Goal: Task Accomplishment & Management: Use online tool/utility

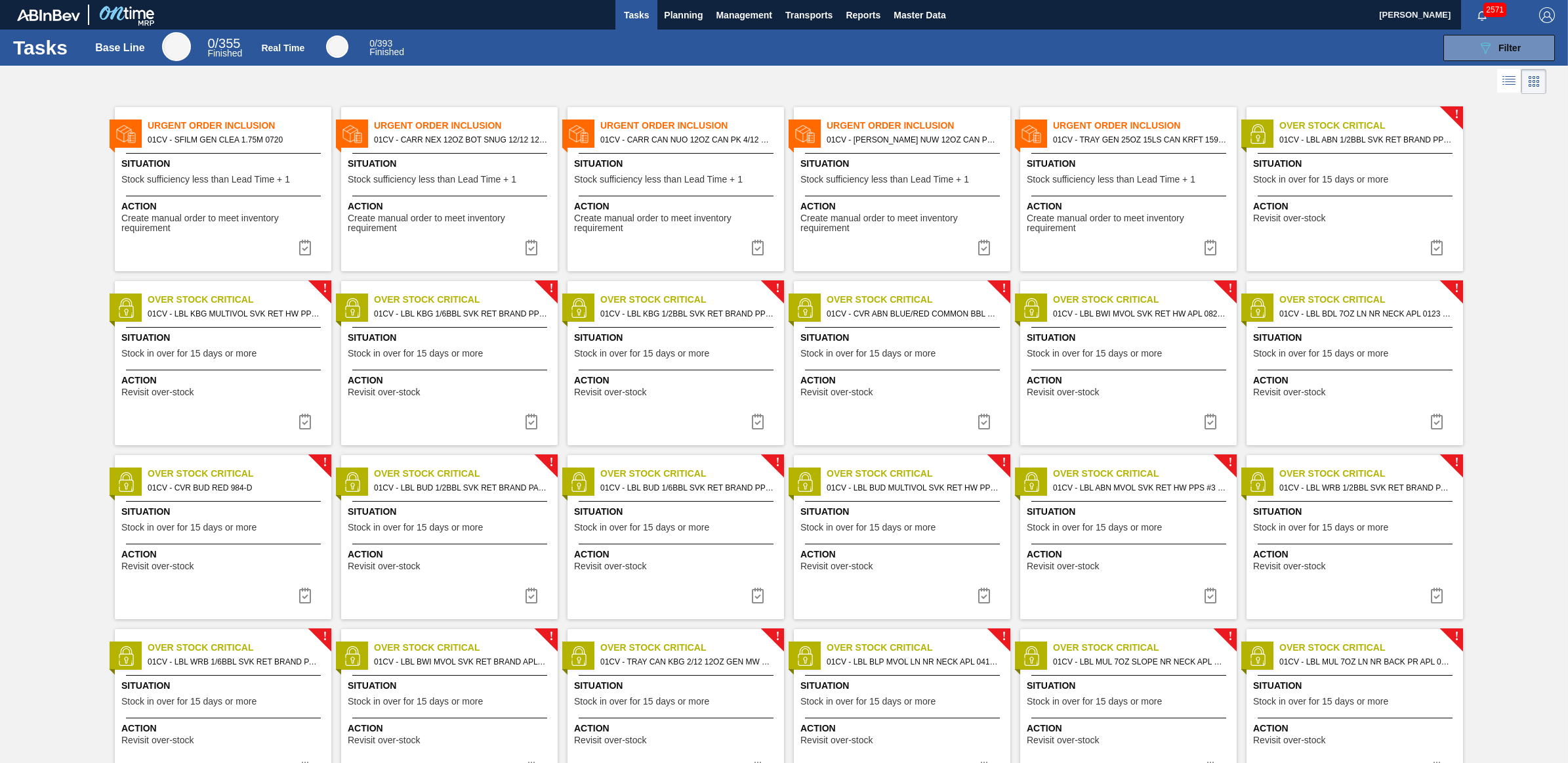
click at [953, 37] on div "089F7B8B-B2A5-4AFE-B5C0-19BA573D28AC Filter" at bounding box center [988, 48] width 1147 height 26
click at [1120, 186] on div "Situation Stock sufficiency less than Lead Time + 1" at bounding box center [1130, 173] width 207 height 33
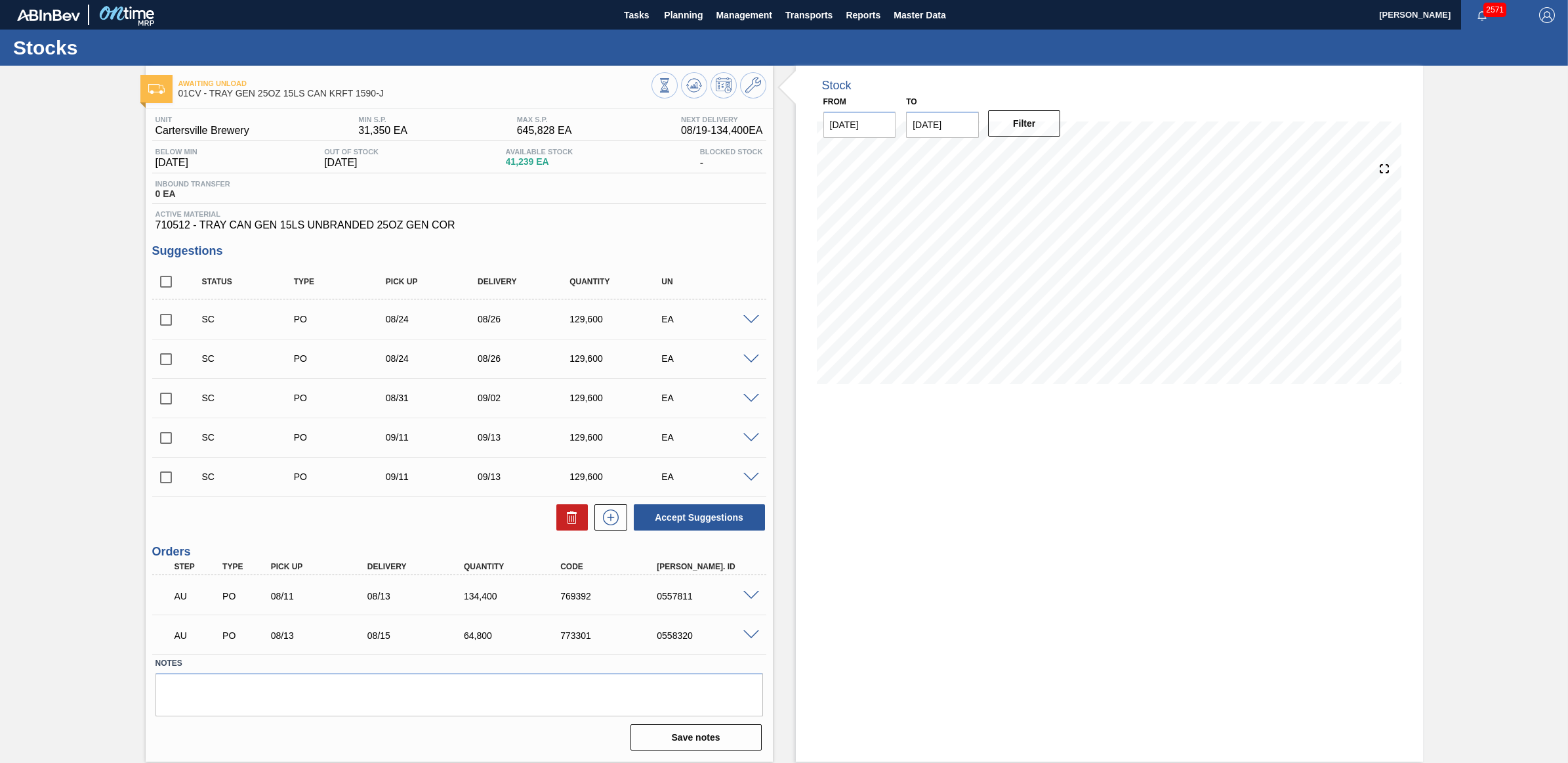
click at [165, 322] on input "checkbox" at bounding box center [166, 320] width 28 height 28
checkbox input "true"
click at [164, 356] on input "checkbox" at bounding box center [166, 358] width 28 height 28
checkbox input "true"
click at [679, 517] on button "Accept Suggestions" at bounding box center [699, 516] width 131 height 26
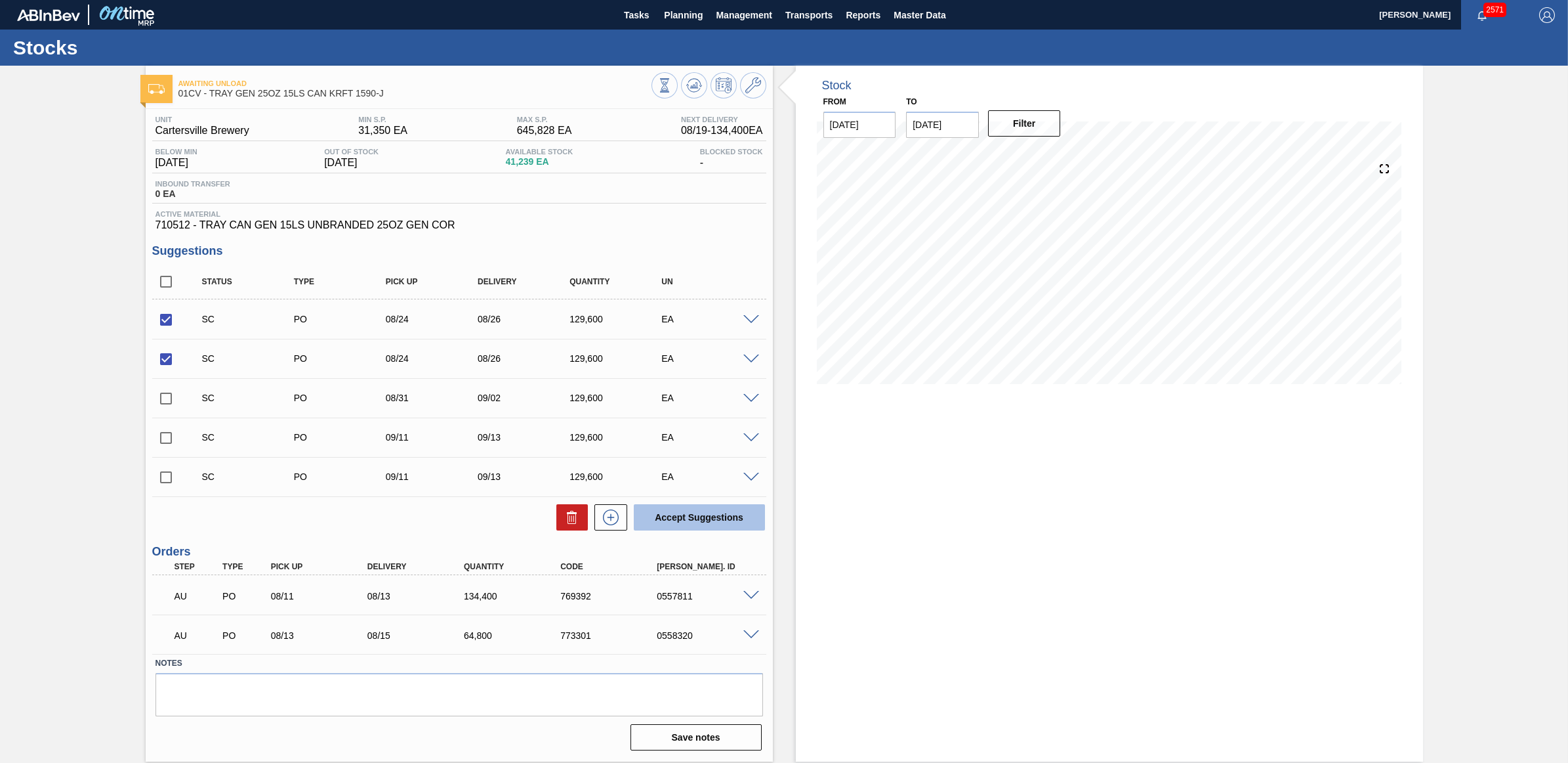
checkbox input "false"
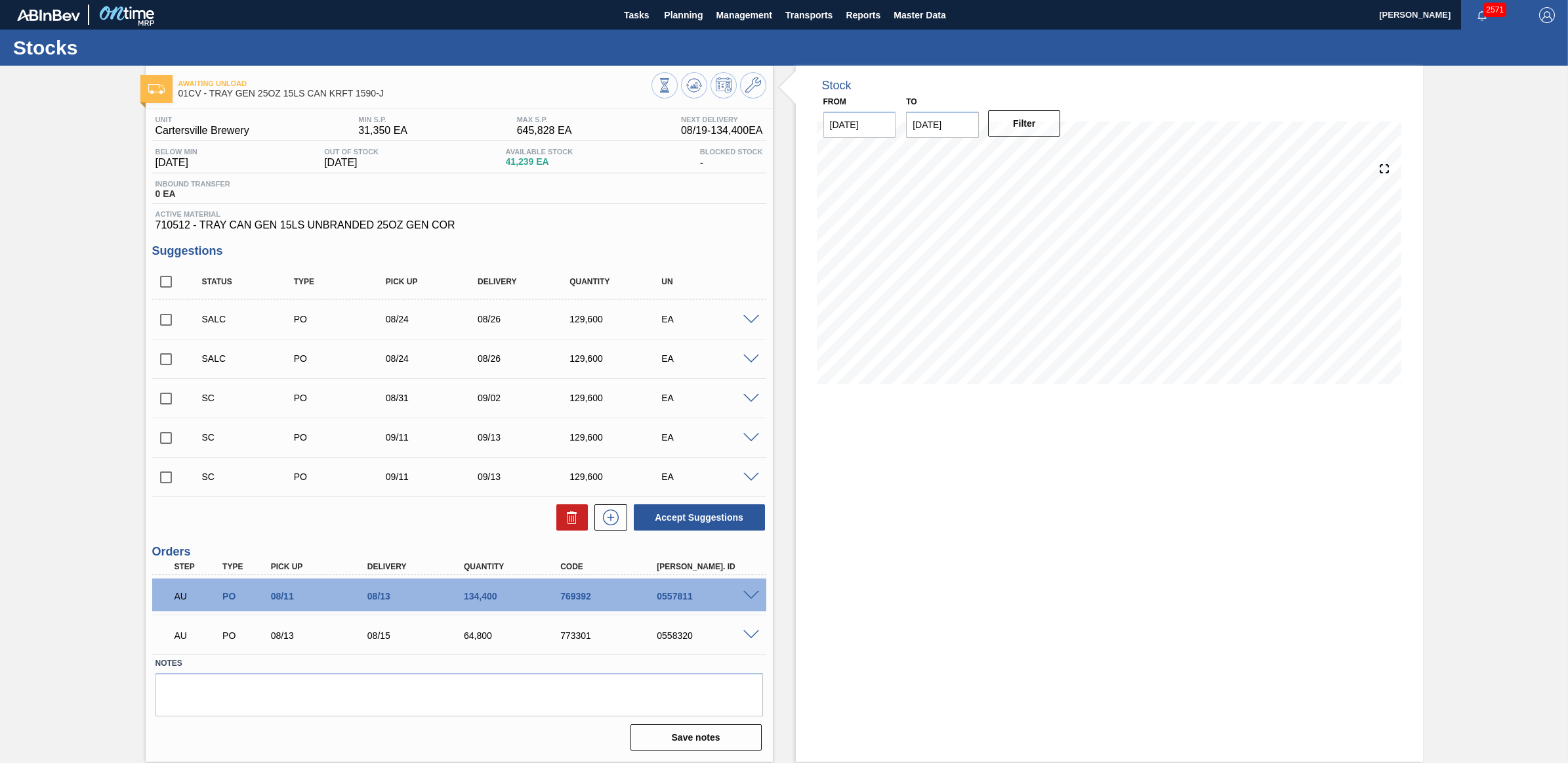
drag, startPoint x: 164, startPoint y: 395, endPoint x: 628, endPoint y: 500, distance: 475.7
click at [164, 395] on input "checkbox" at bounding box center [166, 398] width 28 height 28
click at [738, 516] on button "Accept Suggestions" at bounding box center [699, 516] width 131 height 26
checkbox input "false"
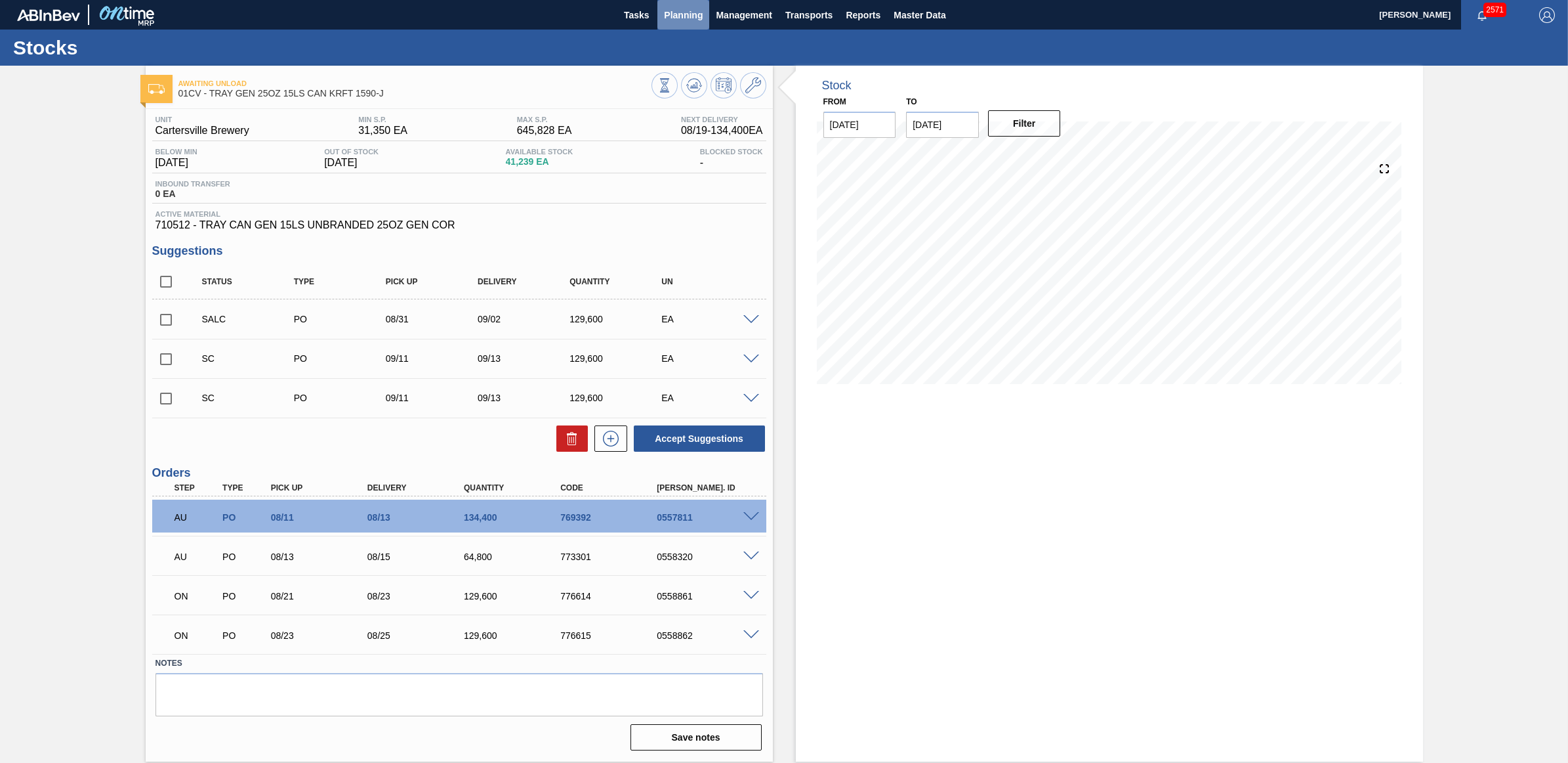
click at [680, 22] on span "Planning" at bounding box center [683, 14] width 39 height 15
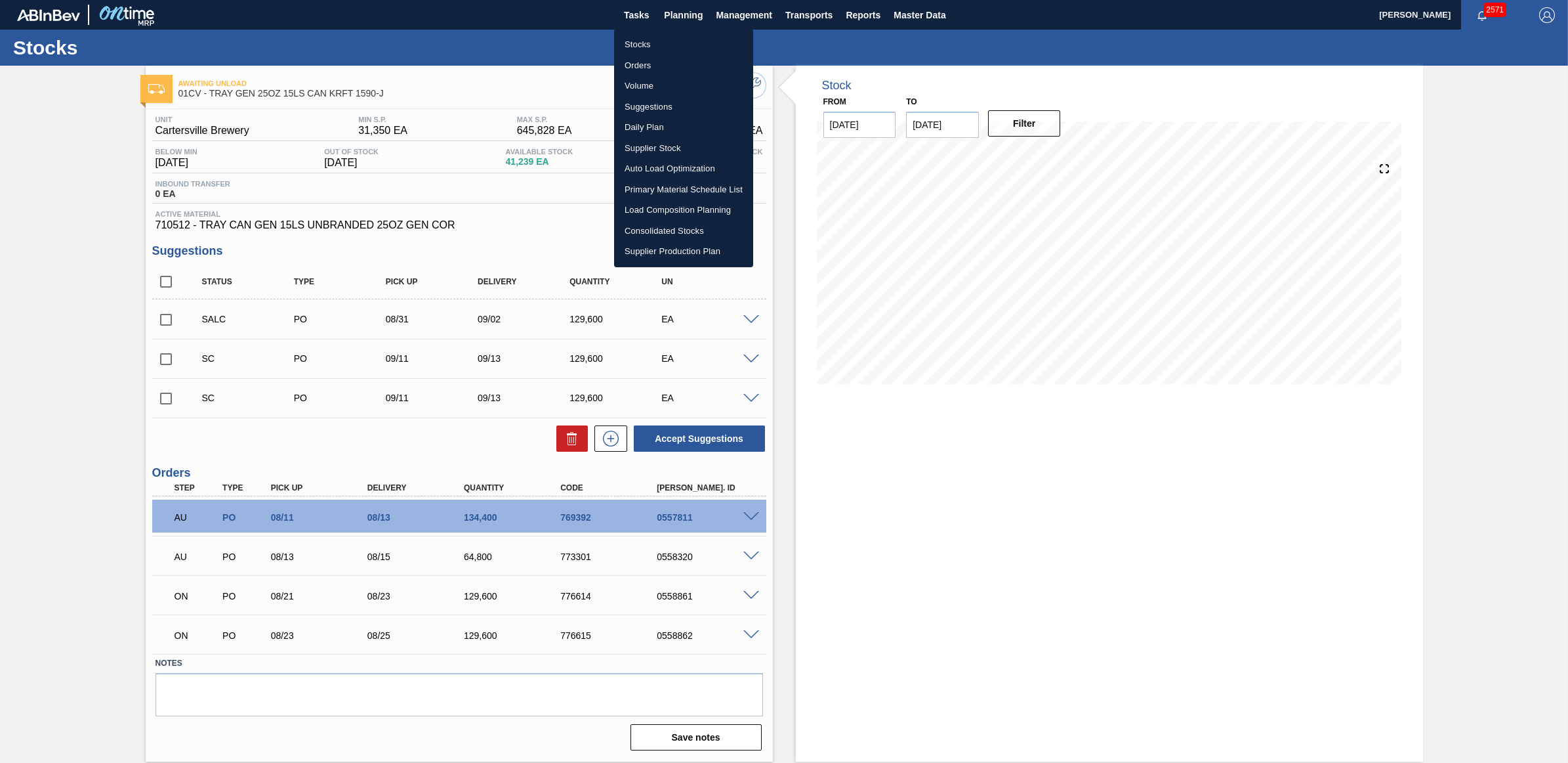
click at [638, 44] on li "Stocks" at bounding box center [683, 44] width 139 height 21
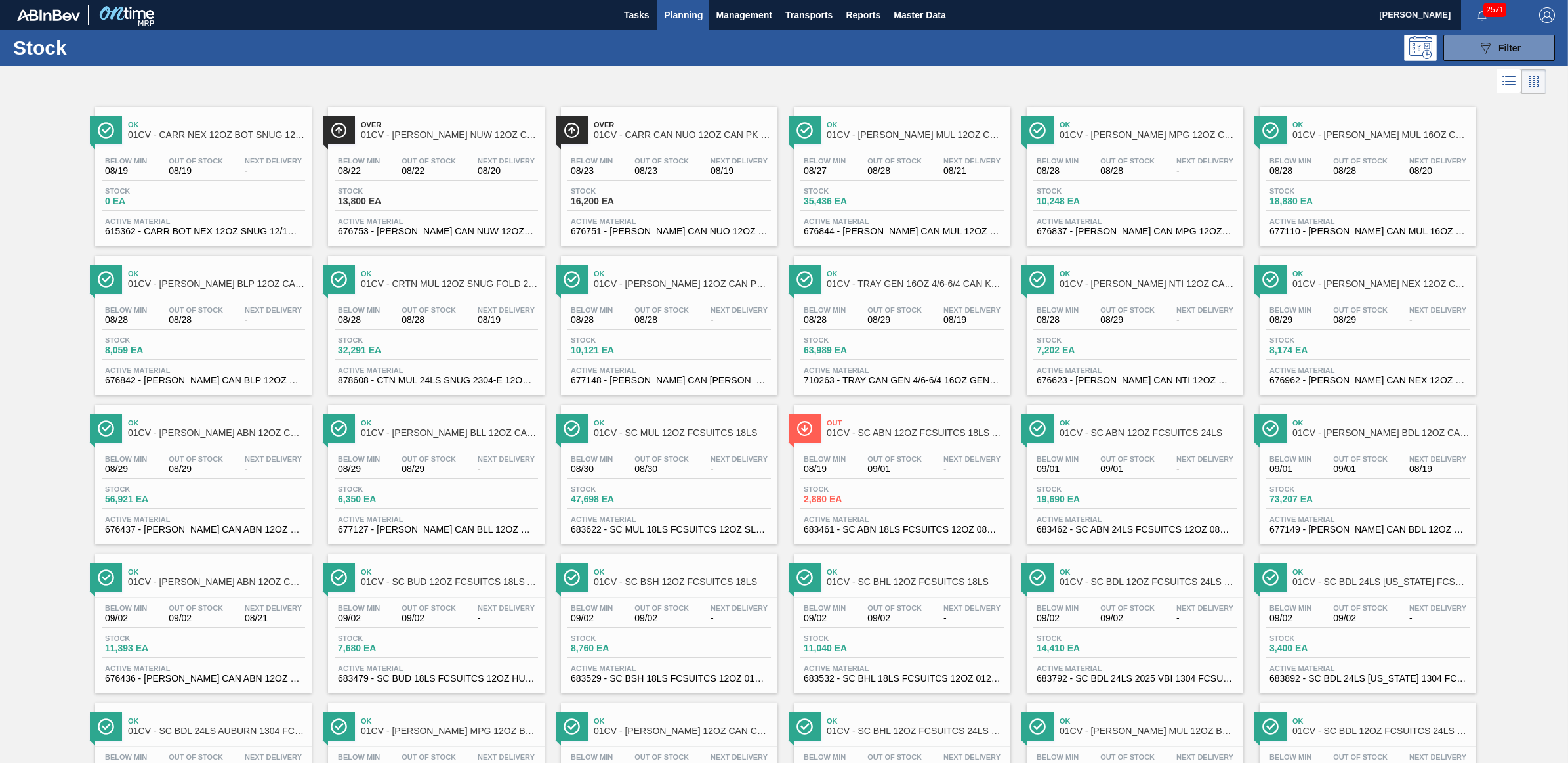
scroll to position [602, 0]
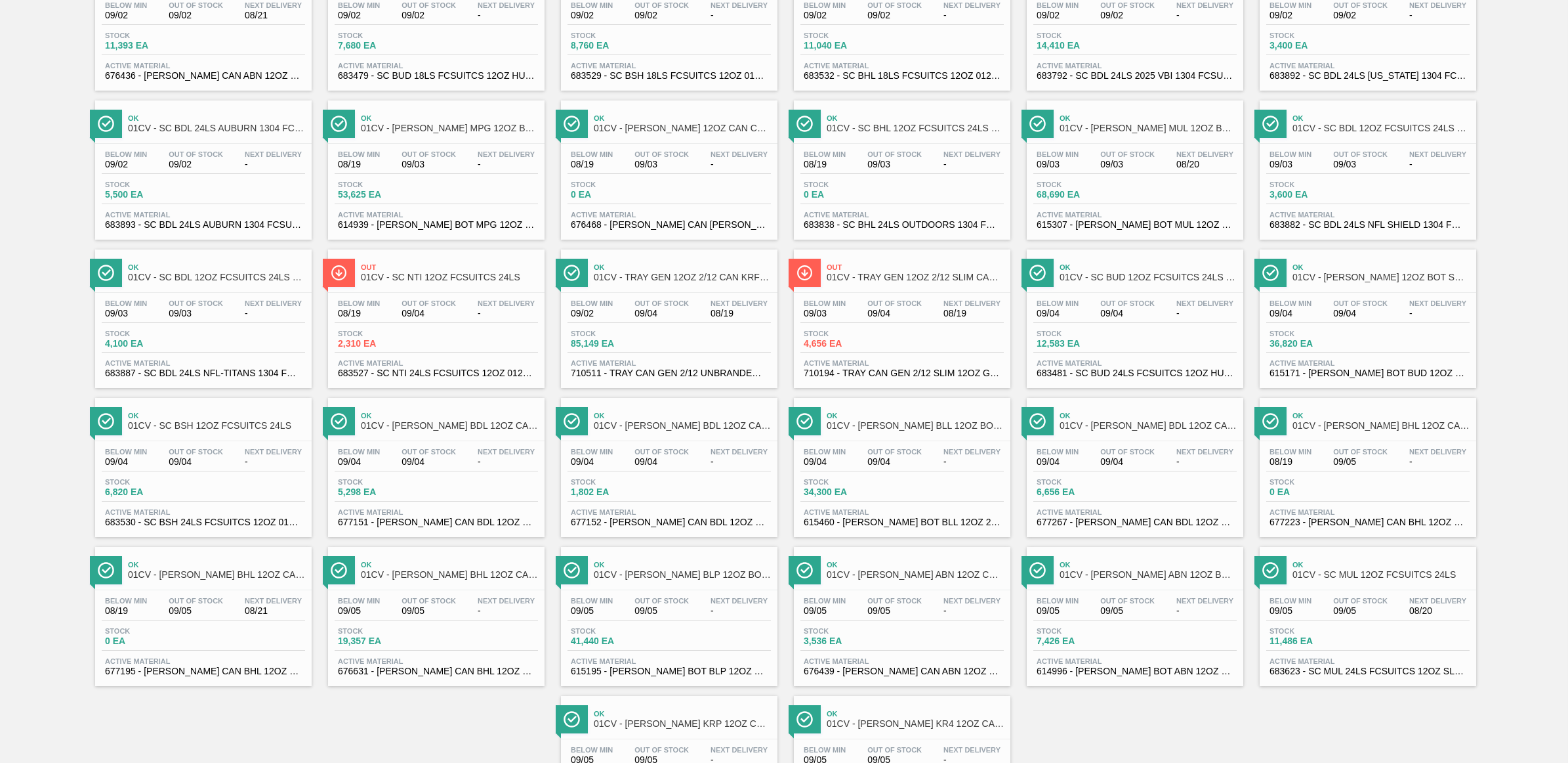
click at [1311, 307] on span "Below Min" at bounding box center [1290, 302] width 42 height 8
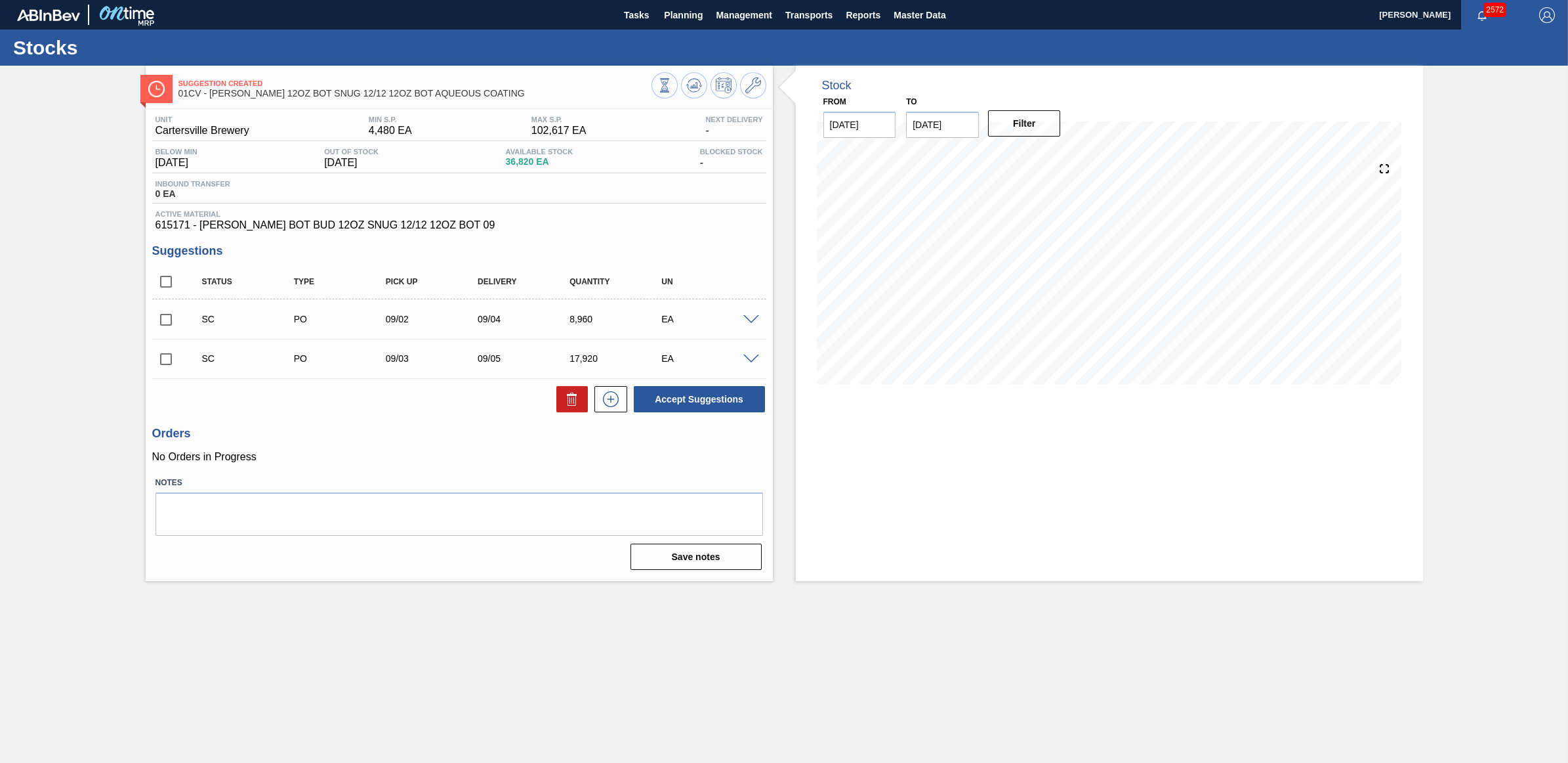
click at [158, 321] on input "checkbox" at bounding box center [166, 320] width 28 height 28
click at [729, 395] on button "Accept Suggestions" at bounding box center [699, 398] width 131 height 26
checkbox input "false"
click at [158, 323] on input "checkbox" at bounding box center [166, 320] width 28 height 28
click at [660, 400] on button "Accept Suggestions" at bounding box center [699, 398] width 131 height 26
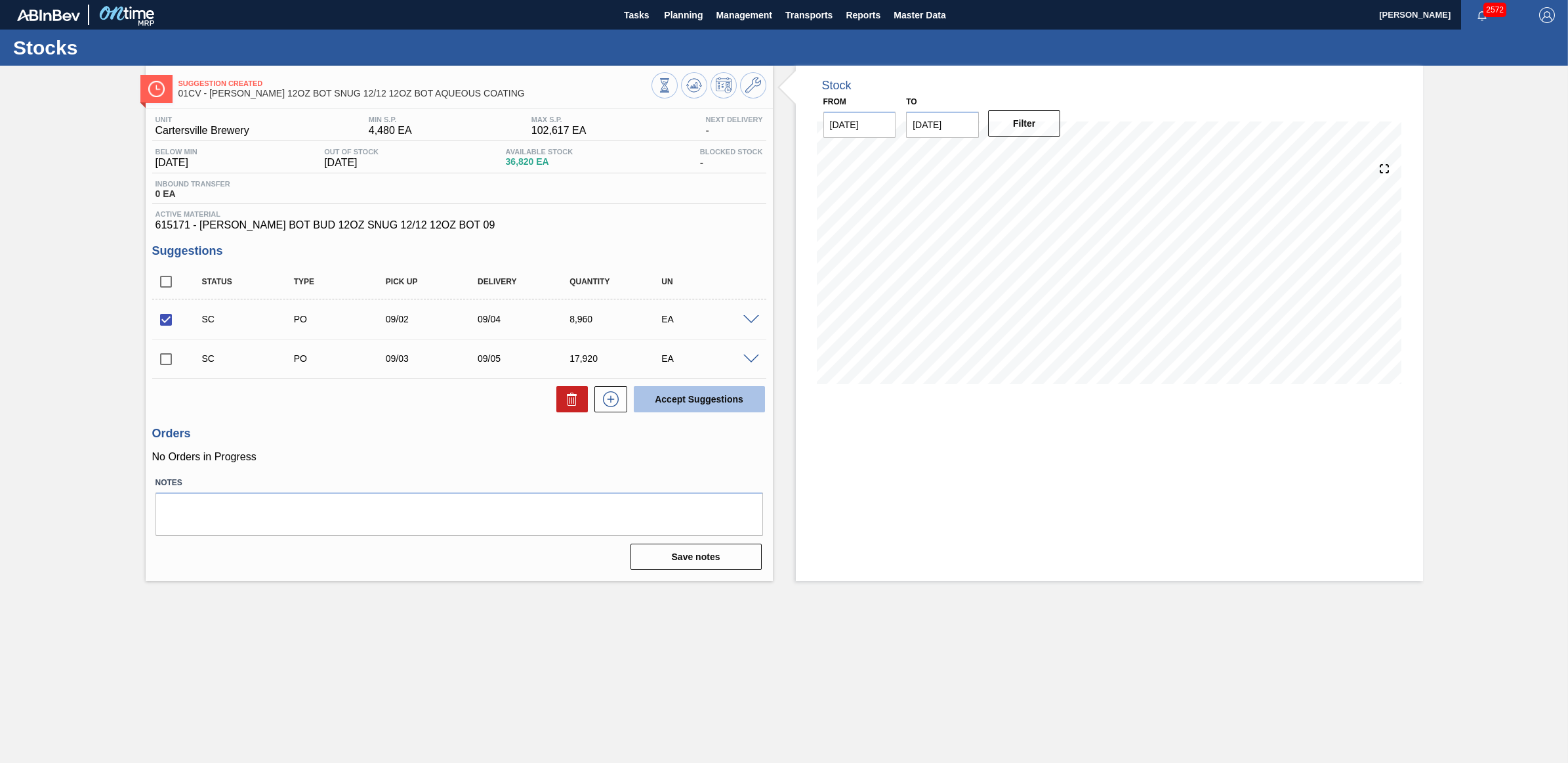
checkbox input "false"
click at [710, 14] on button "Management" at bounding box center [744, 14] width 70 height 30
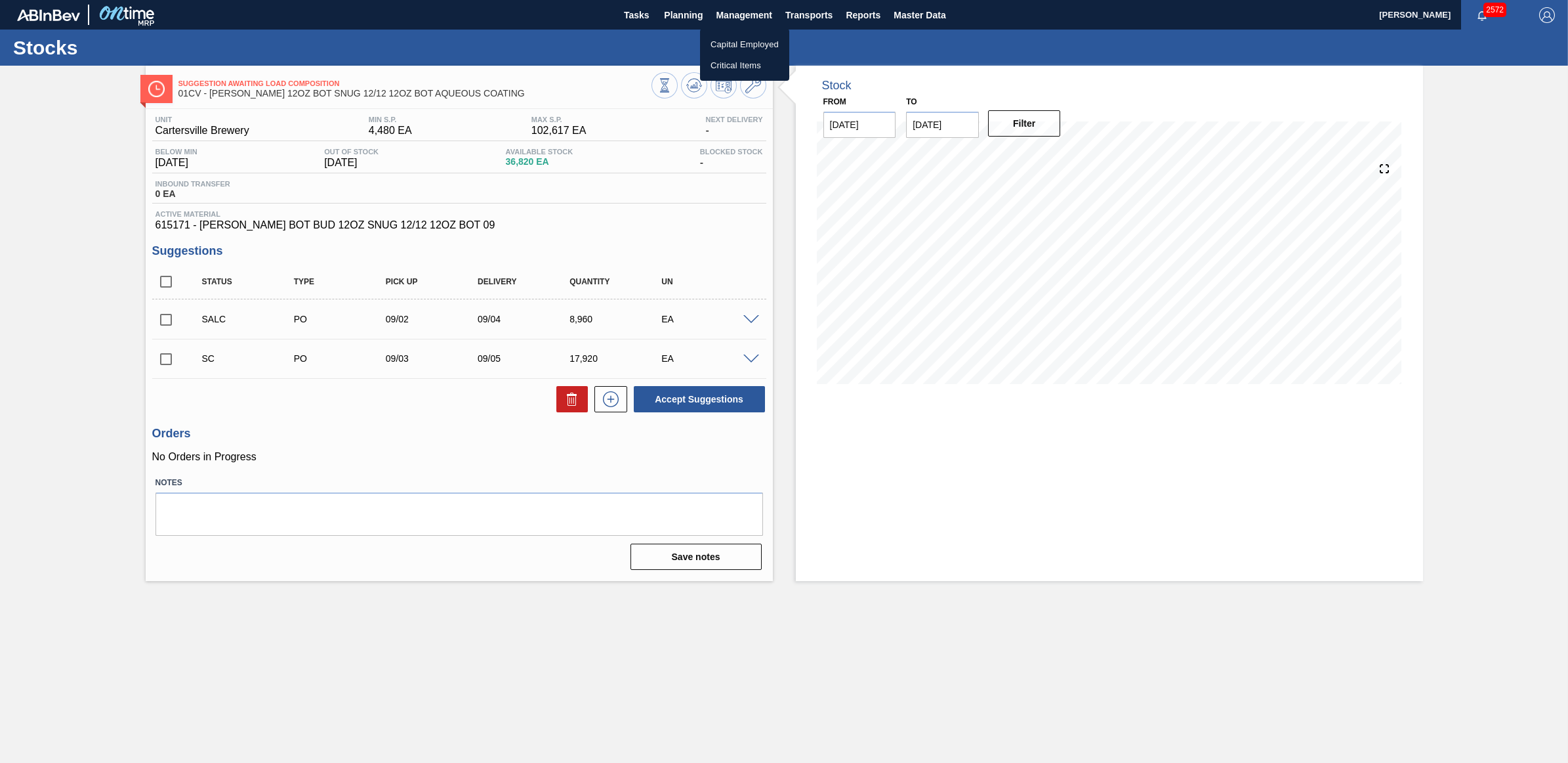
click at [679, 16] on div at bounding box center [784, 381] width 1568 height 763
click at [674, 16] on span "Planning" at bounding box center [683, 14] width 39 height 15
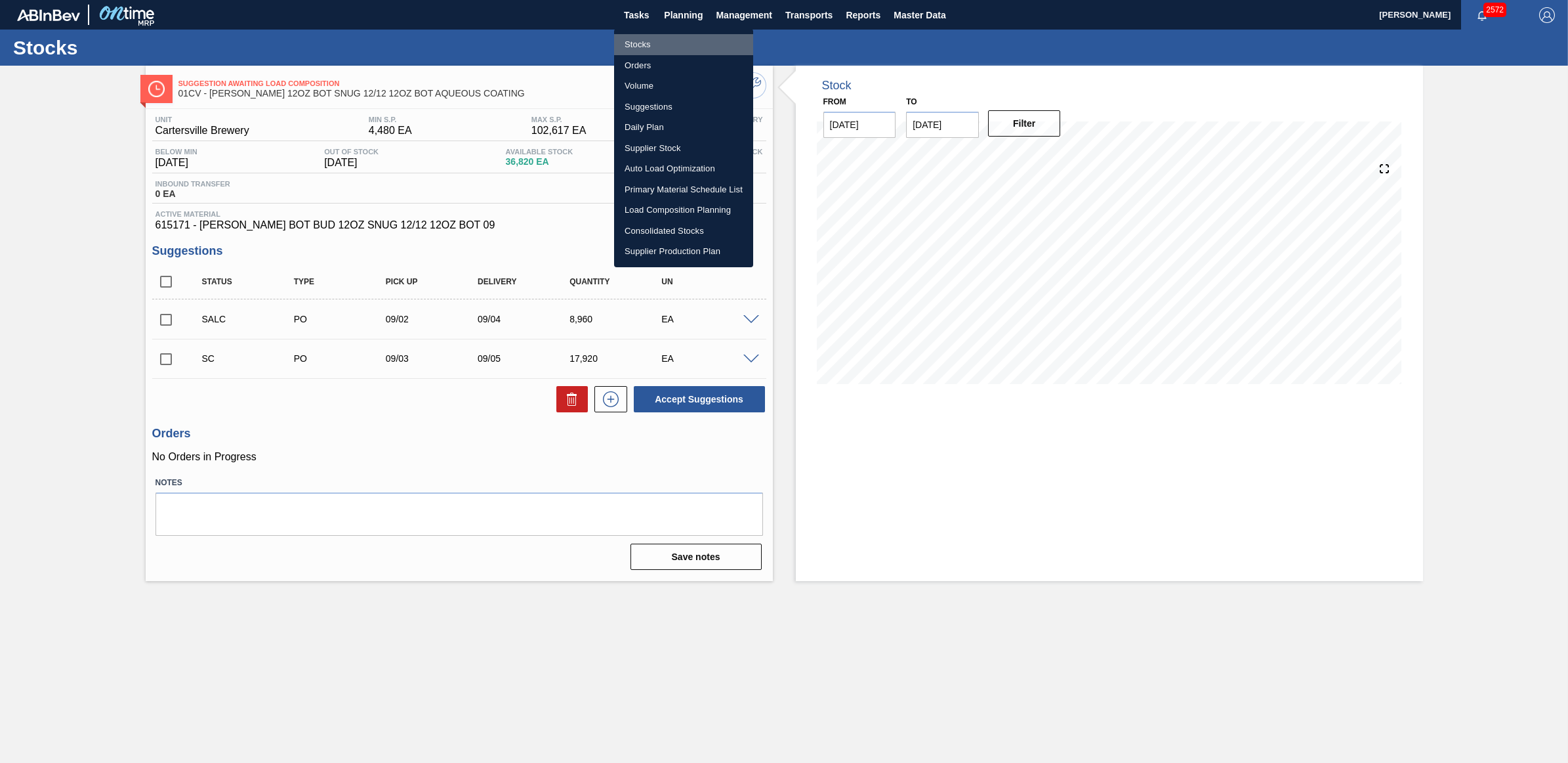
click at [676, 37] on li "Stocks" at bounding box center [683, 44] width 139 height 21
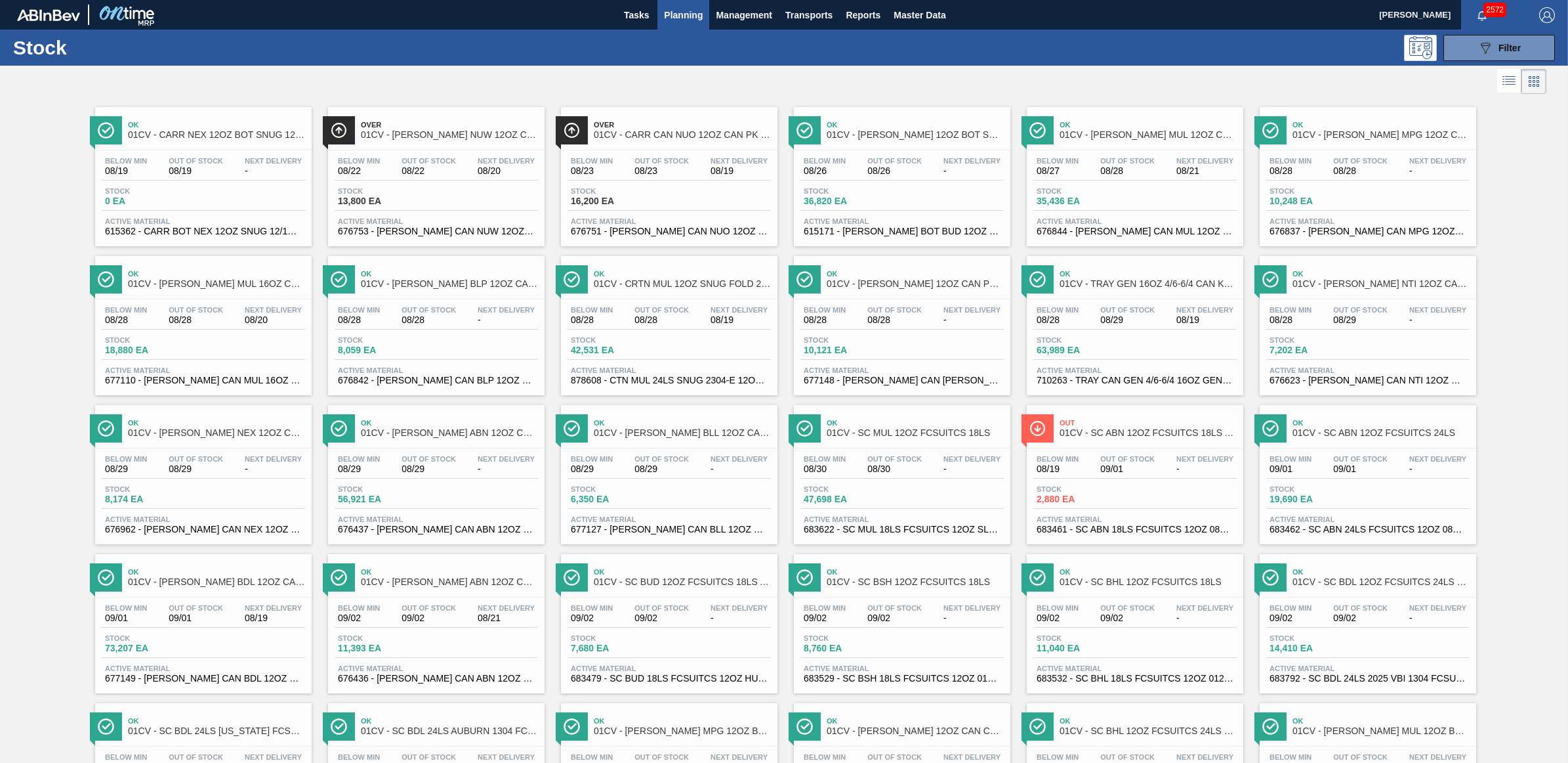
click at [240, 283] on span "01CV - [PERSON_NAME] MUL 16OZ CAN CAN PK 8/16 CAN" at bounding box center [217, 284] width 177 height 10
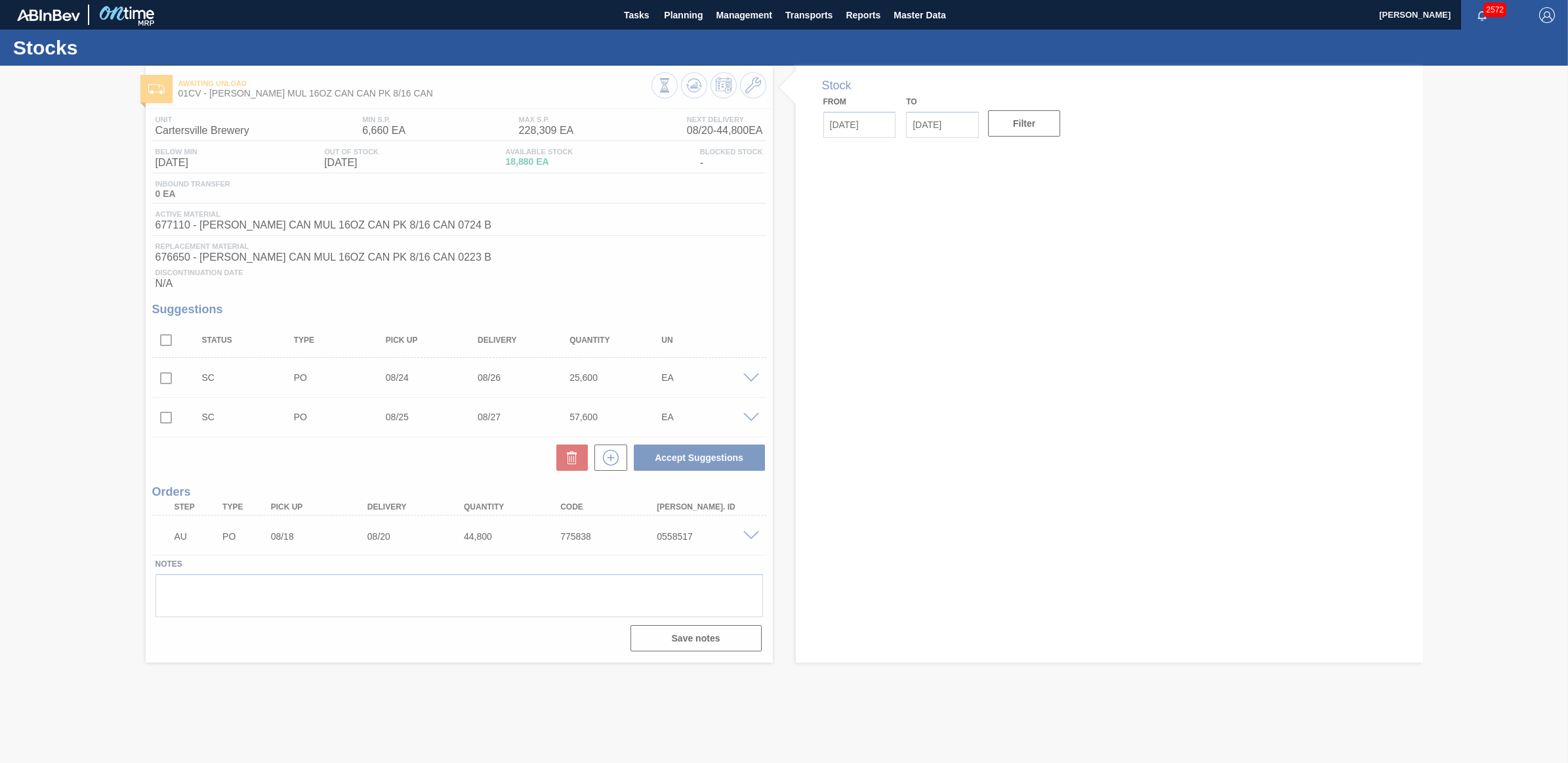
type input "[DATE]"
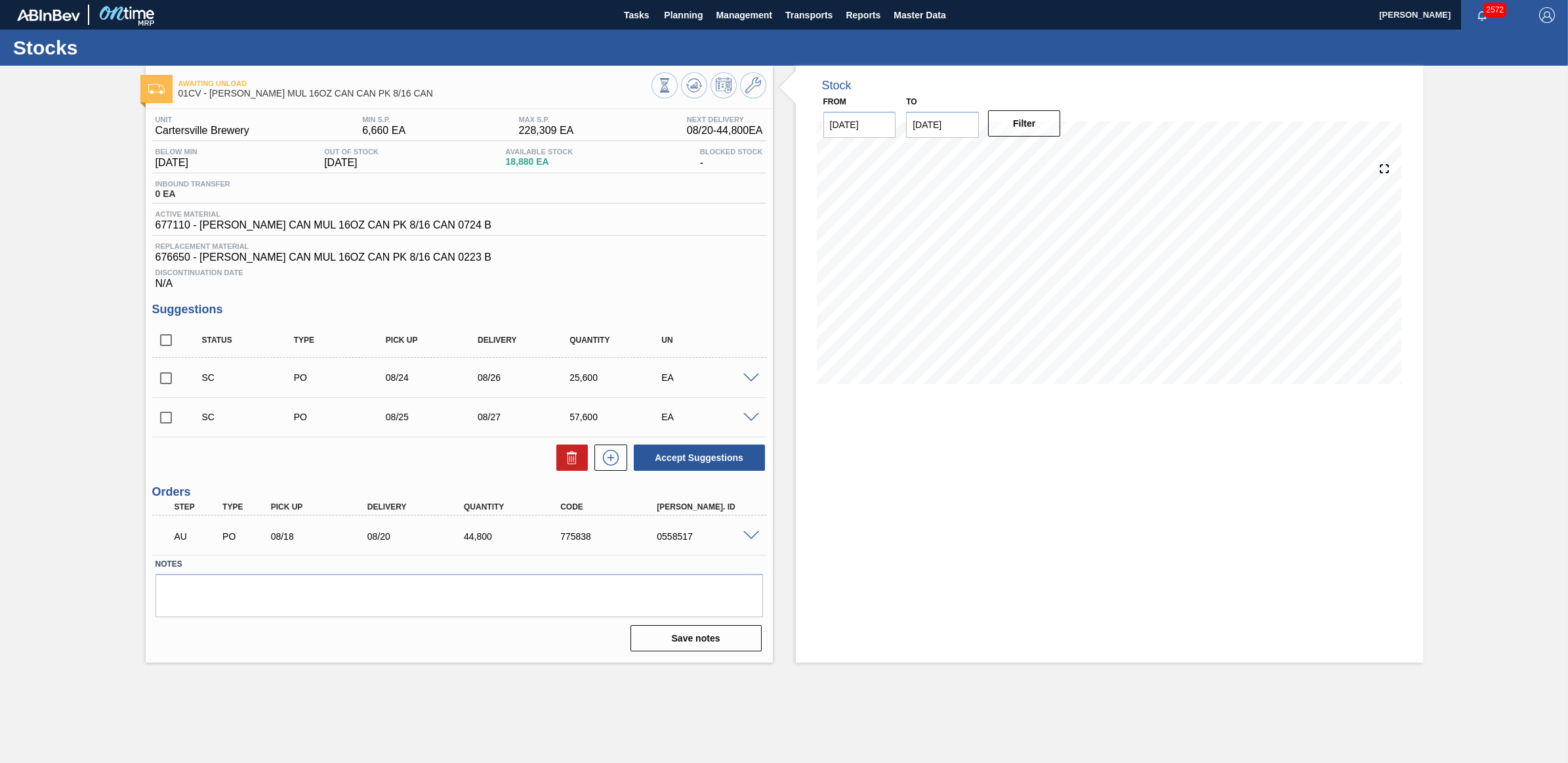
click at [164, 382] on input "checkbox" at bounding box center [166, 377] width 28 height 28
checkbox input "true"
click at [162, 420] on input "checkbox" at bounding box center [166, 417] width 28 height 28
checkbox input "true"
click at [699, 453] on button "Accept Suggestions" at bounding box center [699, 457] width 131 height 26
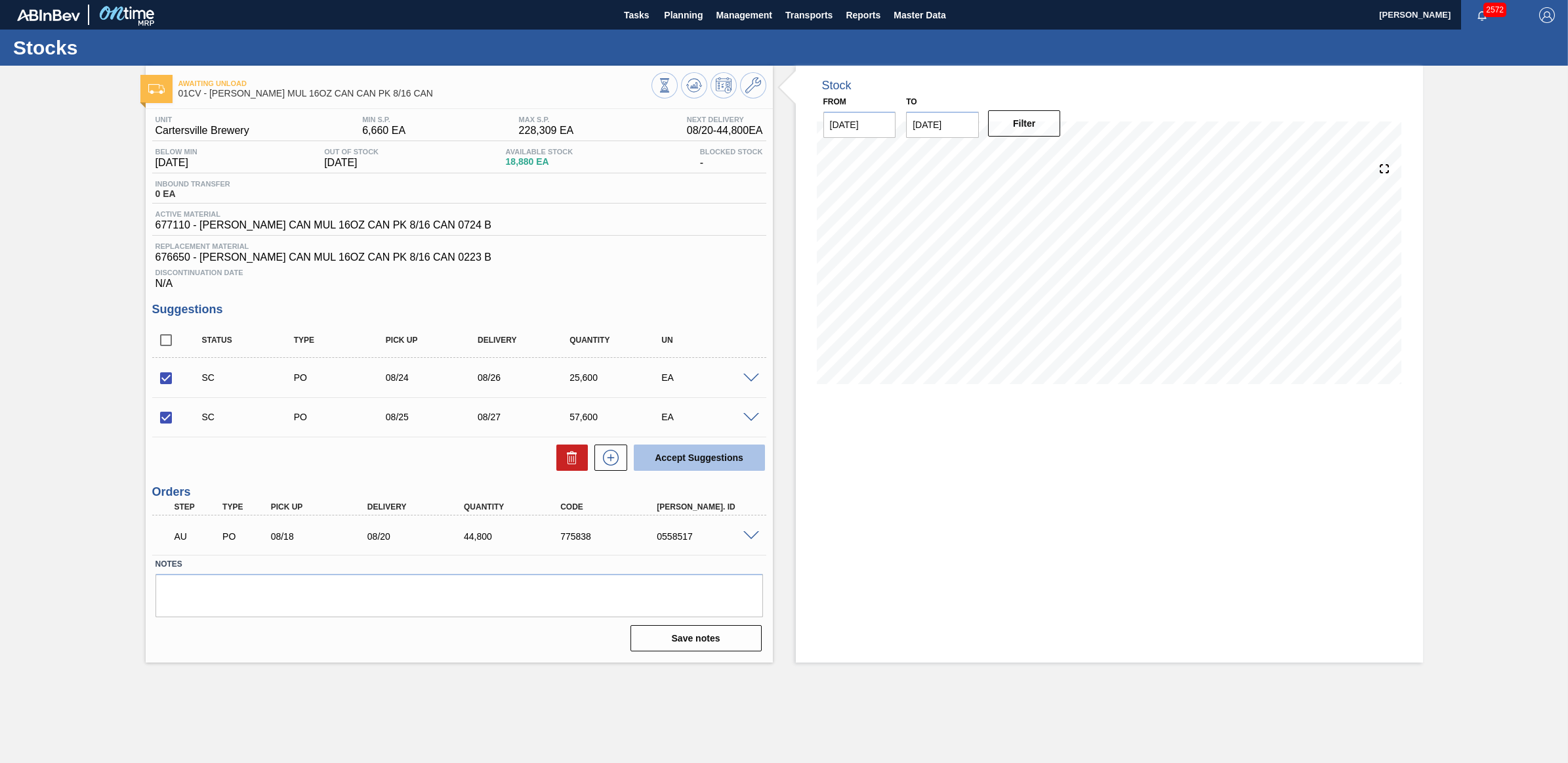
checkbox input "false"
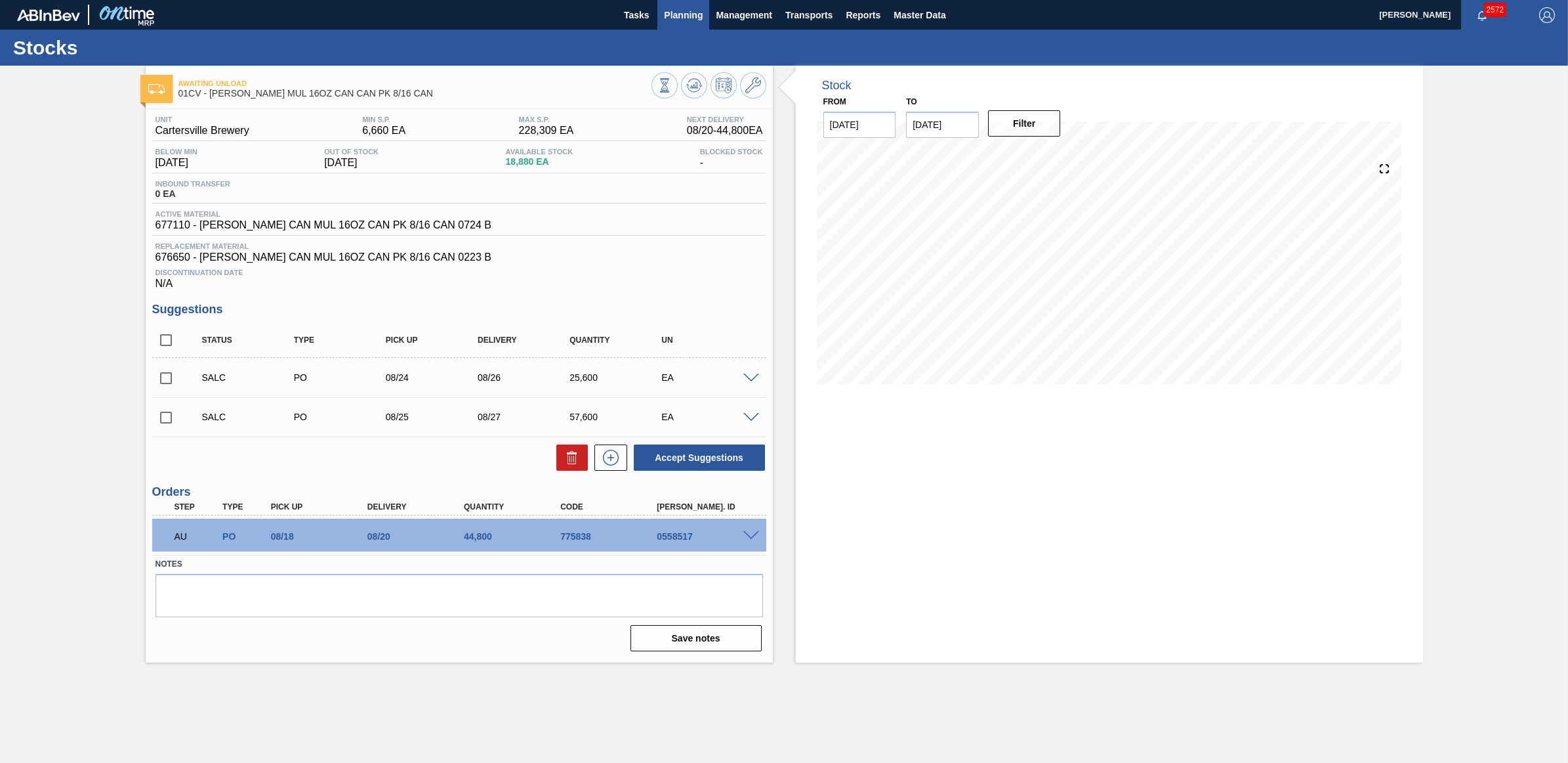
click at [688, 14] on span "Planning" at bounding box center [683, 14] width 39 height 15
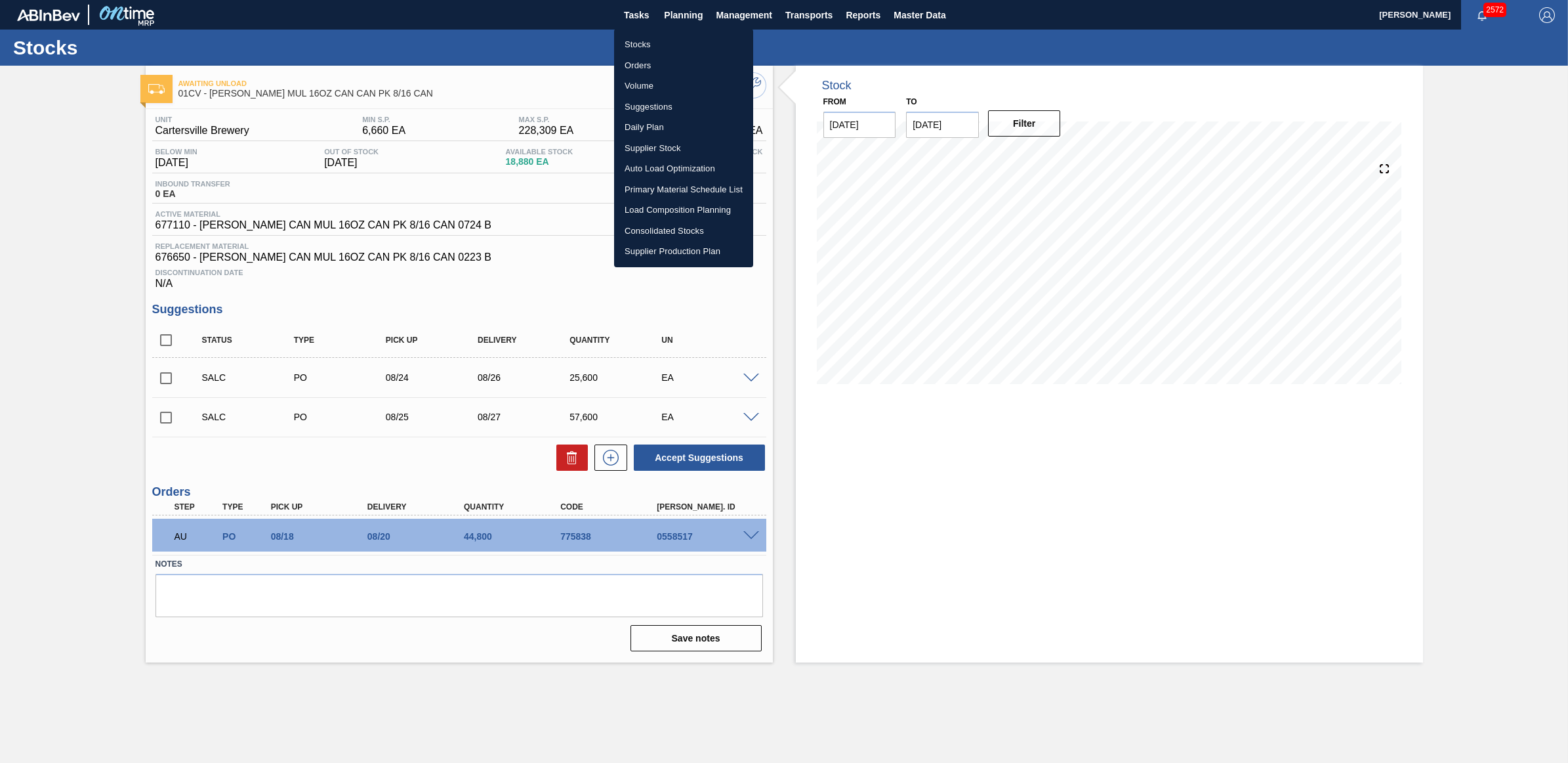
click at [646, 42] on li "Stocks" at bounding box center [683, 44] width 139 height 21
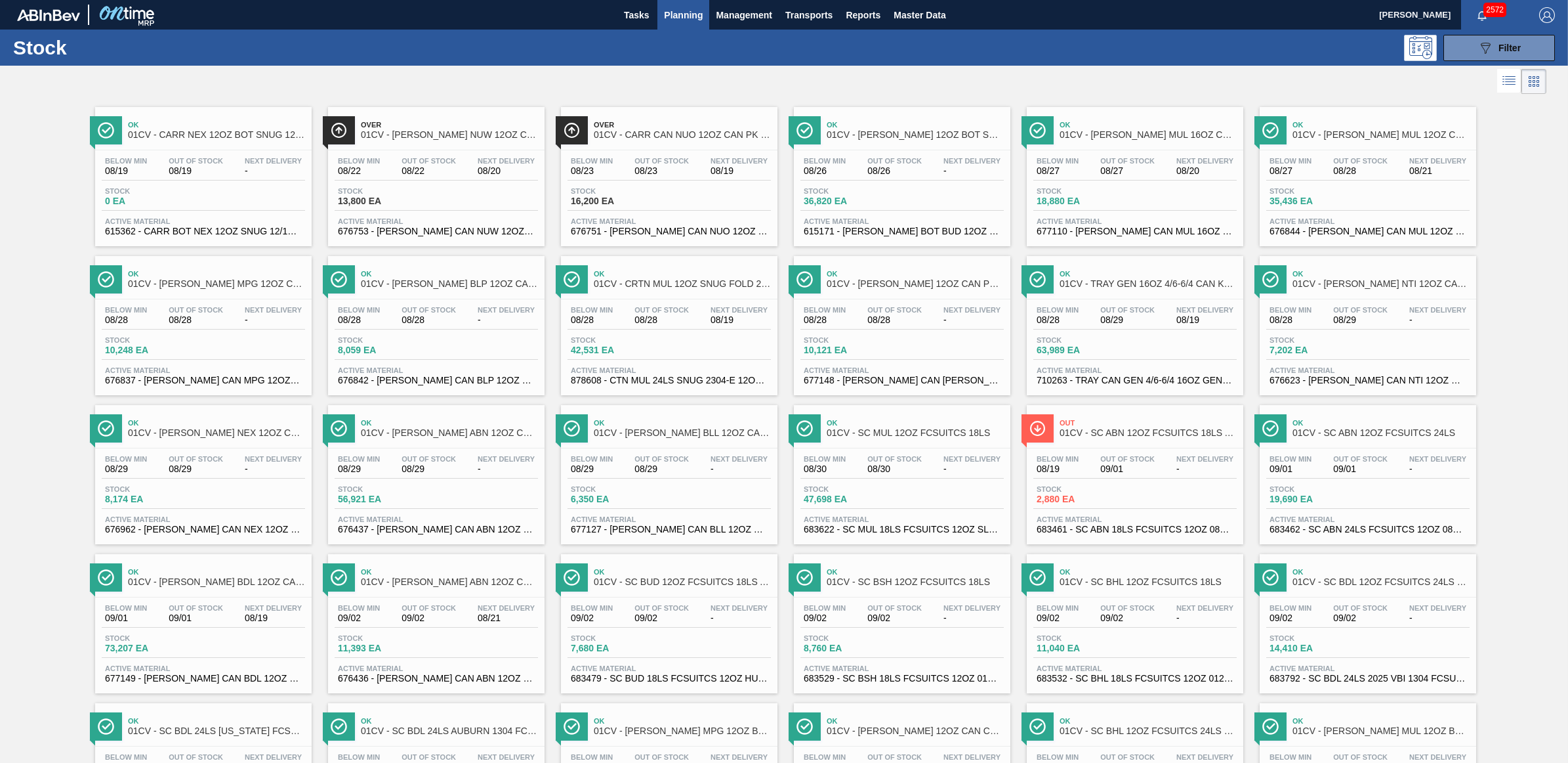
click at [181, 339] on span "Stock" at bounding box center [151, 340] width 92 height 8
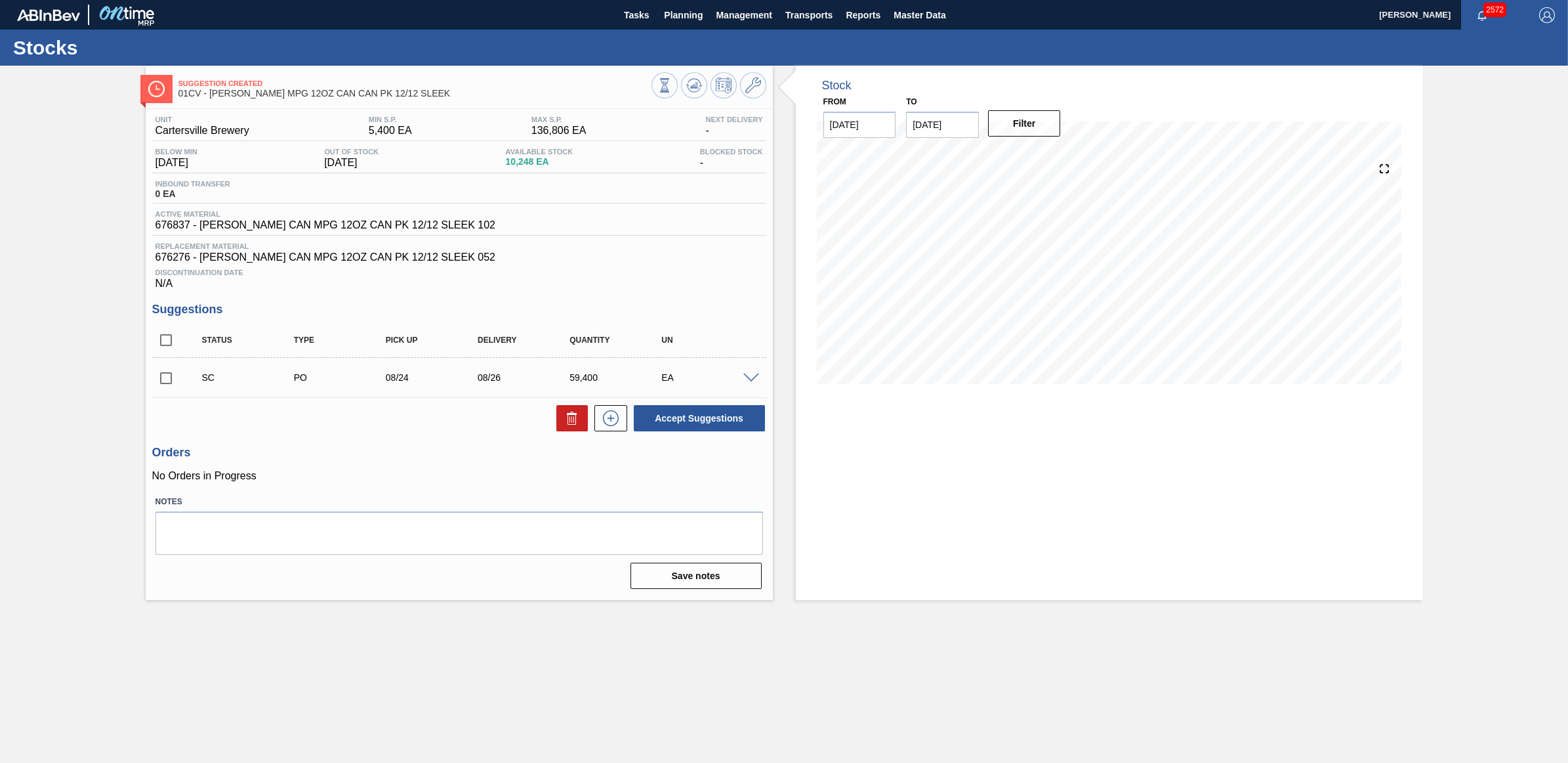
click at [748, 378] on span at bounding box center [751, 378] width 15 height 10
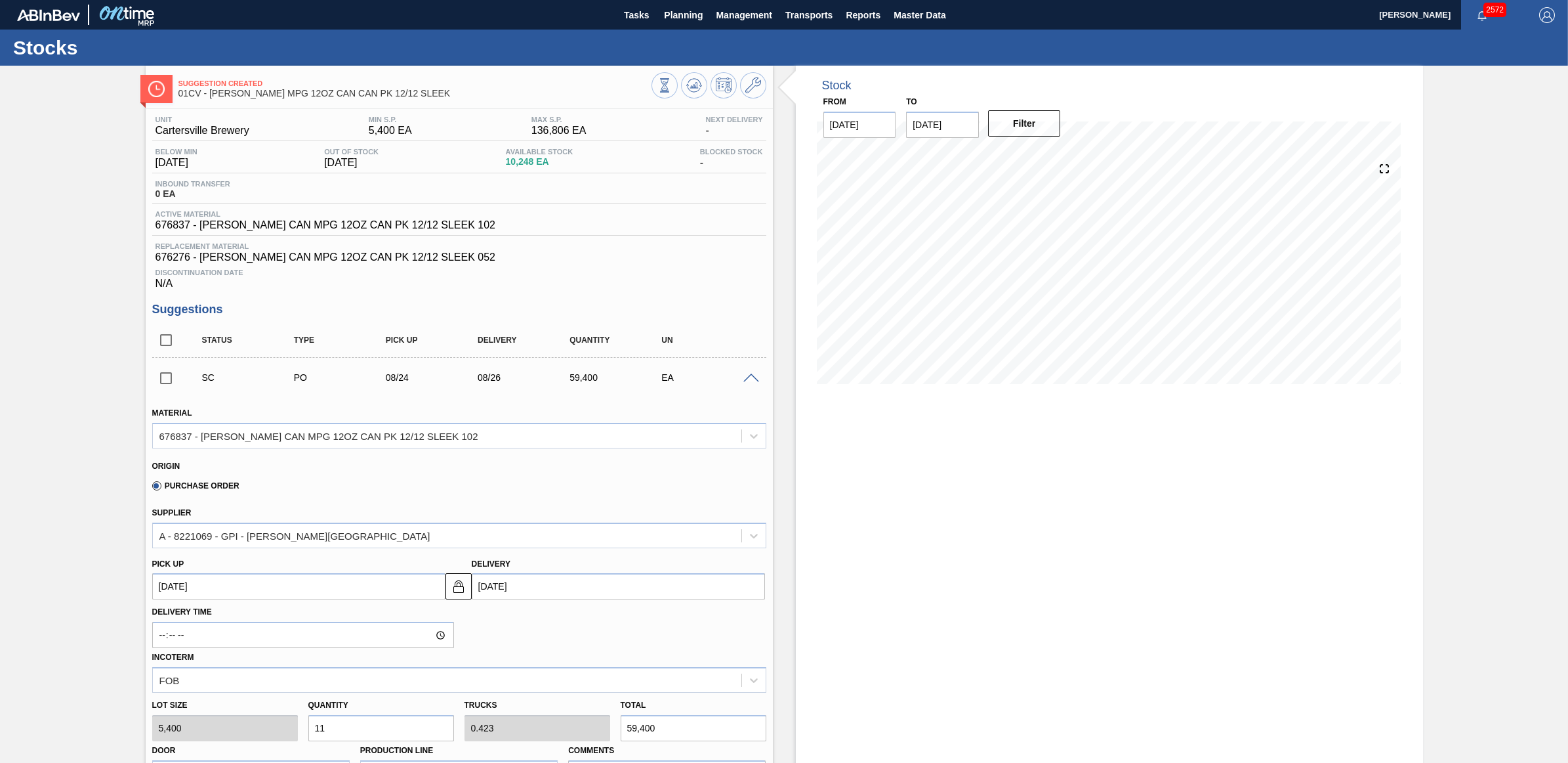
click at [748, 378] on span at bounding box center [751, 378] width 15 height 10
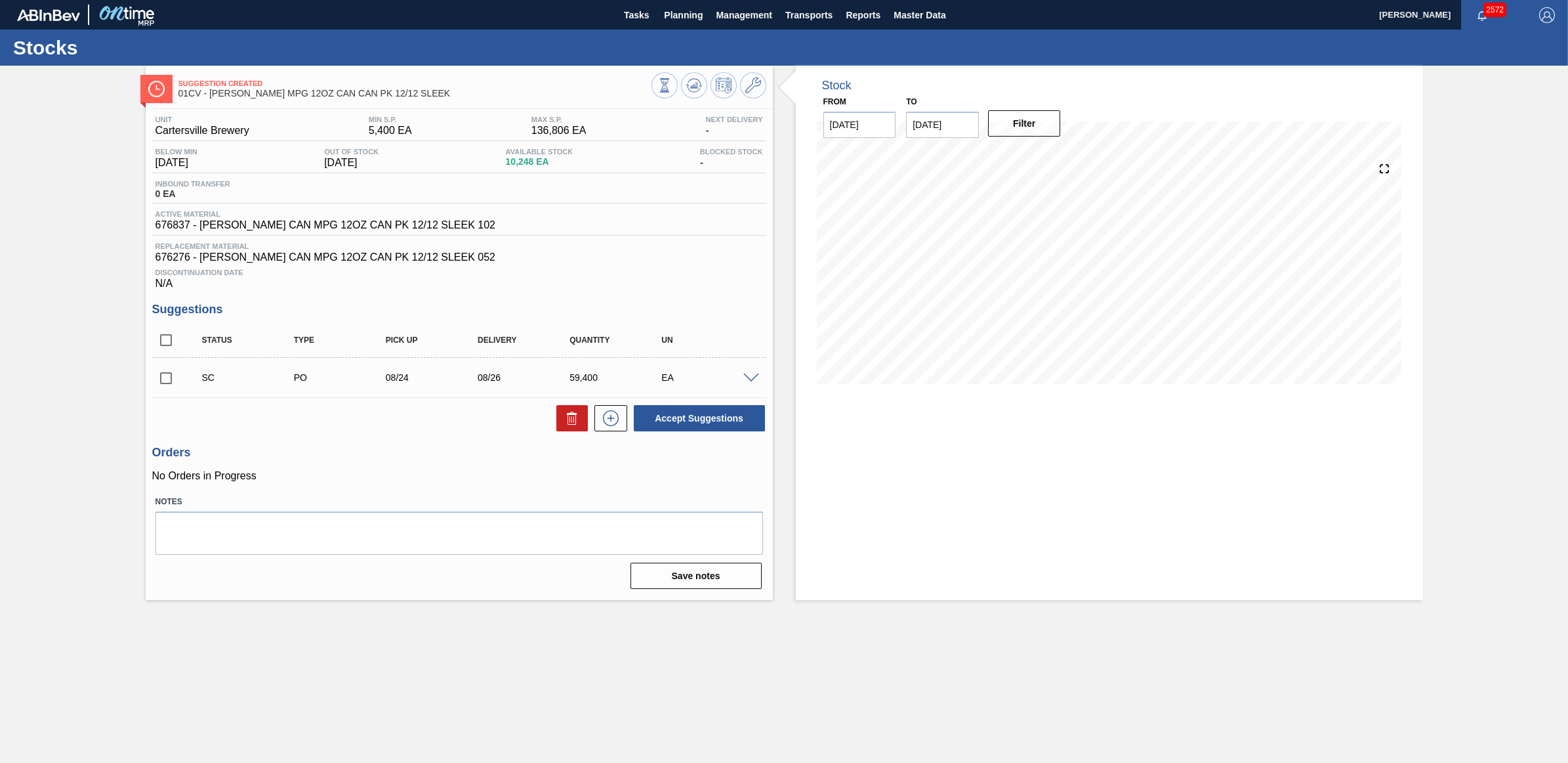
click at [160, 381] on input "checkbox" at bounding box center [166, 377] width 28 height 28
click at [687, 426] on button "Accept Suggestions" at bounding box center [699, 417] width 131 height 26
checkbox input "false"
click at [673, 18] on span "Planning" at bounding box center [683, 14] width 39 height 15
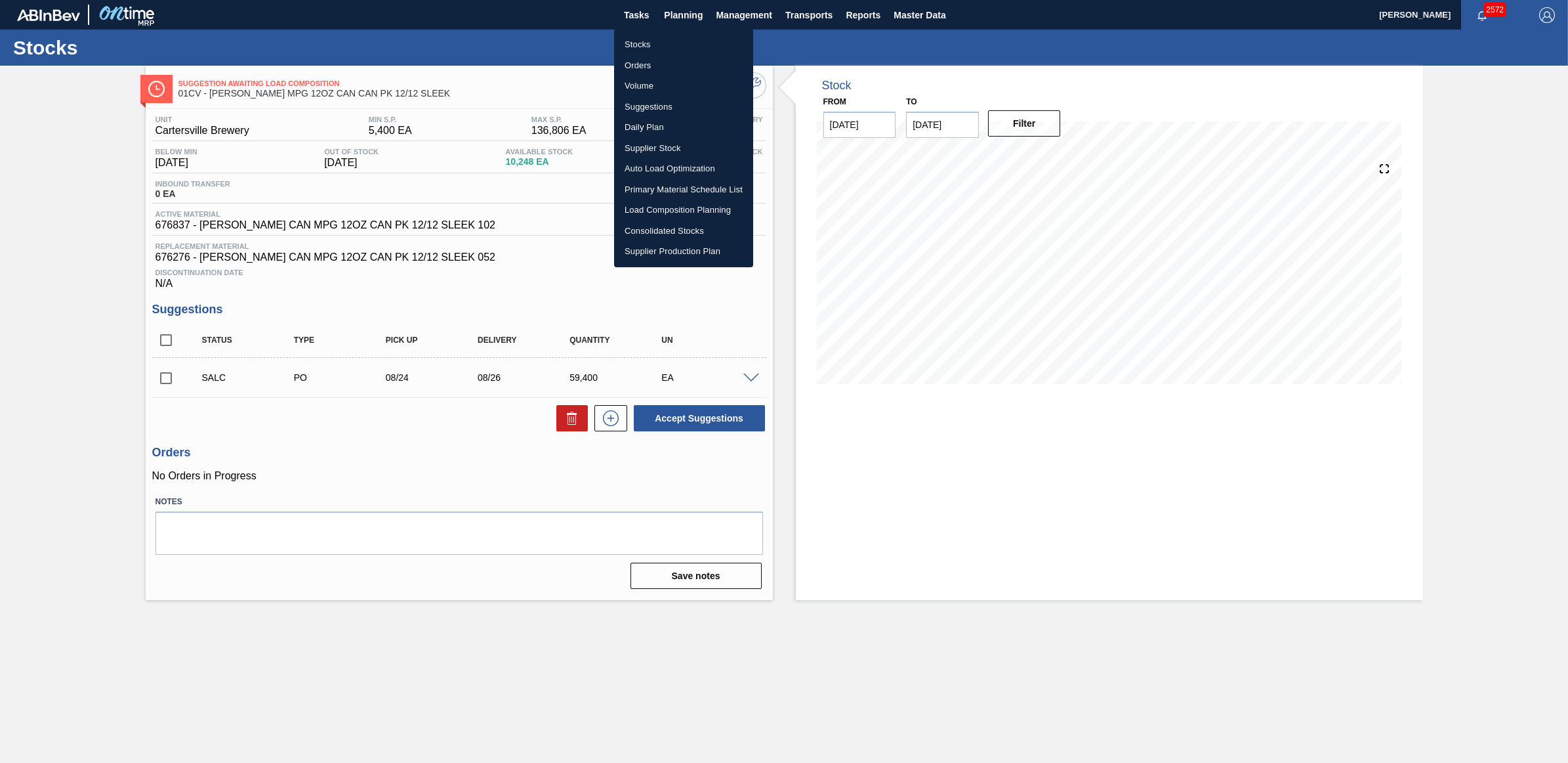
click at [650, 42] on li "Stocks" at bounding box center [683, 44] width 139 height 21
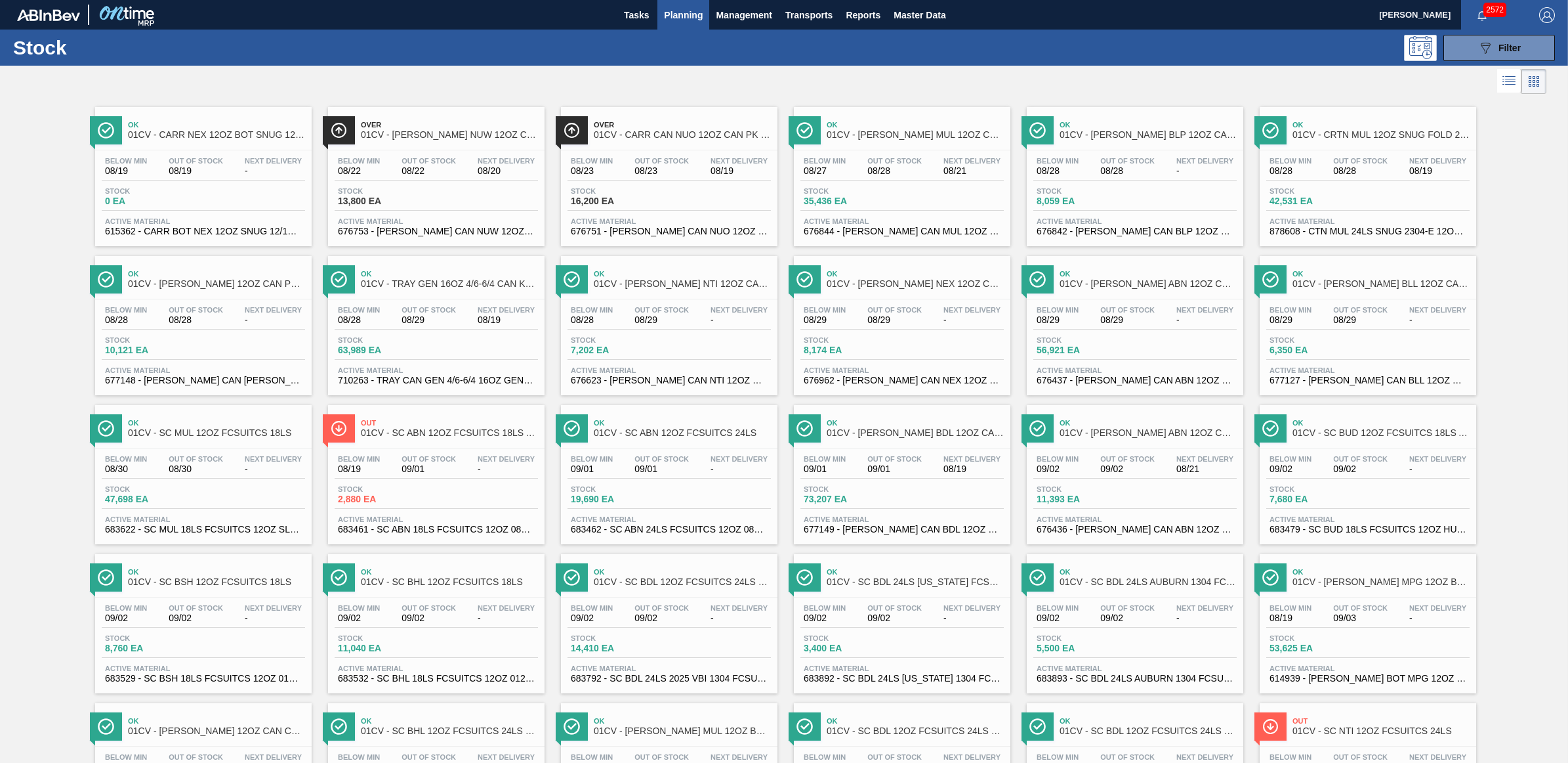
click at [1133, 294] on div "Ok 01CV - [PERSON_NAME] ABN 12OZ CAN CAN PK 15/12 CAN AQUEOUS COATING" at bounding box center [1148, 279] width 177 height 30
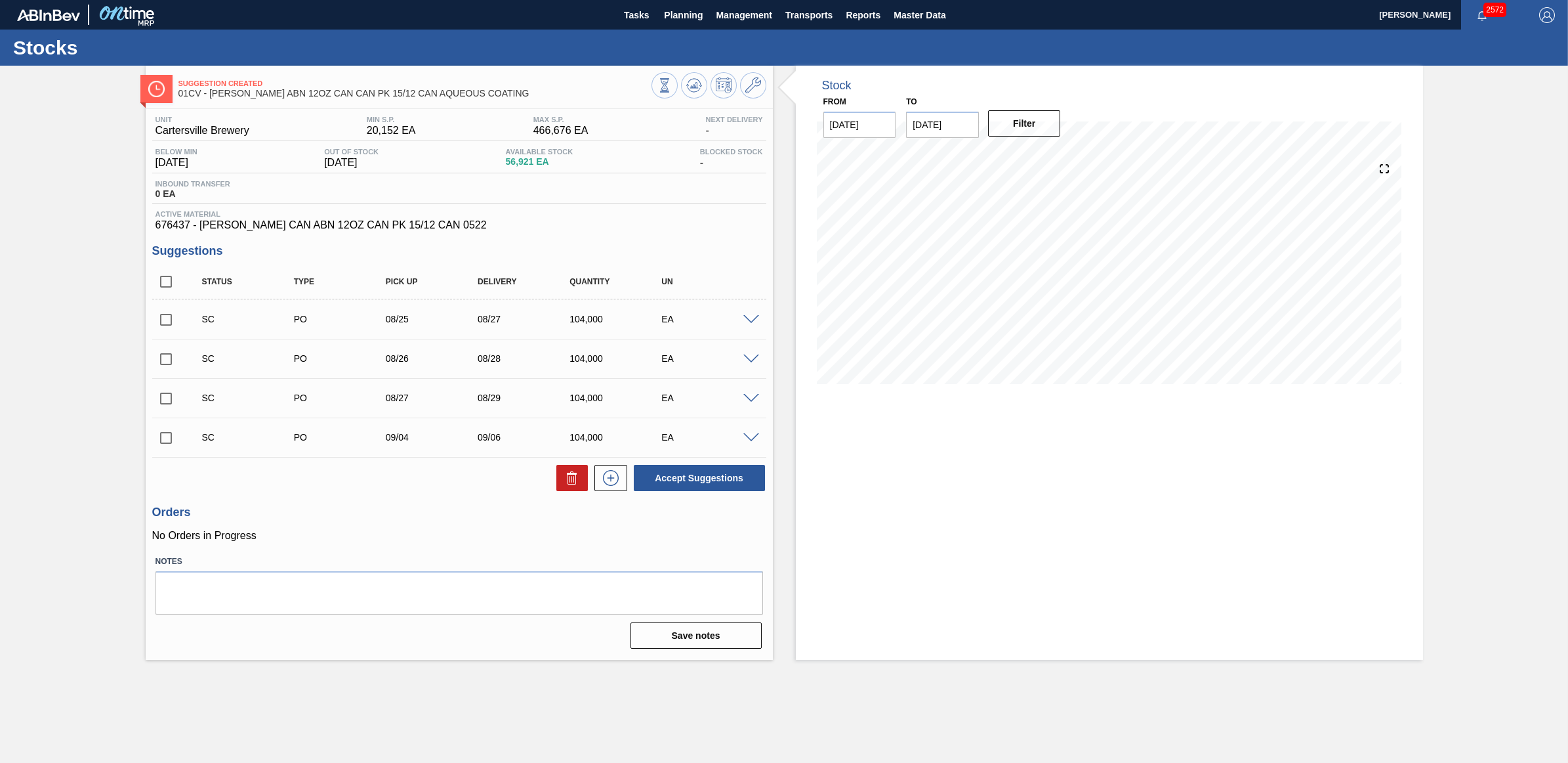
click at [161, 323] on input "checkbox" at bounding box center [166, 320] width 28 height 28
checkbox input "true"
click at [166, 362] on input "checkbox" at bounding box center [166, 358] width 28 height 28
checkbox input "true"
click at [734, 481] on button "Accept Suggestions" at bounding box center [699, 478] width 131 height 26
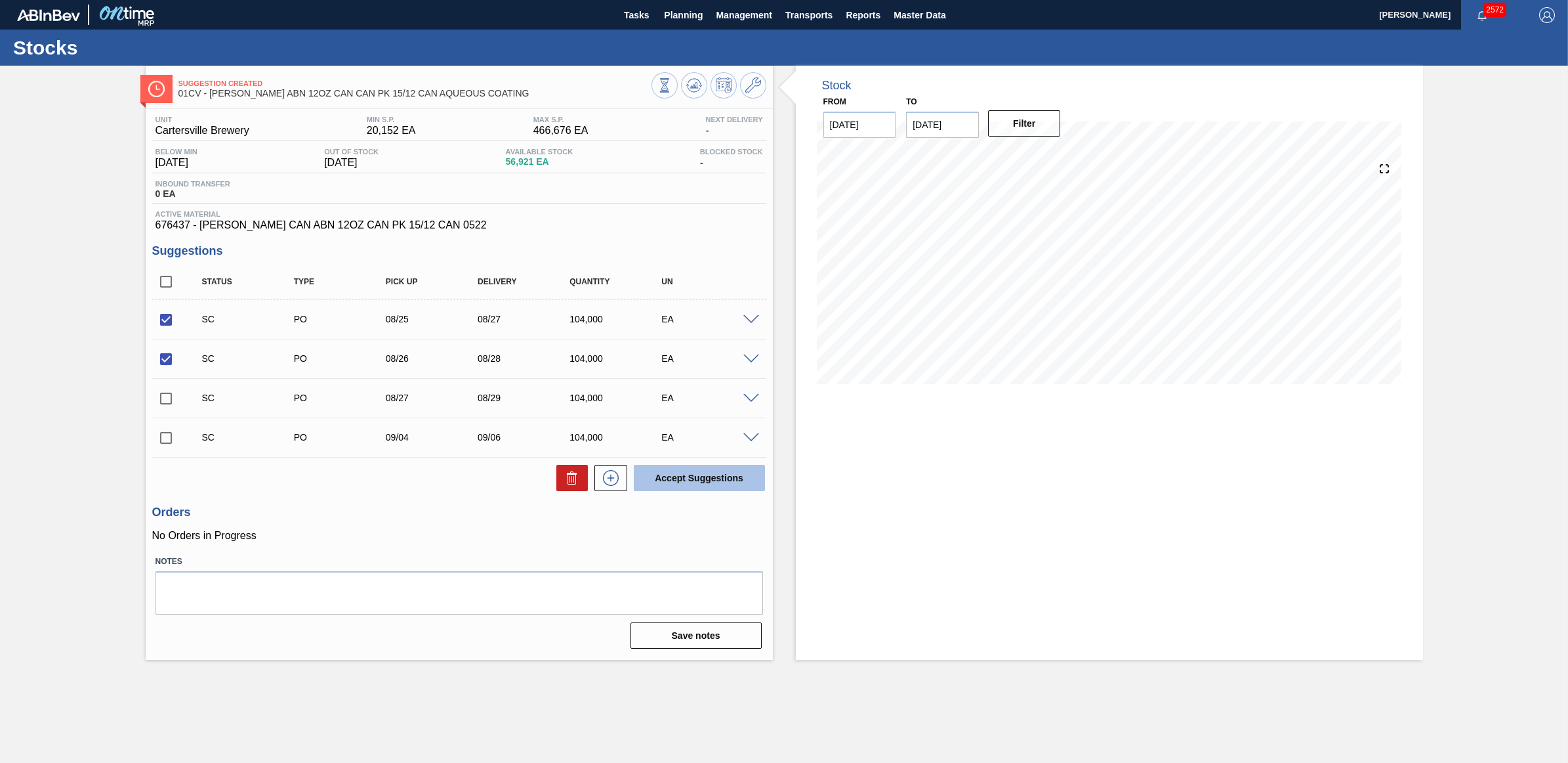
checkbox input "false"
click at [746, 404] on span at bounding box center [751, 398] width 15 height 10
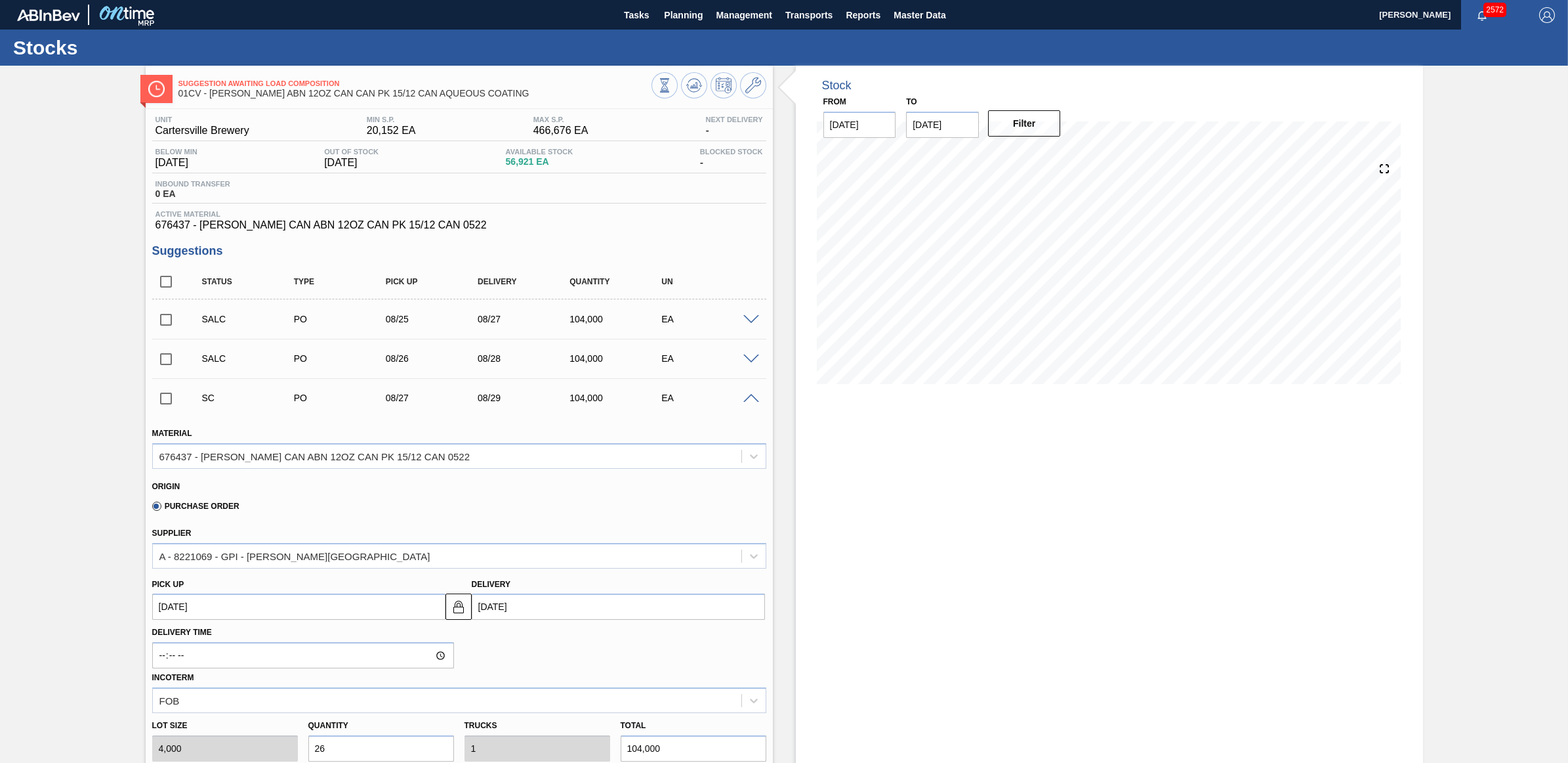
scroll to position [82, 0]
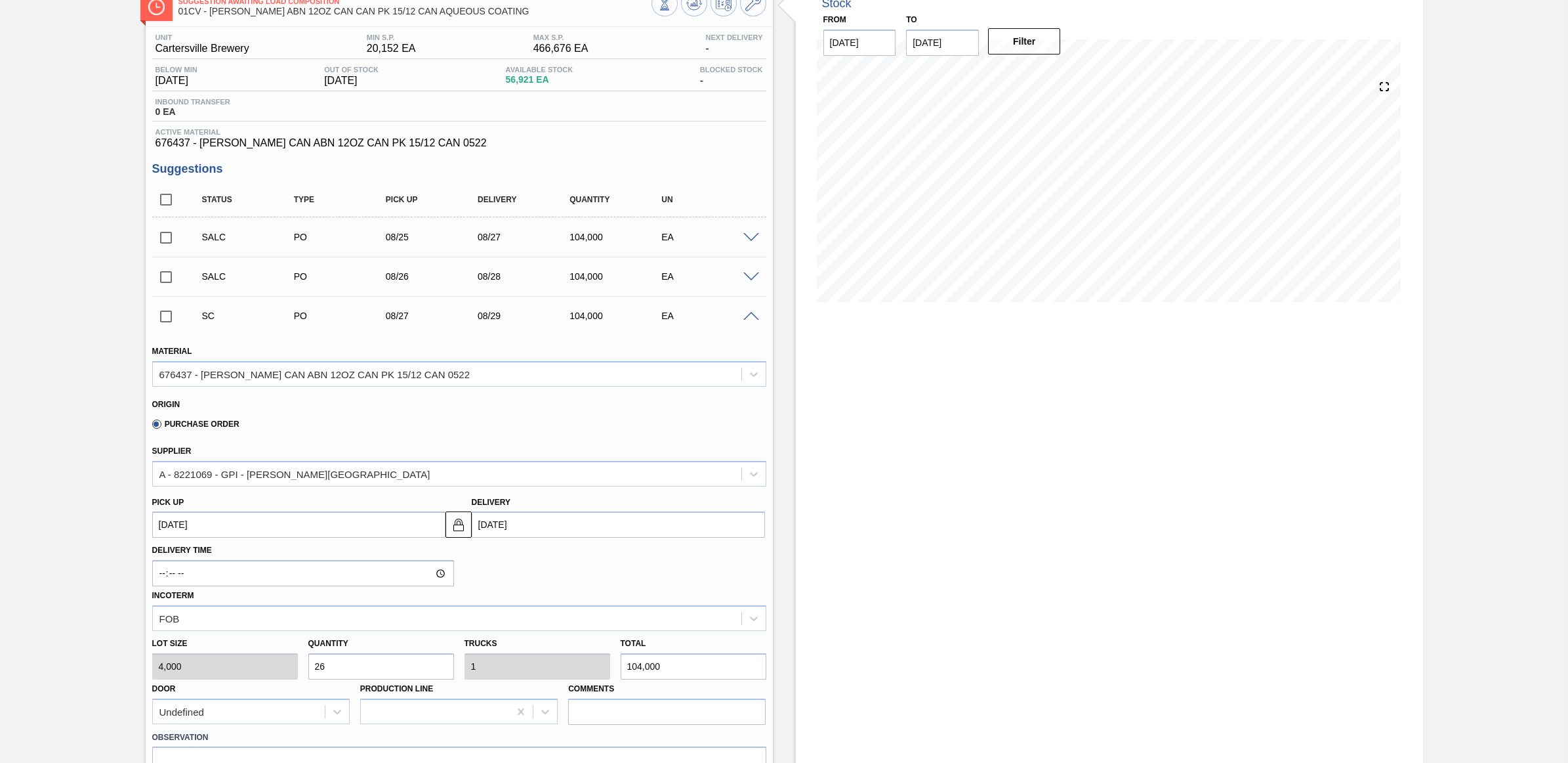
drag, startPoint x: 327, startPoint y: 665, endPoint x: 309, endPoint y: 663, distance: 18.1
click at [309, 663] on input "26" at bounding box center [381, 665] width 145 height 26
type input "2"
type input "0.077"
type input "8,000"
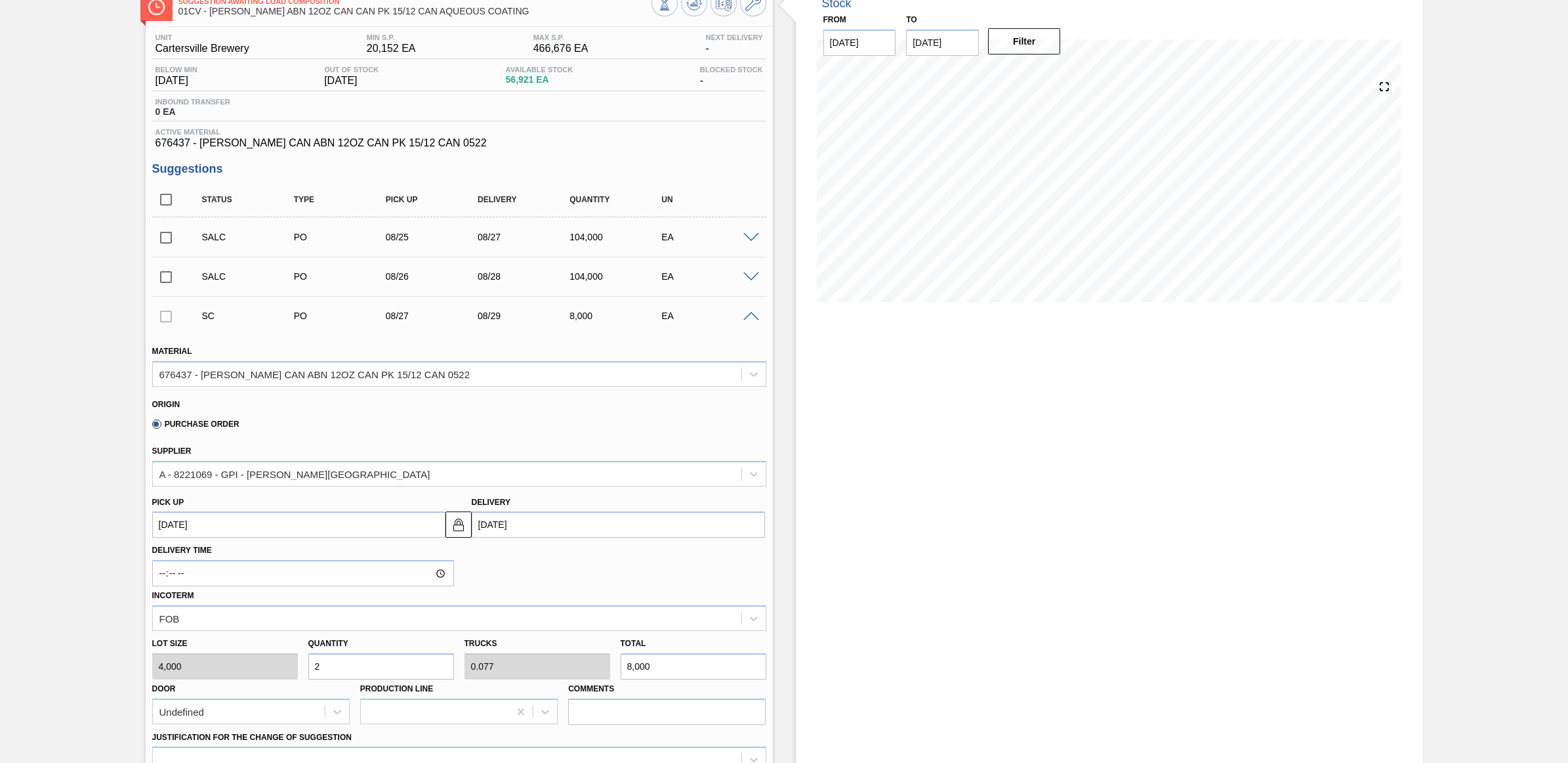
type input "0"
type input "1"
type input "0.038"
type input "4,000"
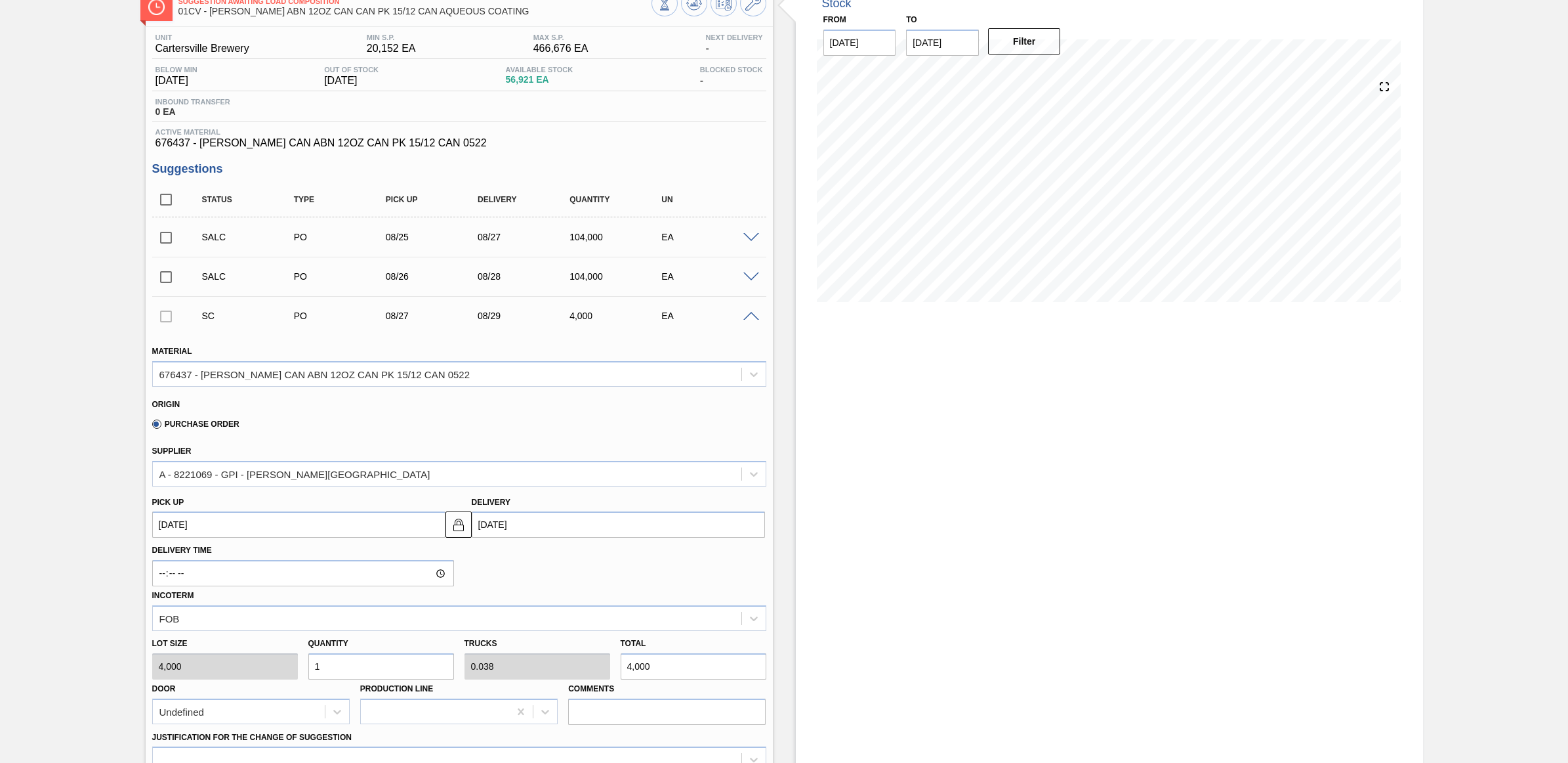
type input "13"
type input "0.5"
type input "52,000"
drag, startPoint x: 366, startPoint y: 665, endPoint x: 313, endPoint y: 665, distance: 53.0
click at [313, 665] on input "13" at bounding box center [381, 665] width 145 height 26
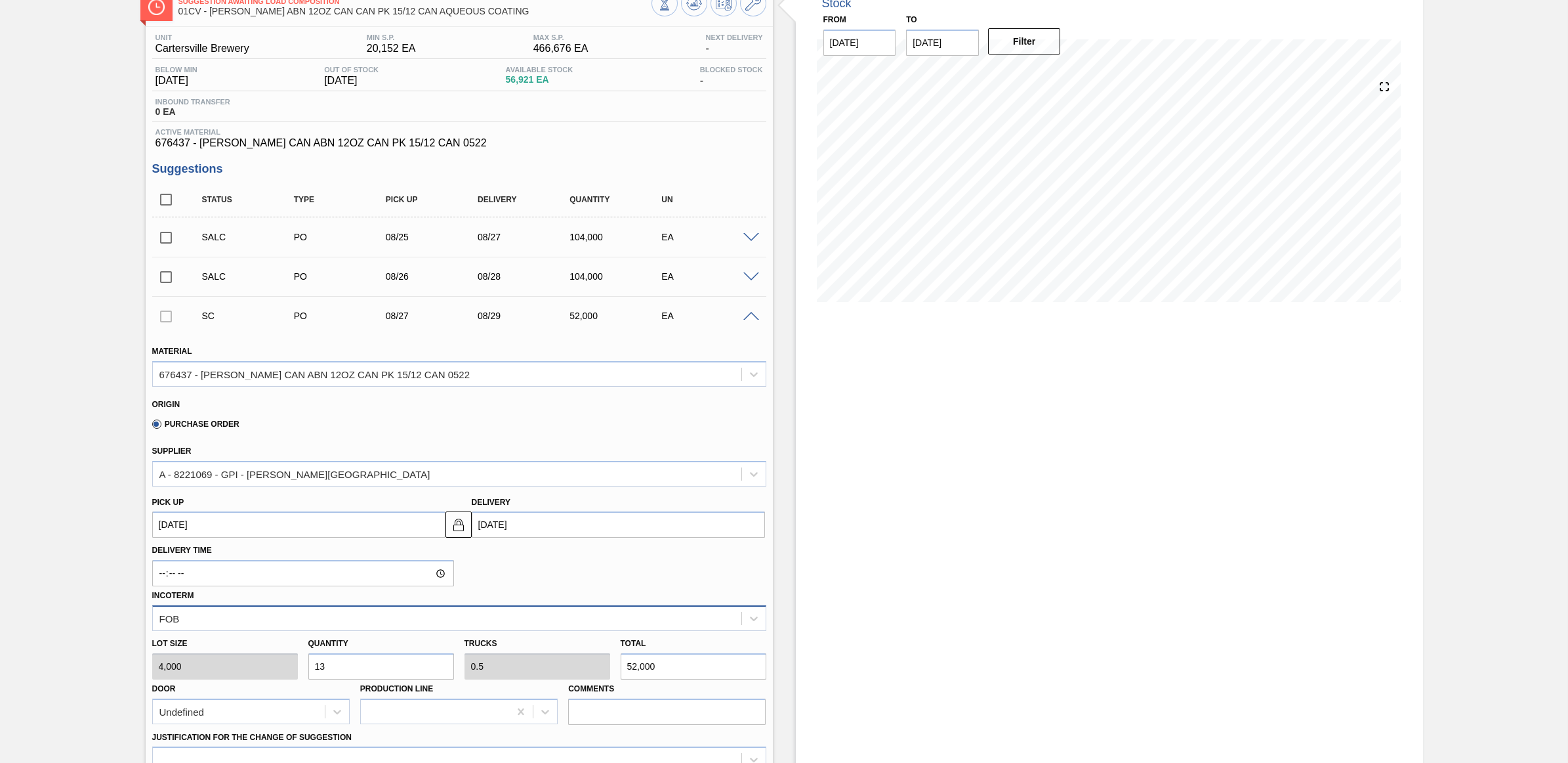
scroll to position [164, 0]
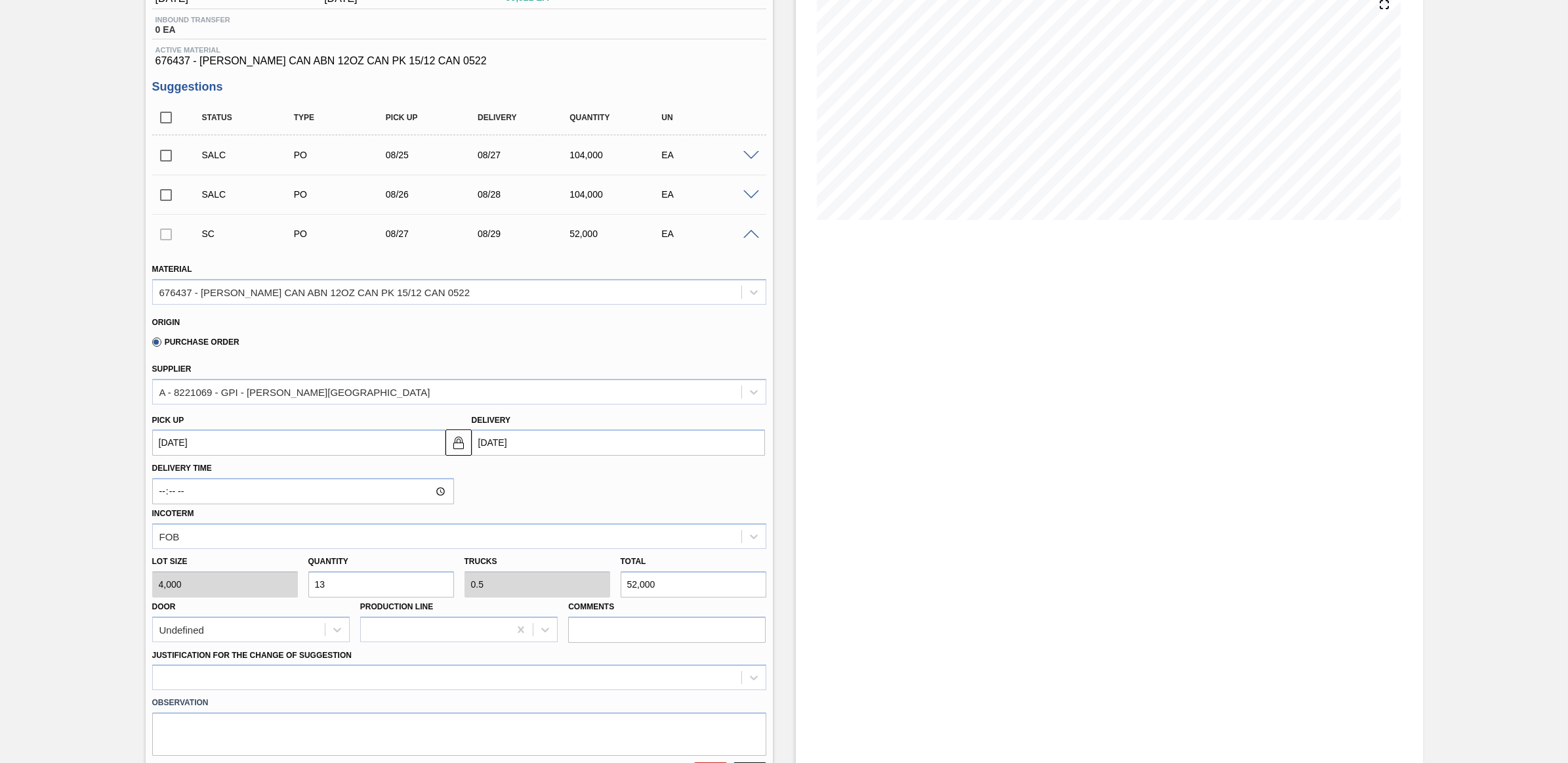
click at [345, 584] on input "13" at bounding box center [381, 583] width 145 height 26
drag, startPoint x: 345, startPoint y: 584, endPoint x: 303, endPoint y: 585, distance: 42.0
click at [303, 585] on div "Quantity 13" at bounding box center [381, 574] width 156 height 45
type input "1"
type input "0.038"
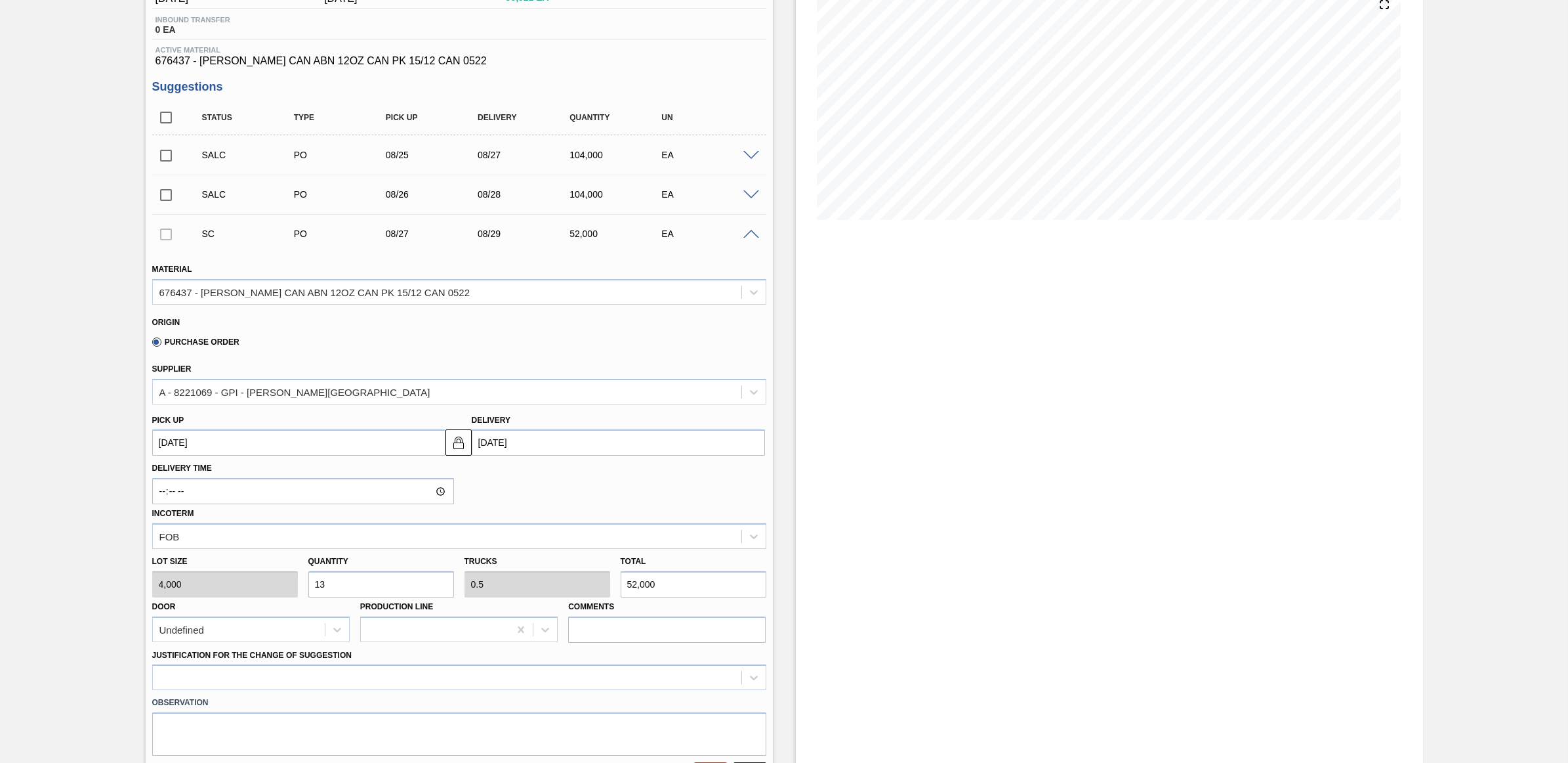
type input "4,000"
type input "15"
type input "0.577"
type input "60,000"
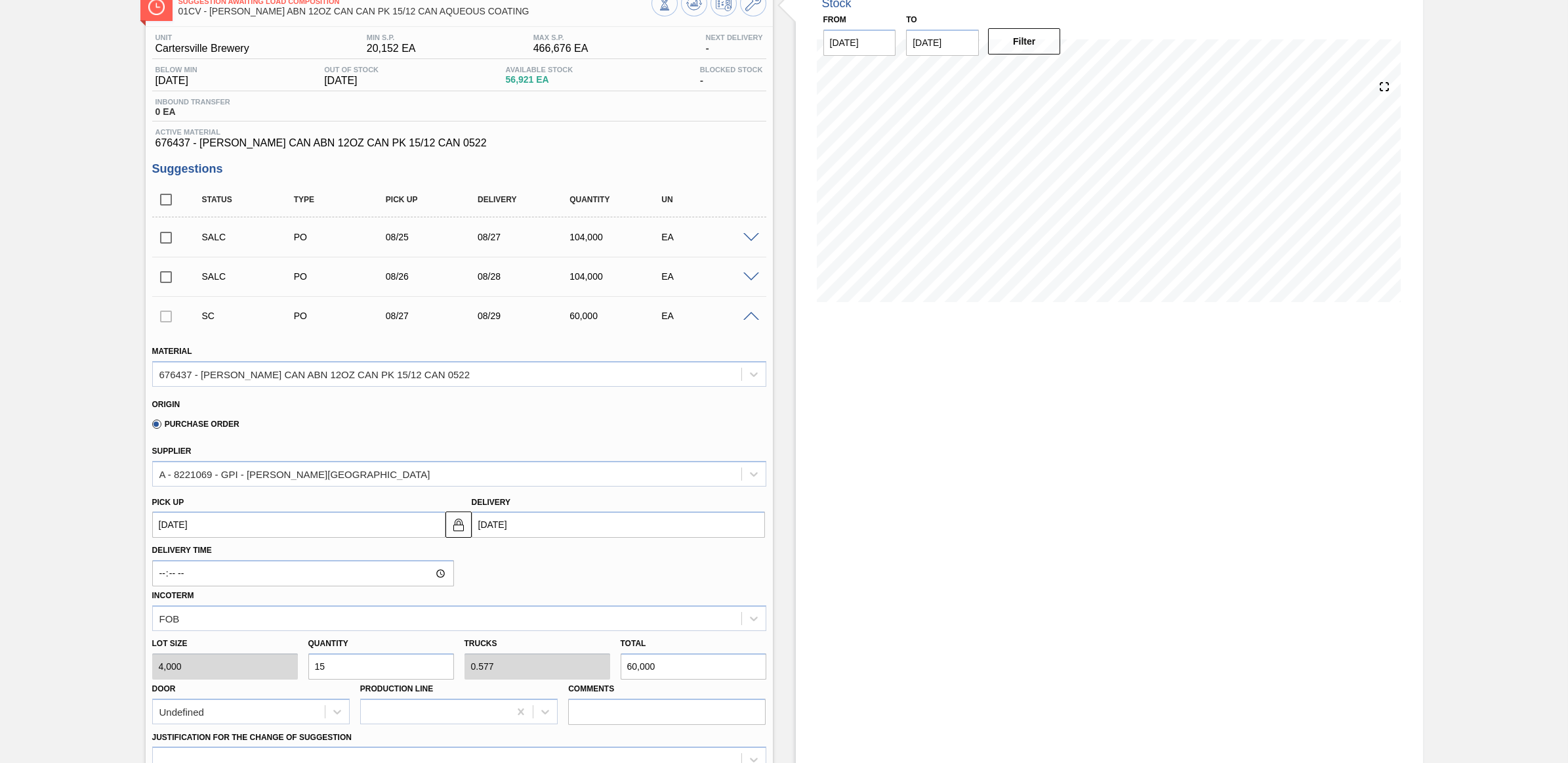
scroll to position [0, 0]
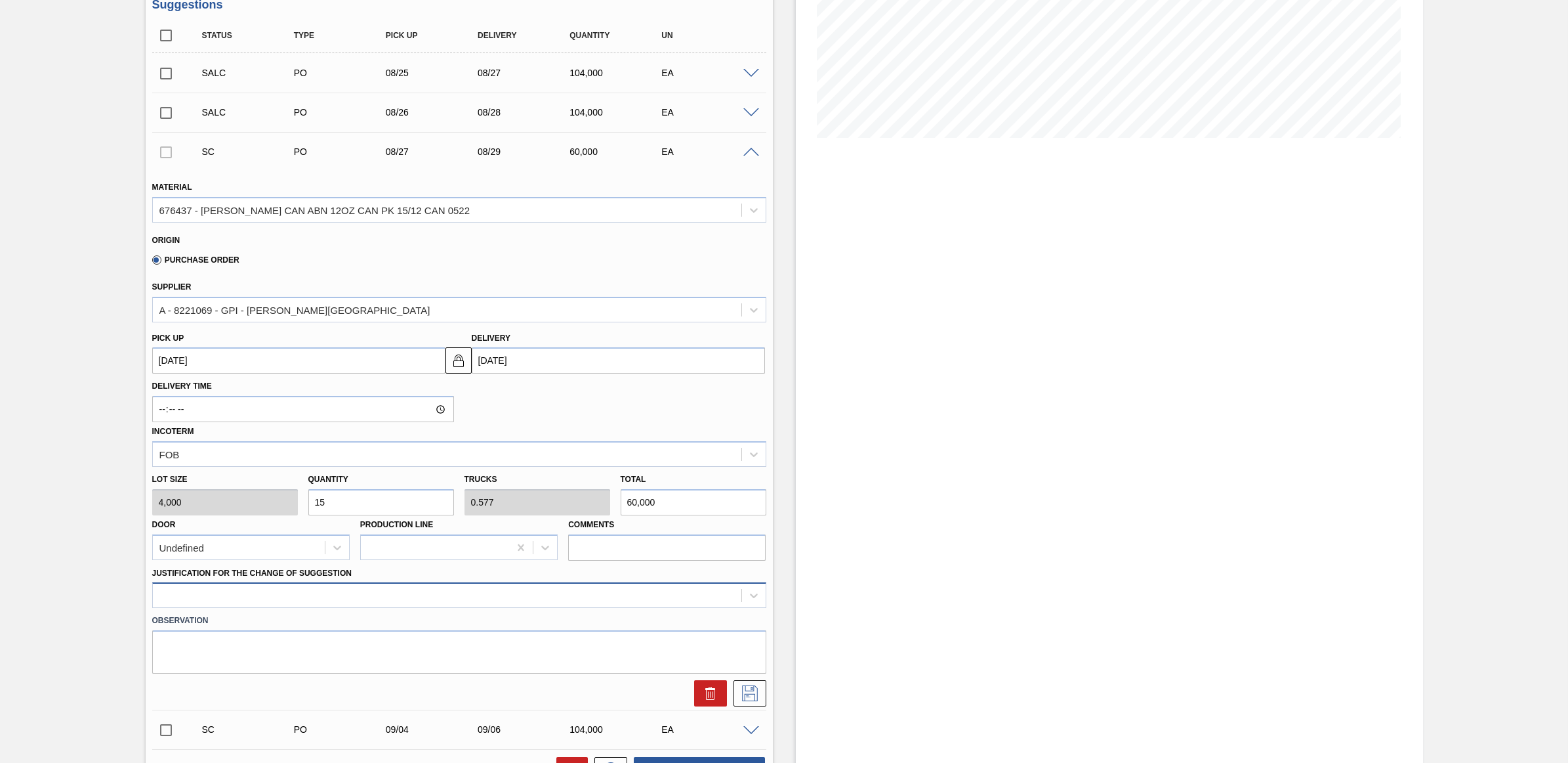
type input "15"
click at [398, 594] on div at bounding box center [459, 595] width 614 height 25
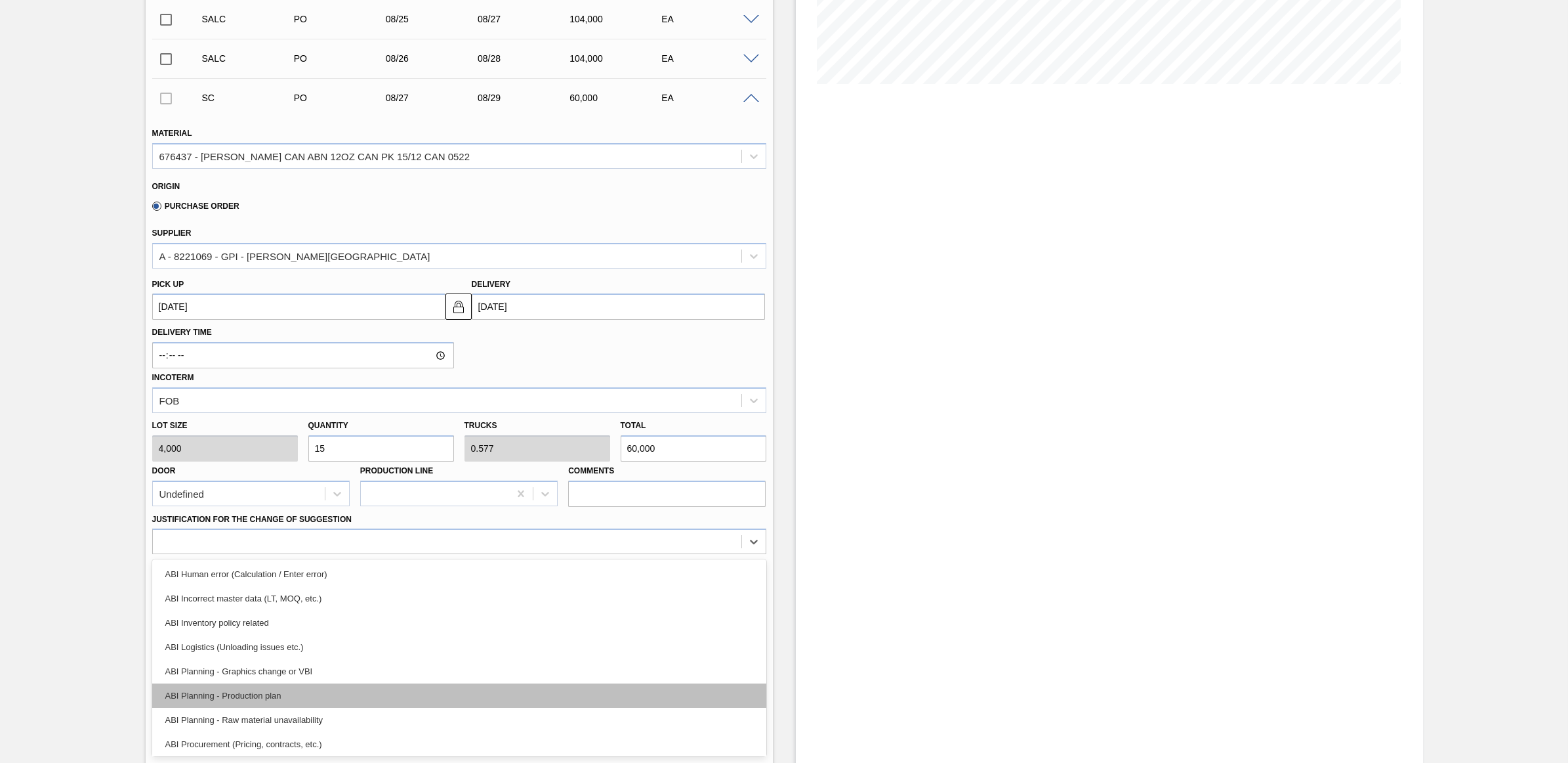
scroll to position [82, 0]
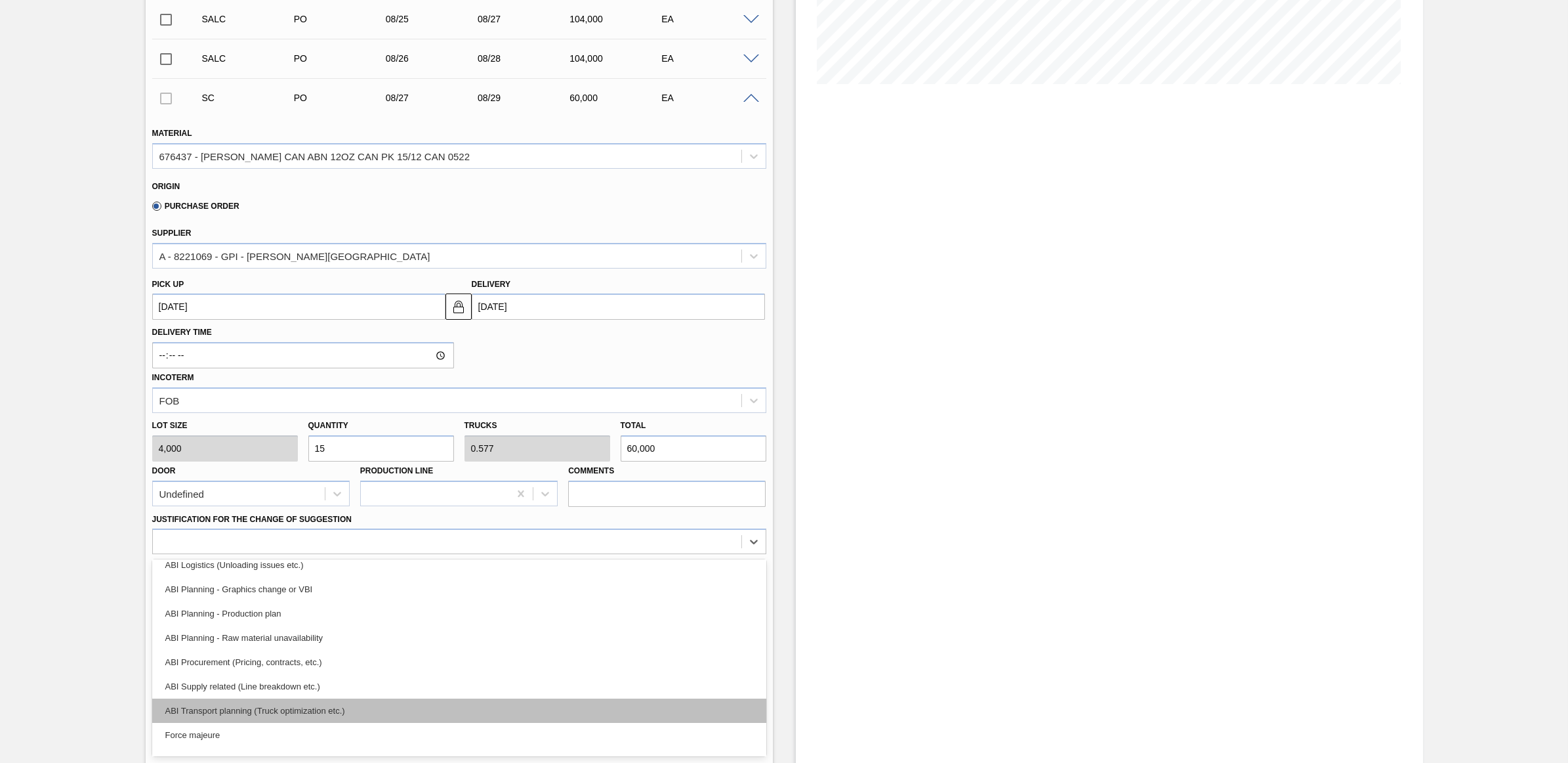
click at [321, 712] on div "ABI Transport planning (Truck optimization etc.)" at bounding box center [459, 710] width 614 height 24
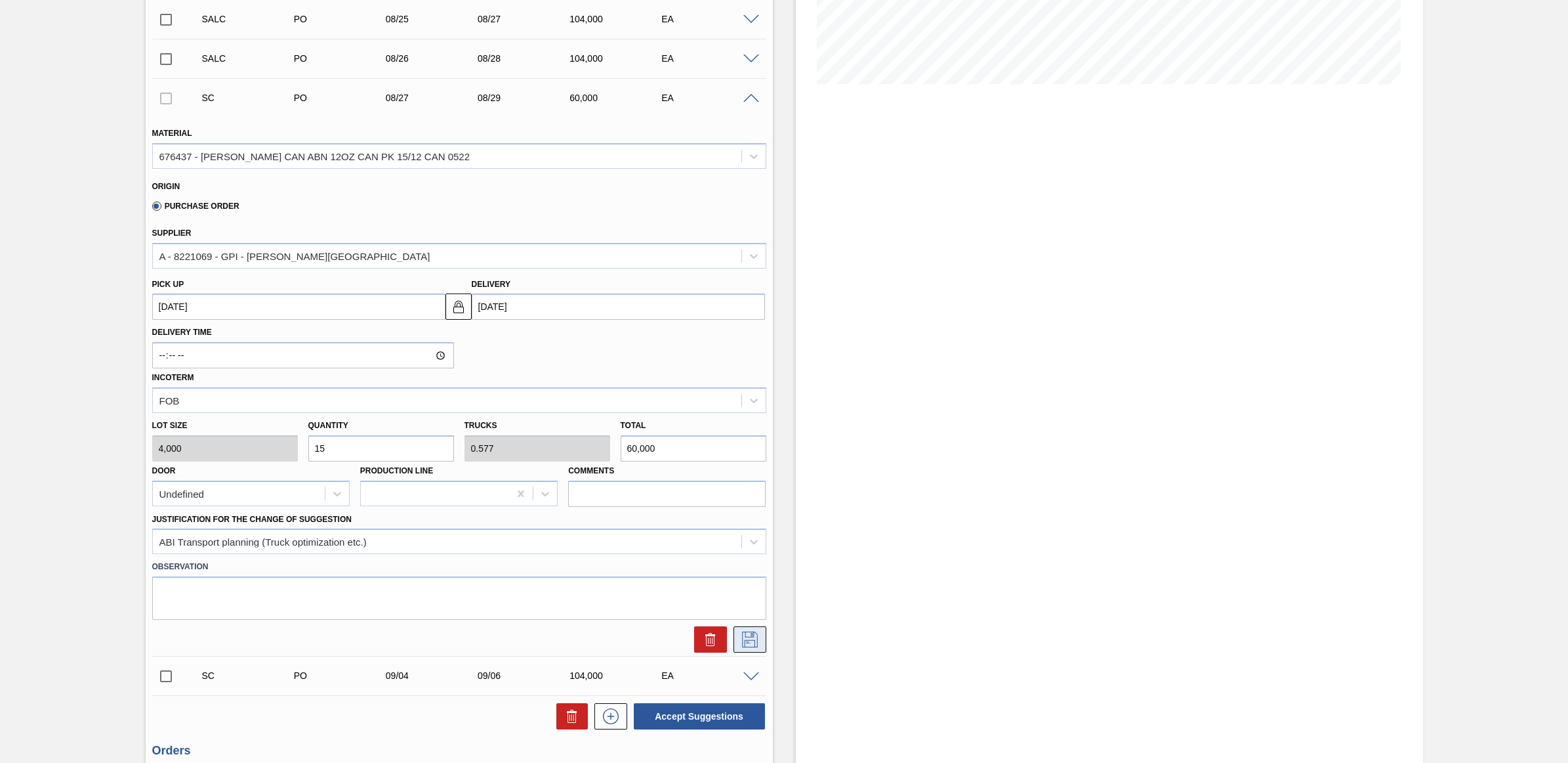
click at [748, 638] on icon at bounding box center [749, 638] width 15 height 15
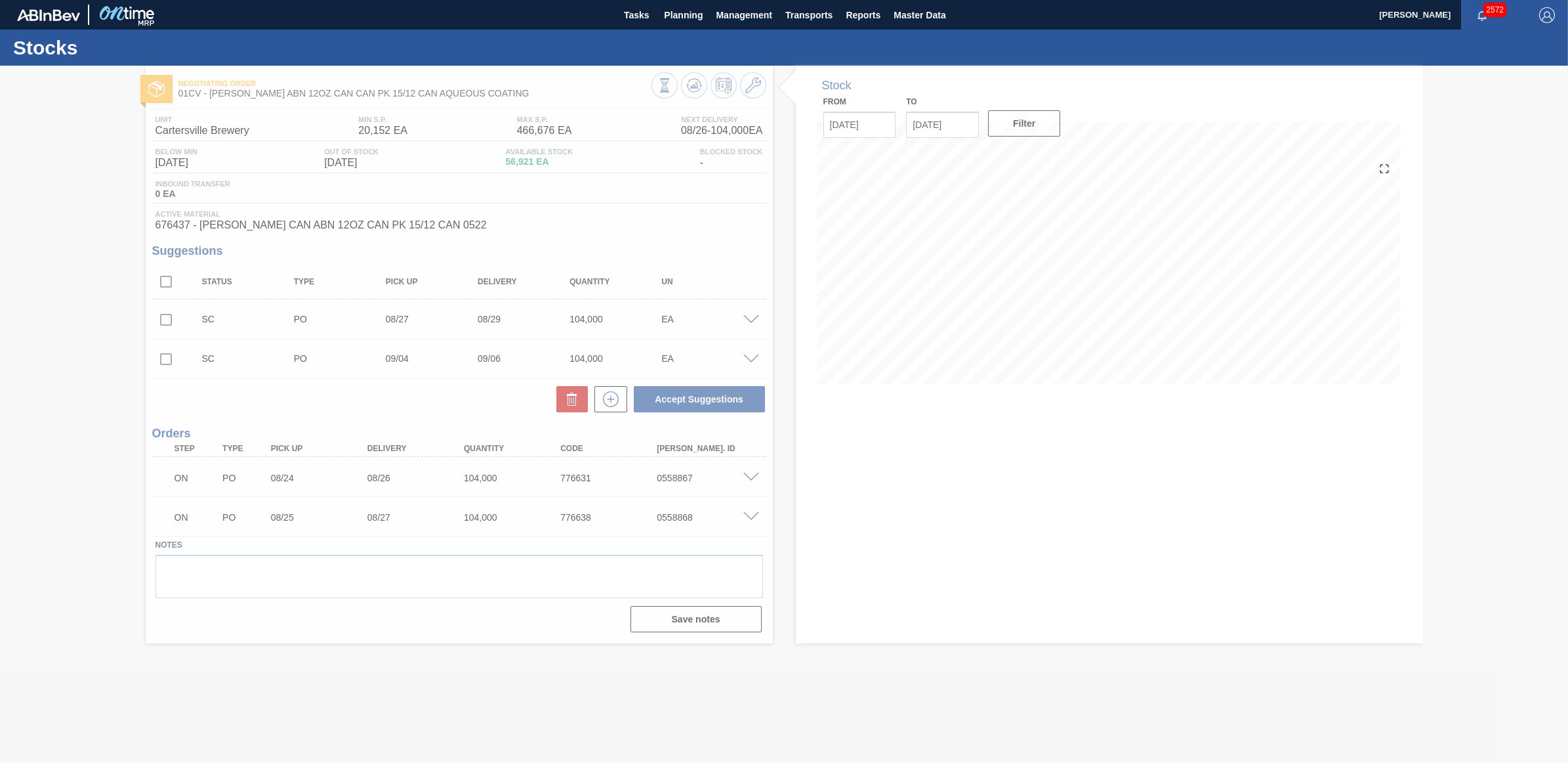
scroll to position [0, 0]
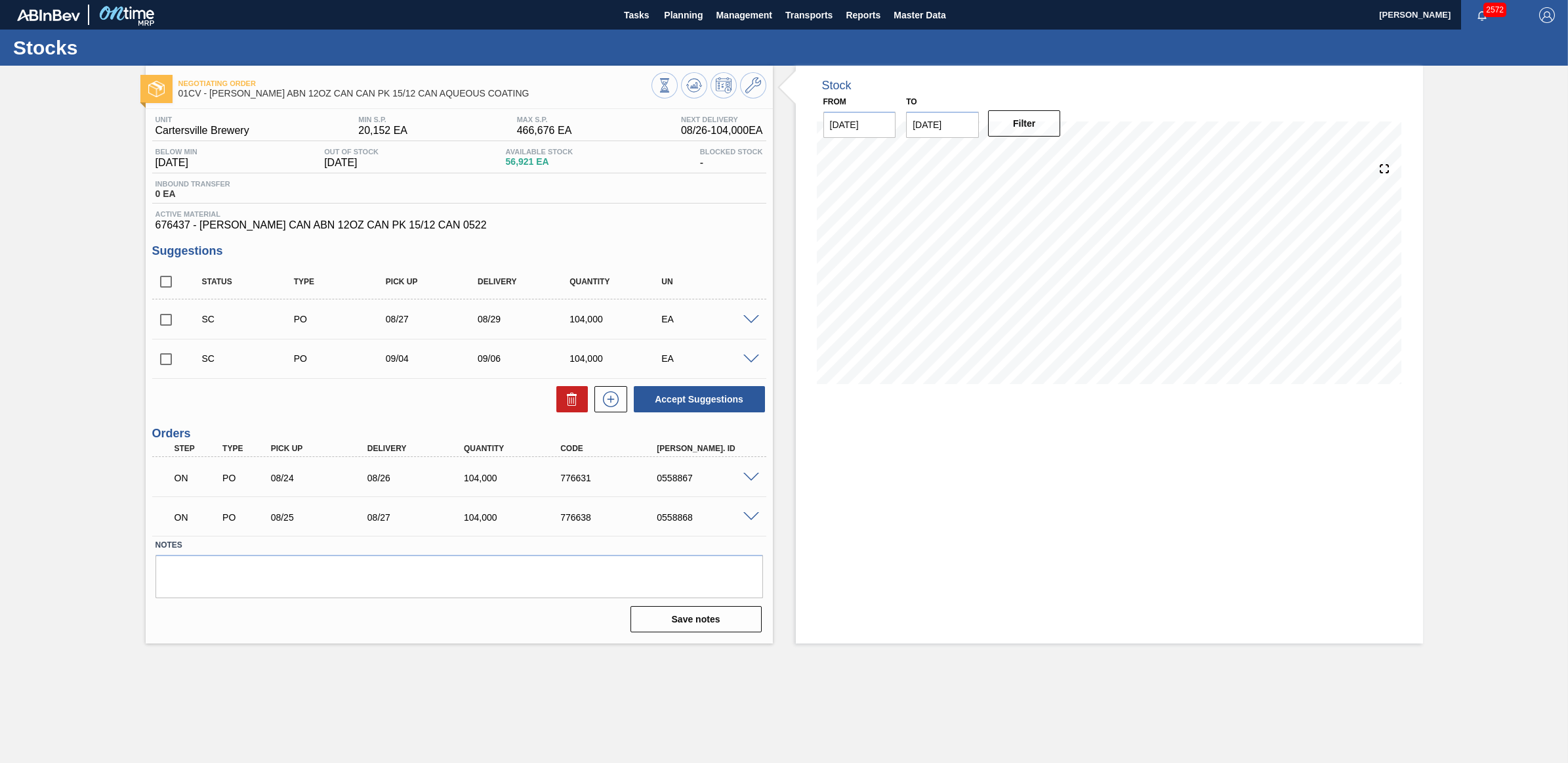
click at [755, 320] on span at bounding box center [751, 320] width 15 height 10
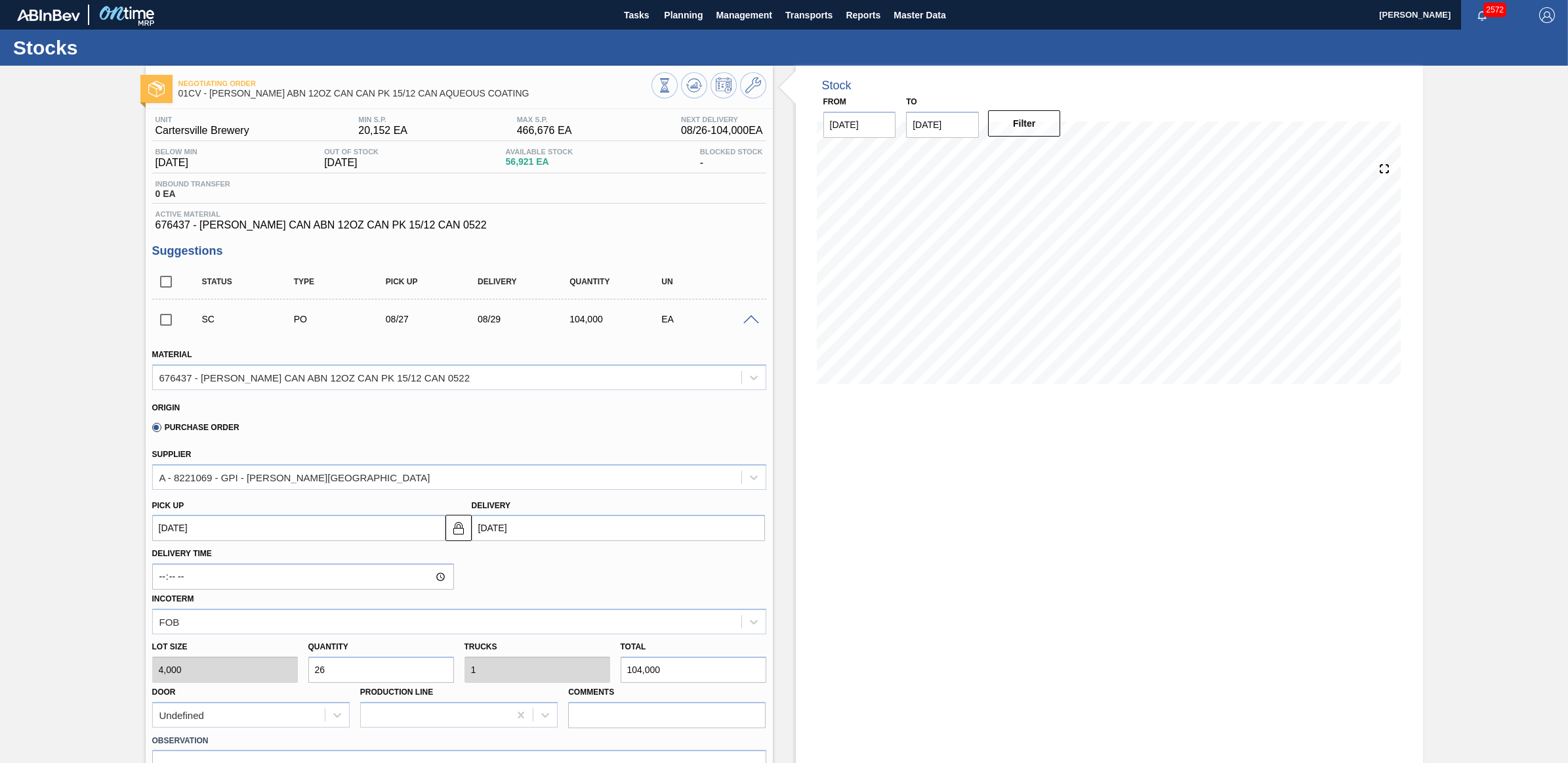
scroll to position [82, 0]
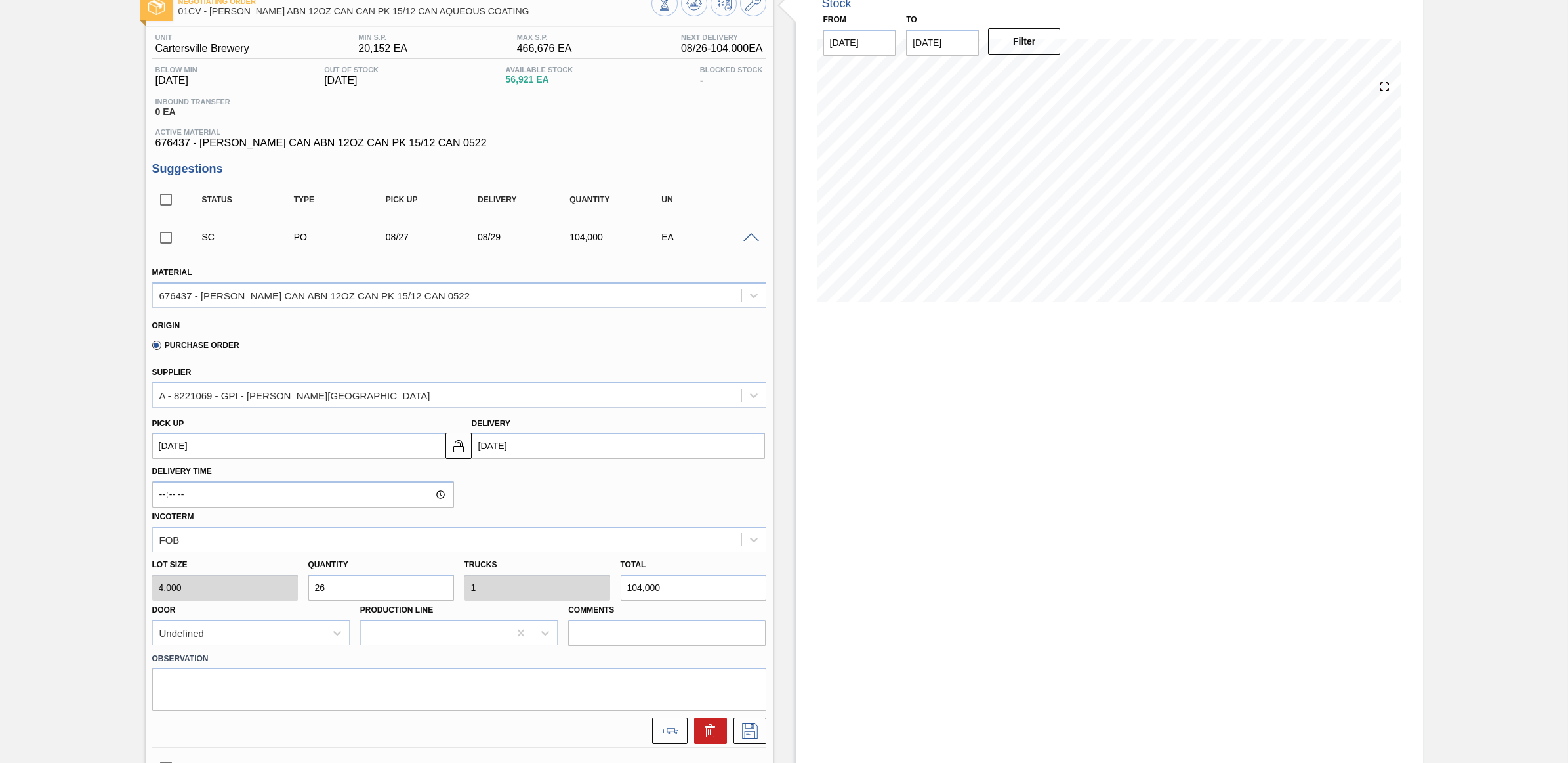
click at [277, 585] on div "Lot size 4,000 Quantity 26 Trucks 1 Total 104,000 Door Undefined Production Lin…" at bounding box center [459, 599] width 625 height 94
type input "1"
type input "0.038"
type input "4,000"
type input "15"
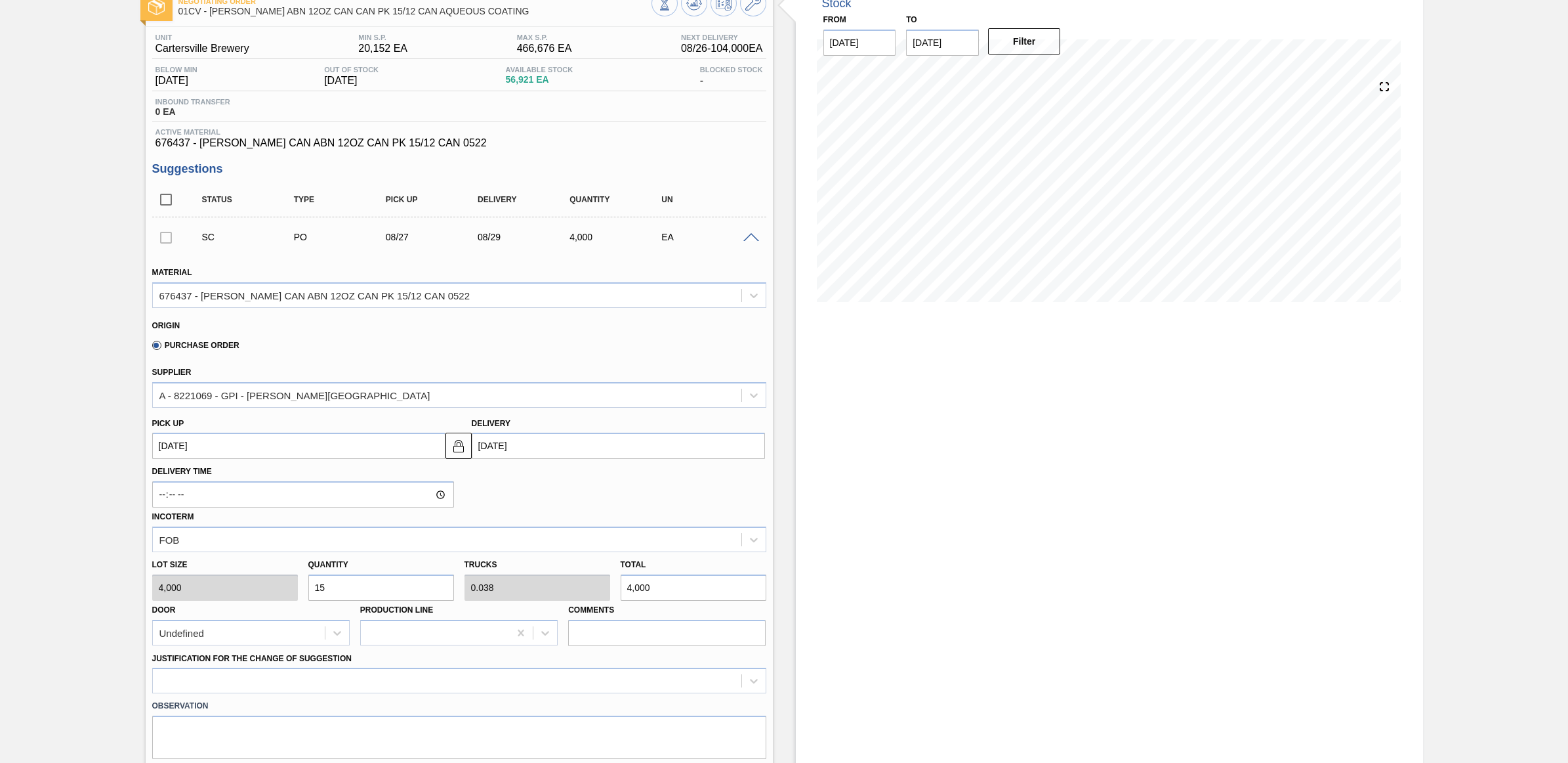
type input "0.577"
type input "60,000"
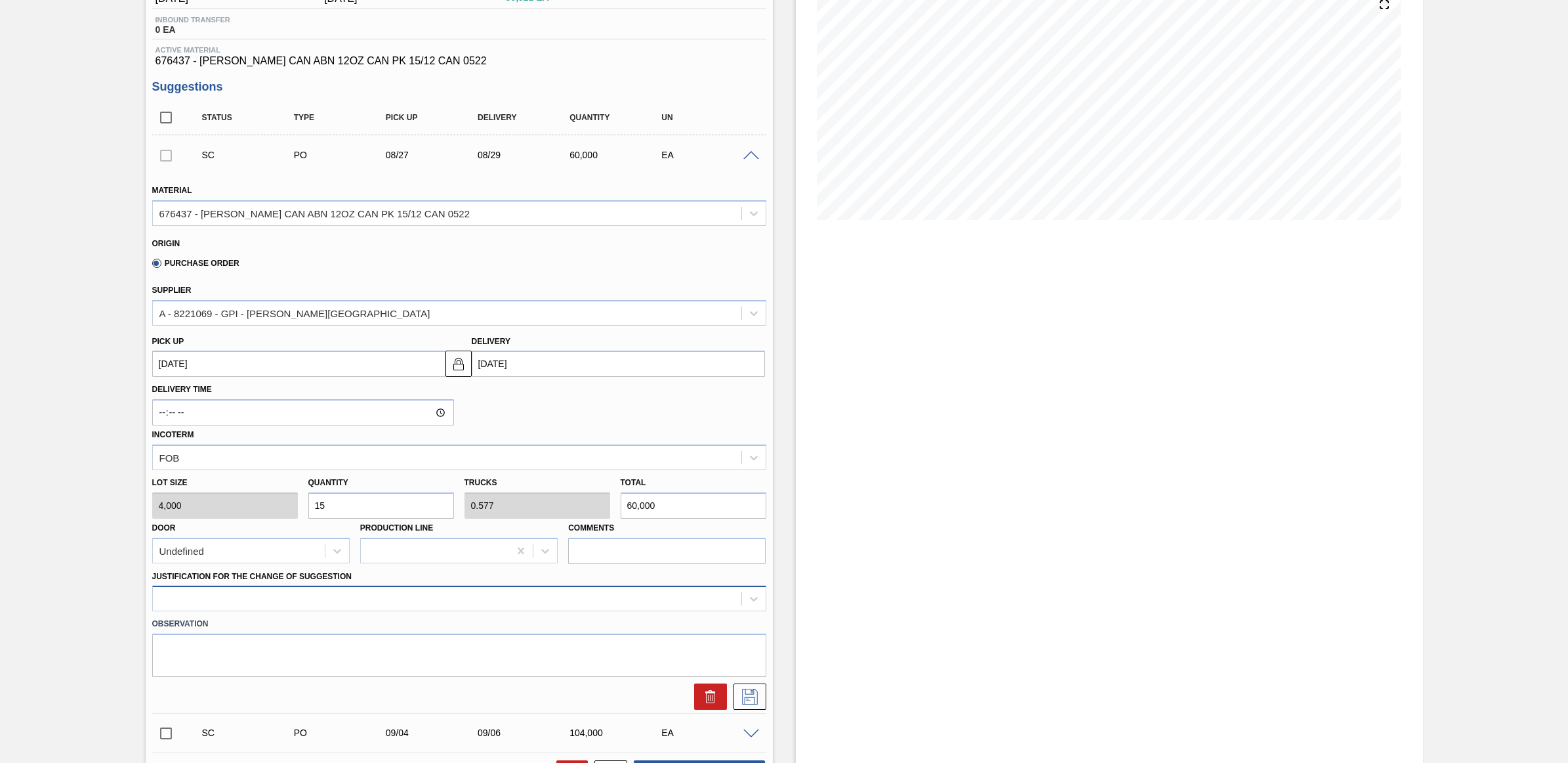
type input "15"
click at [273, 606] on div at bounding box center [459, 598] width 614 height 25
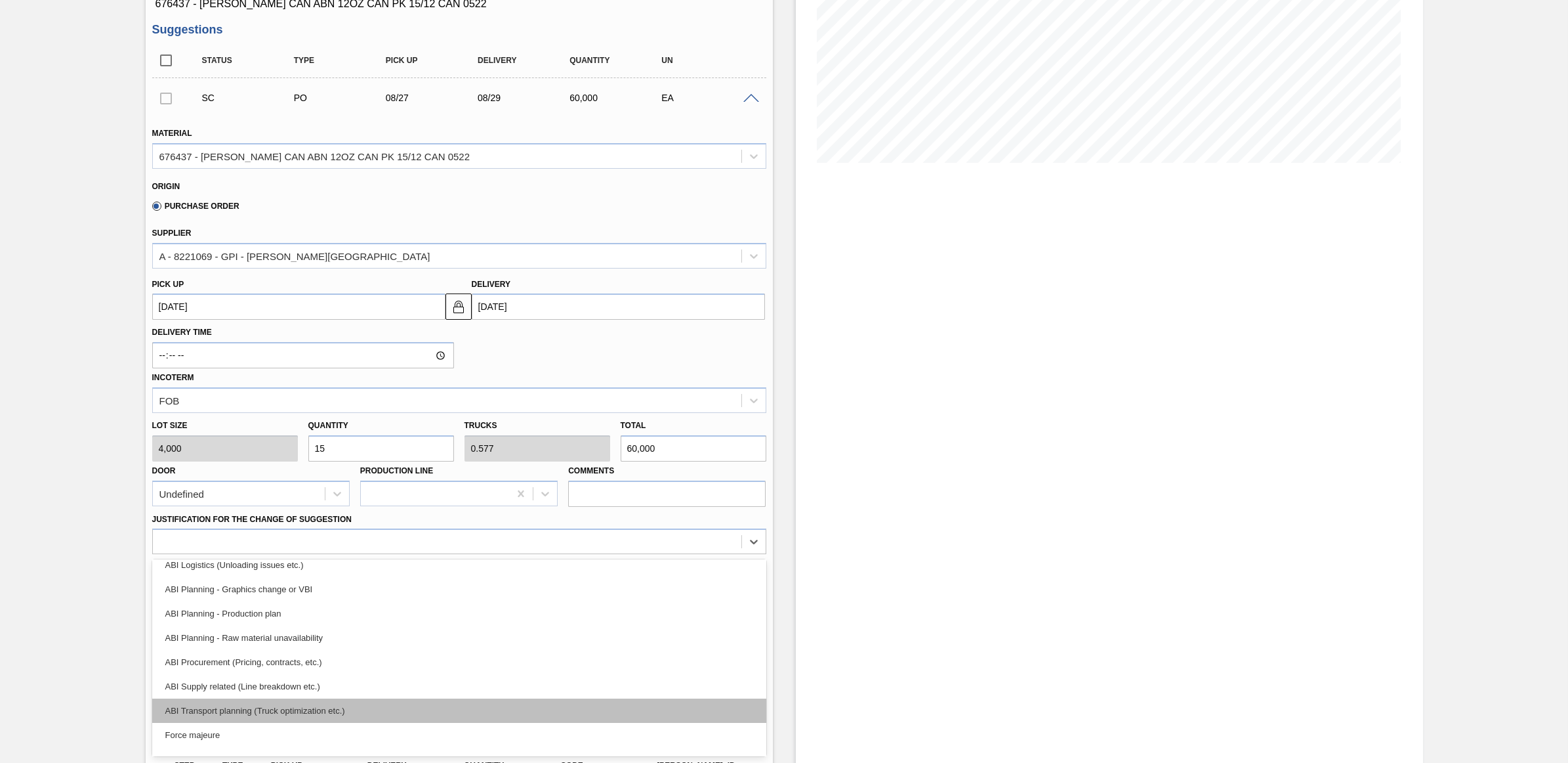
click at [273, 716] on div "ABI Transport planning (Truck optimization etc.)" at bounding box center [459, 710] width 614 height 24
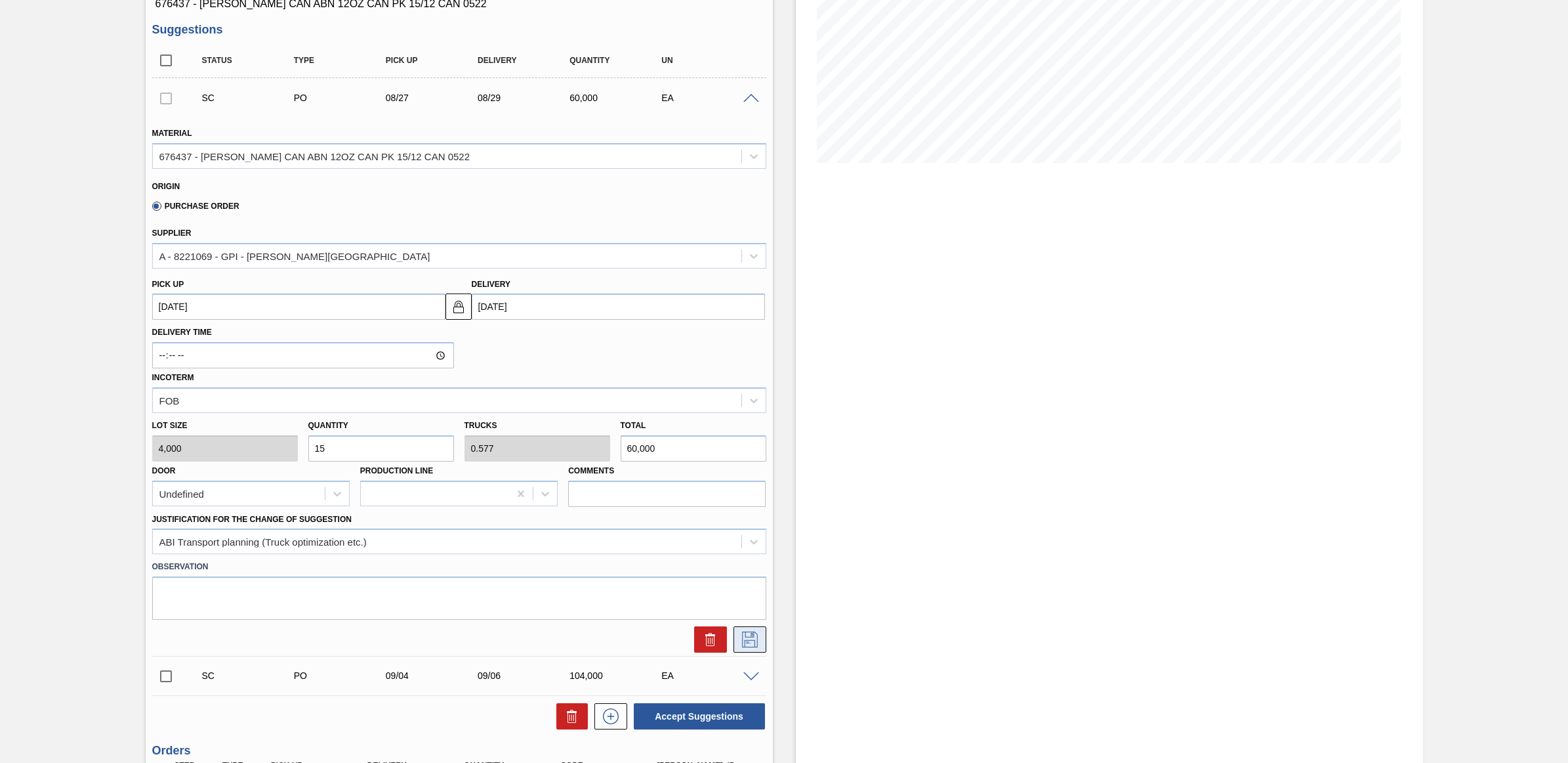
click at [744, 645] on icon at bounding box center [749, 638] width 21 height 15
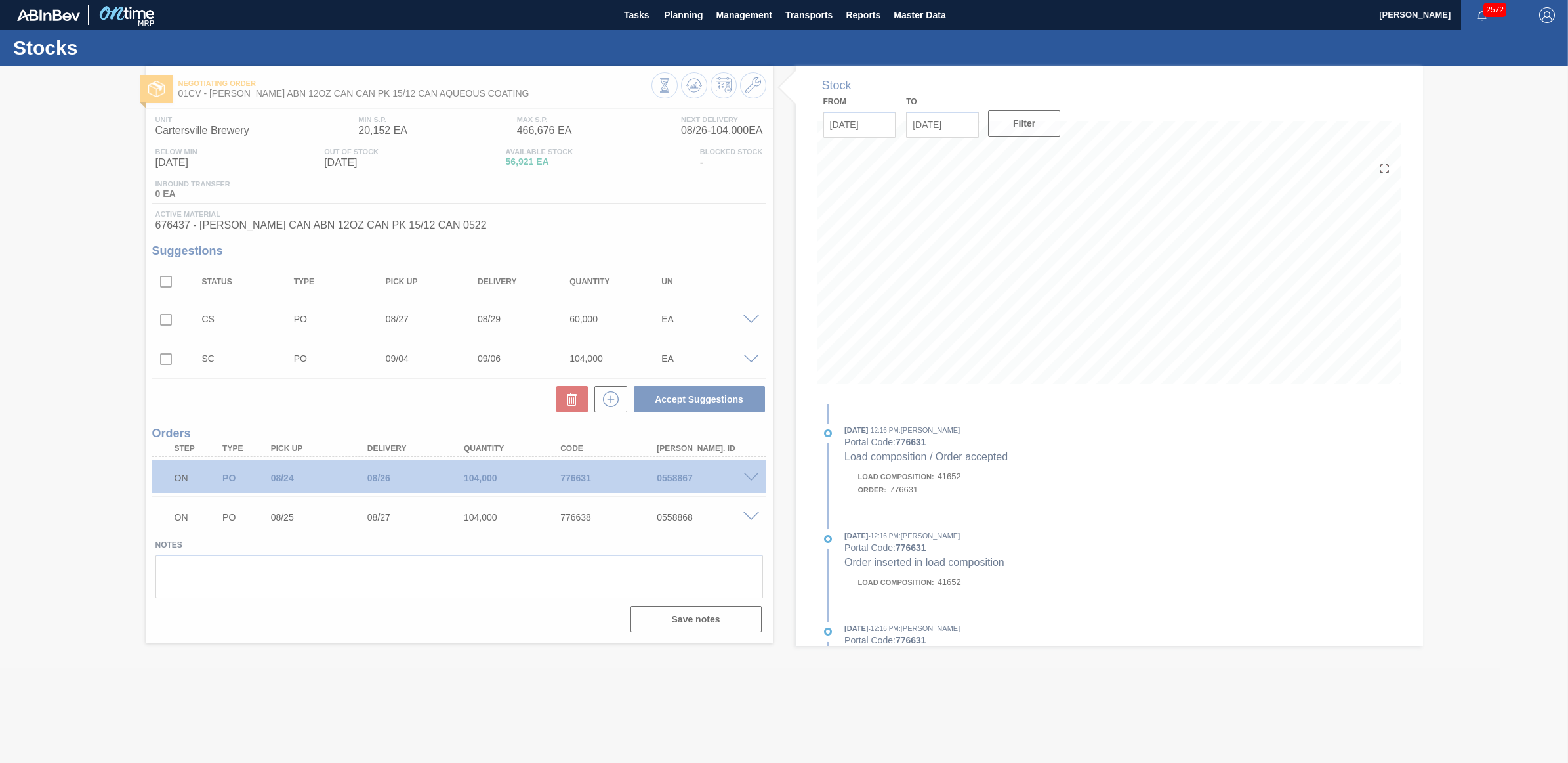
scroll to position [0, 0]
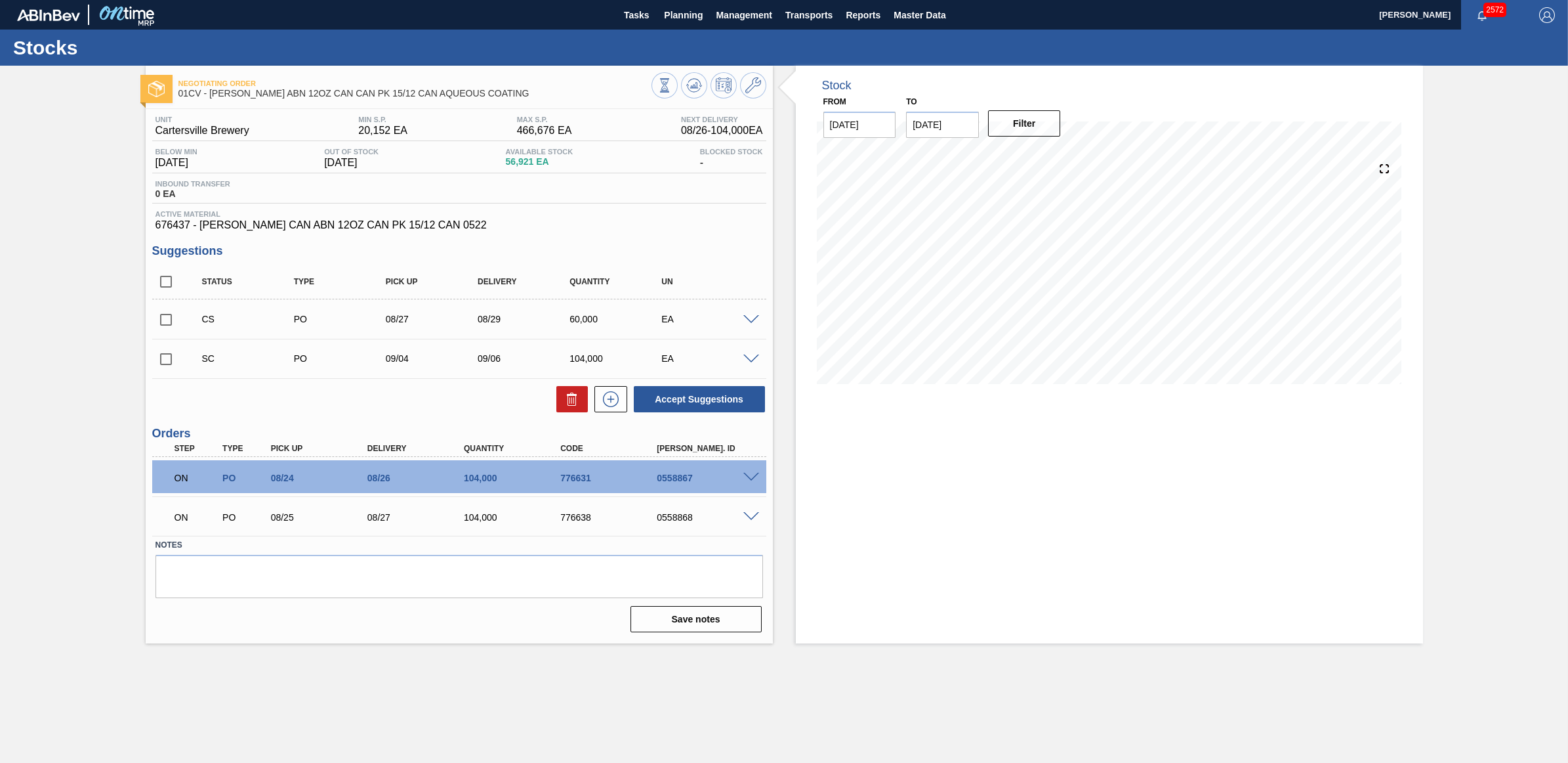
click at [160, 322] on input "checkbox" at bounding box center [166, 320] width 28 height 28
click at [765, 405] on div "Unit Cartersville Brewery MIN S.P. 20,152 EA MAX S.P. 466,676 EA Next Delivery …" at bounding box center [459, 373] width 627 height 527
click at [725, 402] on button "Accept Suggestions" at bounding box center [699, 398] width 131 height 26
checkbox input "false"
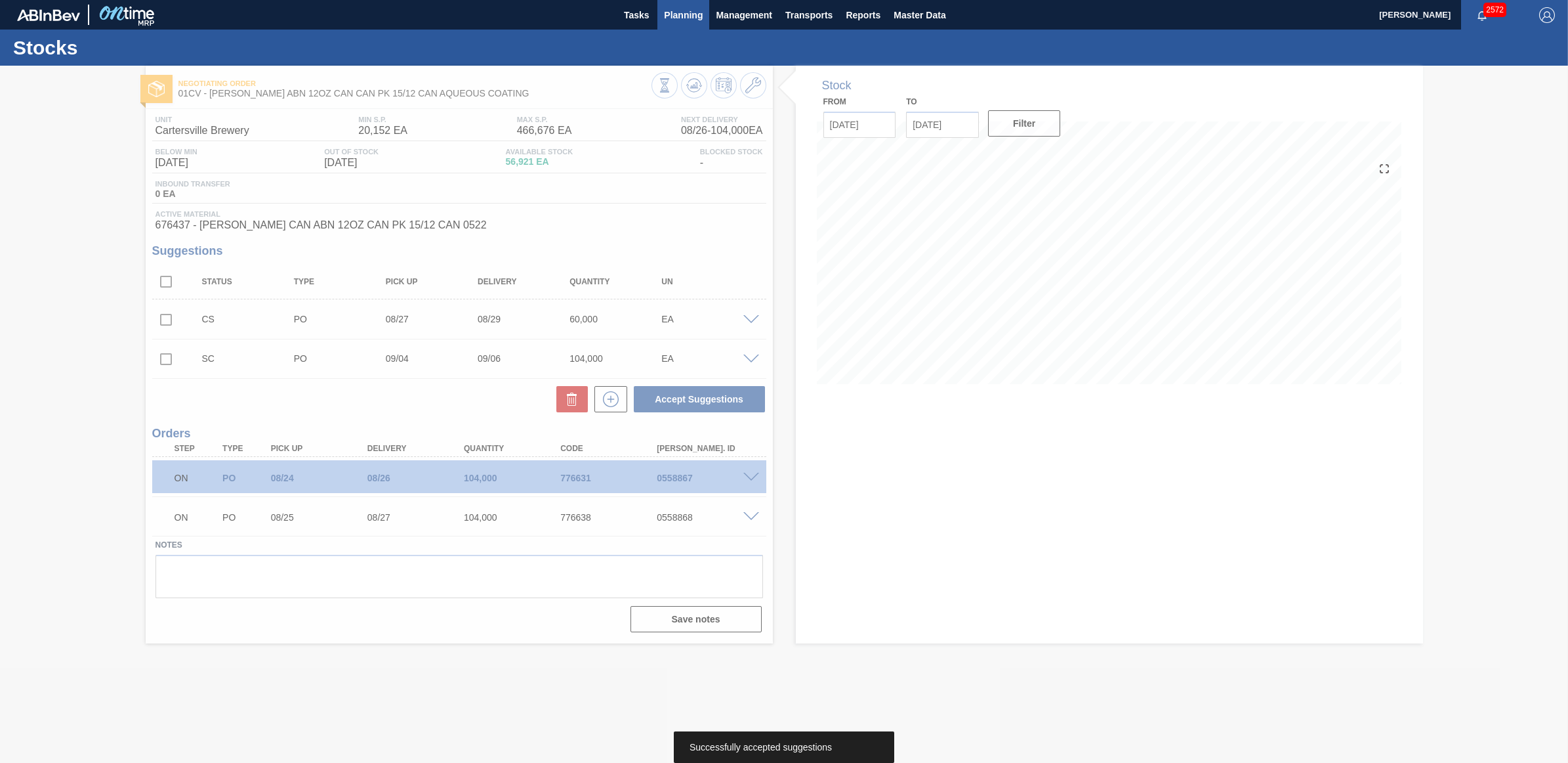
click at [687, 16] on span "Planning" at bounding box center [683, 14] width 39 height 15
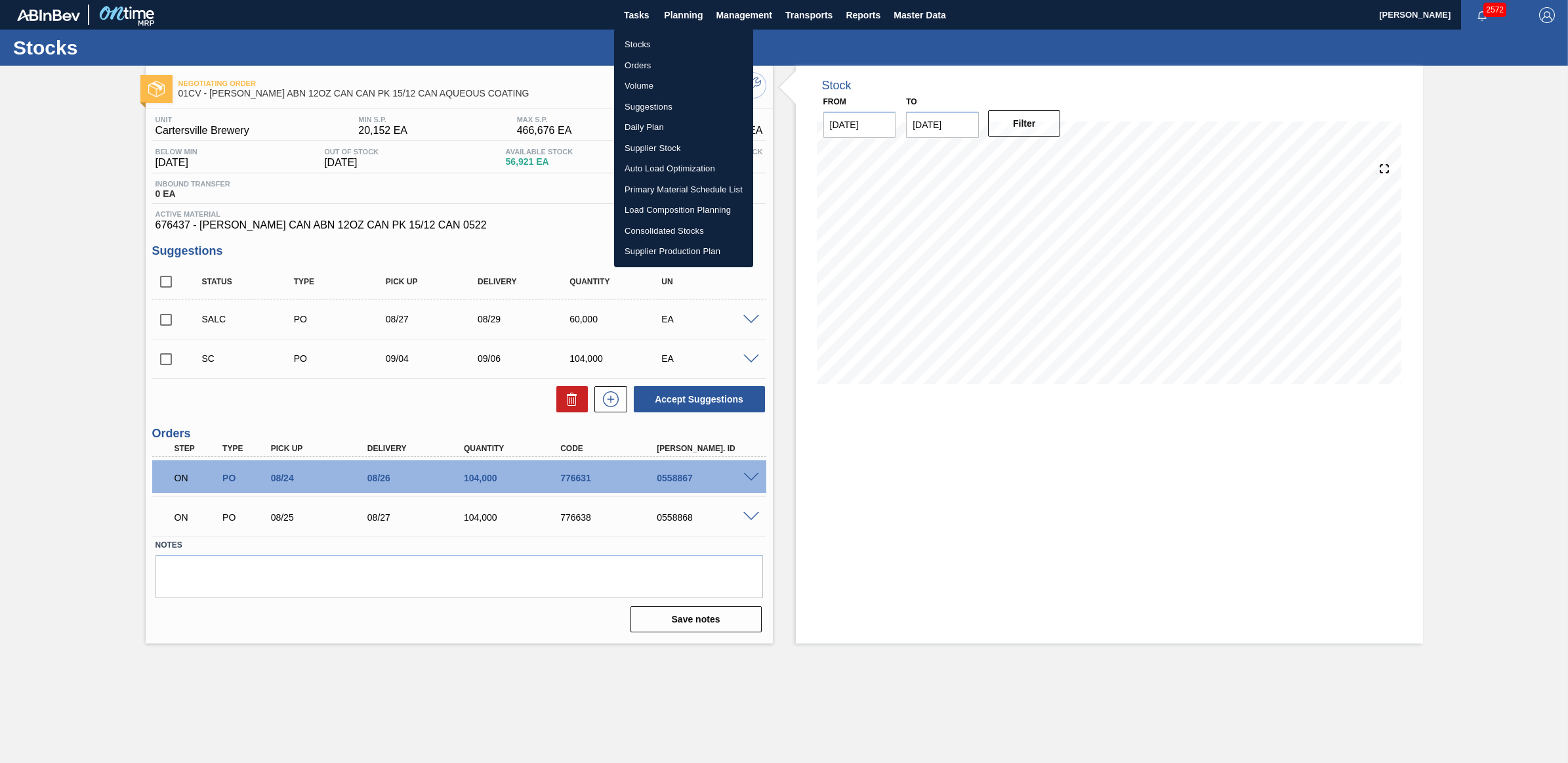
click at [631, 46] on li "Stocks" at bounding box center [683, 44] width 139 height 21
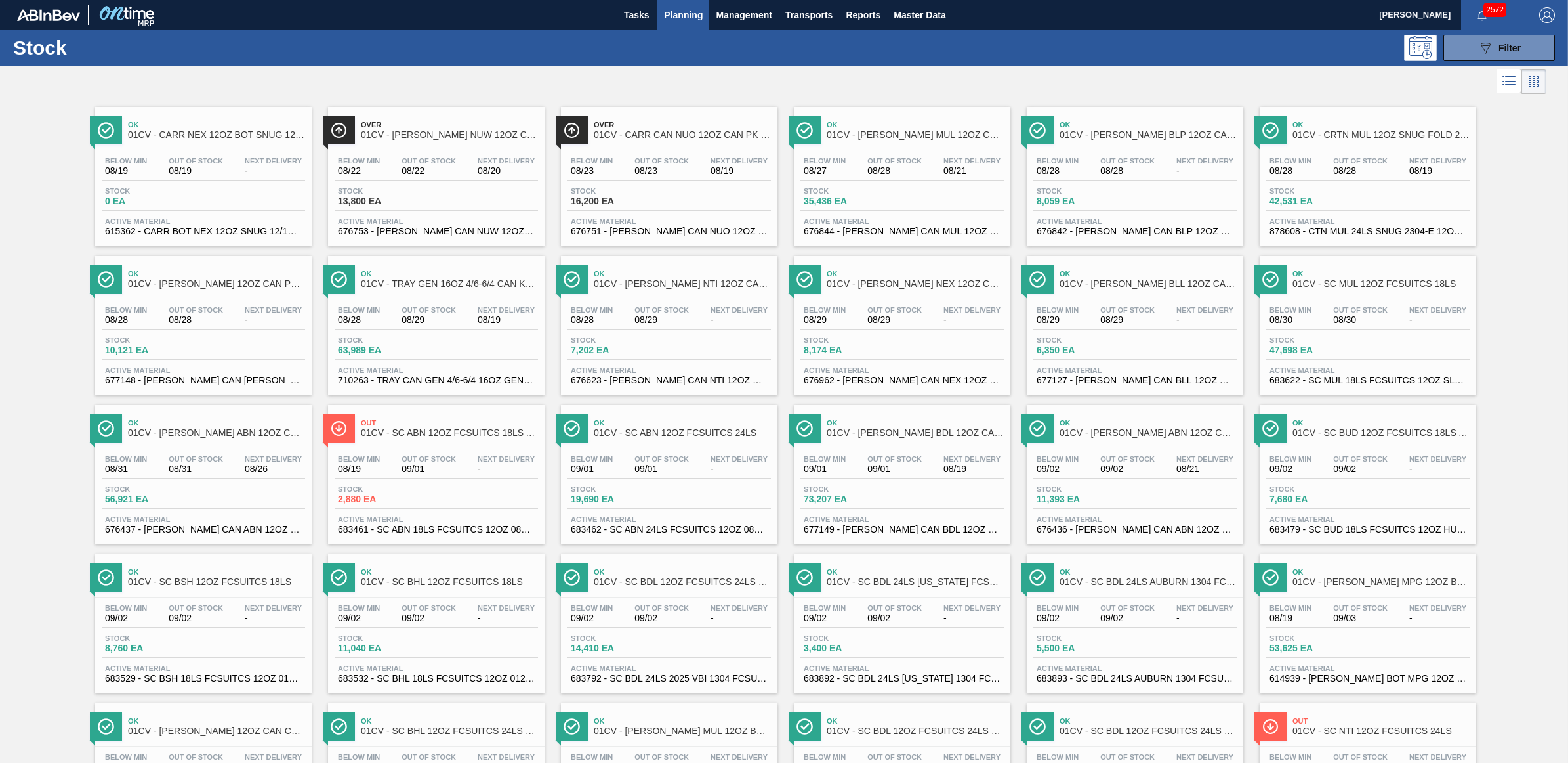
drag, startPoint x: 664, startPoint y: 294, endPoint x: 651, endPoint y: 355, distance: 62.4
click at [664, 294] on div "Ok 01CV - [PERSON_NAME] NTI 12OZ CAN 15/12 CAN PK" at bounding box center [682, 279] width 177 height 30
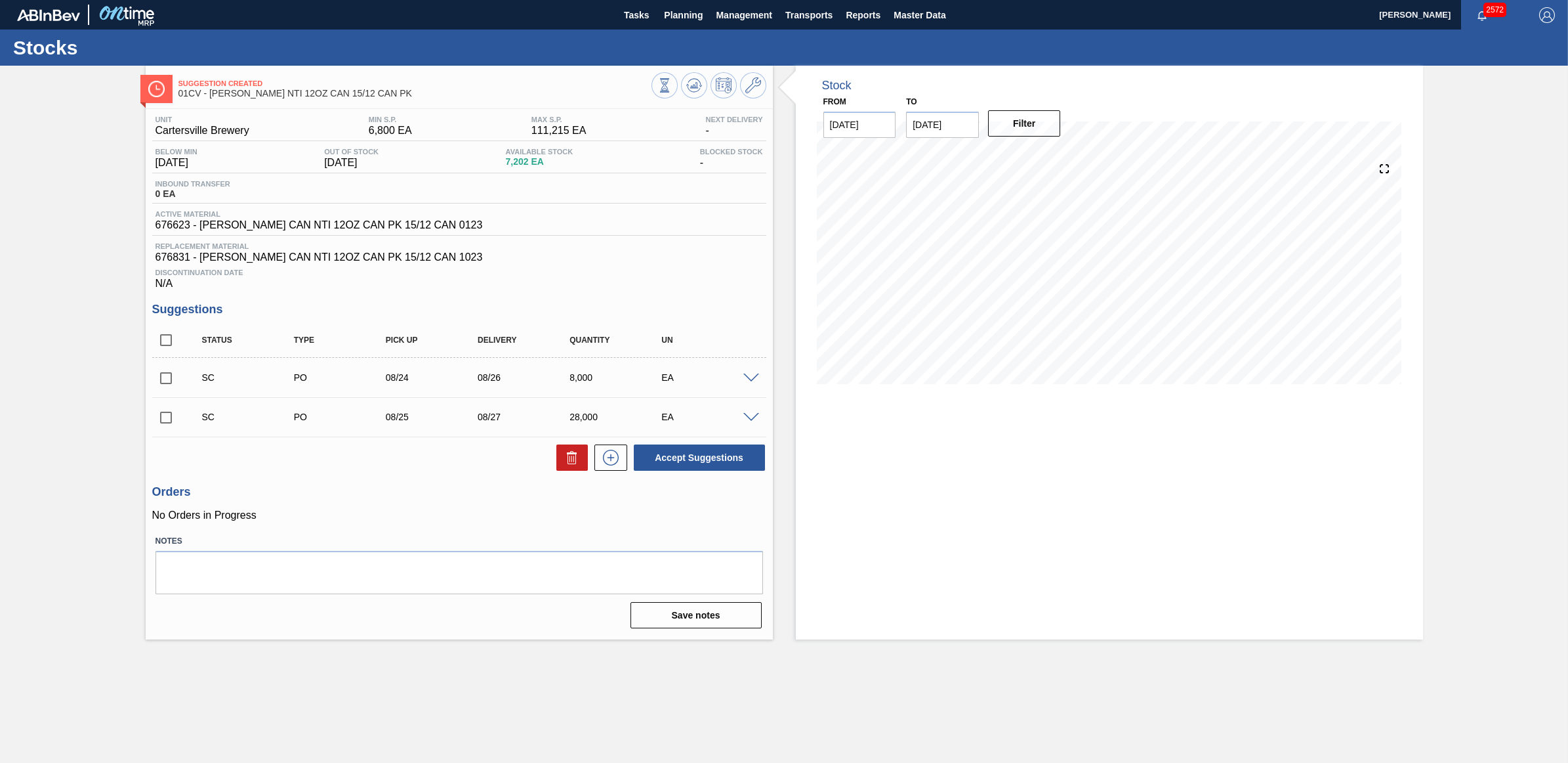
click at [162, 379] on input "checkbox" at bounding box center [166, 377] width 28 height 28
checkbox input "true"
click at [159, 419] on input "checkbox" at bounding box center [166, 417] width 28 height 28
checkbox input "true"
click at [729, 461] on button "Accept Suggestions" at bounding box center [699, 457] width 131 height 26
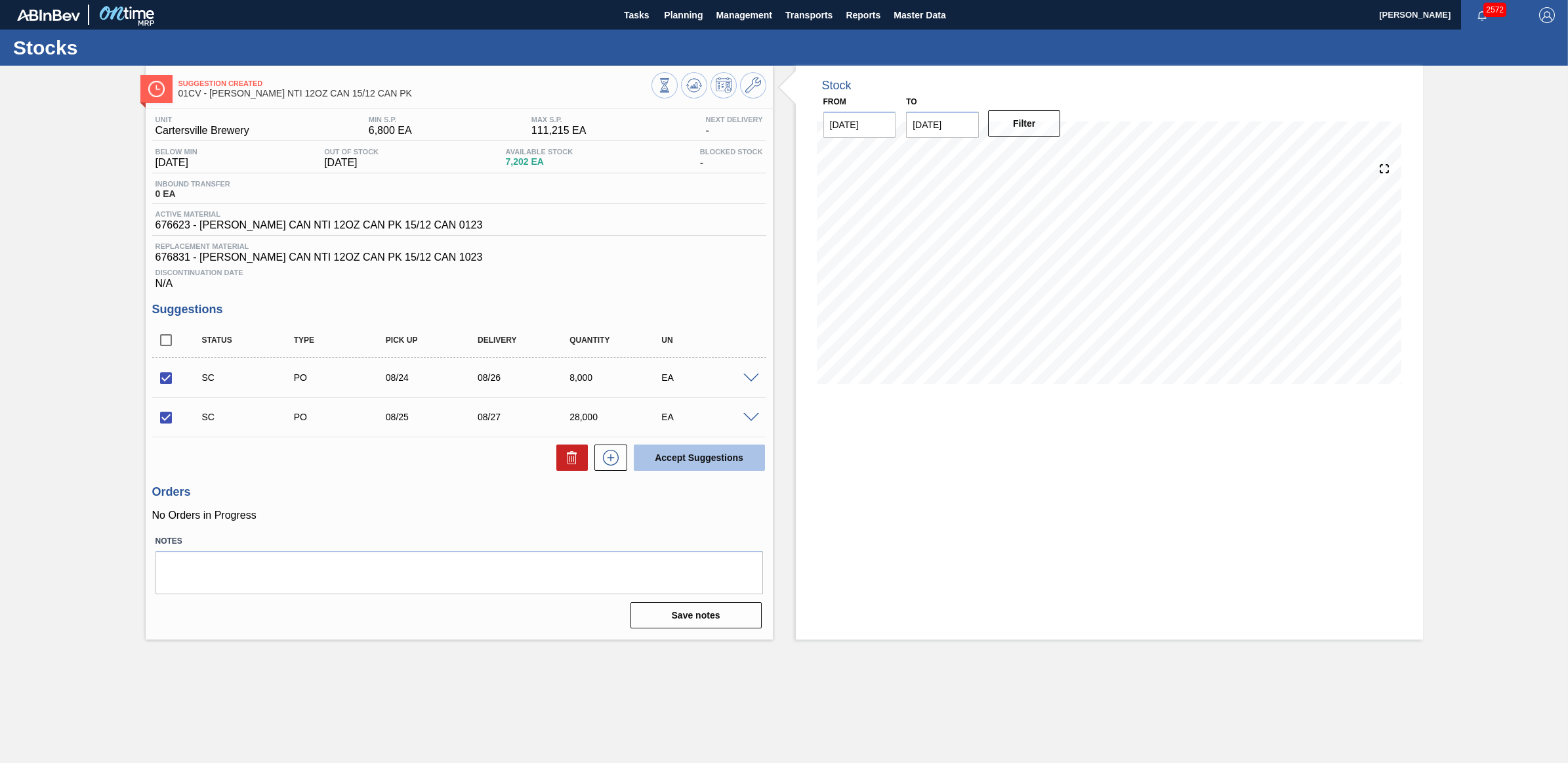
checkbox input "false"
click at [676, 24] on button "Planning" at bounding box center [682, 14] width 51 height 30
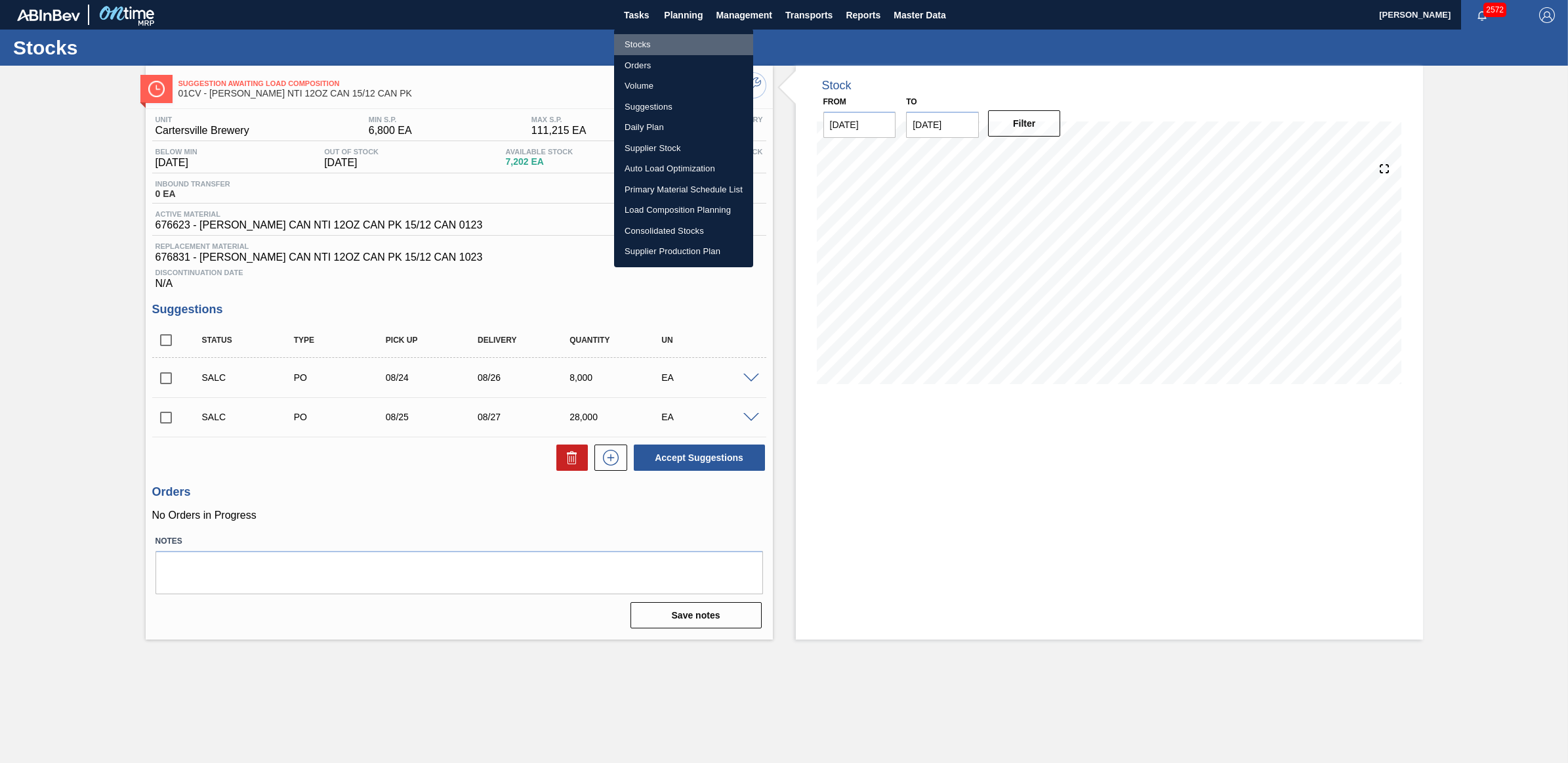
click at [654, 38] on li "Stocks" at bounding box center [683, 44] width 139 height 21
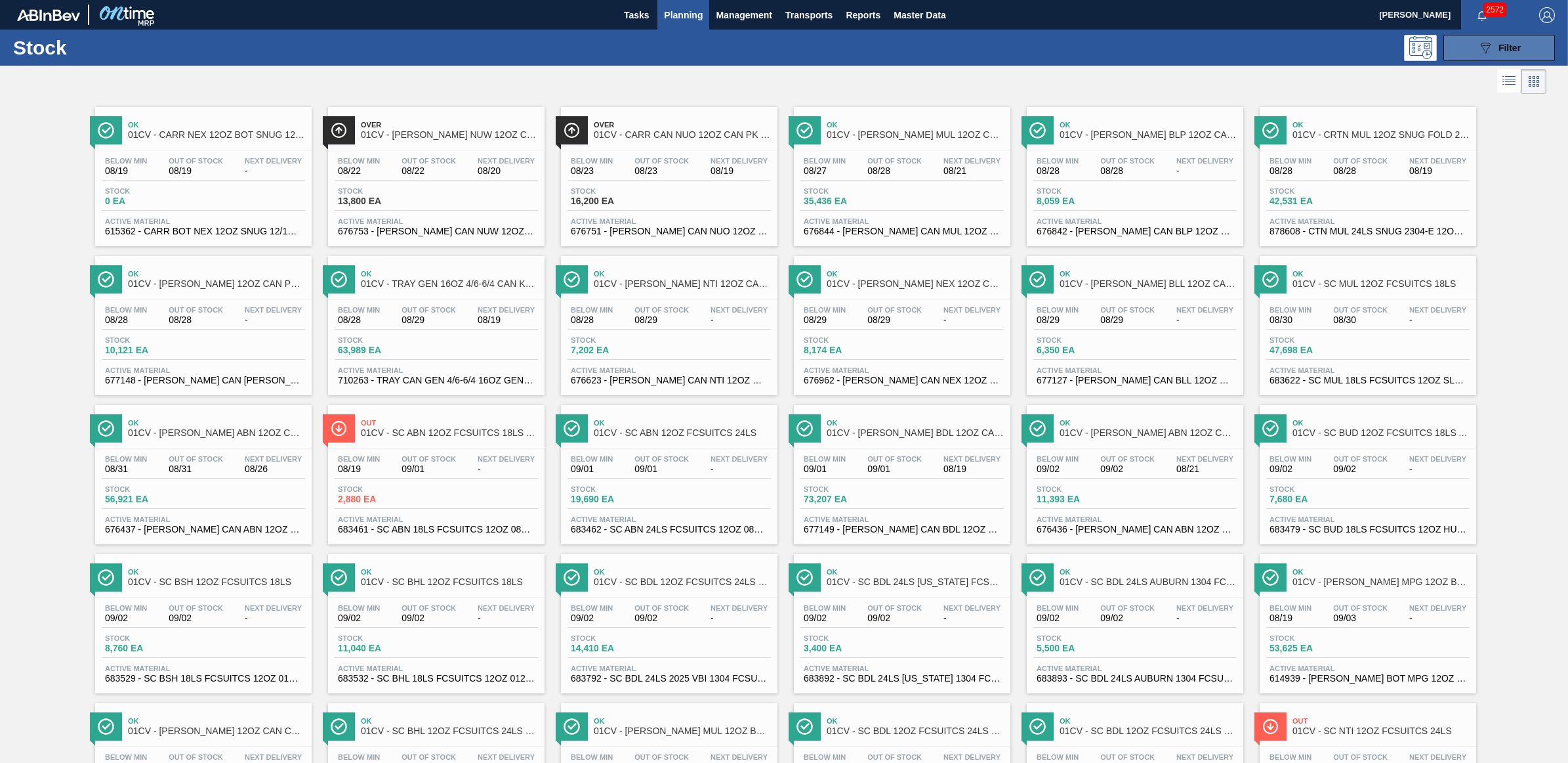
click at [1467, 47] on button "089F7B8B-B2A5-4AFE-B5C0-19BA573D28AC Filter" at bounding box center [1499, 48] width 112 height 26
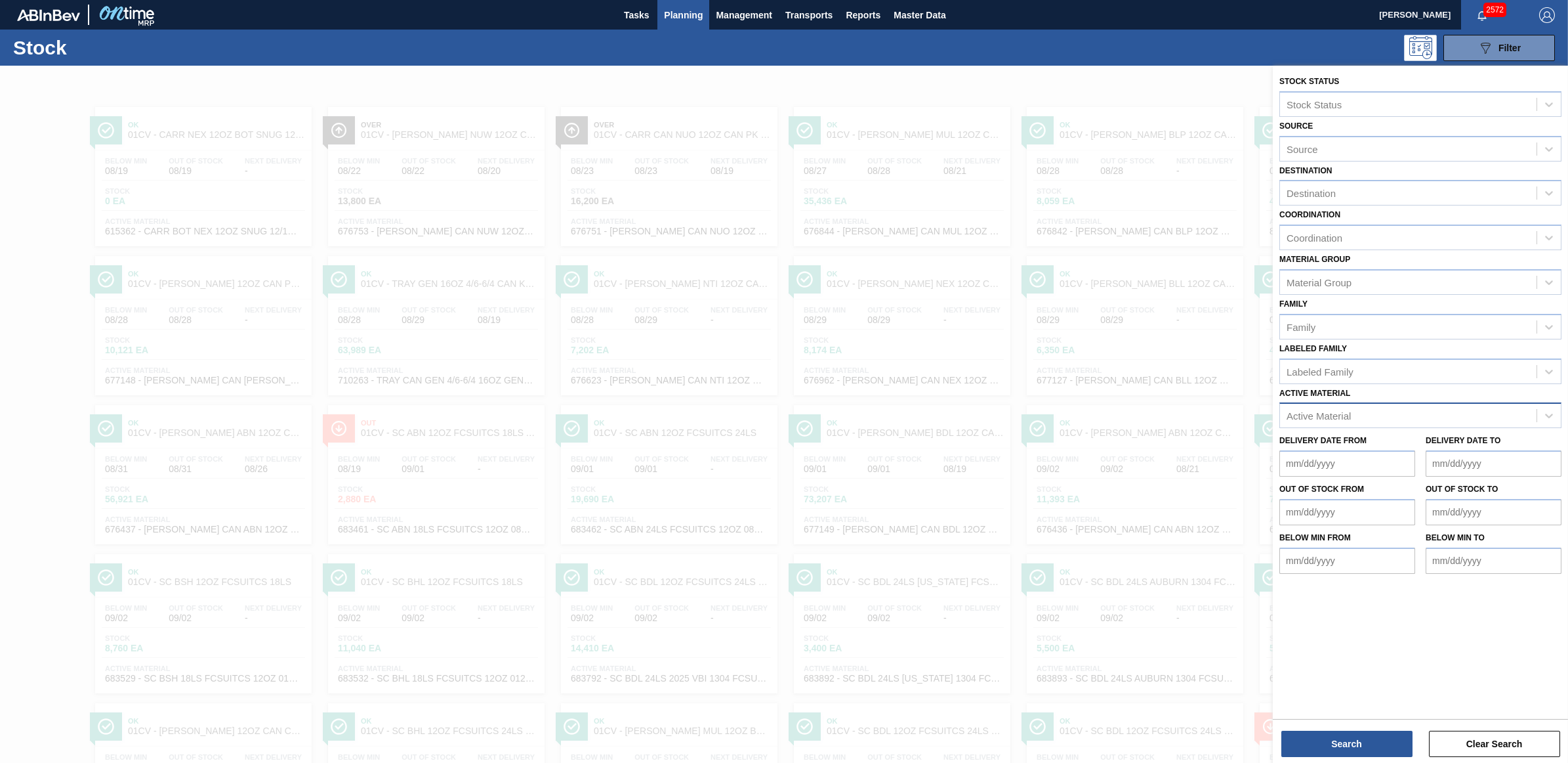
click at [1366, 415] on div "Active Material" at bounding box center [1408, 415] width 256 height 19
type Material "683505"
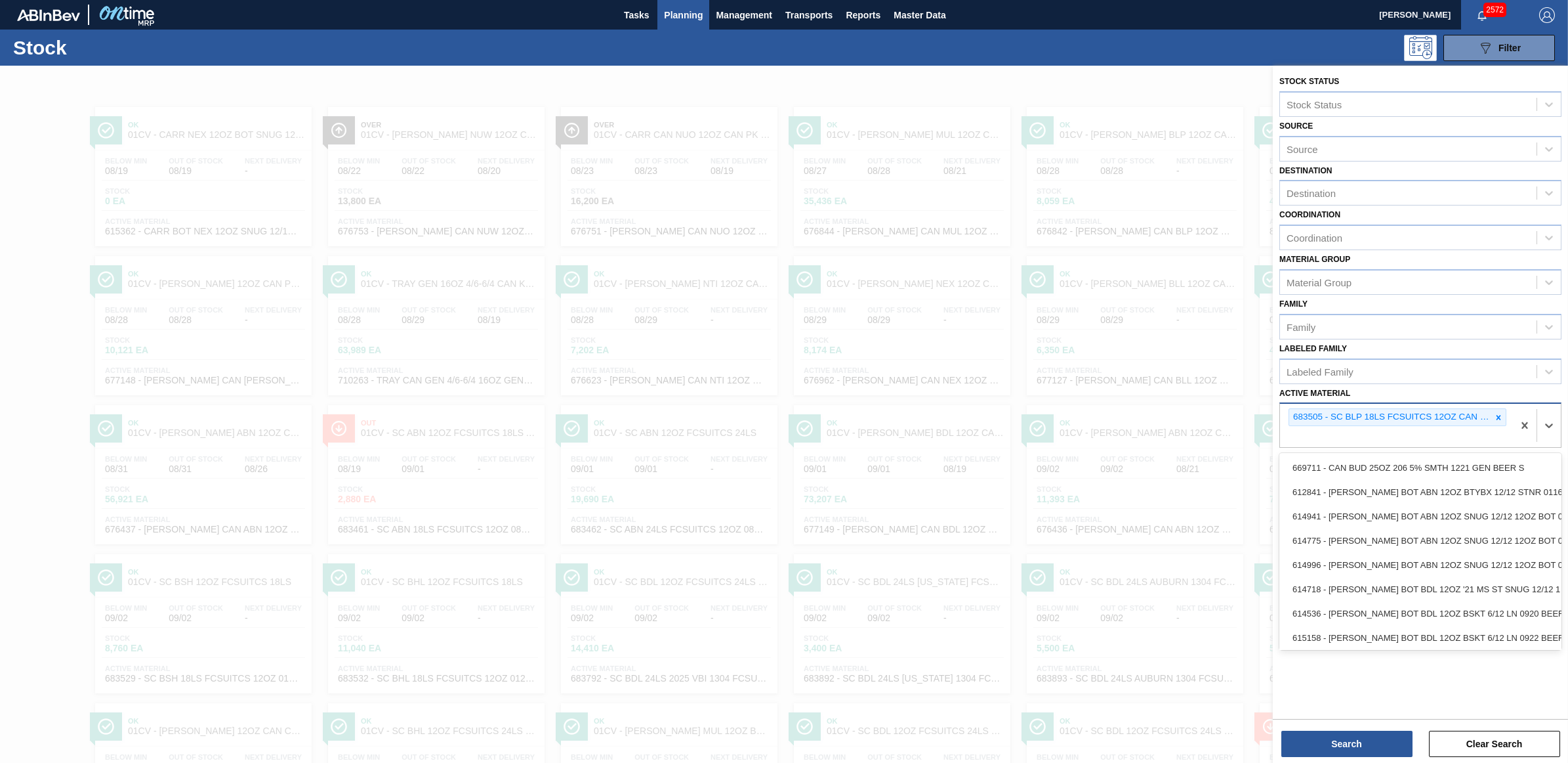
click at [1321, 429] on div "683505 - SC BLP 18LS FCSUITCS 12OZ CAN REMOVING M" at bounding box center [1396, 425] width 233 height 43
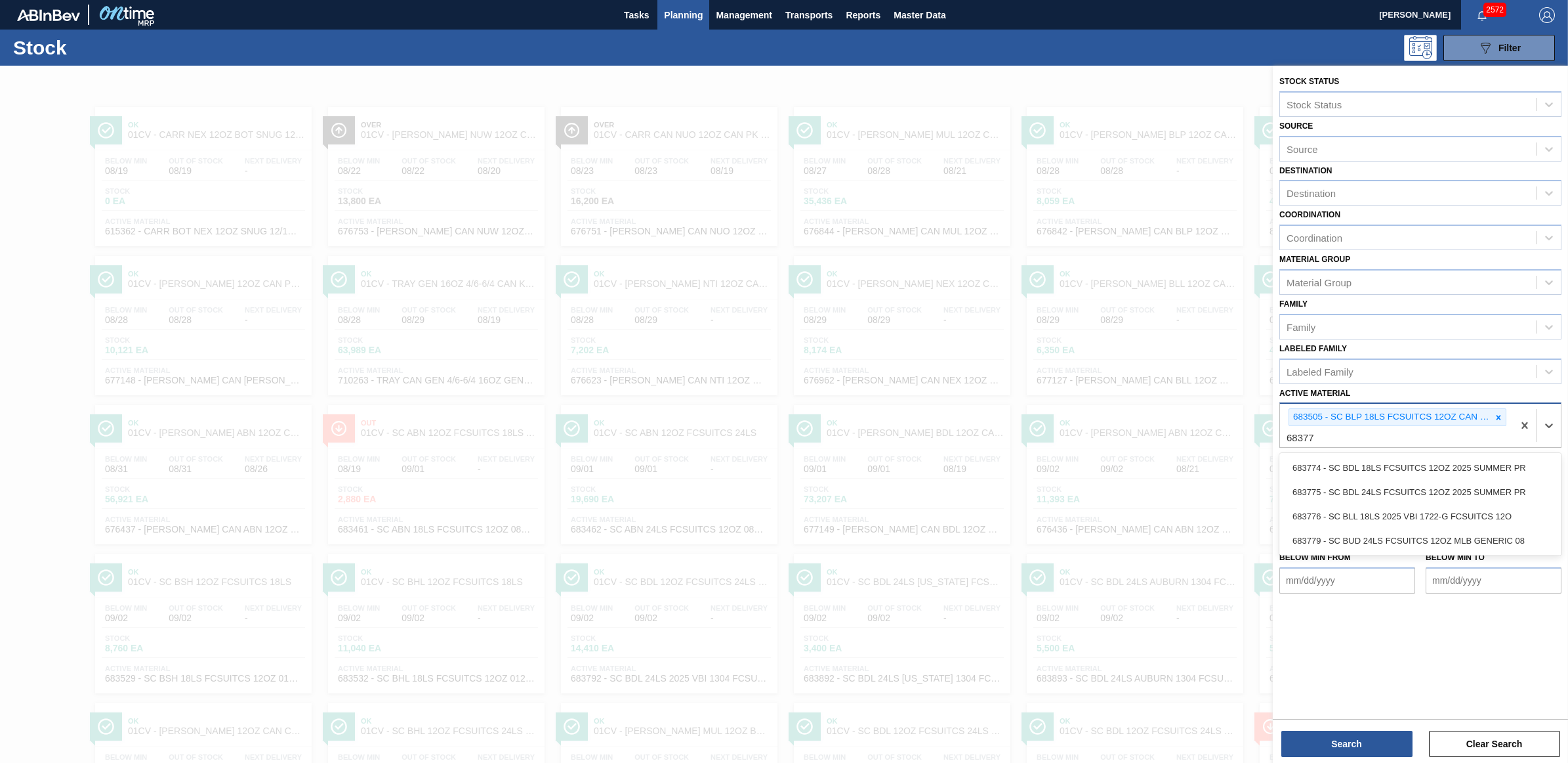
type Material "683776"
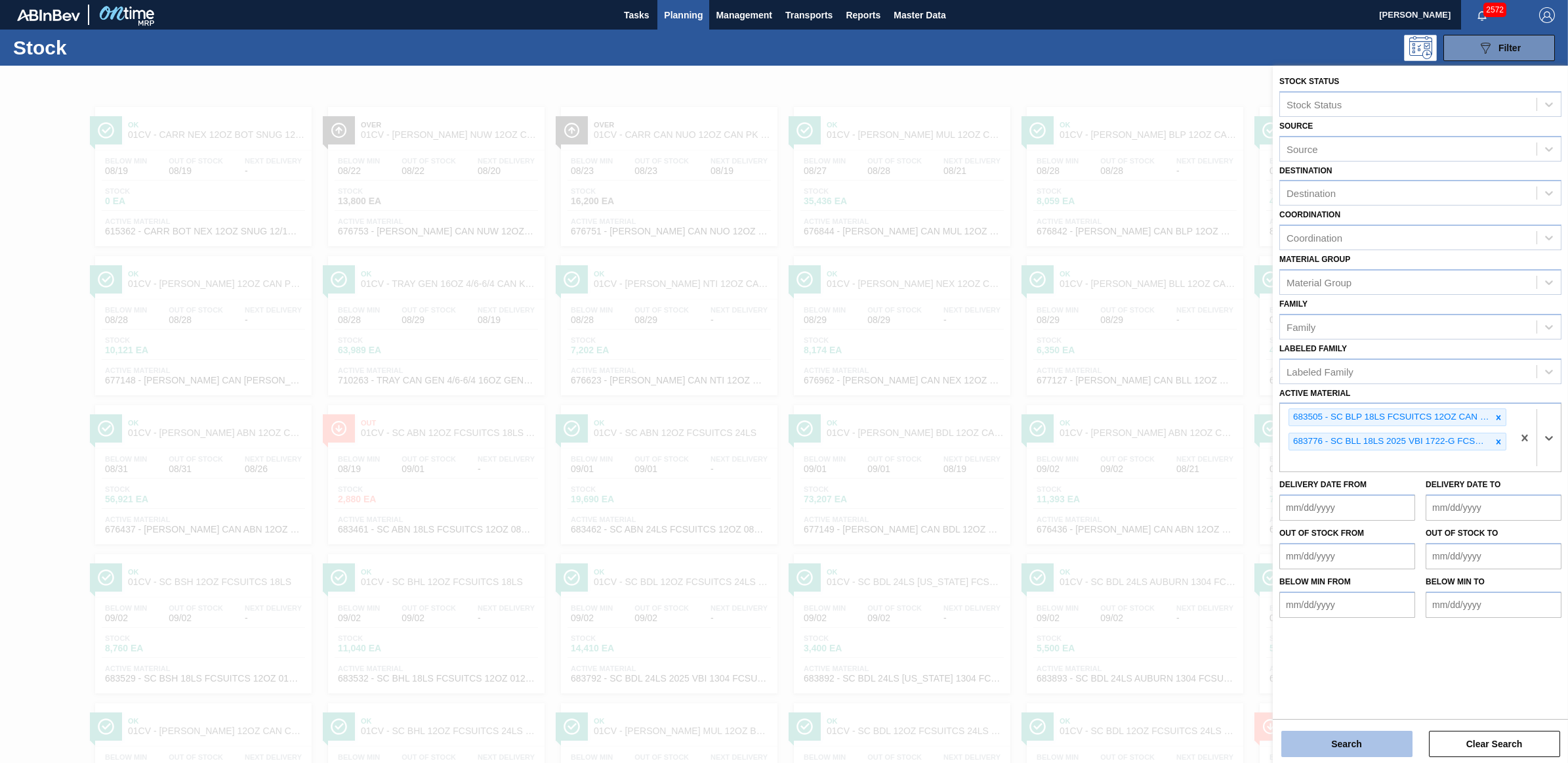
click at [1332, 743] on button "Search" at bounding box center [1347, 743] width 131 height 26
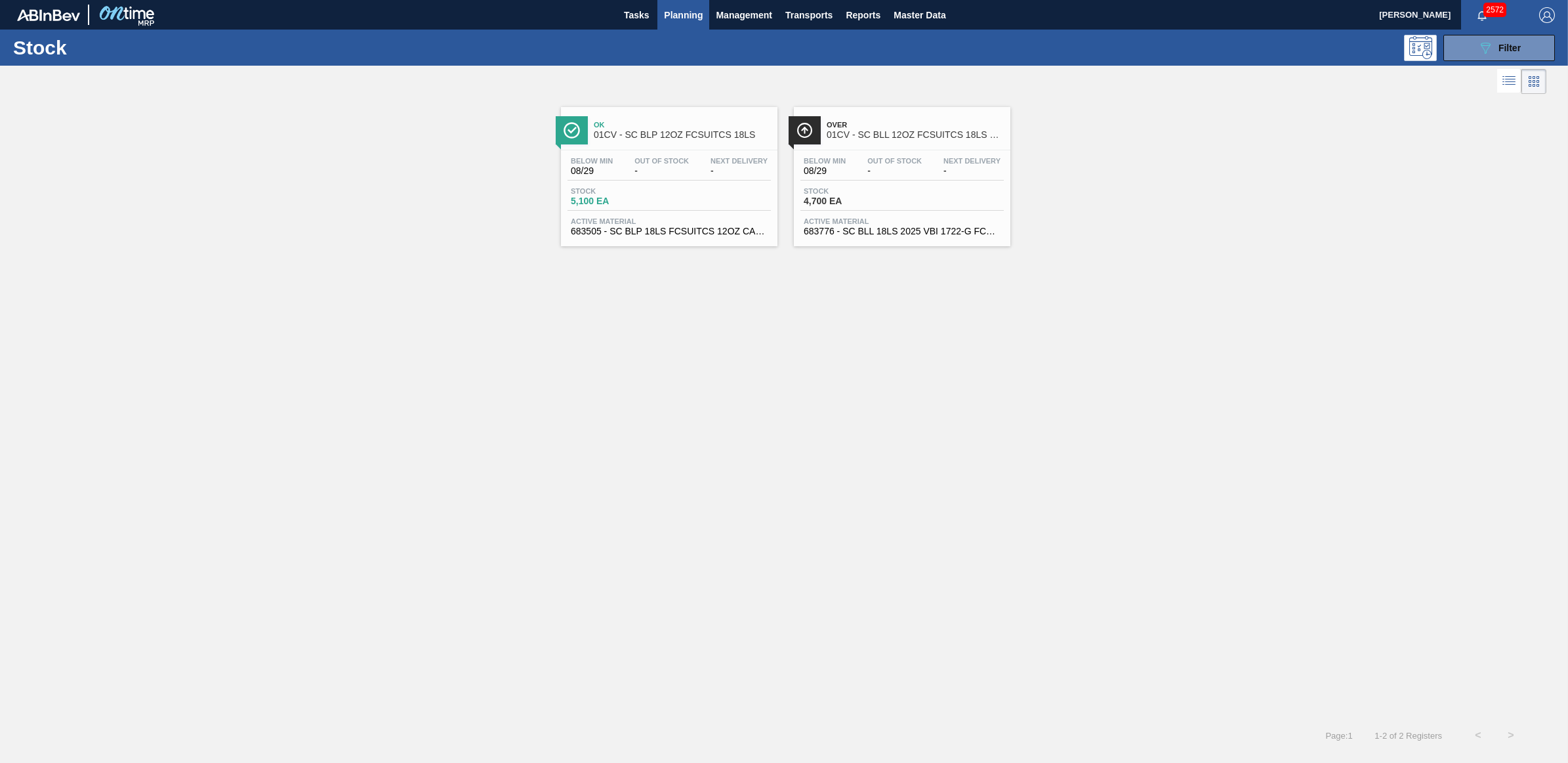
click at [710, 162] on span "Next Delivery" at bounding box center [738, 161] width 57 height 8
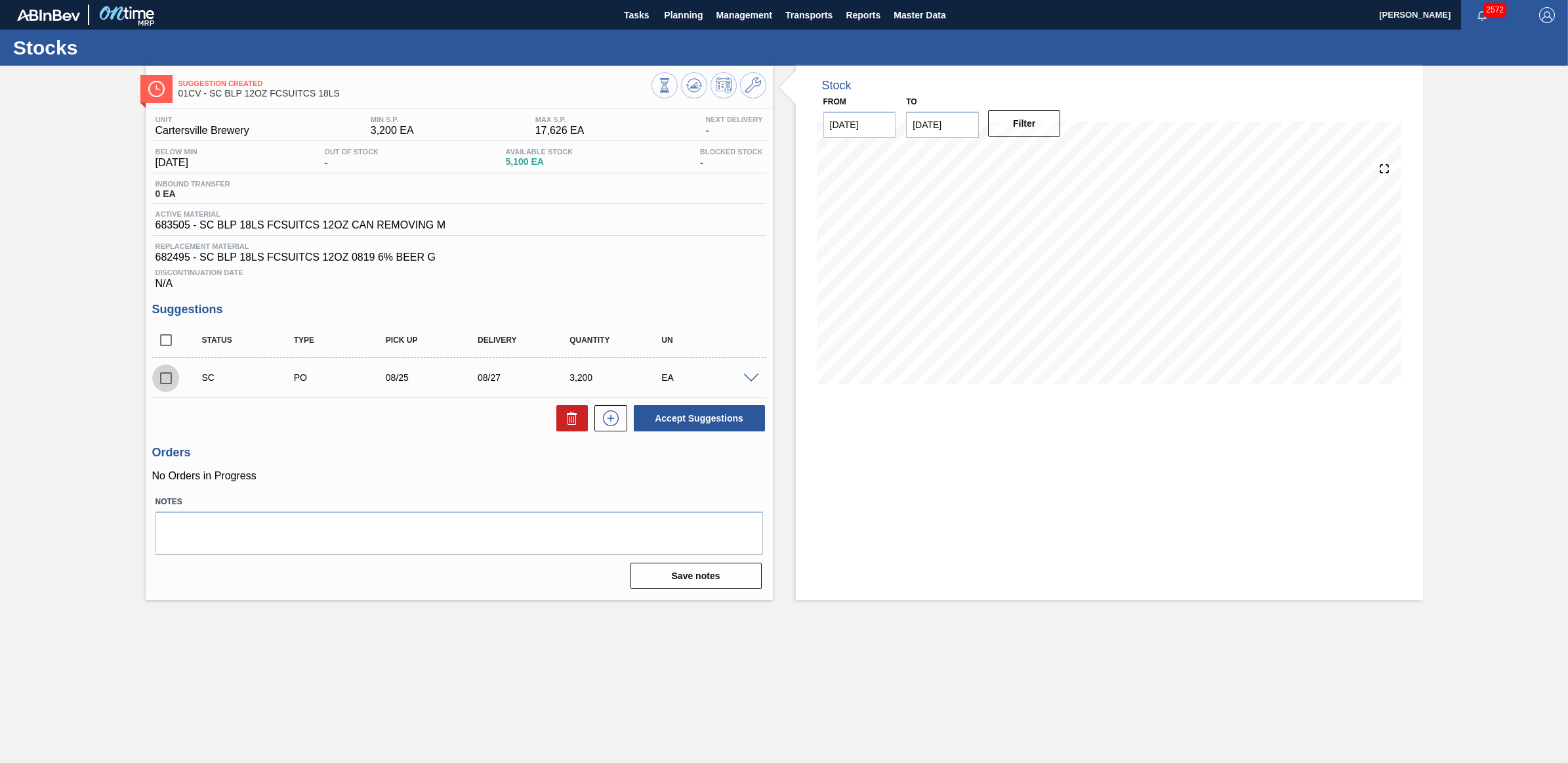
click at [165, 379] on input "checkbox" at bounding box center [166, 377] width 28 height 28
click at [743, 424] on button "Accept Suggestions" at bounding box center [699, 417] width 131 height 26
checkbox input "false"
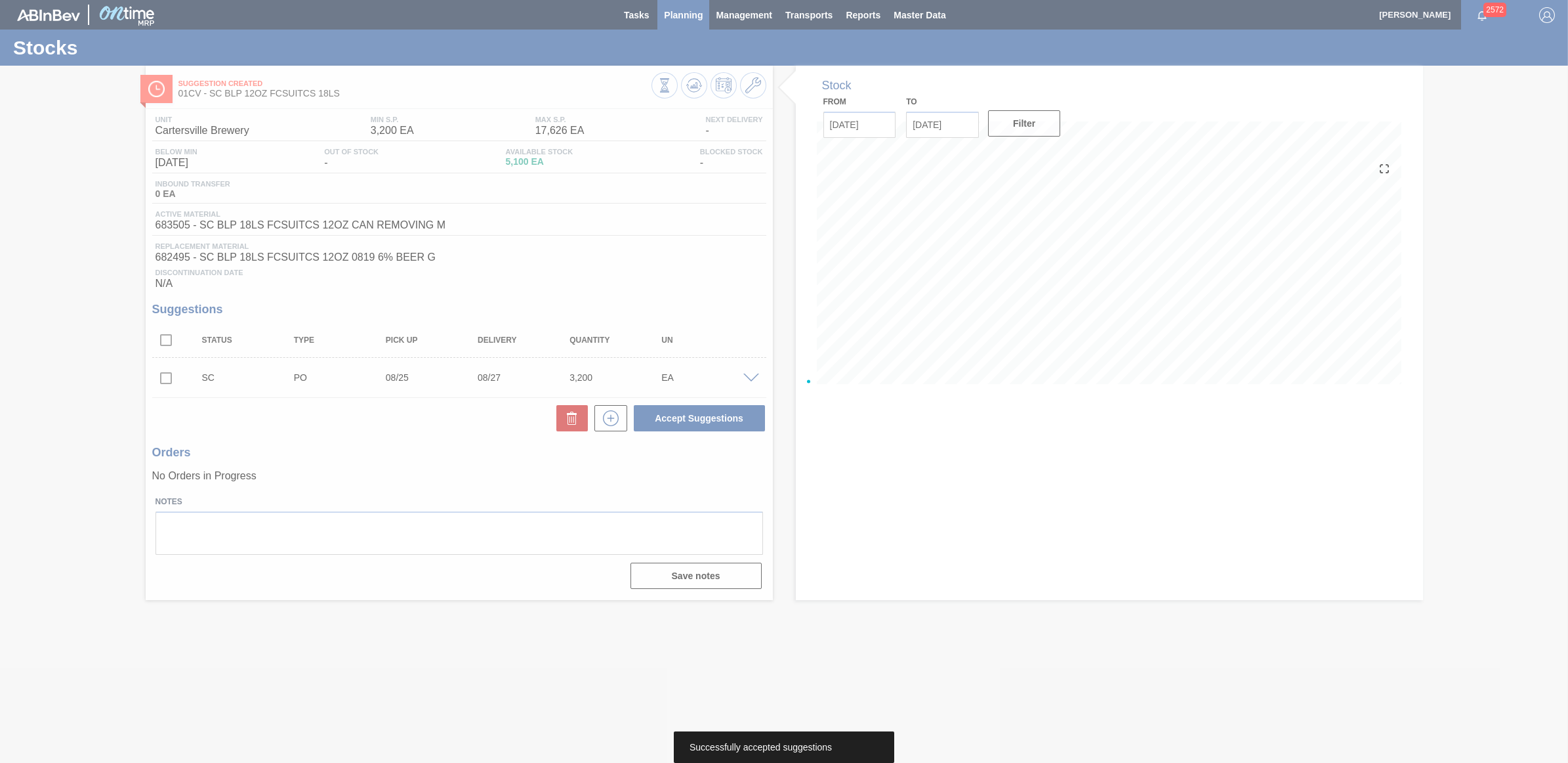
click at [698, 18] on div at bounding box center [784, 381] width 1568 height 763
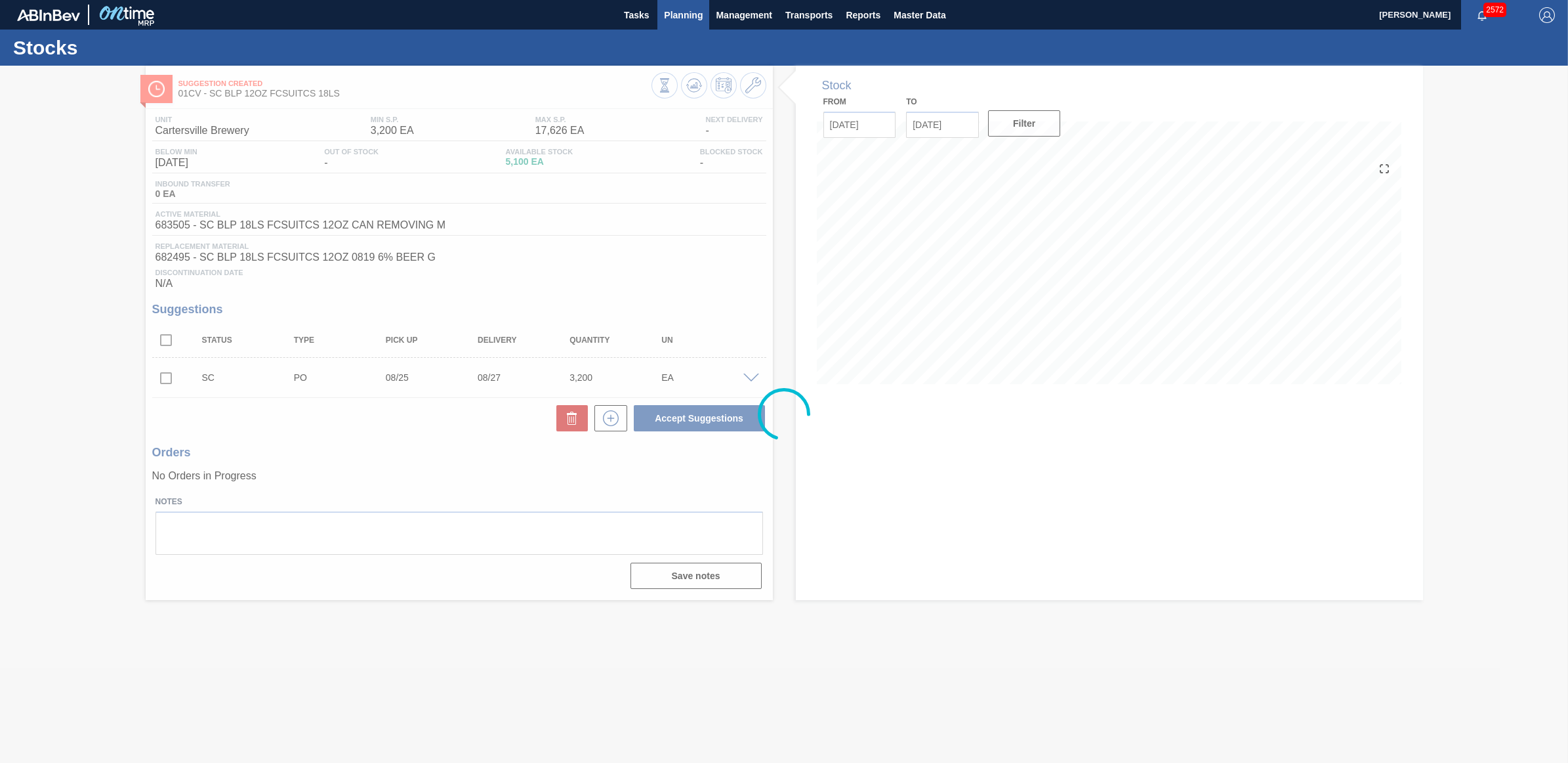
click at [681, 18] on span "Planning" at bounding box center [683, 14] width 39 height 15
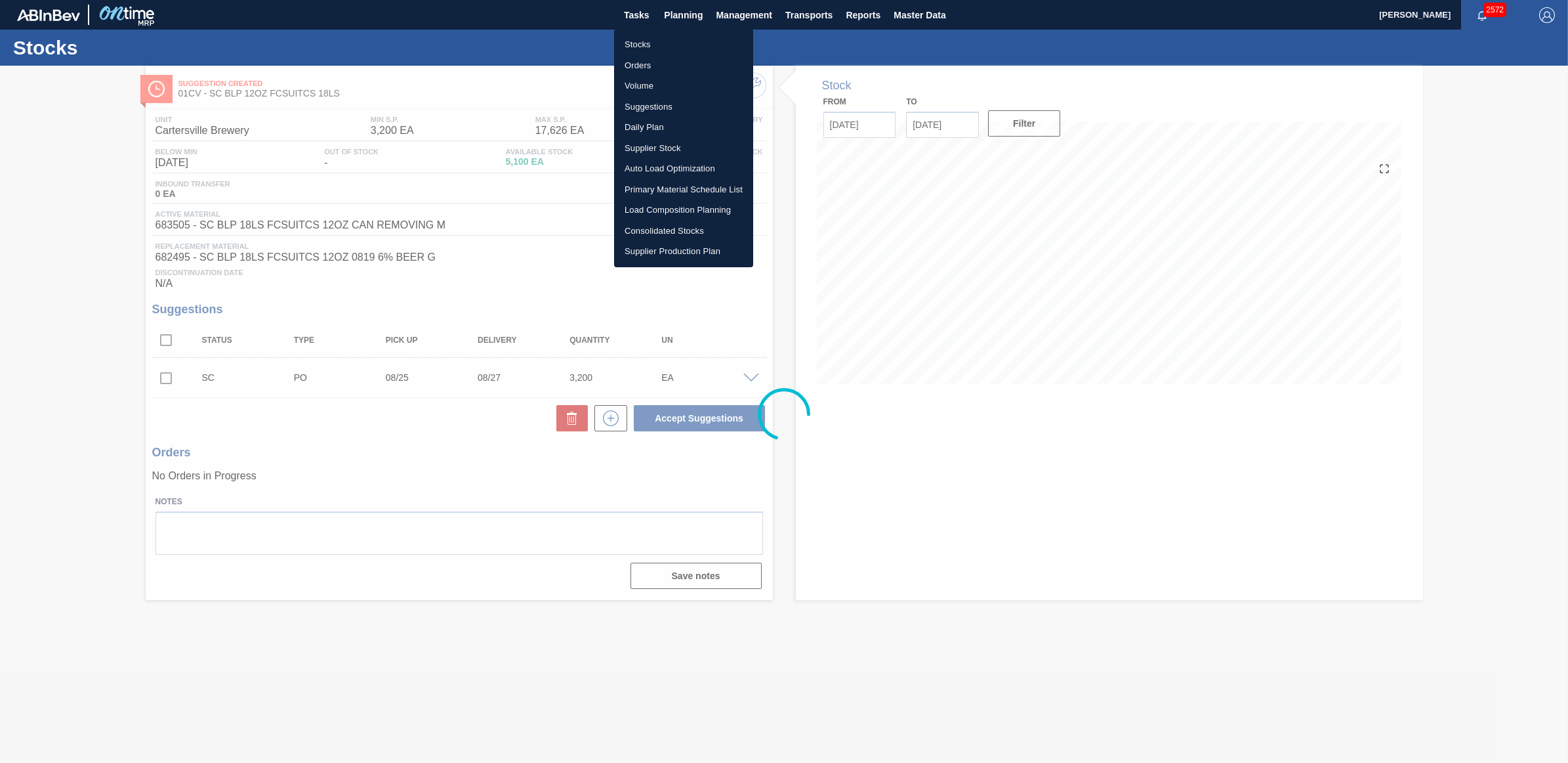
click at [664, 43] on li "Stocks" at bounding box center [683, 44] width 139 height 21
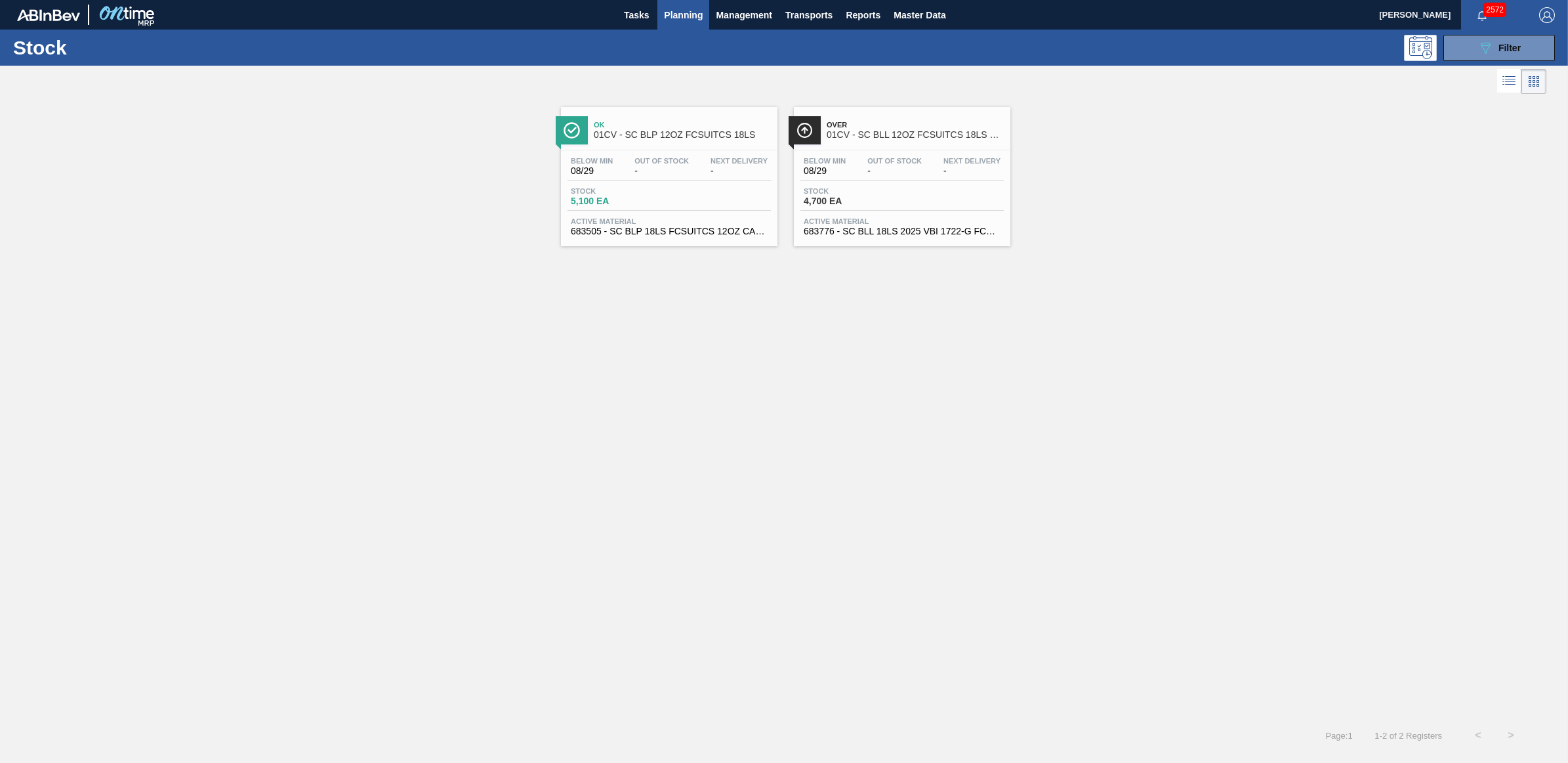
click at [942, 153] on div "Below Min 08/29 Out Of Stock - Next Delivery - Stock 4,700 EA Active Material 6…" at bounding box center [902, 194] width 217 height 89
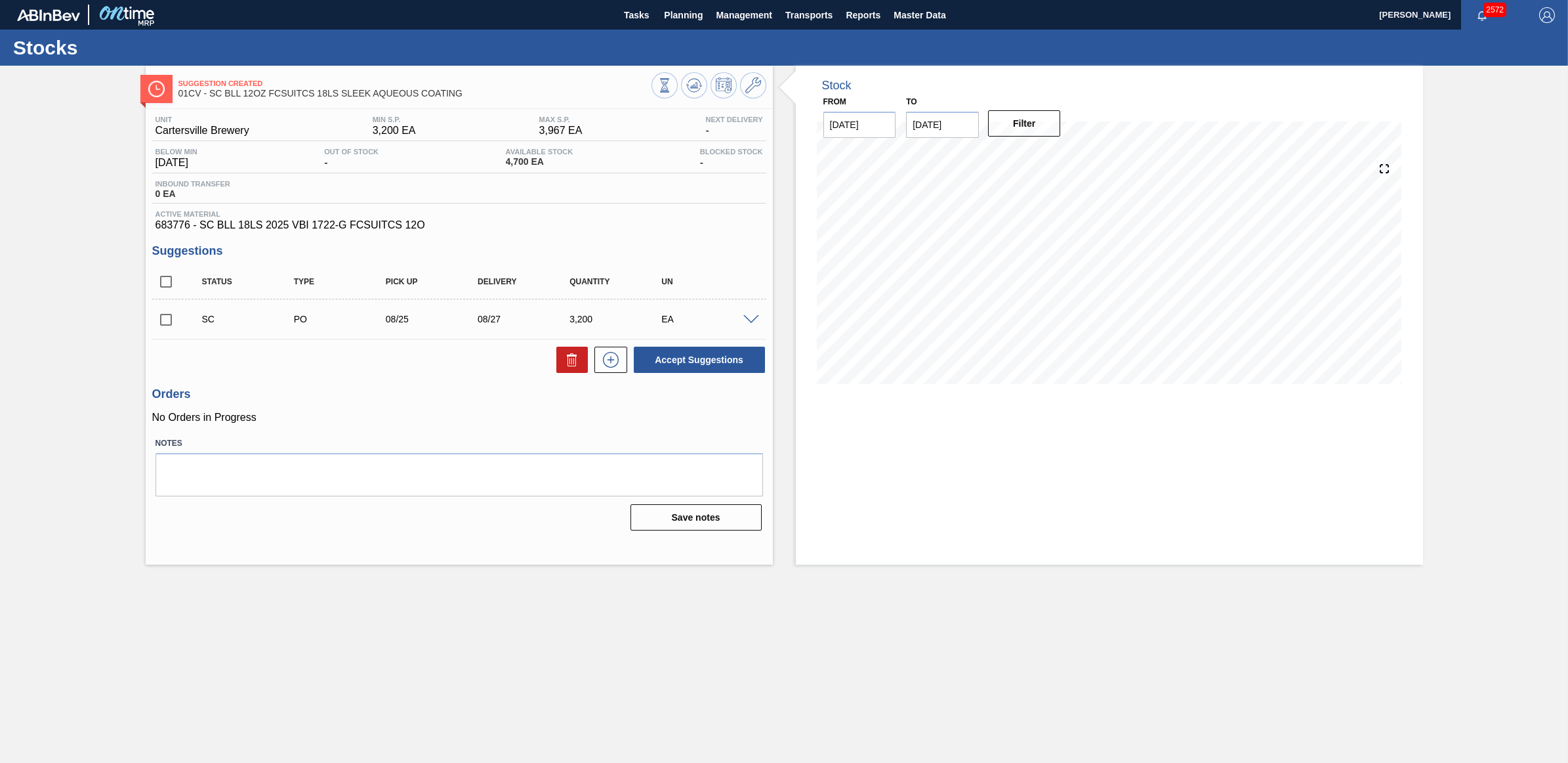
drag, startPoint x: 162, startPoint y: 319, endPoint x: 440, endPoint y: 381, distance: 284.8
click at [162, 319] on input "checkbox" at bounding box center [166, 320] width 28 height 28
click at [667, 361] on button "Accept Suggestions" at bounding box center [699, 359] width 131 height 26
checkbox input "false"
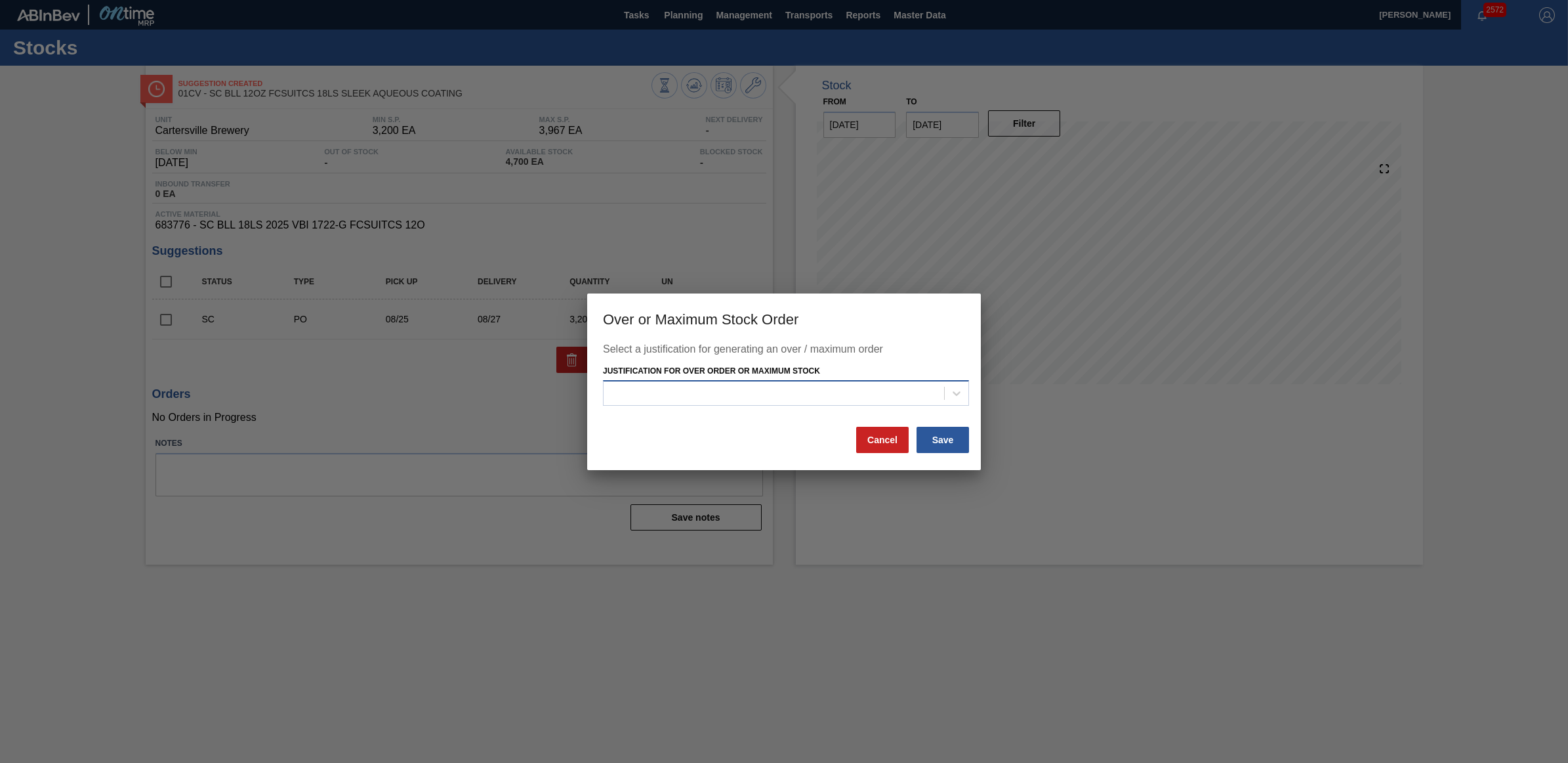
click at [753, 385] on div at bounding box center [774, 393] width 340 height 19
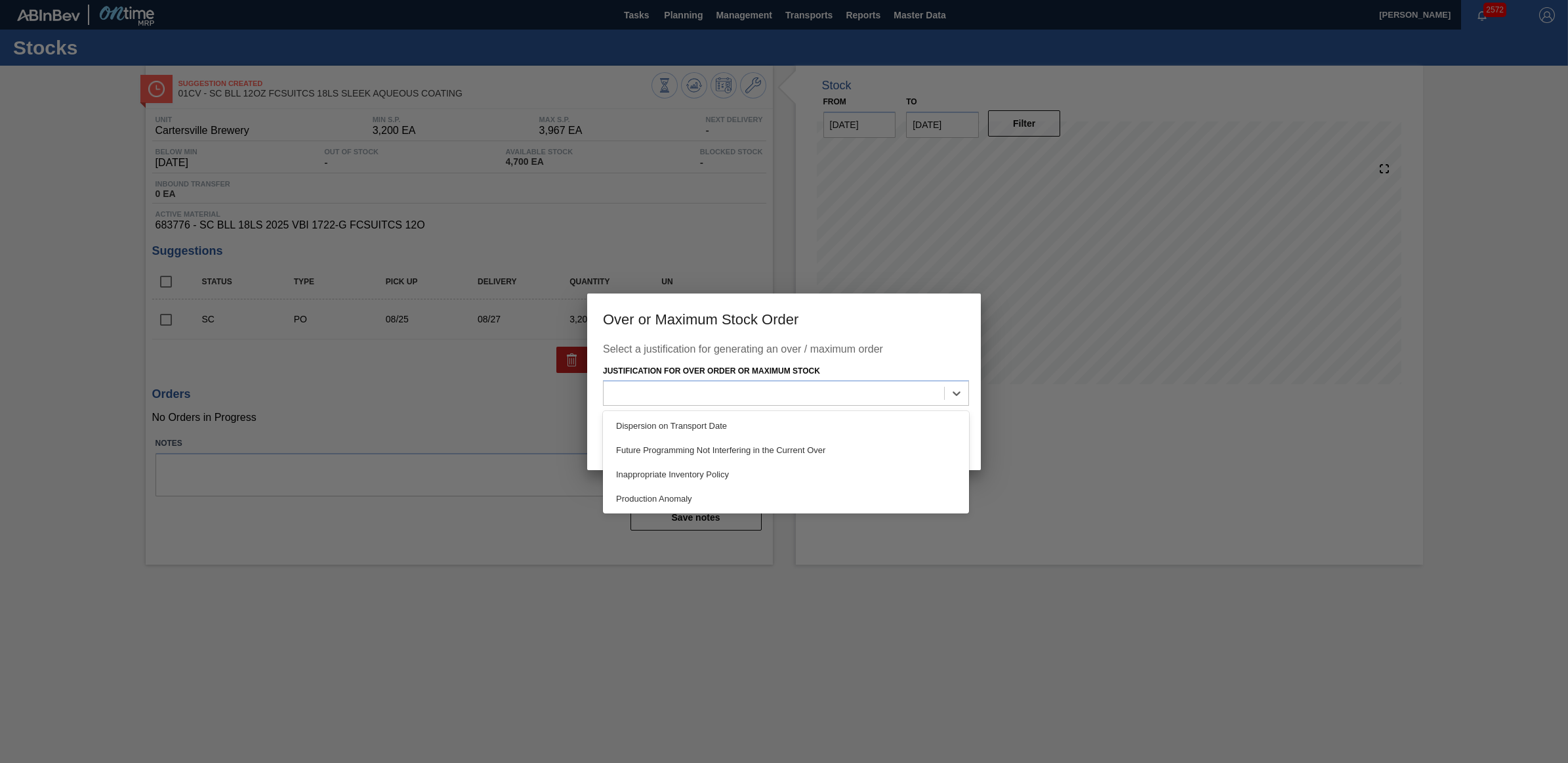
click at [730, 471] on div "Inappropriate Inventory Policy" at bounding box center [786, 474] width 366 height 24
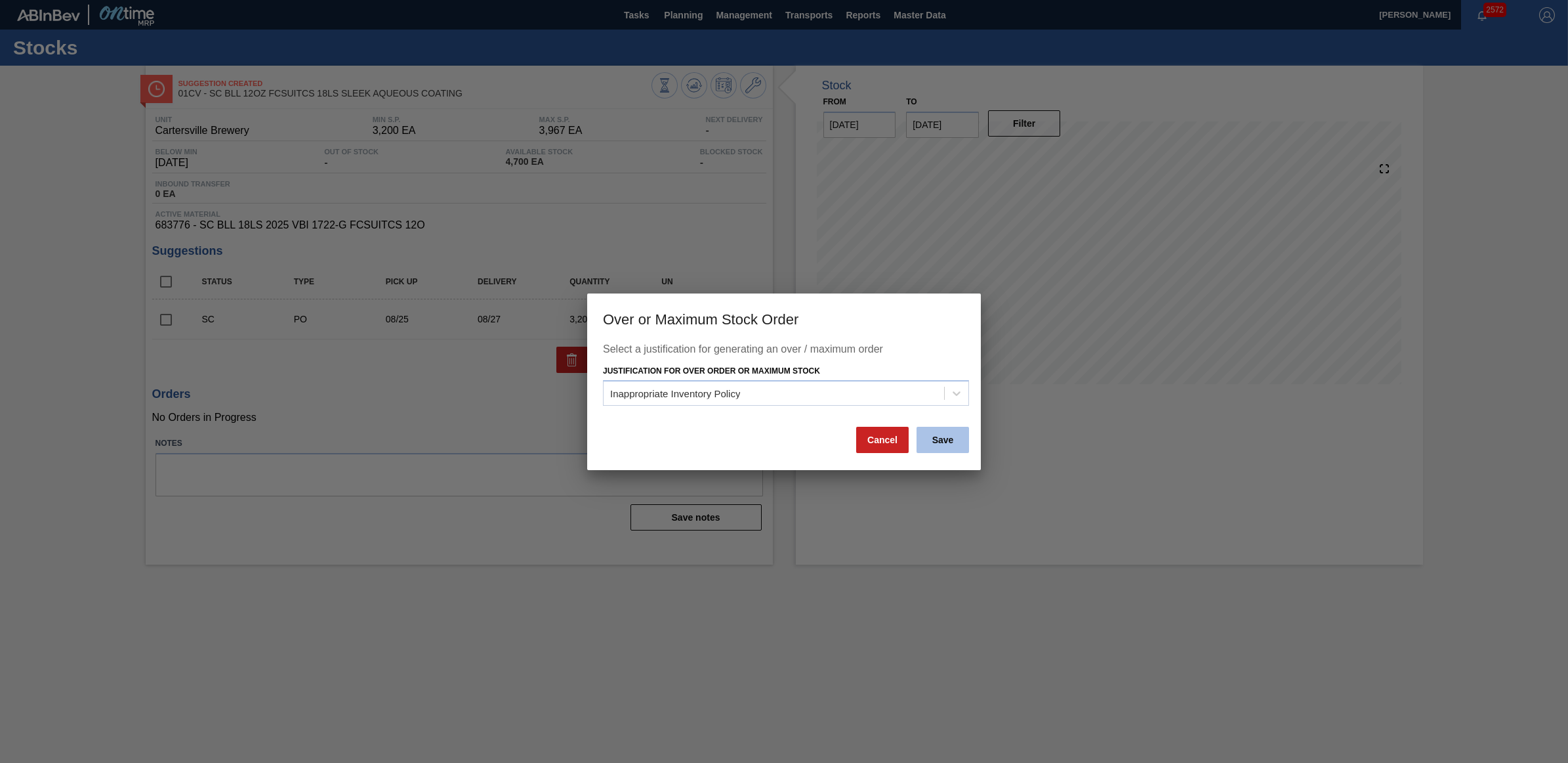
click at [951, 441] on button "Save" at bounding box center [942, 439] width 52 height 26
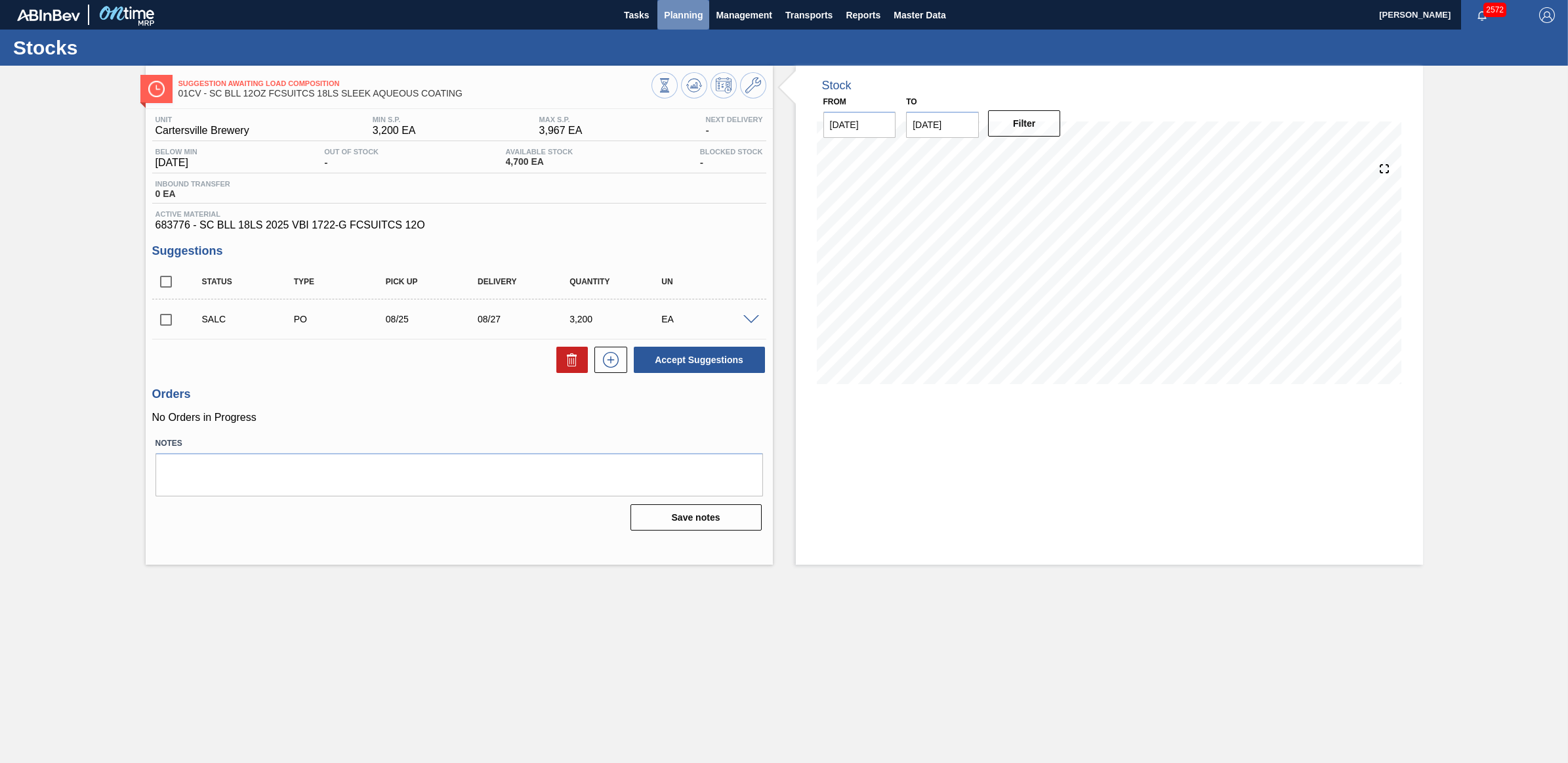
click at [684, 14] on span "Planning" at bounding box center [683, 14] width 39 height 15
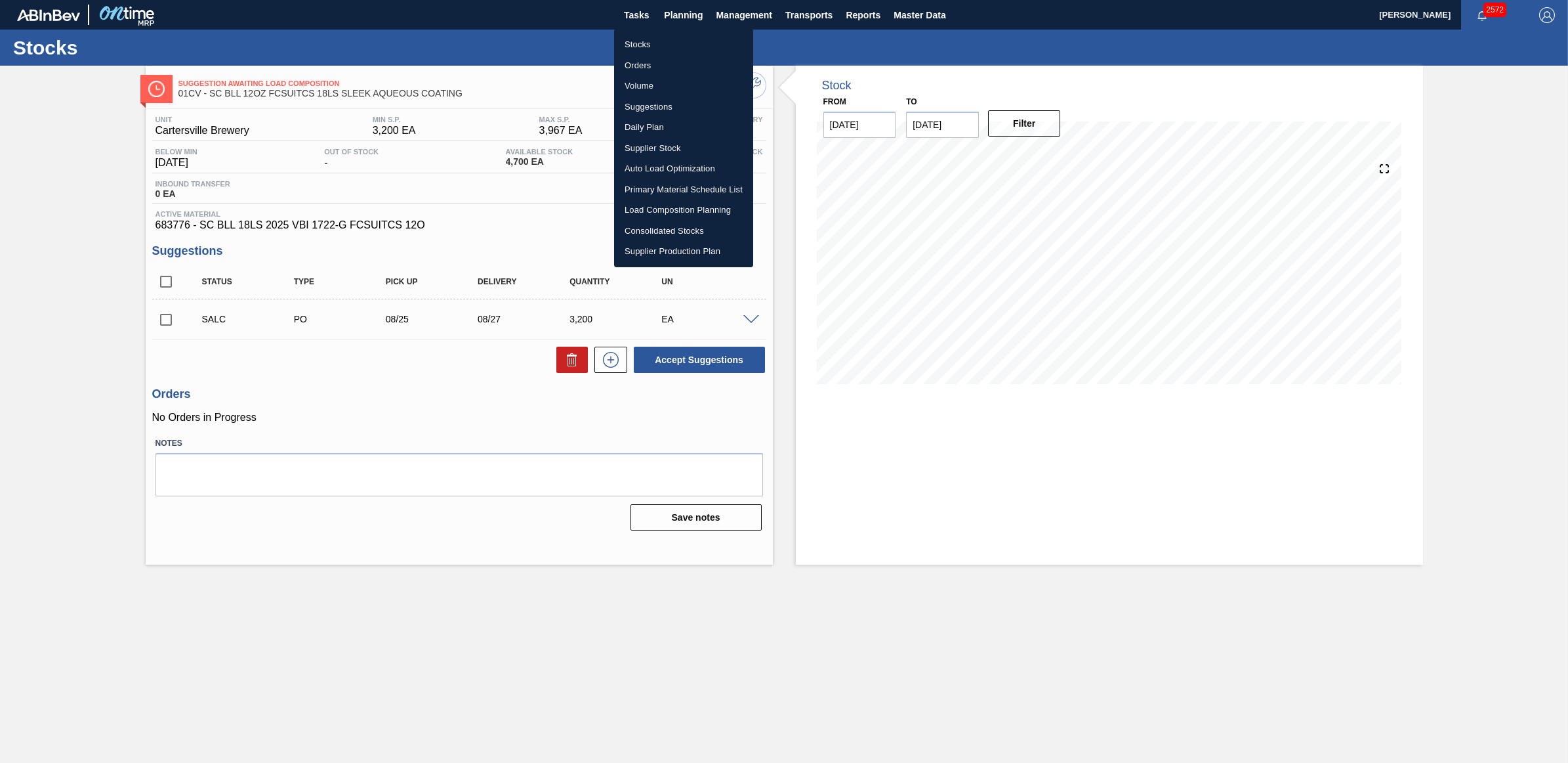
click at [650, 40] on li "Stocks" at bounding box center [683, 44] width 139 height 21
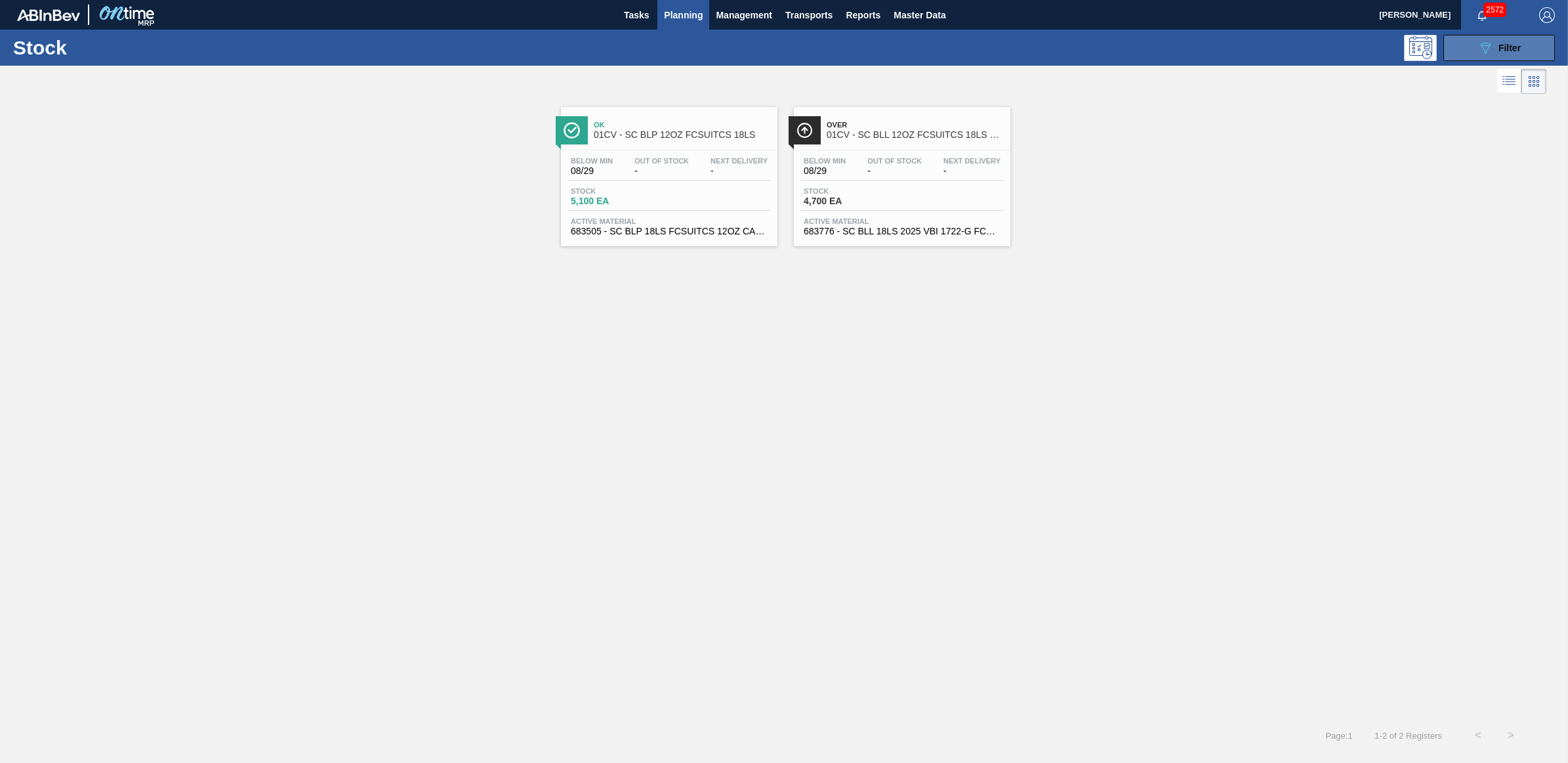
click at [1473, 57] on button "089F7B8B-B2A5-4AFE-B5C0-19BA573D28AC Filter" at bounding box center [1499, 48] width 112 height 26
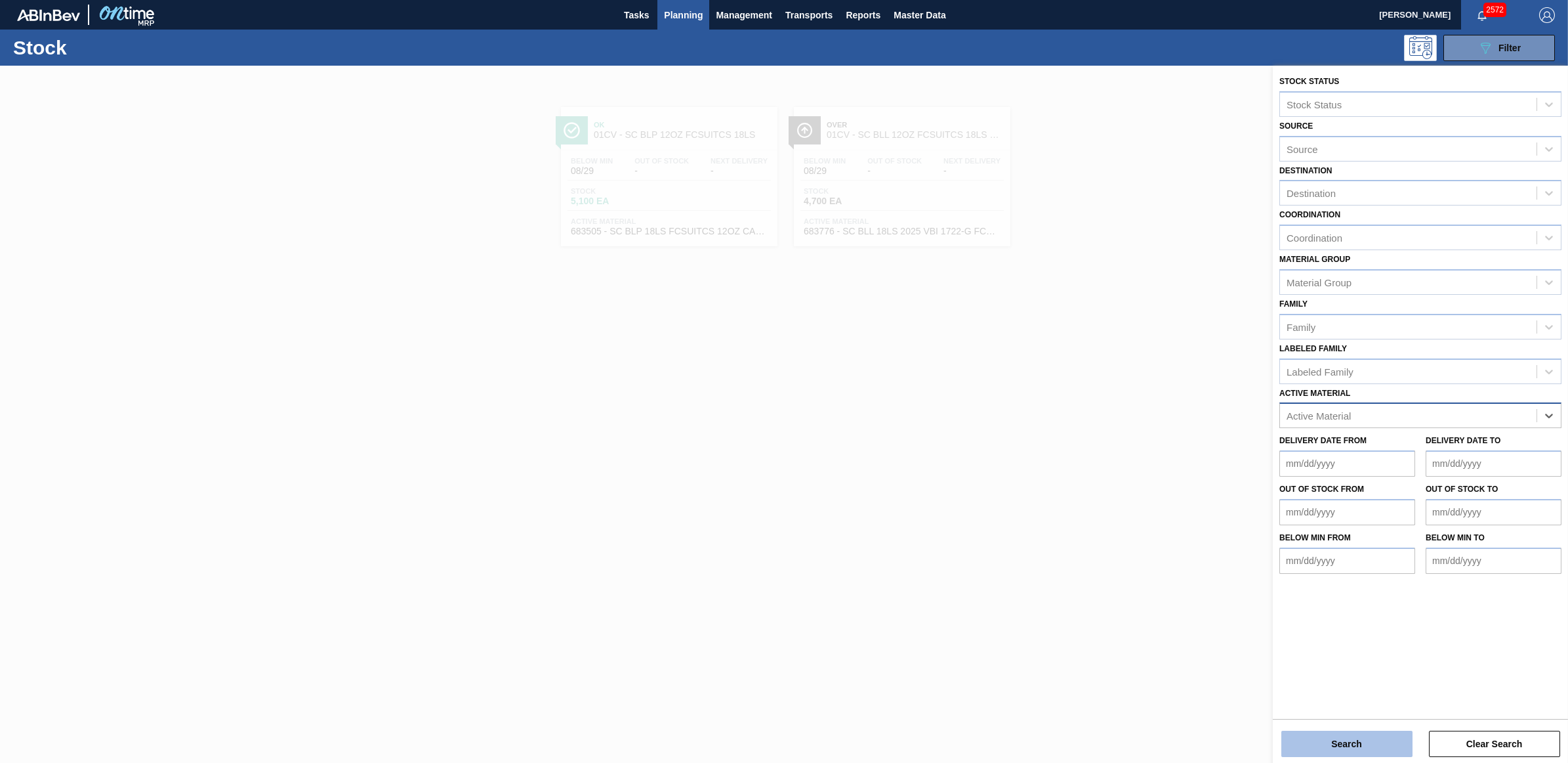
click at [1327, 745] on button "Search" at bounding box center [1347, 743] width 131 height 26
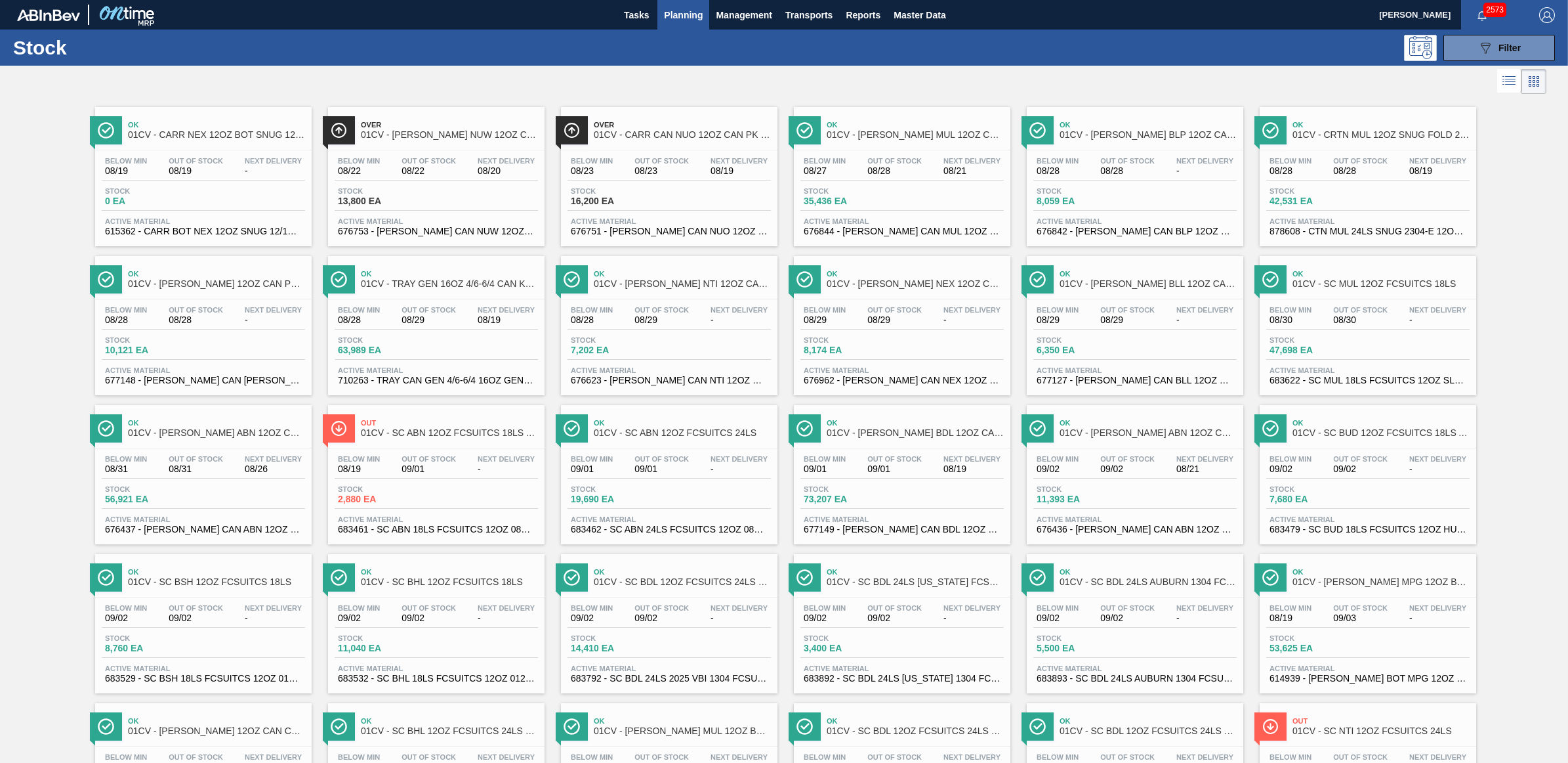
click at [1130, 163] on span "Out Of Stock" at bounding box center [1127, 161] width 54 height 8
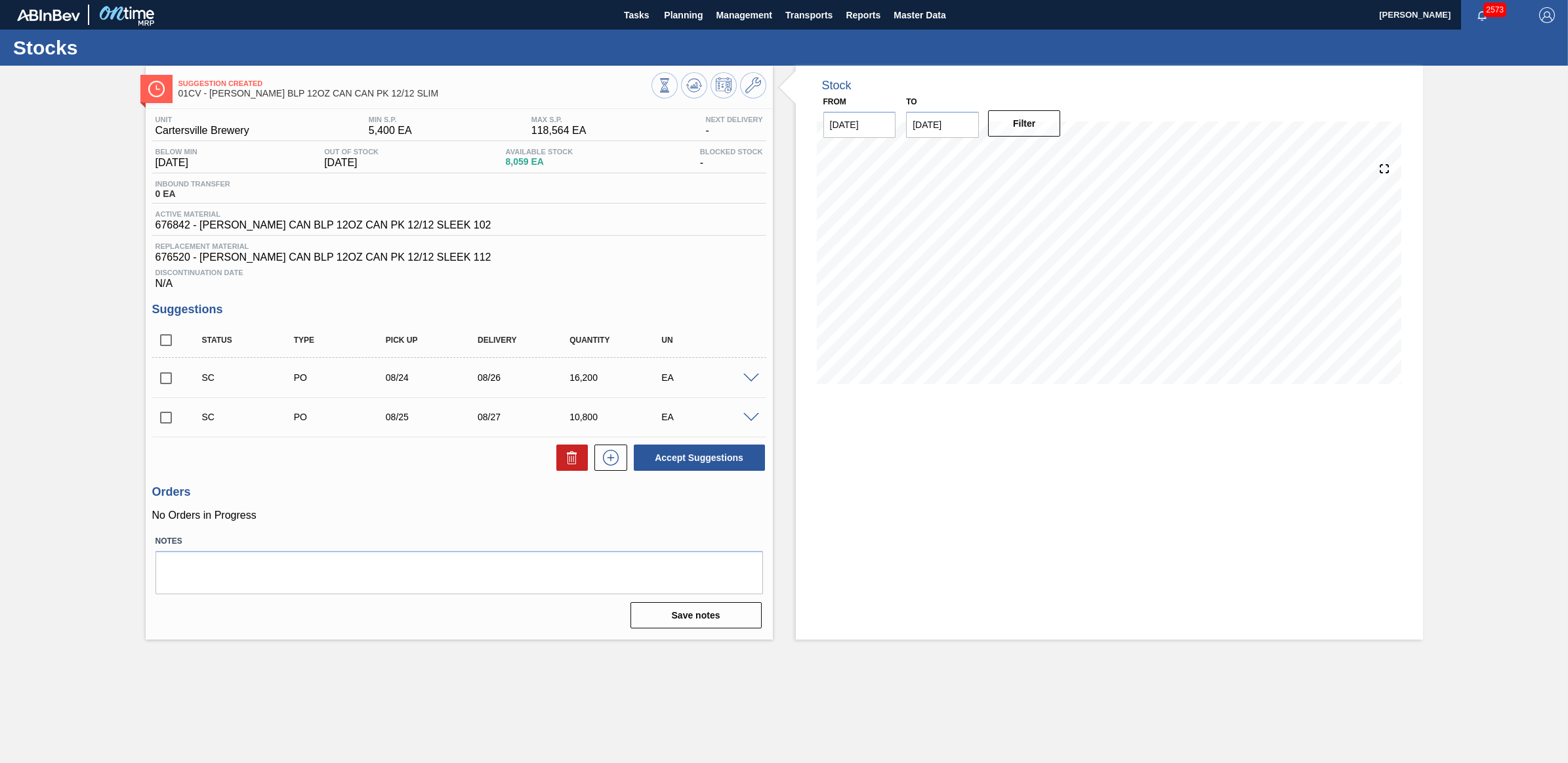
click at [174, 379] on input "checkbox" at bounding box center [166, 377] width 28 height 28
checkbox input "true"
click at [167, 417] on input "checkbox" at bounding box center [166, 417] width 28 height 28
checkbox input "true"
click at [712, 457] on button "Accept Suggestions" at bounding box center [699, 457] width 131 height 26
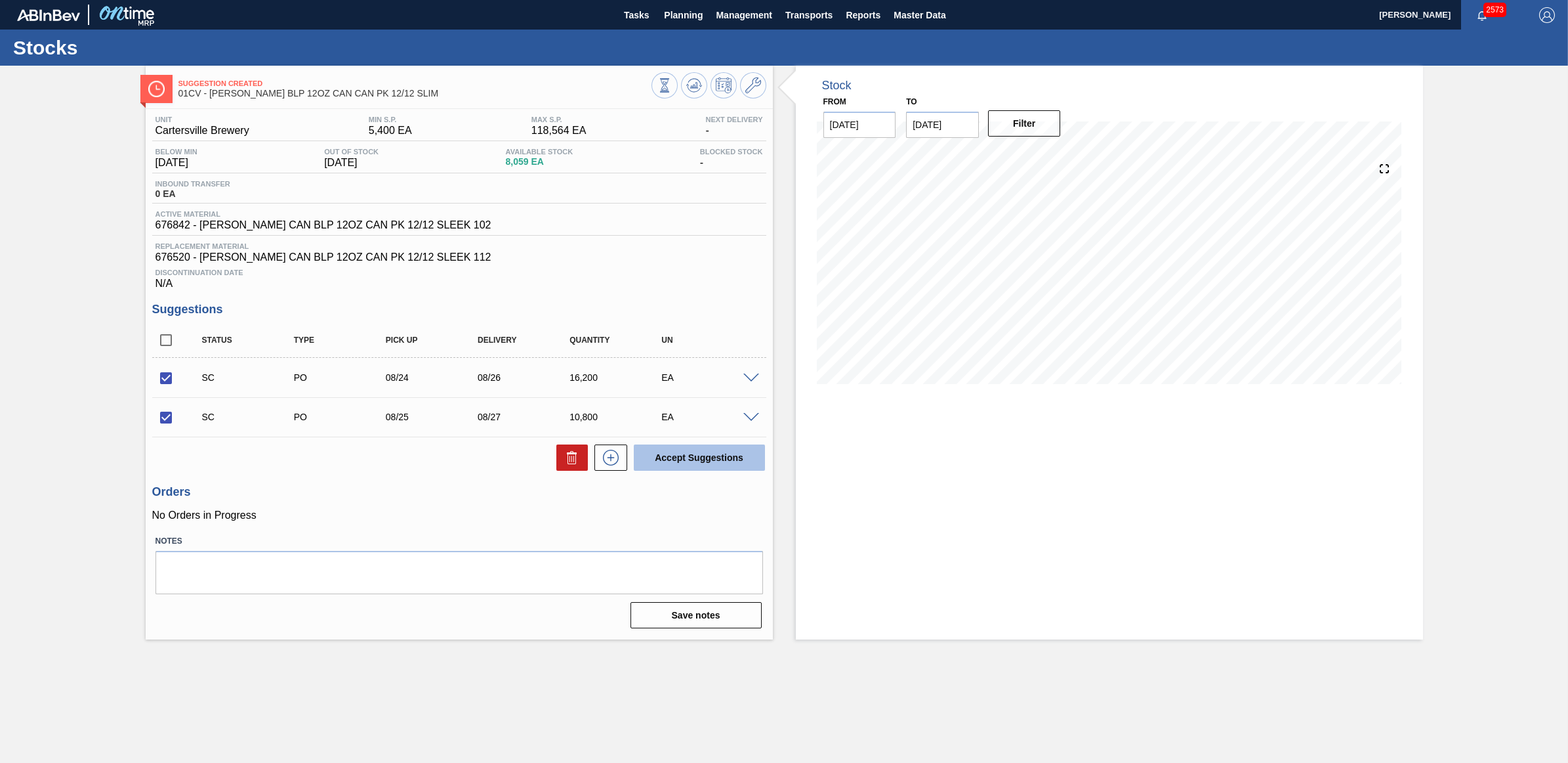
checkbox input "false"
click at [678, 18] on span "Planning" at bounding box center [683, 14] width 39 height 15
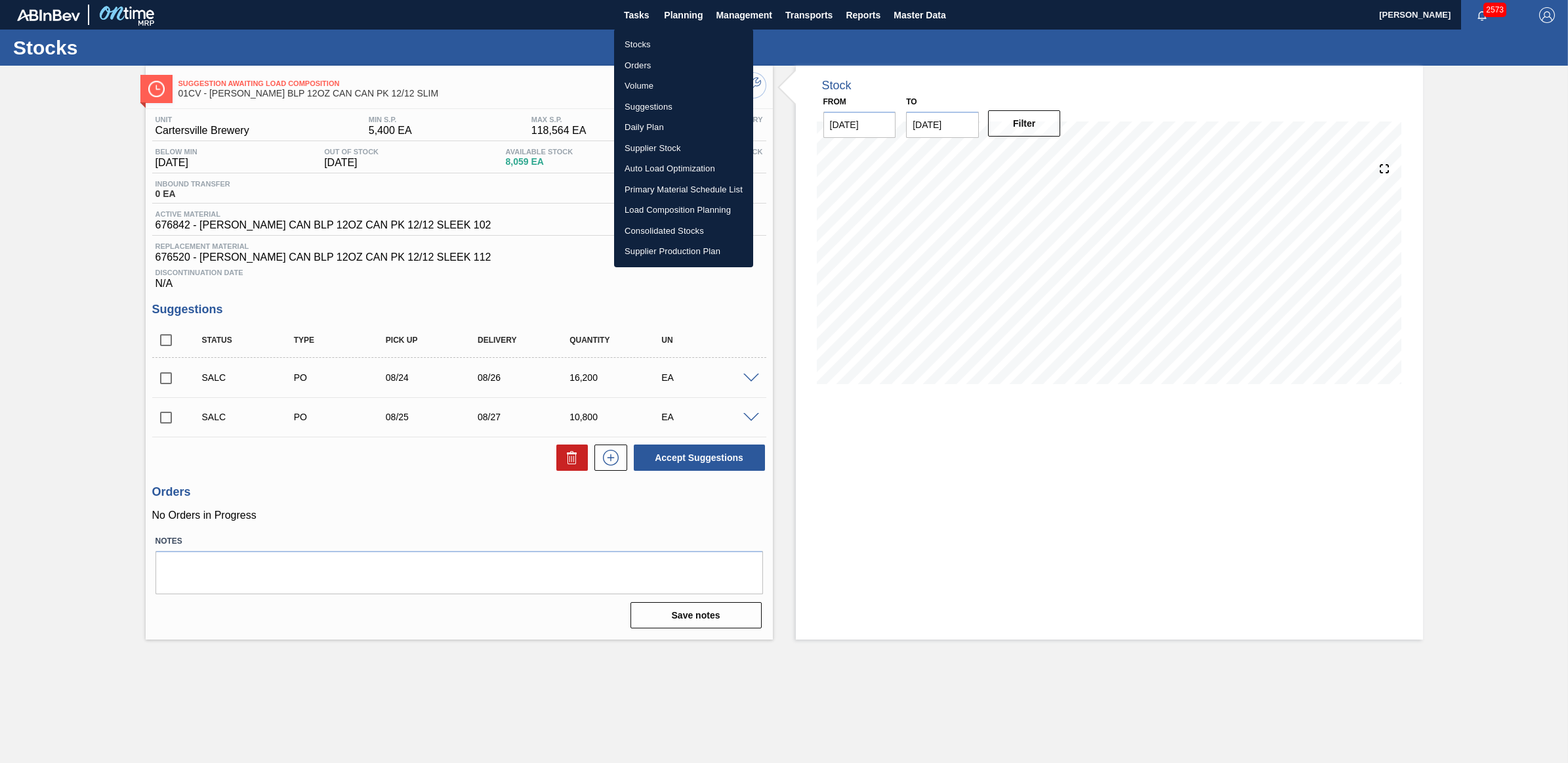
click at [638, 42] on li "Stocks" at bounding box center [683, 44] width 139 height 21
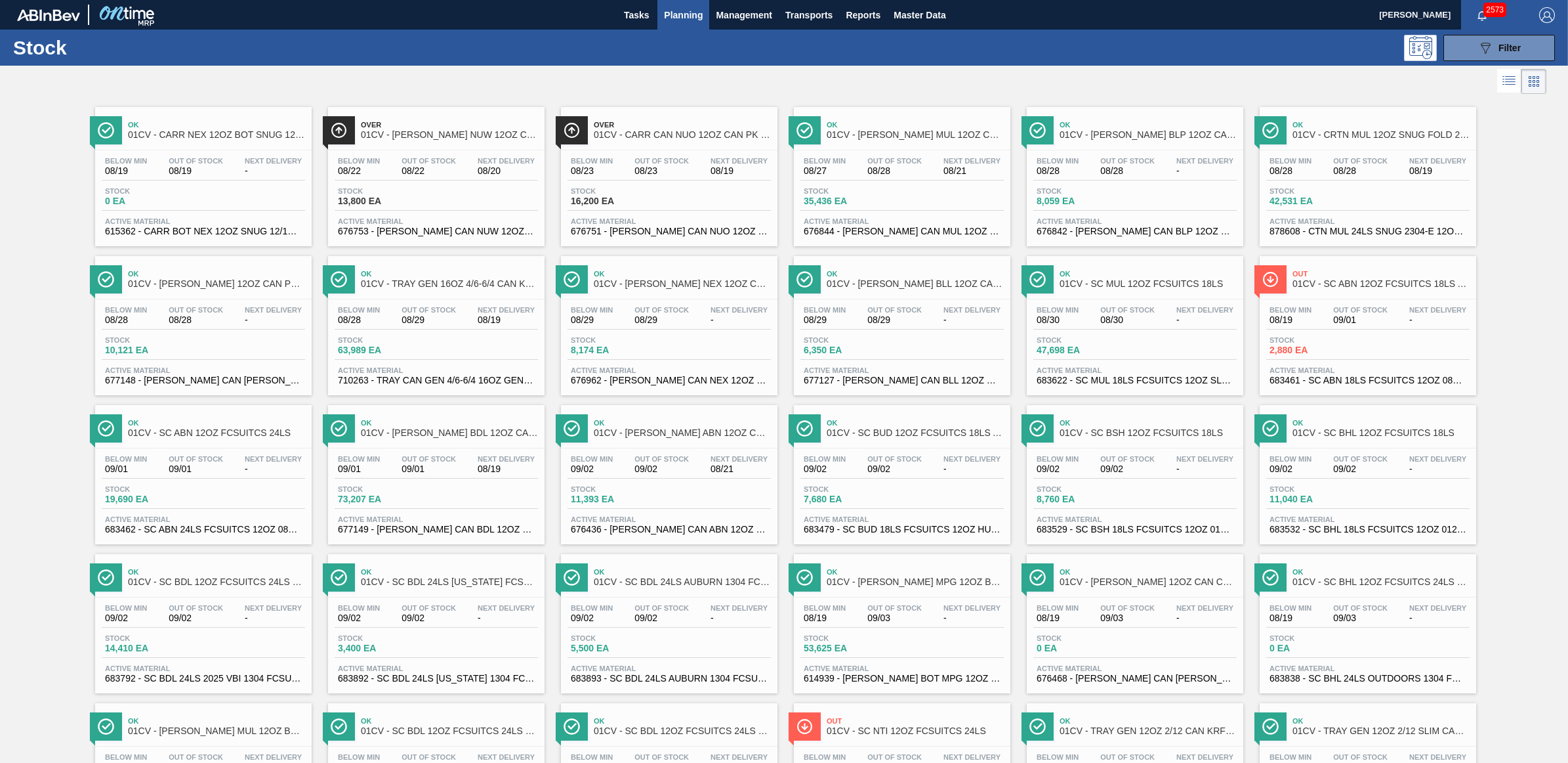
click at [899, 188] on div "Stock 35,436 EA" at bounding box center [902, 199] width 203 height 23
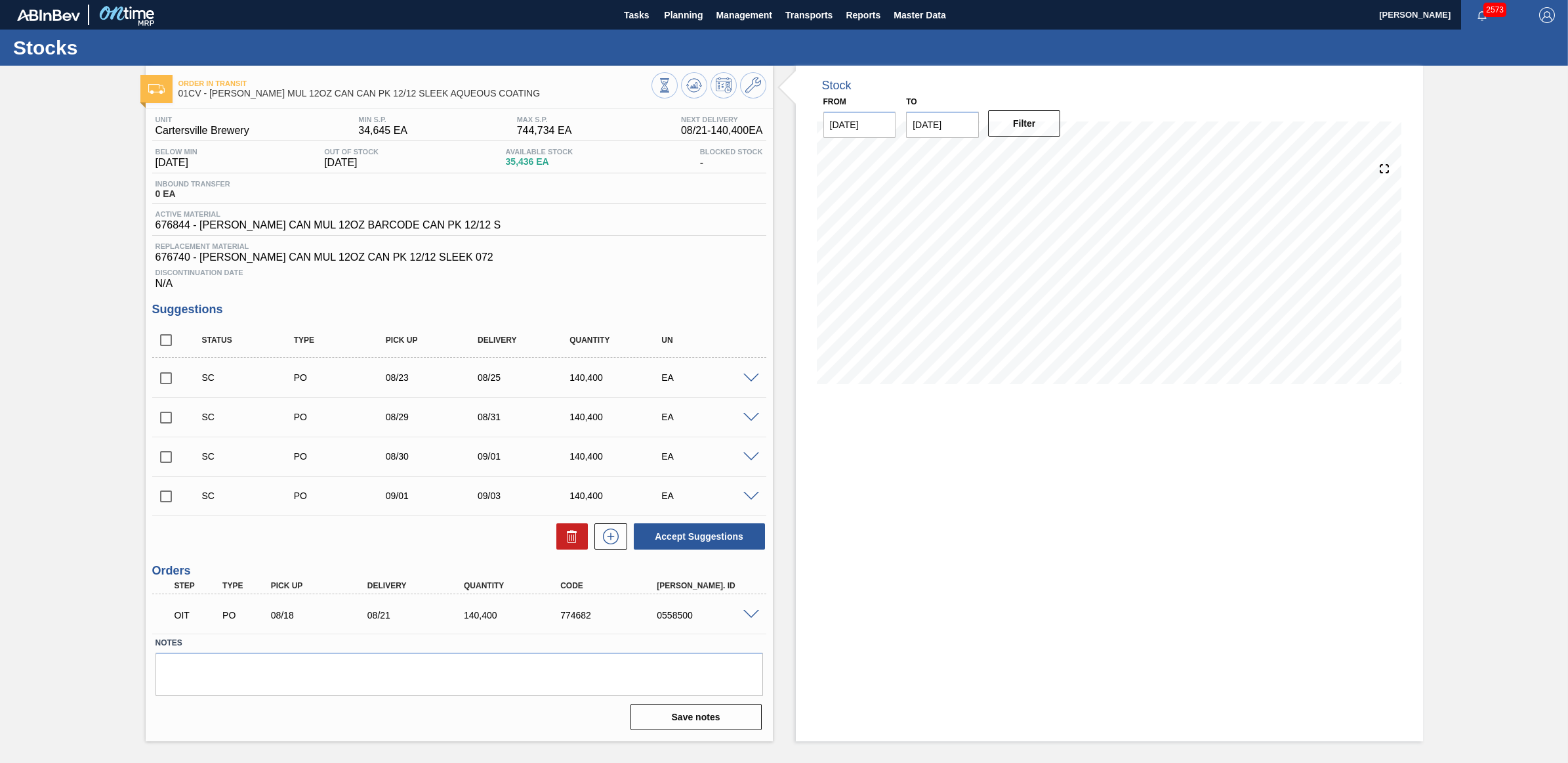
click at [755, 381] on span at bounding box center [751, 378] width 15 height 10
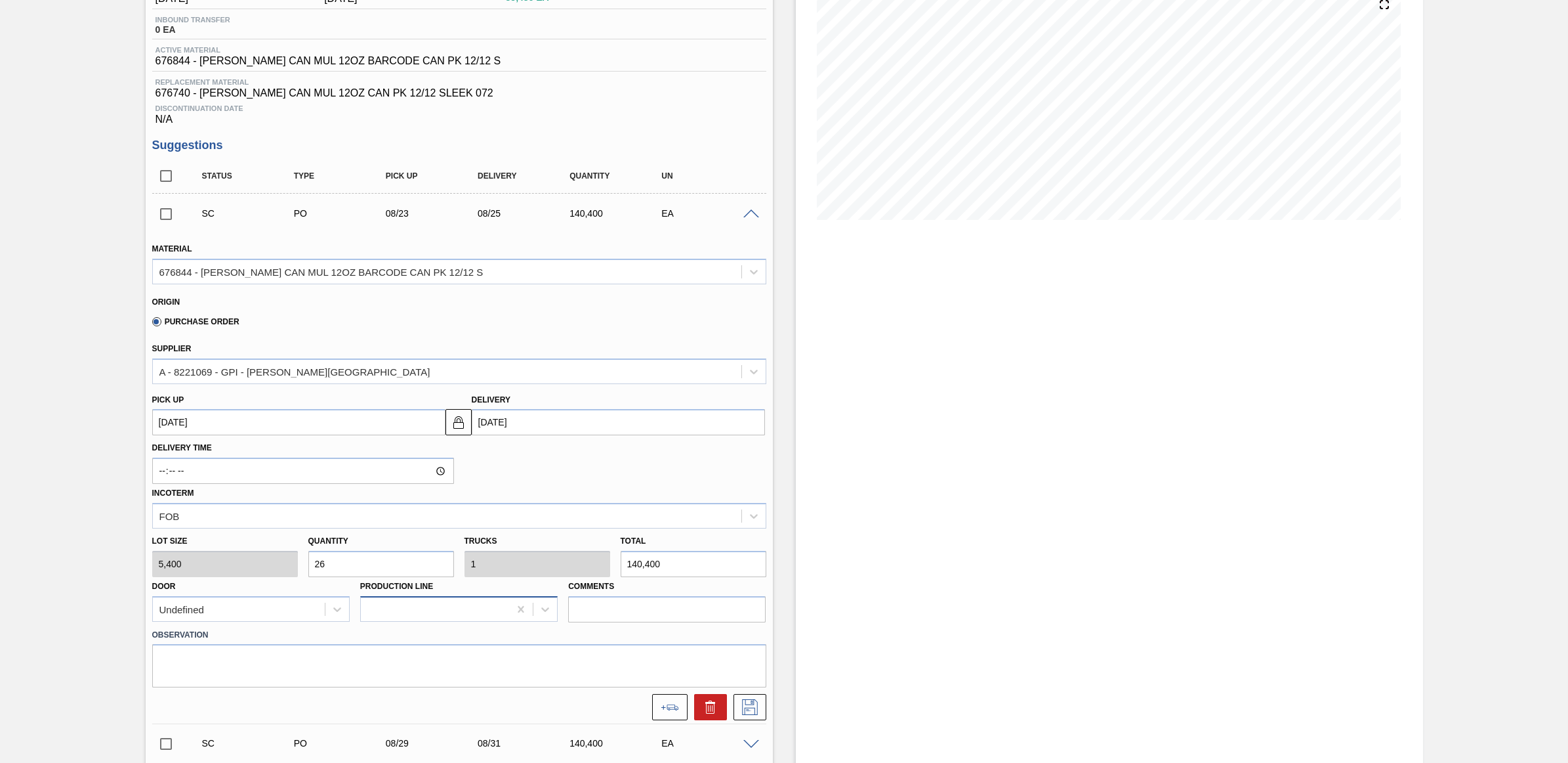
scroll to position [247, 0]
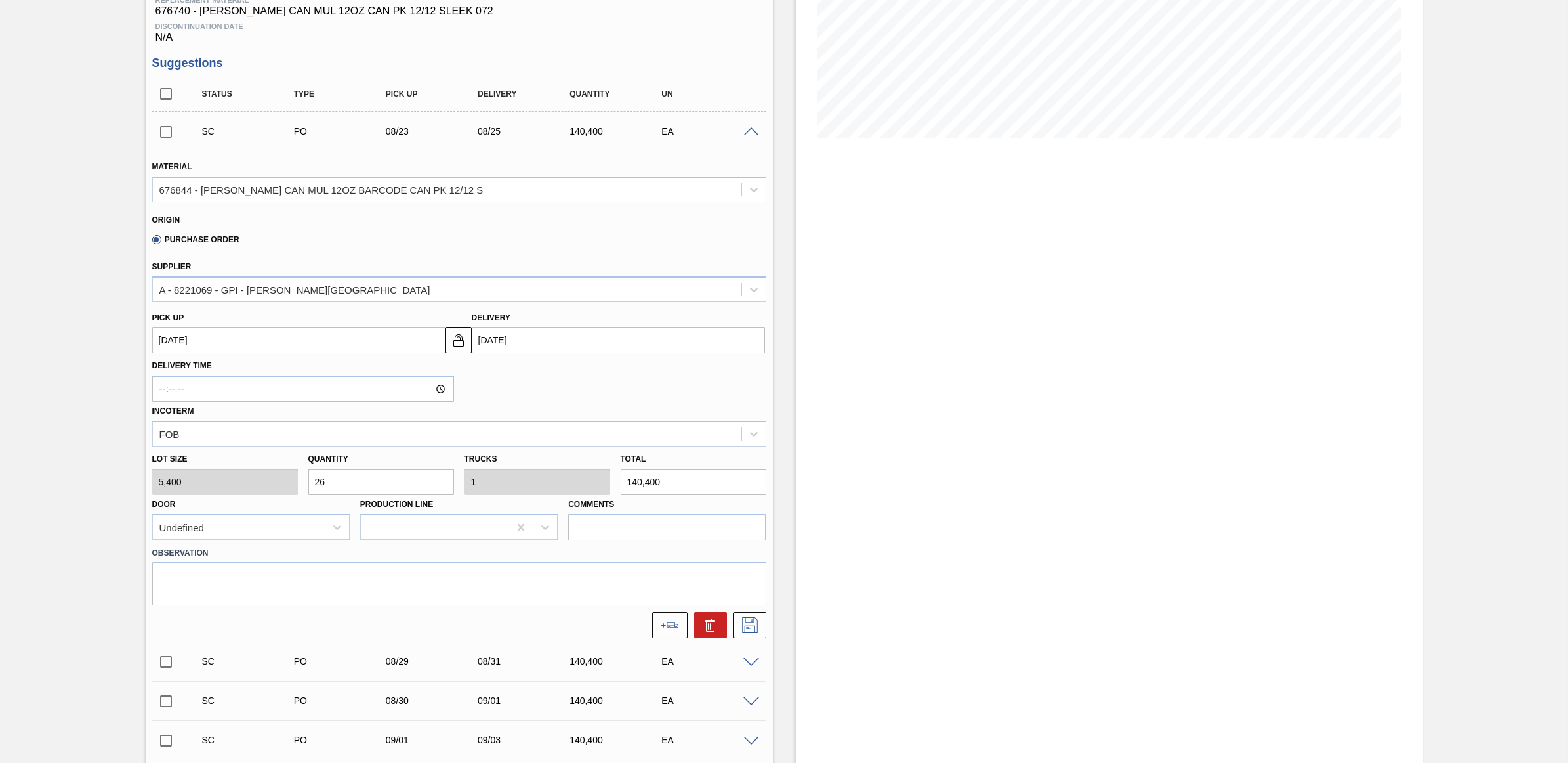
click at [283, 479] on div "Lot size 5,400 Quantity 26 Trucks 1 Total 140,400 Door Undefined Production Lin…" at bounding box center [459, 493] width 625 height 94
type input "1"
type input "0.038"
type input "5,400"
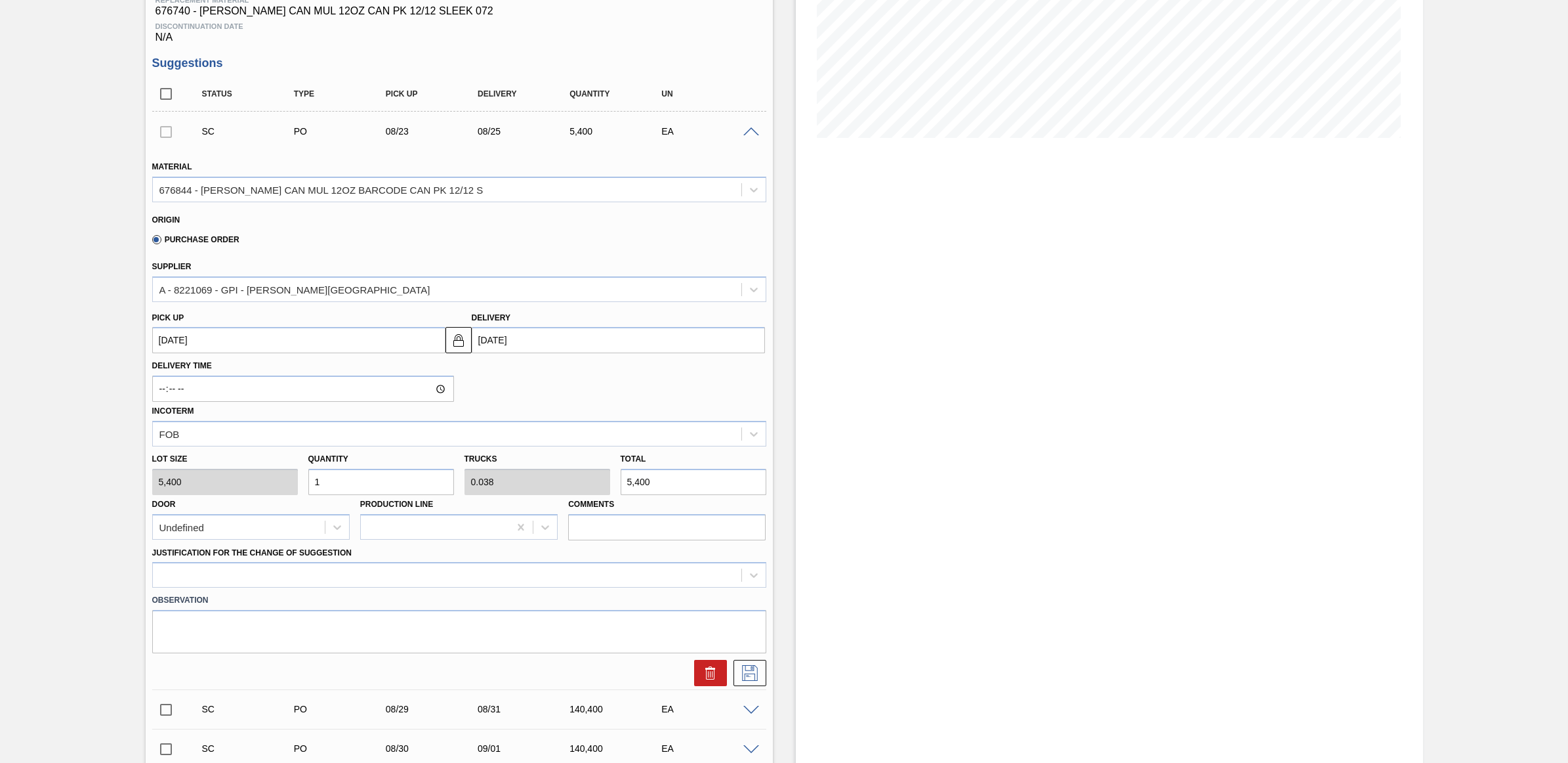
type input "10"
type input "0.385"
type input "54,000"
type input "10"
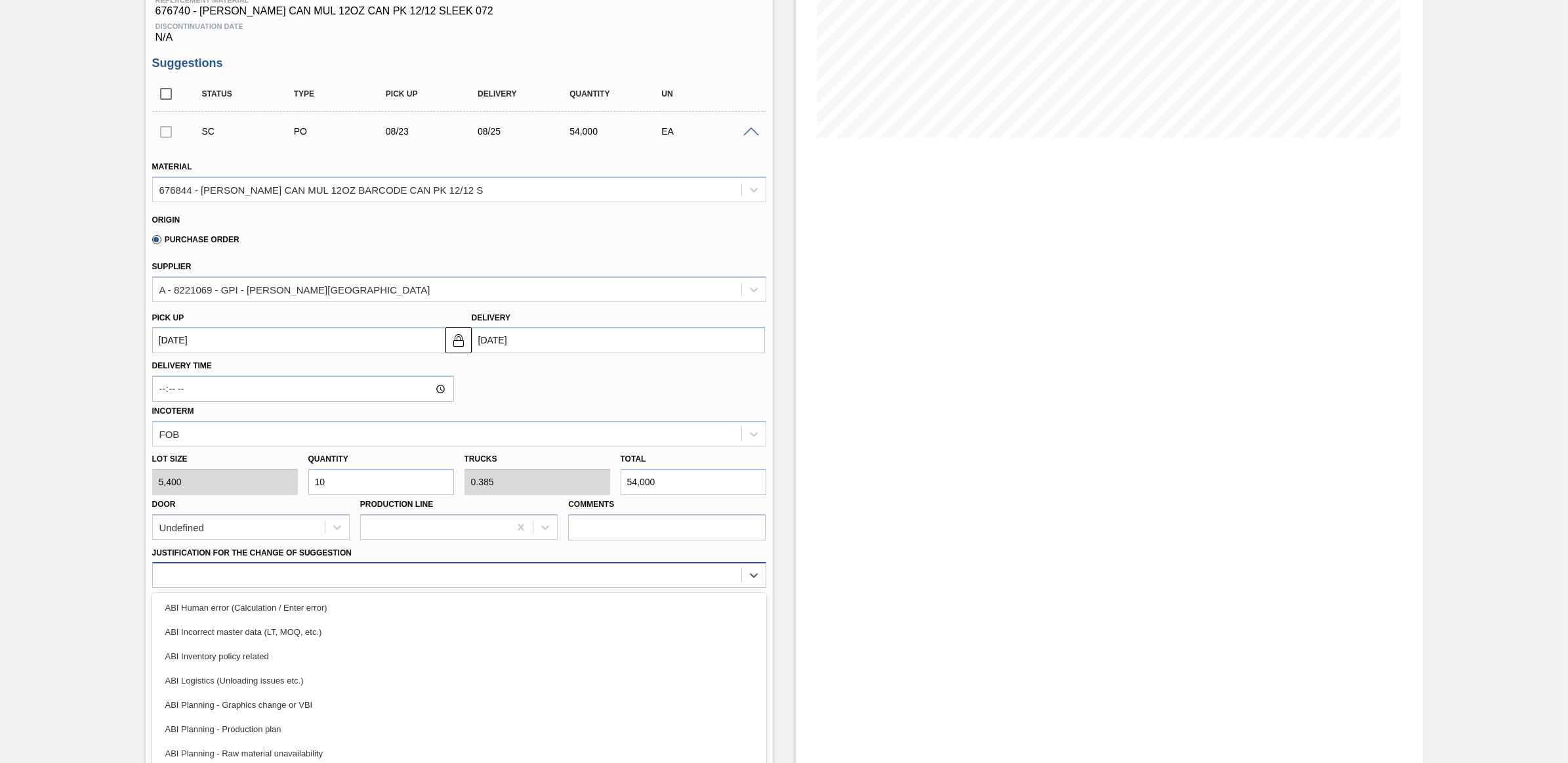
click at [295, 569] on div "option ABI Human error (Calculation / Enter error) focused, 1 of 18. 18 results…" at bounding box center [459, 574] width 614 height 25
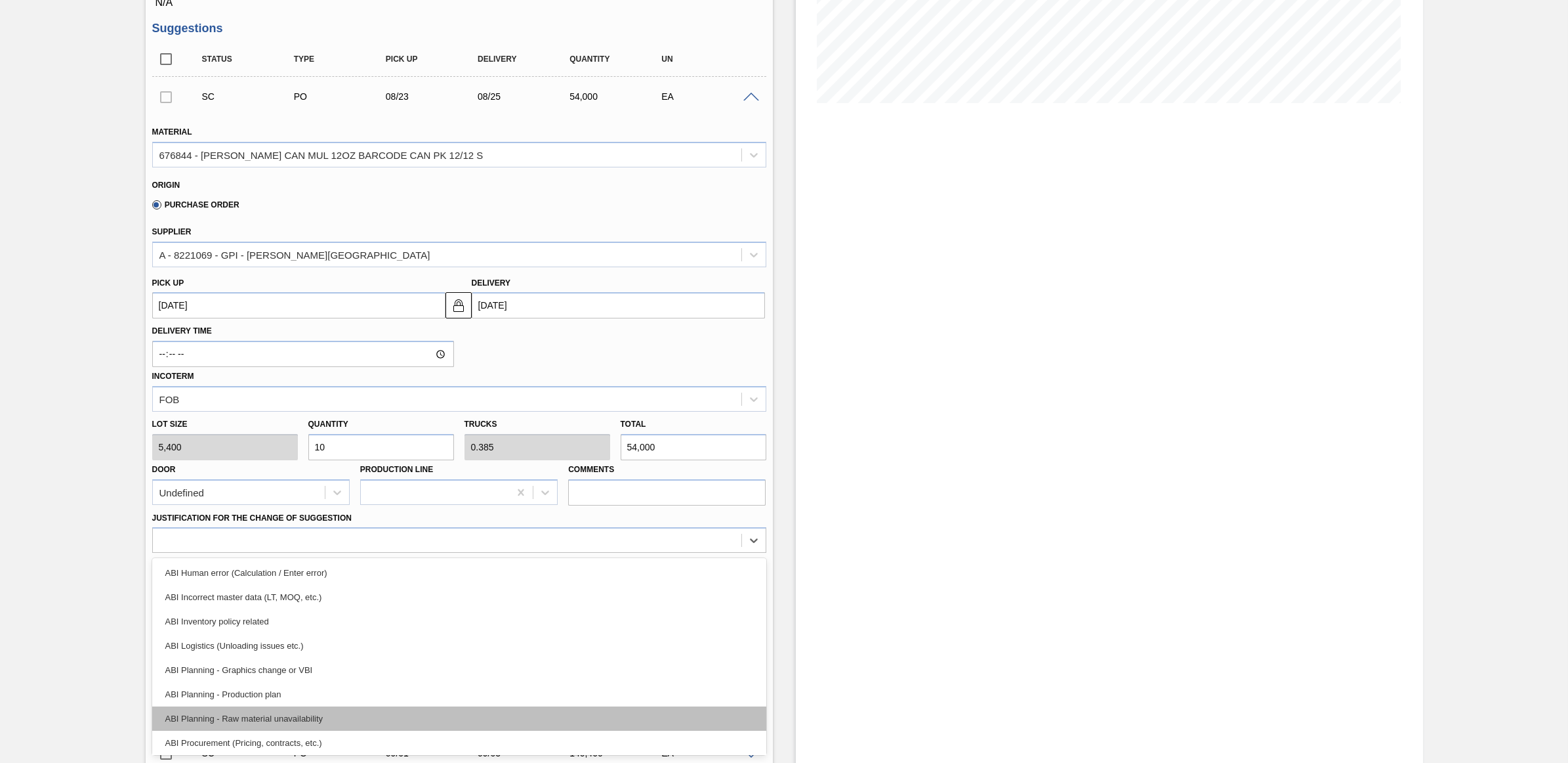
scroll to position [82, 0]
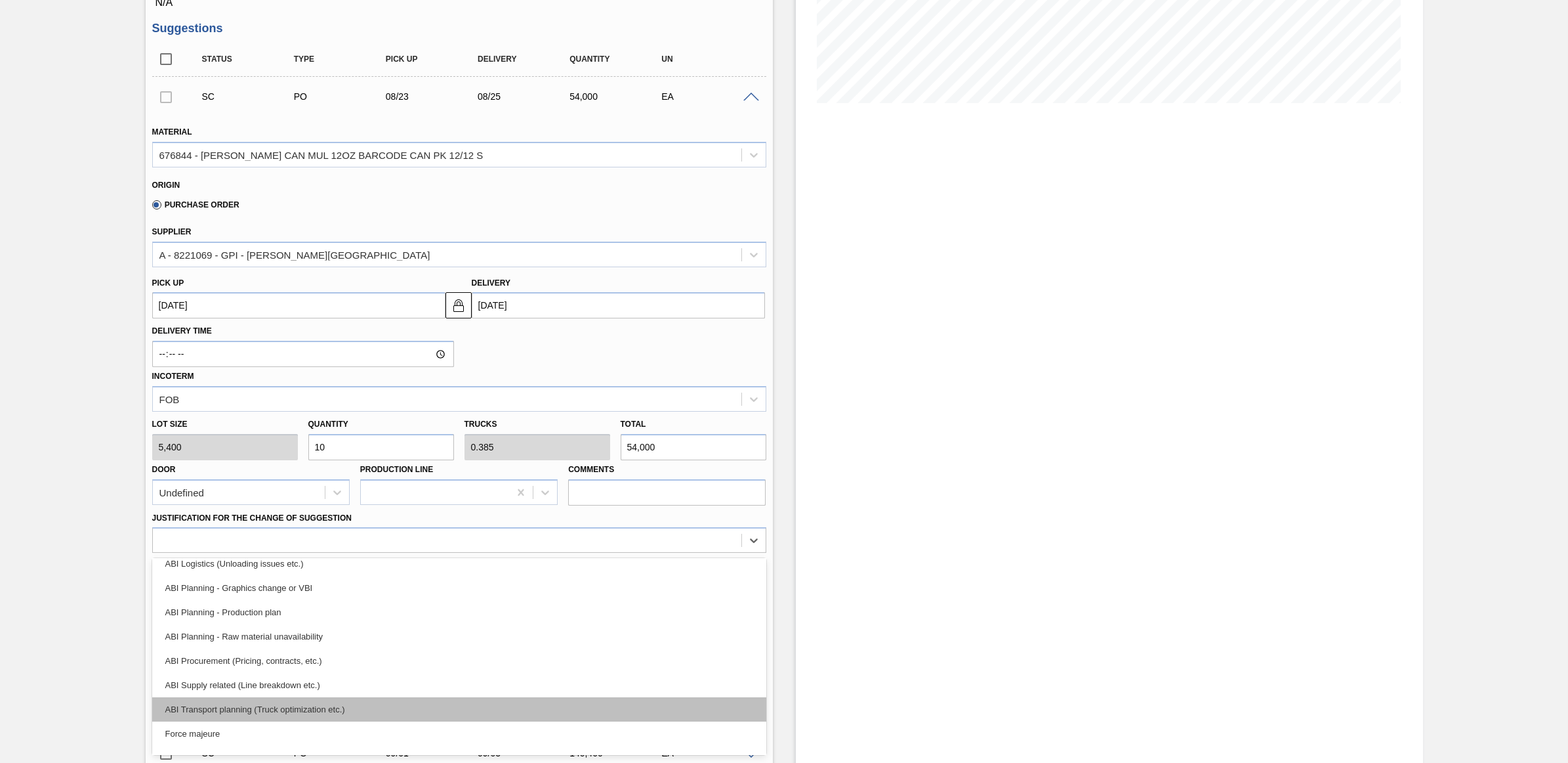
click at [340, 703] on div "ABI Transport planning (Truck optimization etc.)" at bounding box center [459, 709] width 614 height 24
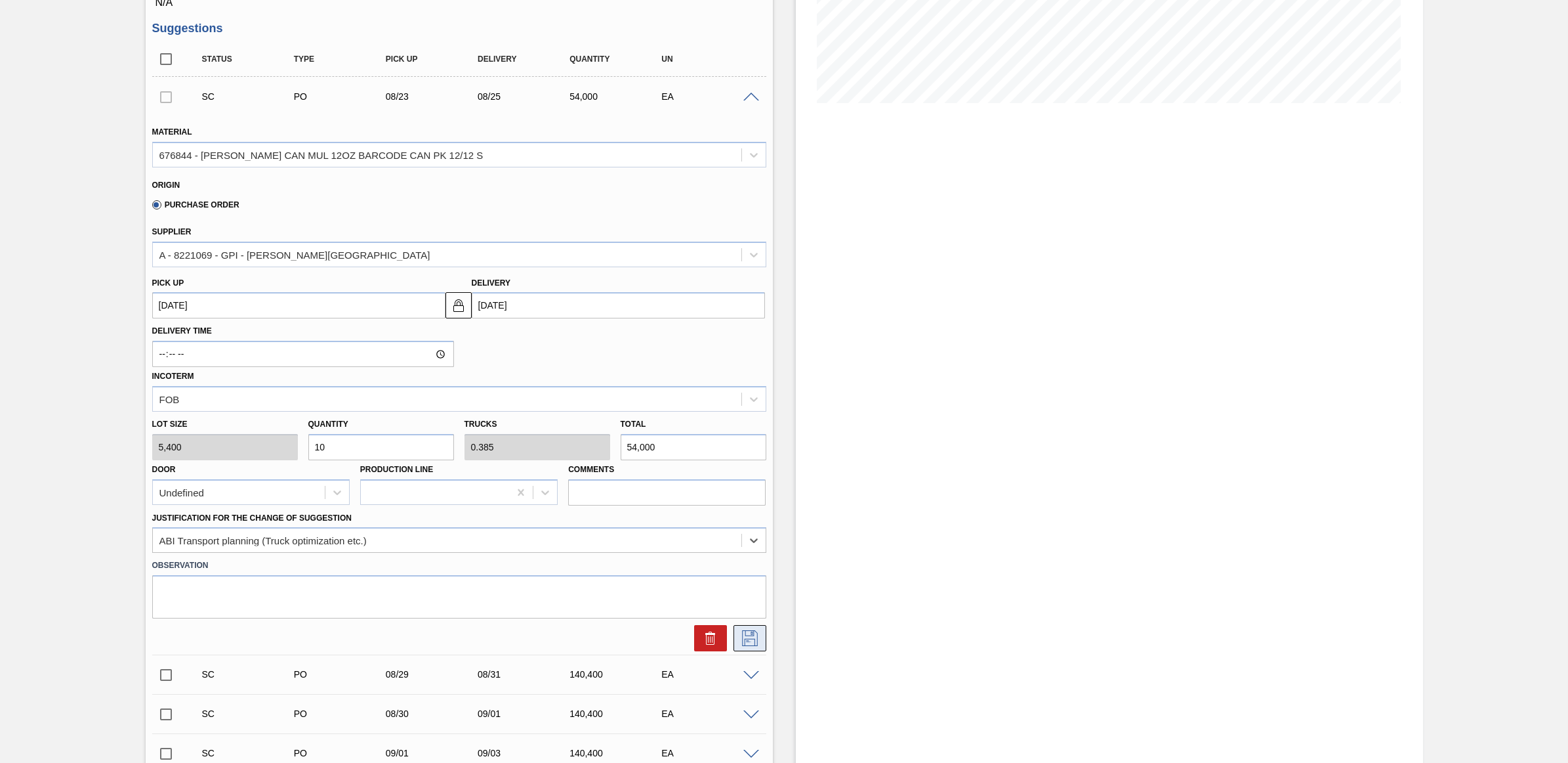
click at [739, 641] on icon at bounding box center [749, 637] width 21 height 15
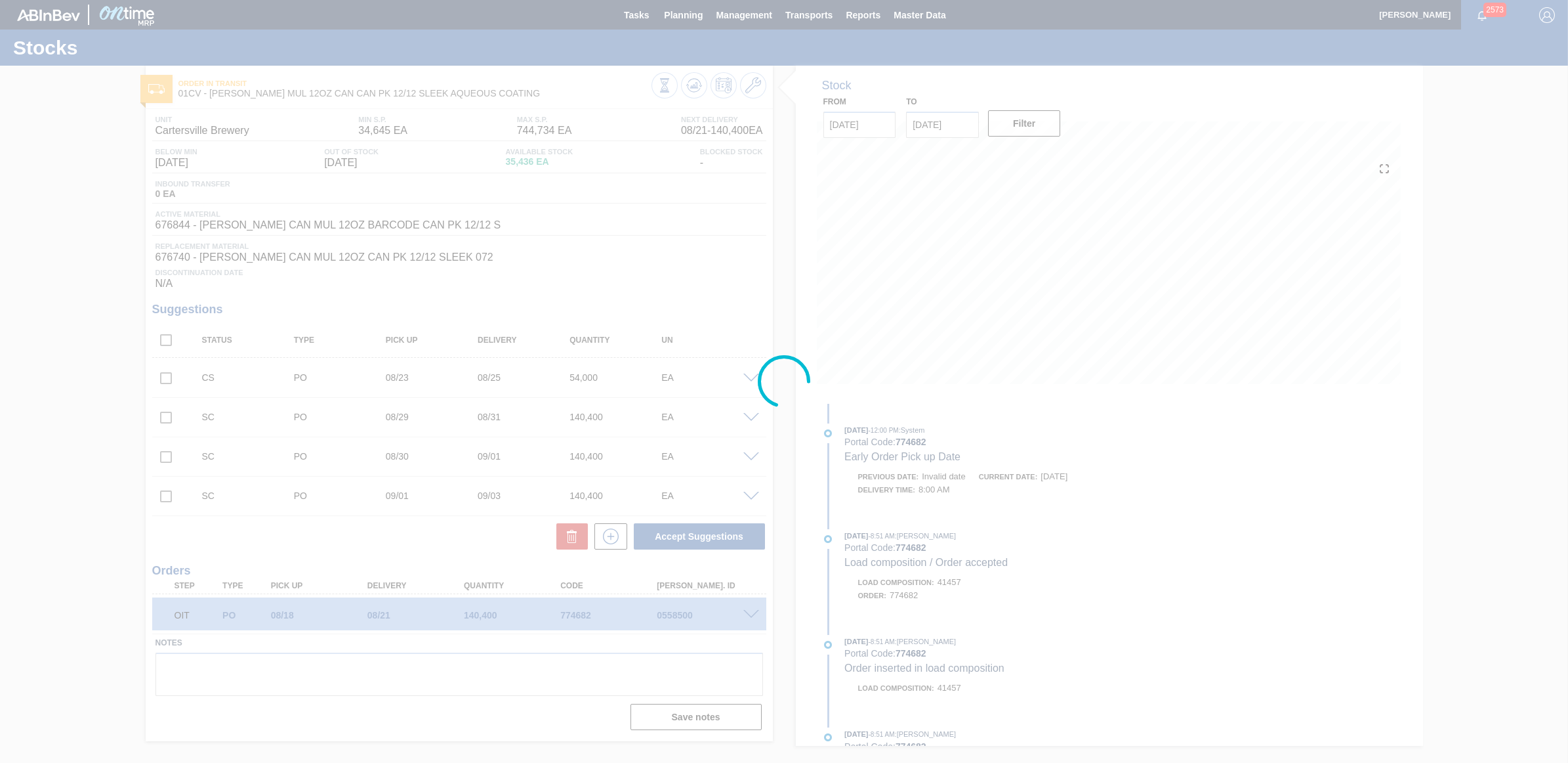
scroll to position [0, 0]
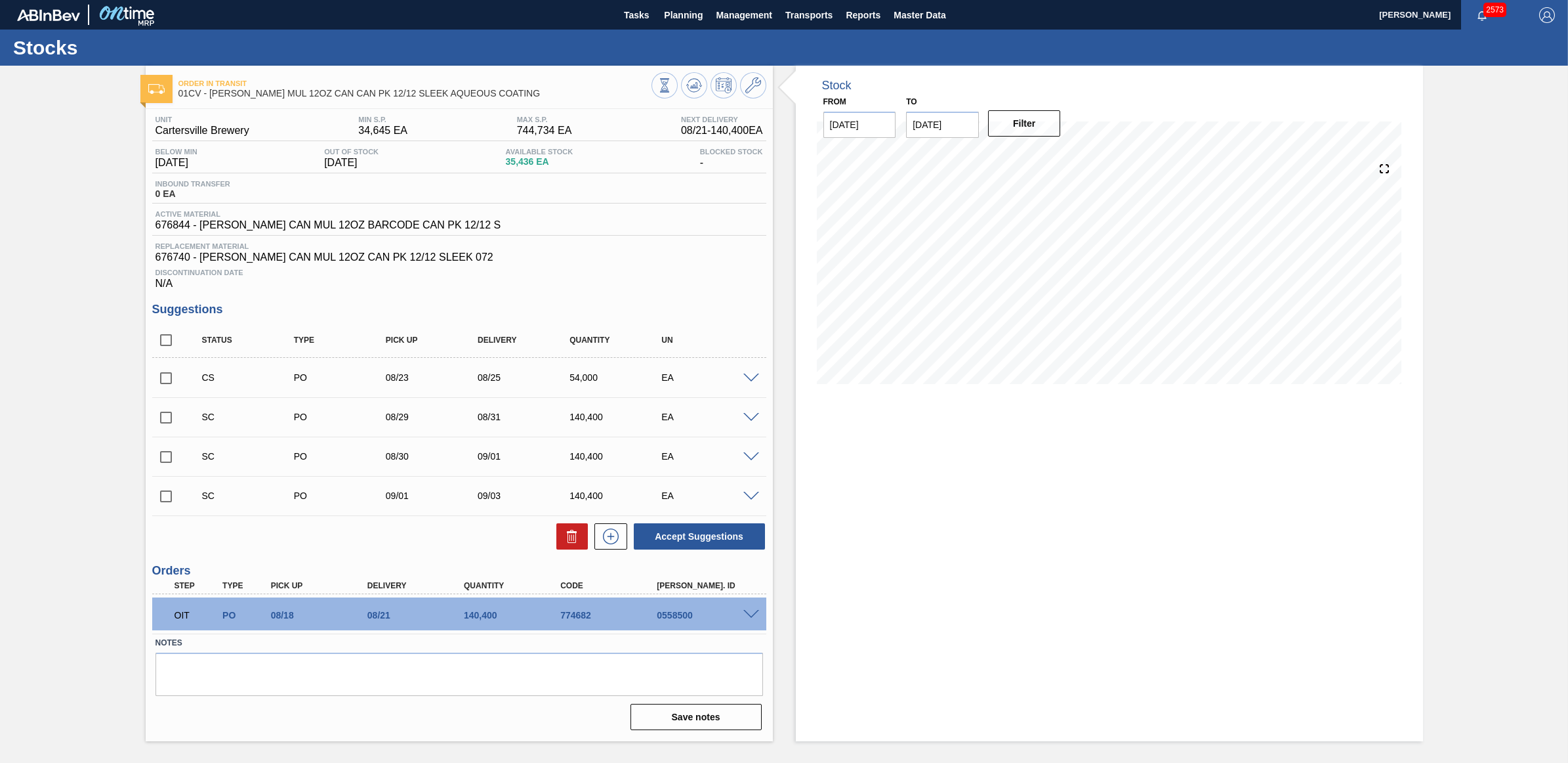
click at [169, 383] on input "checkbox" at bounding box center [166, 377] width 28 height 28
click at [719, 534] on button "Accept Suggestions" at bounding box center [699, 535] width 131 height 26
checkbox input "false"
click at [666, 18] on span "Planning" at bounding box center [683, 14] width 39 height 15
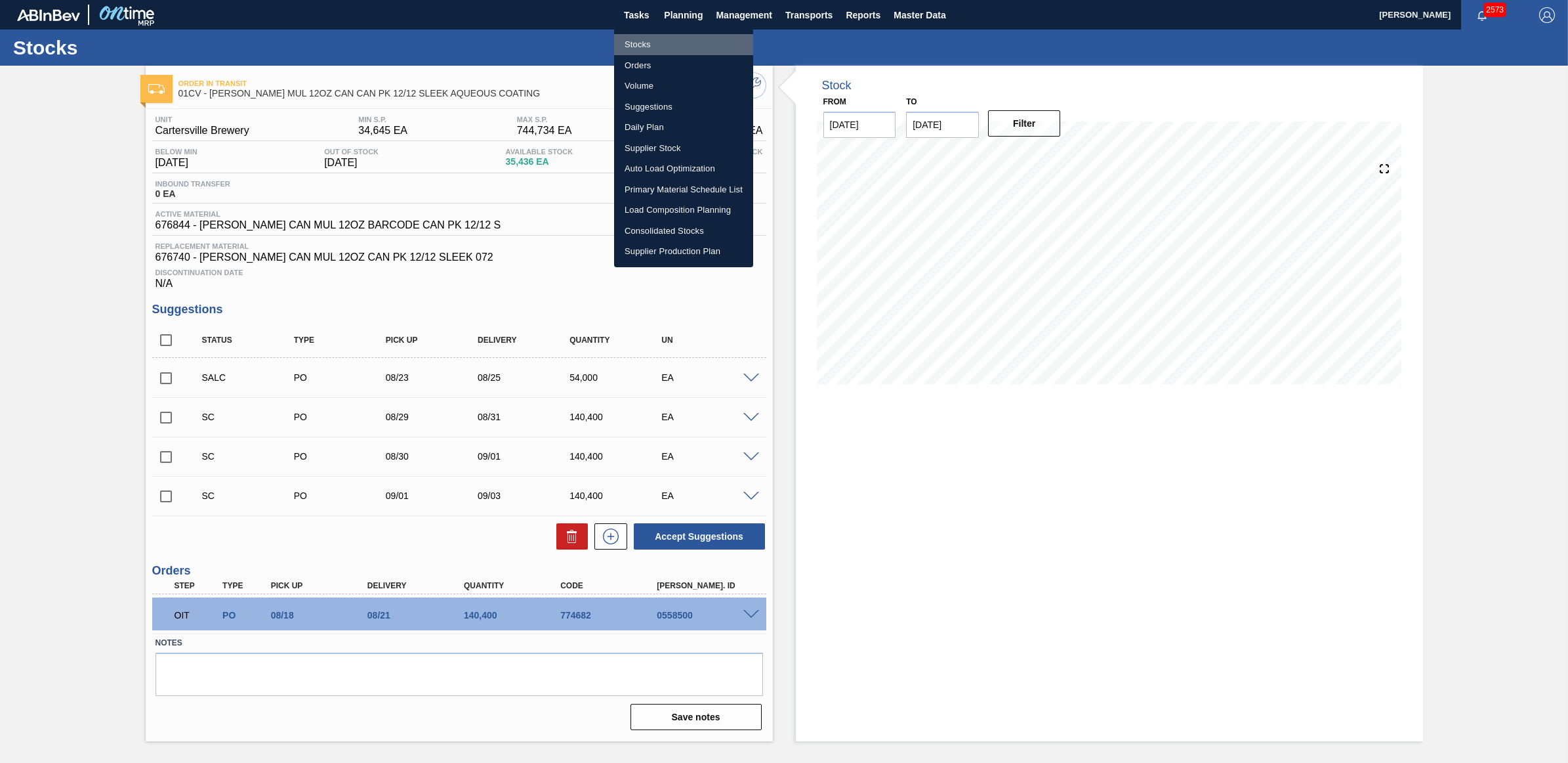
click at [648, 40] on li "Stocks" at bounding box center [683, 44] width 139 height 21
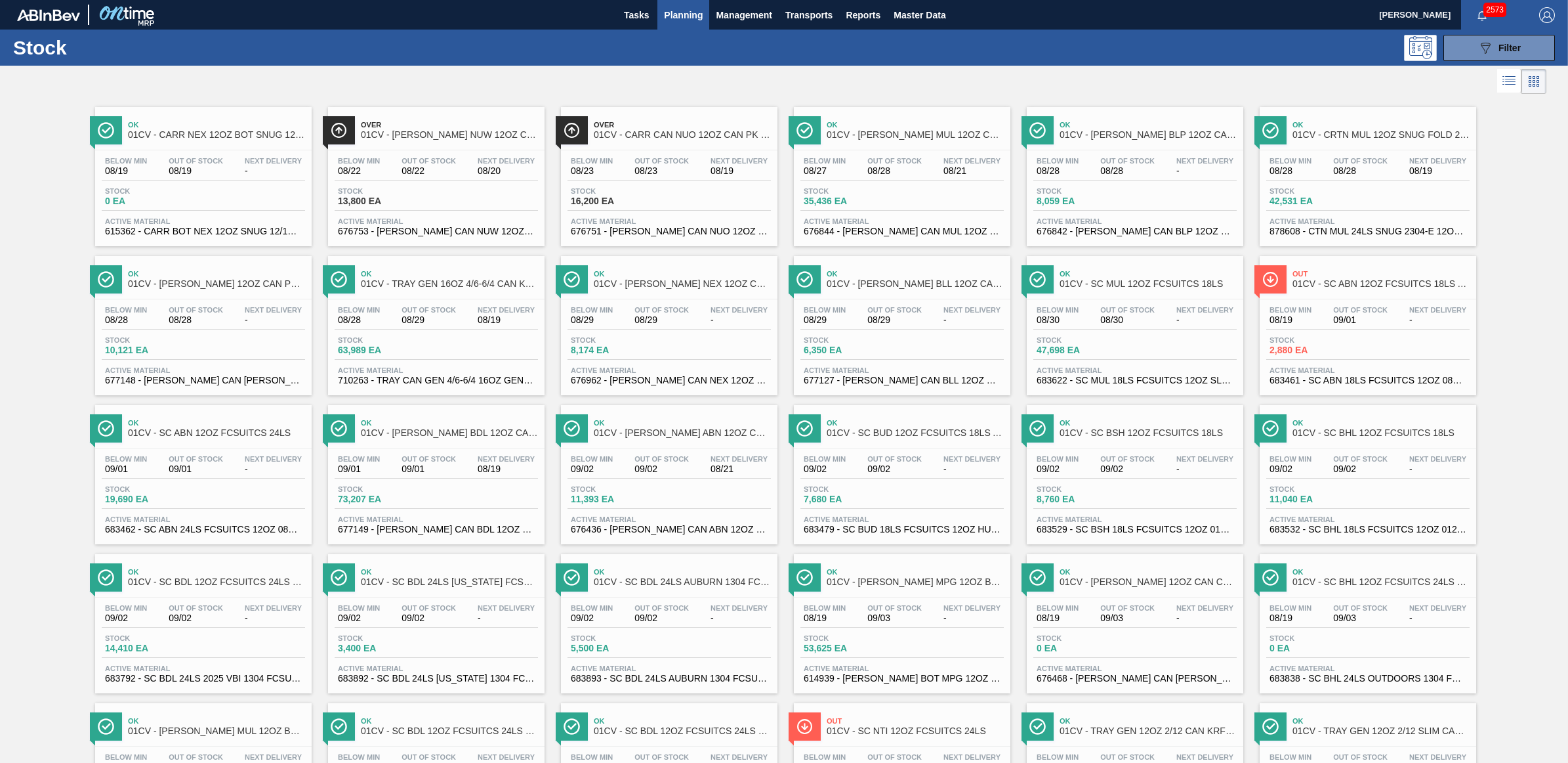
click at [895, 349] on div "Stock 6,350 EA" at bounding box center [849, 345] width 98 height 19
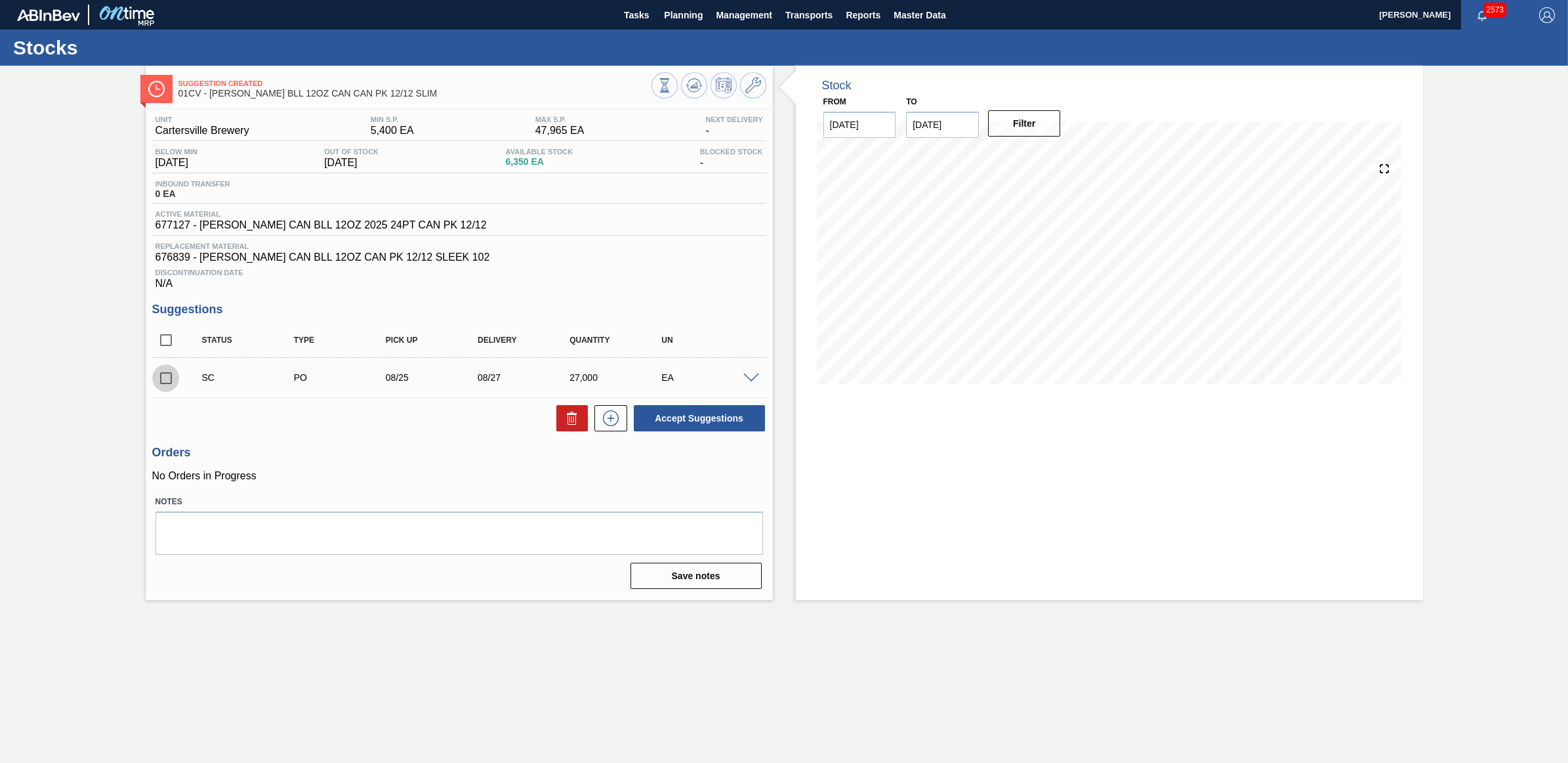
click at [159, 378] on input "checkbox" at bounding box center [166, 377] width 28 height 28
click at [705, 426] on button "Accept Suggestions" at bounding box center [699, 417] width 131 height 26
checkbox input "false"
click at [672, 11] on button "Planning" at bounding box center [682, 14] width 51 height 30
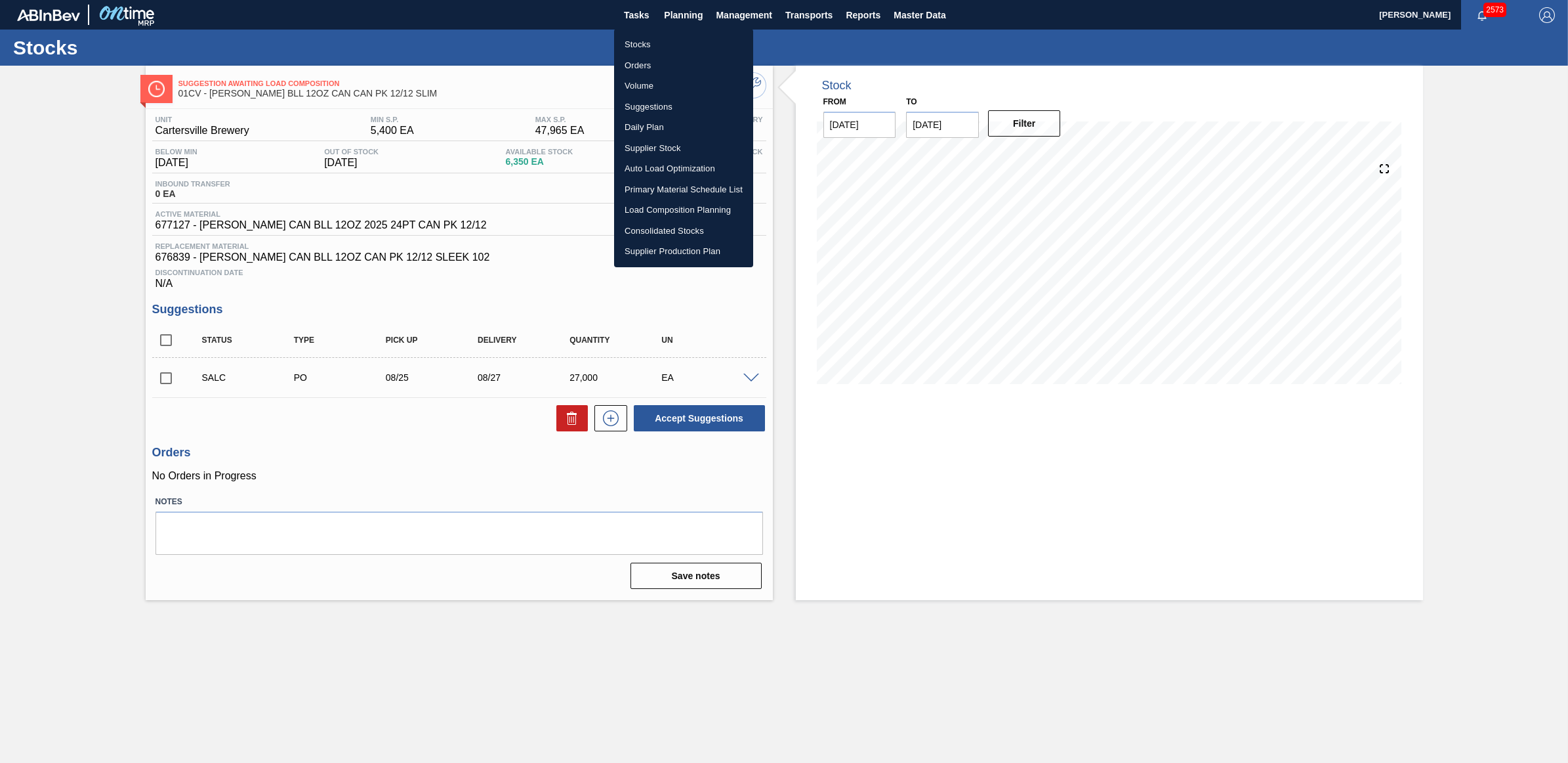
click at [652, 40] on li "Stocks" at bounding box center [683, 44] width 139 height 21
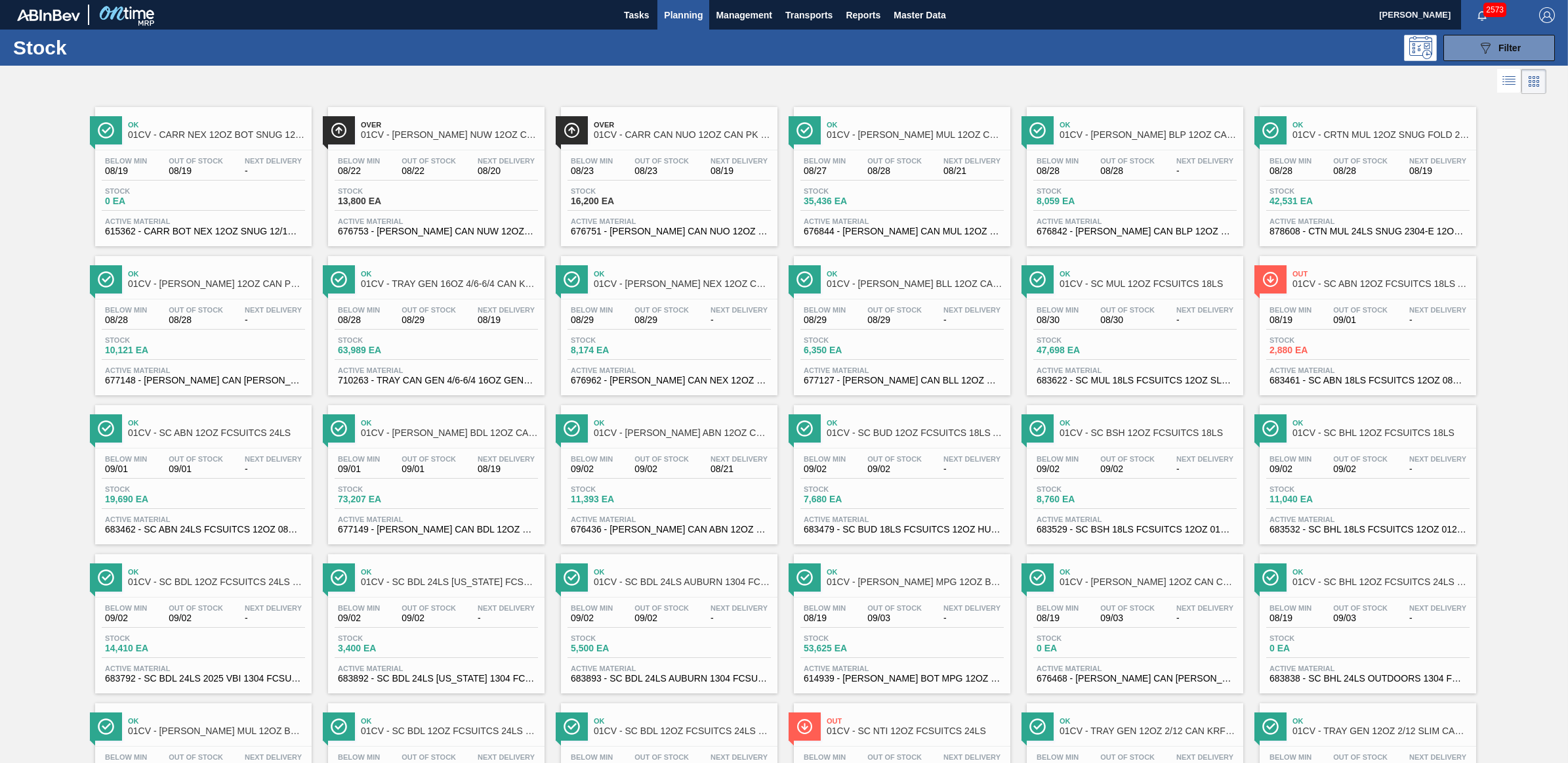
click at [1337, 293] on div "Out 01CV - SC ABN 12OZ FCSUITCS 18LS AQUEOUS COATING" at bounding box center [1381, 279] width 177 height 30
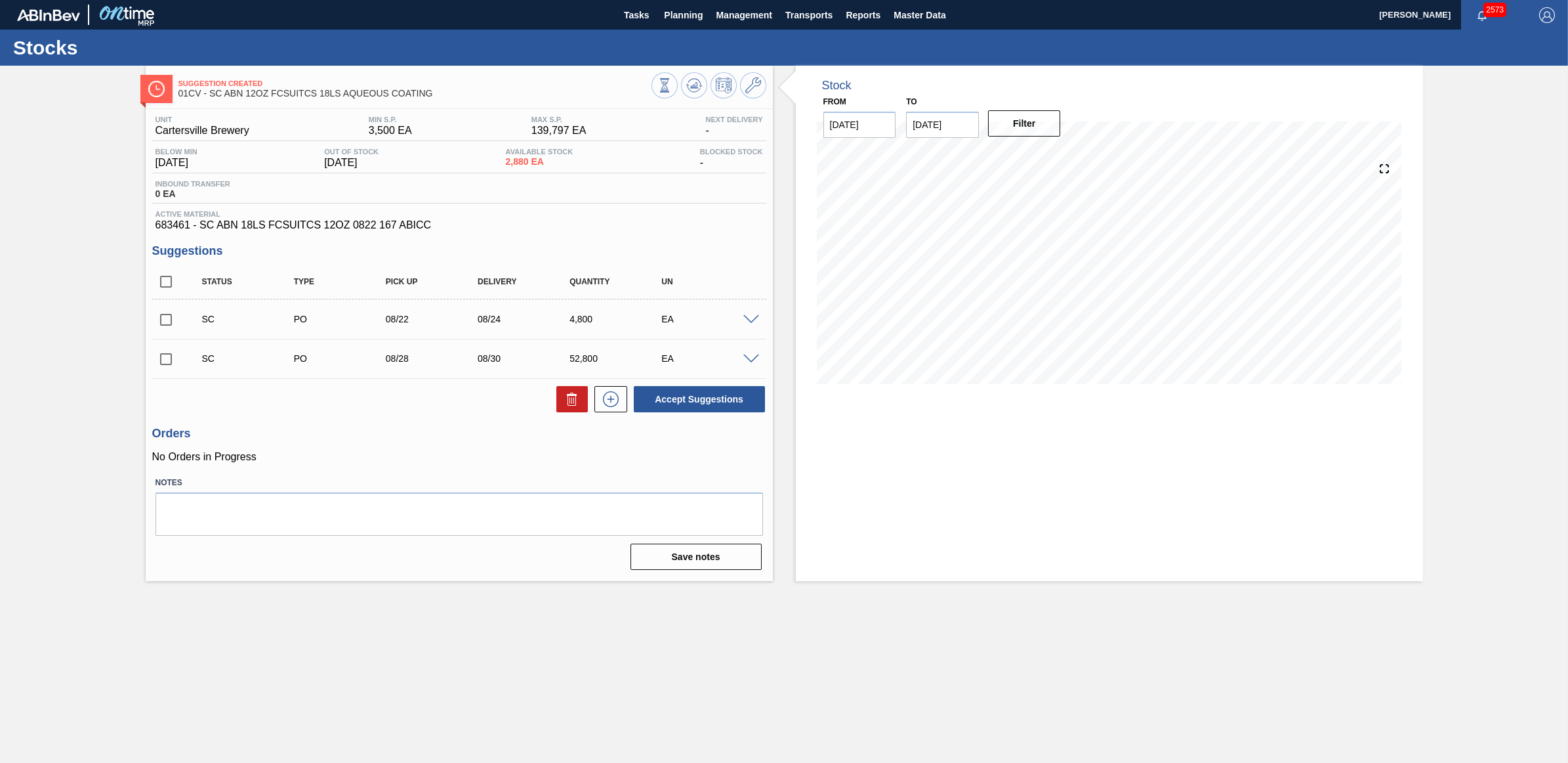
click at [162, 323] on input "checkbox" at bounding box center [166, 320] width 28 height 28
click at [657, 403] on button "Accept Suggestions" at bounding box center [699, 398] width 131 height 26
checkbox input "false"
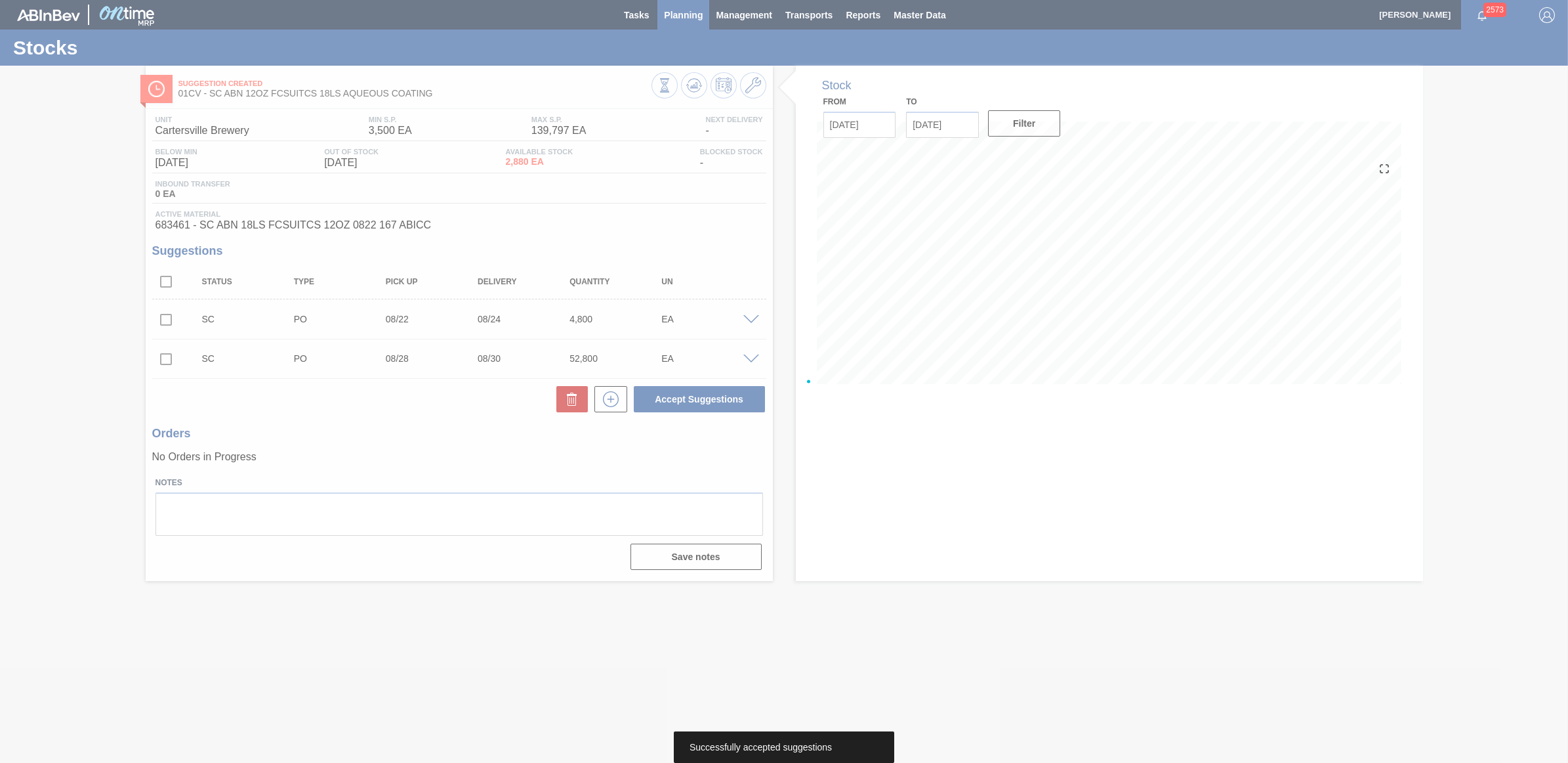
click at [677, 20] on div at bounding box center [784, 381] width 1568 height 763
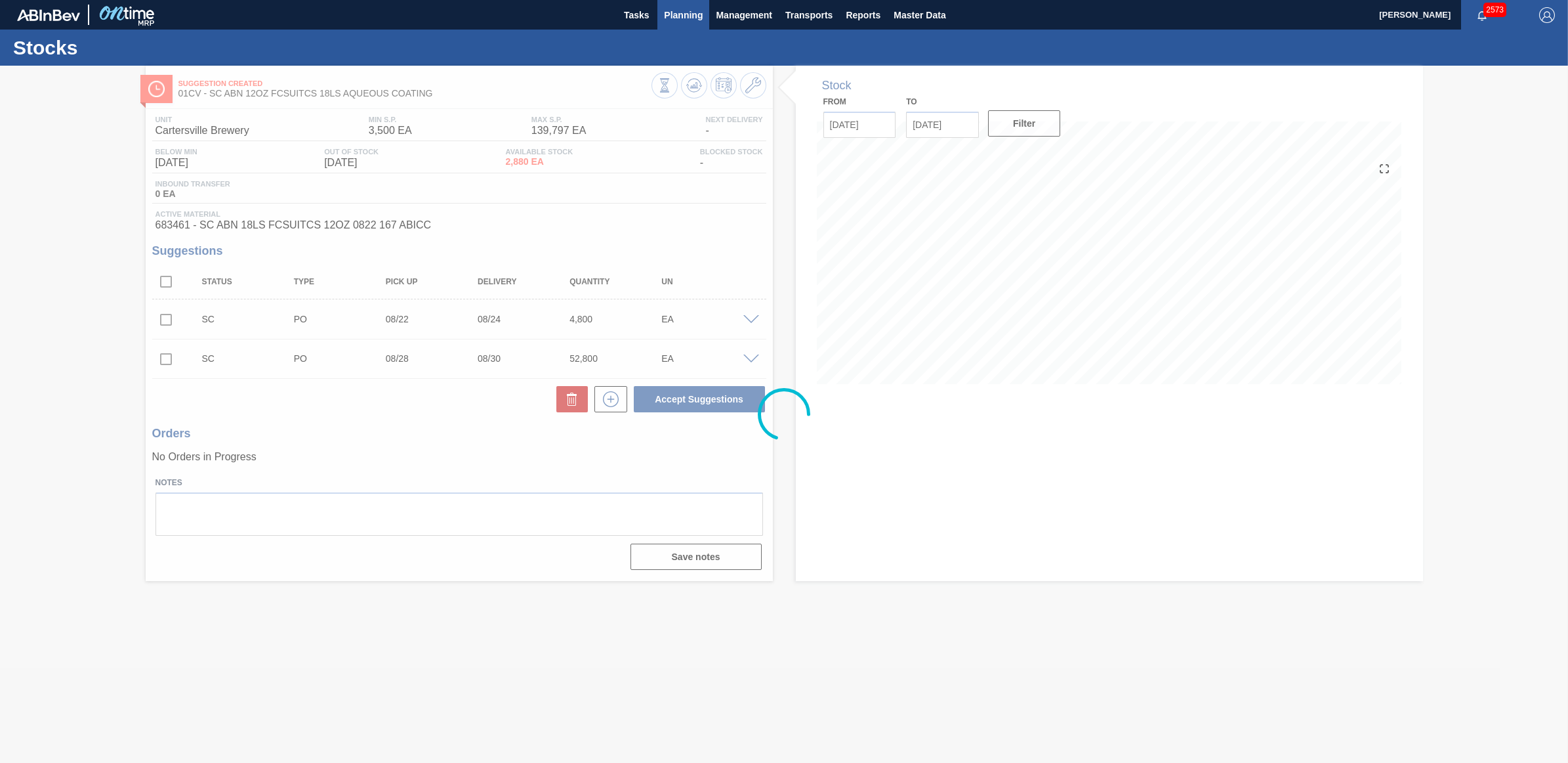
click at [693, 5] on button "Planning" at bounding box center [682, 14] width 51 height 30
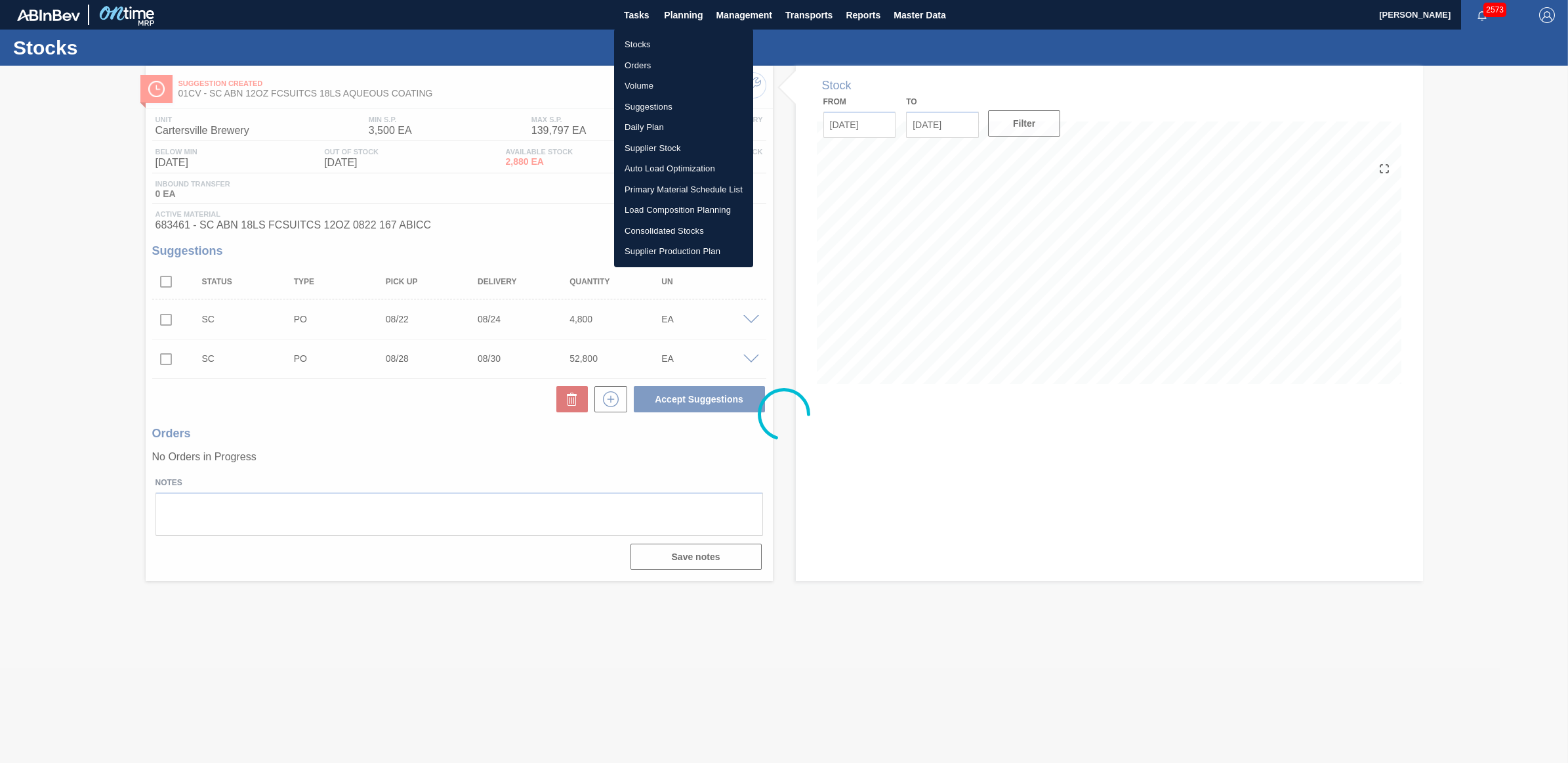
click at [638, 41] on li "Stocks" at bounding box center [683, 44] width 139 height 21
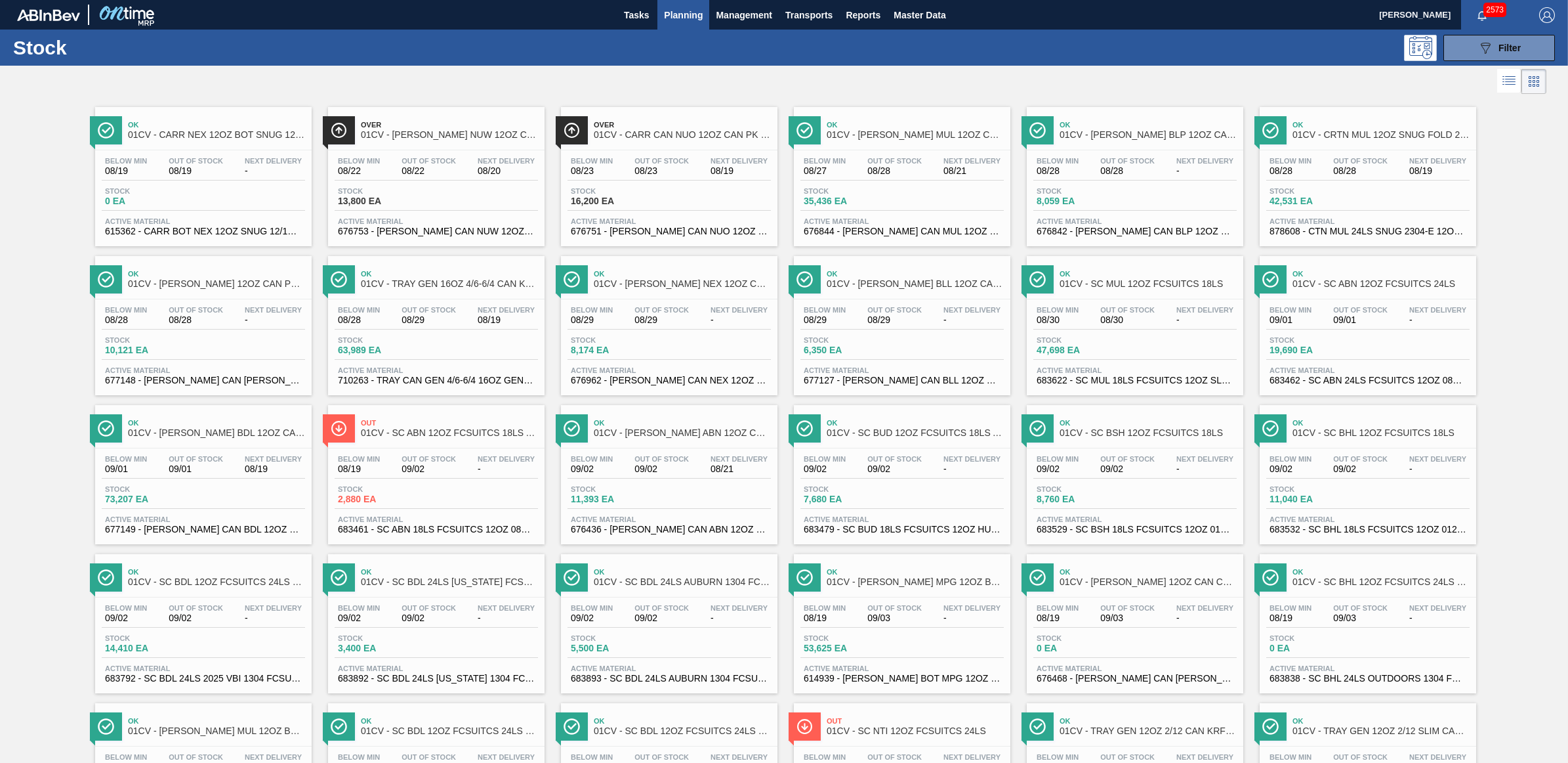
scroll to position [164, 0]
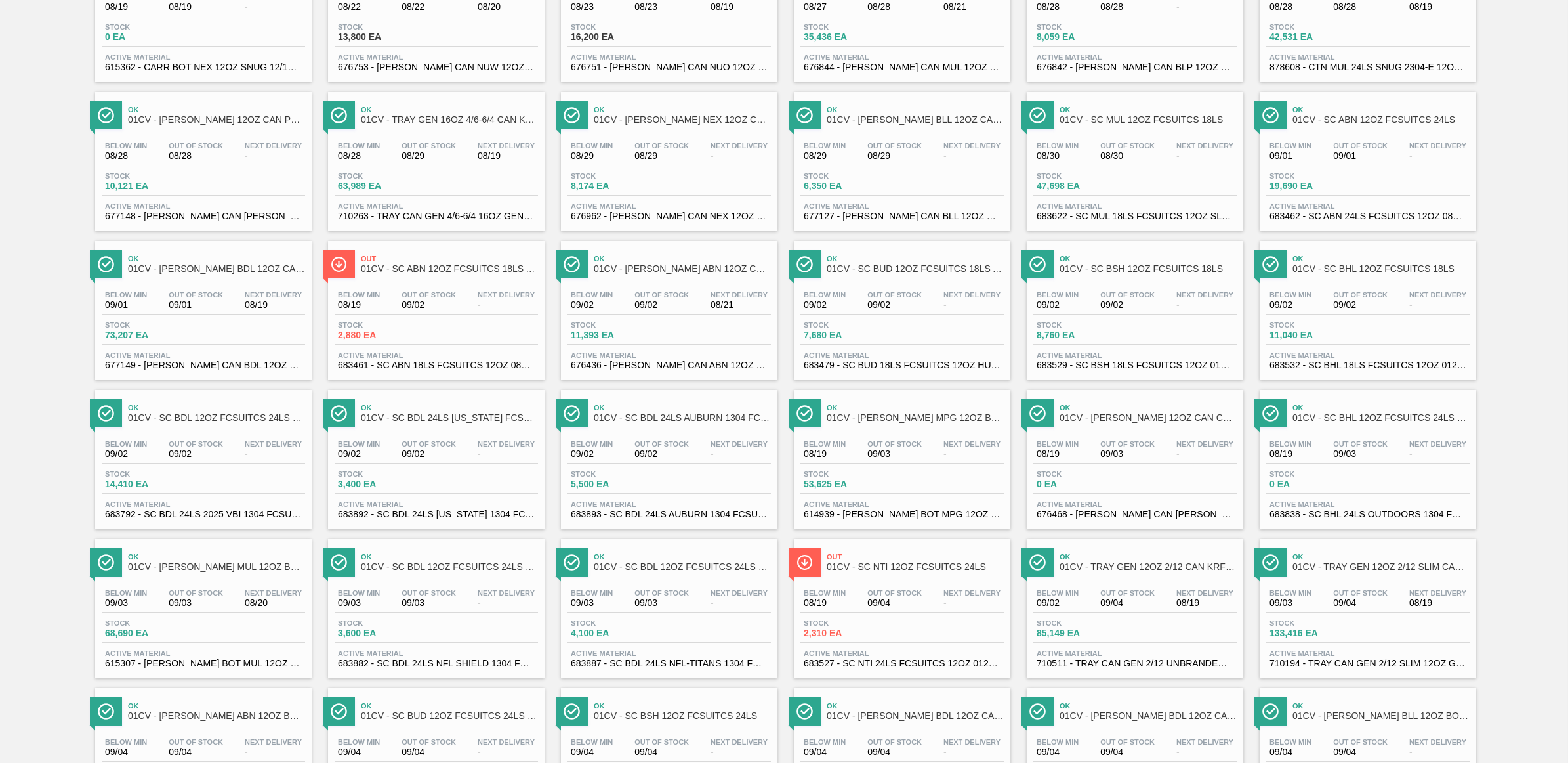
click at [894, 591] on div "Below Min 08/19 Out Of Stock 09/04 Next Delivery - Stock 2,310 EA Active Materi…" at bounding box center [902, 627] width 217 height 89
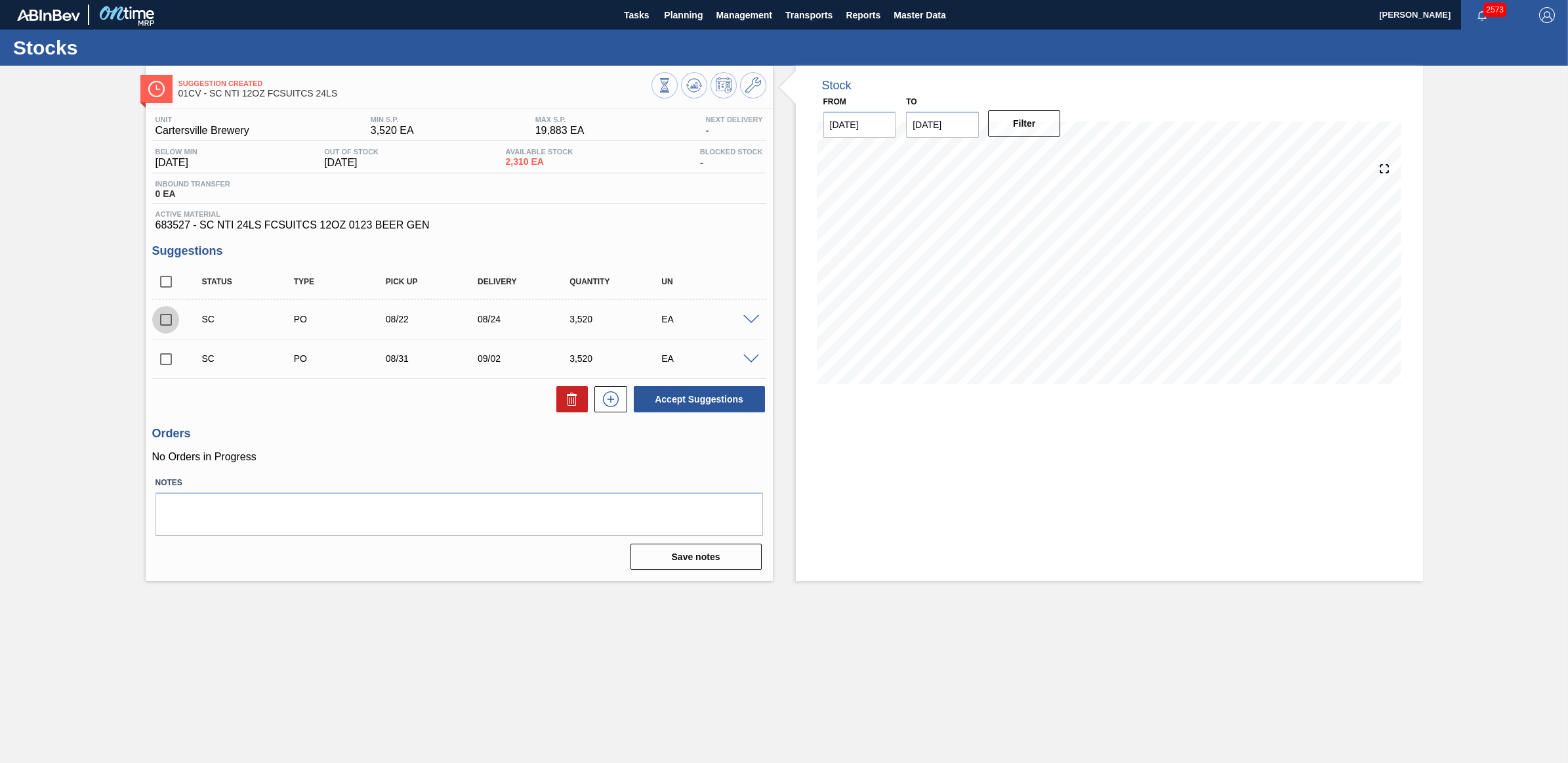
click at [166, 316] on input "checkbox" at bounding box center [166, 320] width 28 height 28
click at [700, 401] on button "Accept Suggestions" at bounding box center [699, 398] width 131 height 26
checkbox input "false"
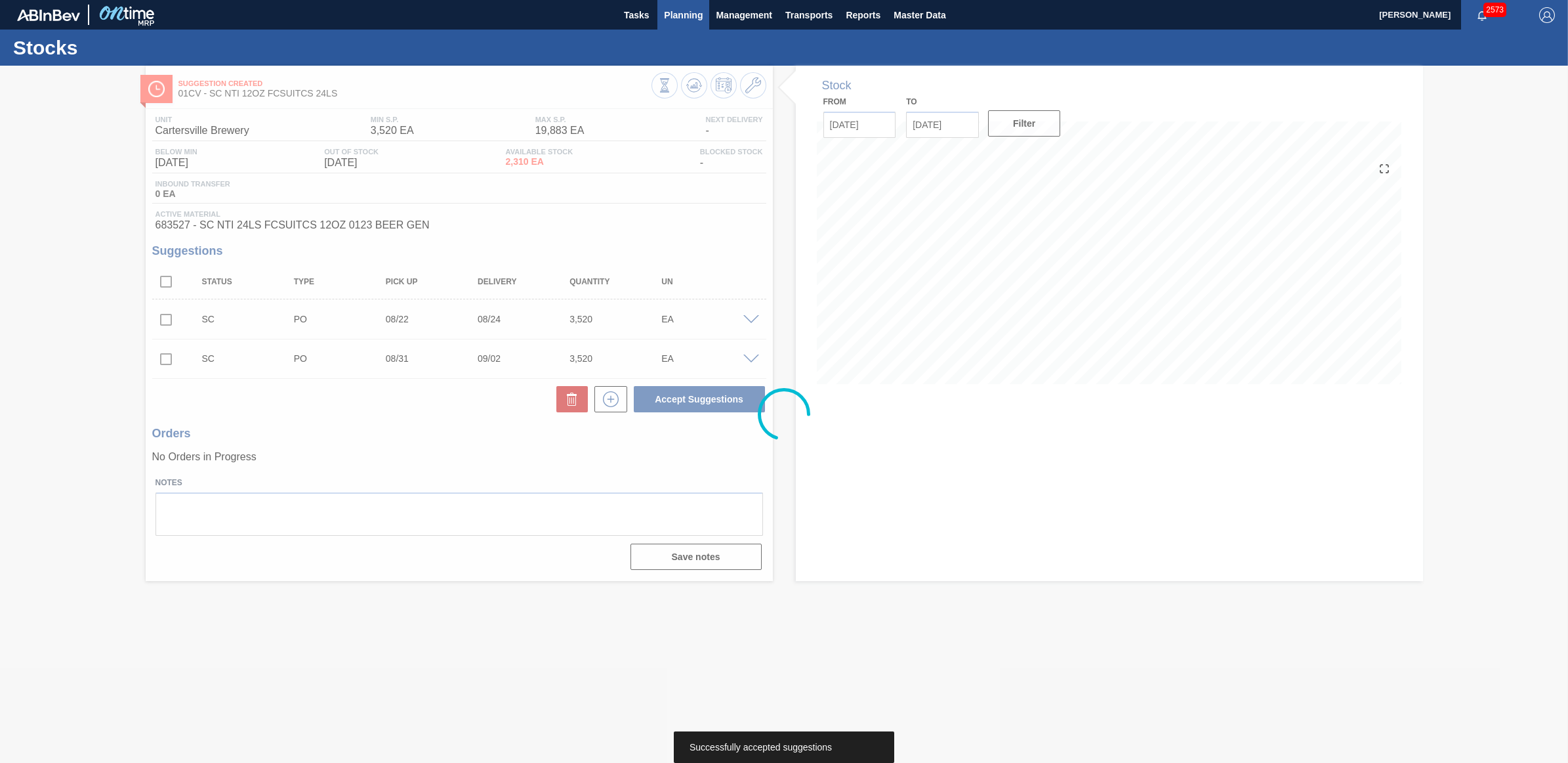
click at [677, 20] on span "Planning" at bounding box center [683, 14] width 39 height 15
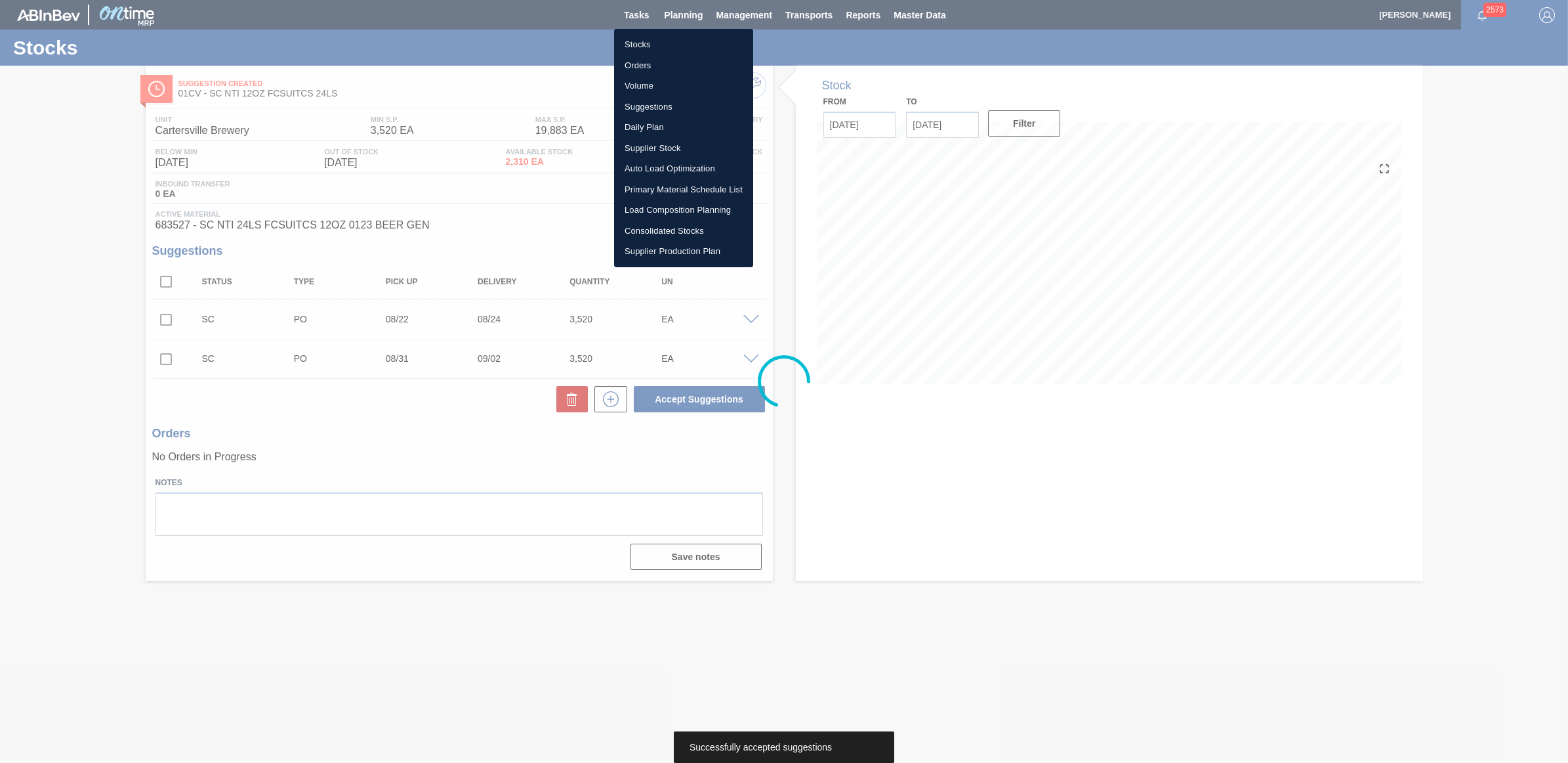
click at [645, 47] on li "Stocks" at bounding box center [683, 44] width 139 height 21
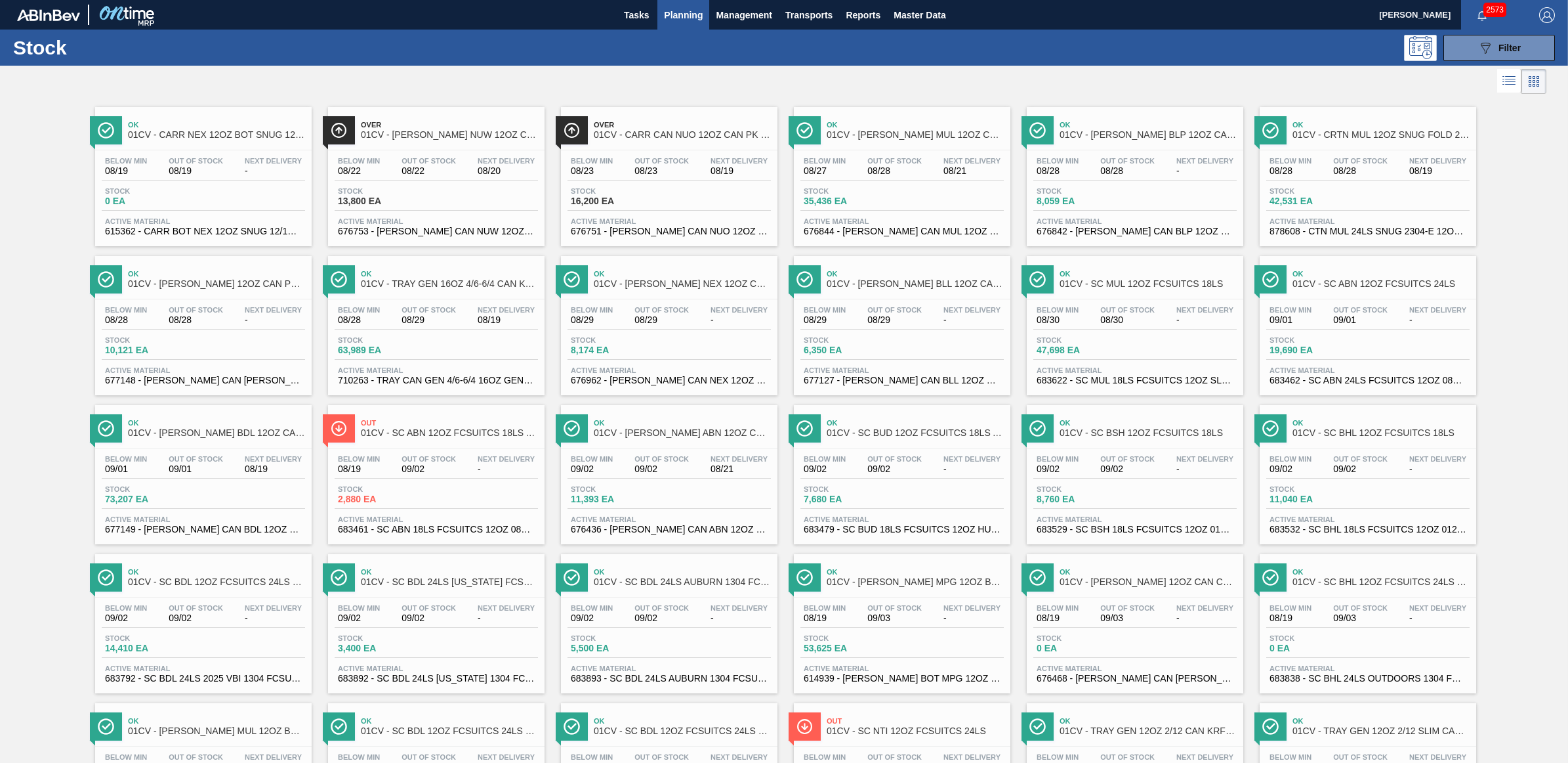
scroll to position [720, 0]
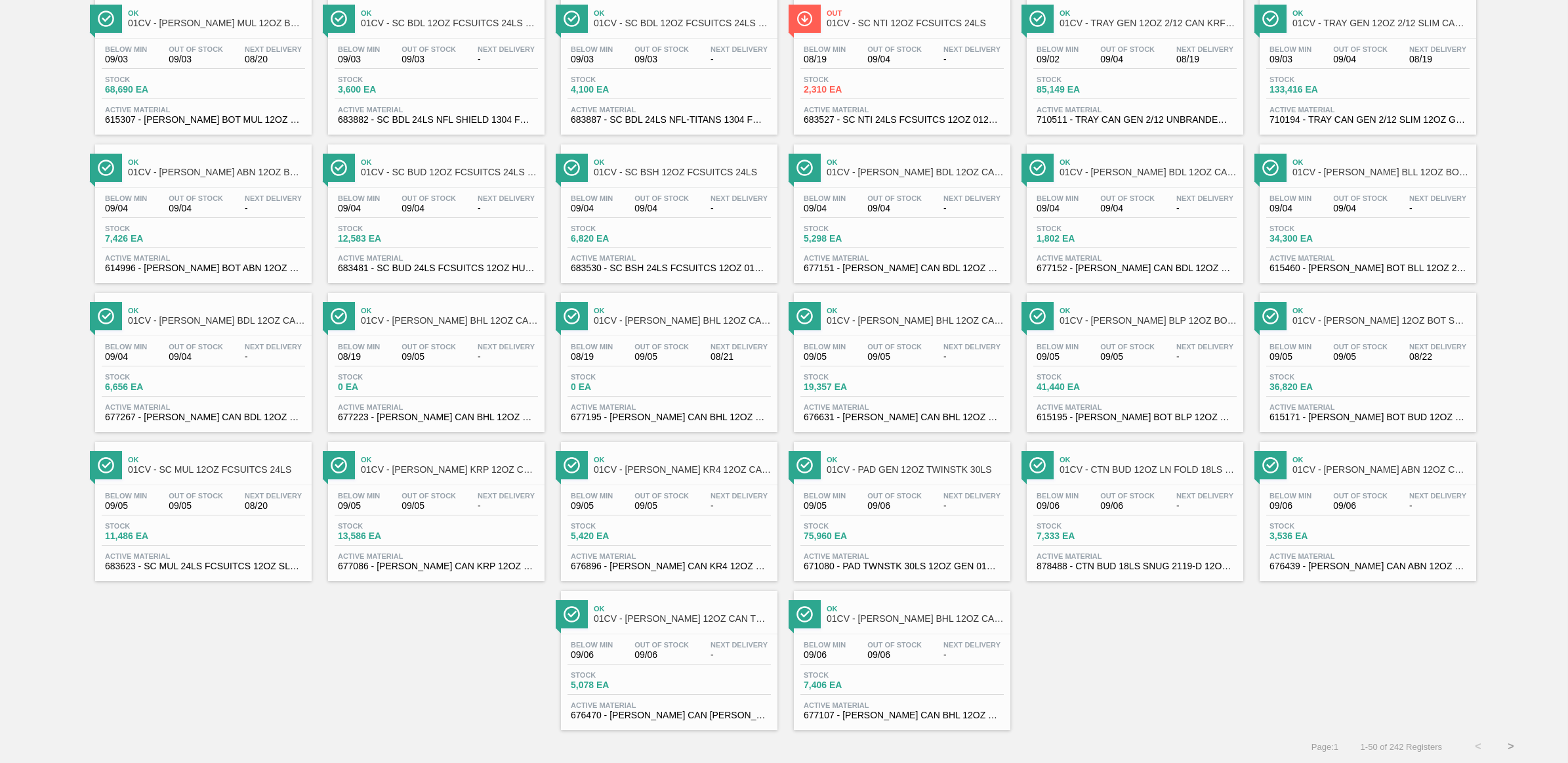
click at [902, 539] on div "Stock 75,960 EA" at bounding box center [902, 534] width 203 height 23
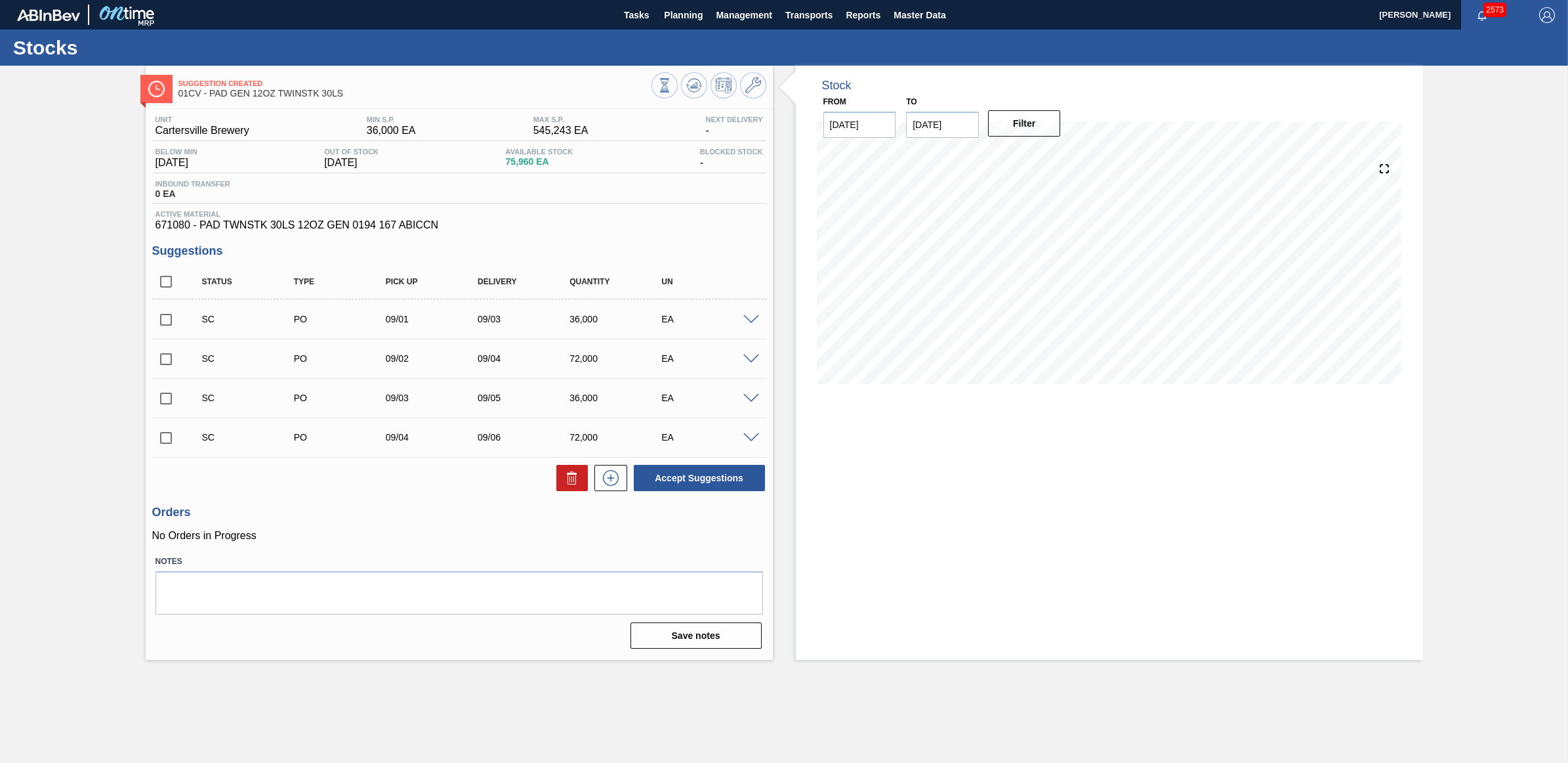
click at [752, 320] on span at bounding box center [751, 320] width 15 height 10
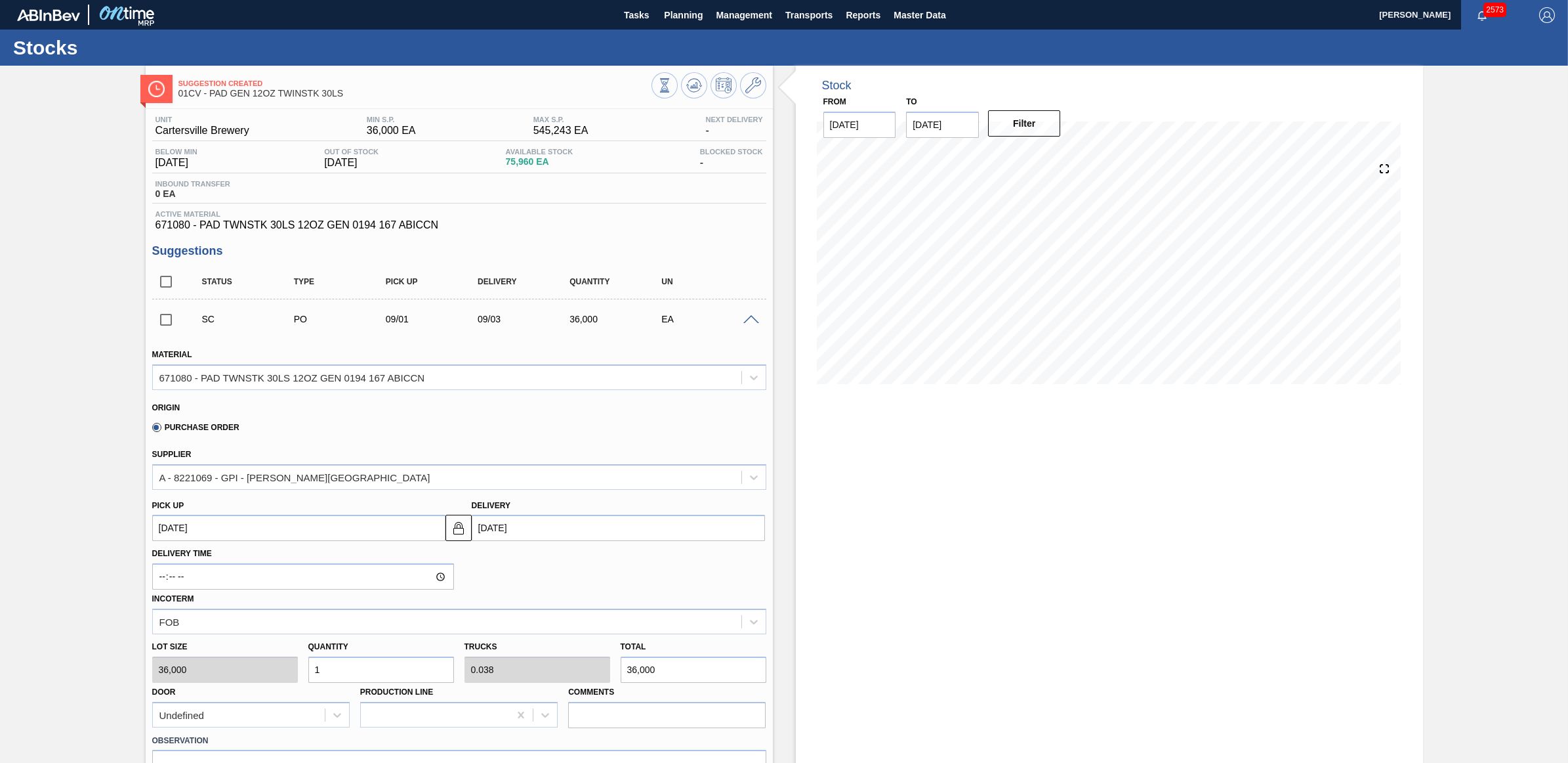
click at [752, 320] on span at bounding box center [751, 320] width 15 height 10
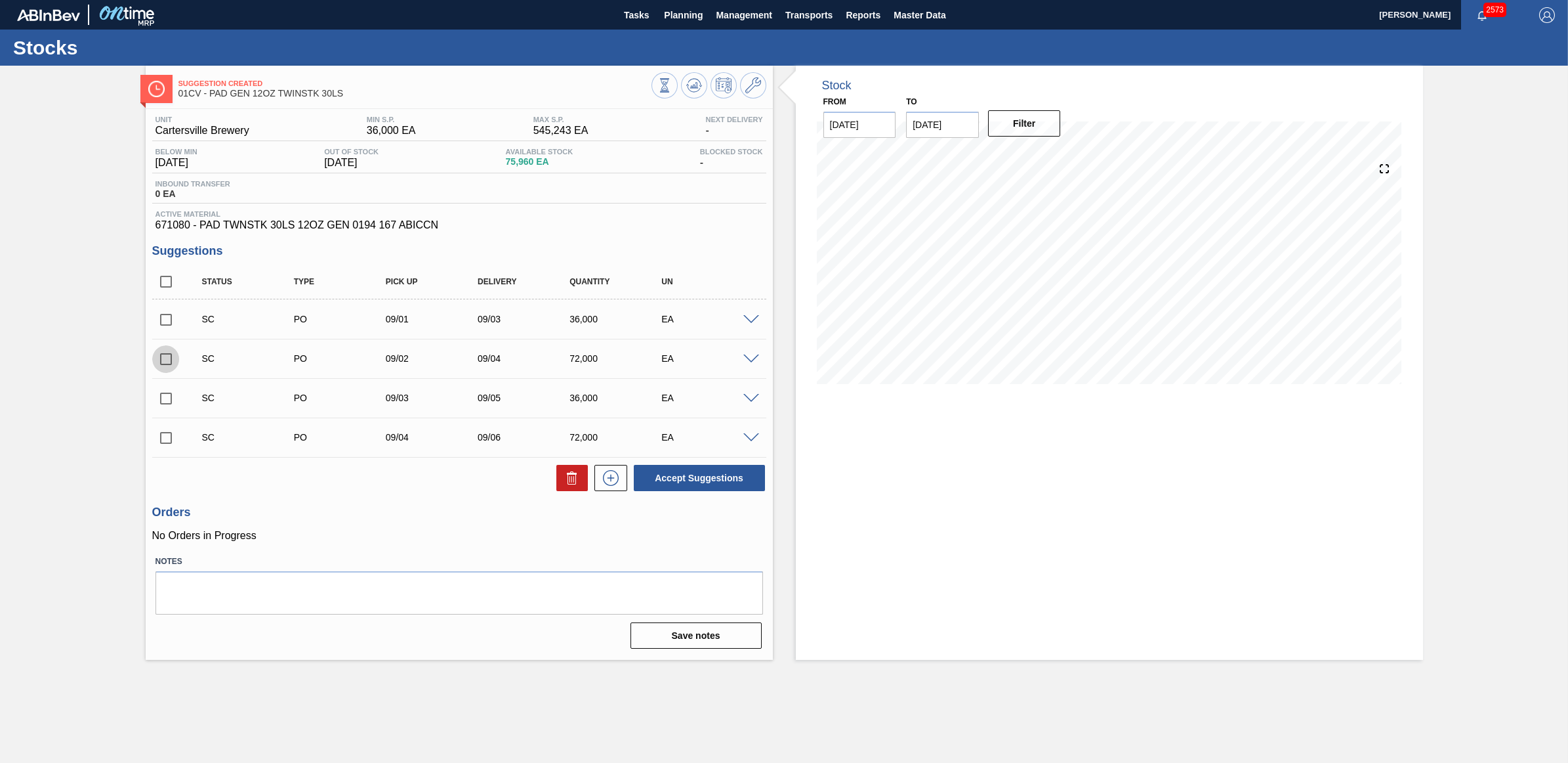
click at [158, 358] on input "checkbox" at bounding box center [166, 358] width 28 height 28
click at [678, 483] on button "Accept Suggestions" at bounding box center [699, 478] width 131 height 26
checkbox input "false"
click at [660, 8] on button "Planning" at bounding box center [682, 14] width 51 height 30
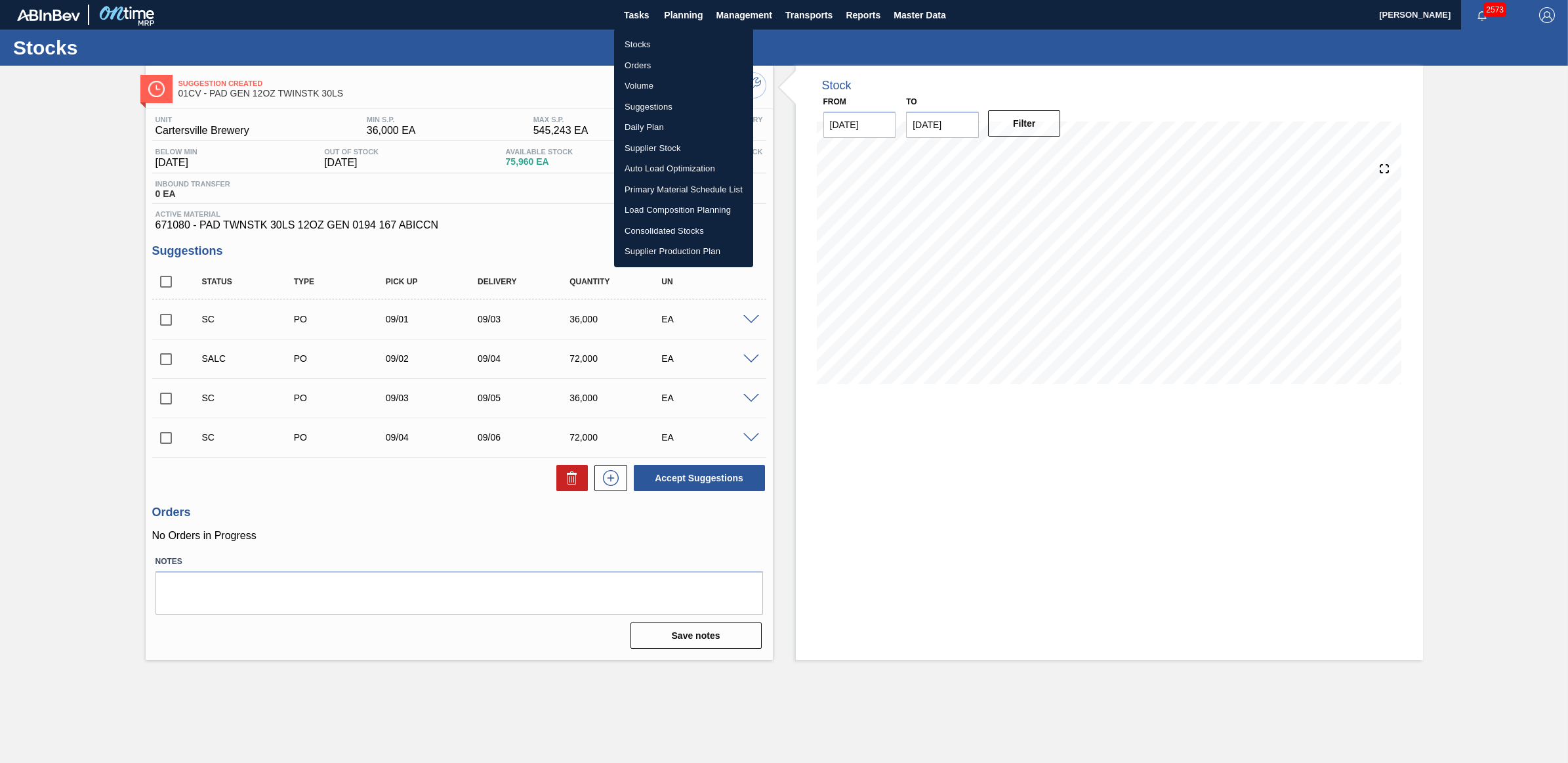
click at [638, 47] on li "Stocks" at bounding box center [683, 44] width 139 height 21
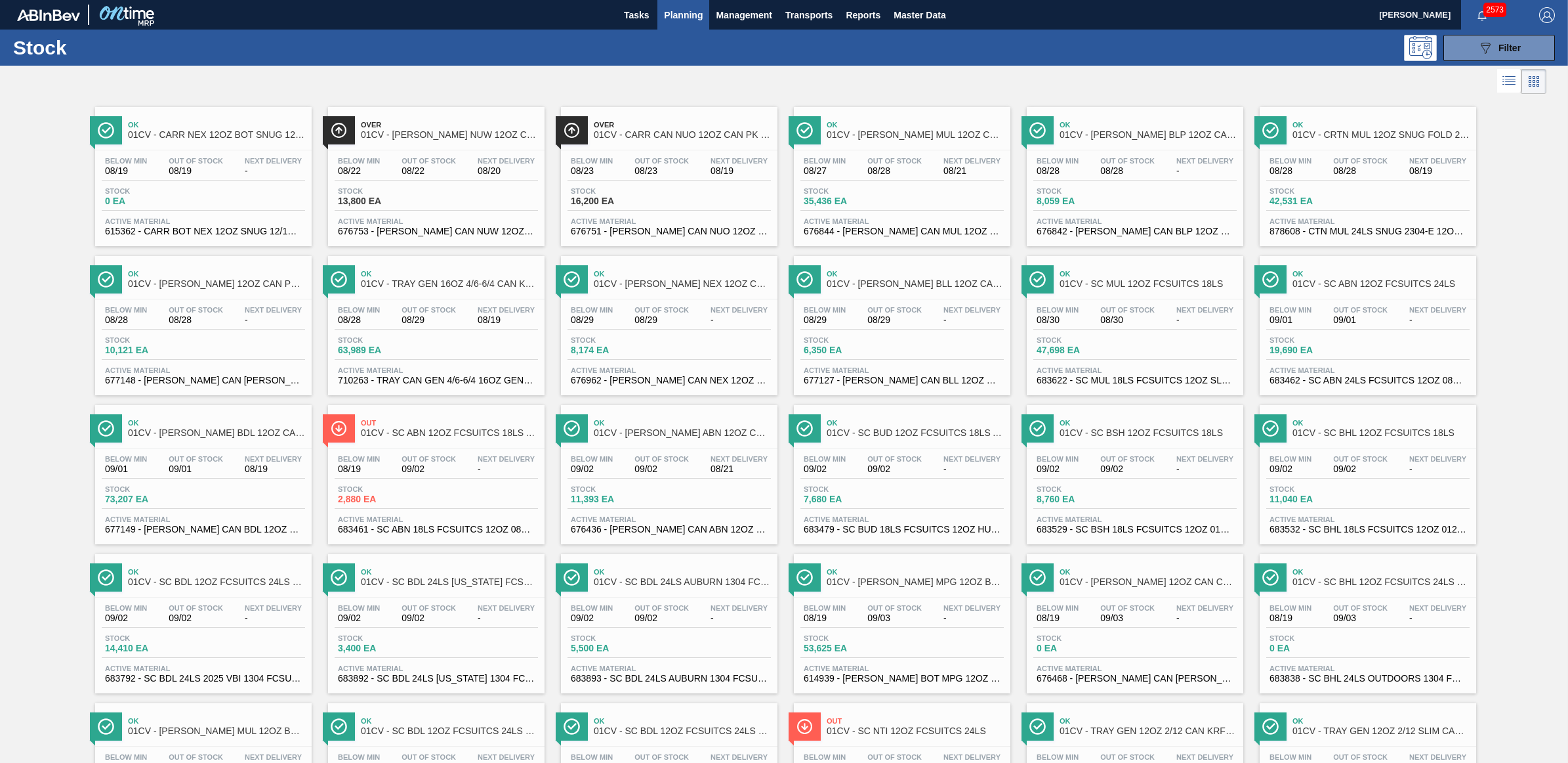
scroll to position [451, 0]
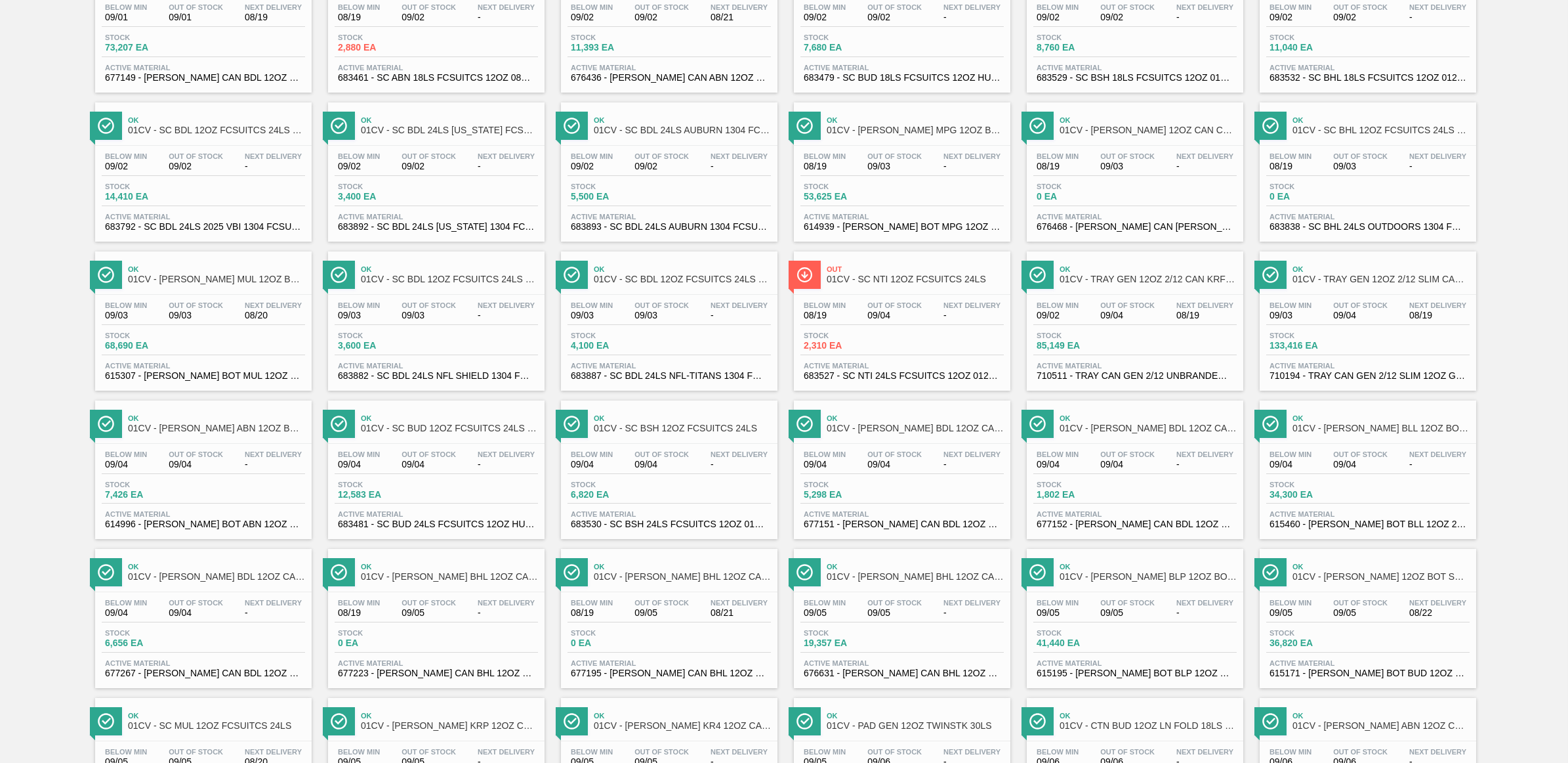
click at [215, 290] on div "Ok 01CV - [PERSON_NAME] MUL 12OZ BOT SNUG 12/12 12OZ BOT AQUEOUS COATING" at bounding box center [217, 274] width 177 height 30
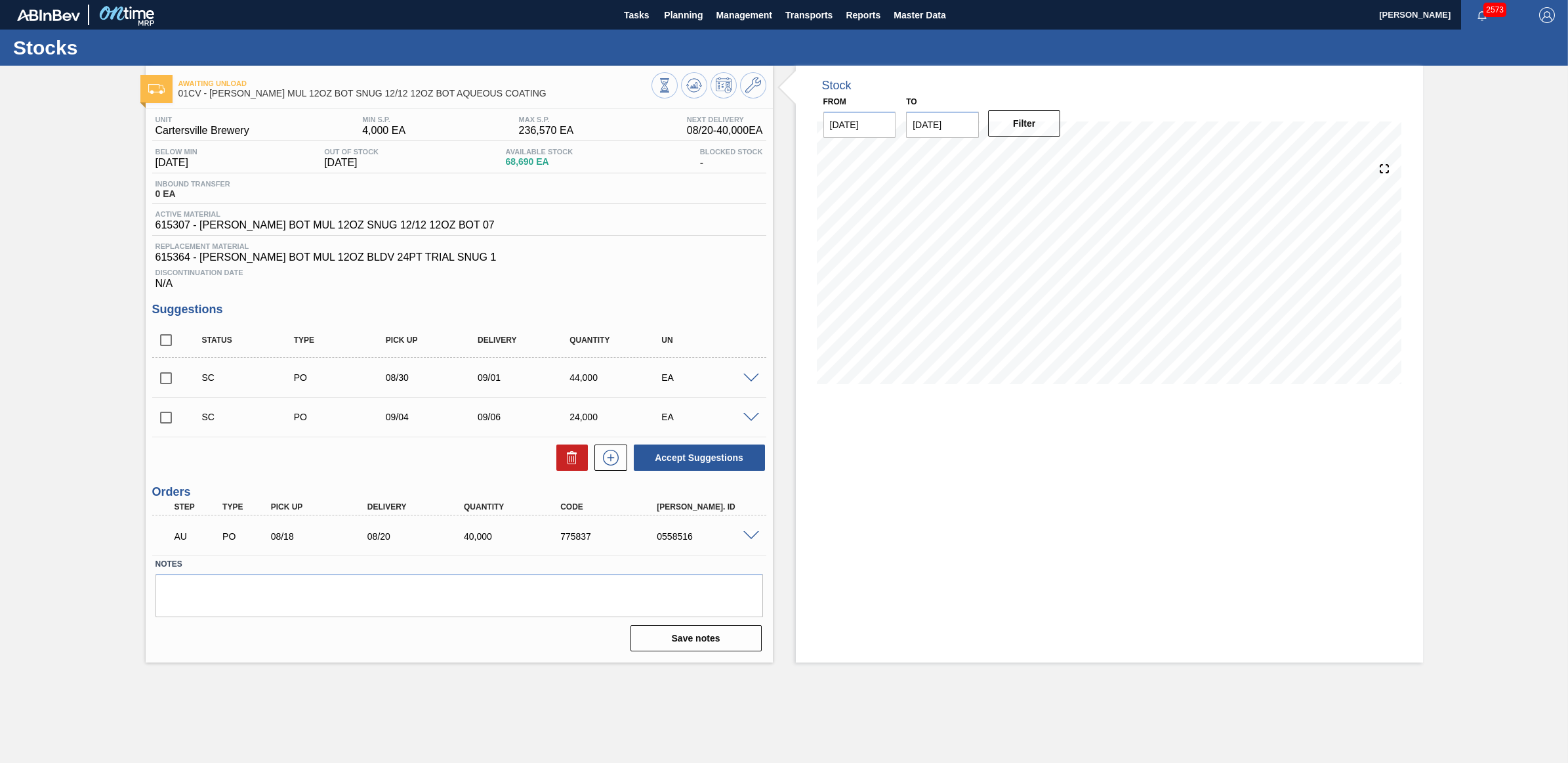
click at [753, 381] on span at bounding box center [751, 378] width 15 height 10
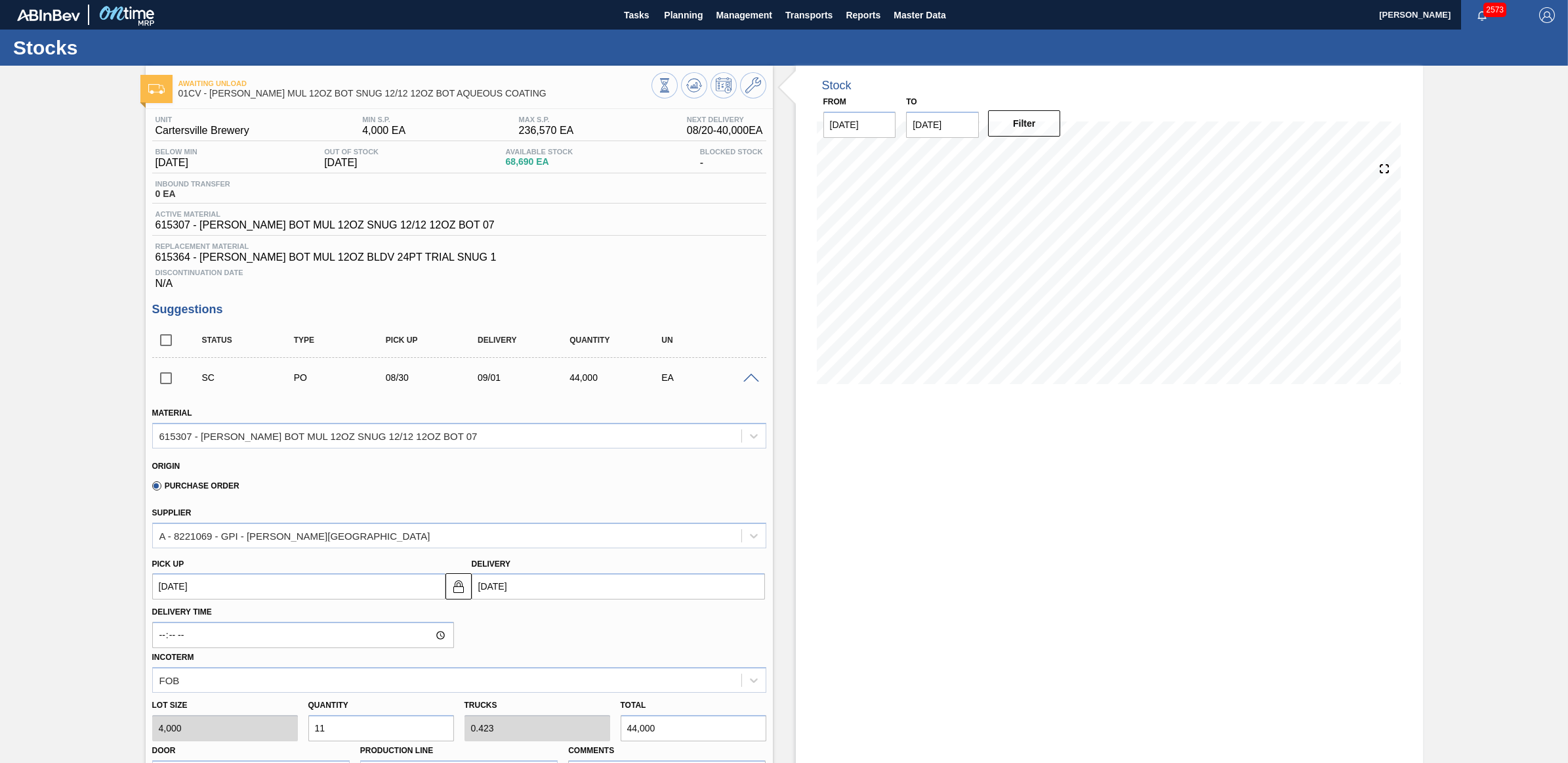
click at [753, 381] on span at bounding box center [751, 378] width 15 height 10
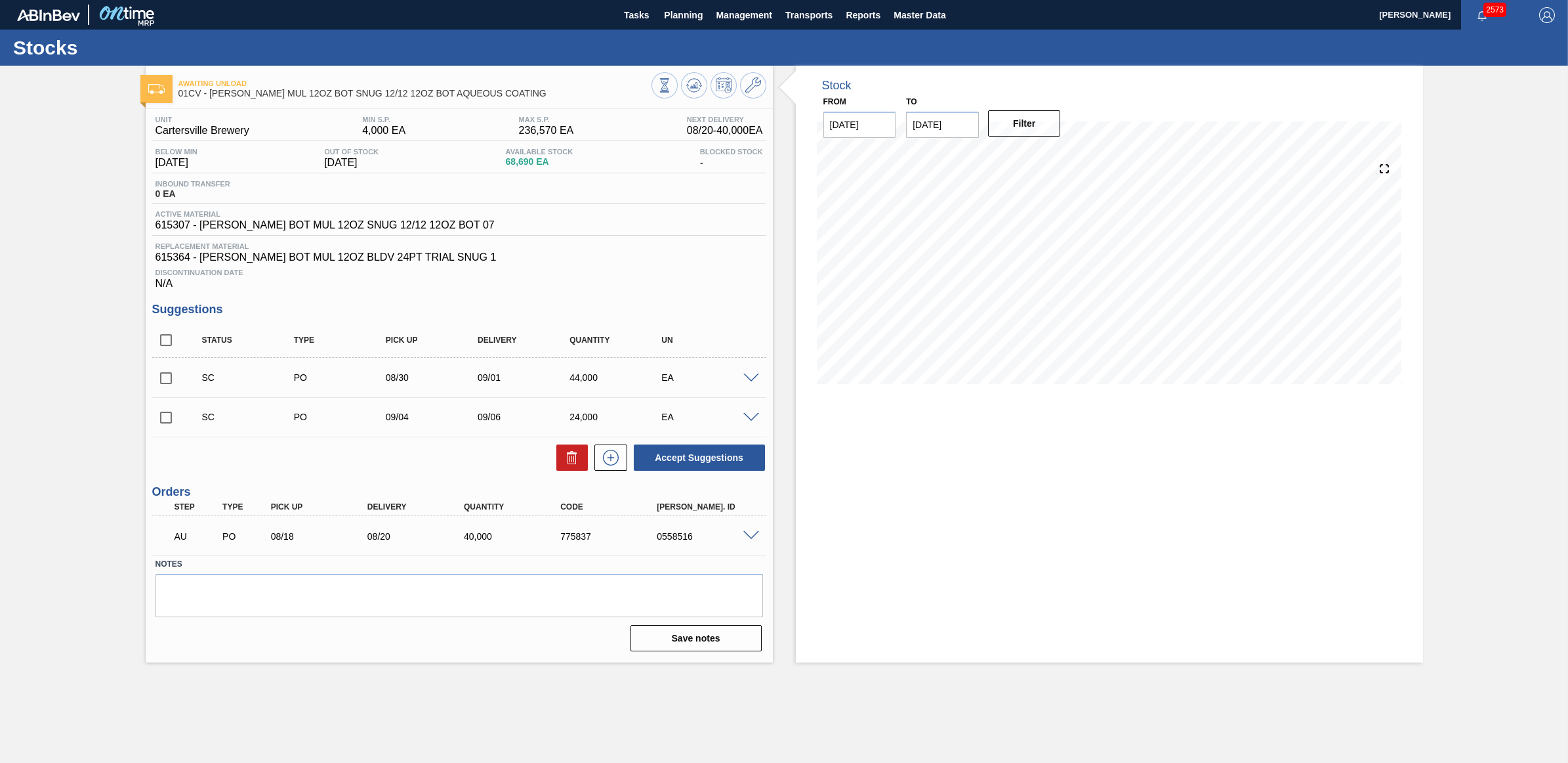
click at [749, 423] on span at bounding box center [751, 417] width 15 height 10
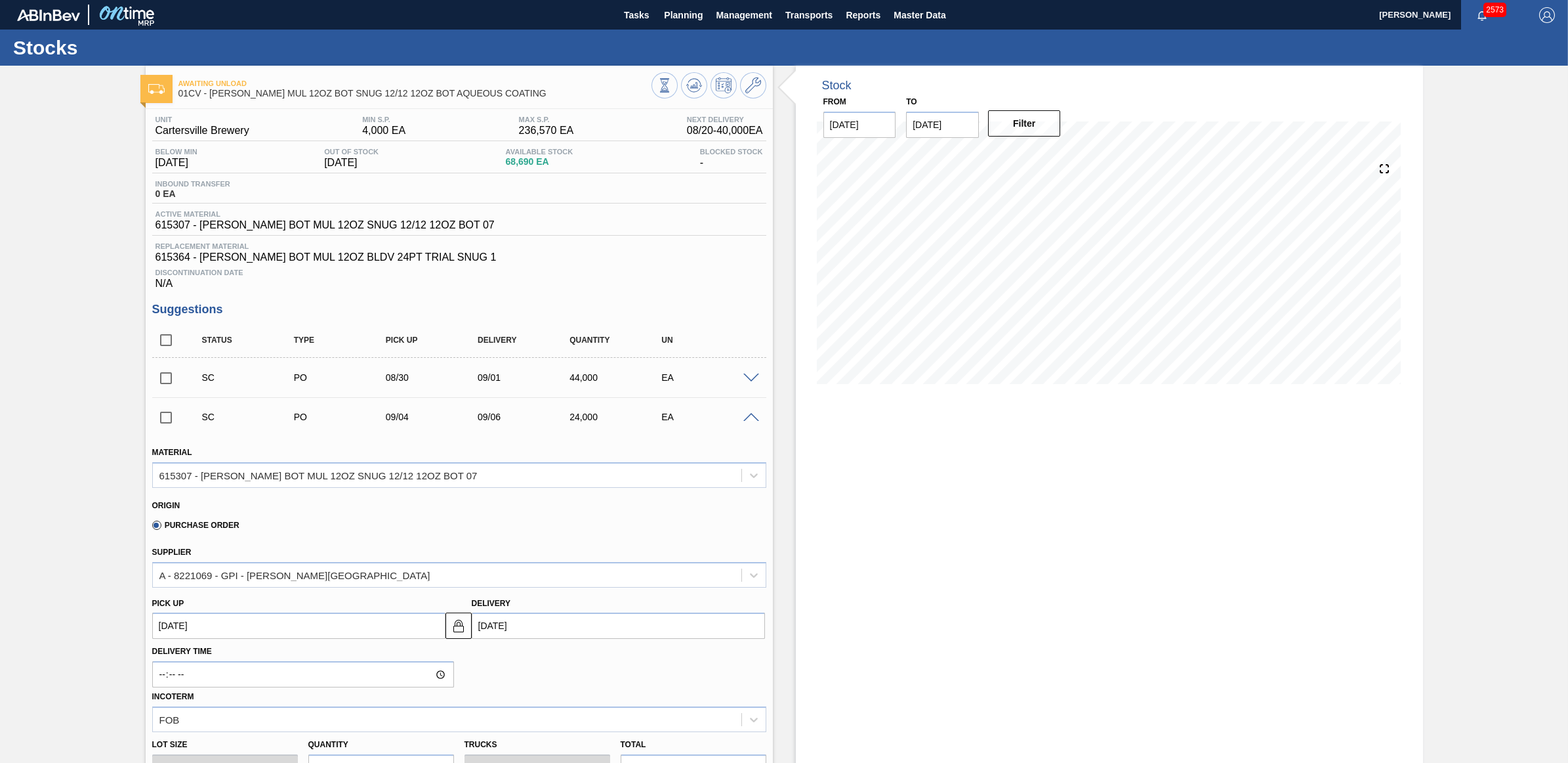
click at [749, 423] on span at bounding box center [751, 417] width 15 height 10
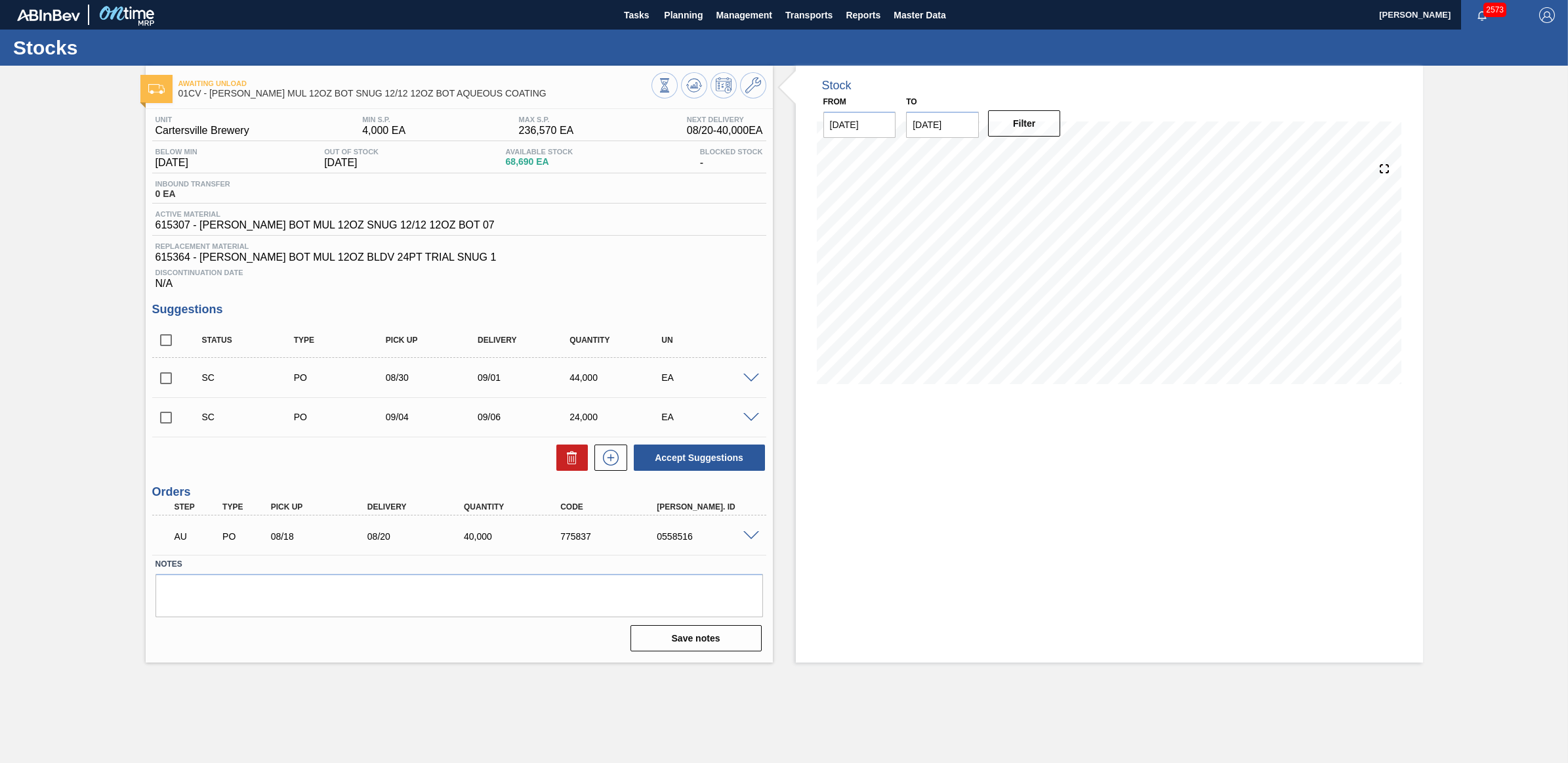
click at [749, 423] on span at bounding box center [751, 417] width 15 height 10
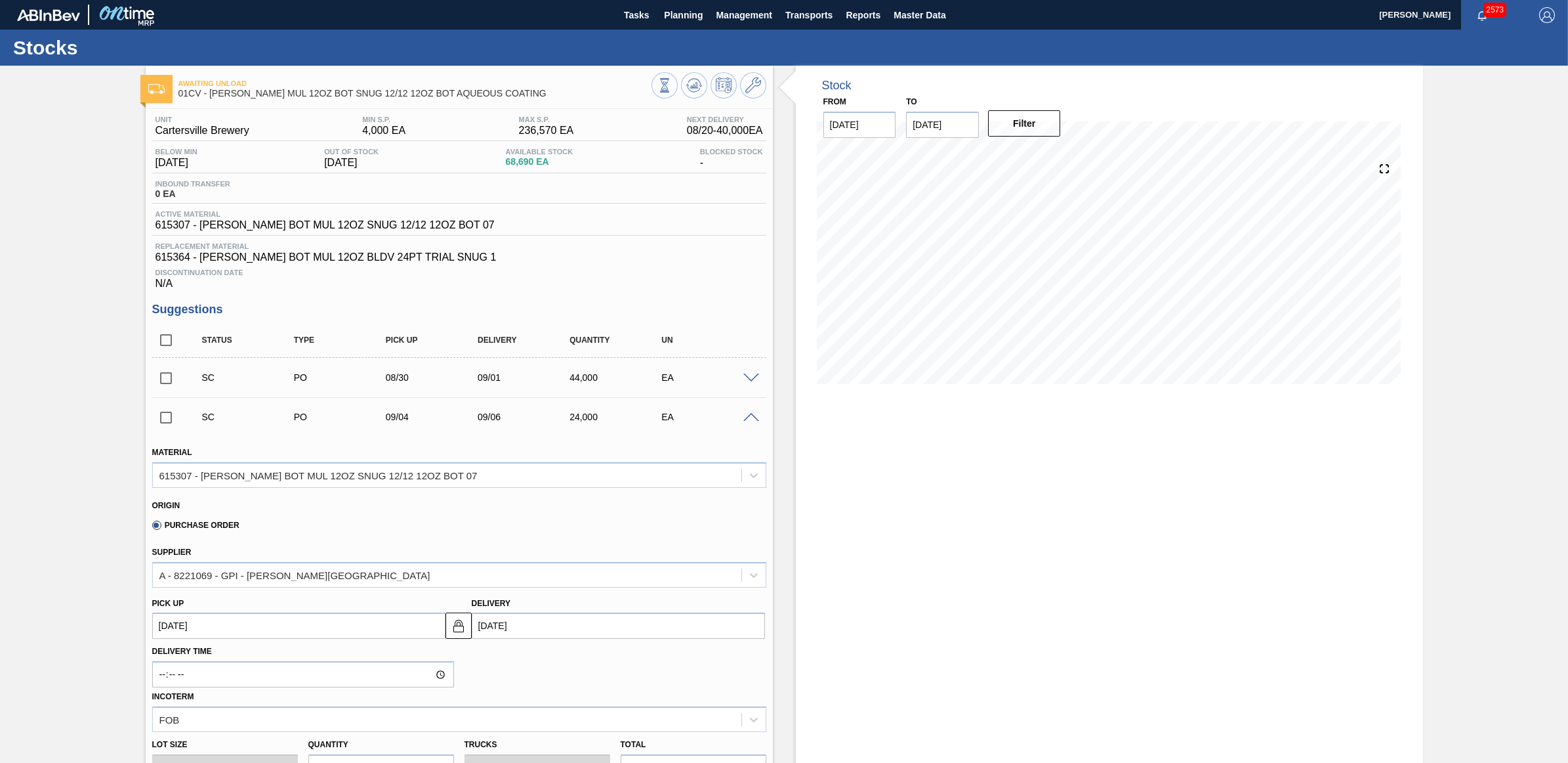
scroll to position [164, 0]
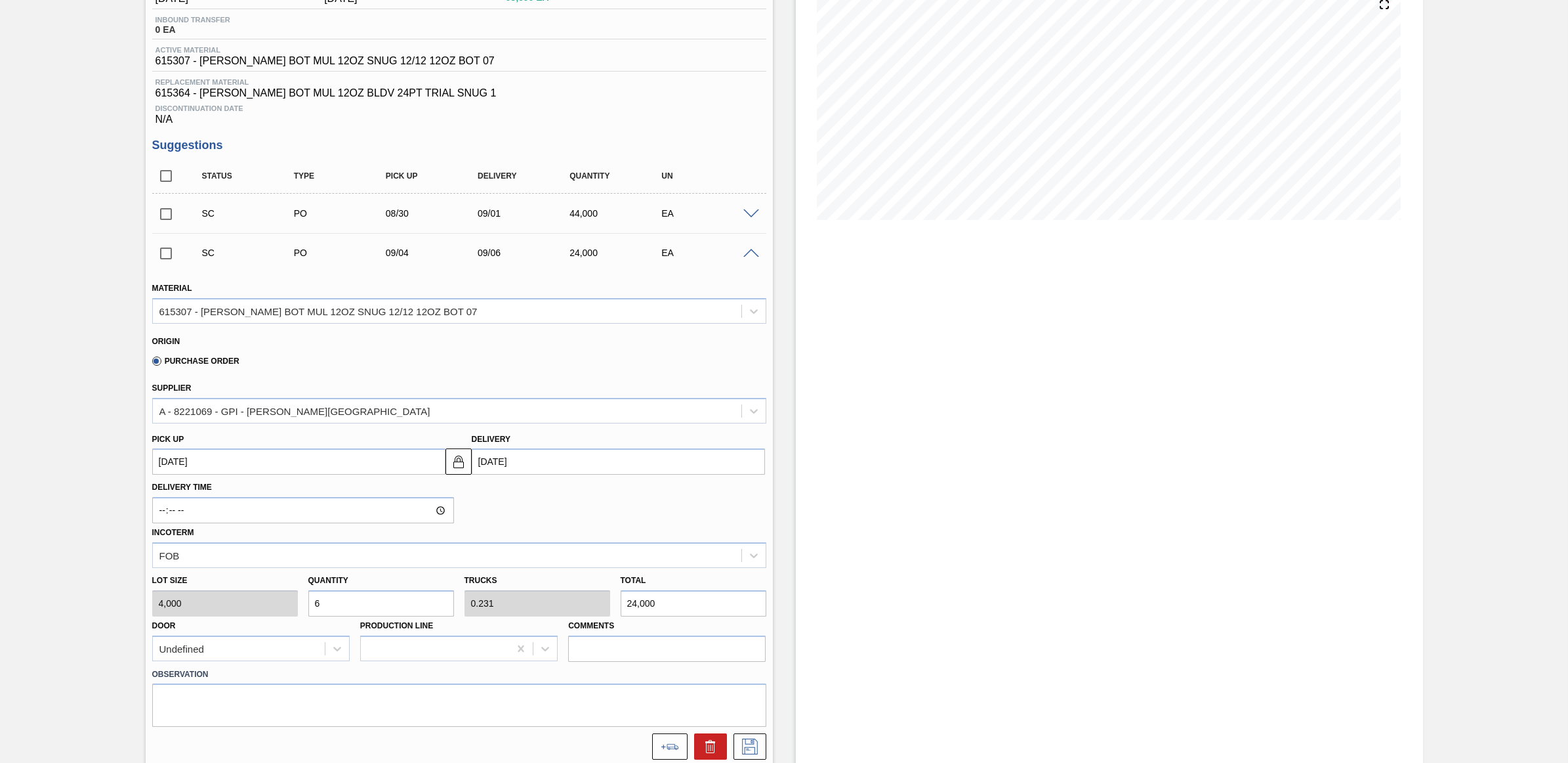
drag, startPoint x: 331, startPoint y: 602, endPoint x: 303, endPoint y: 601, distance: 28.0
click at [303, 601] on div "Quantity 6" at bounding box center [381, 593] width 156 height 45
type input "4"
type input "0.154"
type input "16,000"
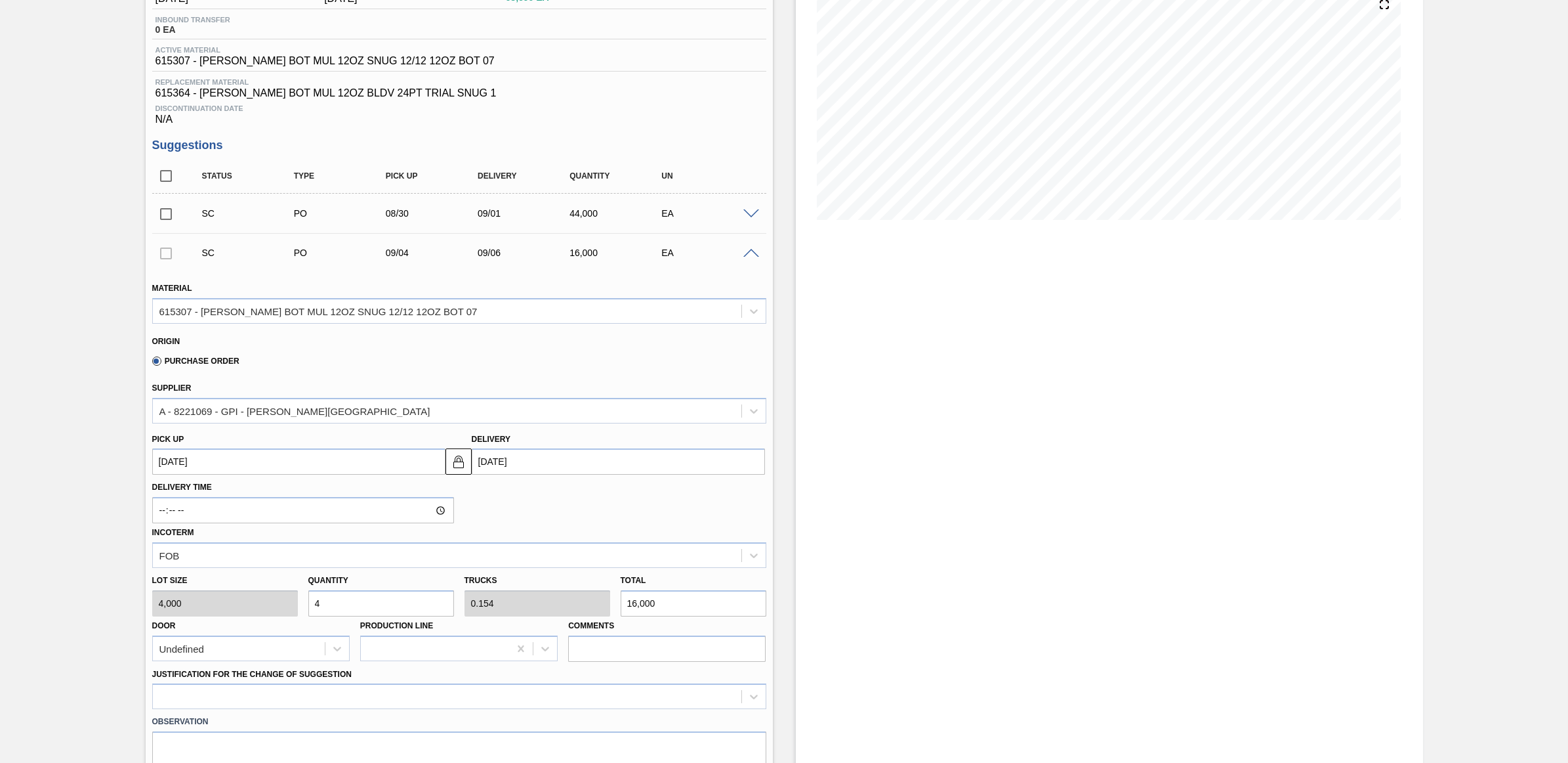
scroll to position [328, 0]
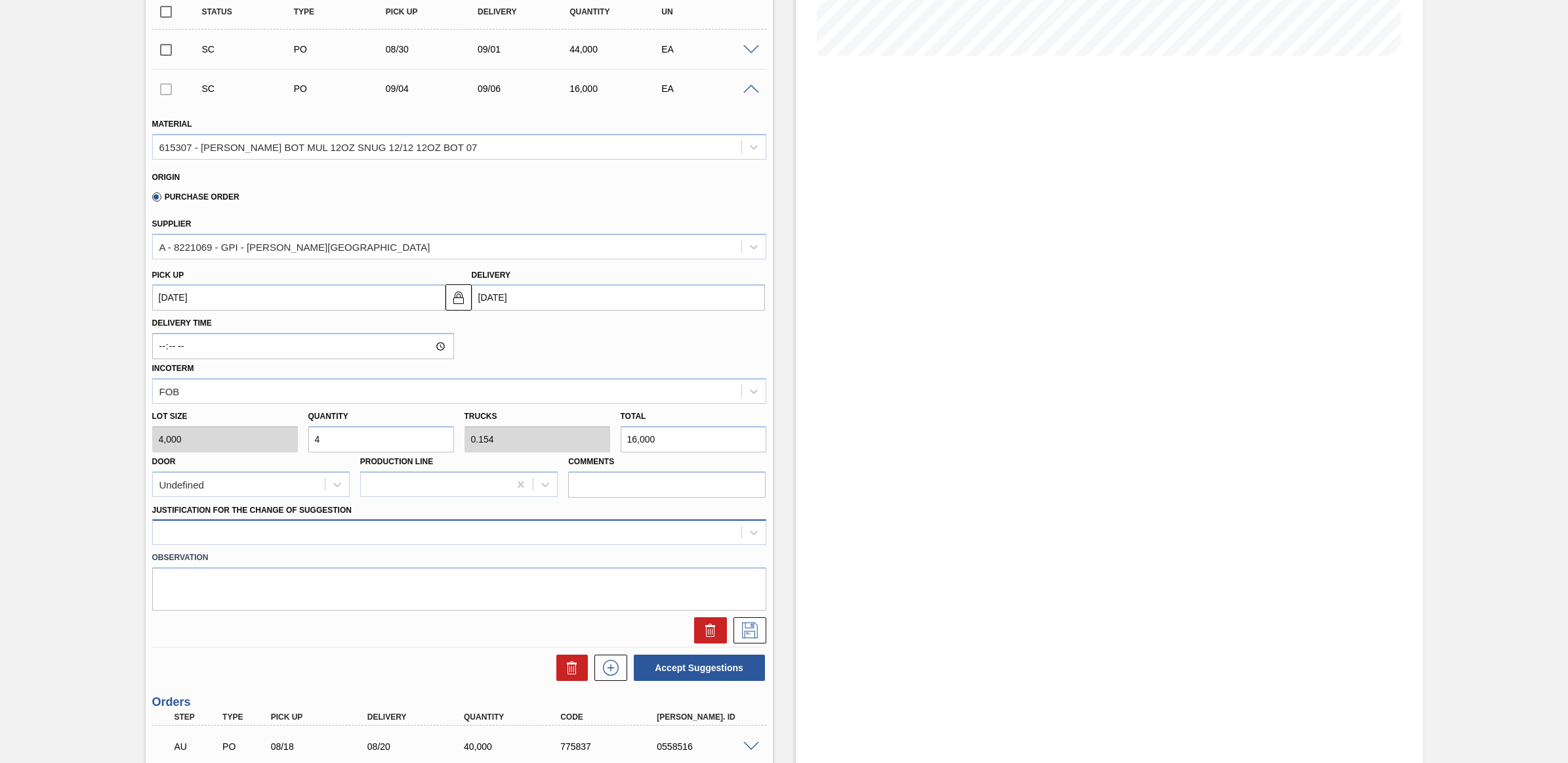
type input "4"
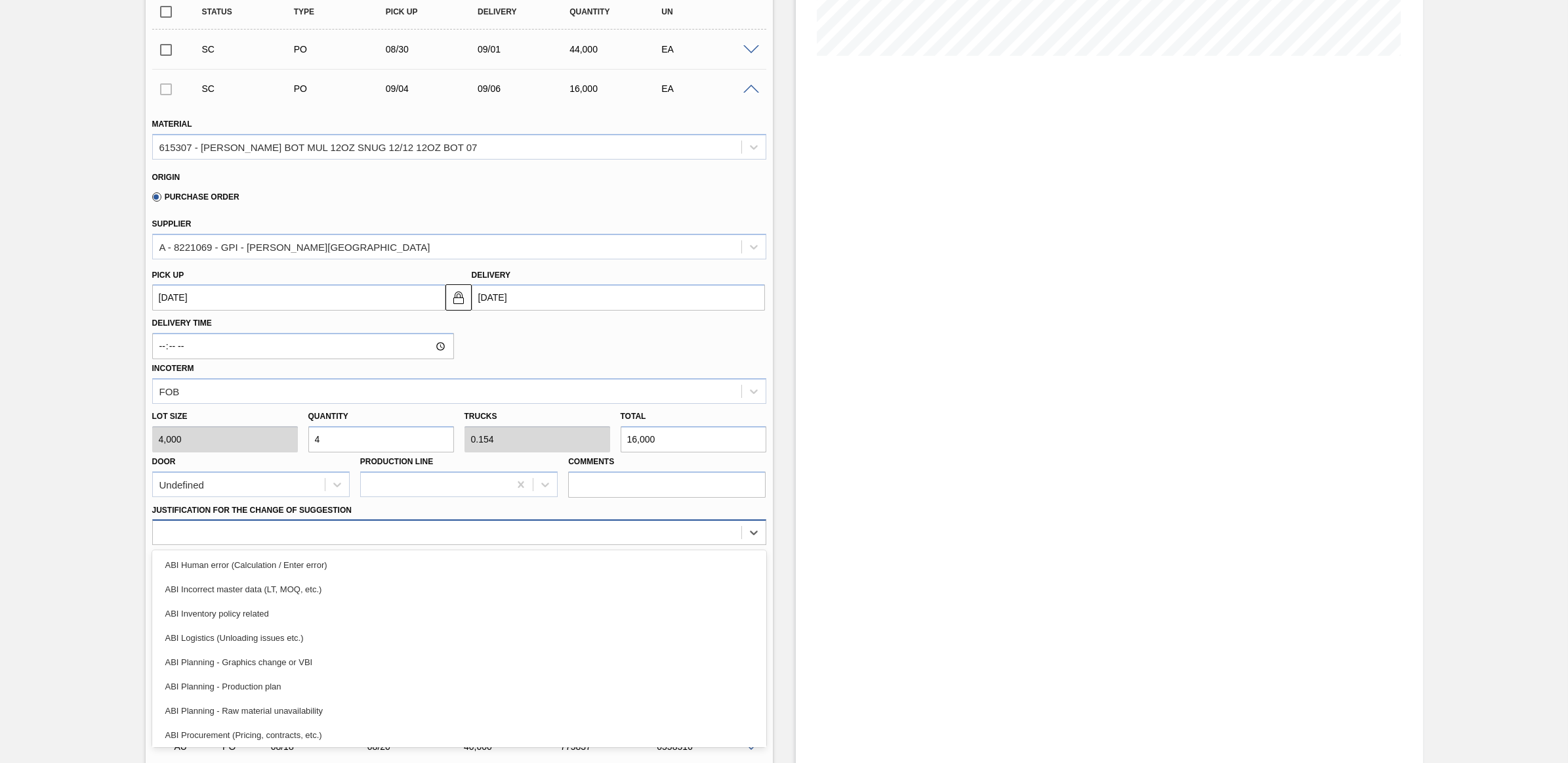
click at [306, 544] on div at bounding box center [459, 532] width 614 height 25
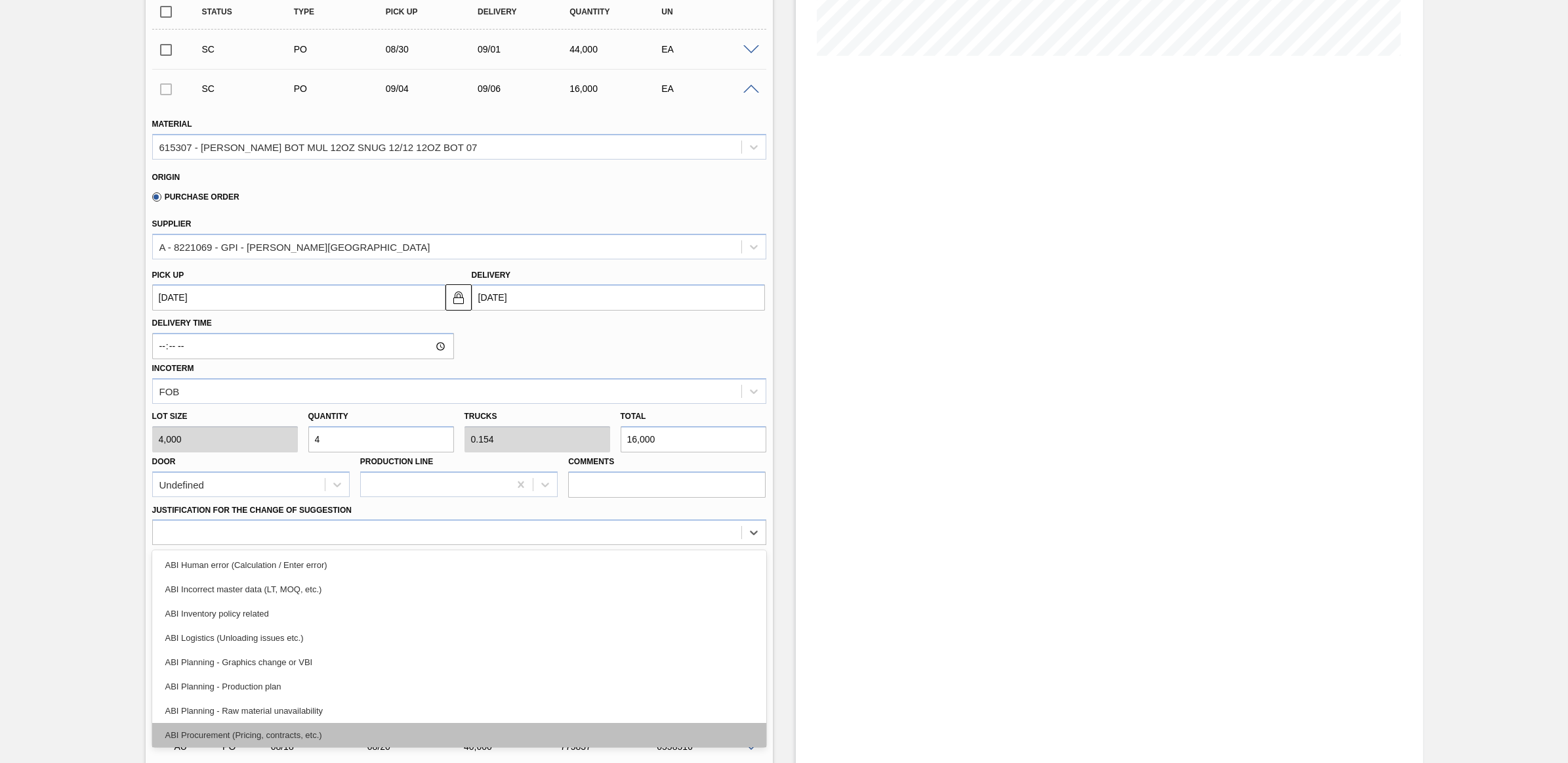
scroll to position [82, 0]
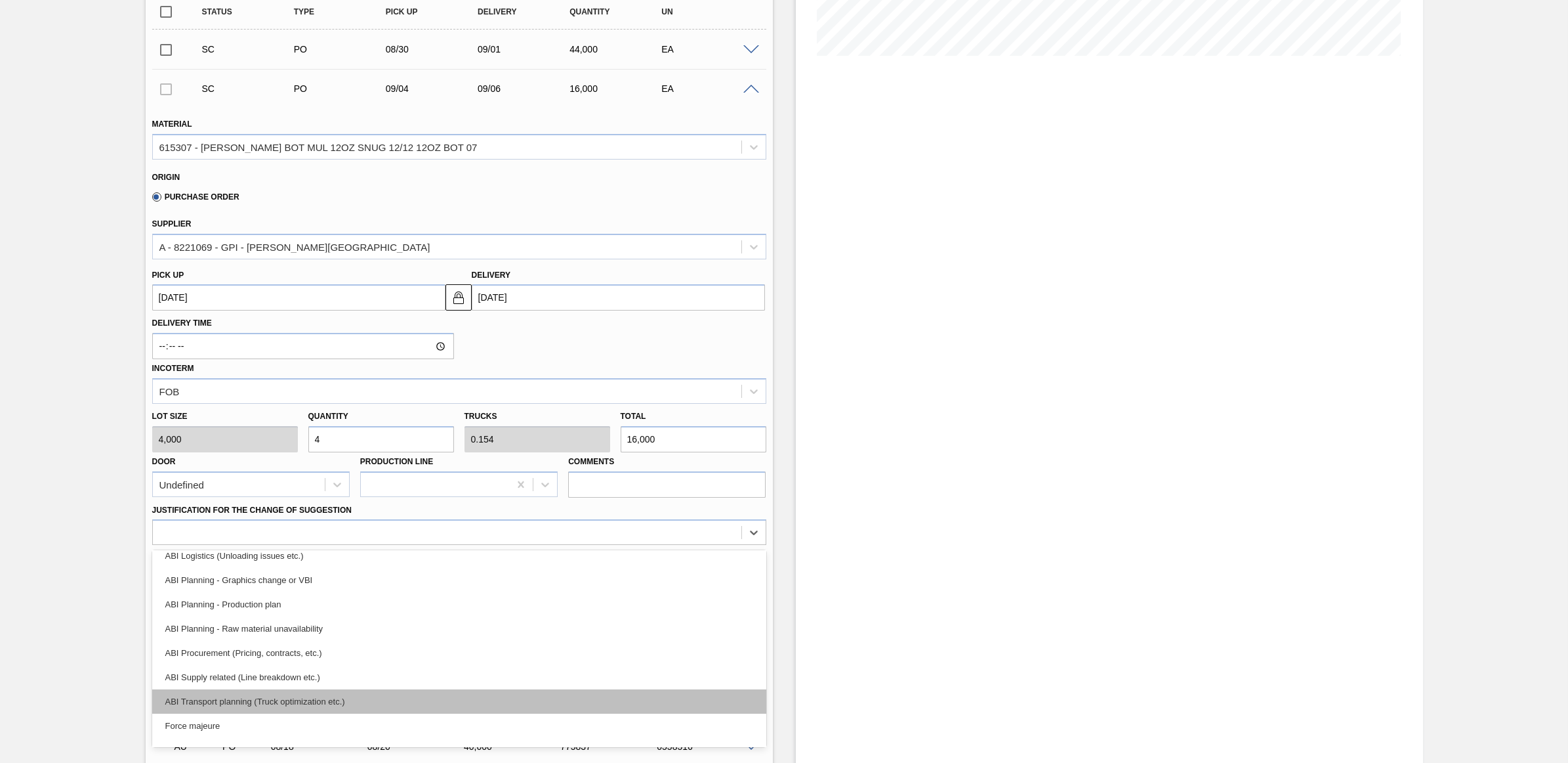
click at [326, 701] on div "ABI Transport planning (Truck optimization etc.)" at bounding box center [459, 701] width 614 height 24
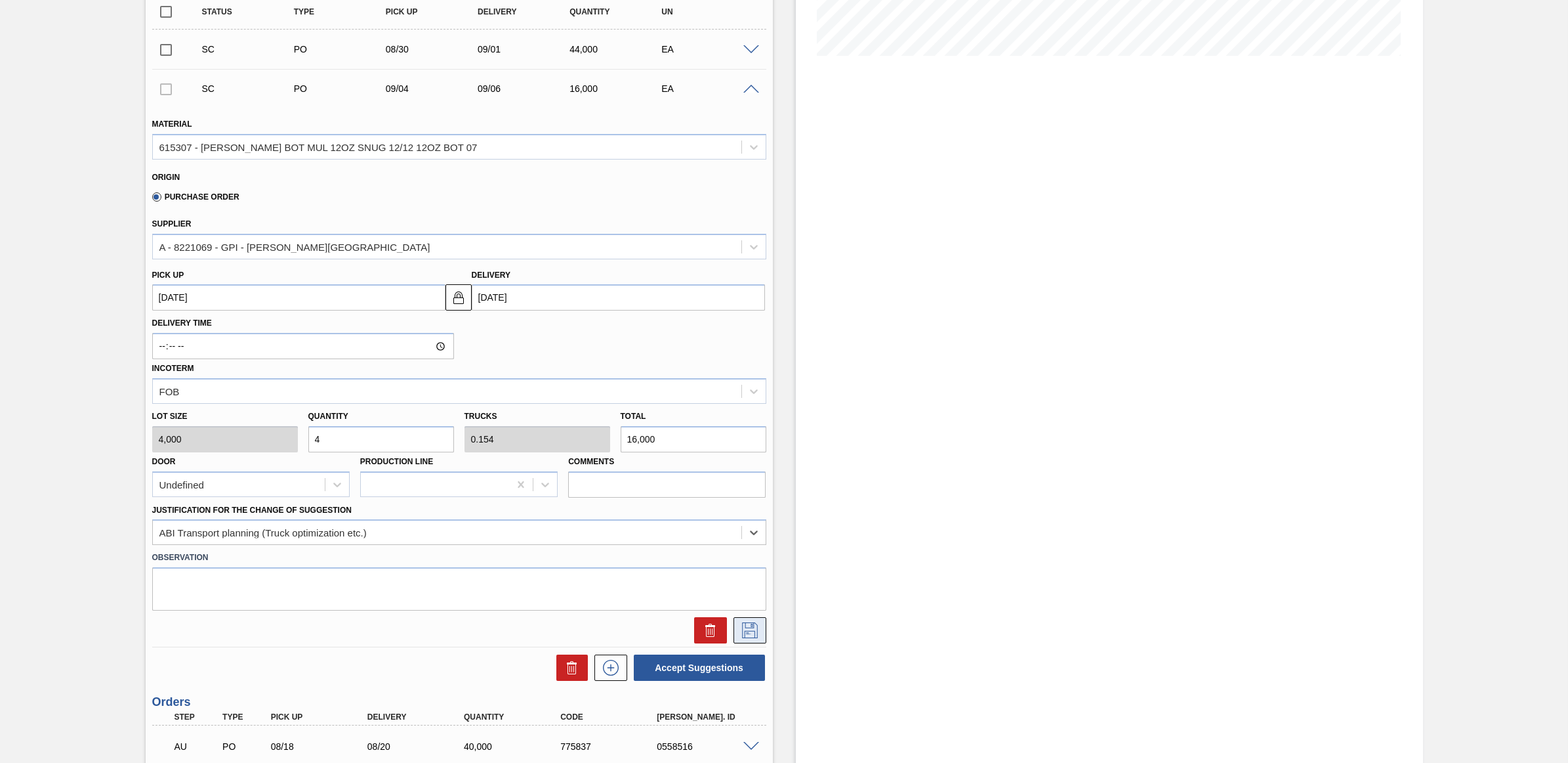
click at [755, 631] on icon at bounding box center [749, 629] width 21 height 15
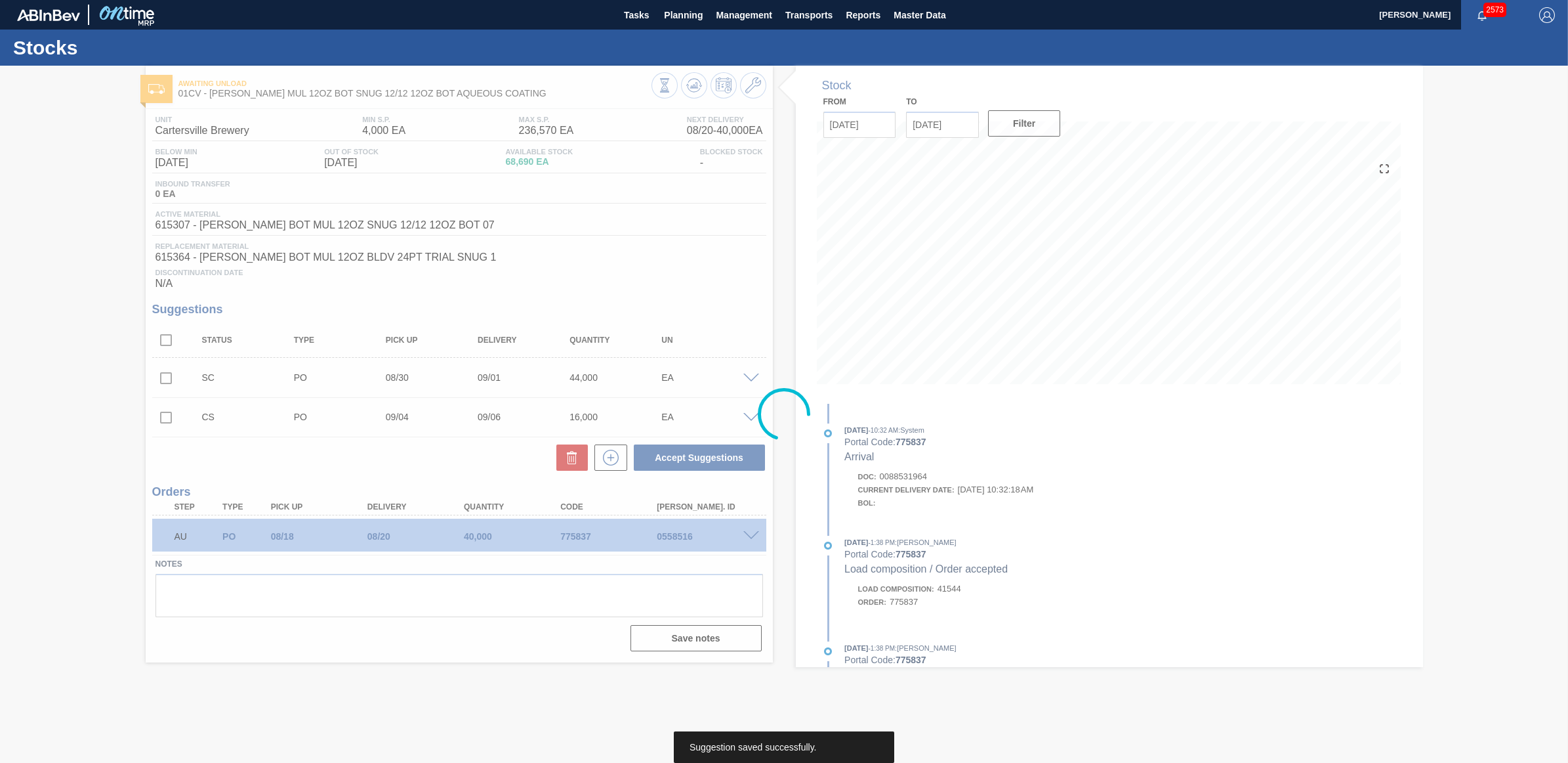
scroll to position [0, 0]
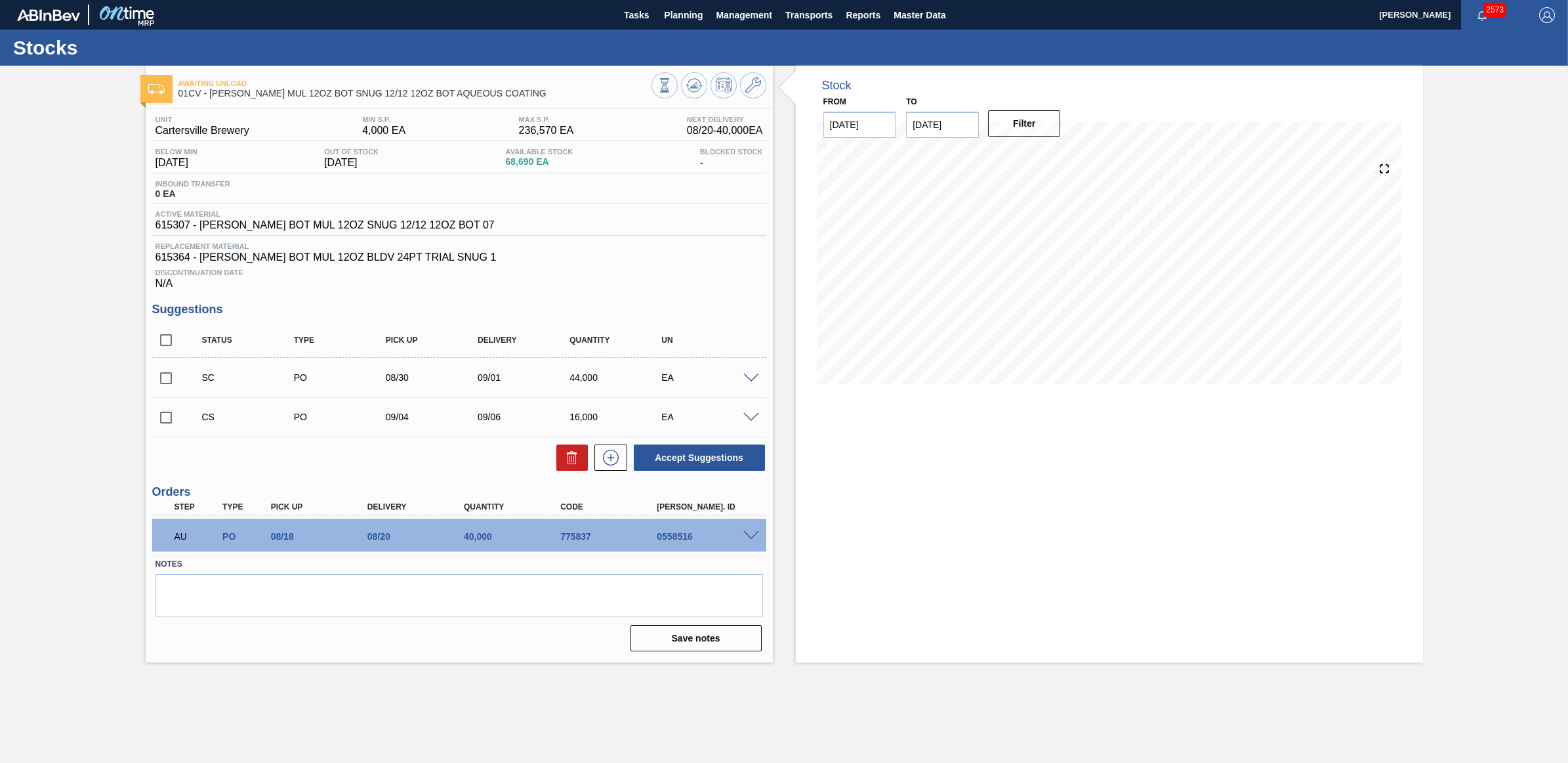
click at [162, 422] on input "checkbox" at bounding box center [166, 417] width 28 height 28
click at [691, 451] on button "Accept Suggestions" at bounding box center [699, 457] width 131 height 26
checkbox input "false"
click at [678, 18] on span "Planning" at bounding box center [683, 14] width 39 height 15
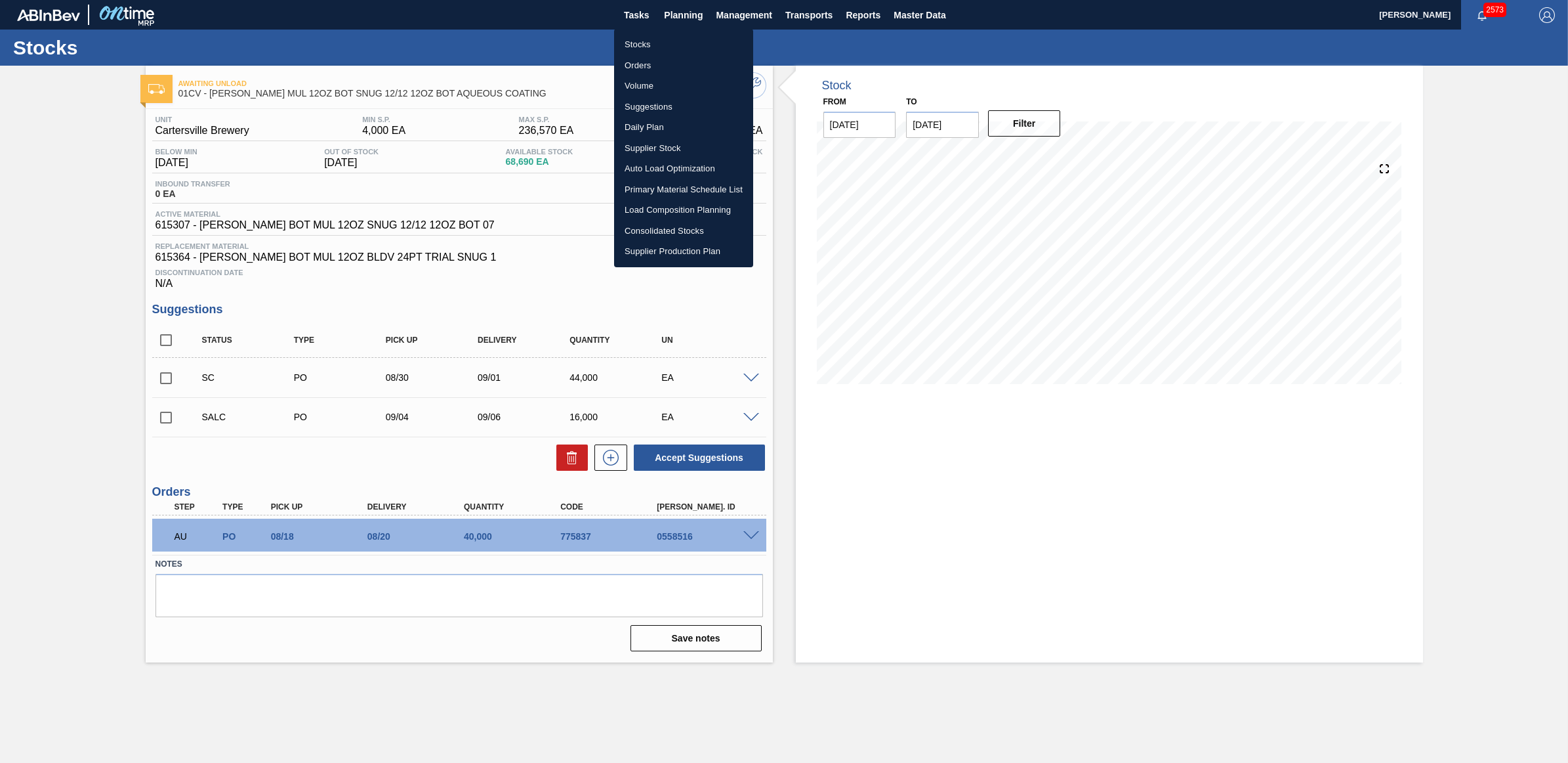
drag, startPoint x: 638, startPoint y: 48, endPoint x: 1539, endPoint y: 205, distance: 914.6
click at [638, 48] on li "Stocks" at bounding box center [683, 44] width 139 height 21
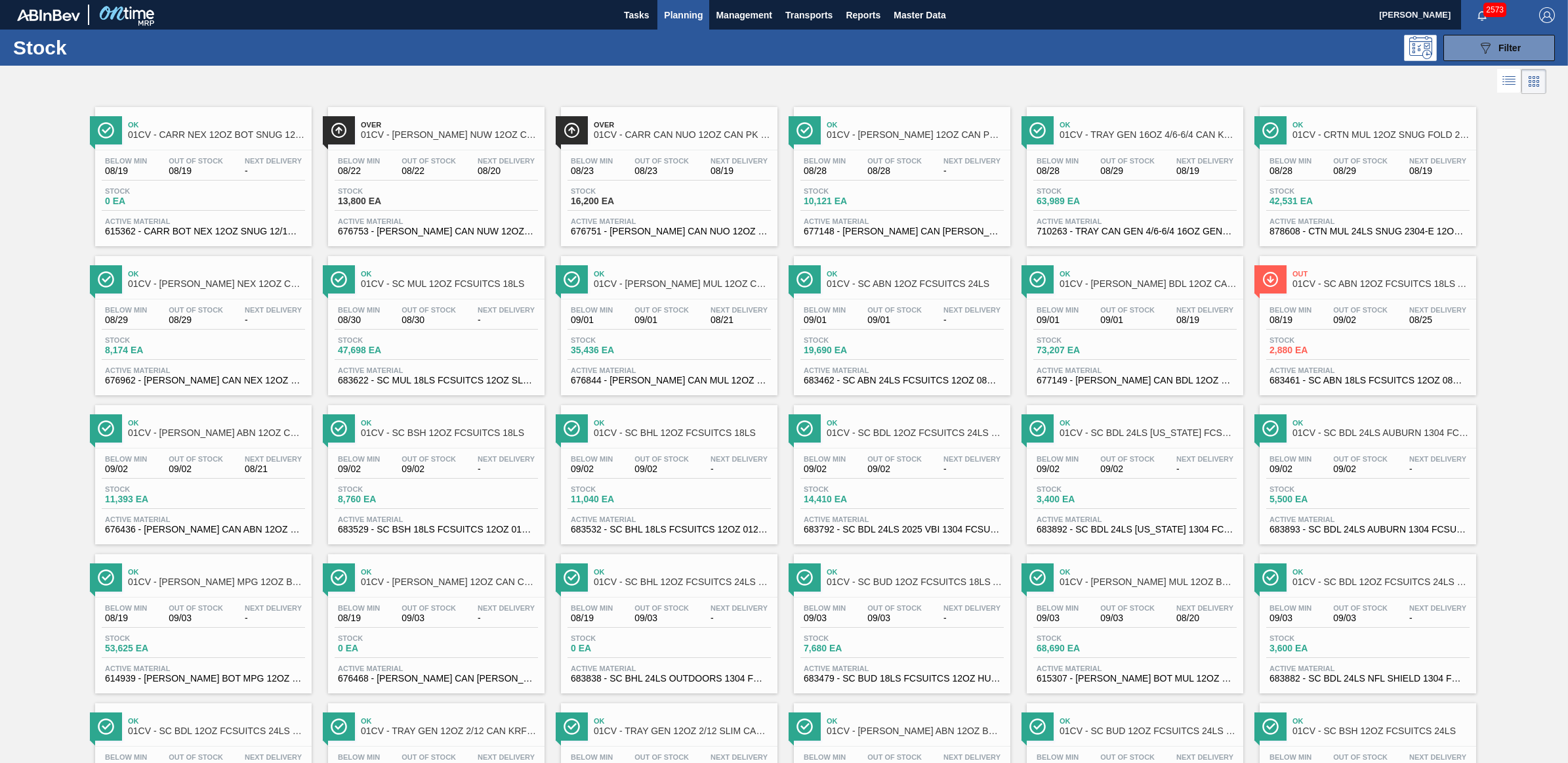
click at [695, 347] on div "Stock 35,436 EA" at bounding box center [669, 348] width 203 height 23
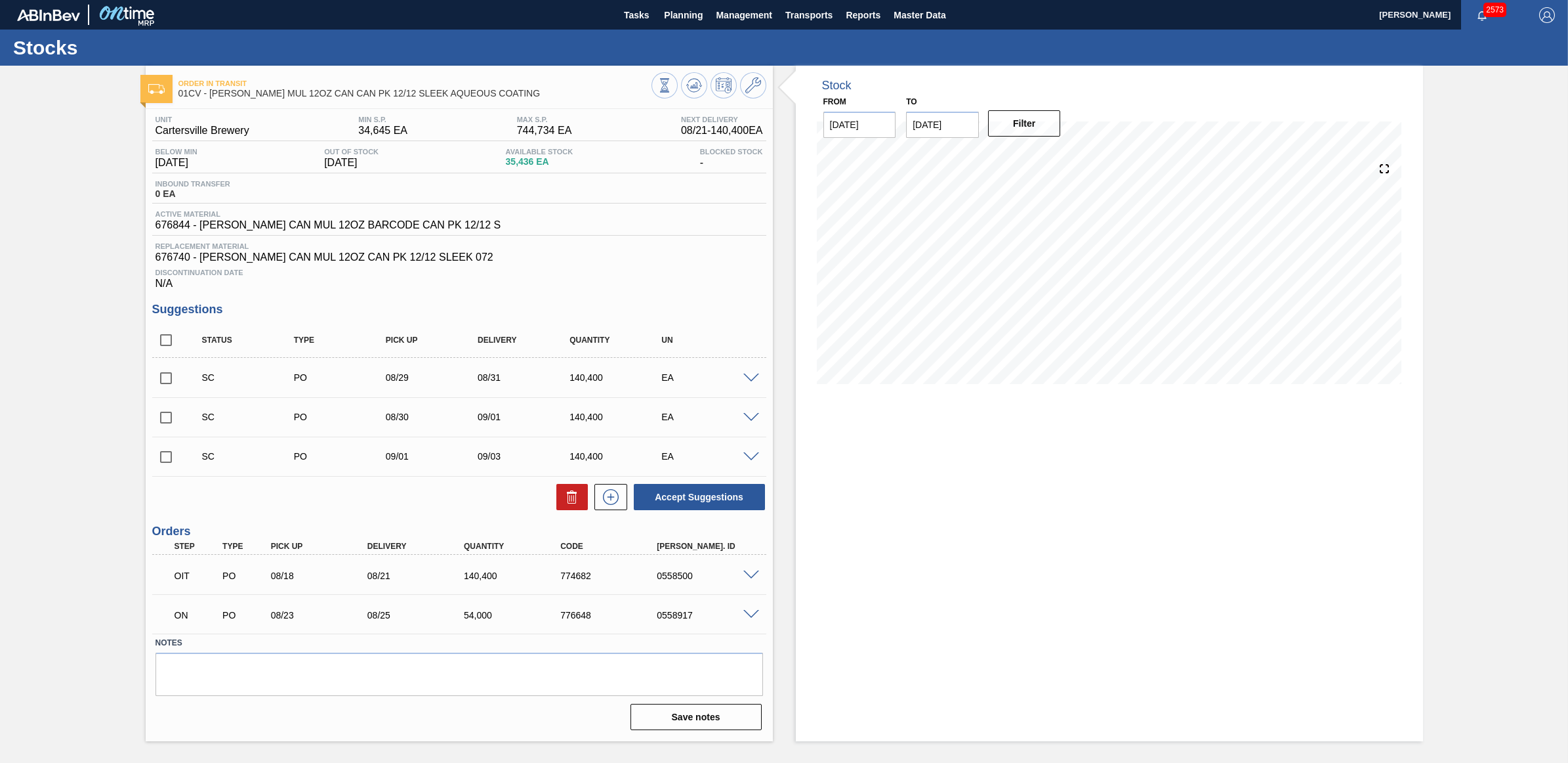
click at [162, 378] on input "checkbox" at bounding box center [166, 377] width 28 height 28
checkbox input "true"
click at [162, 423] on input "checkbox" at bounding box center [166, 417] width 28 height 28
checkbox input "true"
click at [704, 493] on button "Accept Suggestions" at bounding box center [699, 497] width 131 height 26
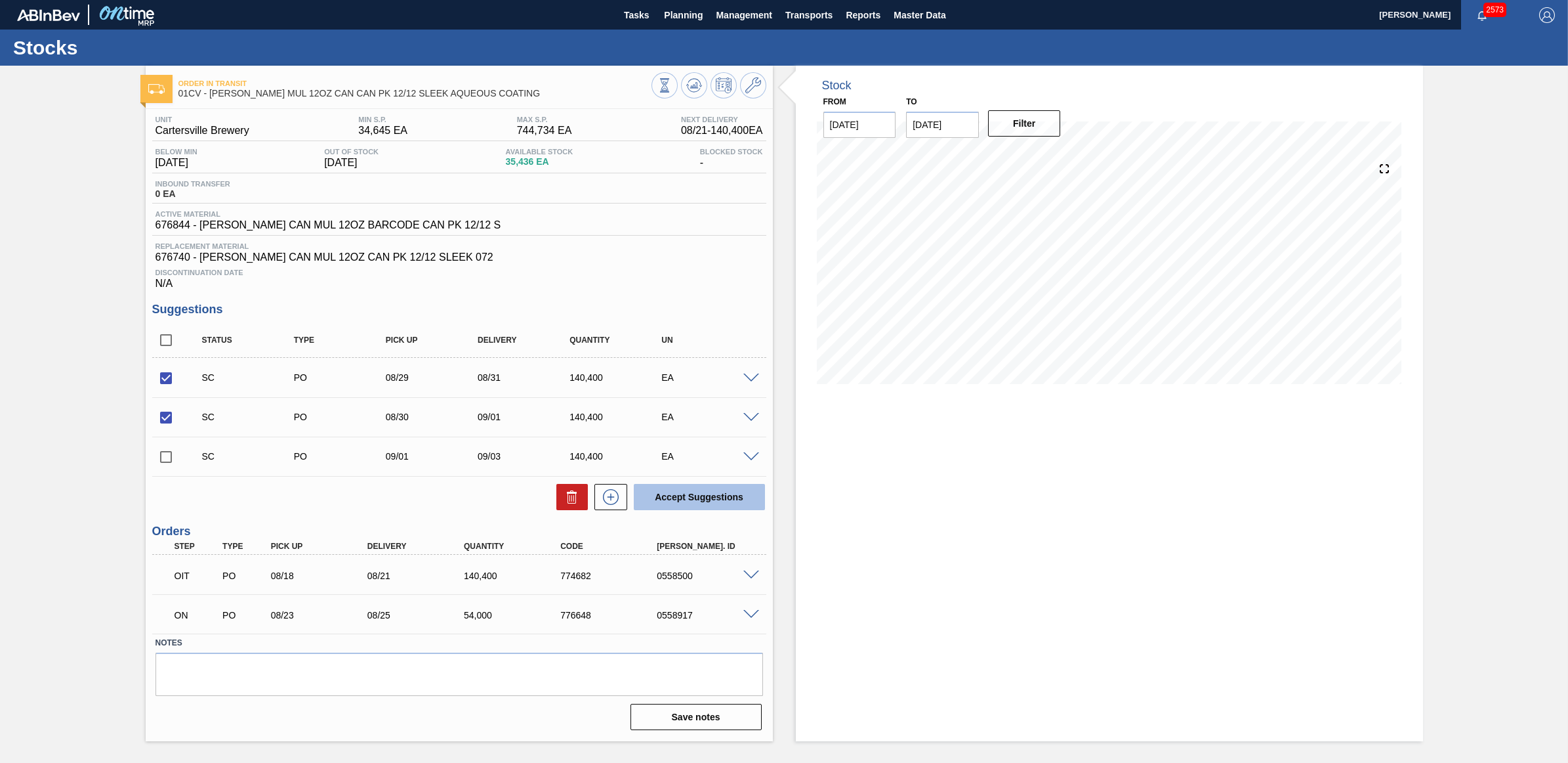
checkbox input "false"
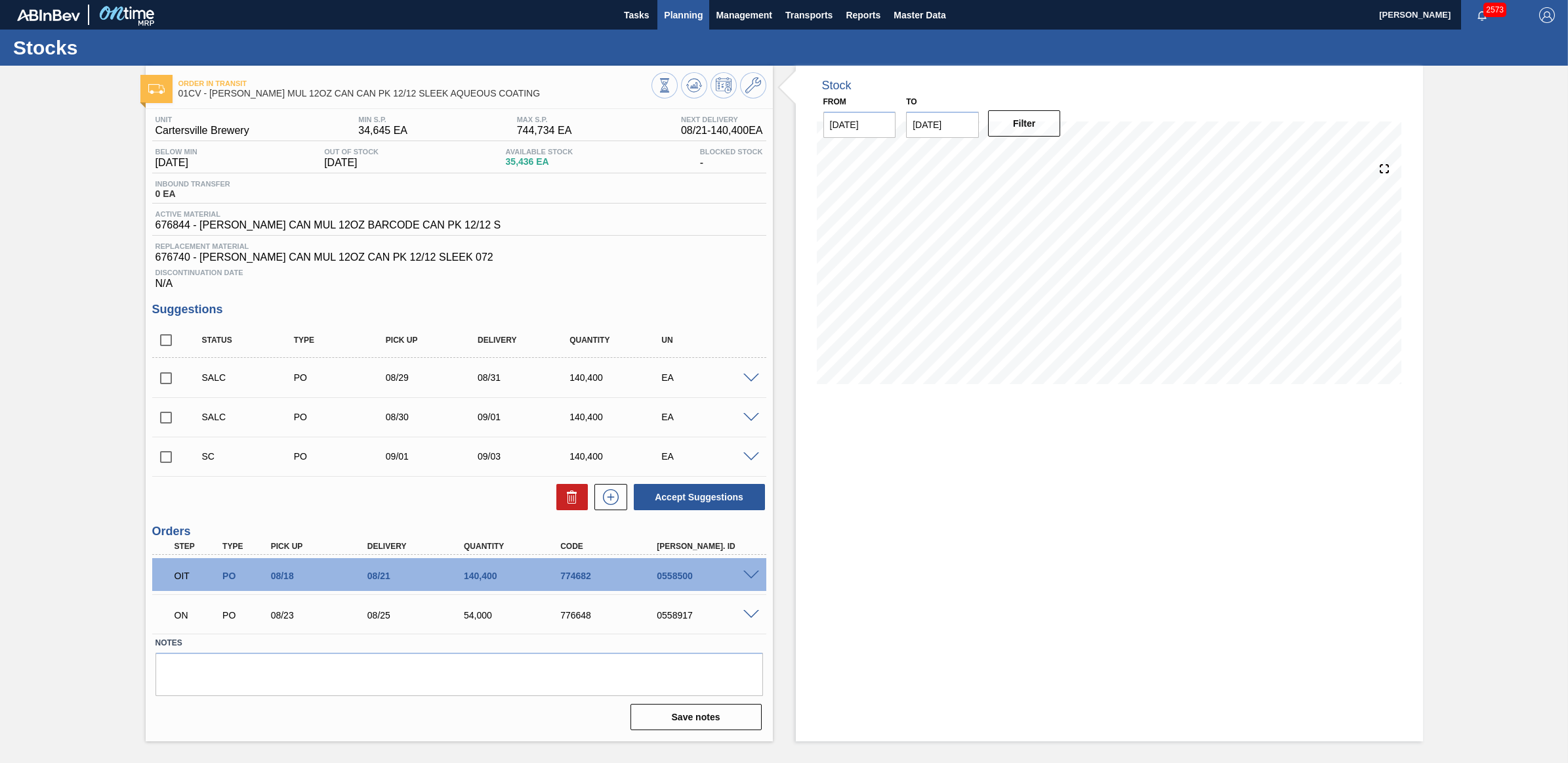
click at [688, 8] on span "Planning" at bounding box center [683, 14] width 39 height 15
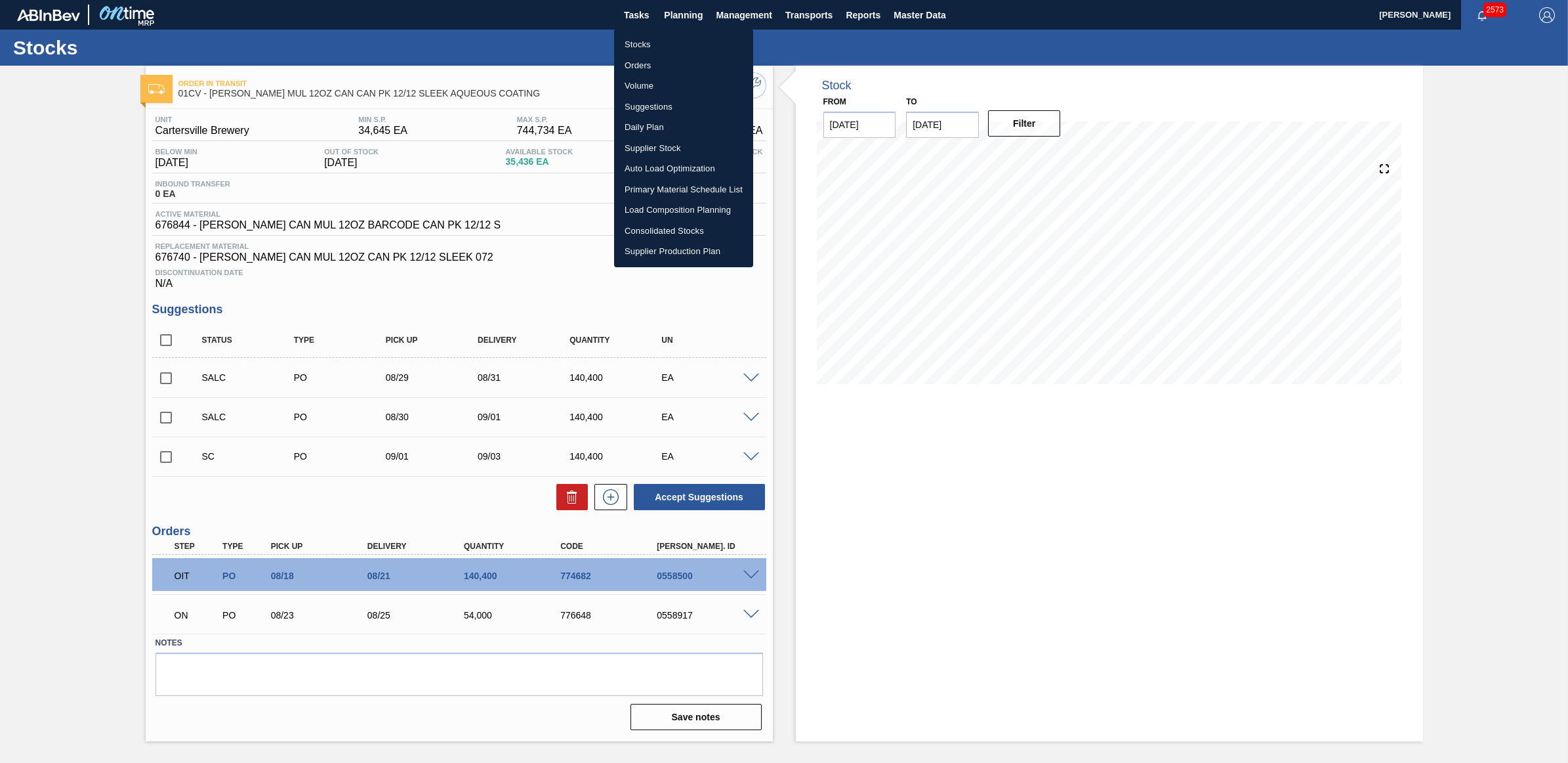
click at [657, 35] on li "Stocks" at bounding box center [683, 44] width 139 height 21
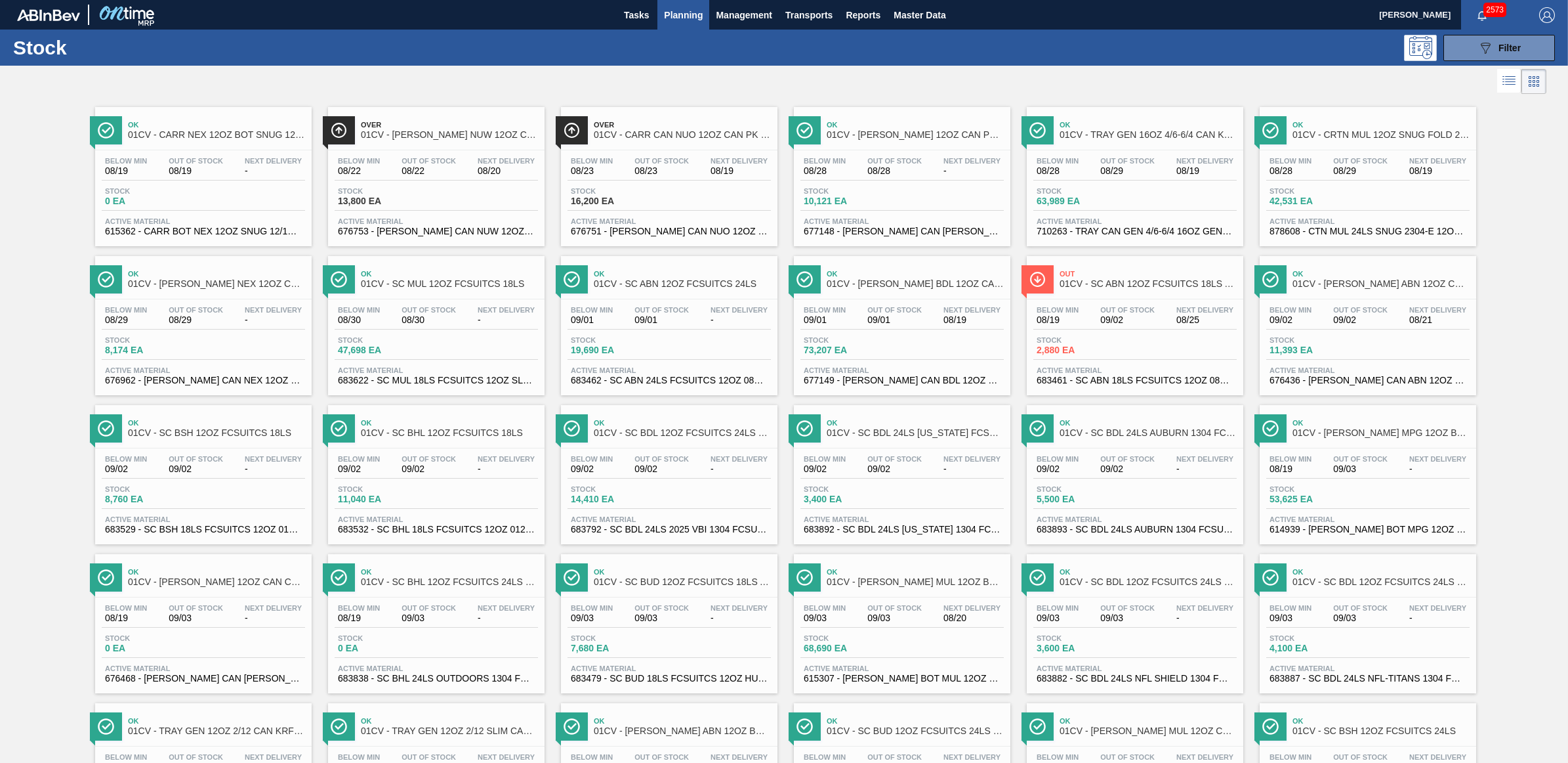
drag, startPoint x: 222, startPoint y: 321, endPoint x: 1086, endPoint y: 479, distance: 878.3
click at [222, 321] on span "08/29" at bounding box center [196, 320] width 54 height 10
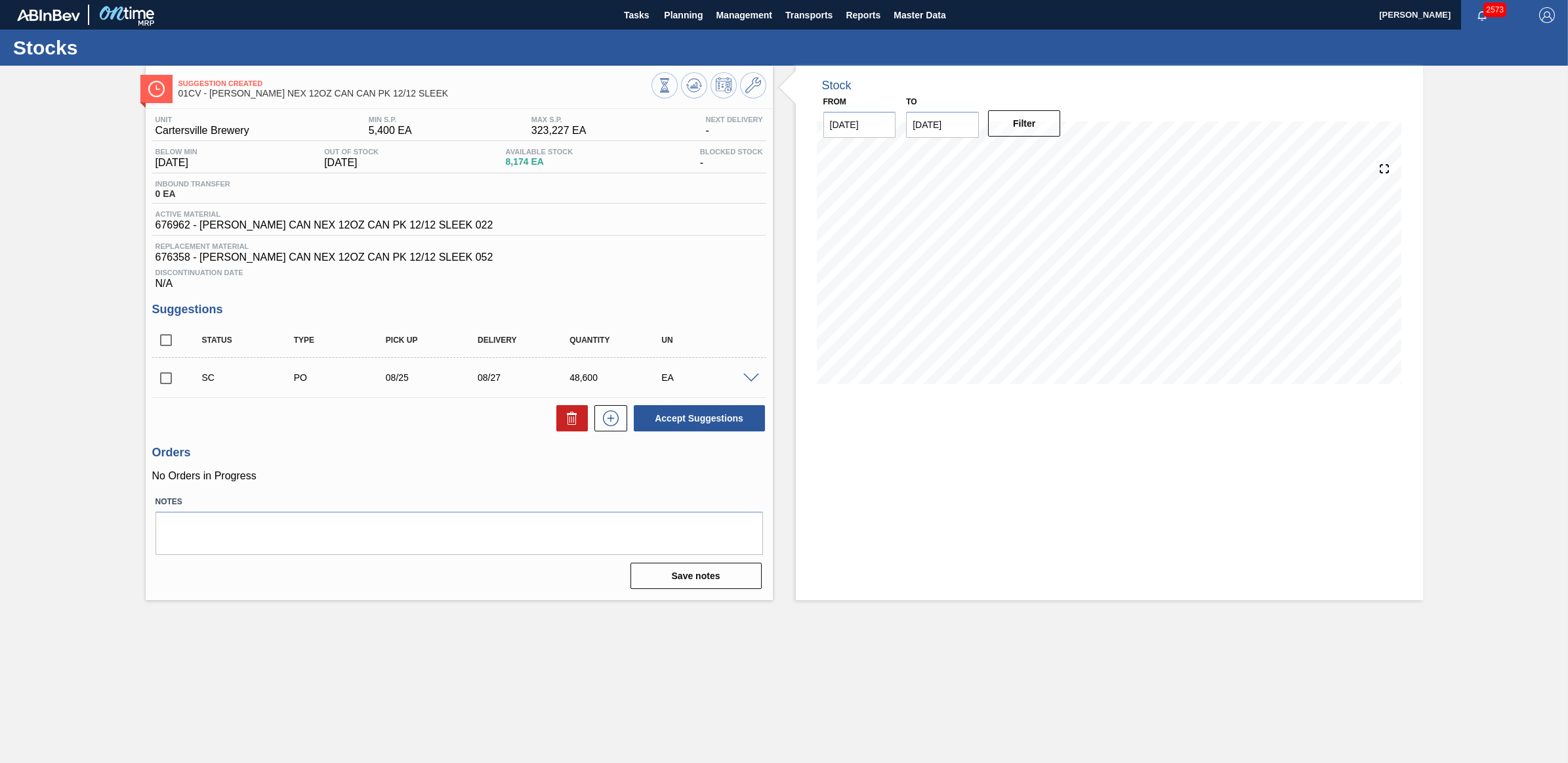
click at [151, 386] on div "Unit Cartersville Brewery MIN S.P. 5,400 EA MAX S.P. 323,227 EA Next Delivery -…" at bounding box center [459, 351] width 627 height 484
click at [162, 382] on input "checkbox" at bounding box center [166, 377] width 28 height 28
click at [693, 414] on button "Accept Suggestions" at bounding box center [699, 417] width 131 height 26
checkbox input "false"
click at [686, 18] on span "Planning" at bounding box center [683, 14] width 39 height 15
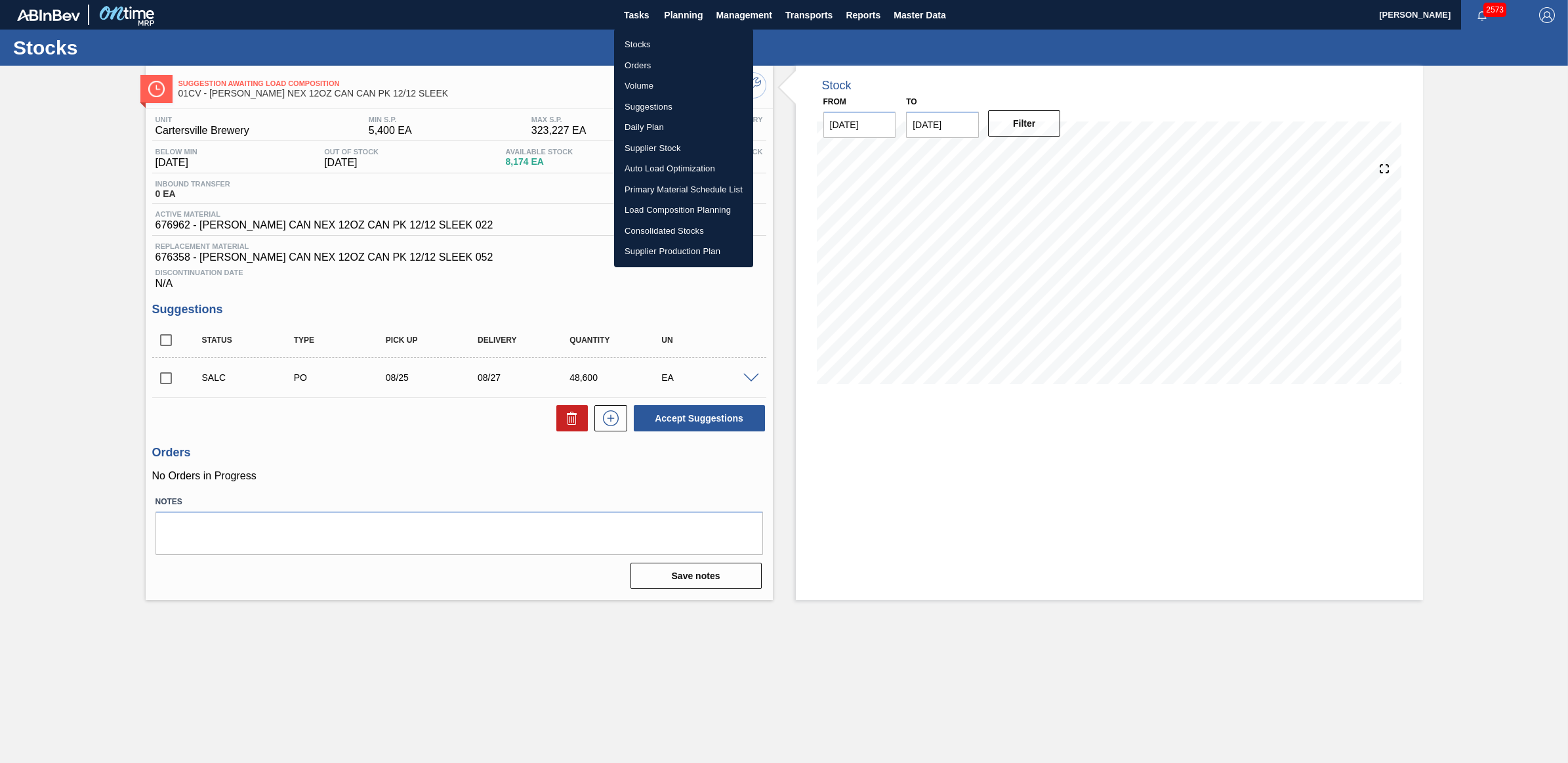
click at [673, 37] on li "Stocks" at bounding box center [683, 44] width 139 height 21
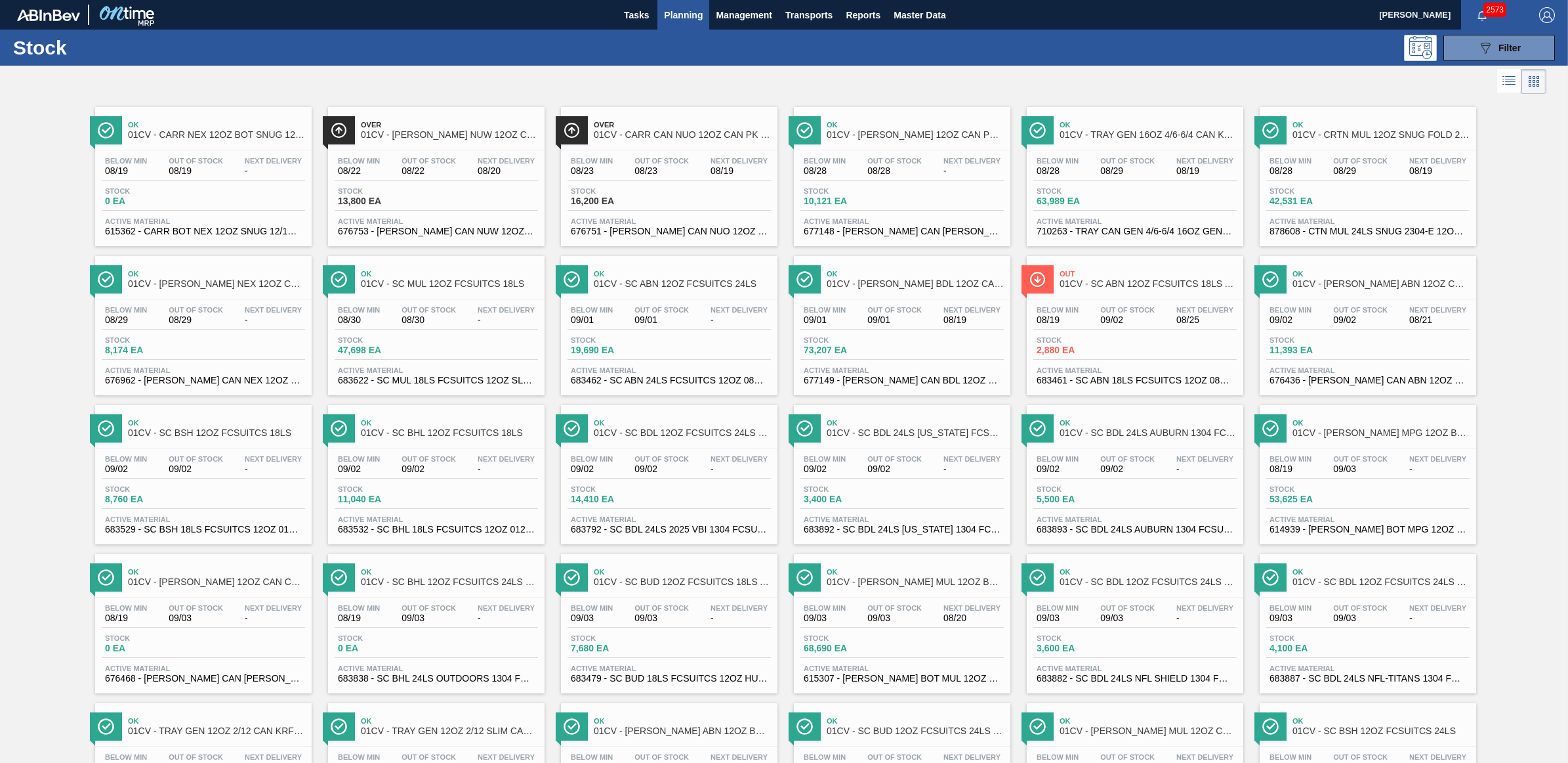
click at [412, 294] on div "Ok 01CV - SC MUL 12OZ FCSUITCS 18LS" at bounding box center [450, 279] width 177 height 30
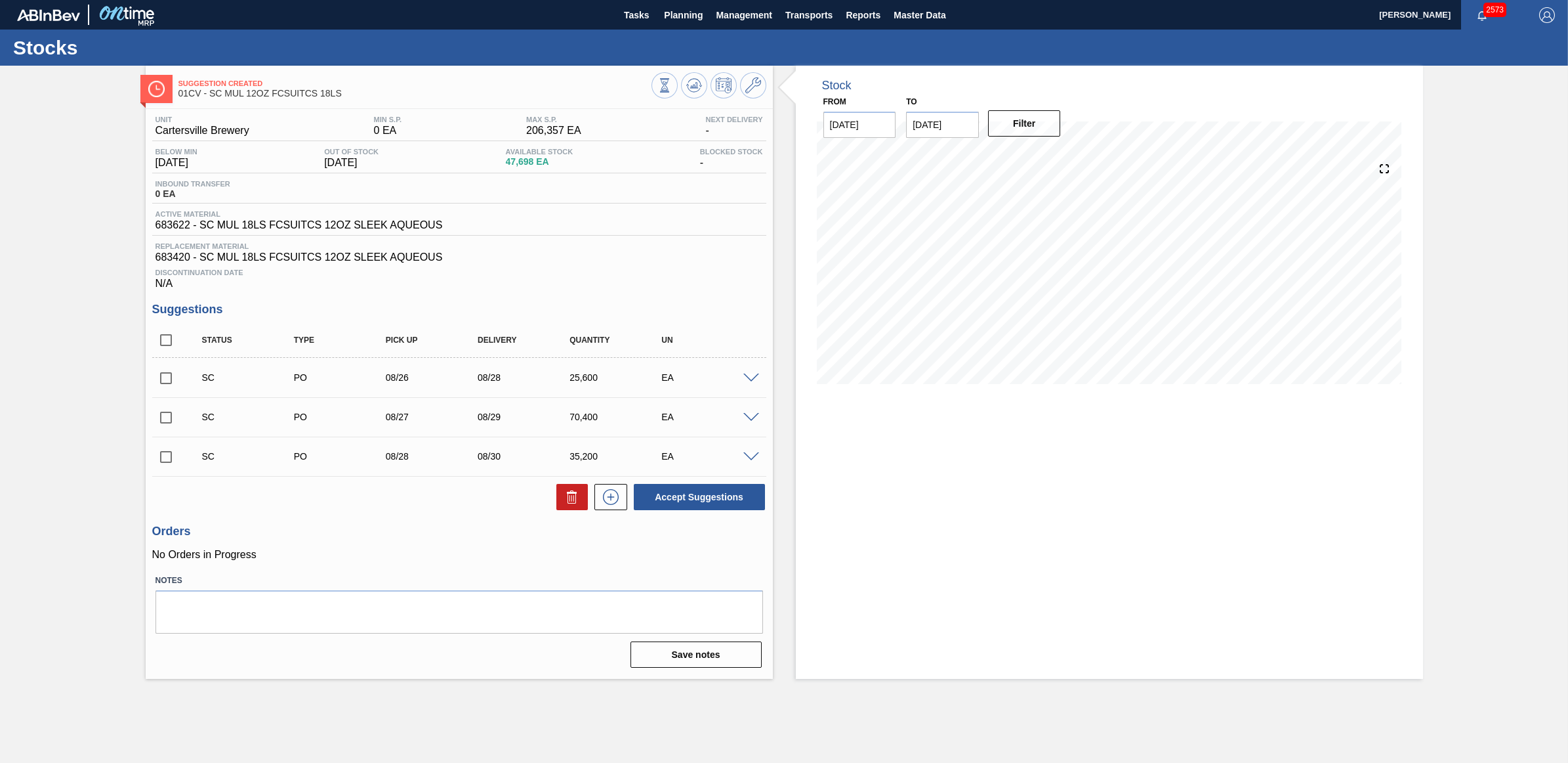
click at [749, 417] on span at bounding box center [751, 417] width 15 height 10
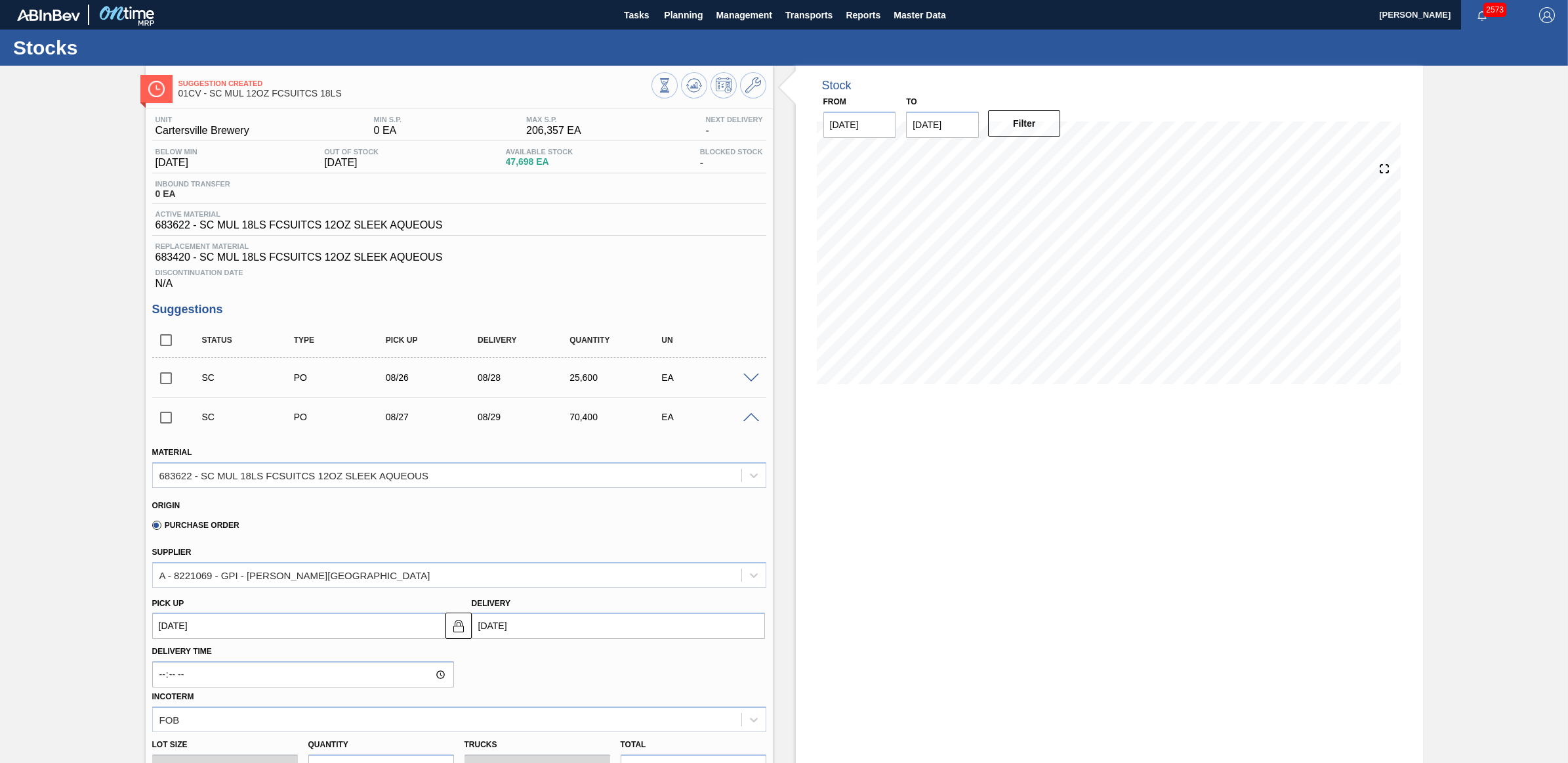
scroll to position [82, 0]
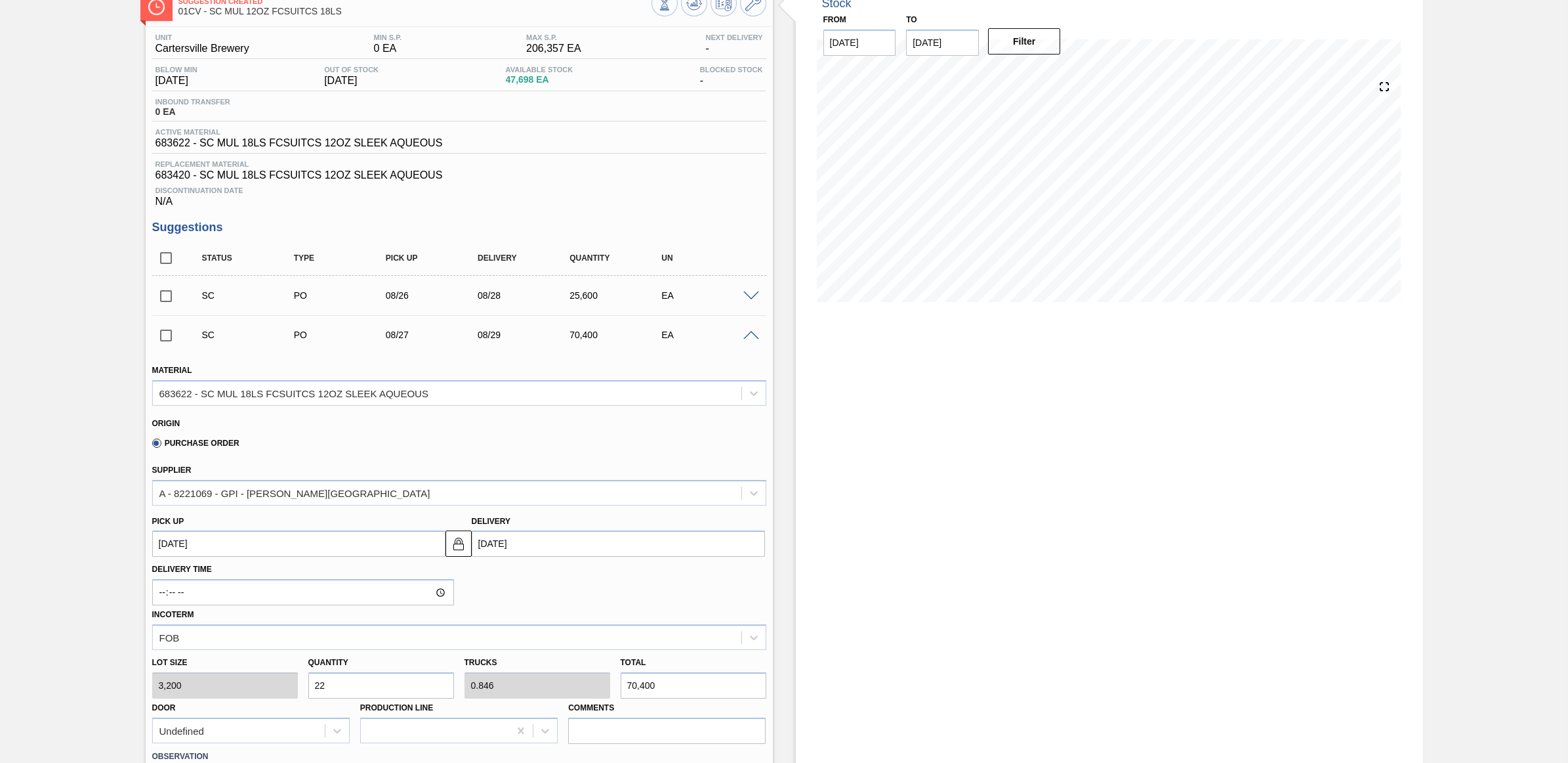
click at [749, 345] on div "SC PO 08/27 08/29 70,400 EA" at bounding box center [459, 335] width 614 height 33
click at [750, 340] on span at bounding box center [751, 335] width 15 height 10
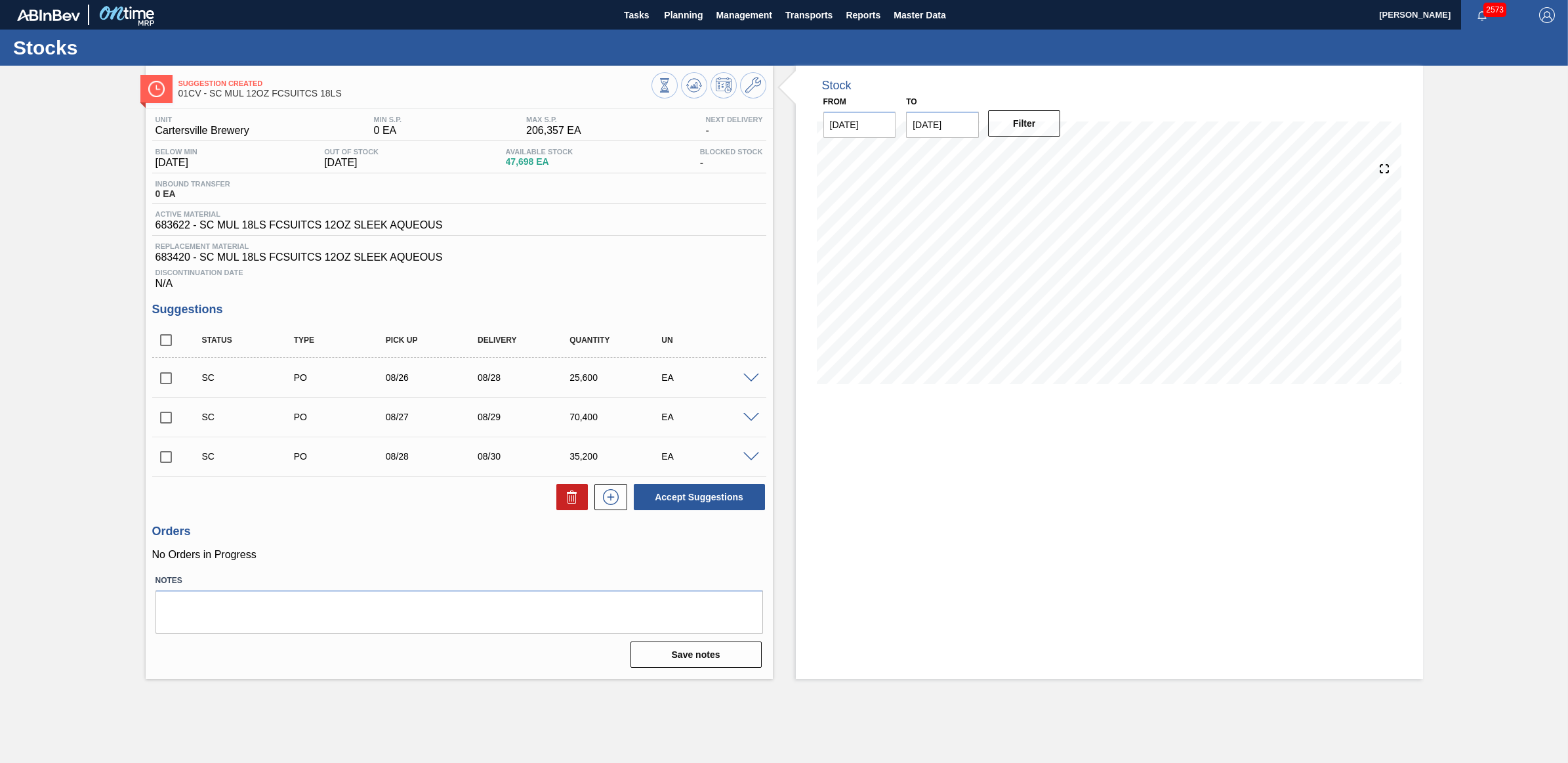
click at [749, 461] on span at bounding box center [751, 457] width 15 height 10
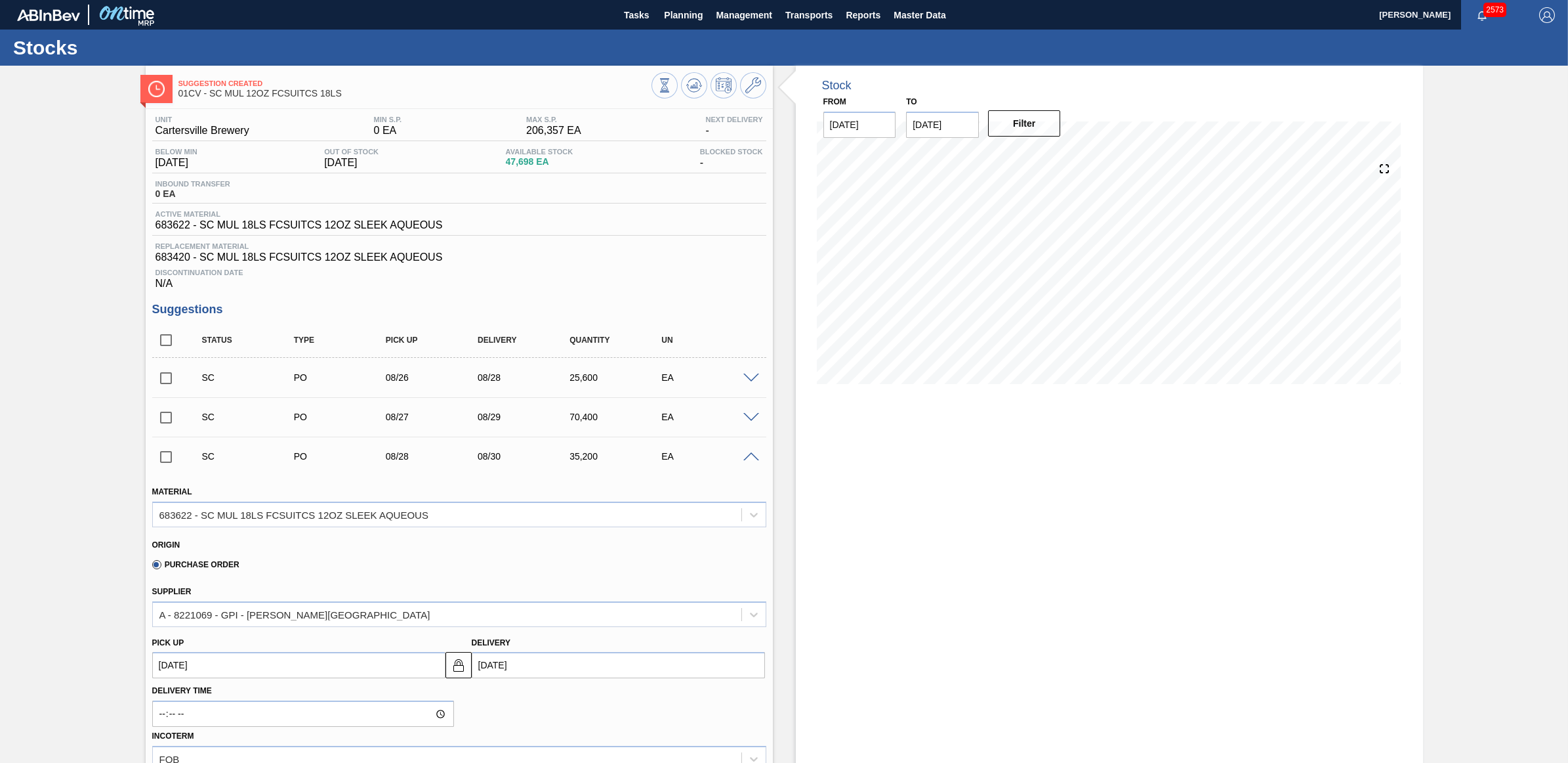
scroll to position [82, 0]
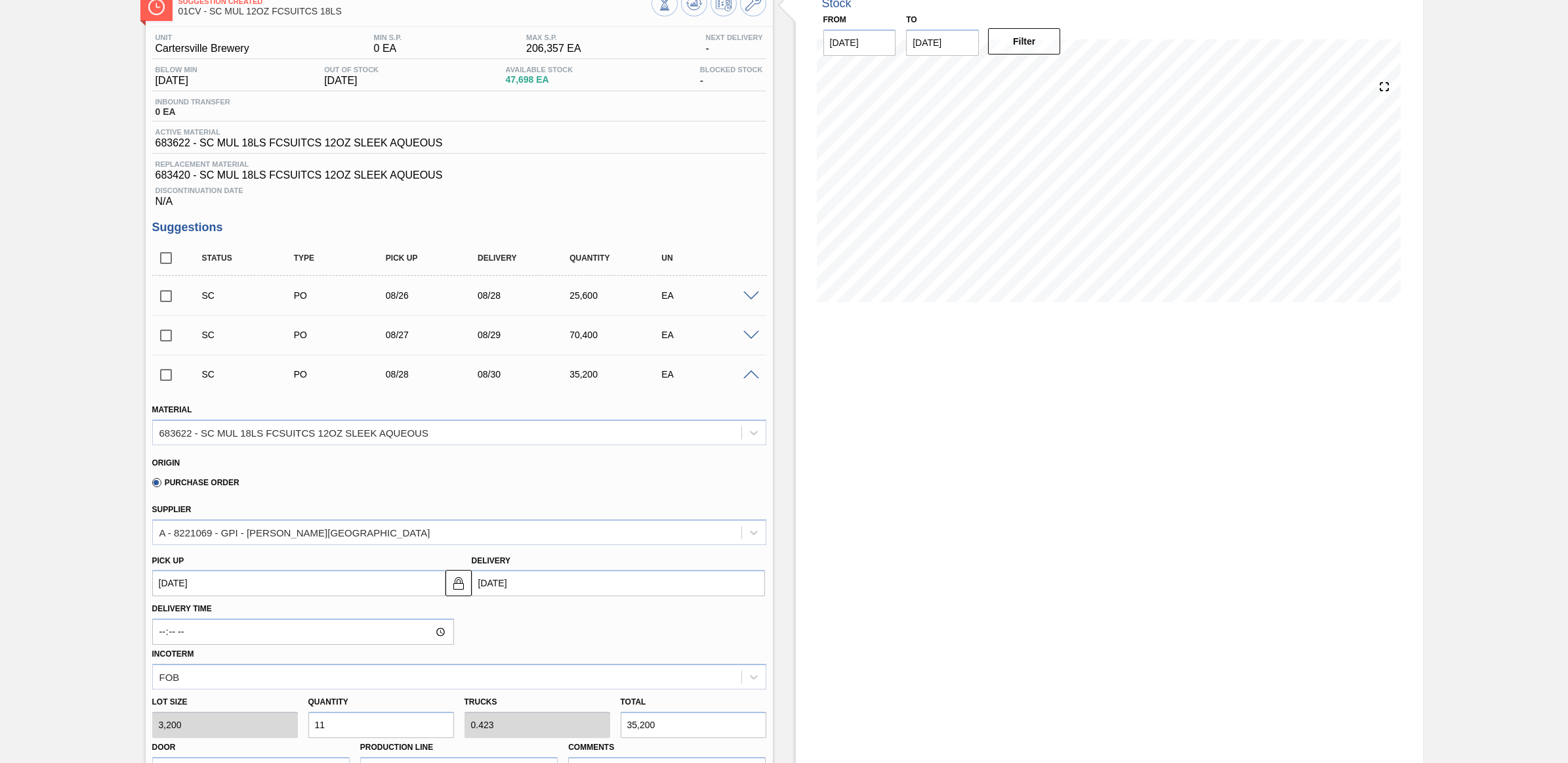
click at [748, 379] on span at bounding box center [751, 375] width 15 height 10
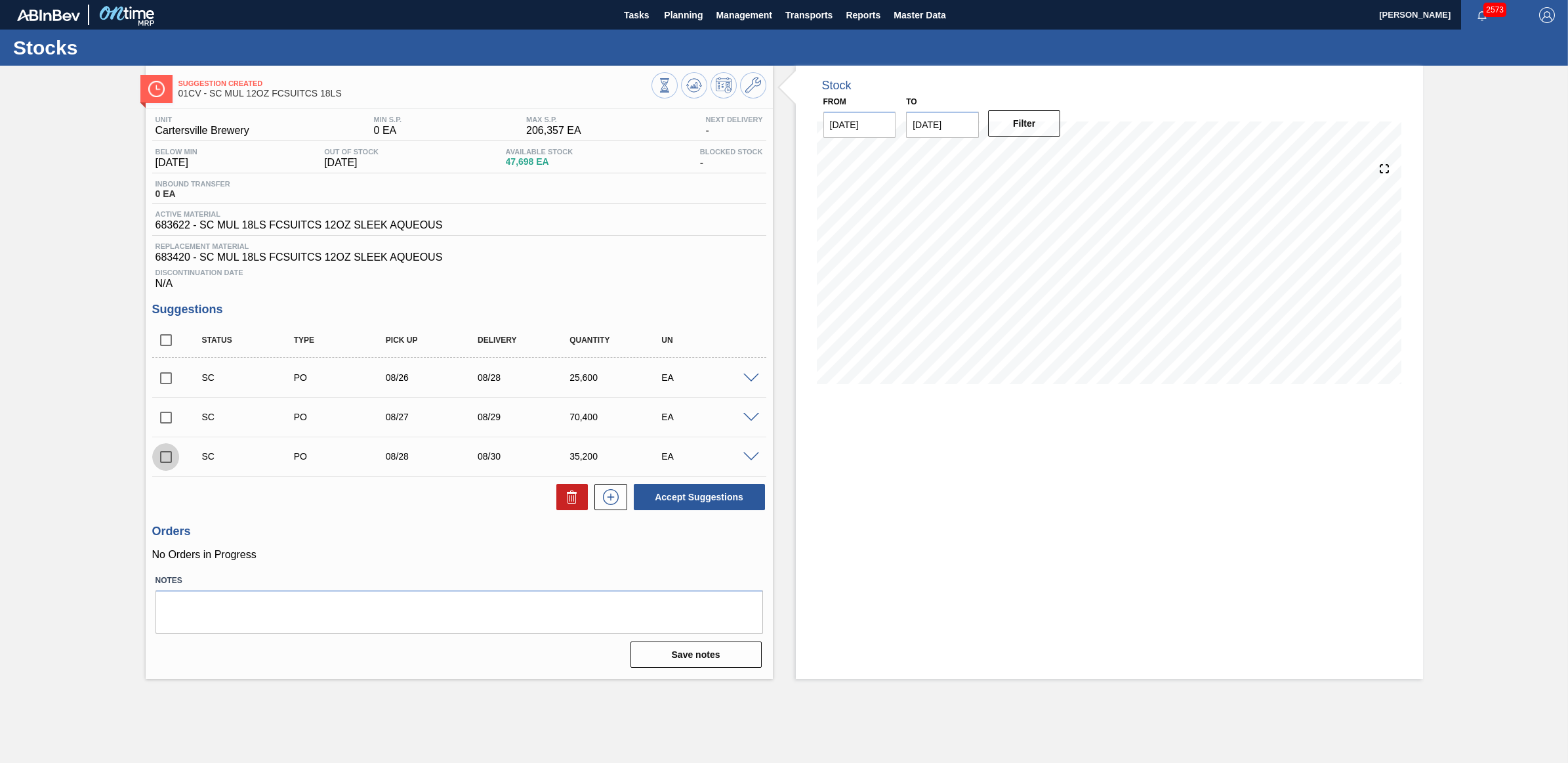
click at [166, 461] on input "checkbox" at bounding box center [166, 457] width 28 height 28
click at [719, 506] on button "Accept Suggestions" at bounding box center [699, 497] width 131 height 26
checkbox input "false"
click at [748, 381] on span at bounding box center [751, 378] width 15 height 10
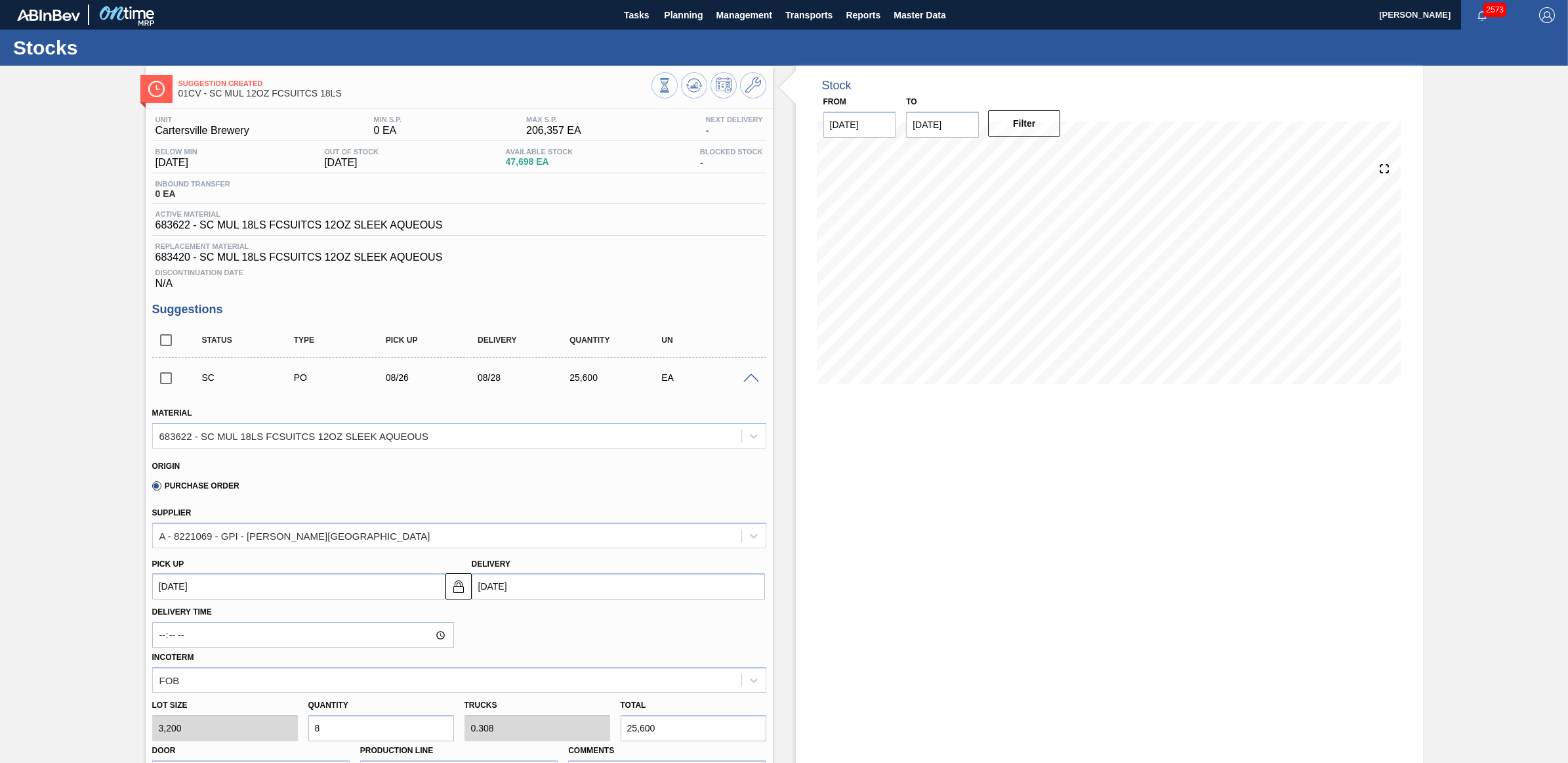
drag, startPoint x: 342, startPoint y: 729, endPoint x: 221, endPoint y: 715, distance: 121.8
click at [221, 715] on div "Lot size 3,200 Quantity 8 Trucks 0.308 Total 25,600 Door Undefined Production L…" at bounding box center [459, 740] width 625 height 94
type input "6"
type input "0.231"
type input "19,200"
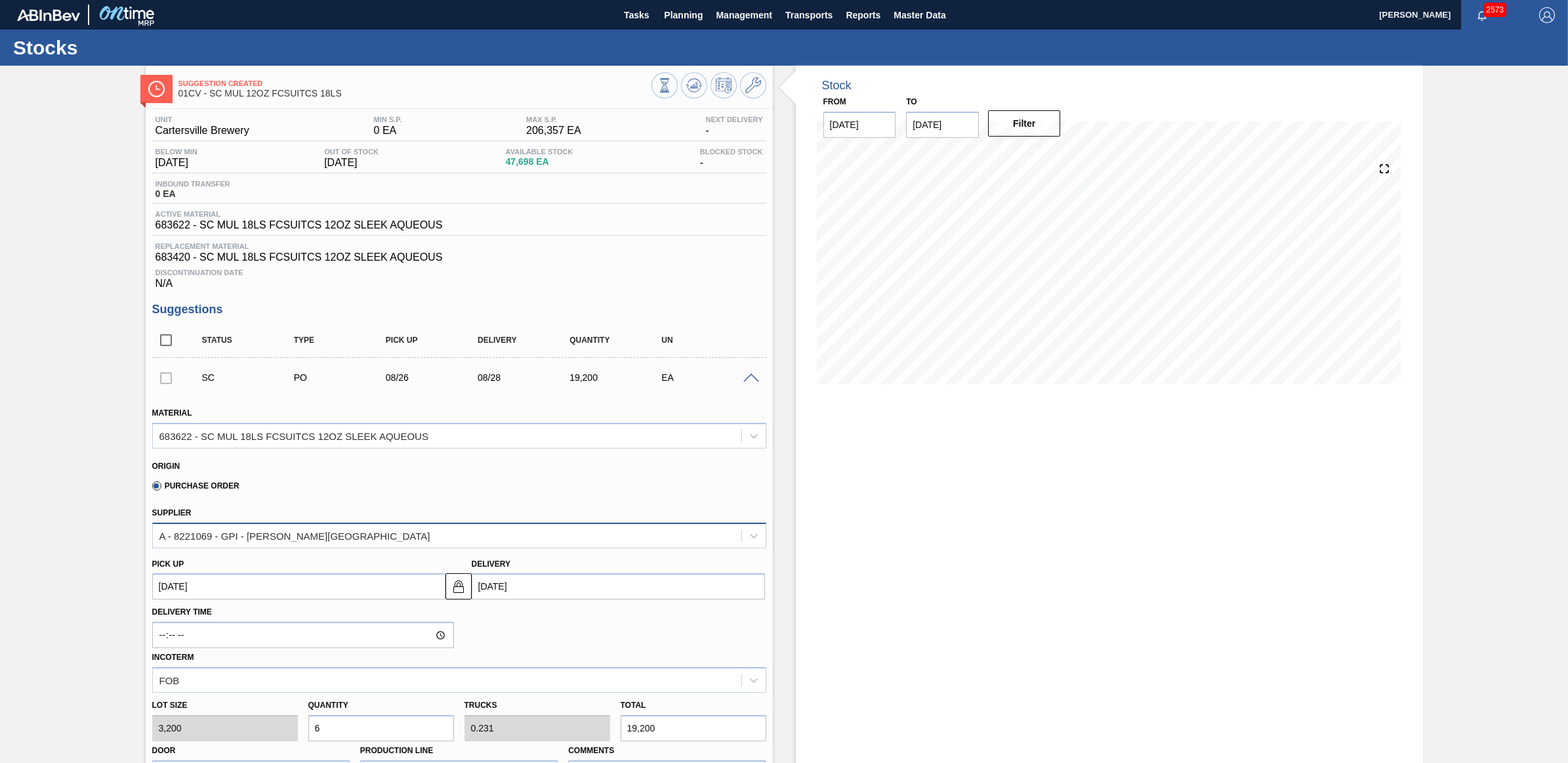
scroll to position [164, 0]
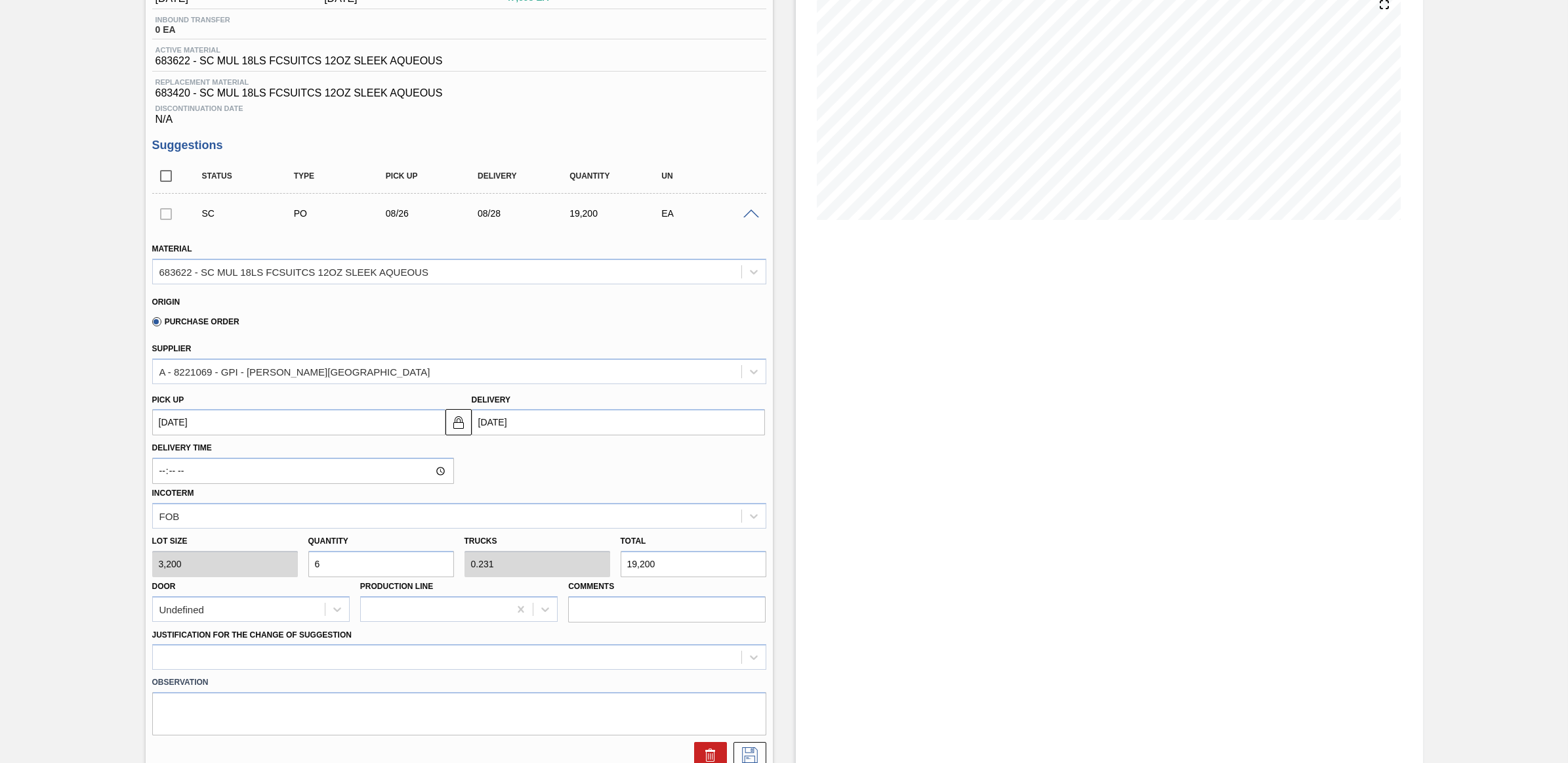
type input "6"
click at [387, 674] on div "Observation" at bounding box center [459, 702] width 625 height 66
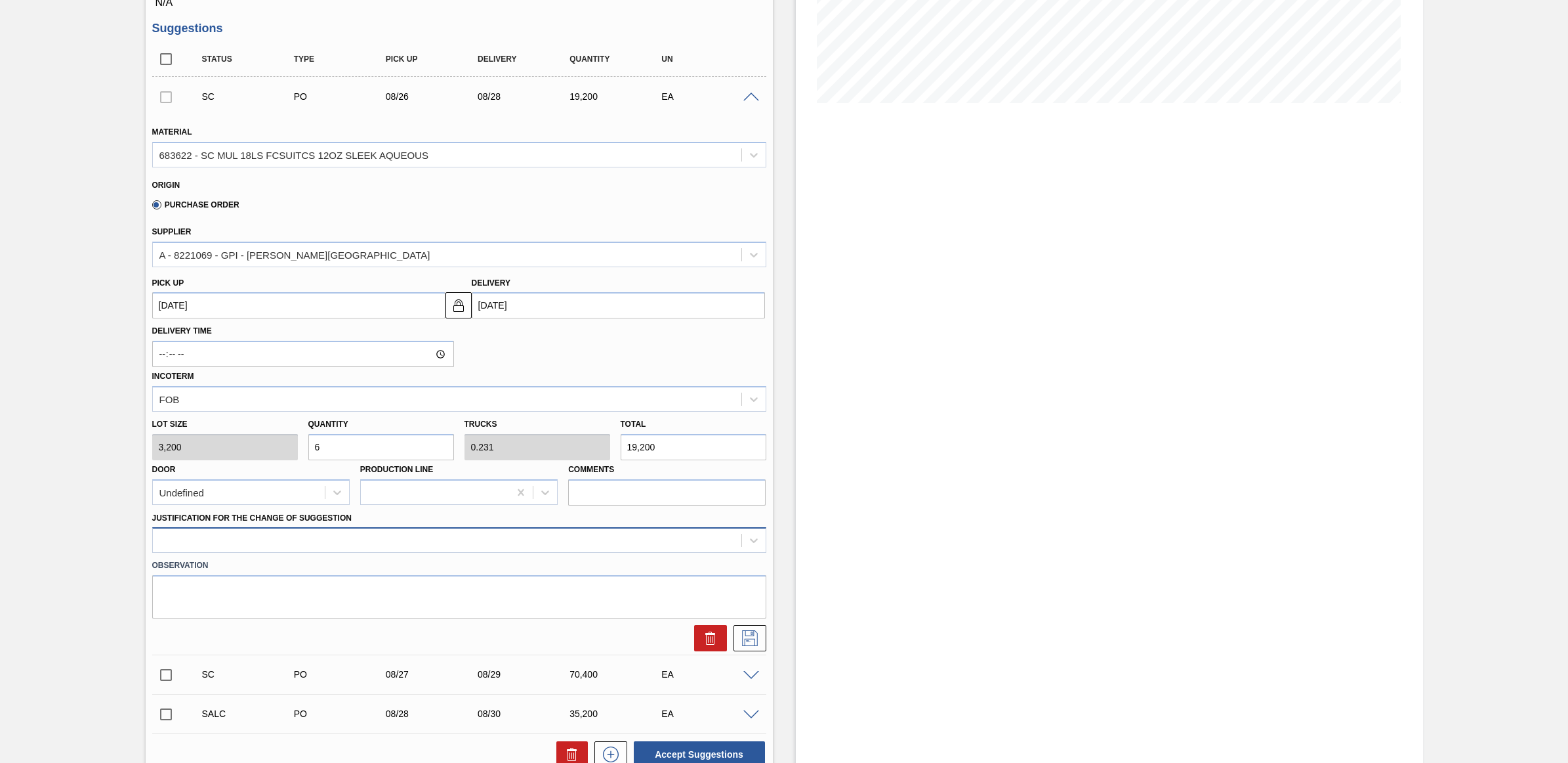
click at [377, 553] on div at bounding box center [459, 540] width 614 height 25
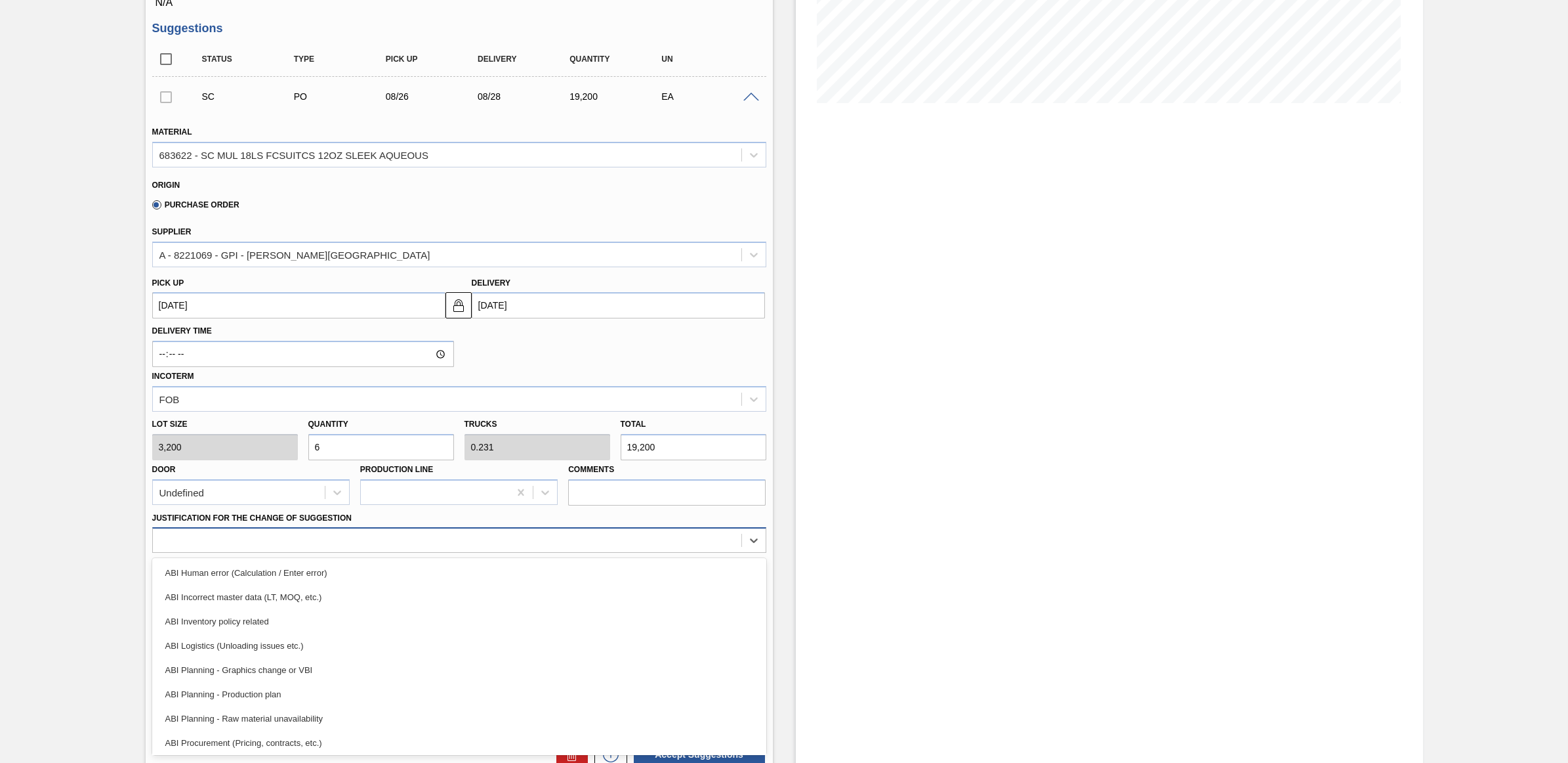
scroll to position [82, 0]
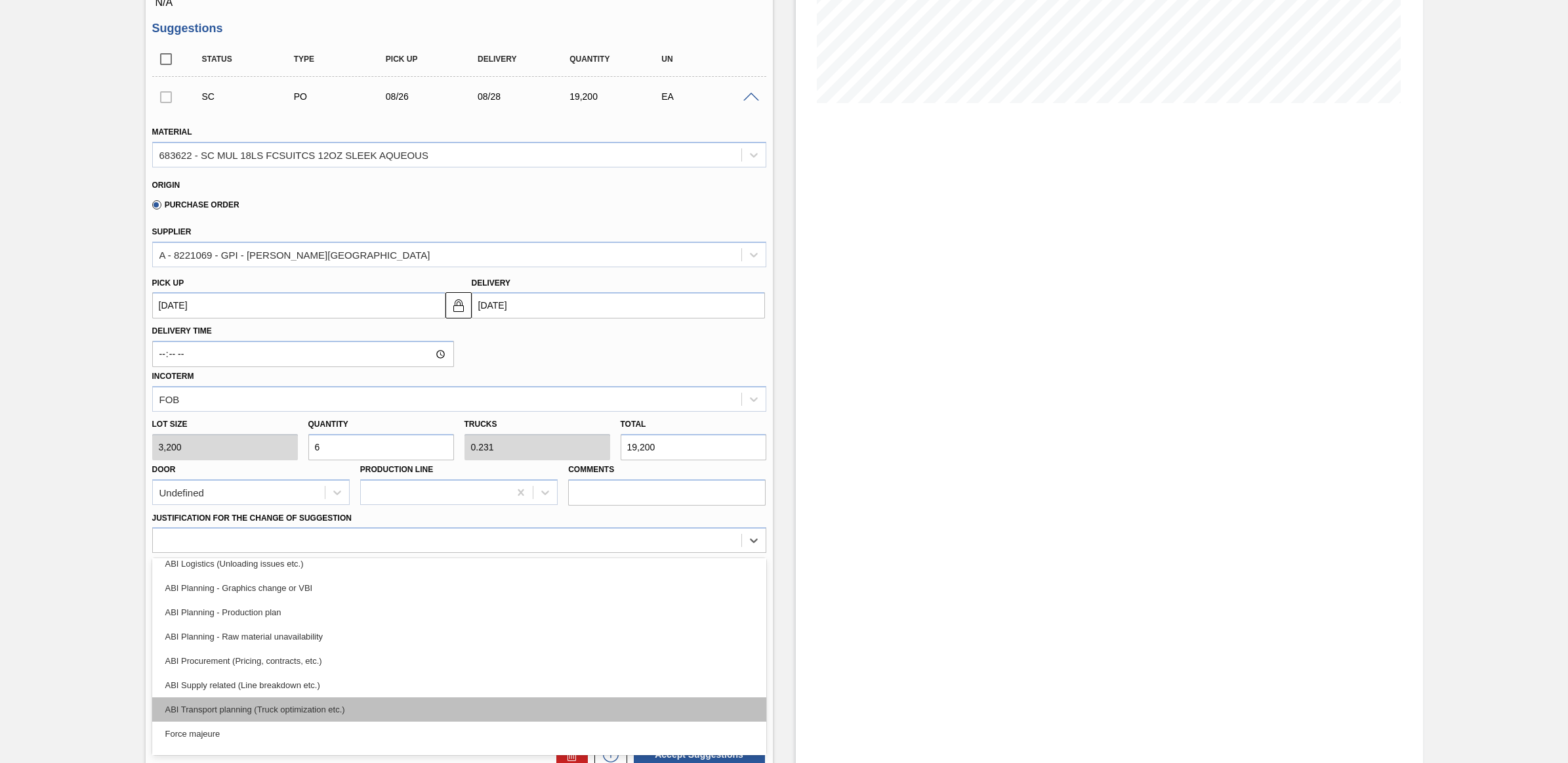
click at [352, 709] on div "ABI Transport planning (Truck optimization etc.)" at bounding box center [459, 709] width 614 height 24
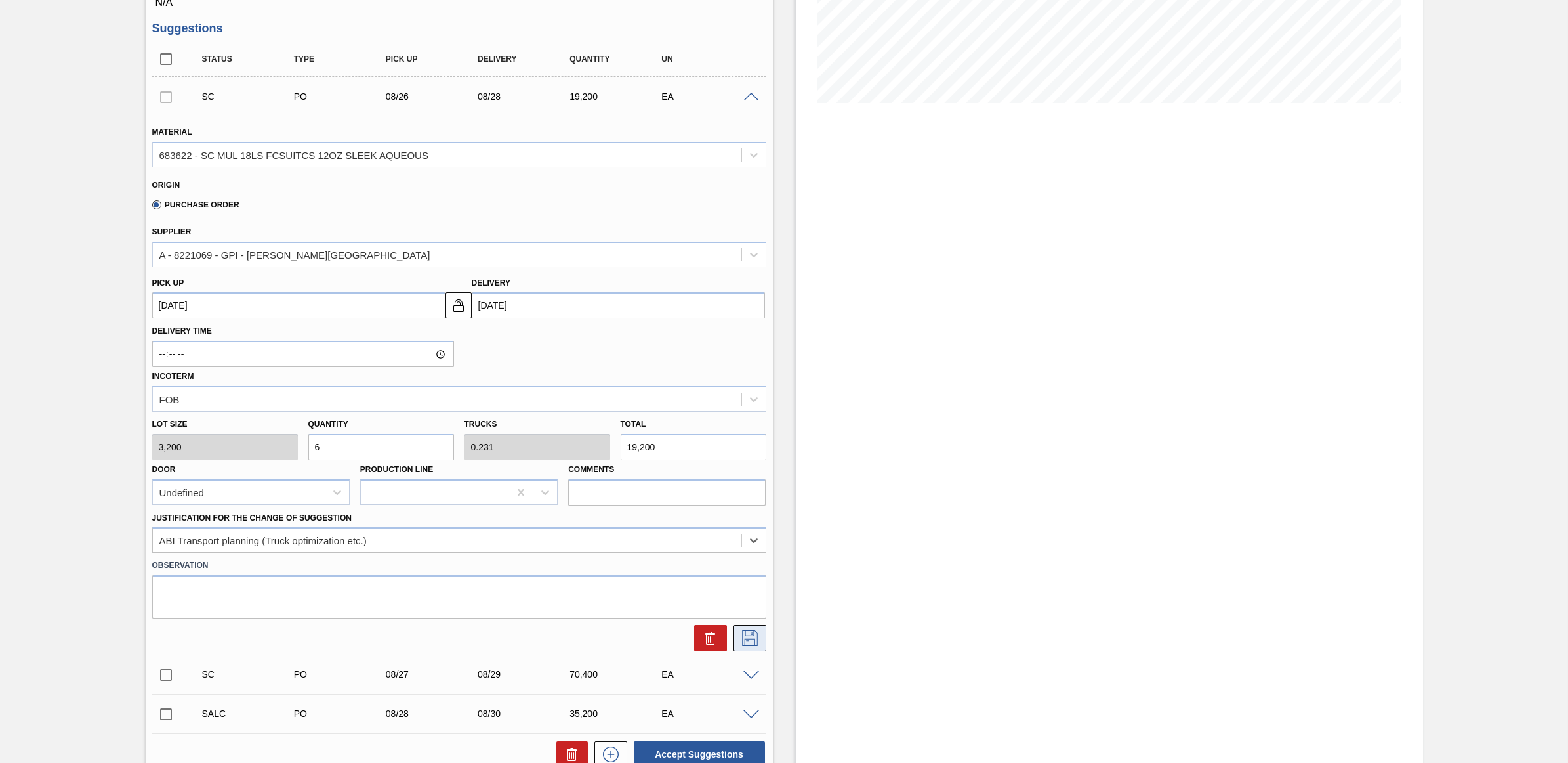
click at [748, 640] on icon at bounding box center [749, 637] width 21 height 15
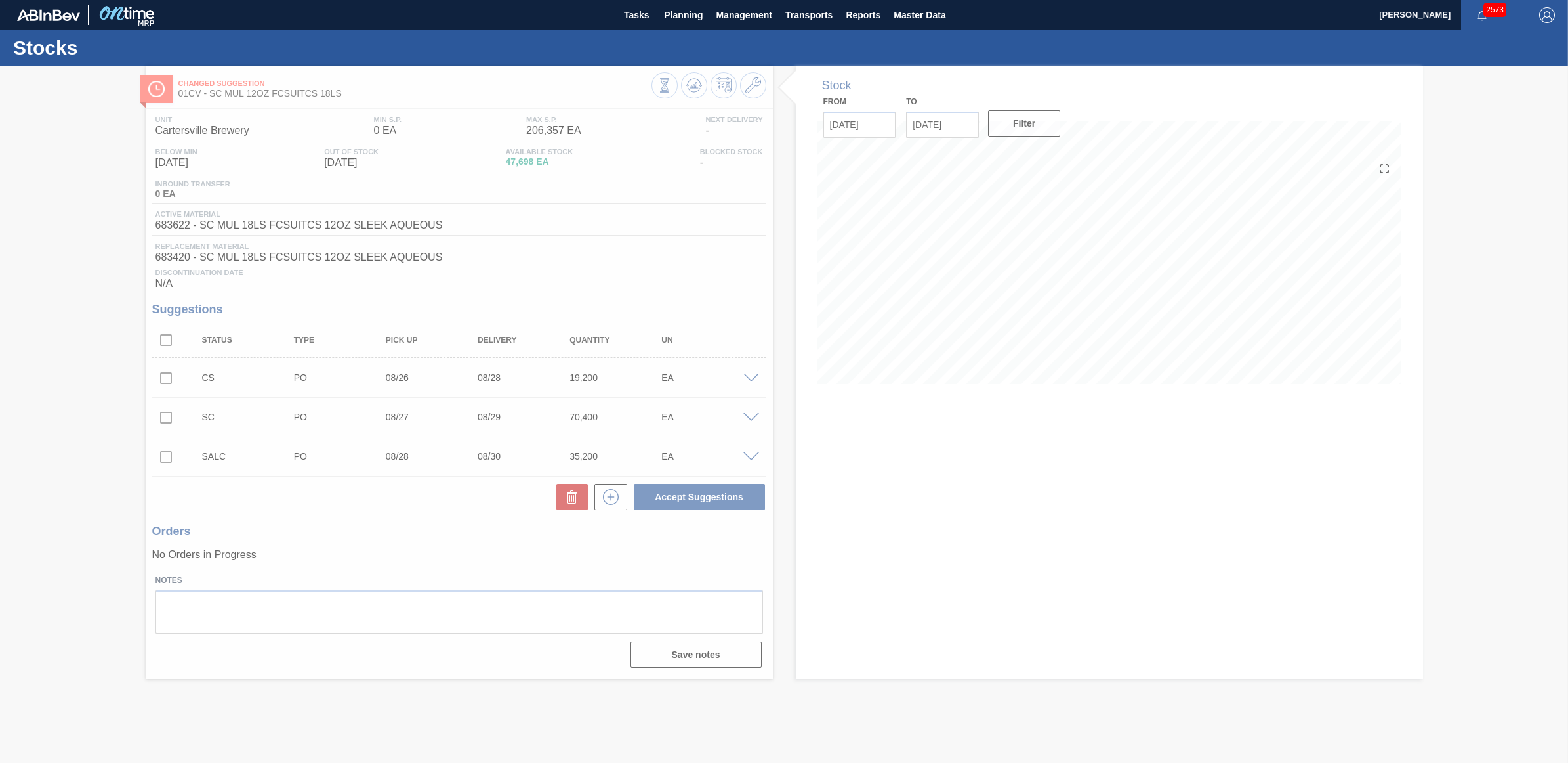
scroll to position [0, 0]
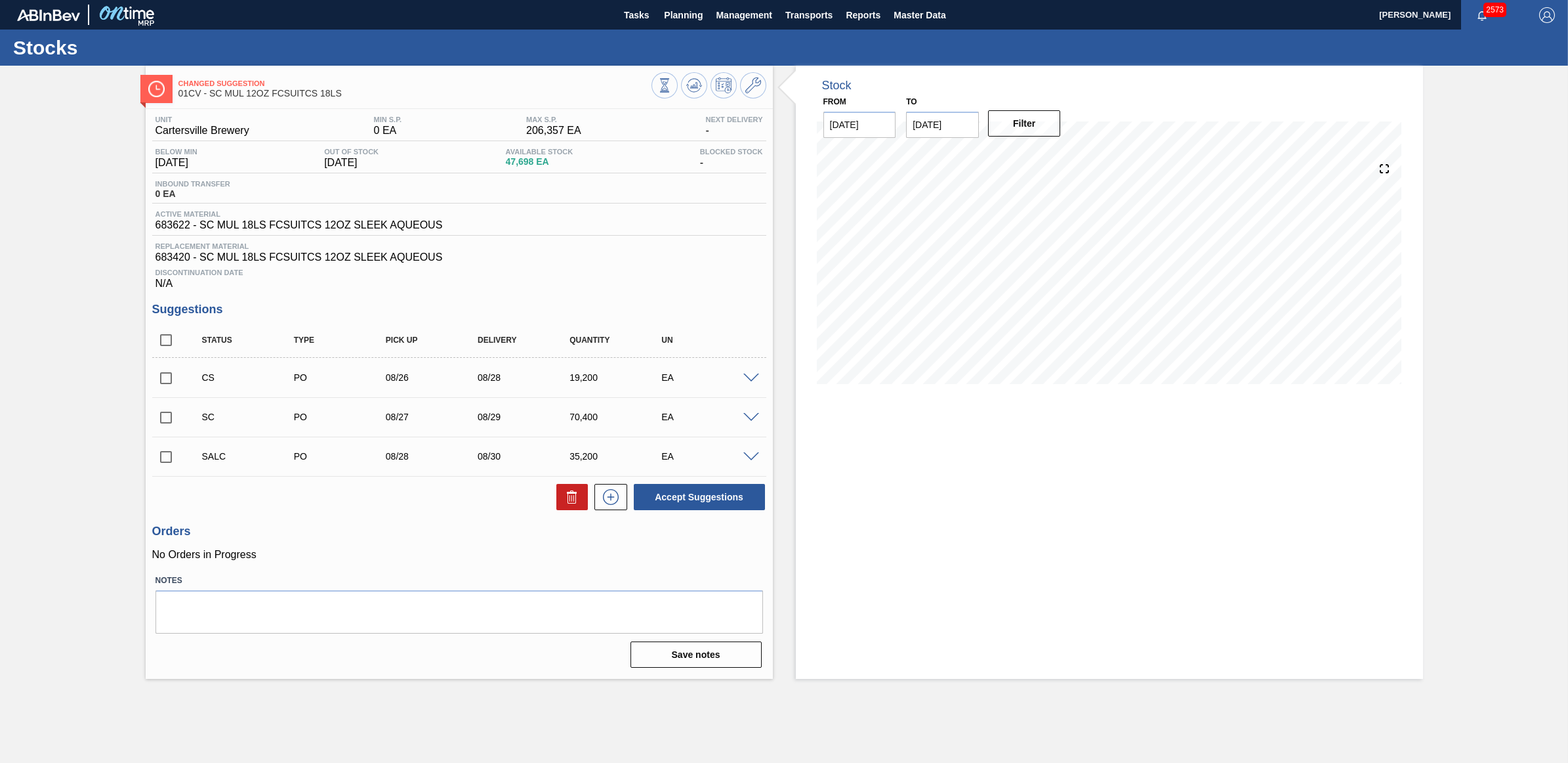
click at [162, 382] on input "checkbox" at bounding box center [166, 377] width 28 height 28
click at [707, 493] on button "Accept Suggestions" at bounding box center [699, 497] width 131 height 26
checkbox input "false"
click at [672, 87] on icon at bounding box center [664, 85] width 14 height 14
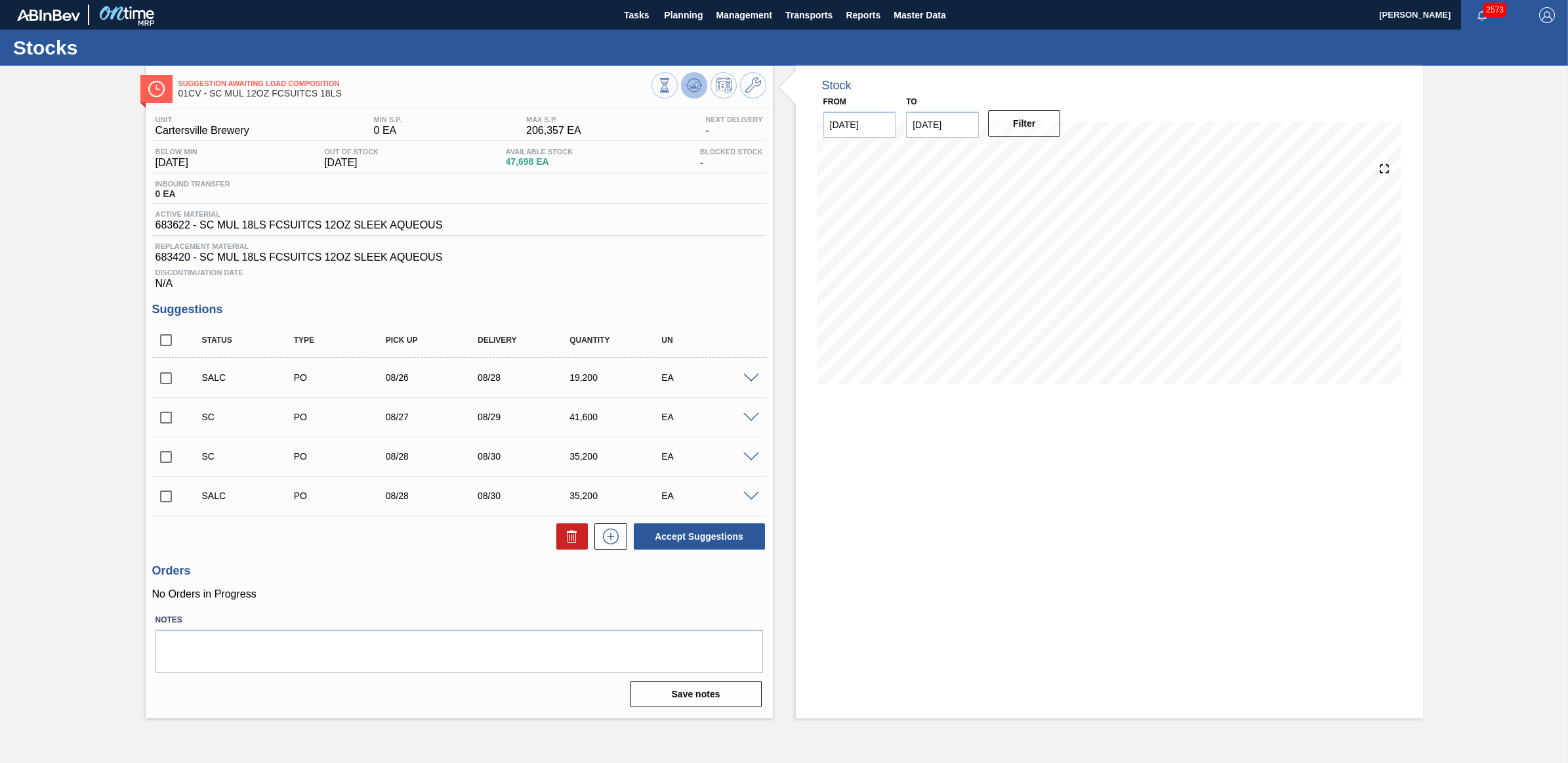
click at [672, 82] on icon at bounding box center [664, 85] width 14 height 14
click at [162, 424] on input "checkbox" at bounding box center [166, 417] width 28 height 28
checkbox input "true"
click at [749, 88] on icon at bounding box center [753, 85] width 15 height 15
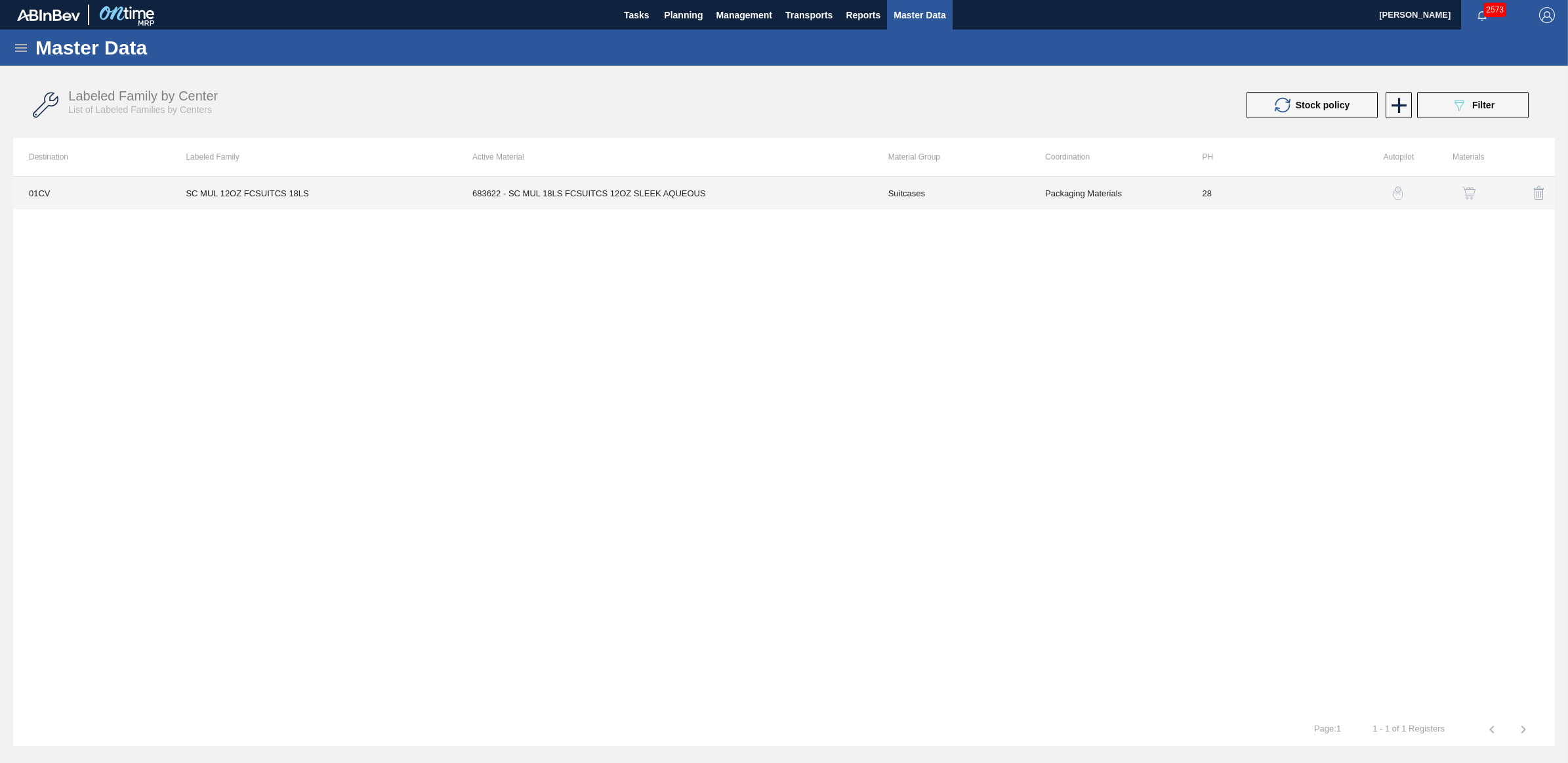
click at [270, 199] on td "SC MUL 12OZ FCSUITCS 18LS" at bounding box center [313, 193] width 287 height 33
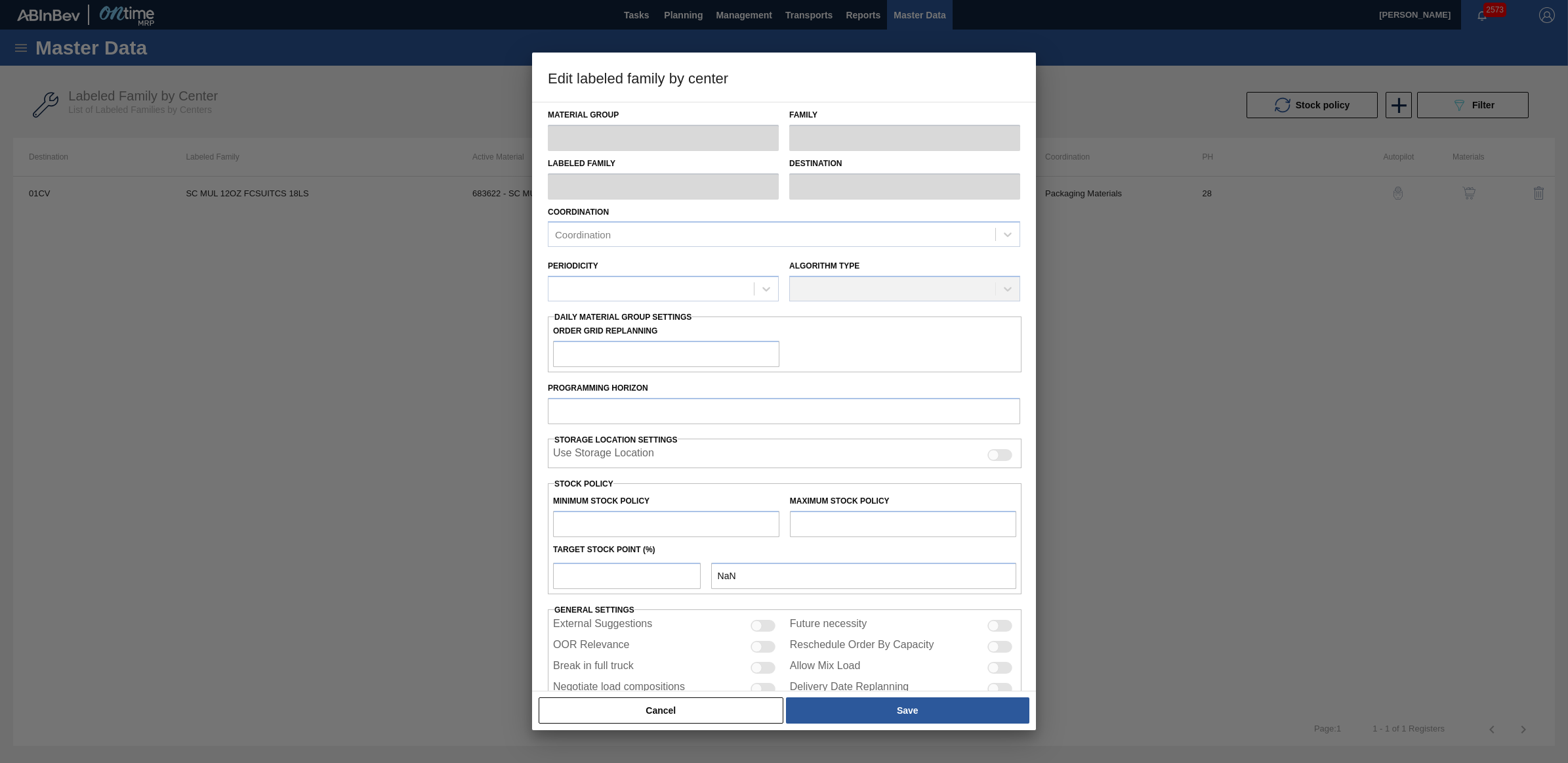
type input "Suitcases"
type input "SC MUL 12OZ FCSUITCS 18LS"
type input "01CV - [GEOGRAPHIC_DATA] Brewery"
type input "28"
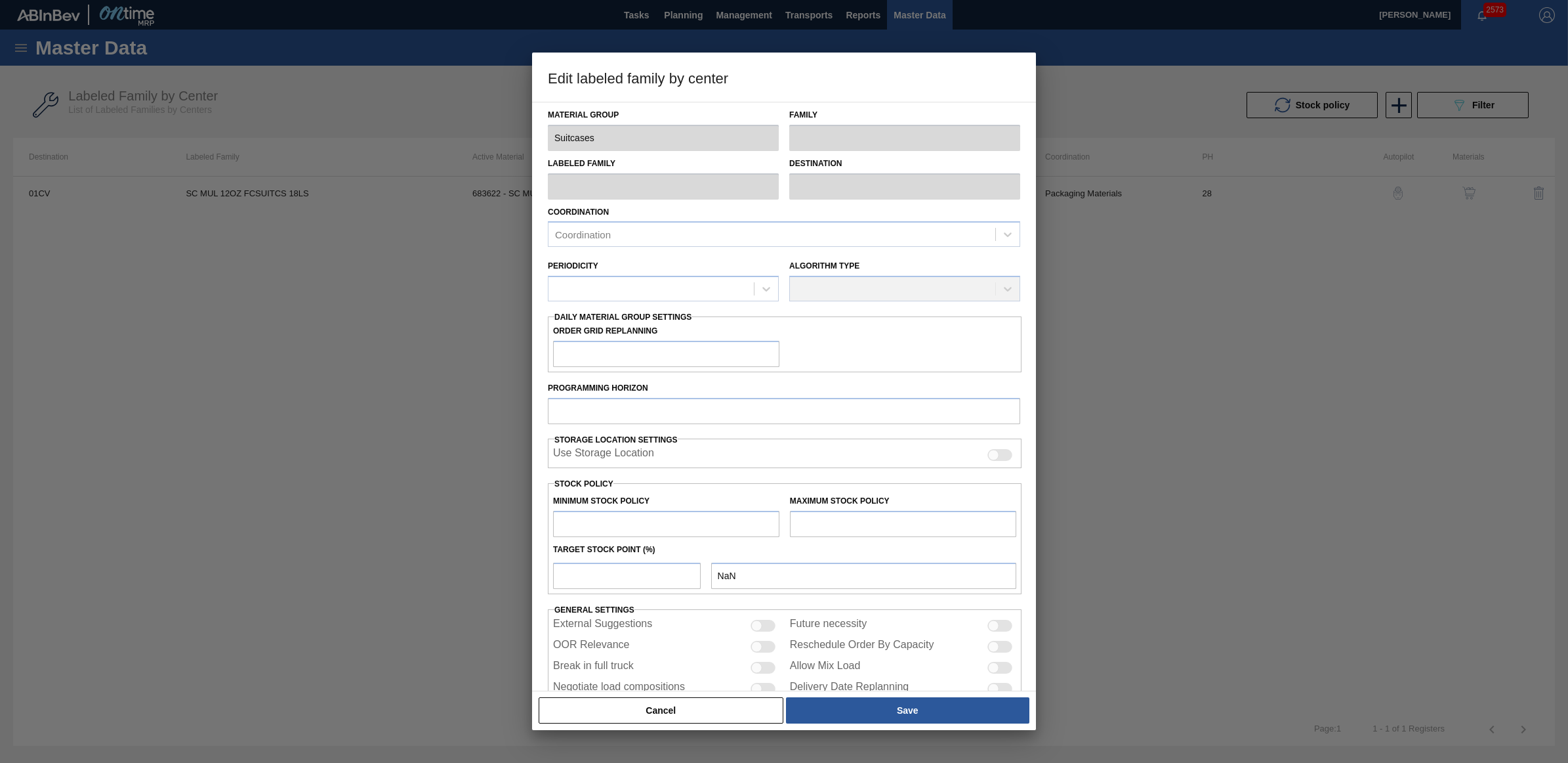
type input "0"
type input "206,357"
type input "0"
checkbox input "true"
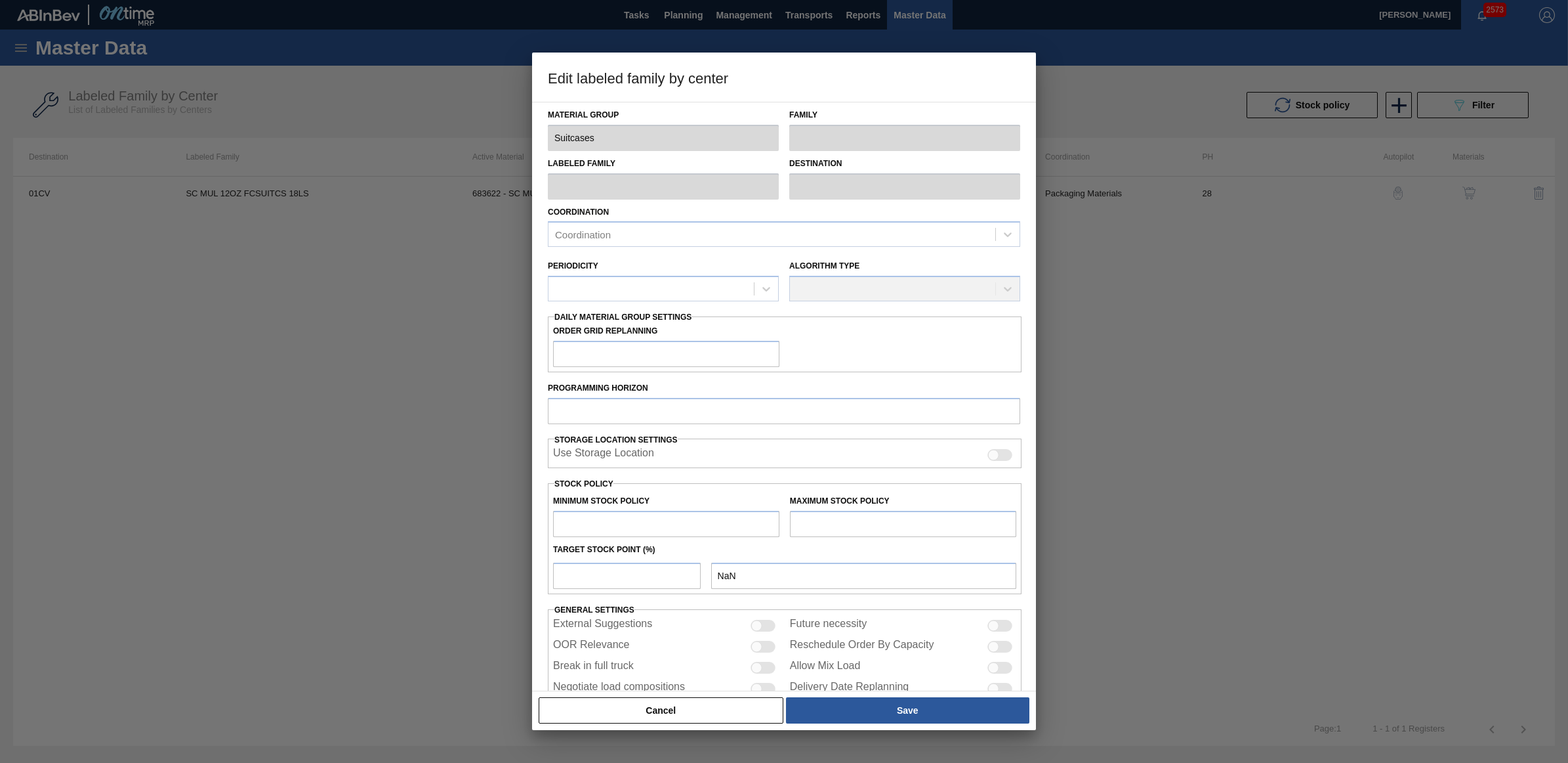
checkbox input "true"
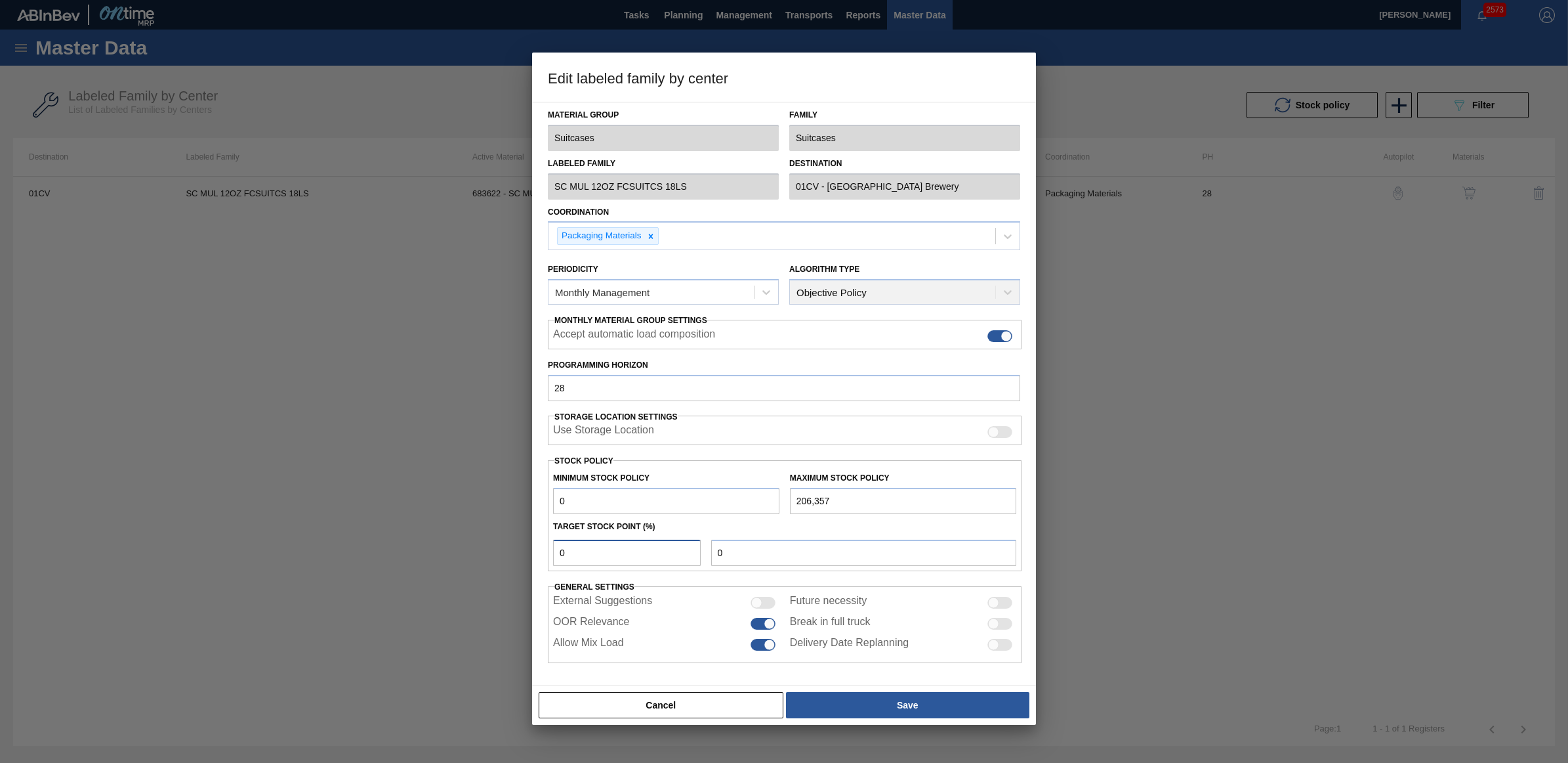
drag, startPoint x: 588, startPoint y: 554, endPoint x: 527, endPoint y: 550, distance: 61.1
click at [527, 550] on div "Edit labeled family by center Material Group Suitcases Family Suitcases Labeled…" at bounding box center [784, 381] width 1568 height 763
type input "1"
type input "2,064"
type input "10"
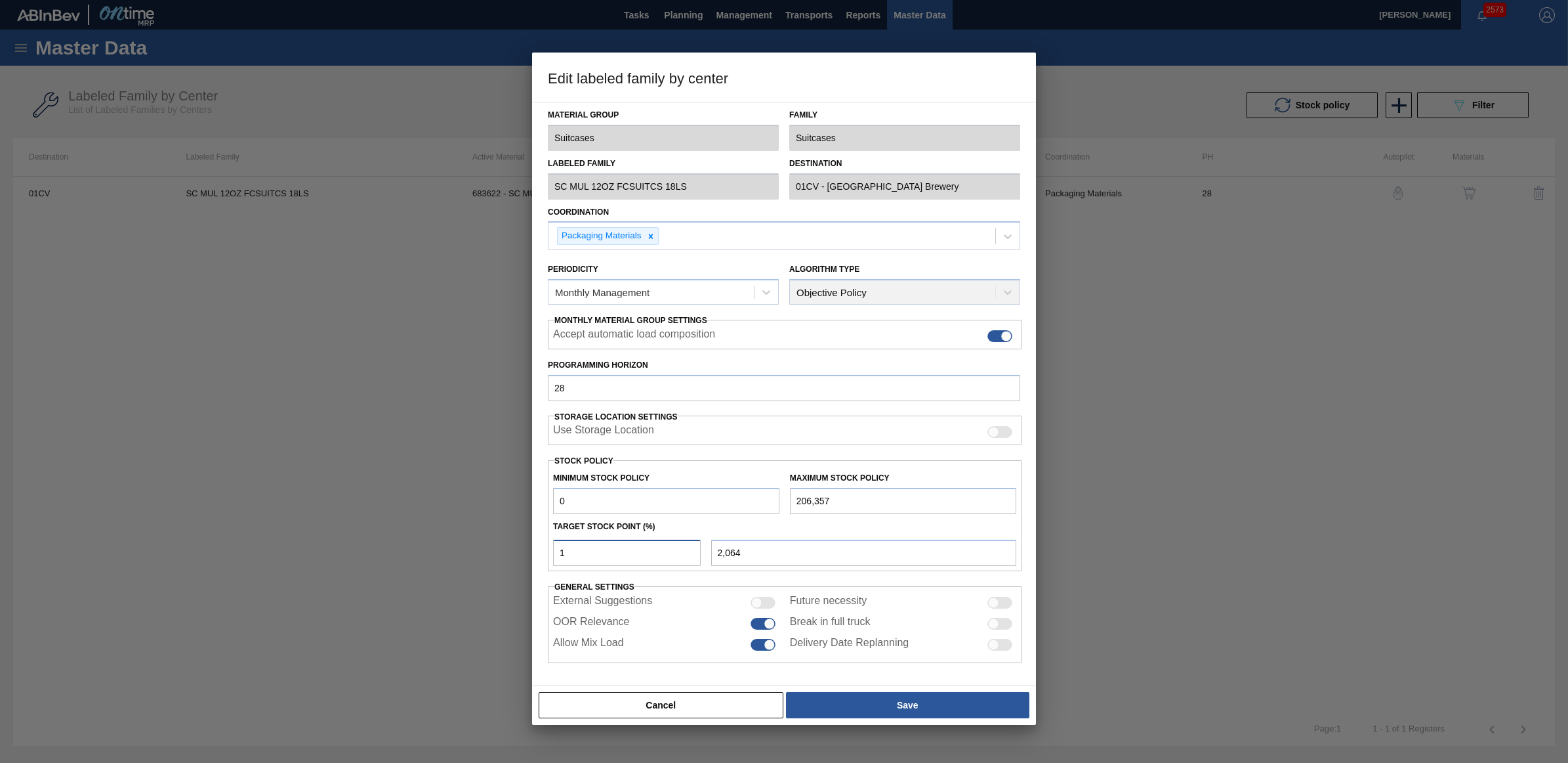
type input "20,636"
type input "1"
type input "2,064"
type input "0"
type input "5"
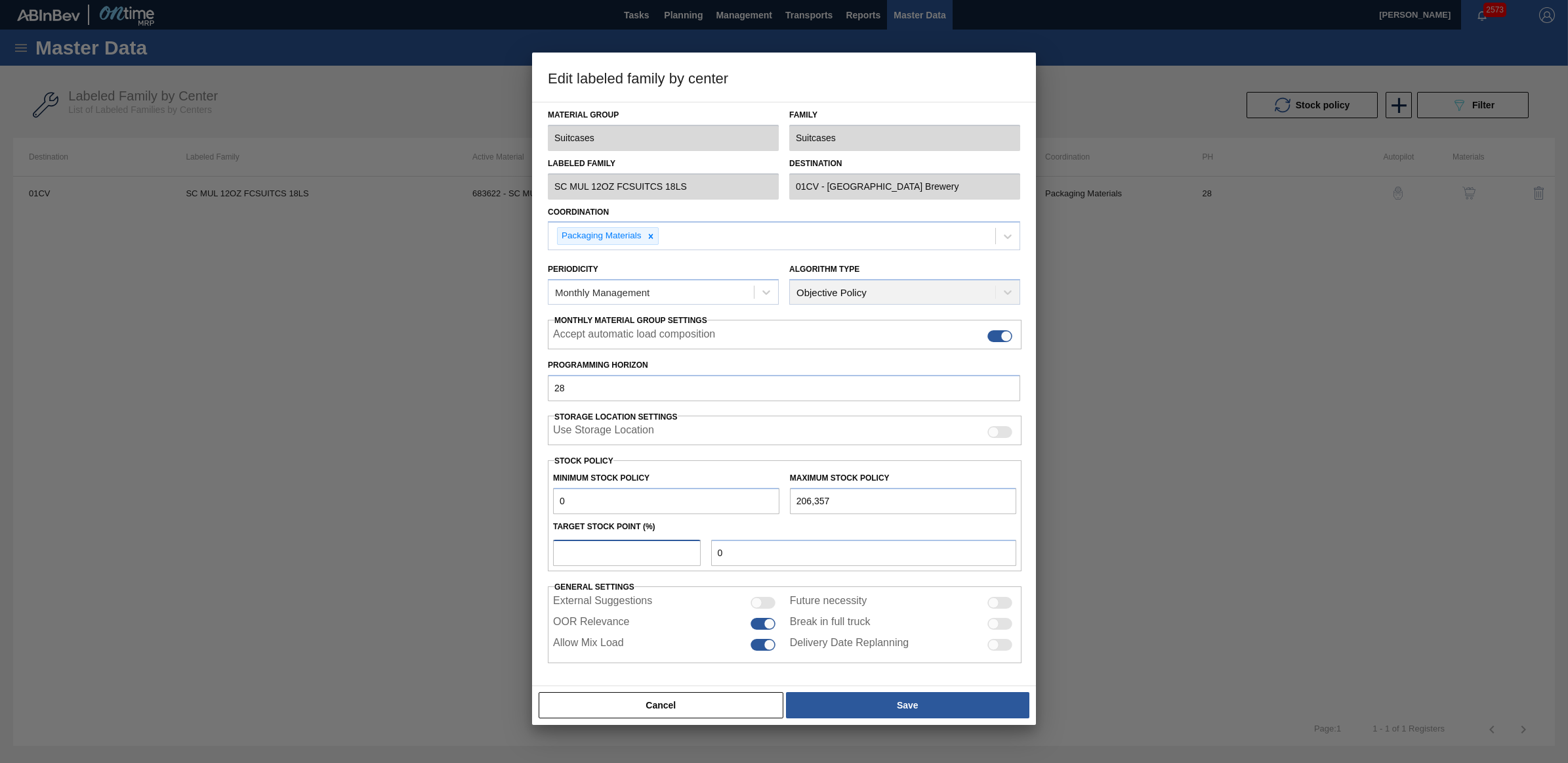
type input "10,318"
type input "5"
click at [896, 694] on button "Save" at bounding box center [908, 704] width 244 height 26
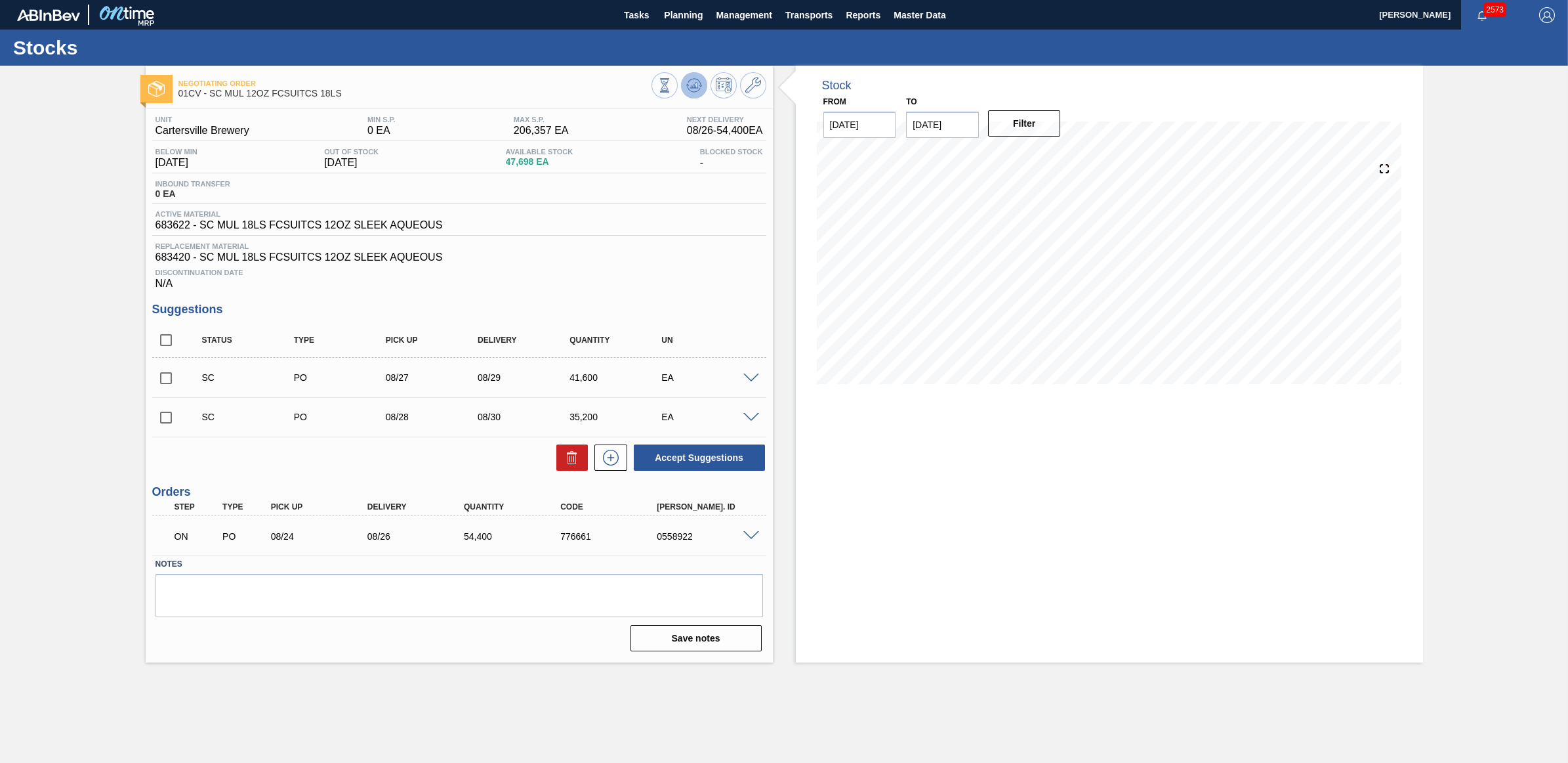
click at [693, 86] on icon at bounding box center [693, 85] width 8 height 6
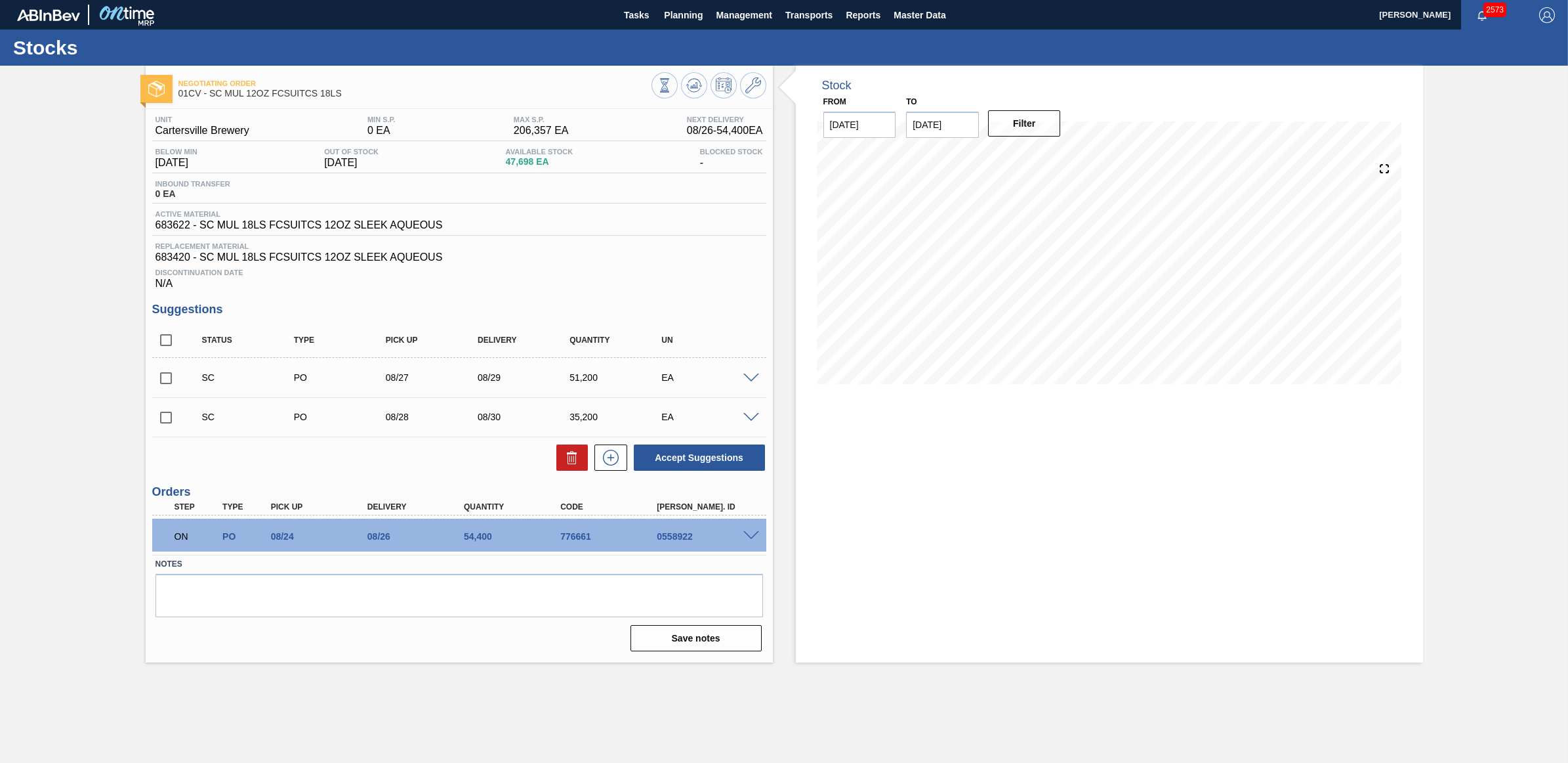
drag, startPoint x: 164, startPoint y: 386, endPoint x: 165, endPoint y: 397, distance: 11.0
click at [164, 386] on input "checkbox" at bounding box center [166, 377] width 28 height 28
checkbox input "true"
click at [167, 420] on input "checkbox" at bounding box center [166, 417] width 28 height 28
checkbox input "true"
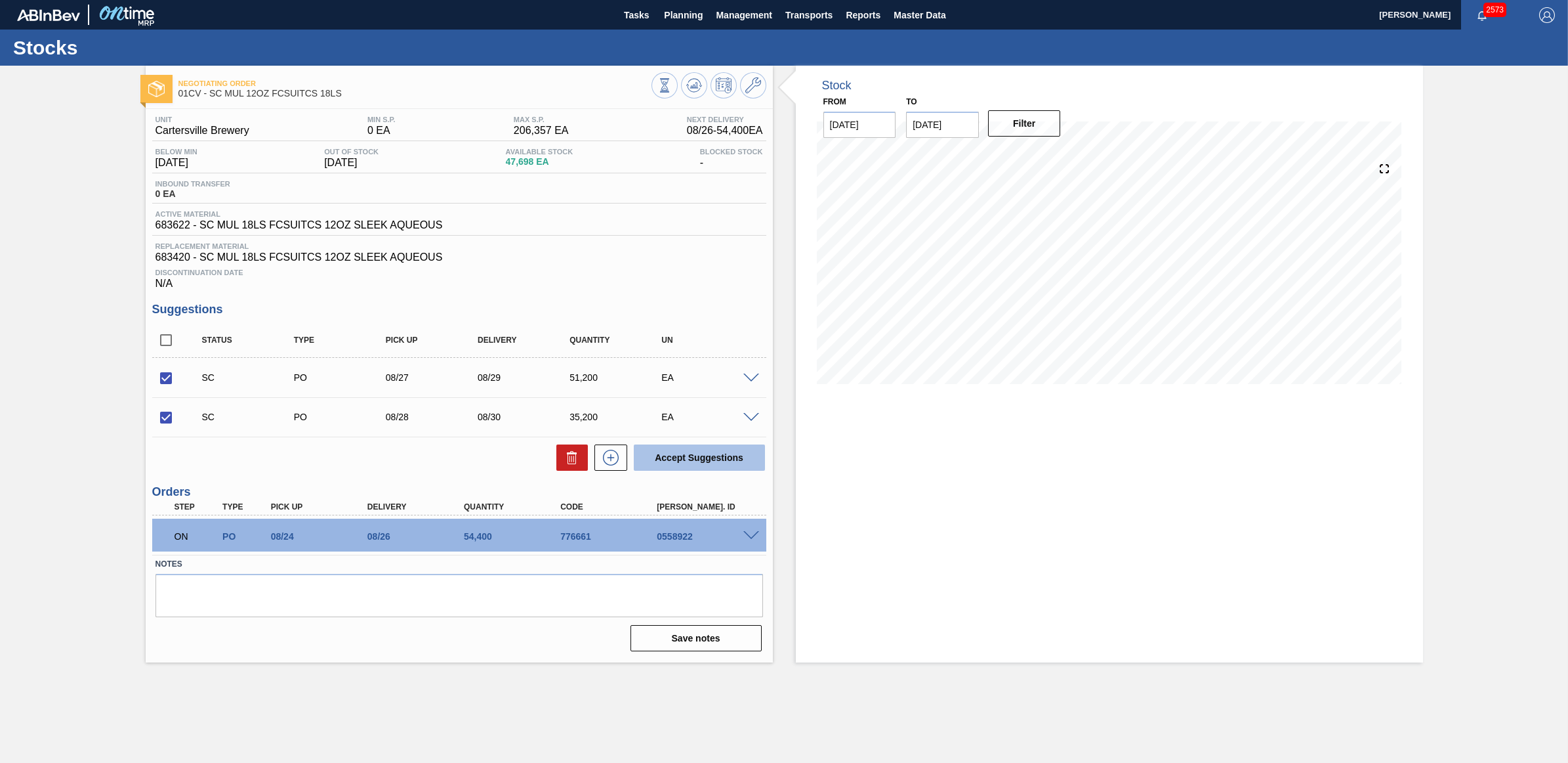
click at [693, 461] on button "Accept Suggestions" at bounding box center [699, 457] width 131 height 26
checkbox input "false"
click at [687, 14] on span "Planning" at bounding box center [683, 14] width 39 height 15
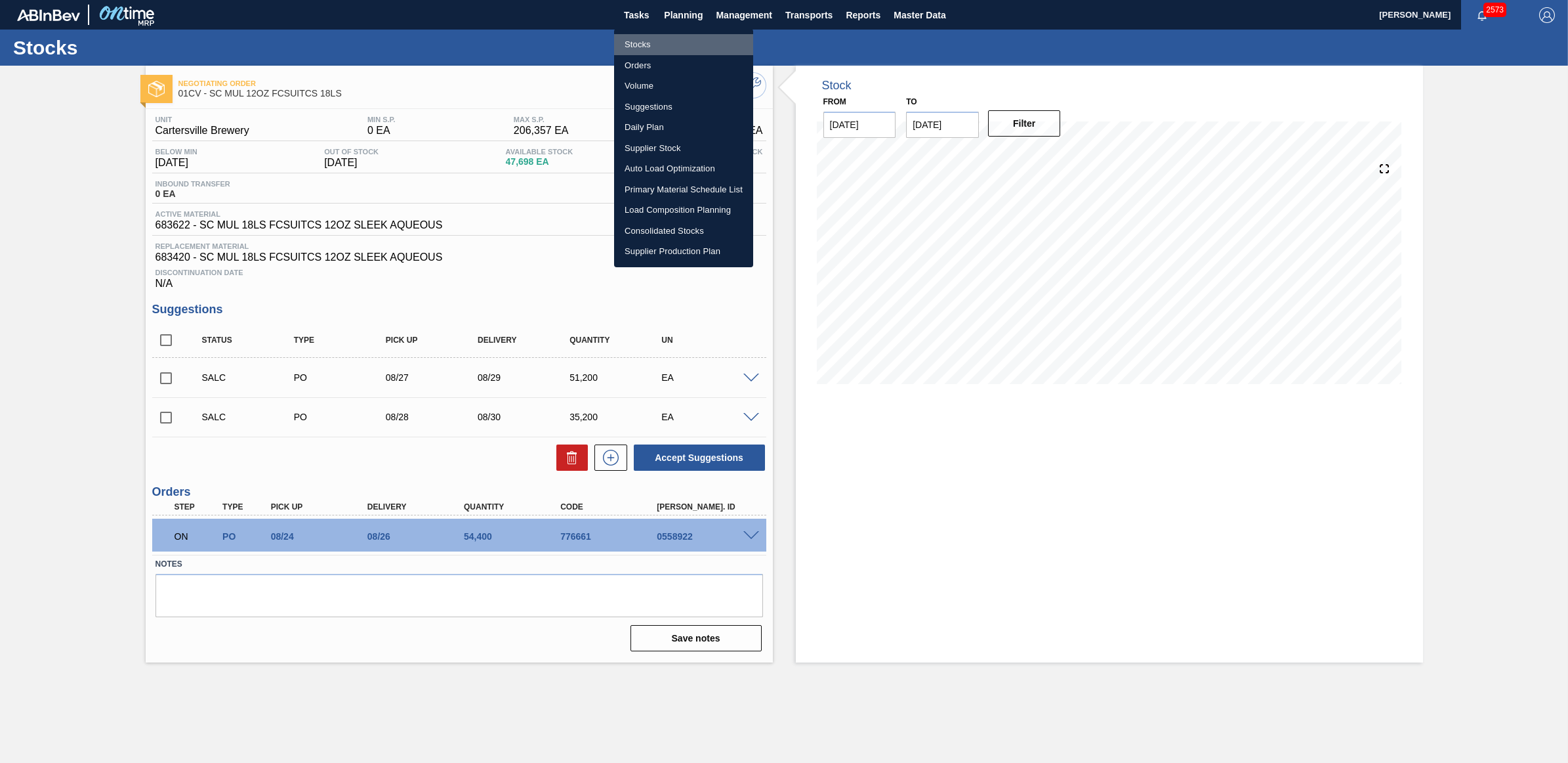
click at [676, 44] on li "Stocks" at bounding box center [683, 44] width 139 height 21
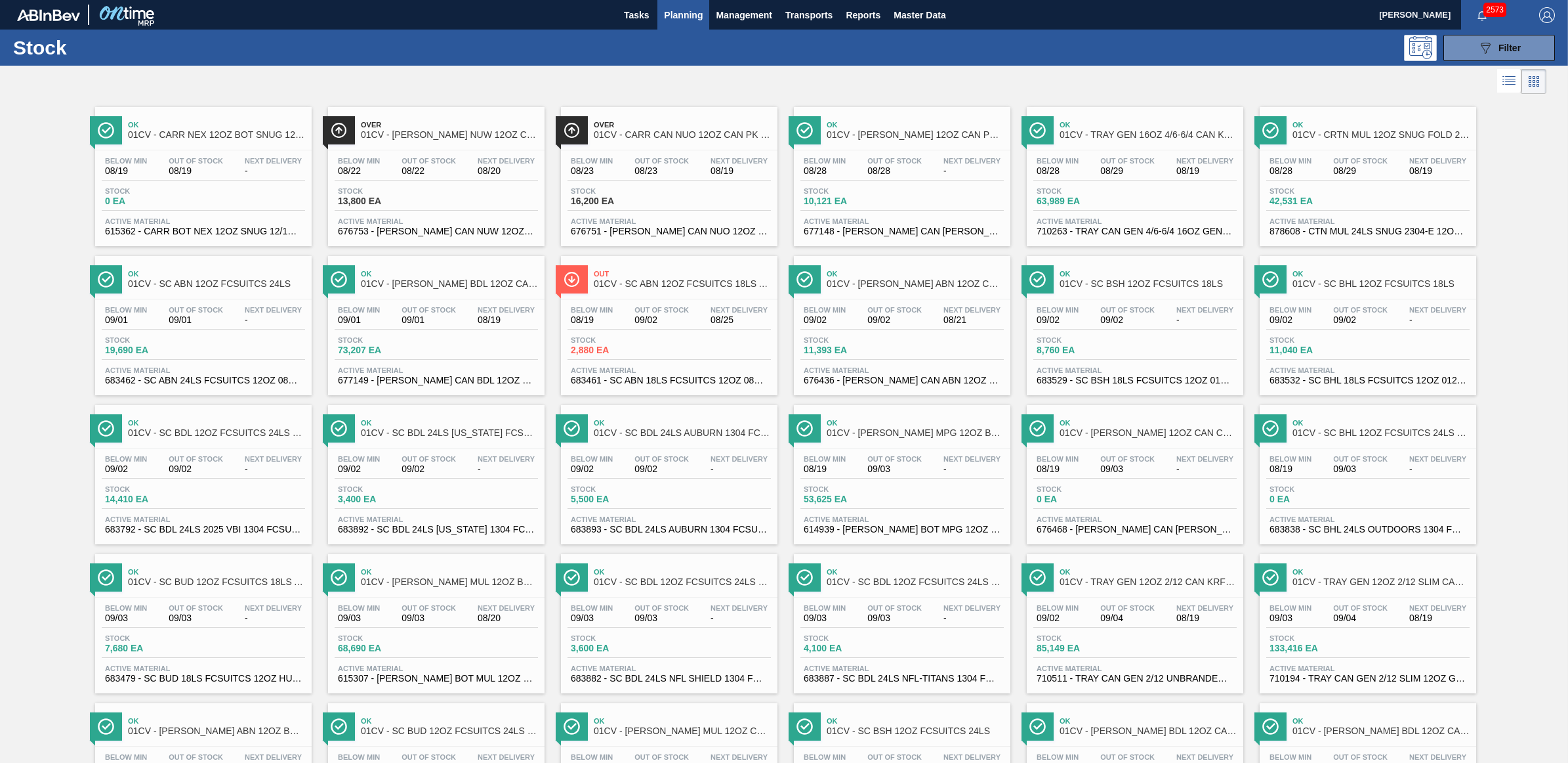
click at [880, 168] on span "08/28" at bounding box center [895, 171] width 54 height 10
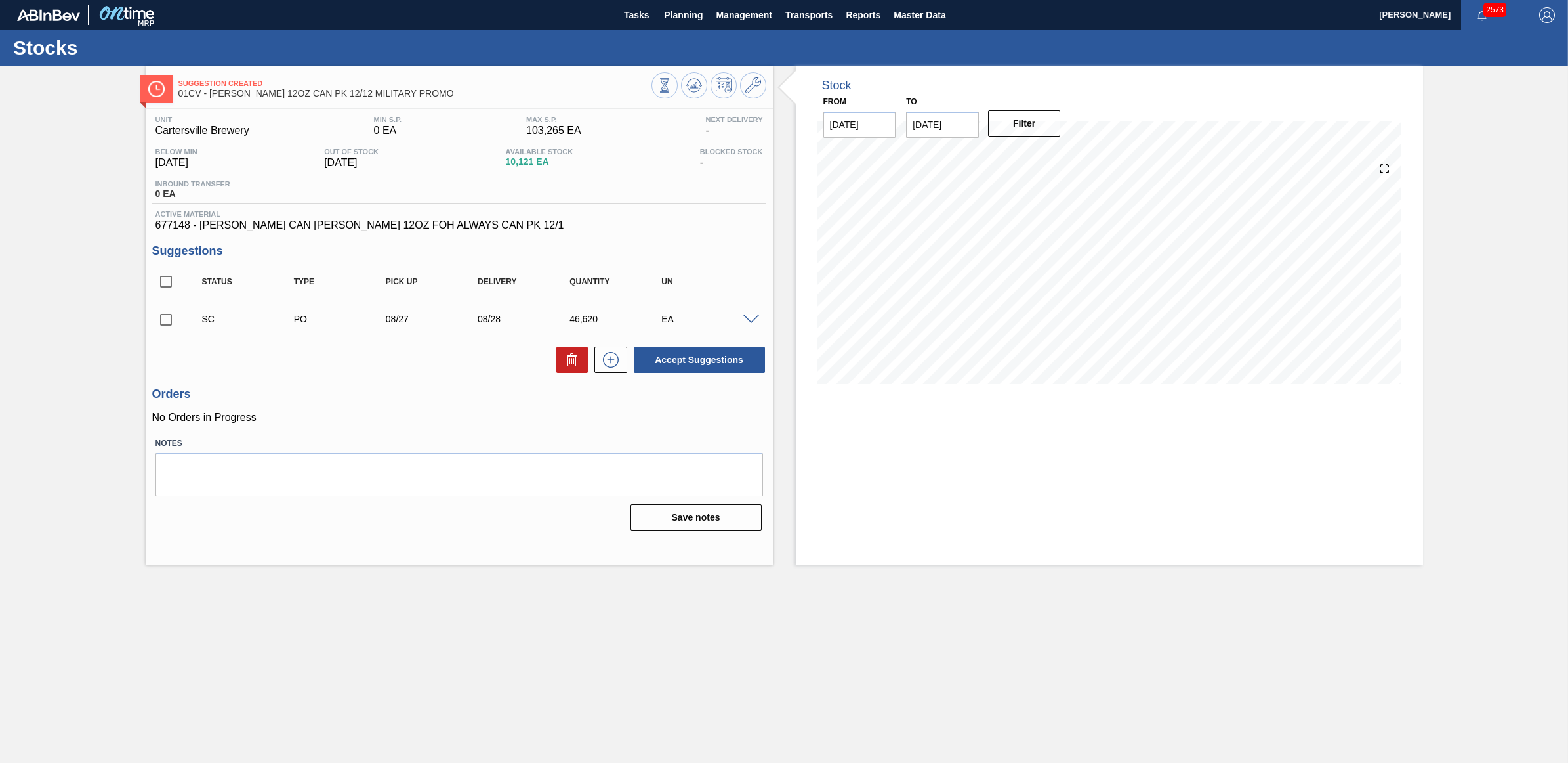
click at [165, 320] on input "checkbox" at bounding box center [166, 320] width 28 height 28
click at [677, 353] on button "Accept Suggestions" at bounding box center [699, 359] width 131 height 26
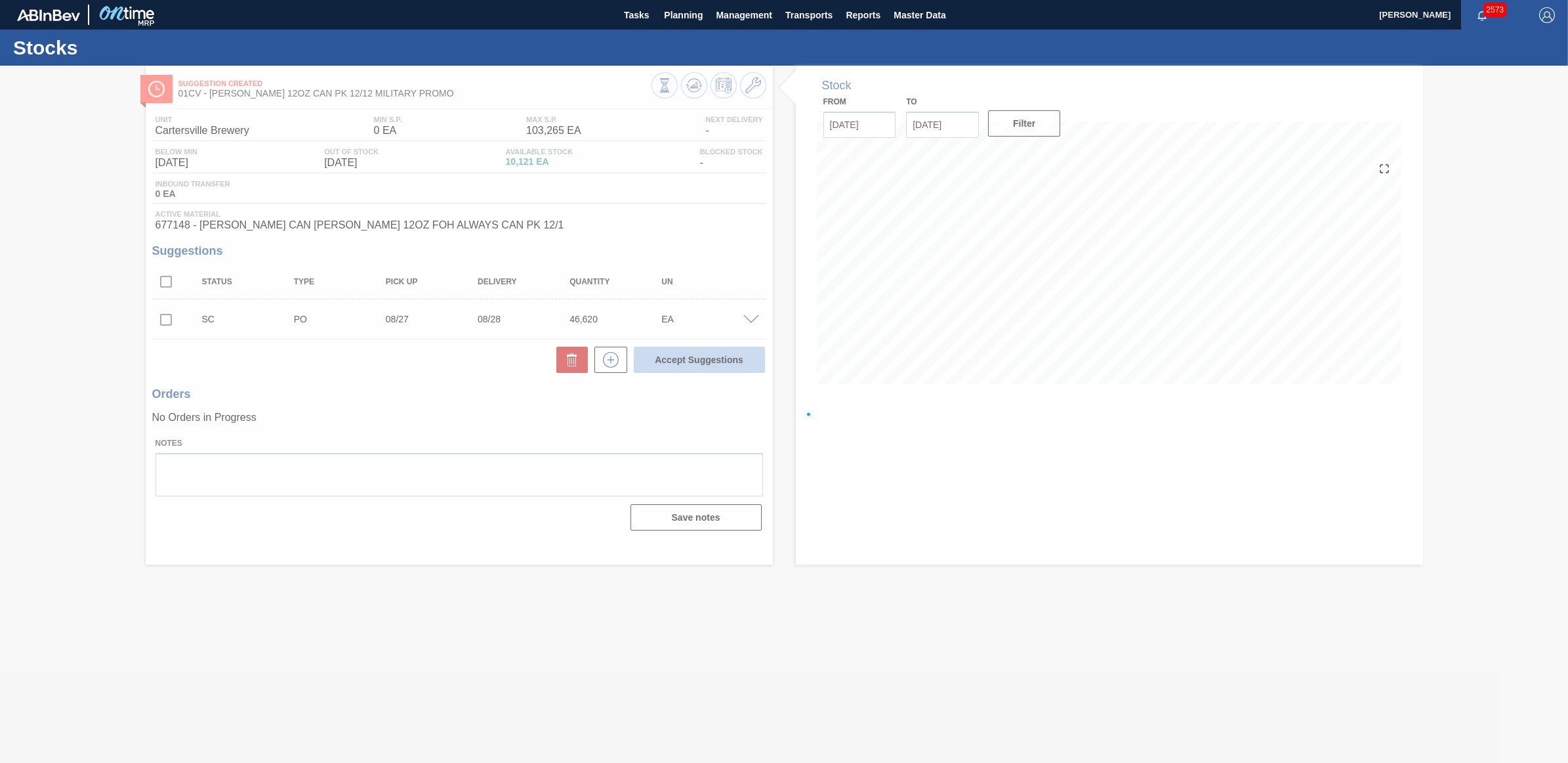
checkbox input "false"
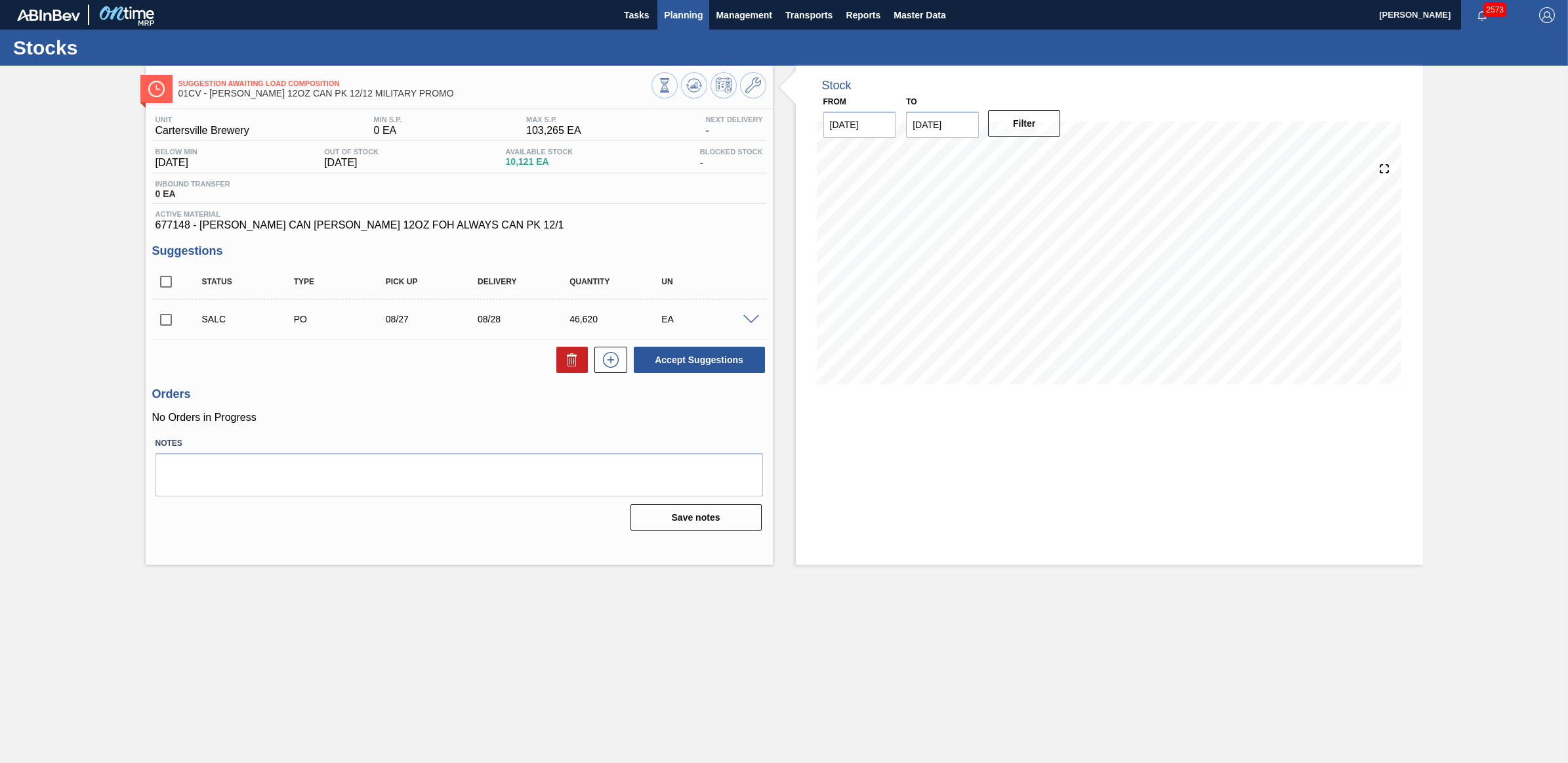
click at [664, 14] on span "Planning" at bounding box center [683, 14] width 39 height 15
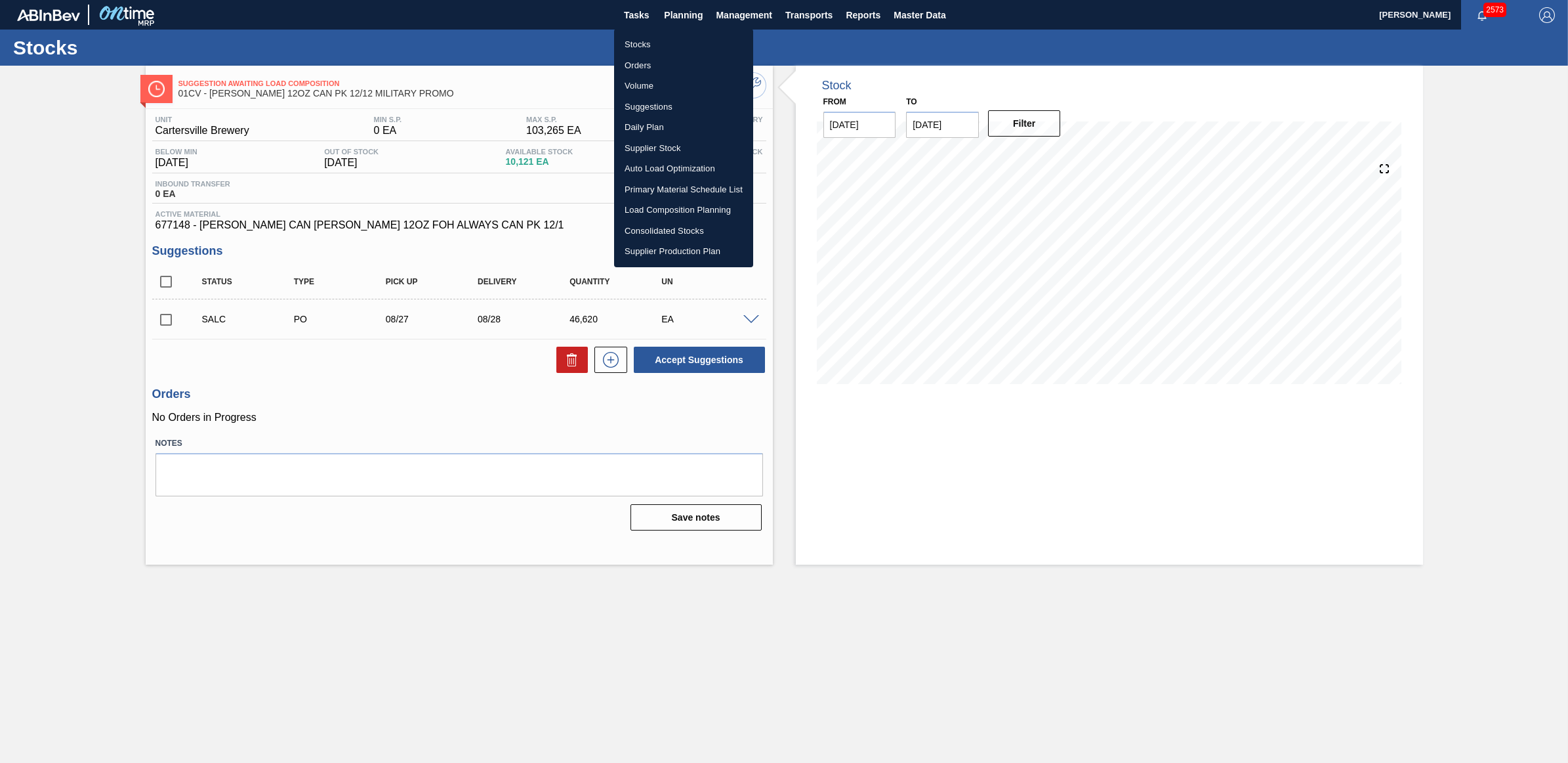
click at [644, 46] on li "Stocks" at bounding box center [683, 44] width 139 height 21
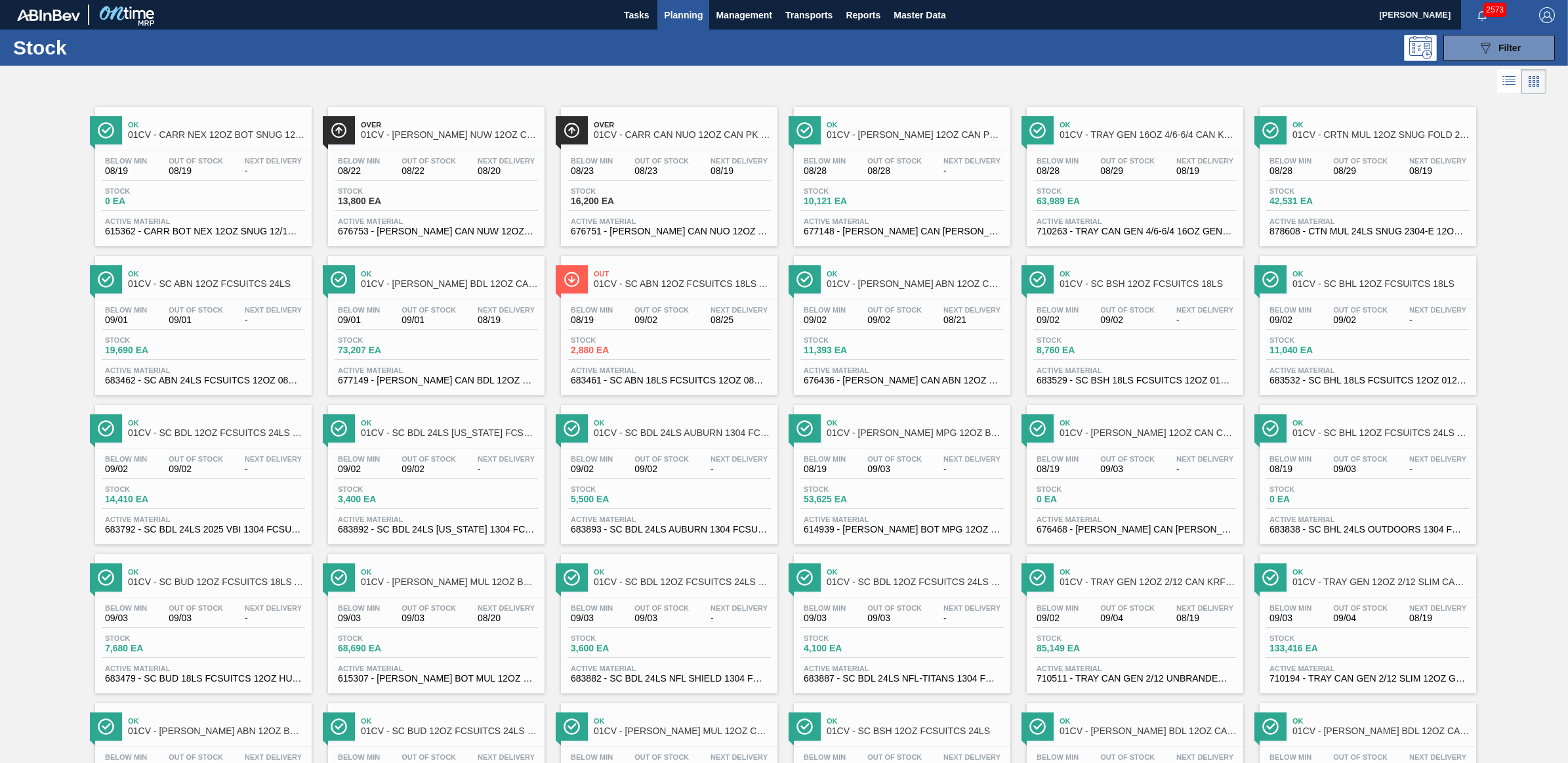
drag, startPoint x: 887, startPoint y: 297, endPoint x: 917, endPoint y: 299, distance: 30.1
click at [887, 297] on div "Ok 01CV - [PERSON_NAME] ABN 12OZ CAN CAN PK 12/12 CAN Below Min 09/02 Out Of St…" at bounding box center [902, 325] width 217 height 139
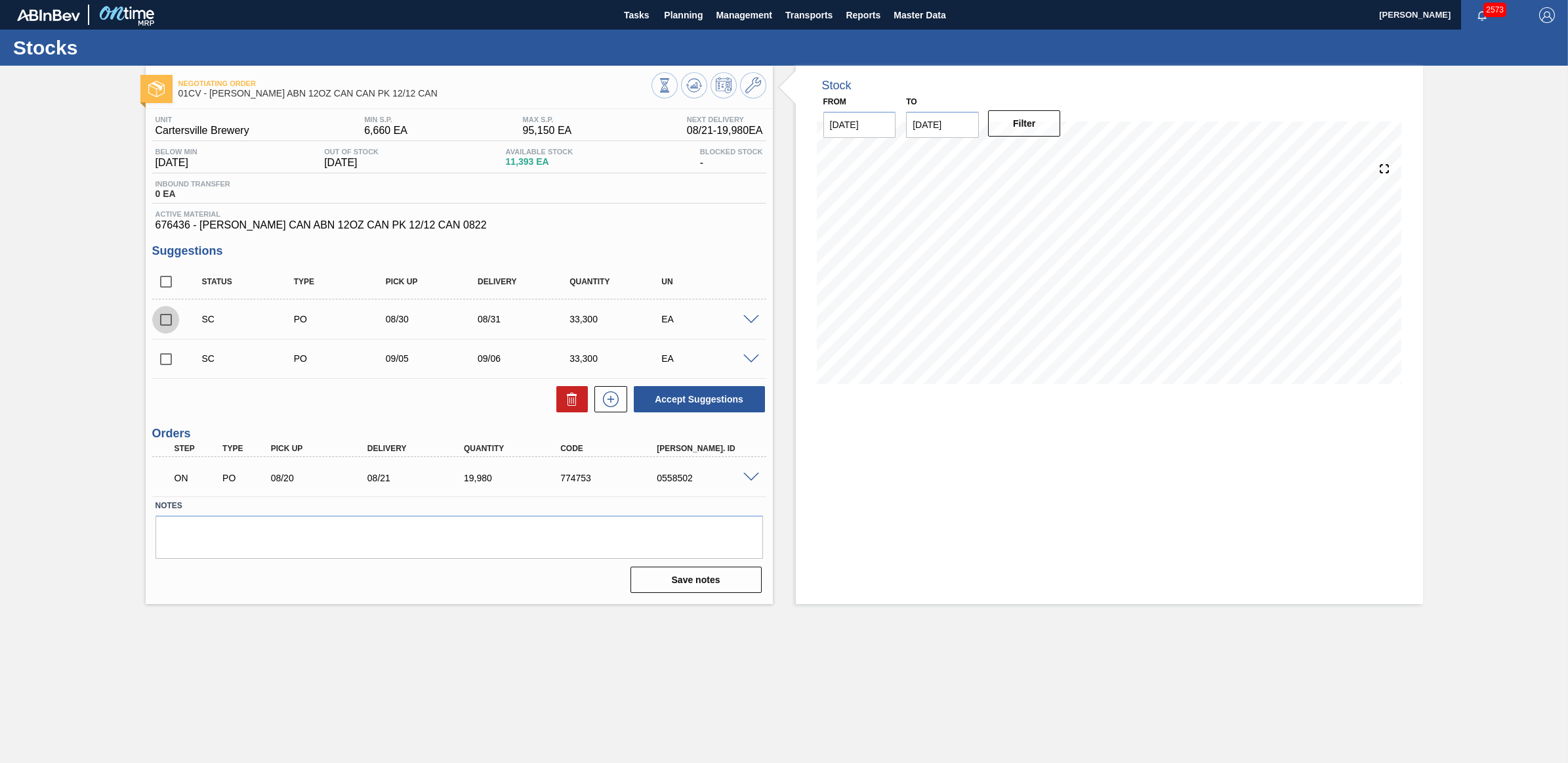
click at [165, 319] on input "checkbox" at bounding box center [166, 320] width 28 height 28
click at [666, 392] on button "Accept Suggestions" at bounding box center [699, 398] width 131 height 26
checkbox input "false"
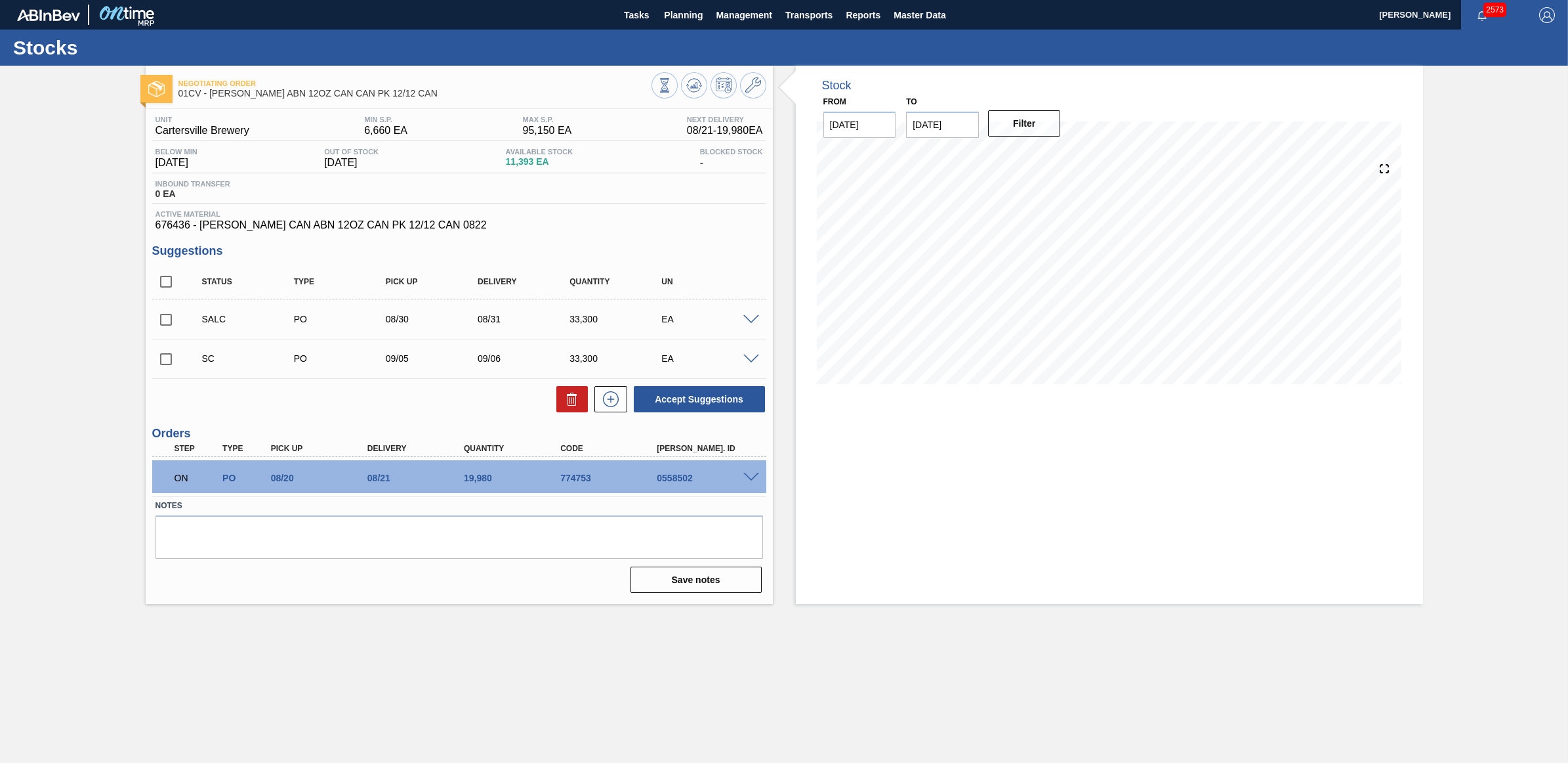
drag, startPoint x: 692, startPoint y: 17, endPoint x: 666, endPoint y: 38, distance: 33.4
click at [692, 17] on span "Planning" at bounding box center [683, 14] width 39 height 15
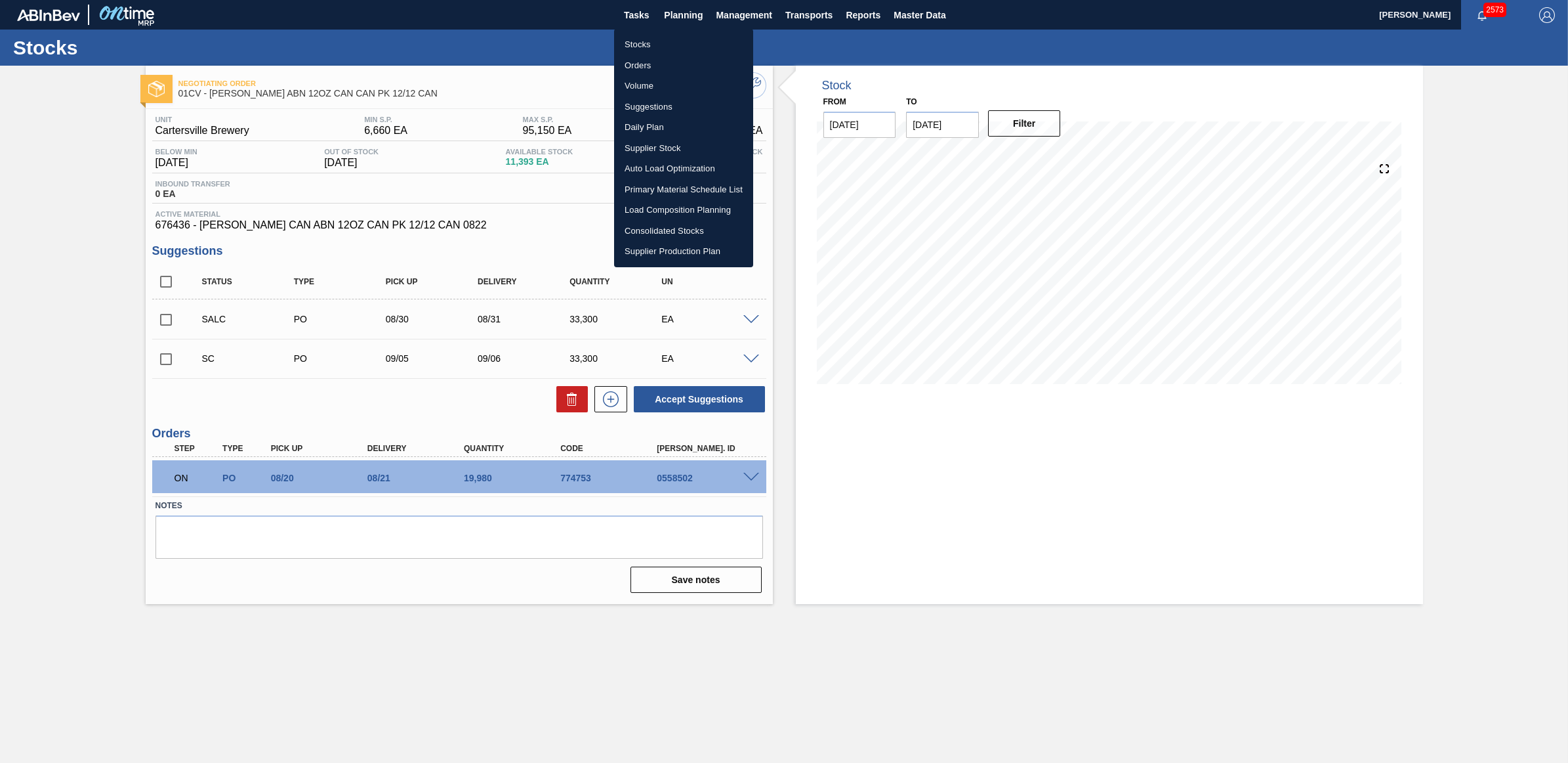
click at [653, 43] on li "Stocks" at bounding box center [683, 44] width 139 height 21
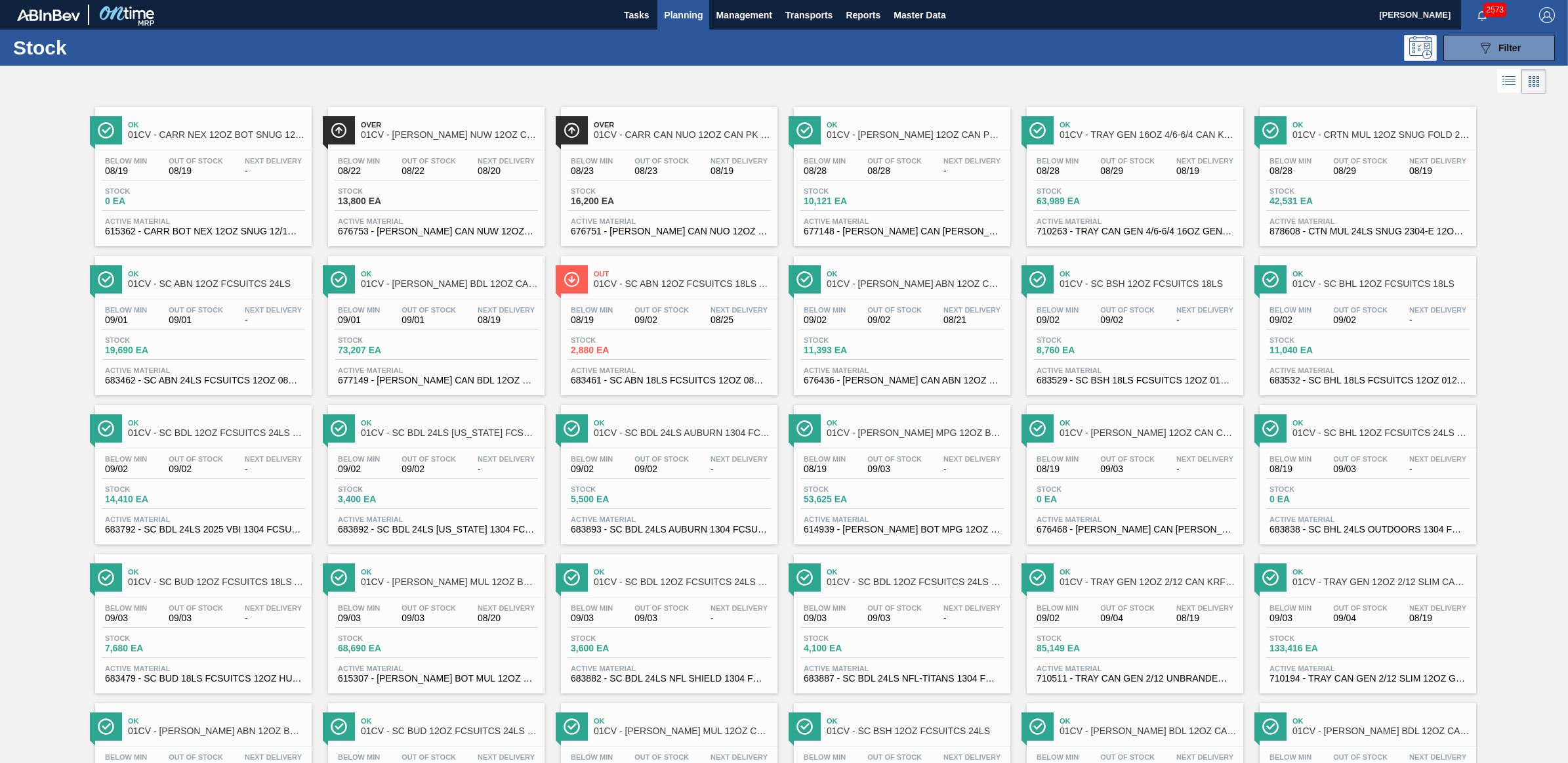
click at [457, 330] on div "Below Min 09/01 Out Of Stock 09/01 Next Delivery 08/19" at bounding box center [436, 318] width 203 height 23
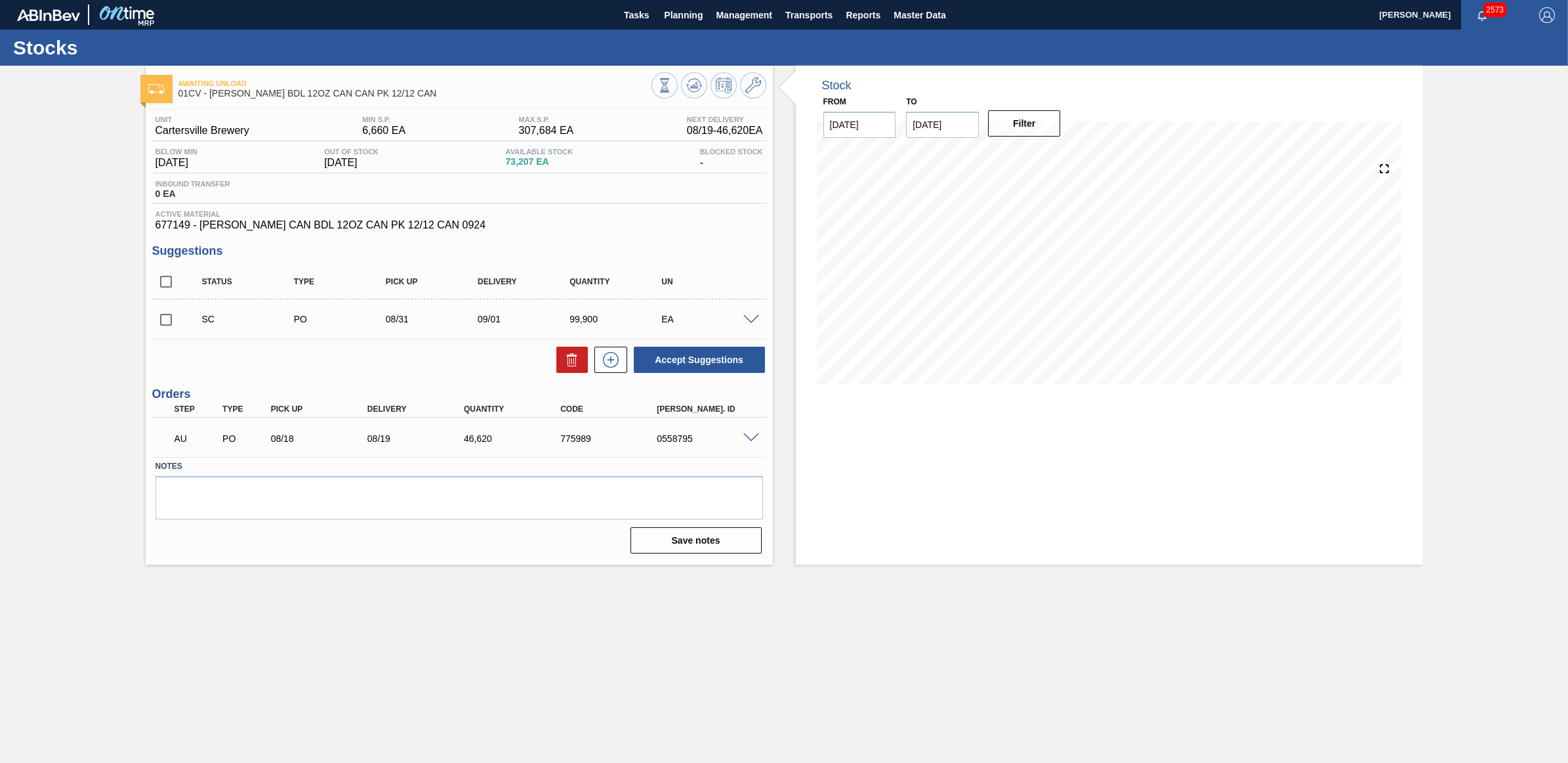
click at [168, 320] on input "checkbox" at bounding box center [166, 320] width 28 height 28
click at [710, 353] on button "Accept Suggestions" at bounding box center [699, 359] width 131 height 26
checkbox input "false"
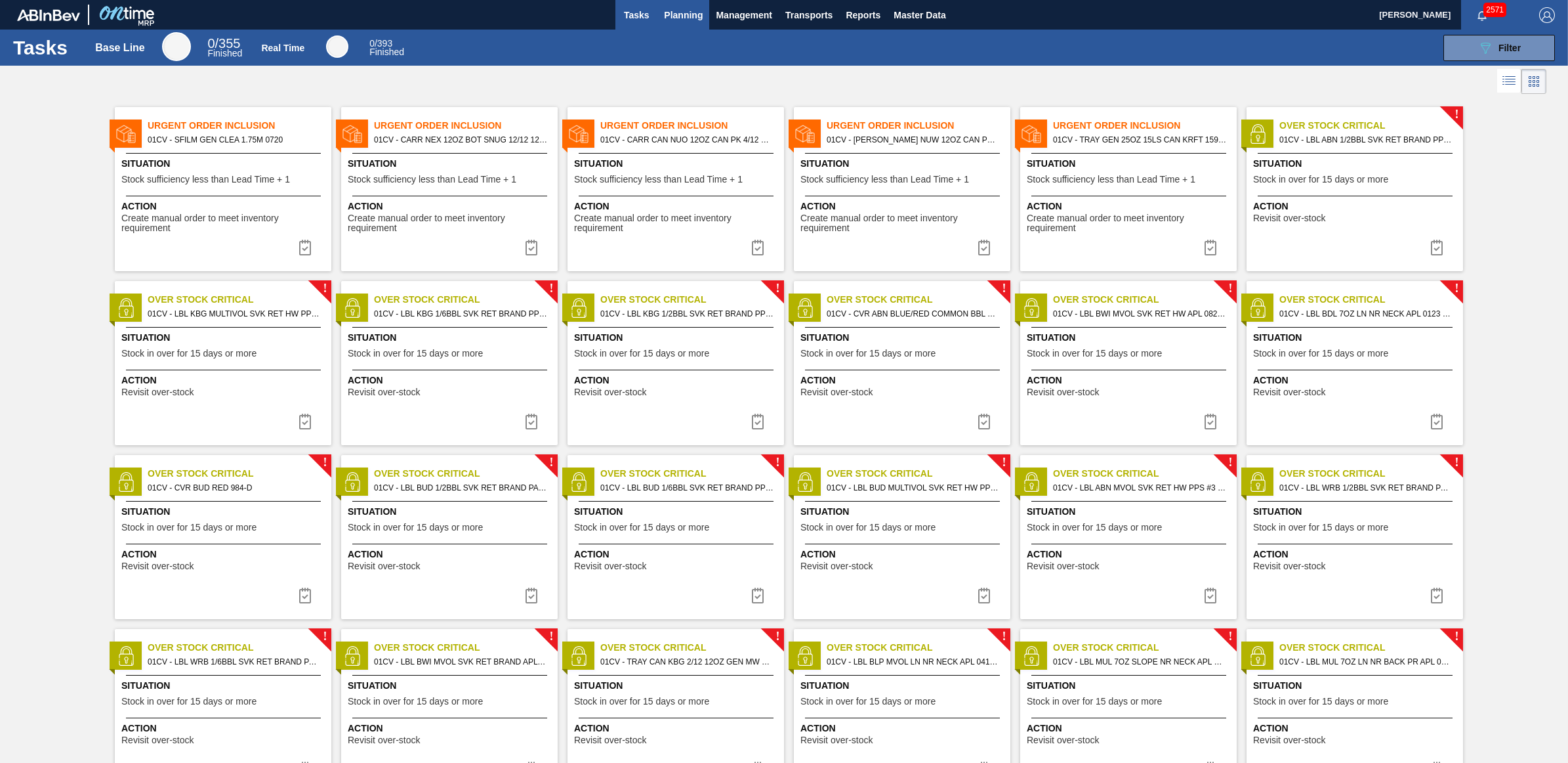
click at [676, 21] on span "Planning" at bounding box center [683, 14] width 39 height 15
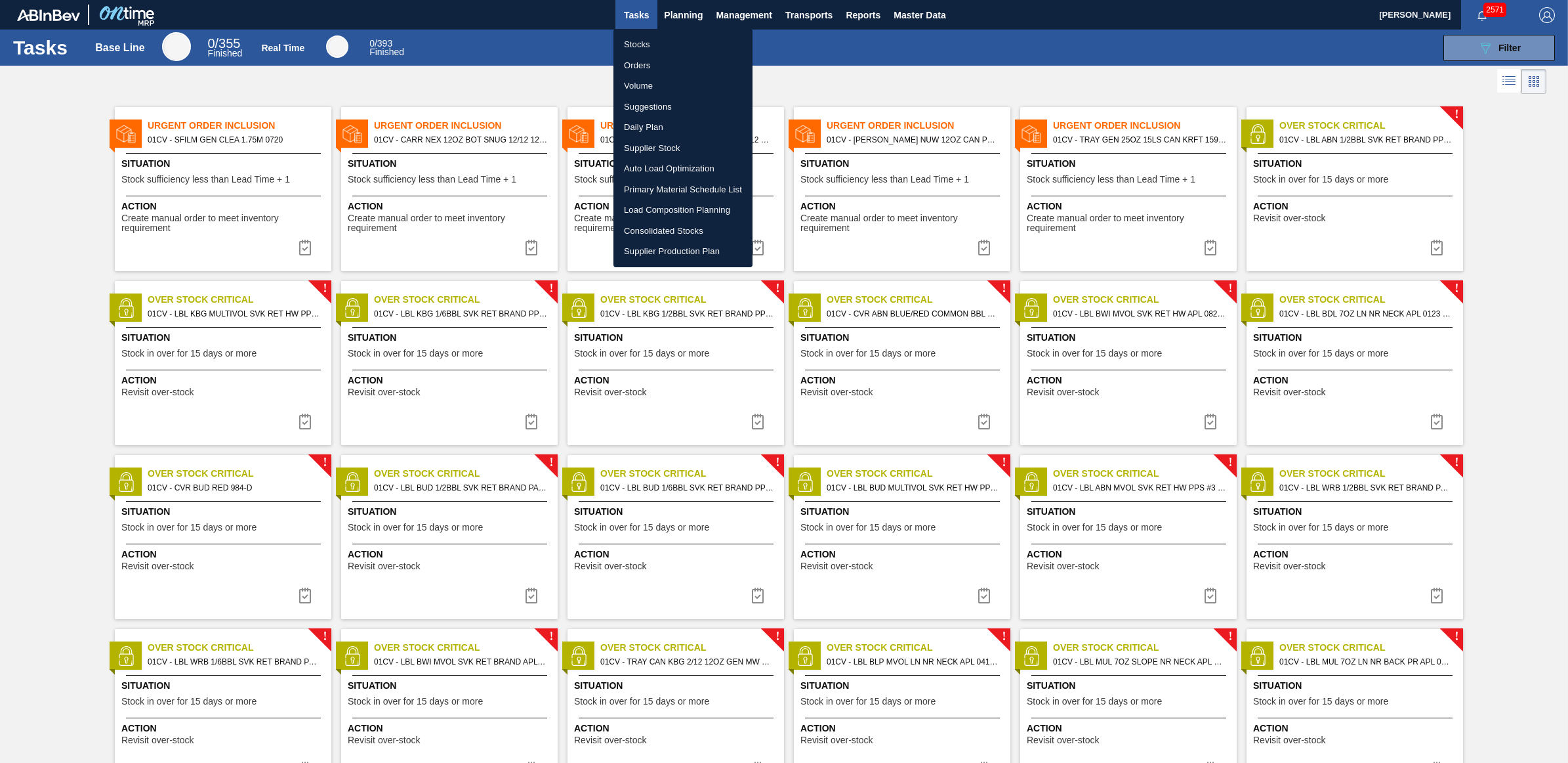
click at [657, 205] on li "Load Composition Planning" at bounding box center [683, 209] width 139 height 21
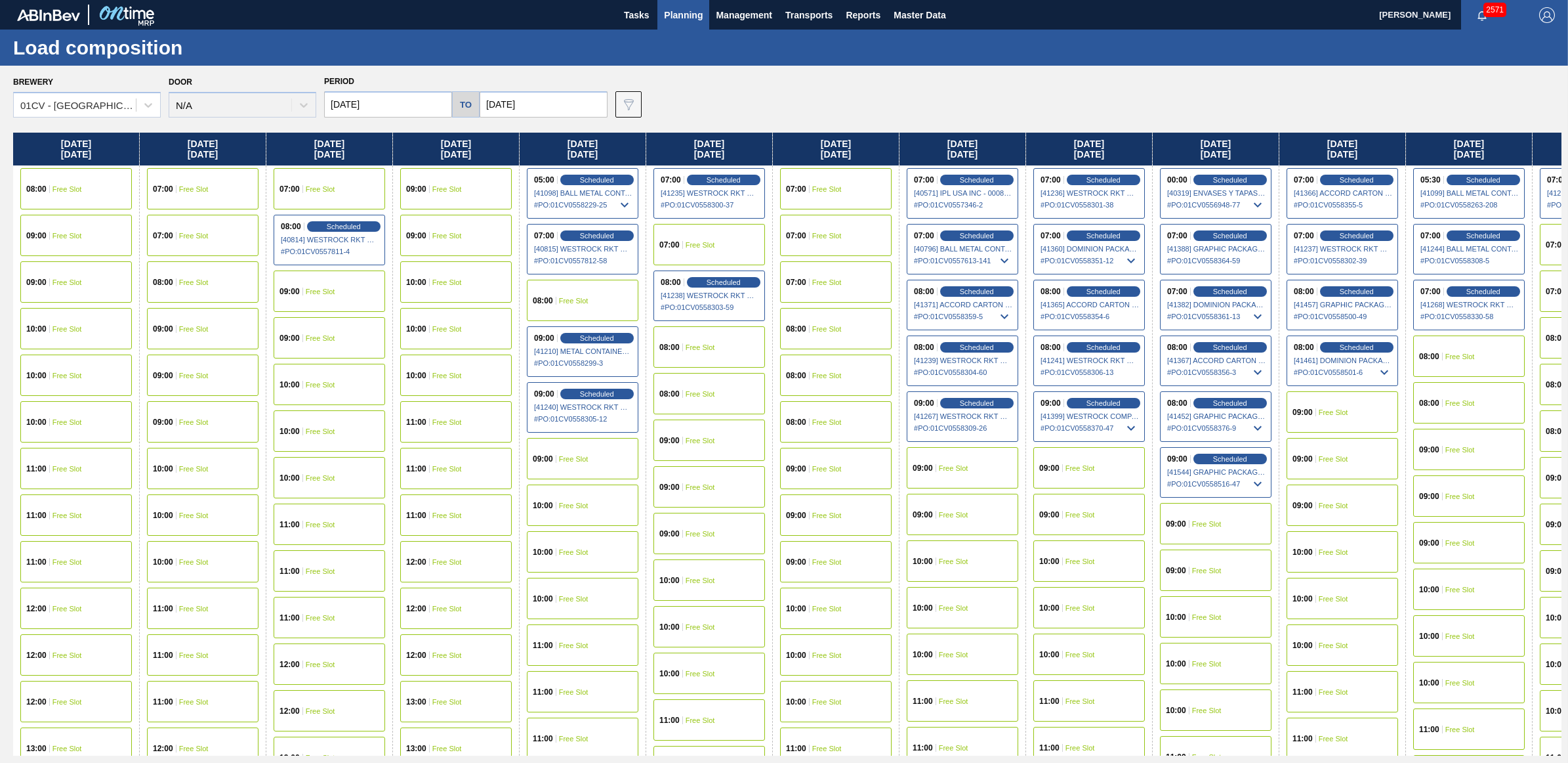
click at [358, 110] on input "[DATE]" at bounding box center [388, 104] width 128 height 26
click at [357, 241] on div "18" at bounding box center [361, 242] width 18 height 18
type input "[DATE]"
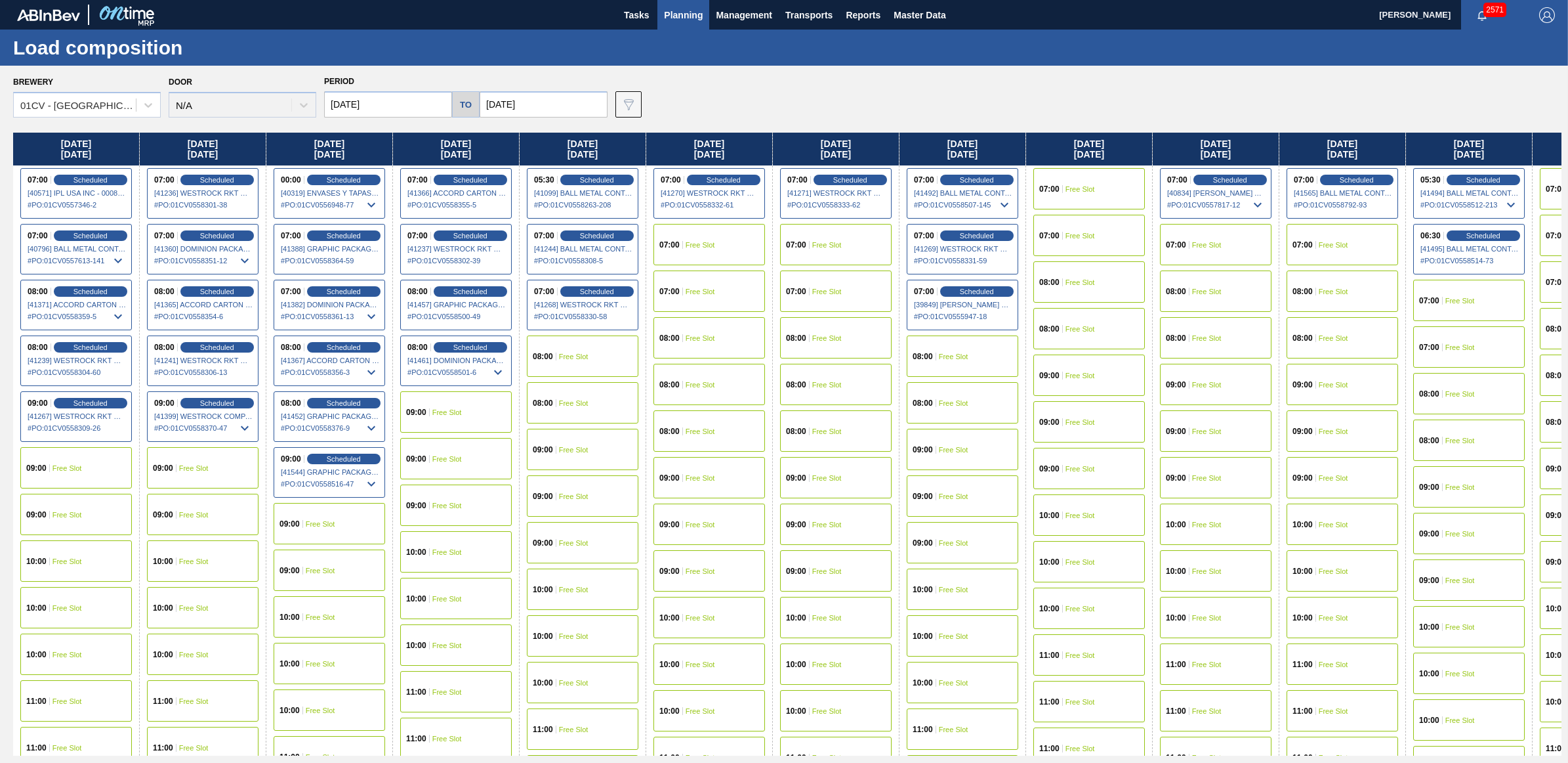
click at [686, 333] on div "08:00 Free Slot" at bounding box center [710, 338] width 112 height 42
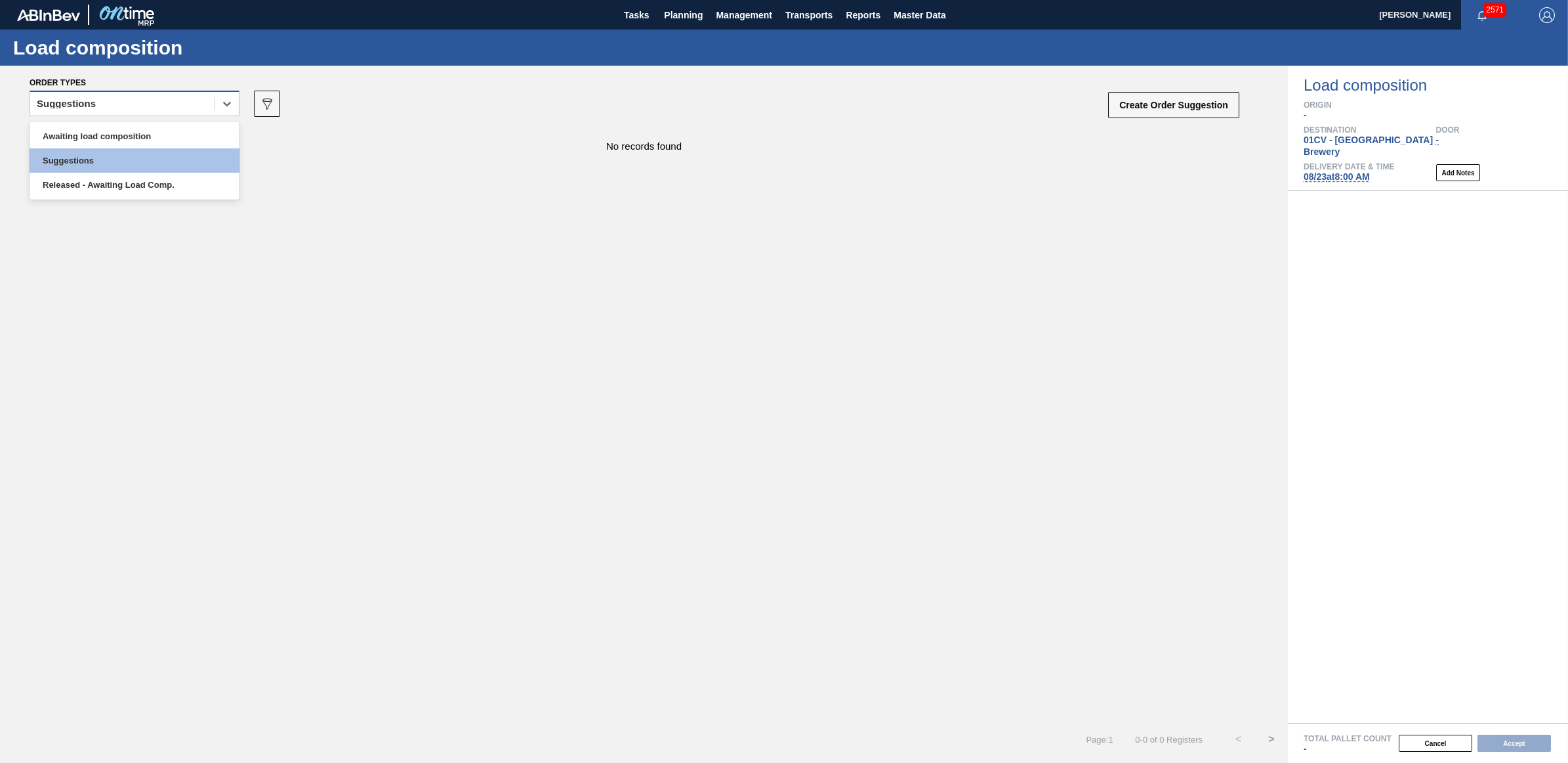
click at [89, 102] on div "Suggestions" at bounding box center [66, 104] width 59 height 9
click at [94, 135] on div "Awaiting load composition" at bounding box center [135, 135] width 210 height 24
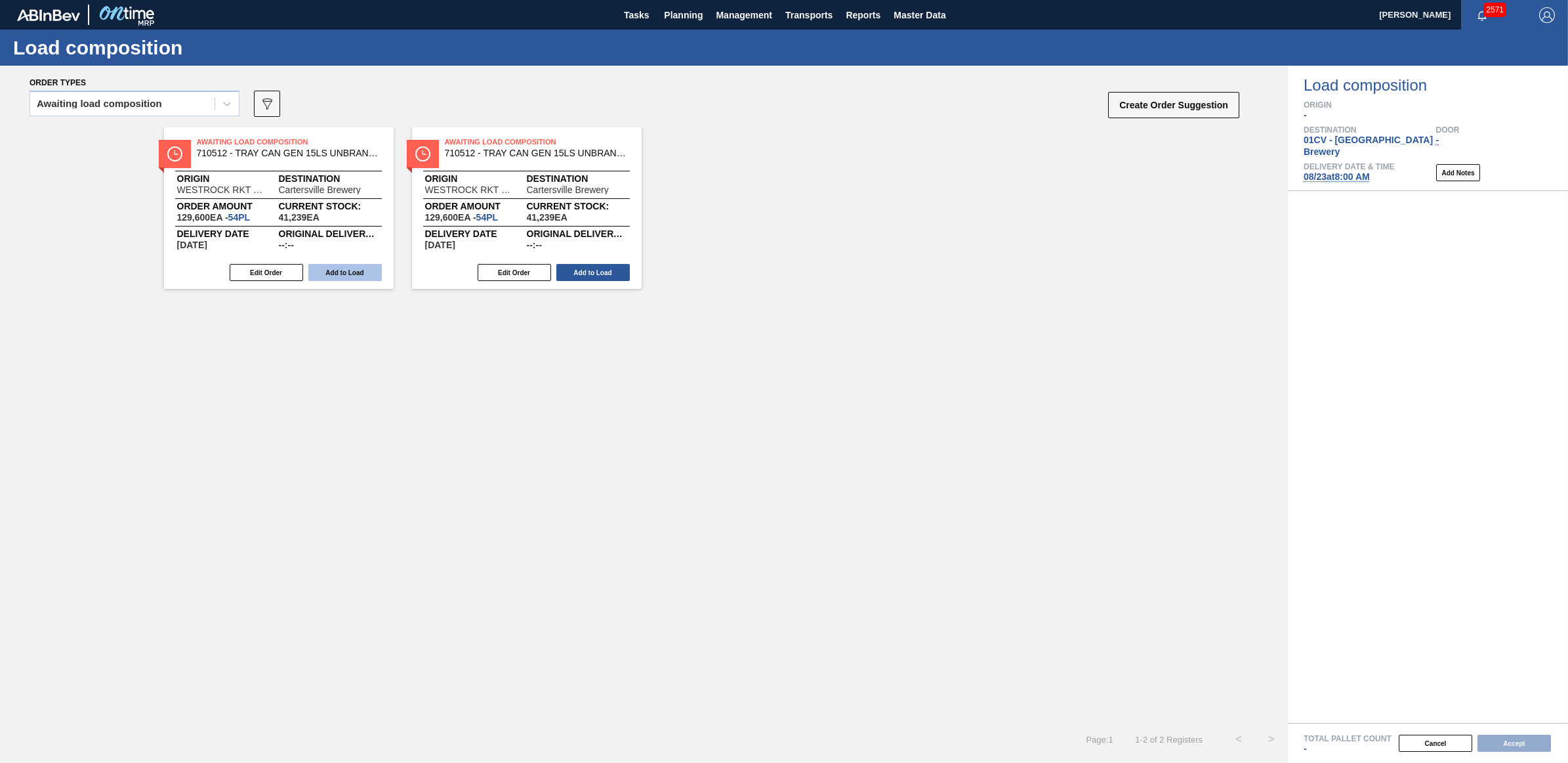
click at [336, 265] on button "Add to Load" at bounding box center [345, 272] width 73 height 17
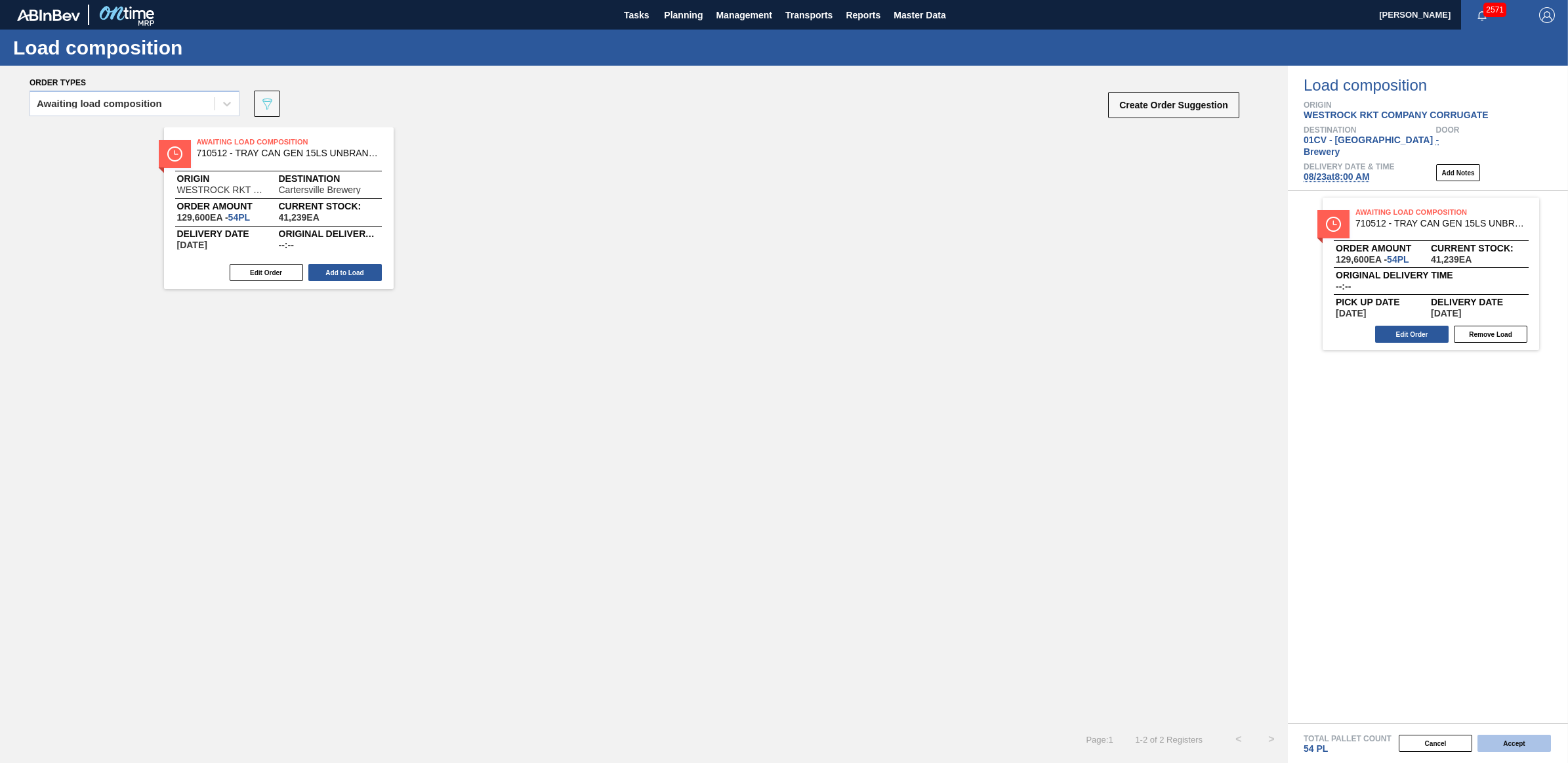
click at [1509, 744] on button "Accept" at bounding box center [1514, 742] width 73 height 17
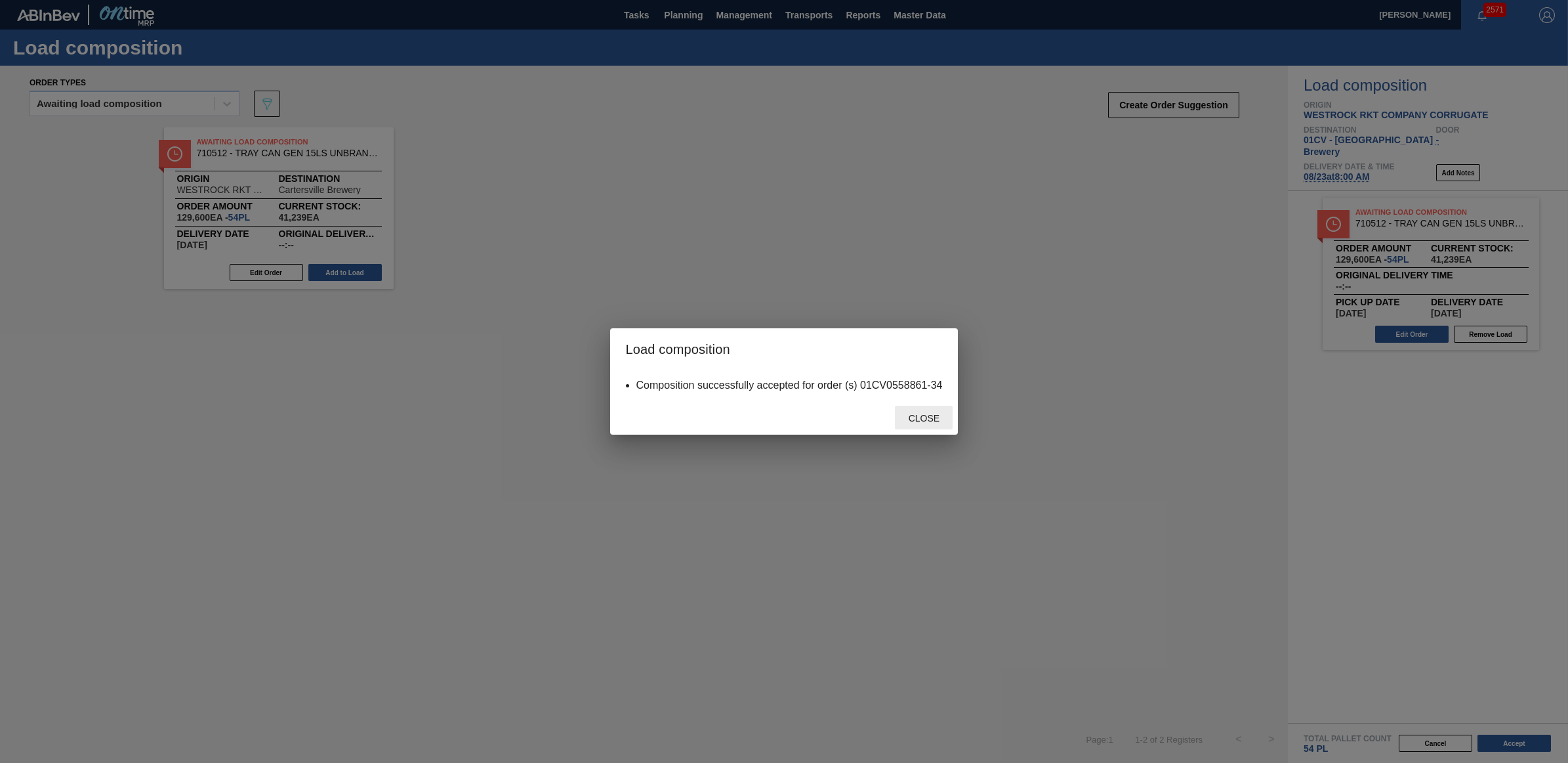
click at [932, 424] on div "Close" at bounding box center [923, 417] width 58 height 24
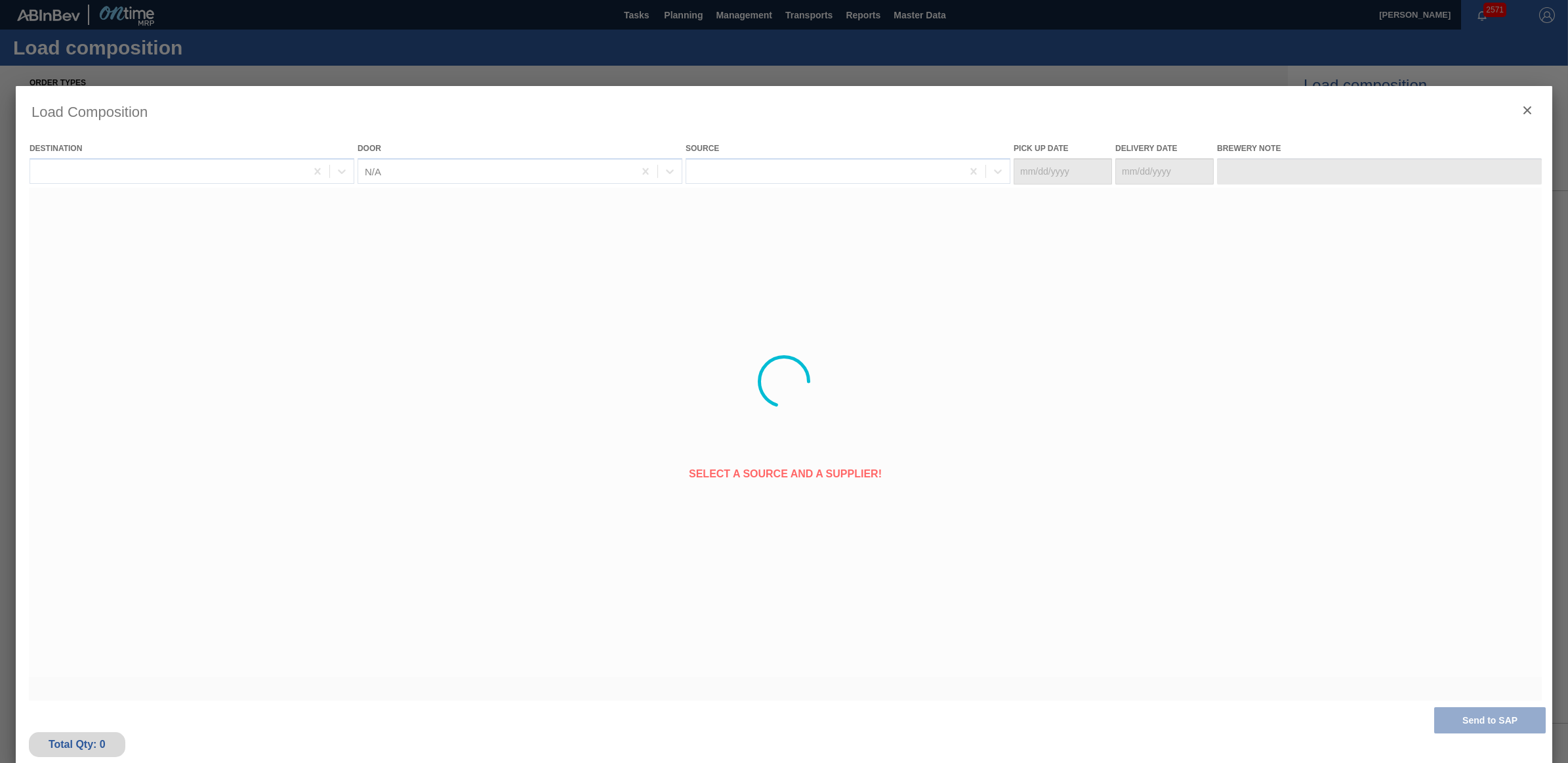
type Date "[DATE]"
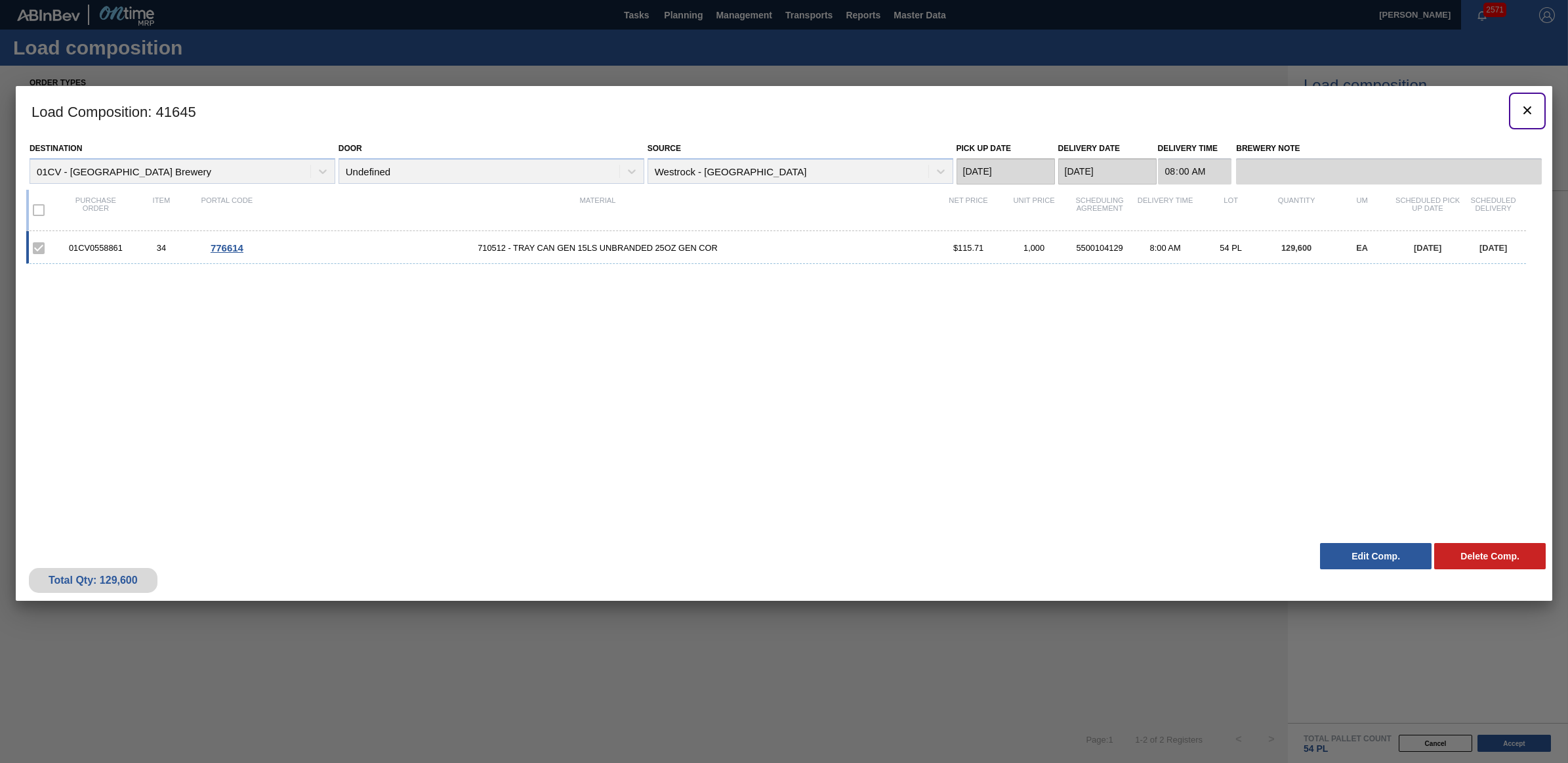
click at [1526, 109] on icon "botão de ícone" at bounding box center [1526, 109] width 15 height 15
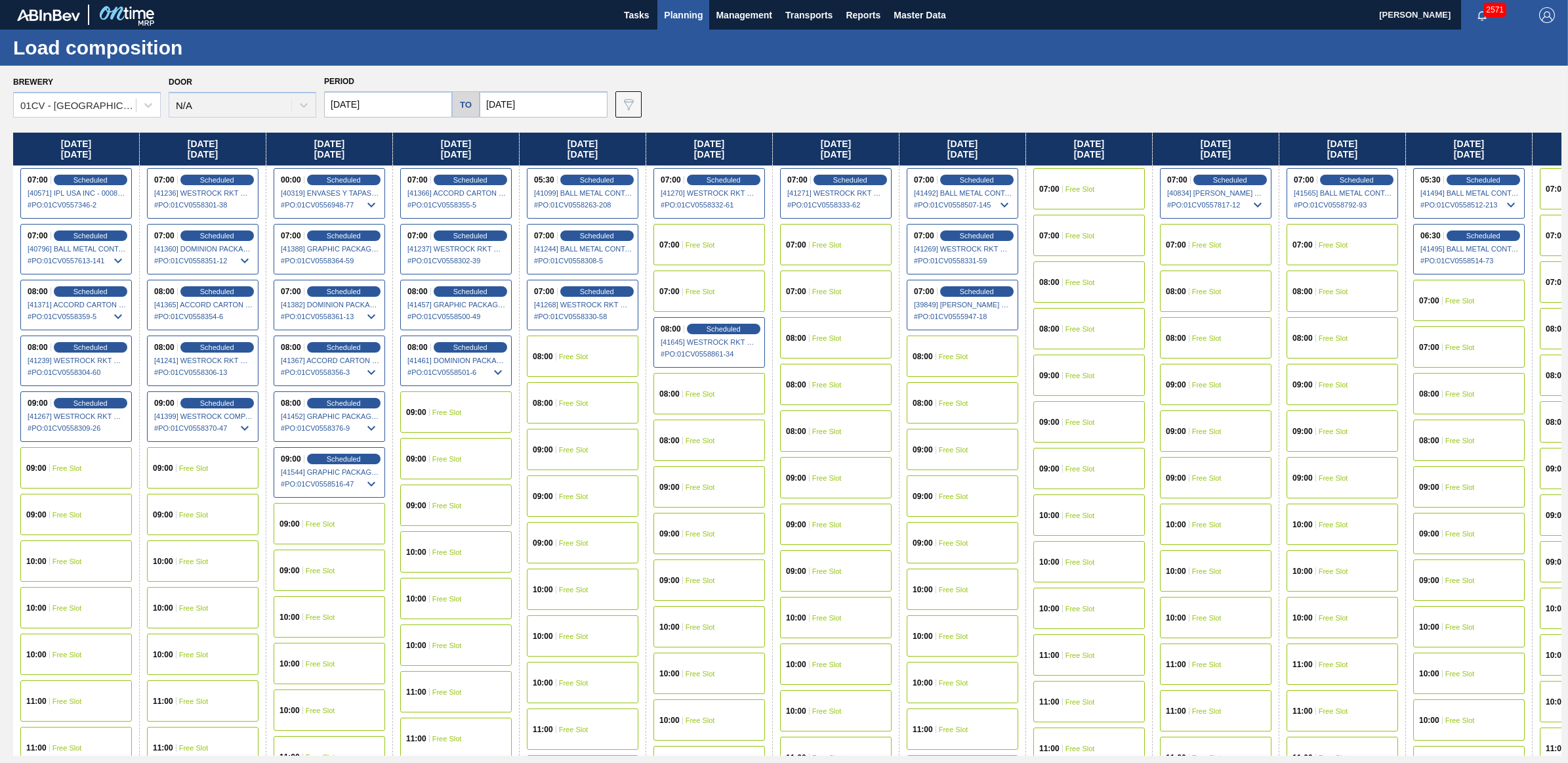
click at [957, 405] on span "Free Slot" at bounding box center [953, 403] width 30 height 8
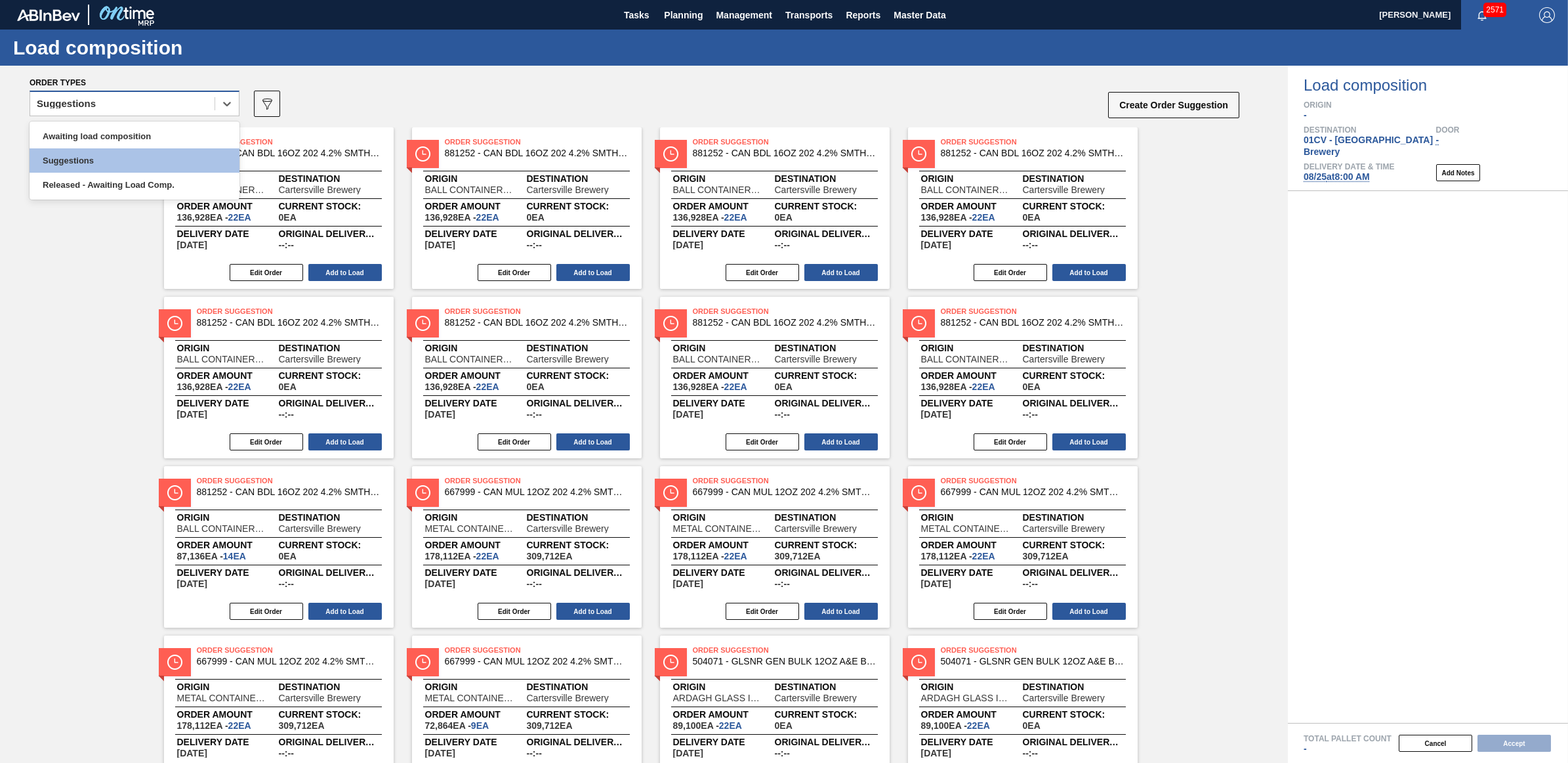
click at [124, 102] on div "Suggestions" at bounding box center [122, 104] width 184 height 19
click at [116, 134] on div "Awaiting load composition" at bounding box center [135, 135] width 210 height 24
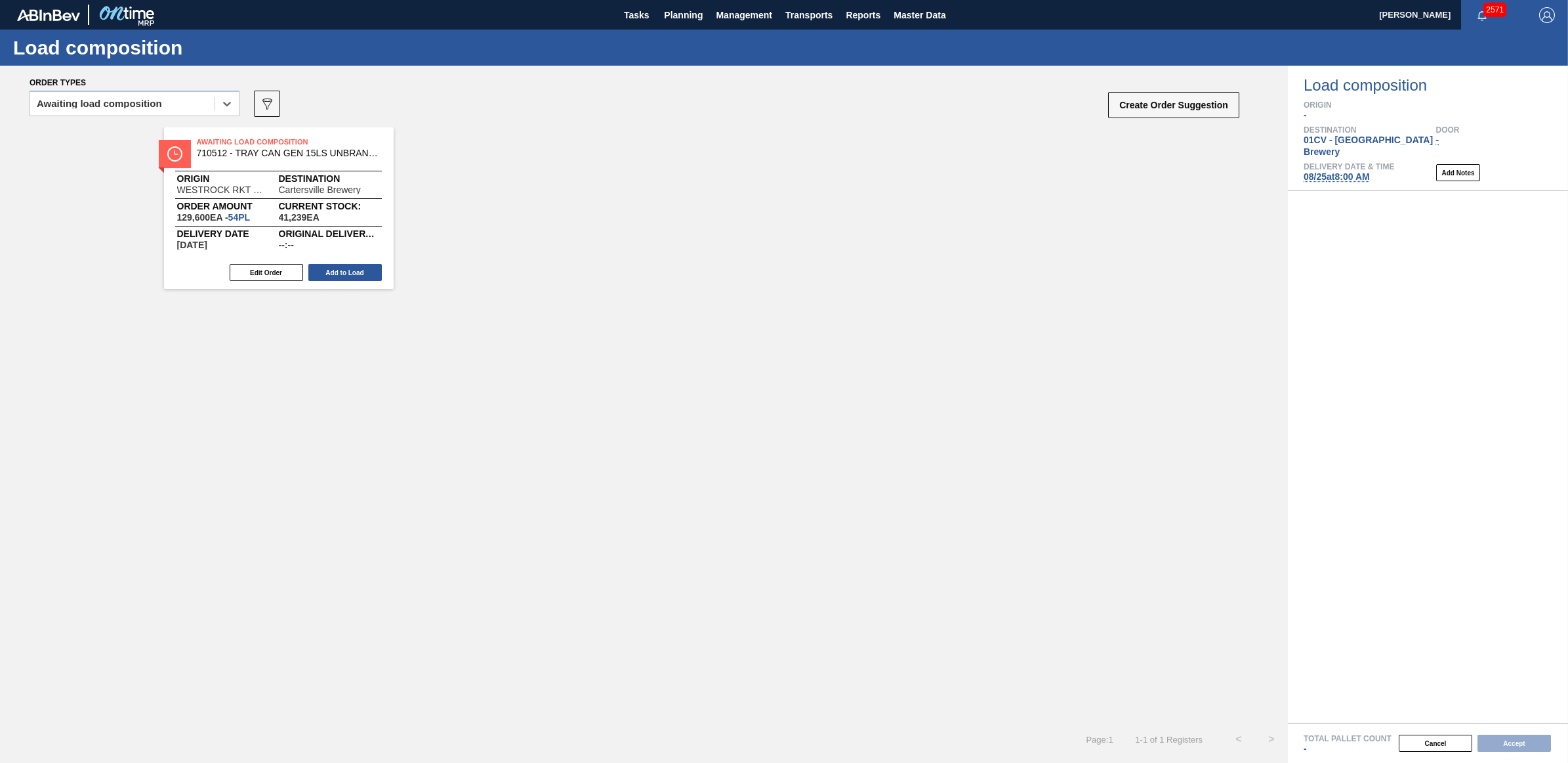
click at [357, 281] on div "Edit Order Add to Load" at bounding box center [274, 273] width 219 height 20
click at [348, 270] on button "Add to Load" at bounding box center [345, 272] width 73 height 17
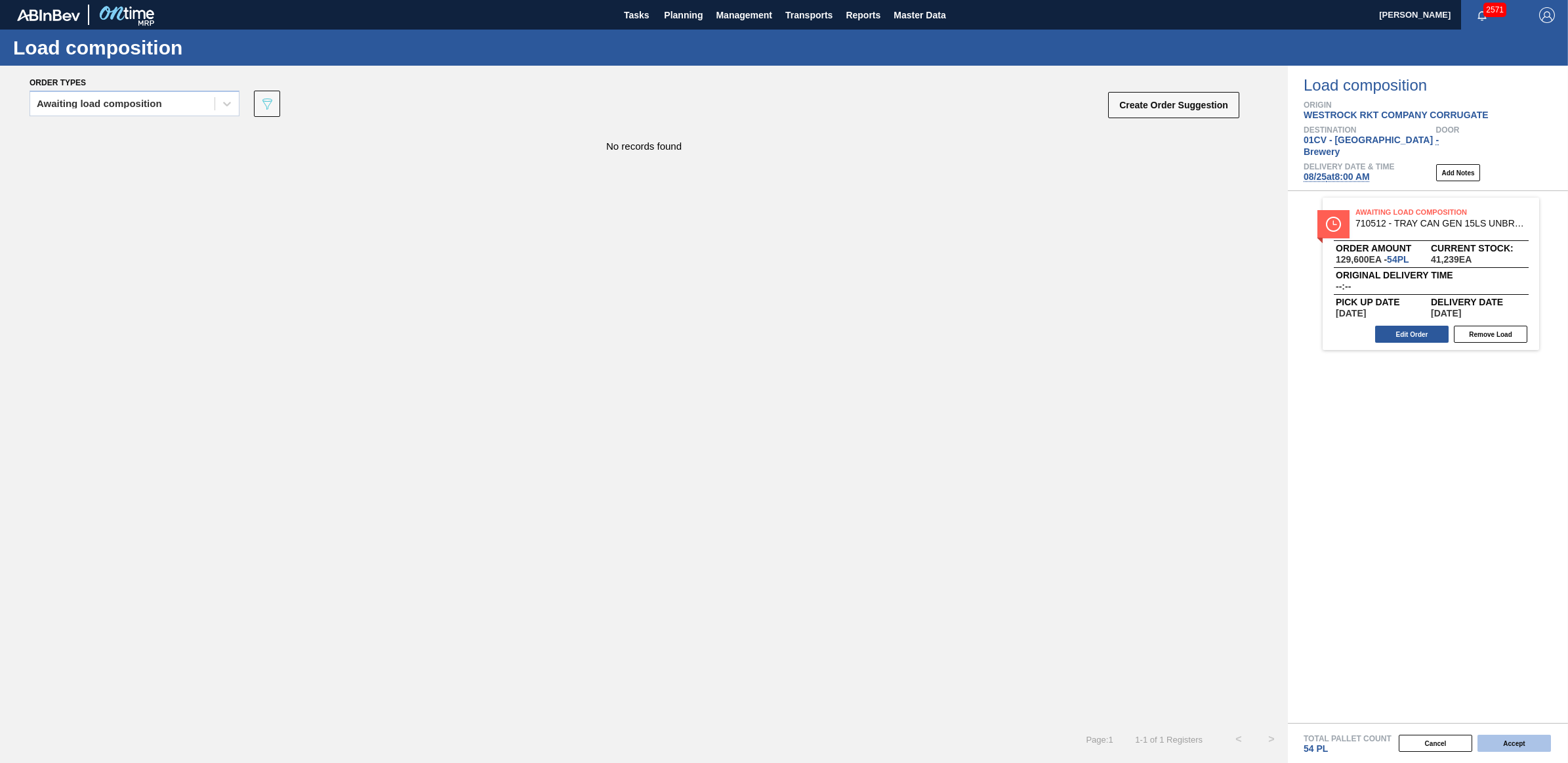
click at [1511, 737] on button "Accept" at bounding box center [1514, 742] width 73 height 17
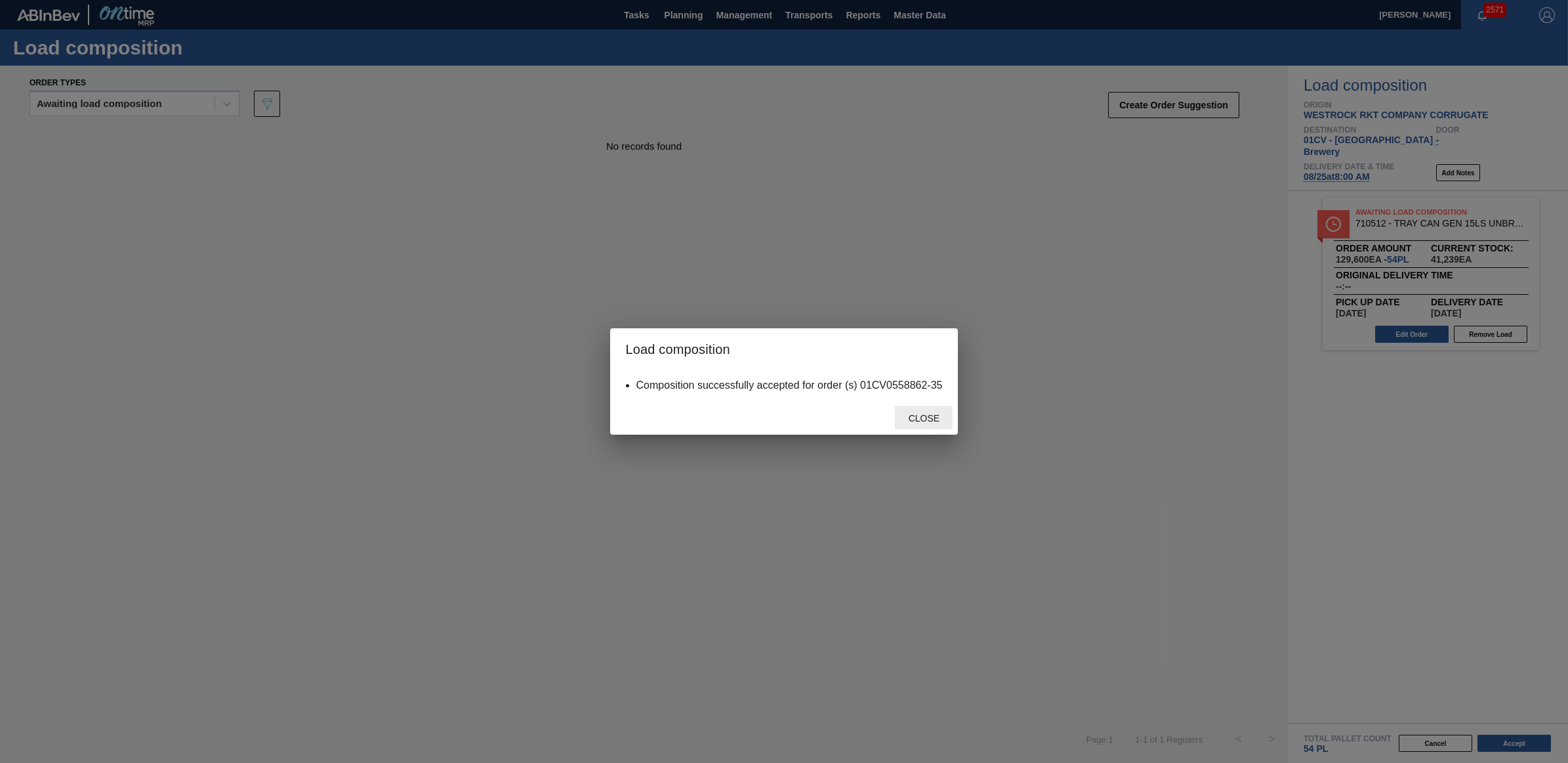
click at [926, 414] on span "Close" at bounding box center [923, 418] width 51 height 11
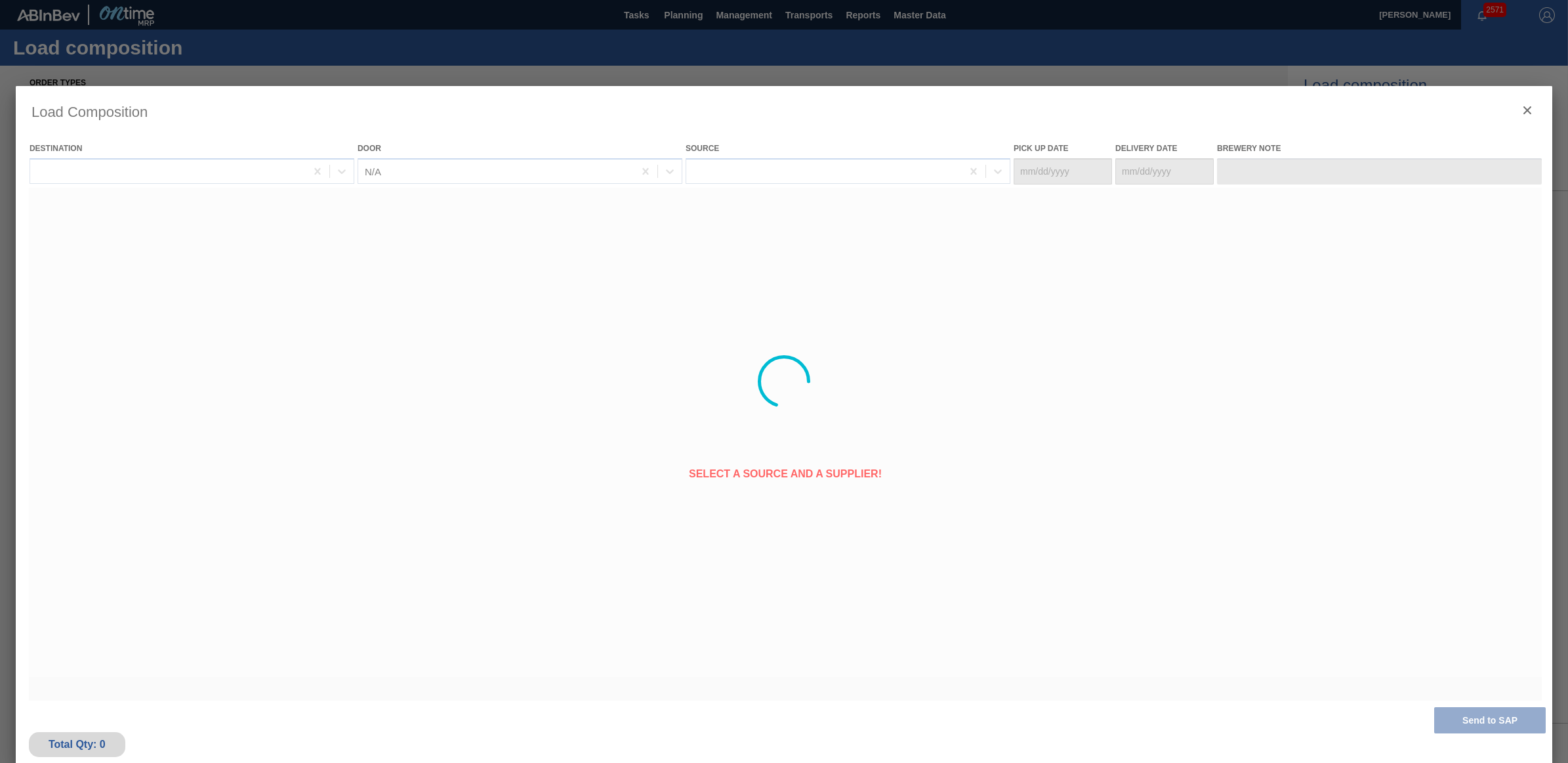
type Date "[DATE]"
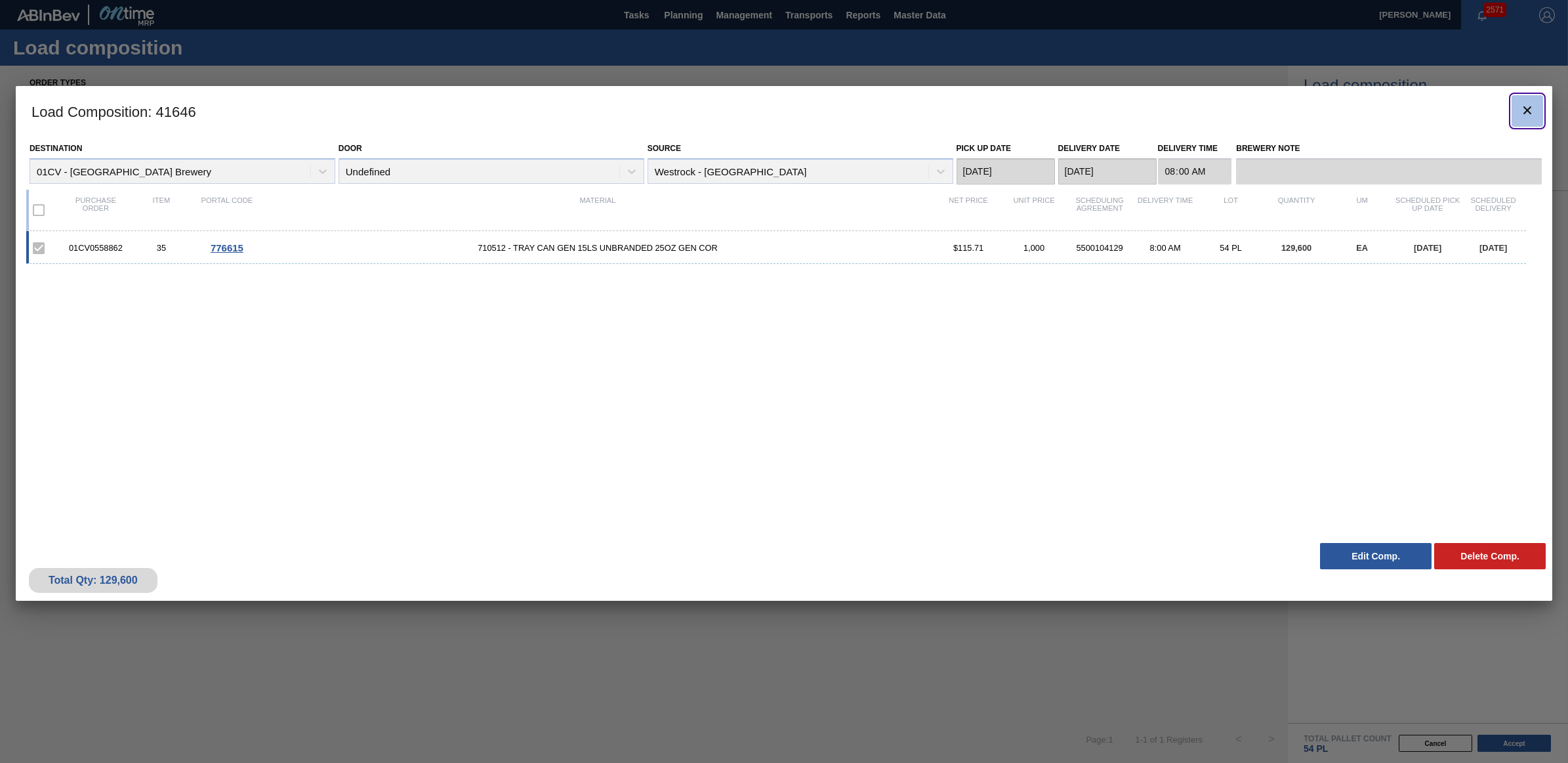
click at [1526, 109] on icon "botão de ícone" at bounding box center [1527, 110] width 8 height 8
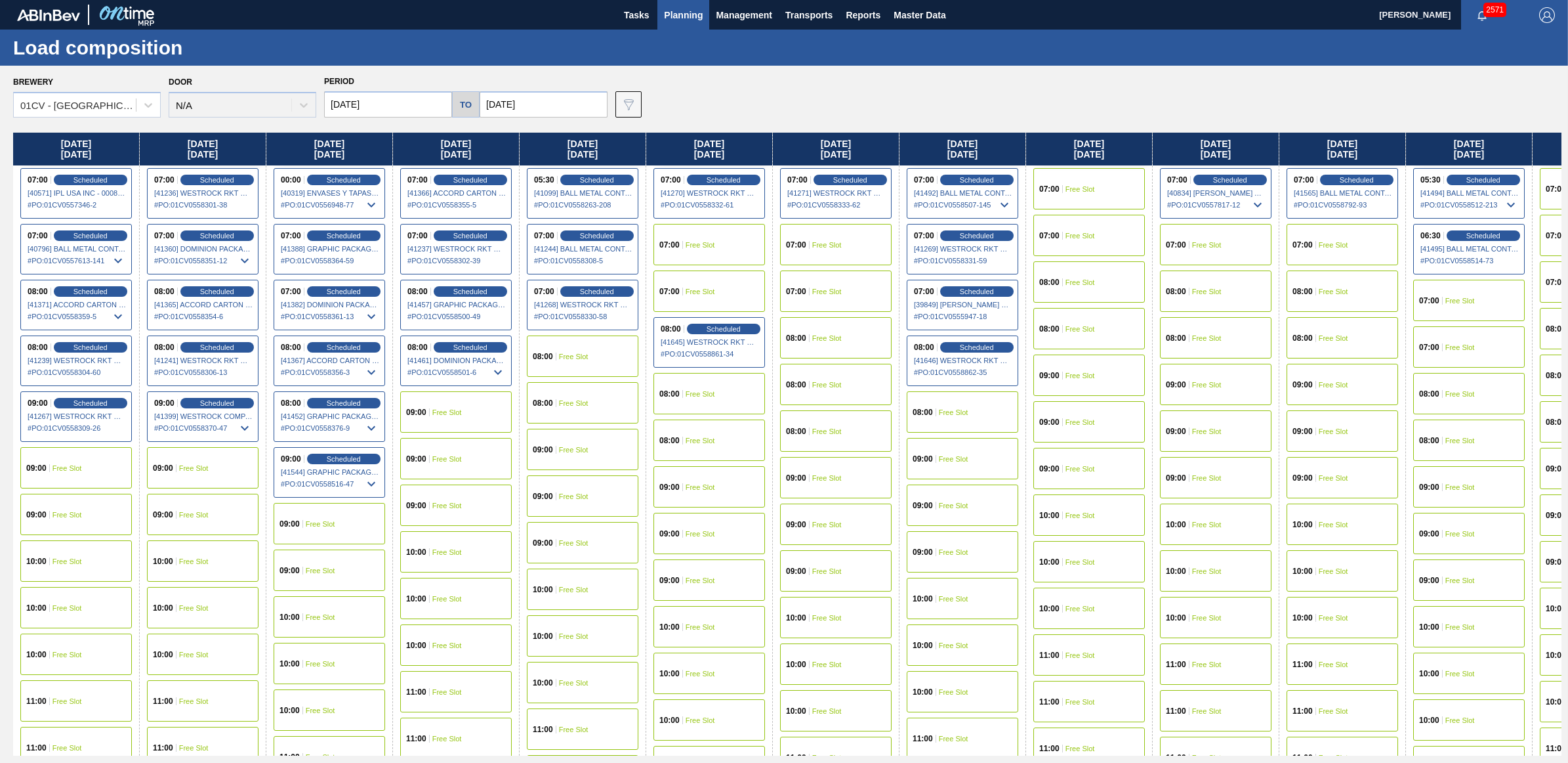
click at [1099, 187] on div "07:00 Free Slot" at bounding box center [1090, 189] width 112 height 42
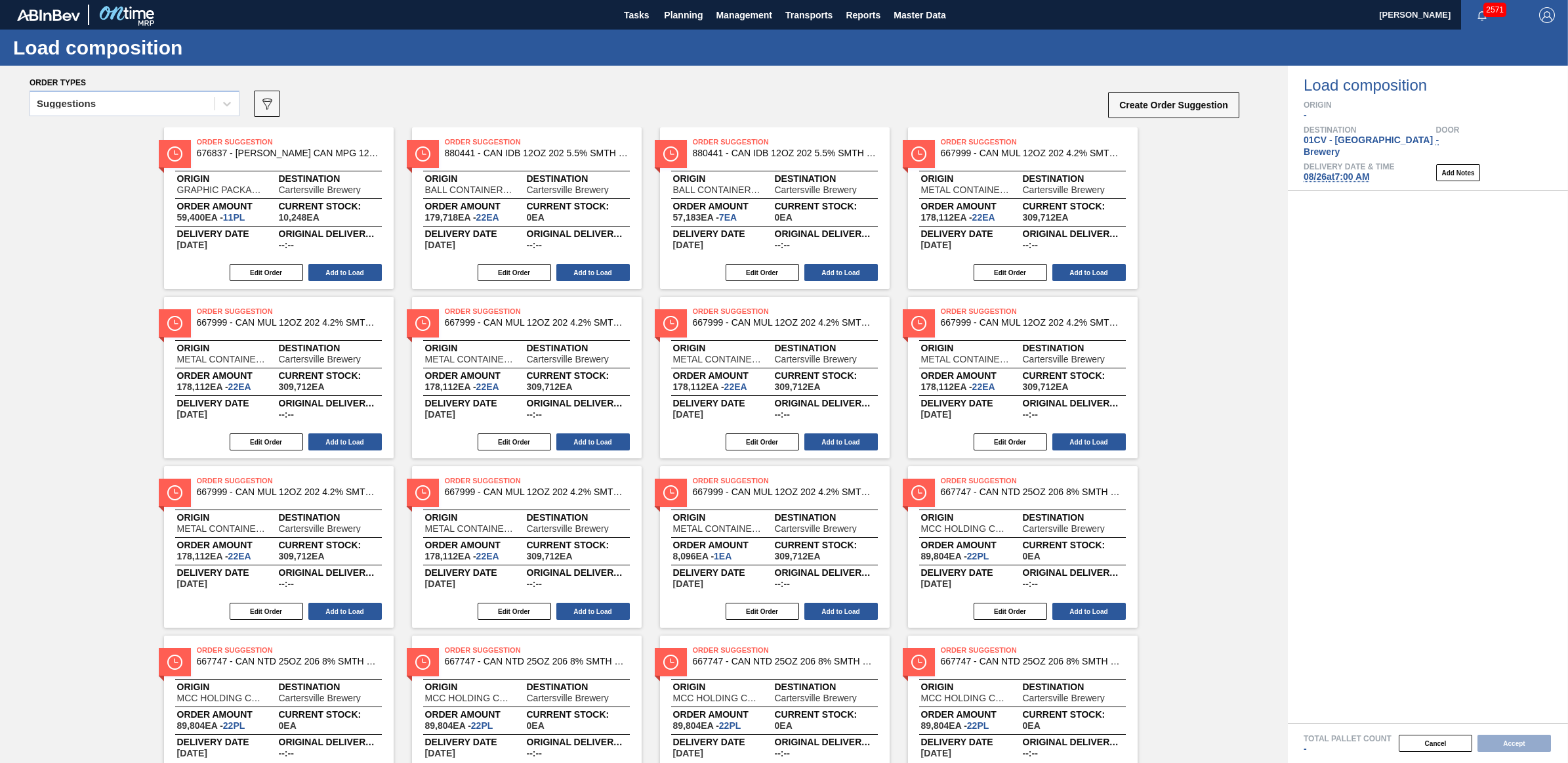
click at [1330, 172] on span "08/26 at 7:00 AM" at bounding box center [1336, 177] width 66 height 11
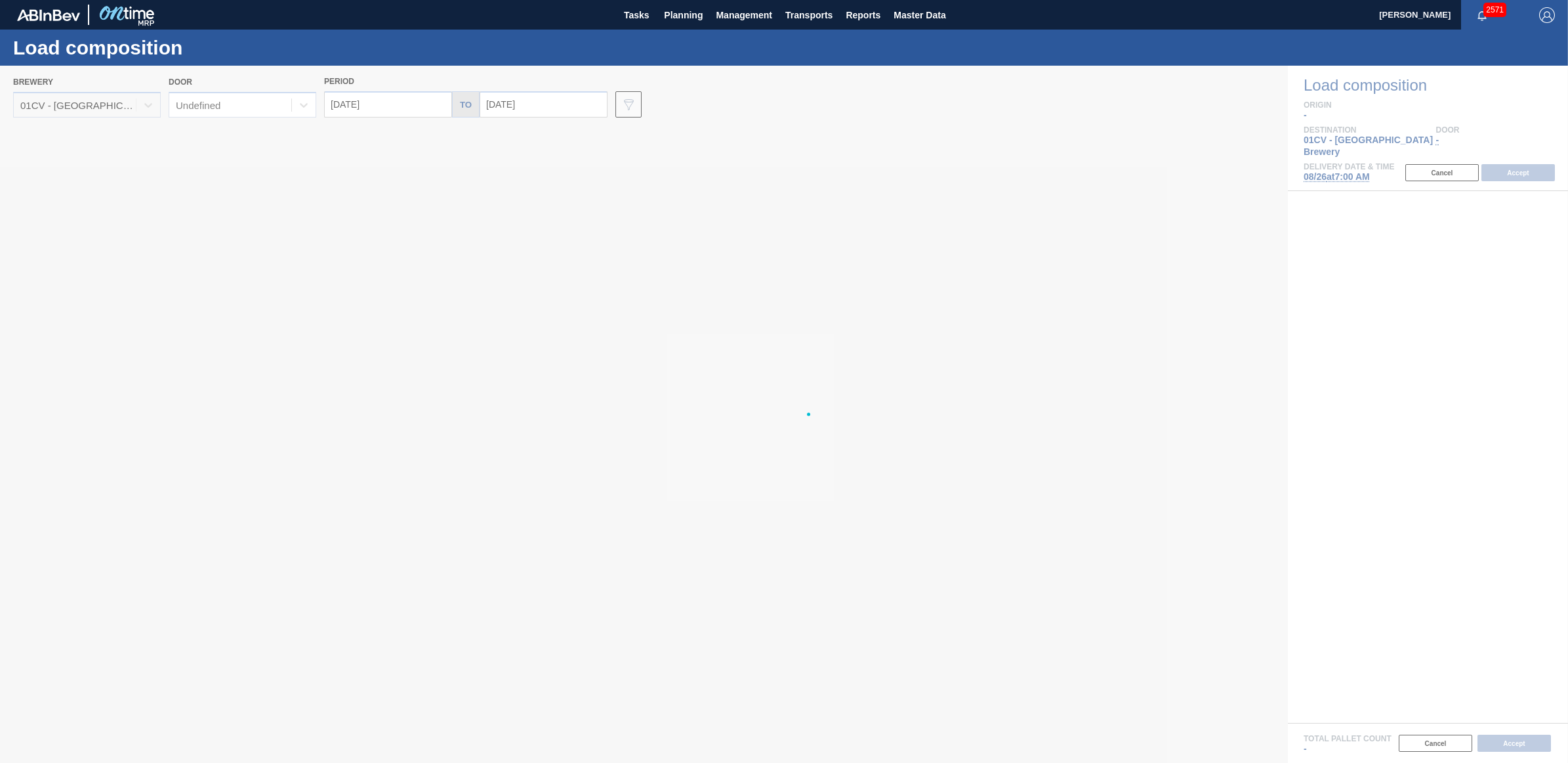
type input "[DATE]"
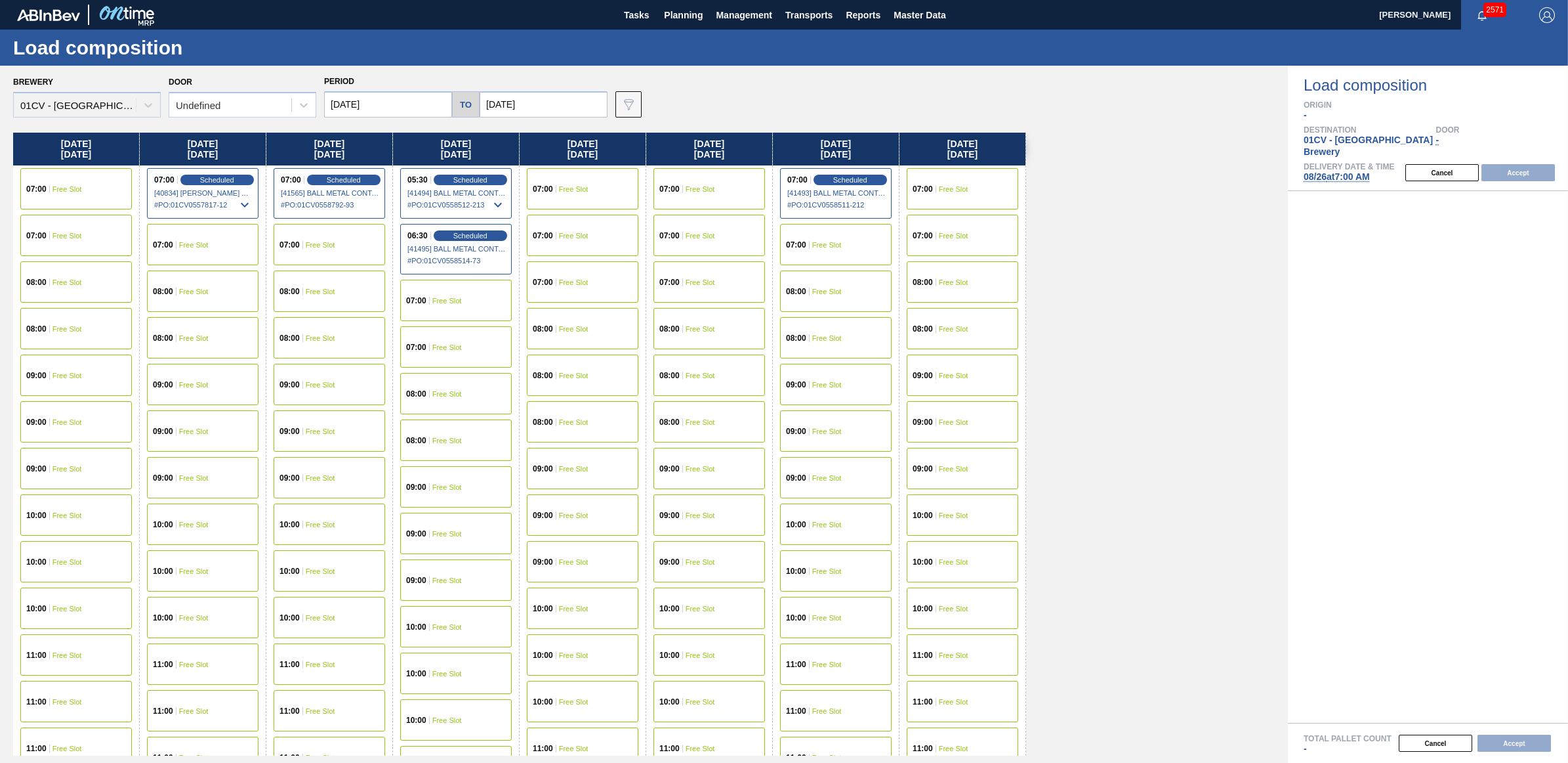
click at [224, 259] on div "07:00 Free Slot" at bounding box center [203, 245] width 112 height 42
click at [1510, 164] on button "Accept" at bounding box center [1517, 172] width 73 height 17
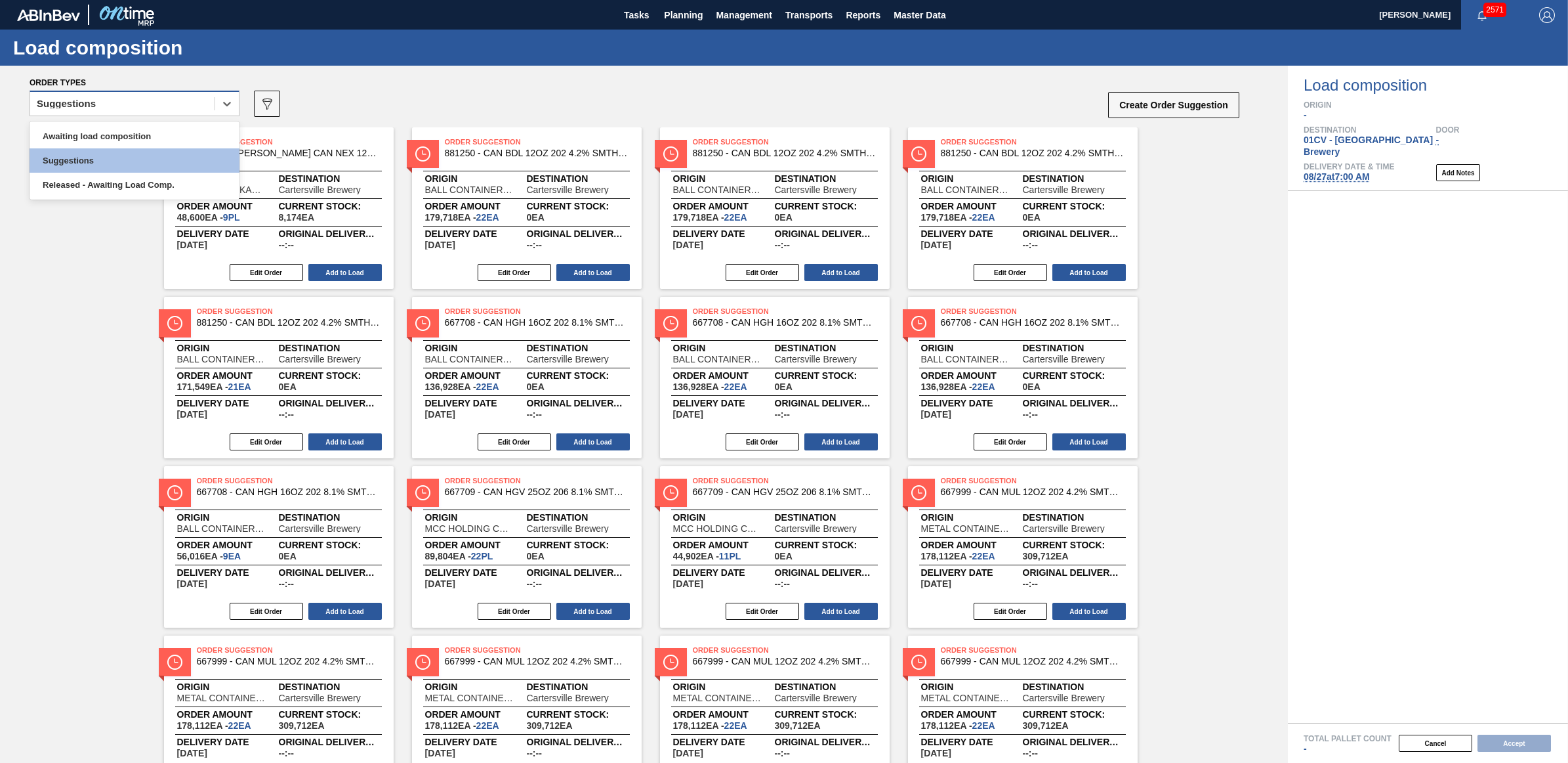
click at [108, 97] on div "Suggestions" at bounding box center [122, 104] width 184 height 19
click at [121, 135] on div "Awaiting load composition" at bounding box center [135, 135] width 210 height 24
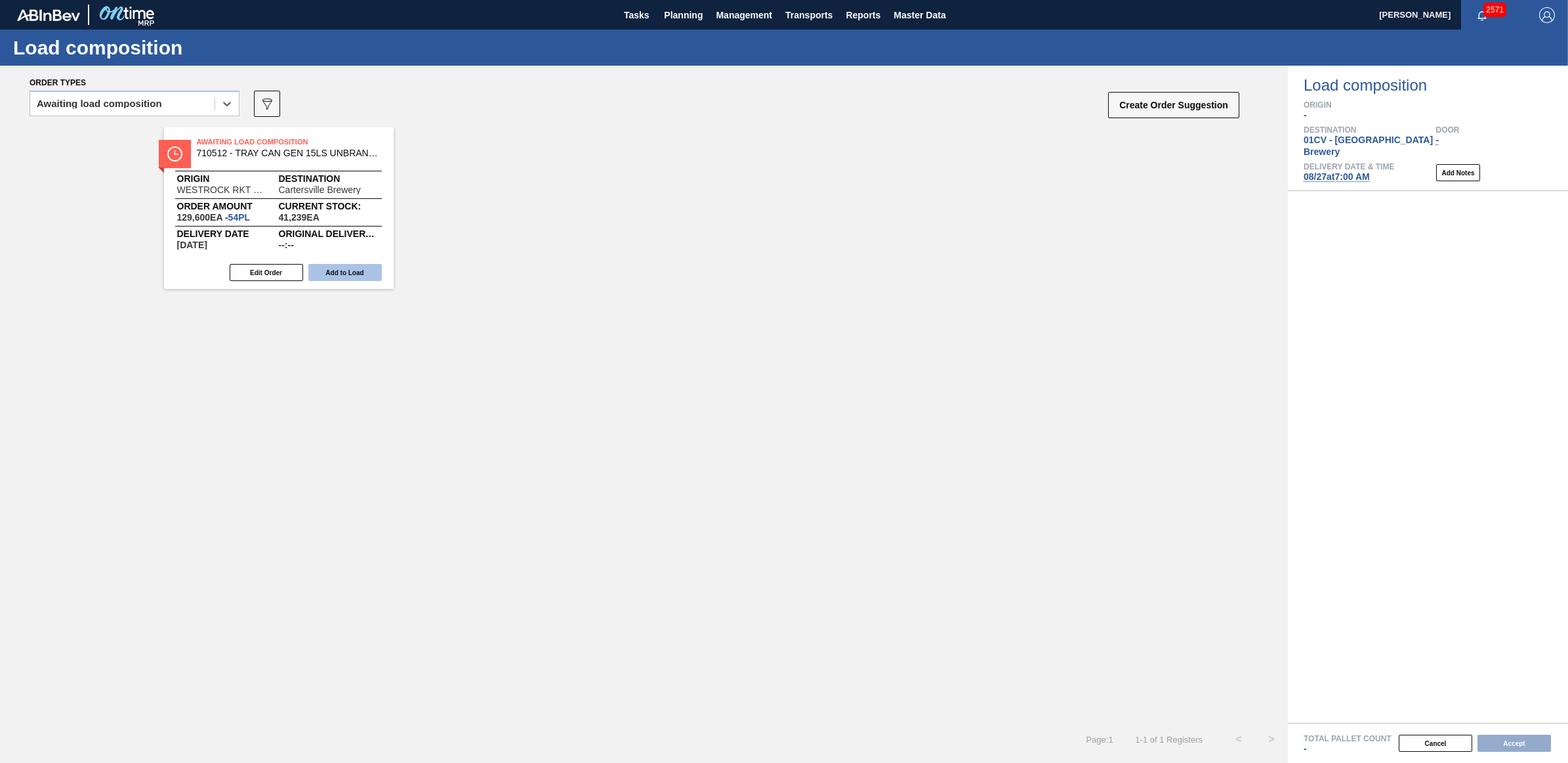
click at [333, 267] on button "Add to Load" at bounding box center [345, 272] width 73 height 17
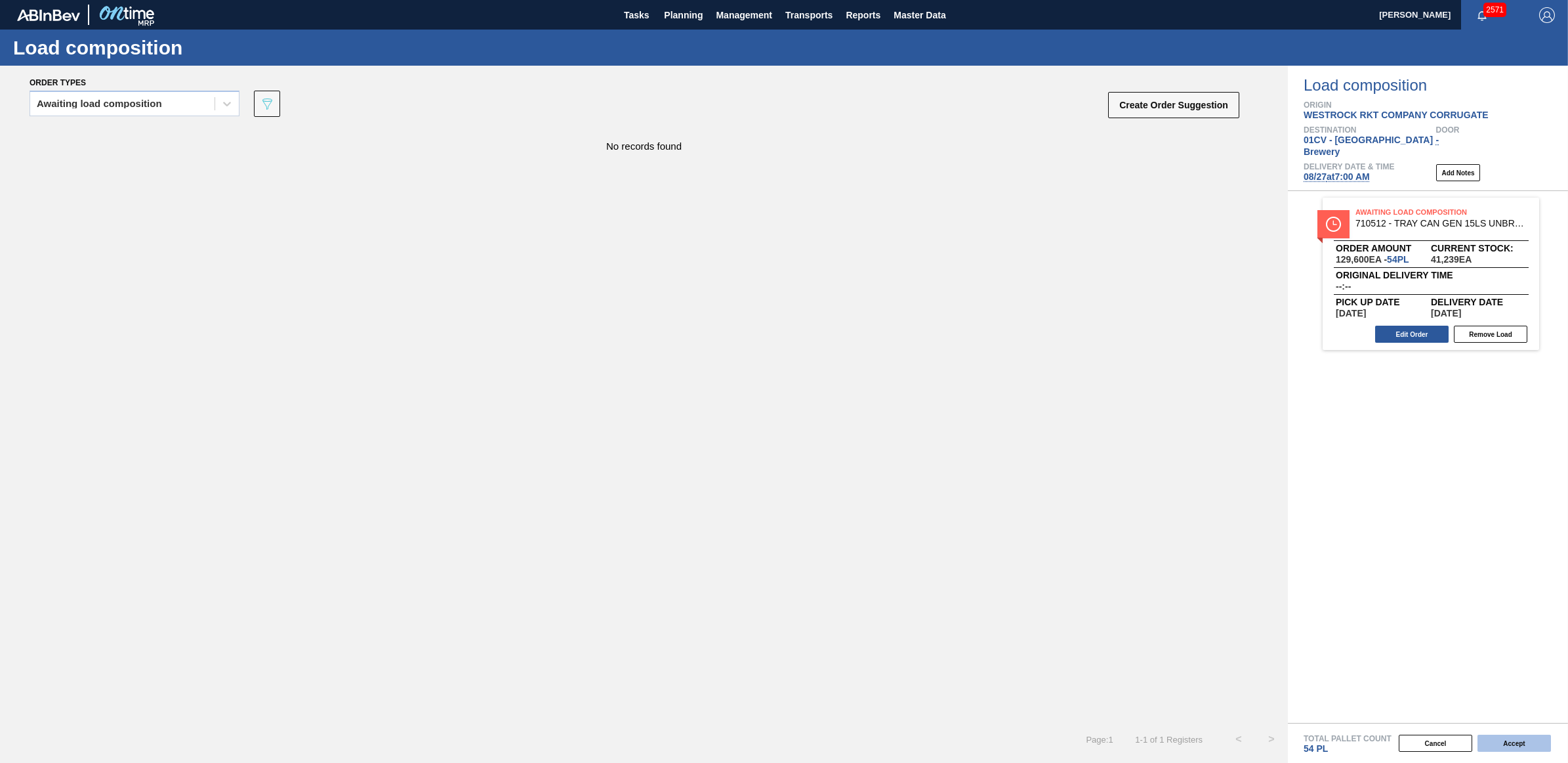
click at [1504, 737] on button "Accept" at bounding box center [1514, 742] width 73 height 17
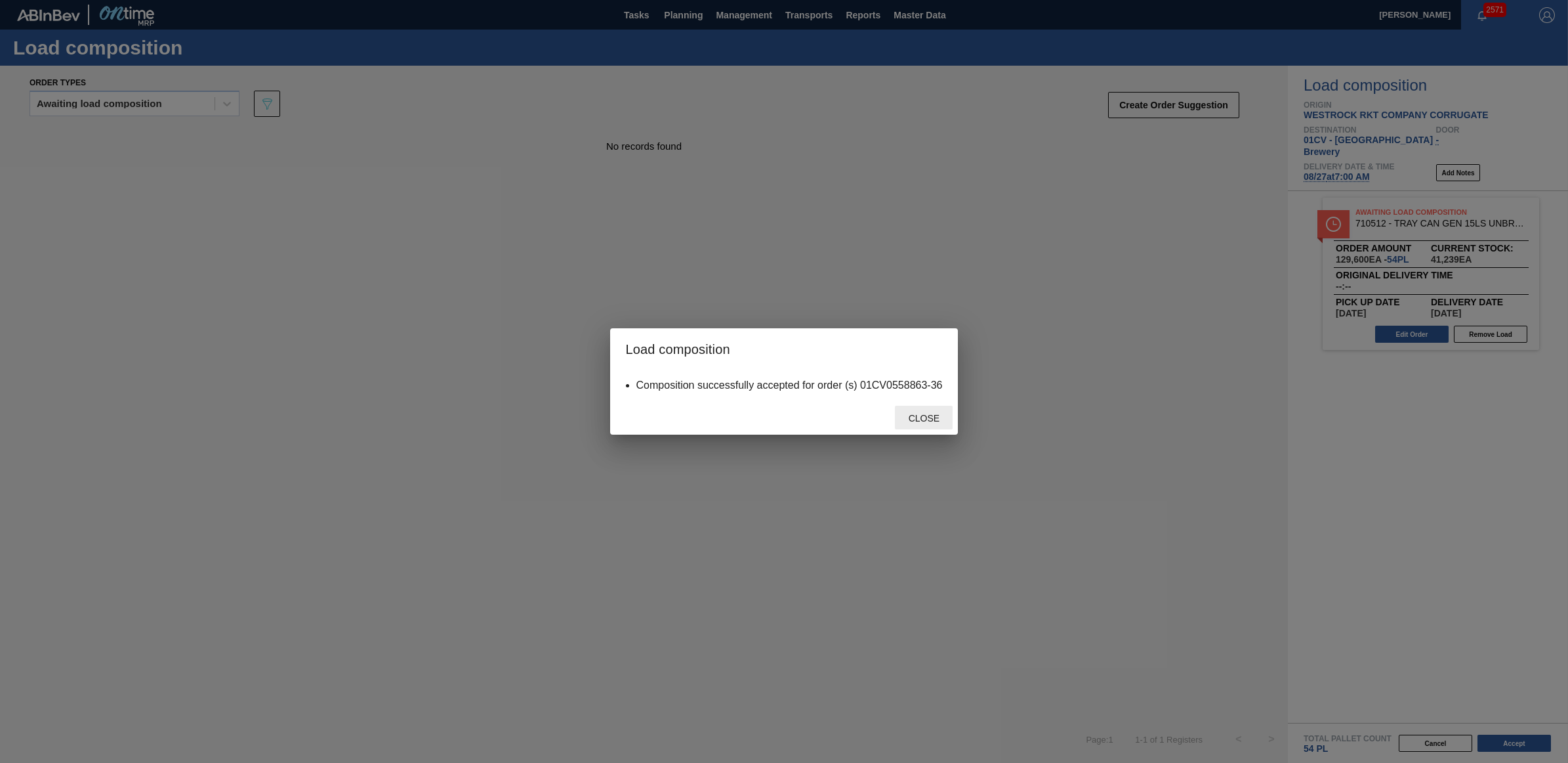
click at [931, 424] on div "Close" at bounding box center [923, 417] width 58 height 24
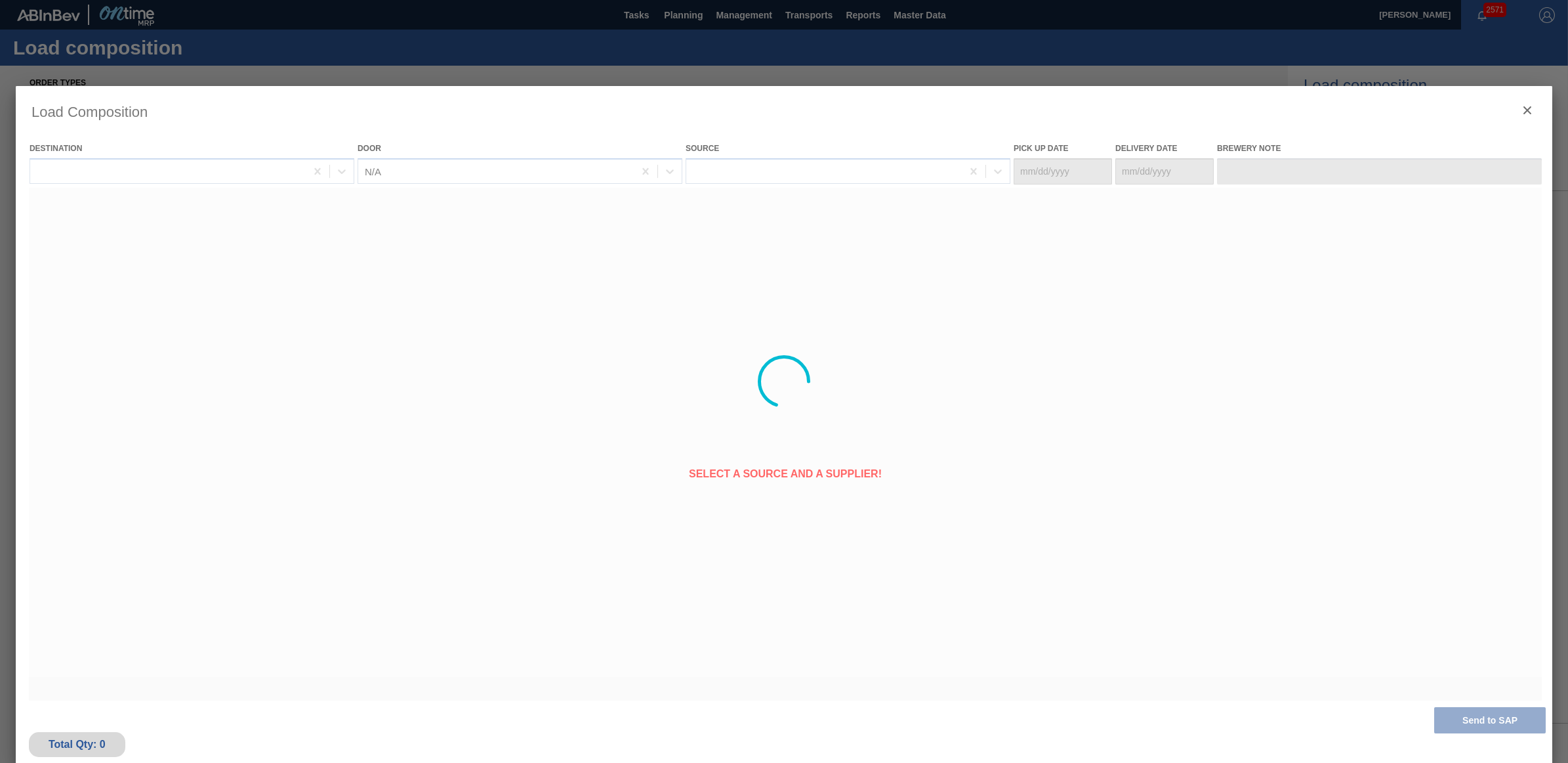
type Date "[DATE]"
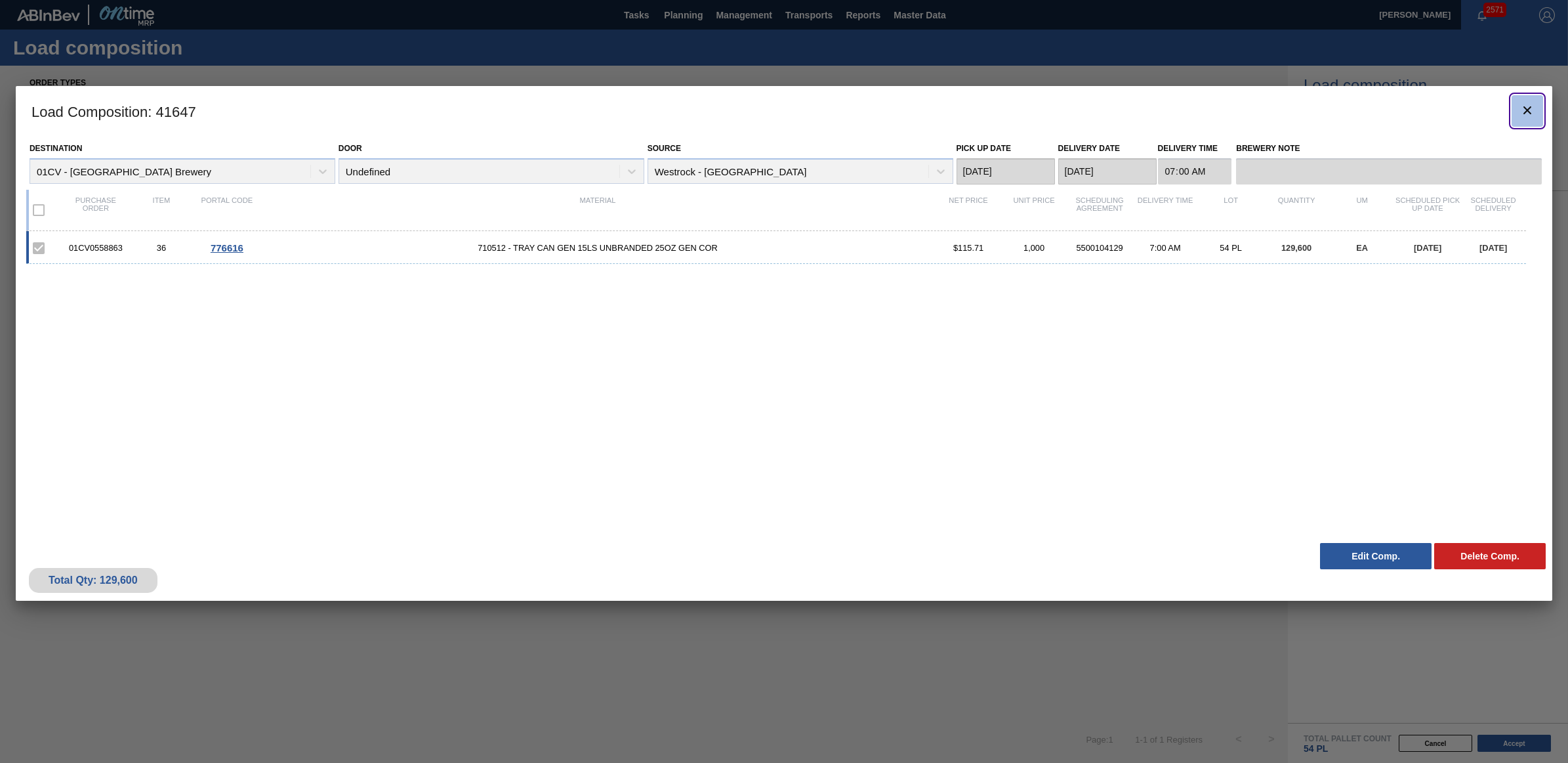
click at [1529, 107] on icon "botão de ícone" at bounding box center [1526, 109] width 15 height 15
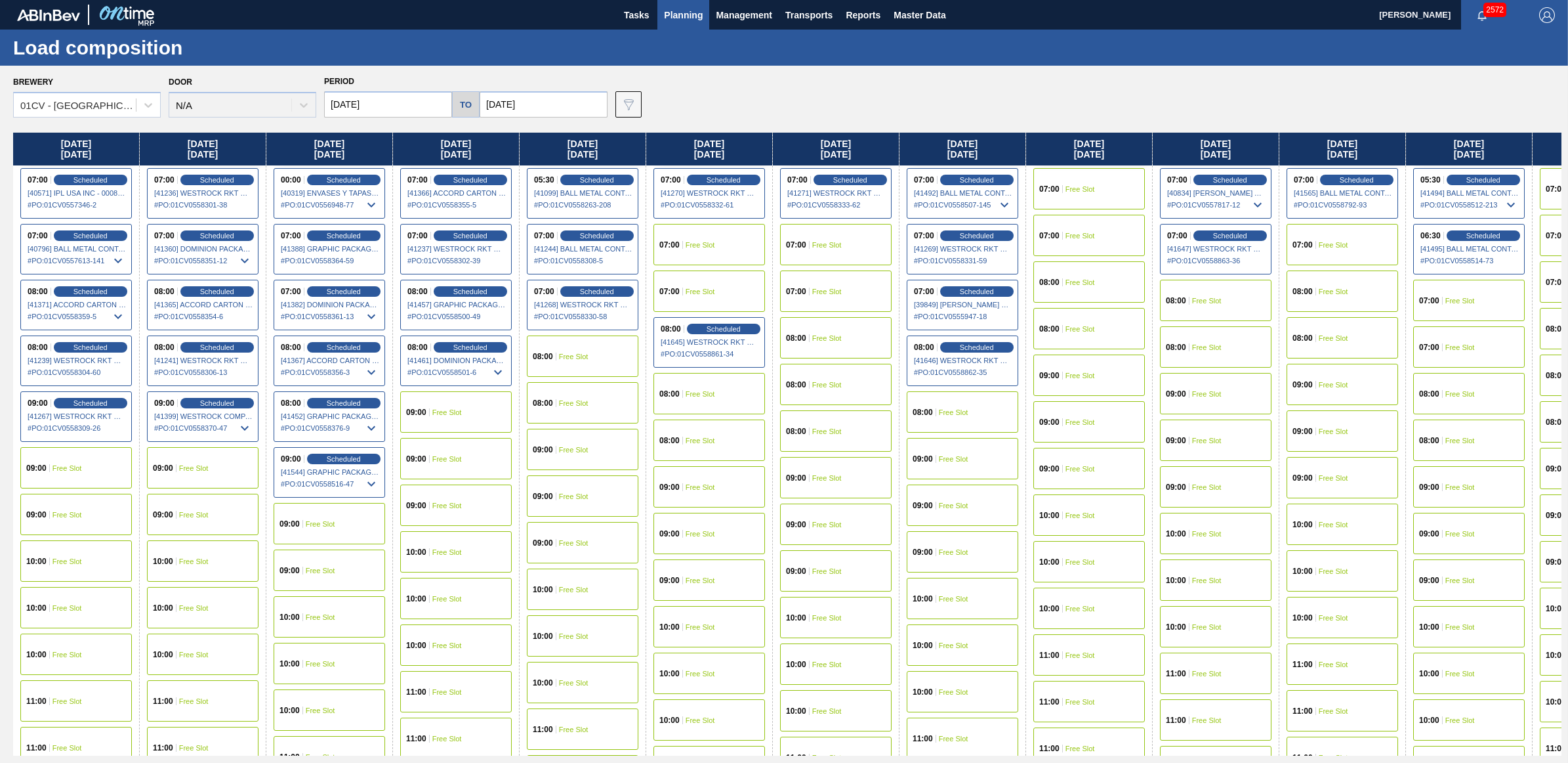
click at [581, 405] on div "08:00 Free Slot" at bounding box center [583, 403] width 112 height 42
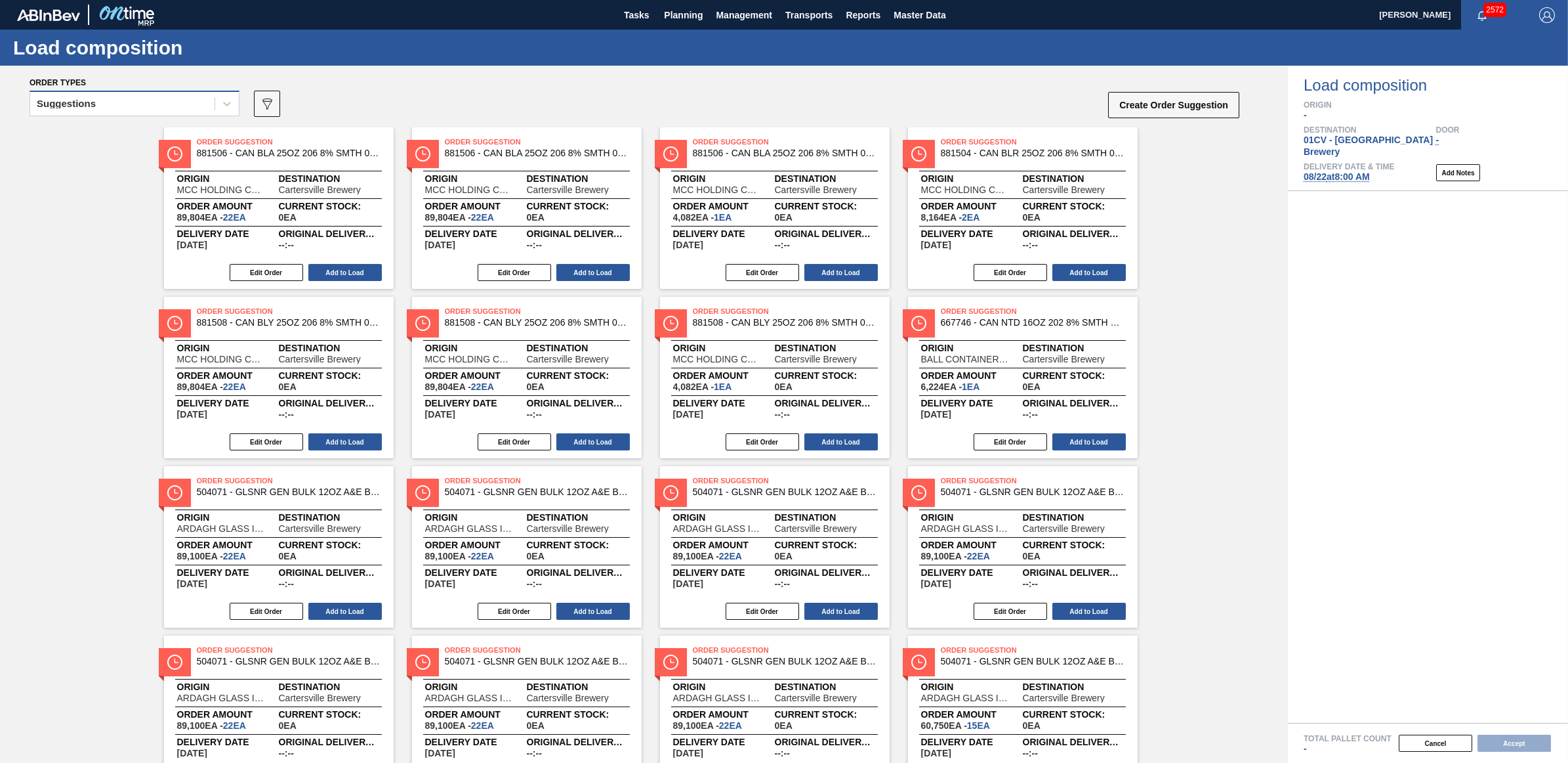
click at [97, 105] on div "Suggestions" at bounding box center [122, 104] width 184 height 19
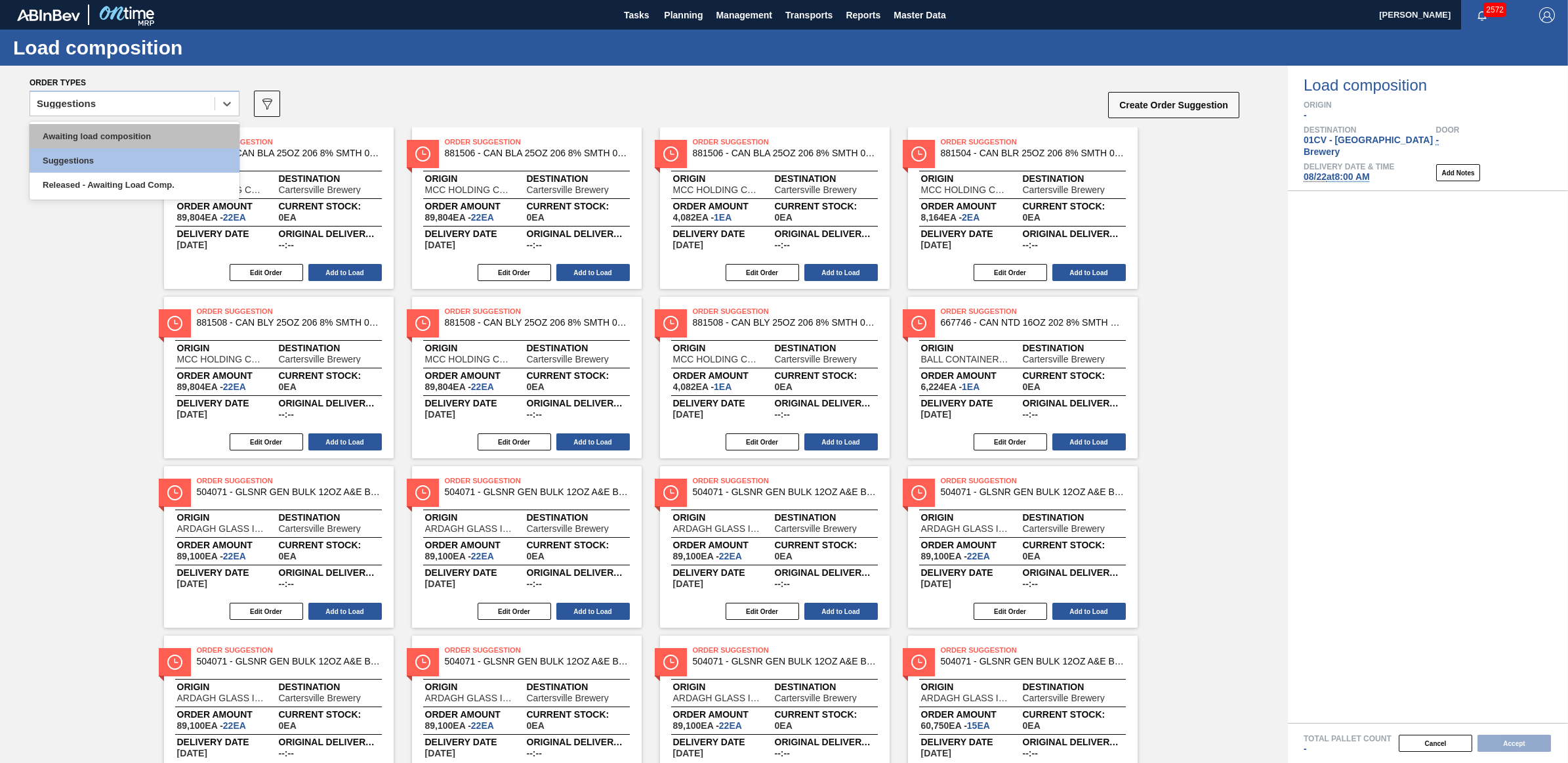
click at [97, 135] on div "Awaiting load composition" at bounding box center [135, 135] width 210 height 24
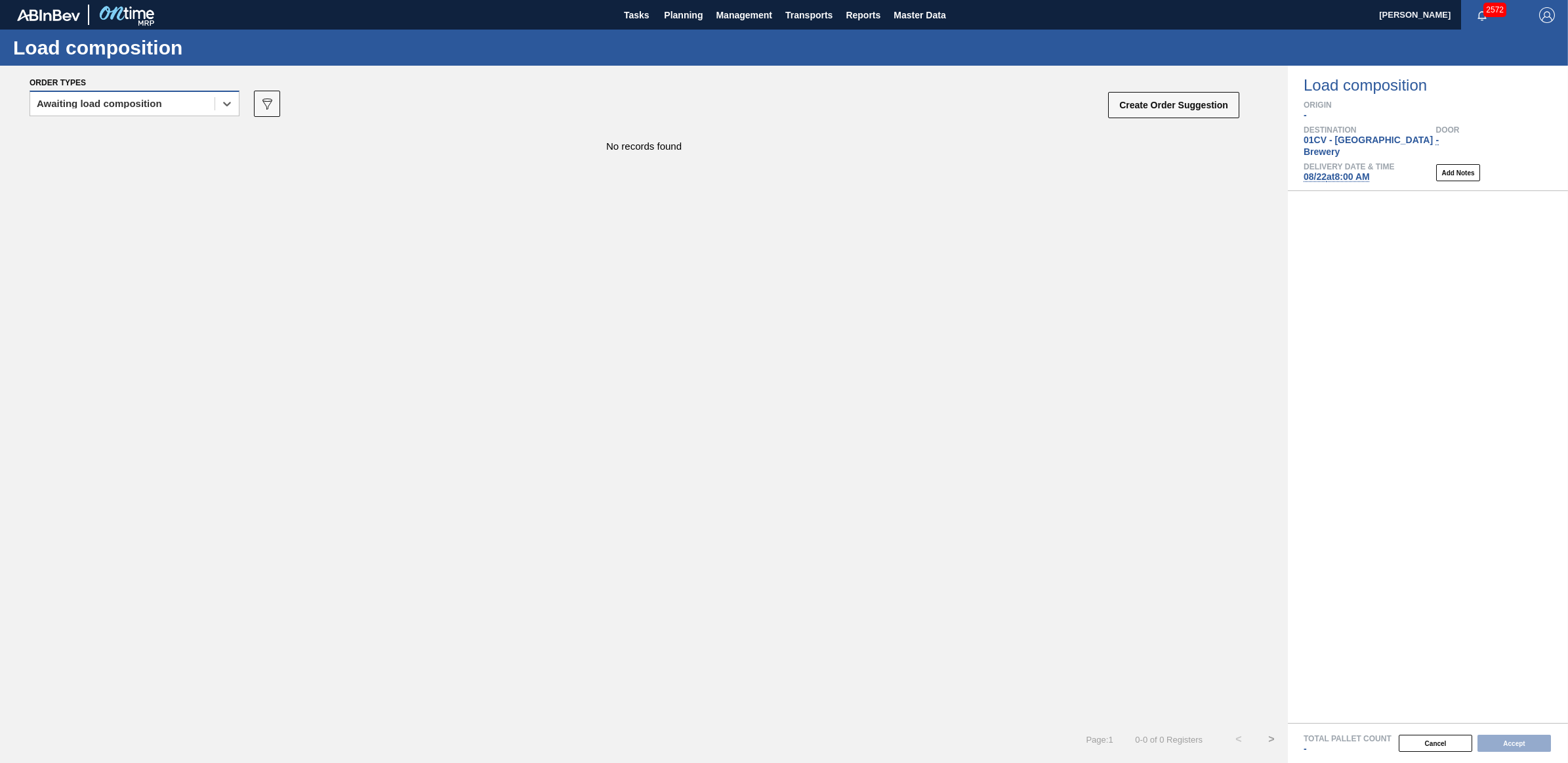
click at [141, 109] on div "Awaiting load composition" at bounding box center [122, 104] width 184 height 19
click at [115, 130] on div "Awaiting load composition" at bounding box center [135, 135] width 210 height 24
click at [109, 108] on div "Awaiting load composition" at bounding box center [122, 104] width 184 height 19
click at [96, 135] on div "Awaiting load composition" at bounding box center [135, 135] width 210 height 24
click at [116, 107] on div "Awaiting load composition" at bounding box center [99, 104] width 125 height 9
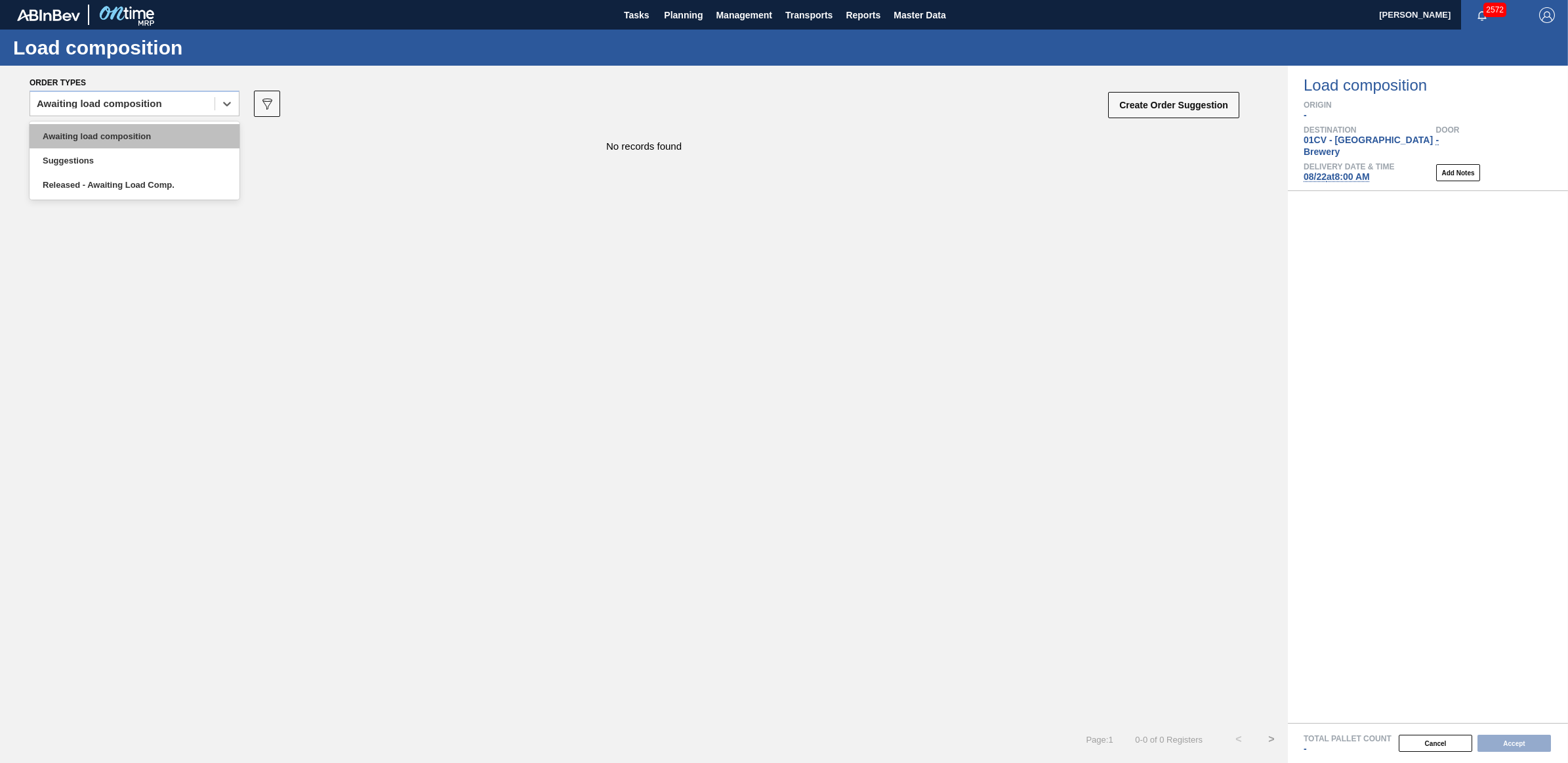
click at [115, 136] on div "Awaiting load composition" at bounding box center [135, 135] width 210 height 24
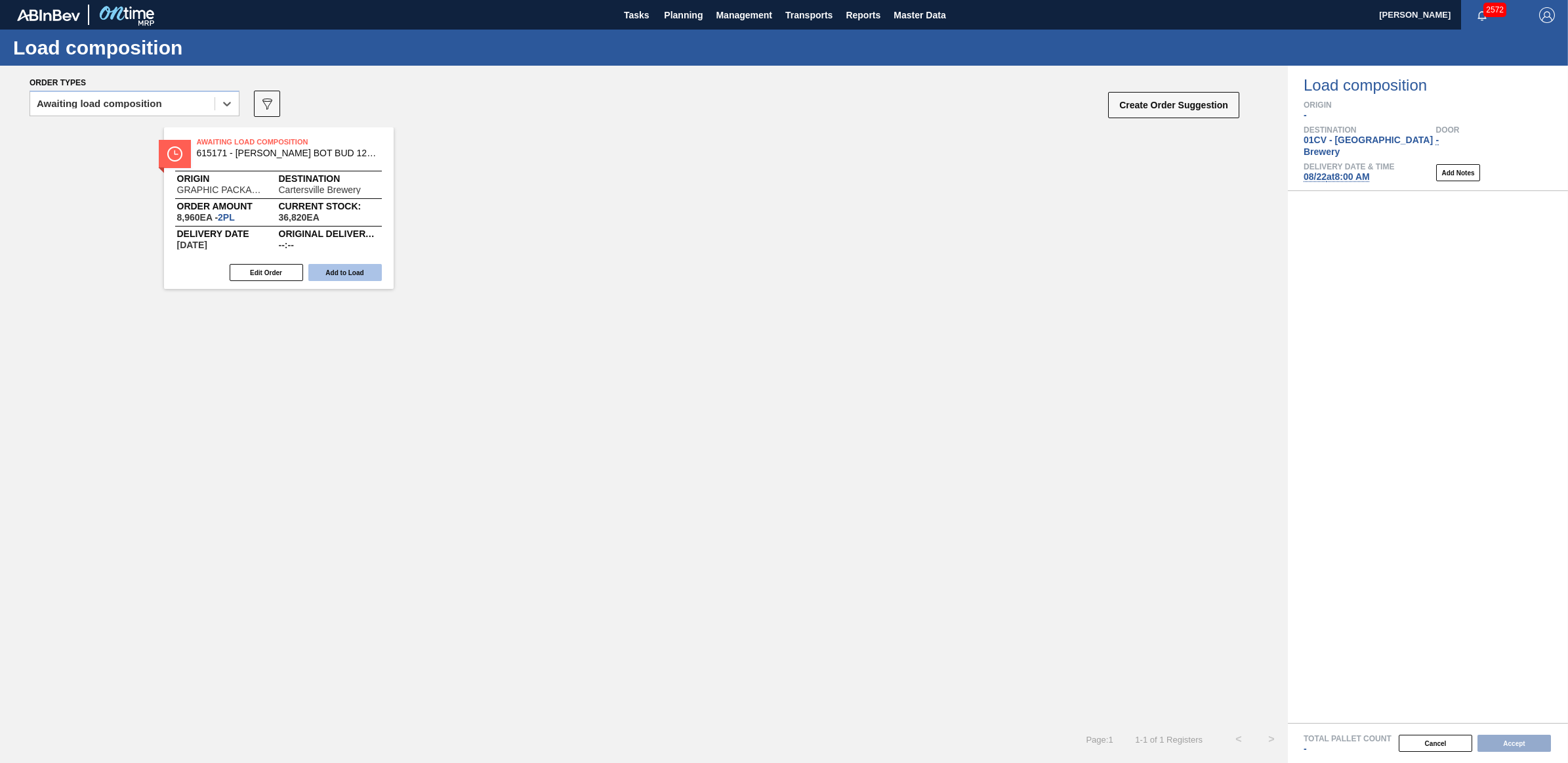
click at [367, 273] on button "Add to Load" at bounding box center [345, 272] width 73 height 17
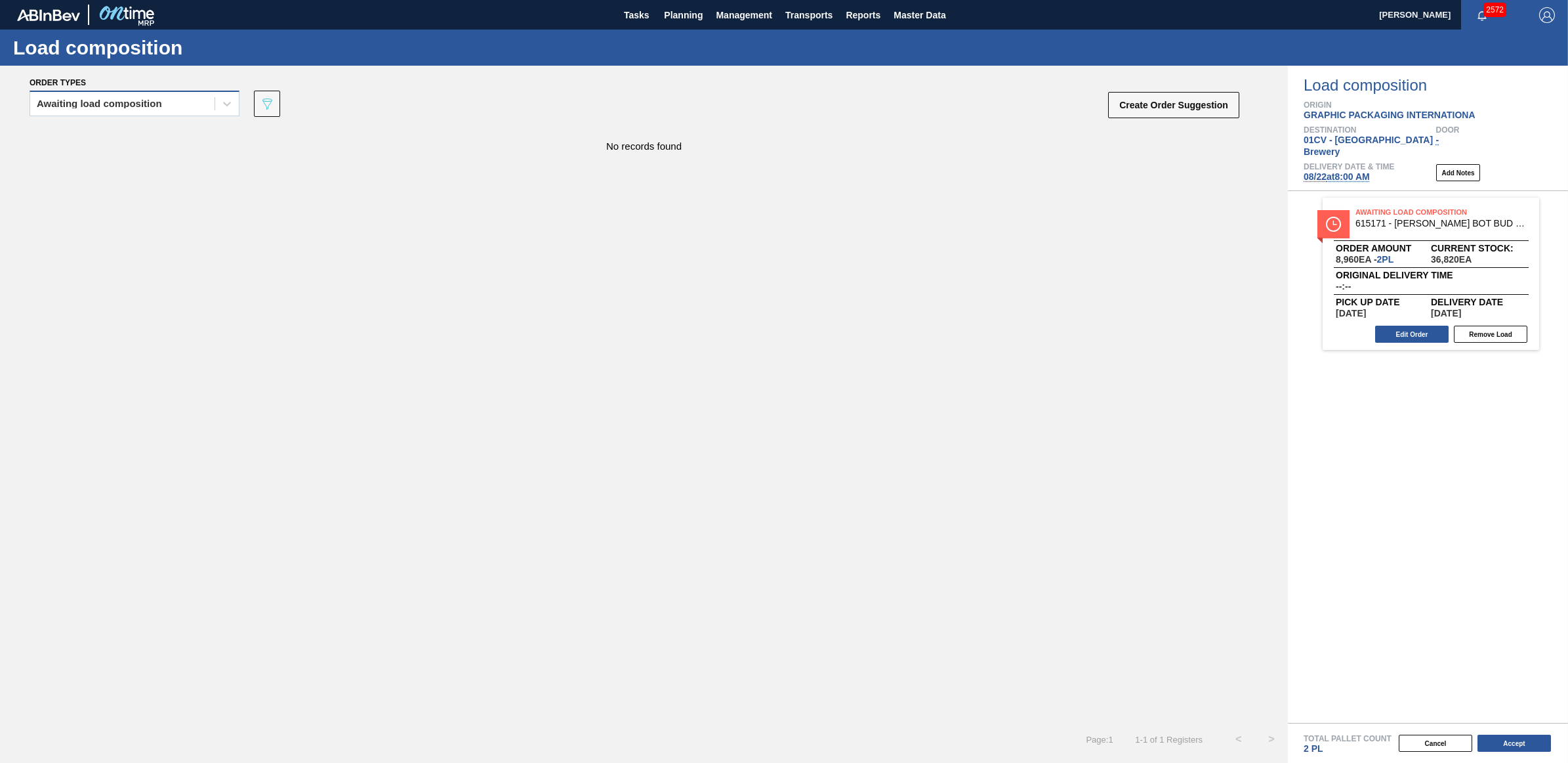
click at [80, 109] on div "Awaiting load composition" at bounding box center [122, 104] width 184 height 19
click at [80, 131] on div "Awaiting load composition" at bounding box center [135, 135] width 210 height 24
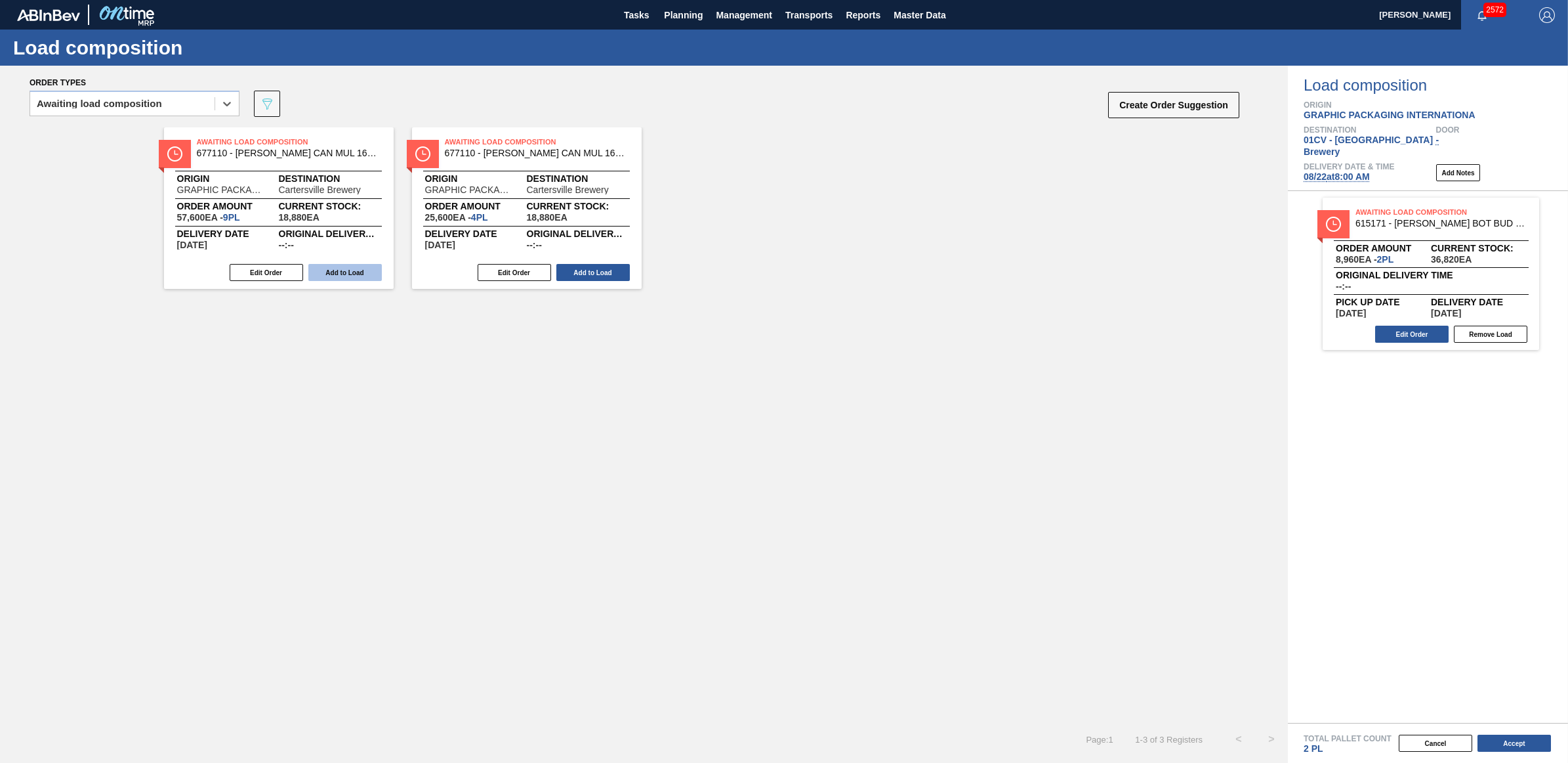
click at [365, 273] on button "Add to Load" at bounding box center [345, 272] width 73 height 17
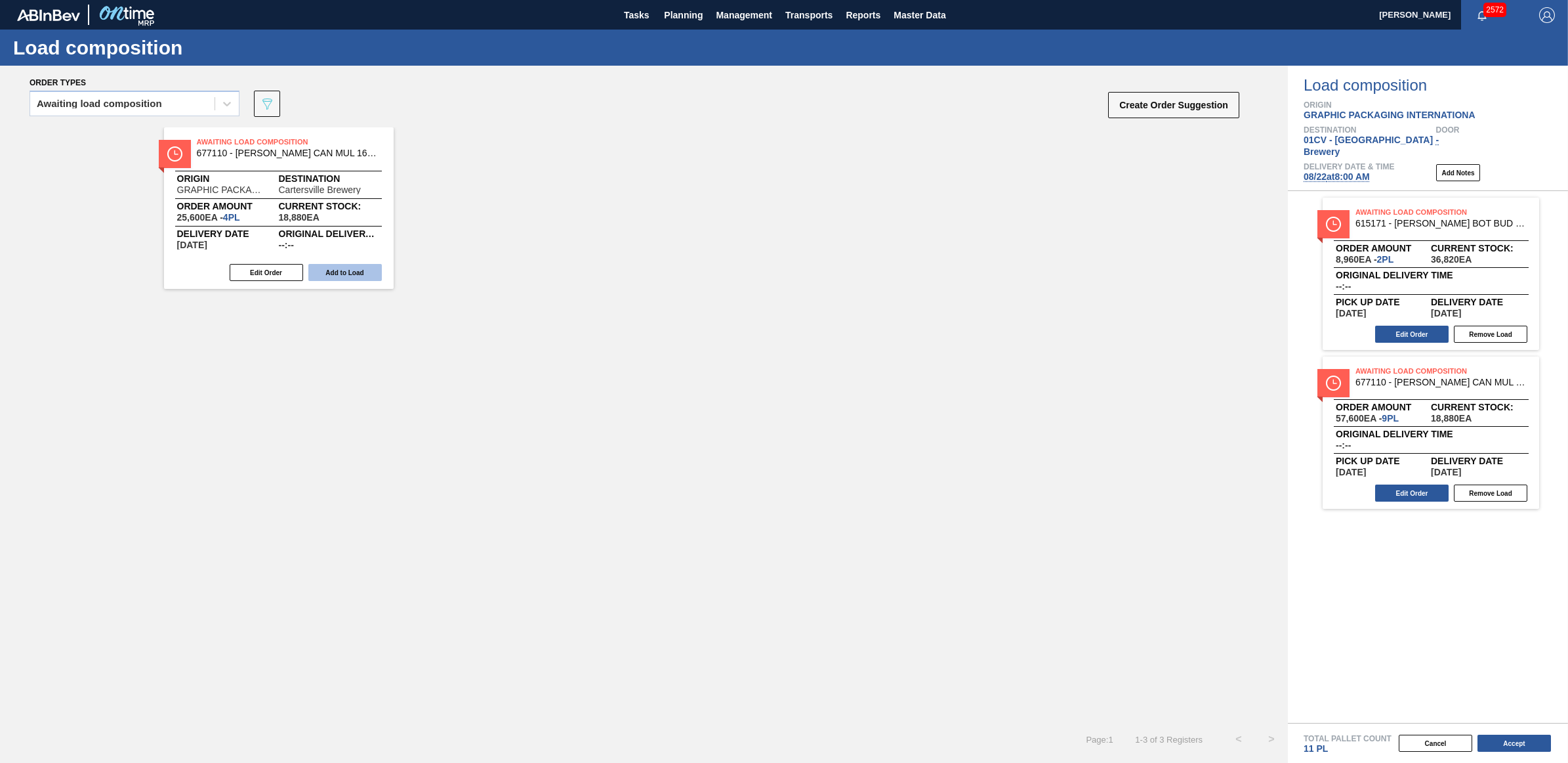
click at [359, 273] on button "Add to Load" at bounding box center [345, 272] width 73 height 17
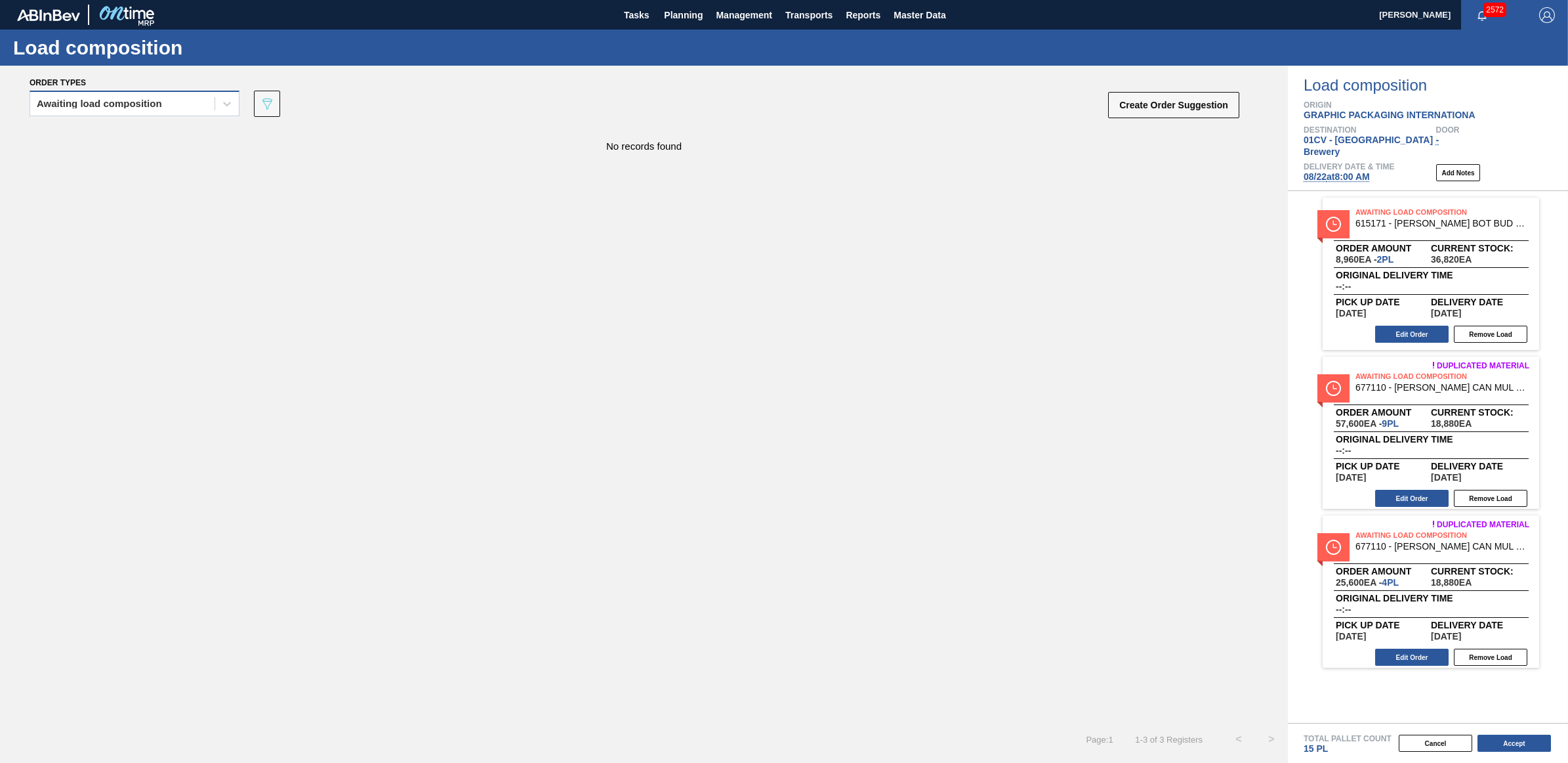
click at [158, 105] on div "Awaiting load composition" at bounding box center [99, 104] width 125 height 9
click at [148, 139] on div "Awaiting load composition" at bounding box center [135, 135] width 210 height 24
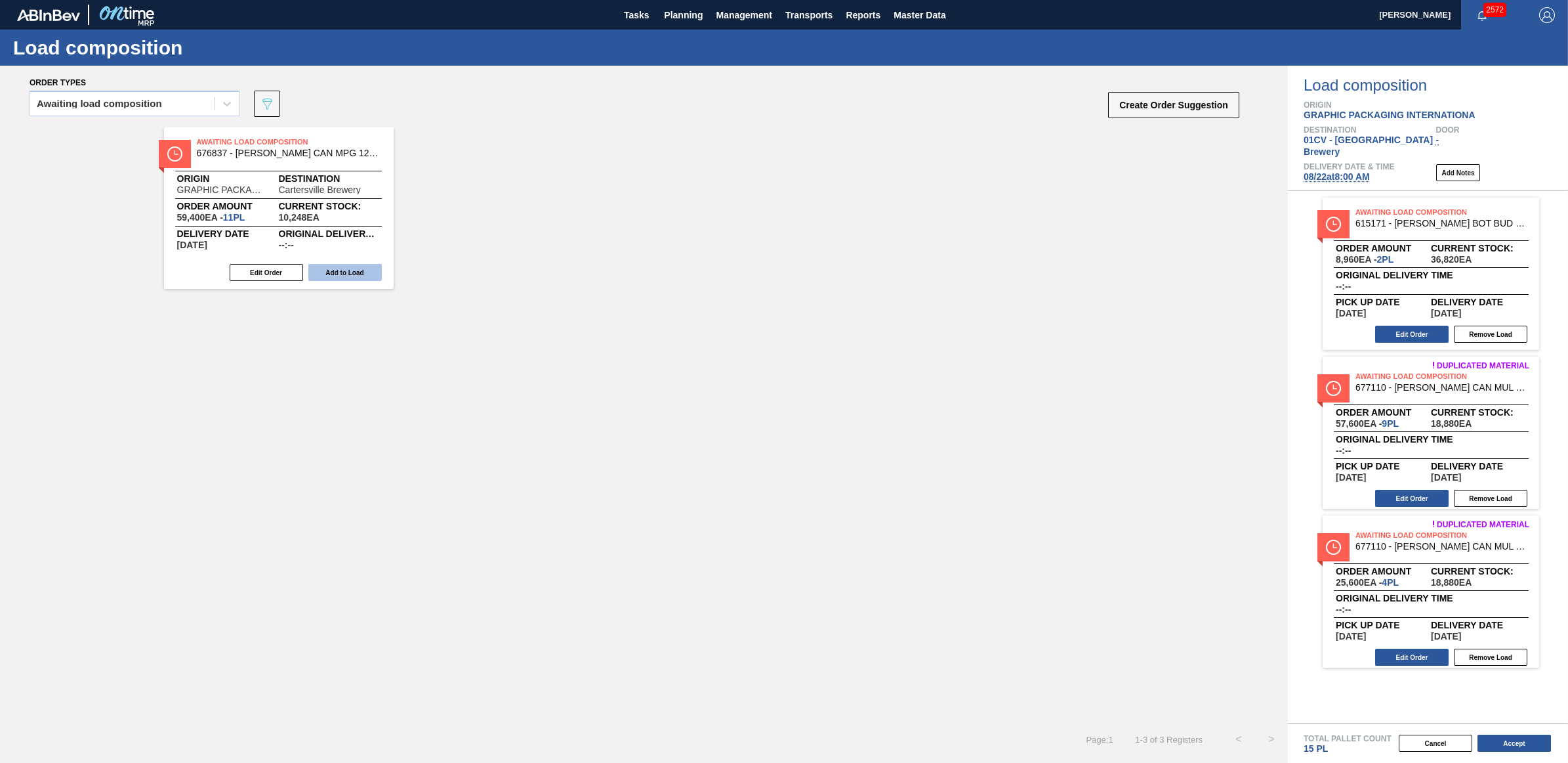
click at [361, 276] on button "Add to Load" at bounding box center [345, 272] width 73 height 17
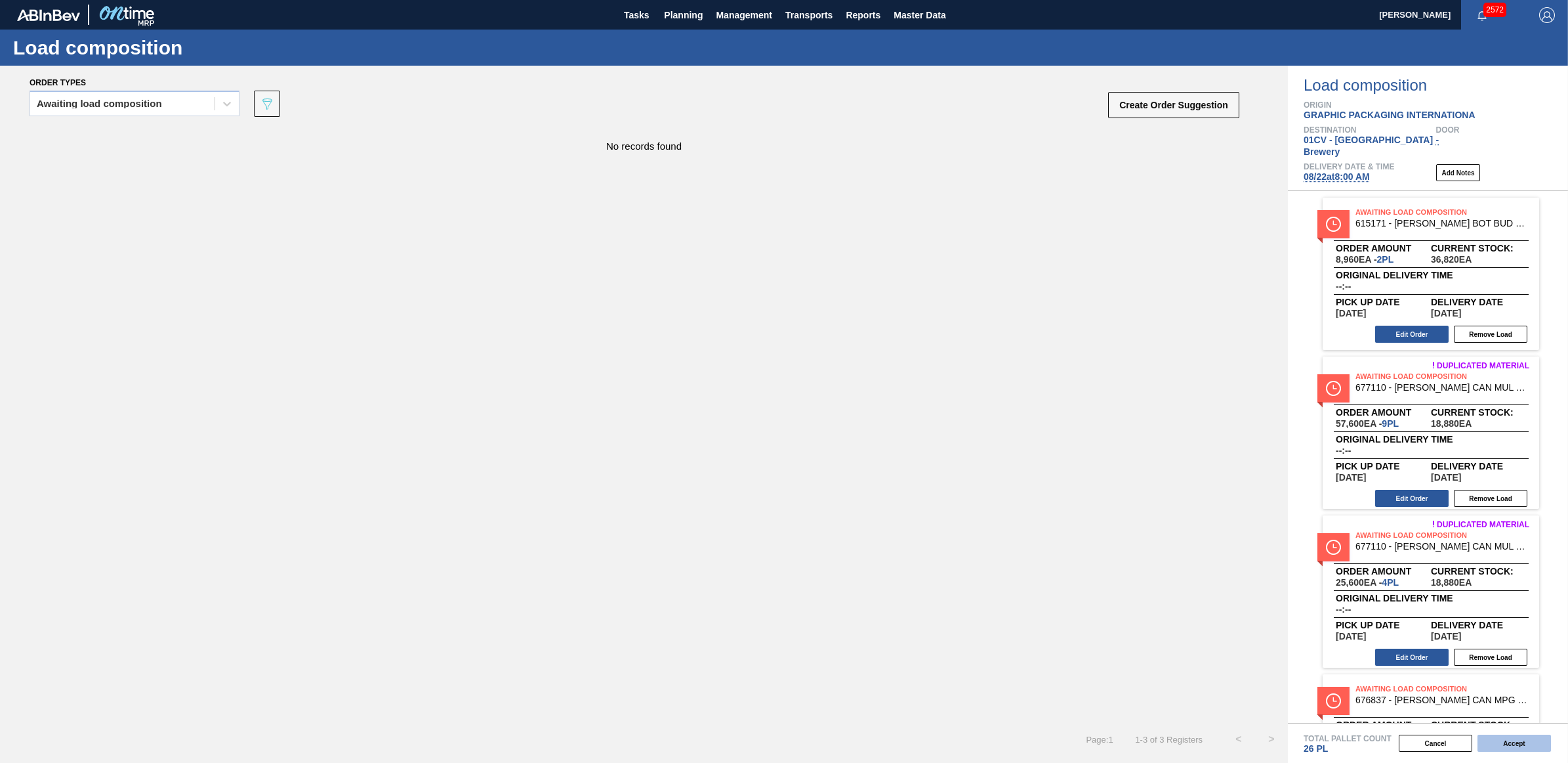
click at [1511, 746] on button "Accept" at bounding box center [1514, 742] width 73 height 17
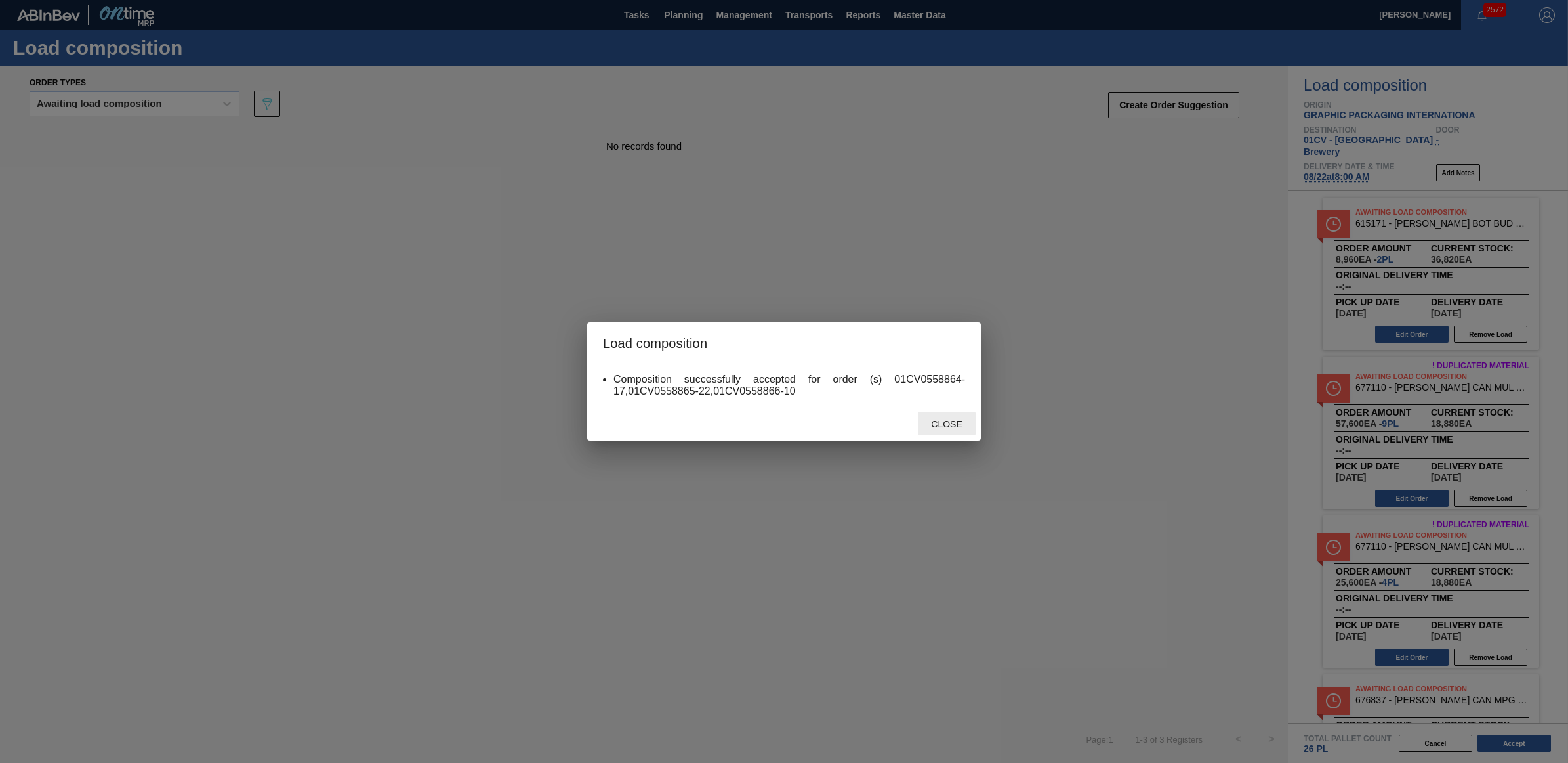
click at [956, 414] on div "Close" at bounding box center [947, 423] width 58 height 24
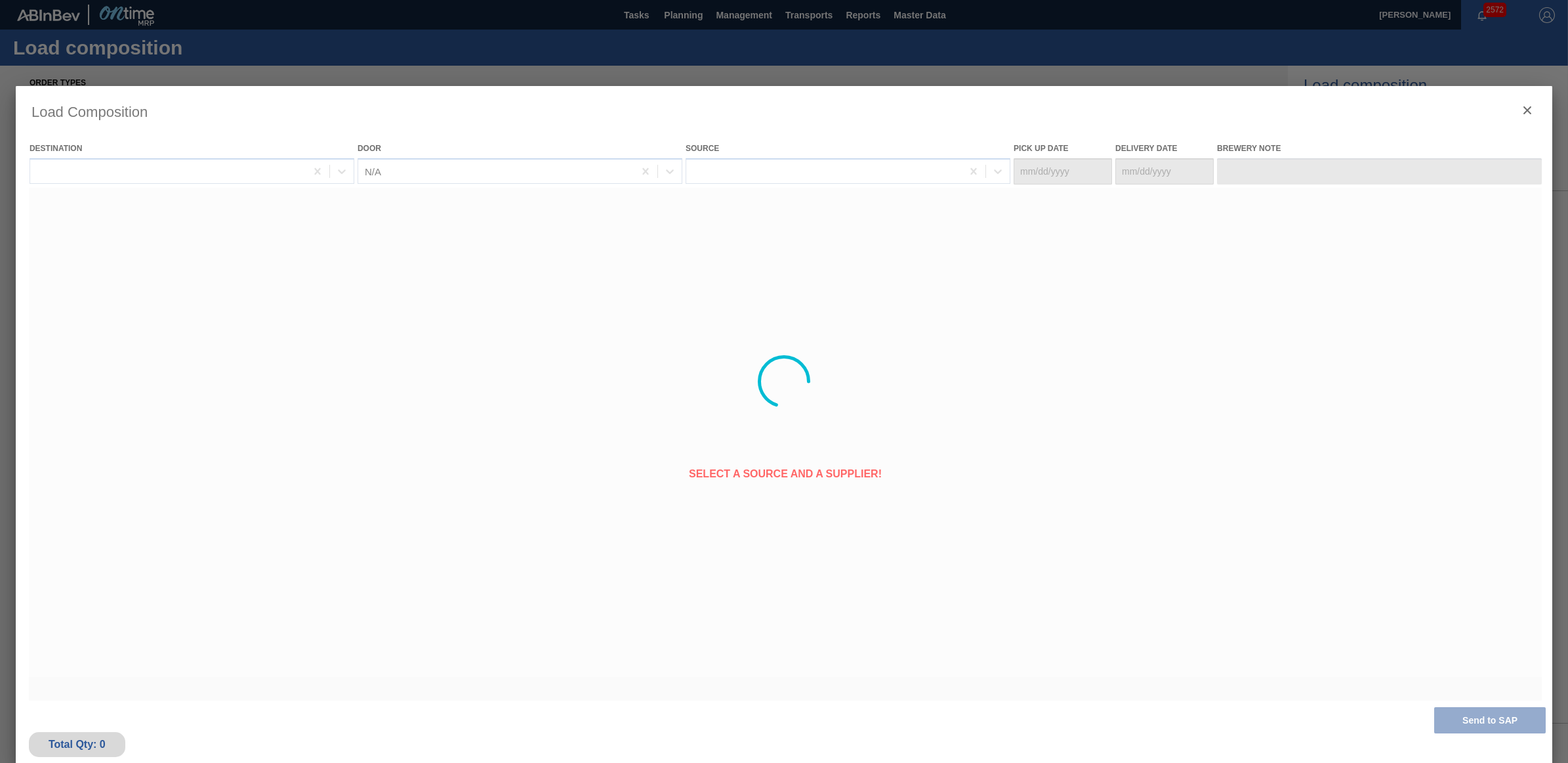
type Date "[DATE]"
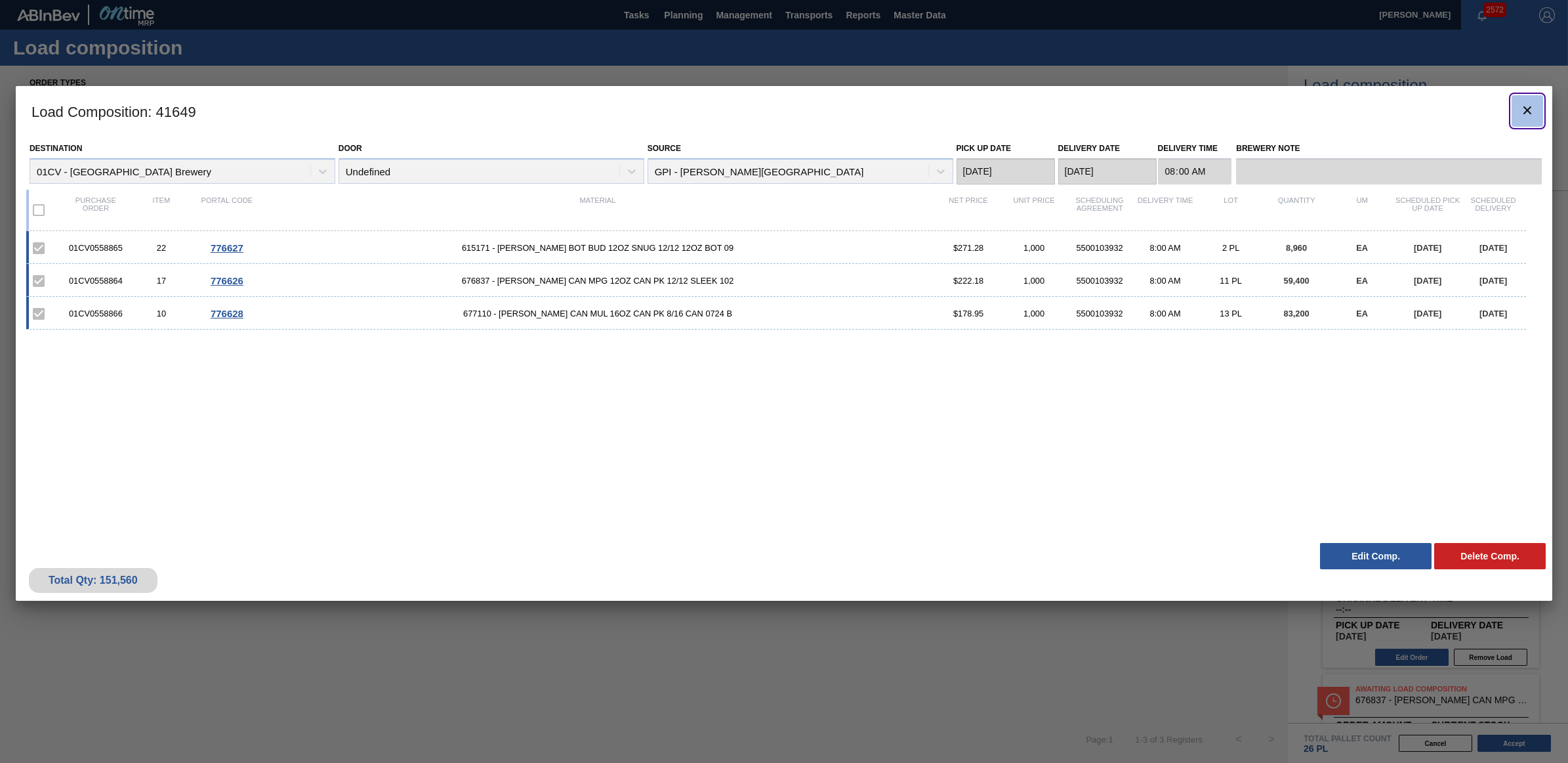
click at [1526, 108] on icon "botão de ícone" at bounding box center [1527, 110] width 8 height 8
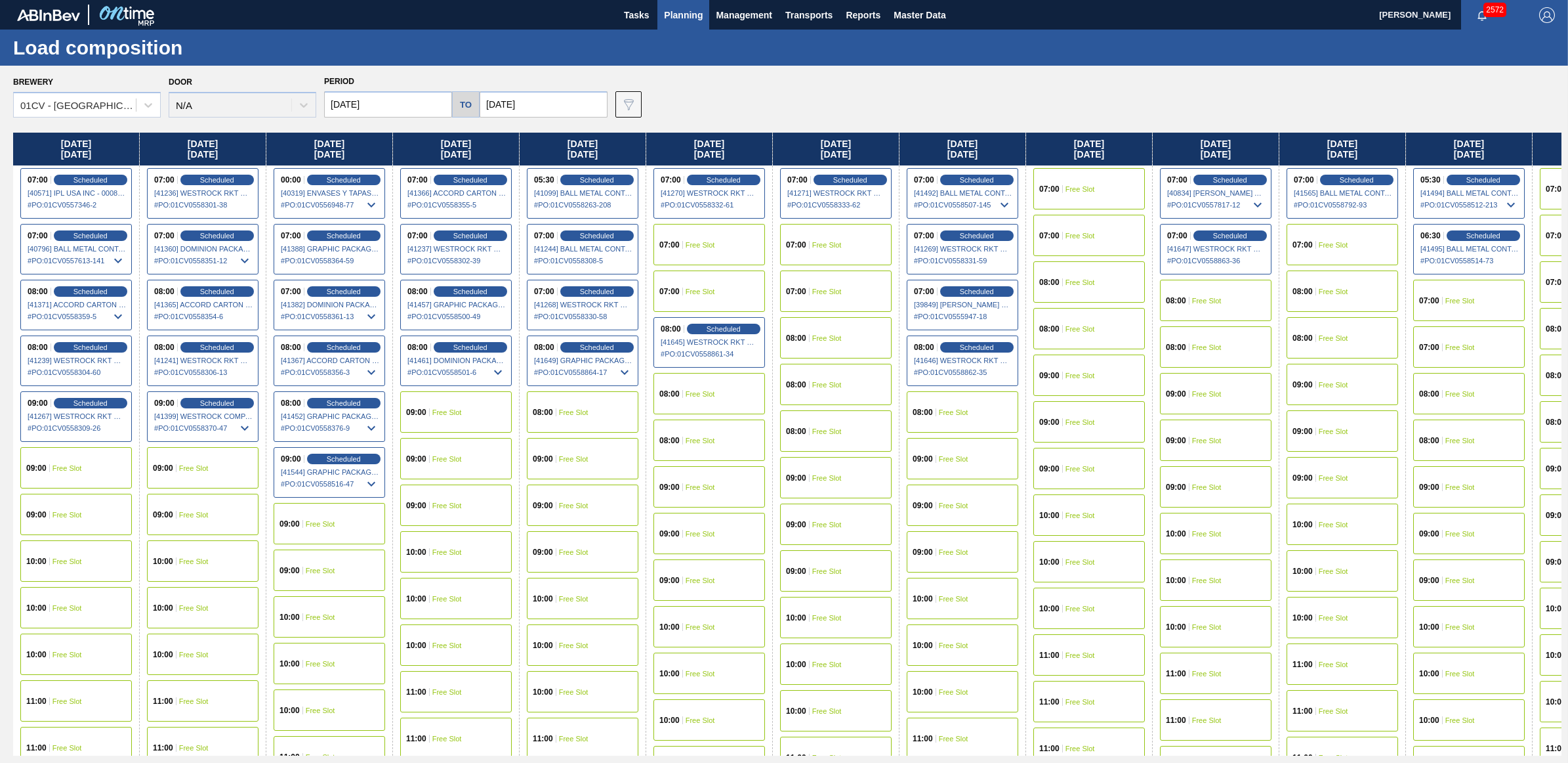
click at [1104, 174] on div "07:00 Free Slot" at bounding box center [1090, 189] width 112 height 42
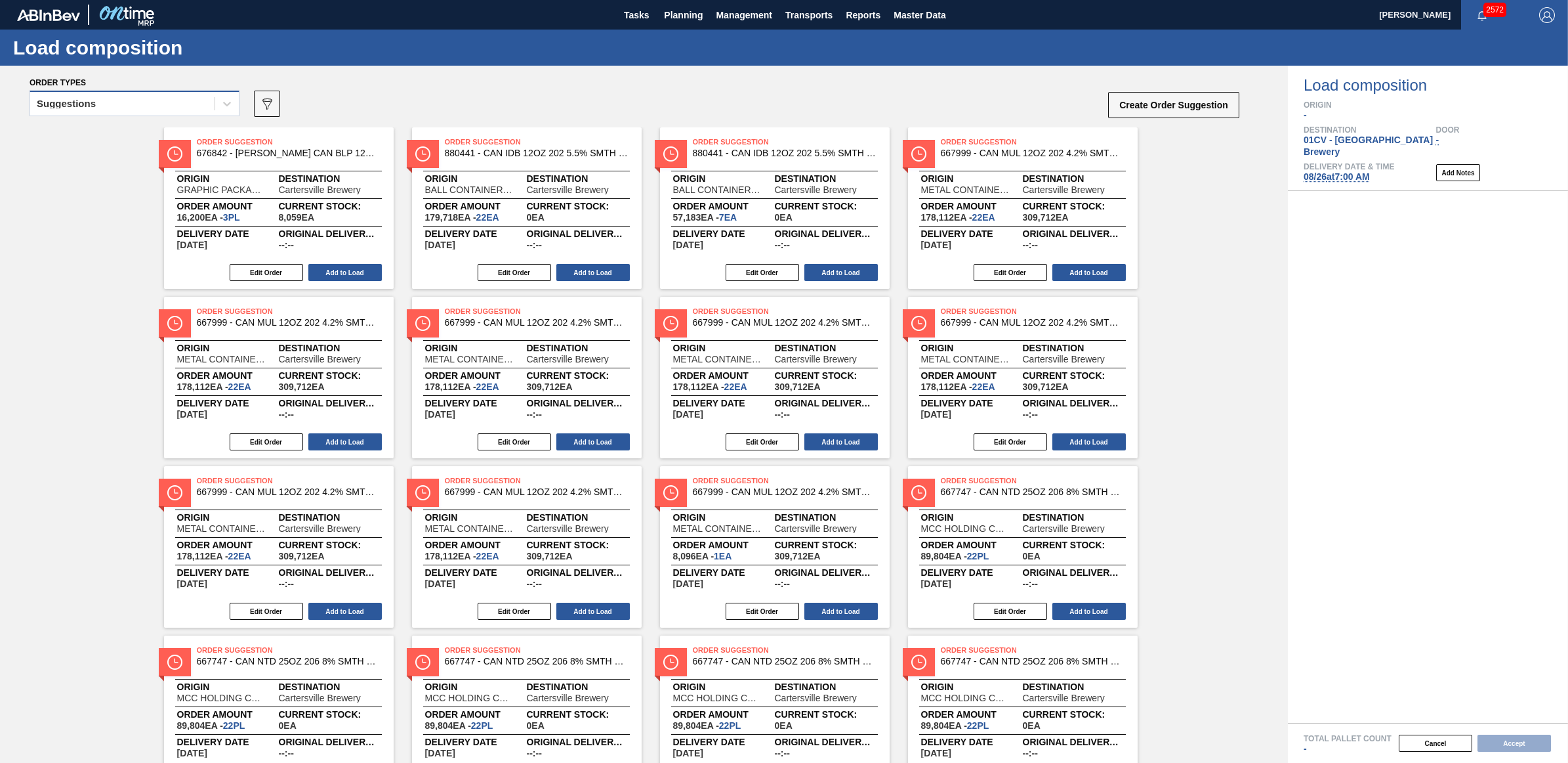
click at [82, 102] on div "Suggestions" at bounding box center [66, 104] width 59 height 9
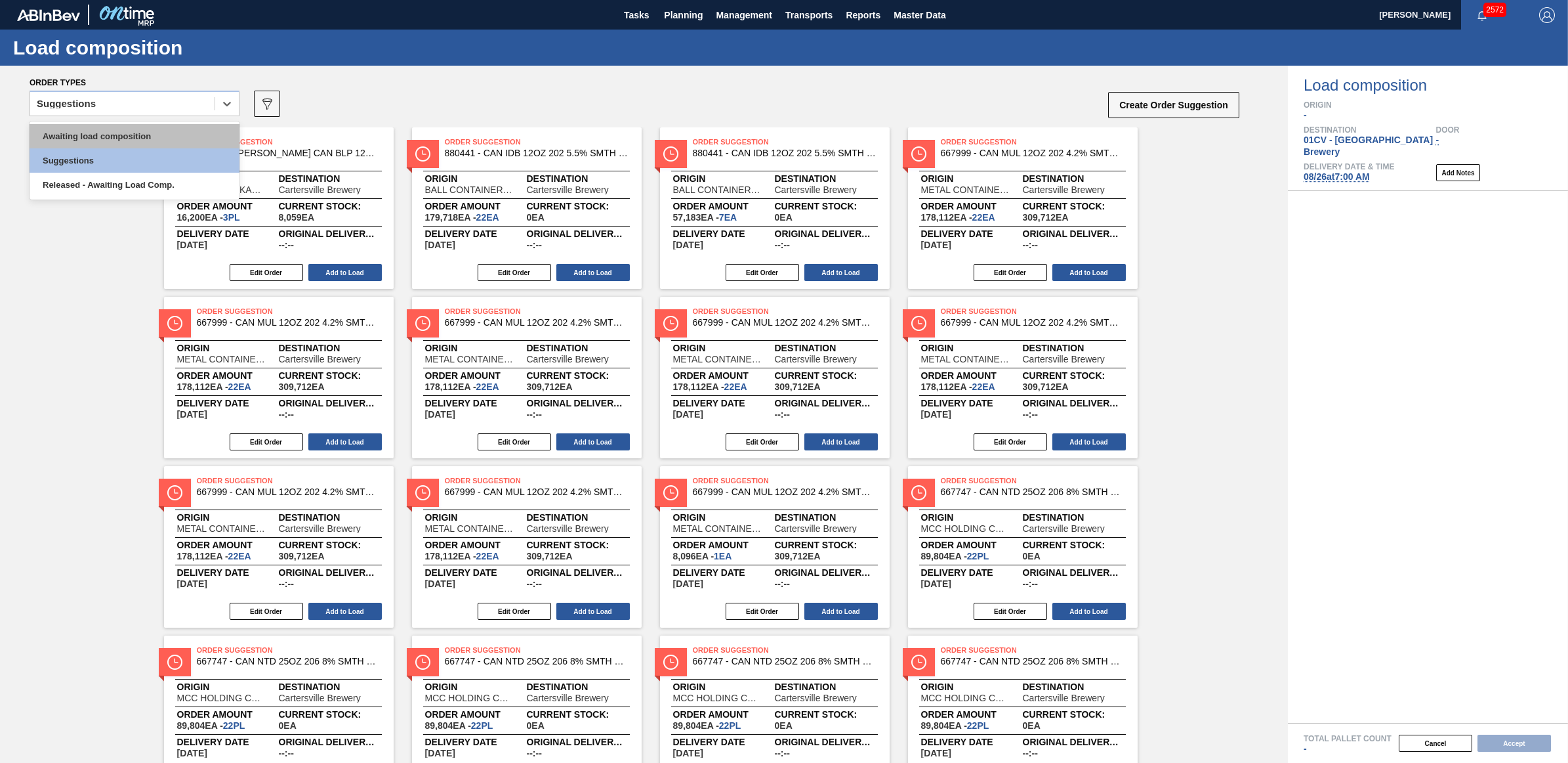
click at [90, 140] on div "Awaiting load composition" at bounding box center [135, 135] width 210 height 24
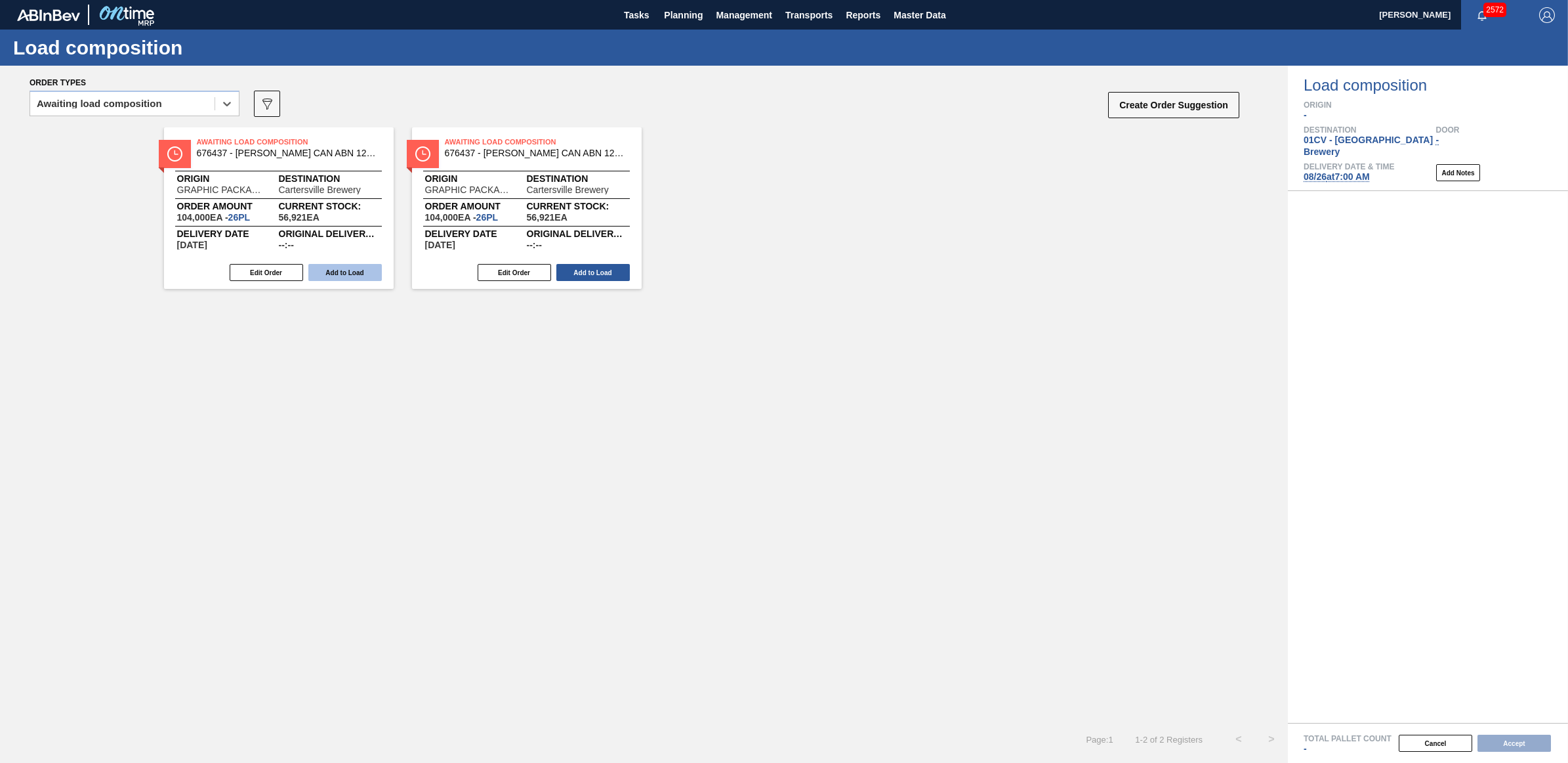
click at [351, 273] on button "Add to Load" at bounding box center [345, 272] width 73 height 17
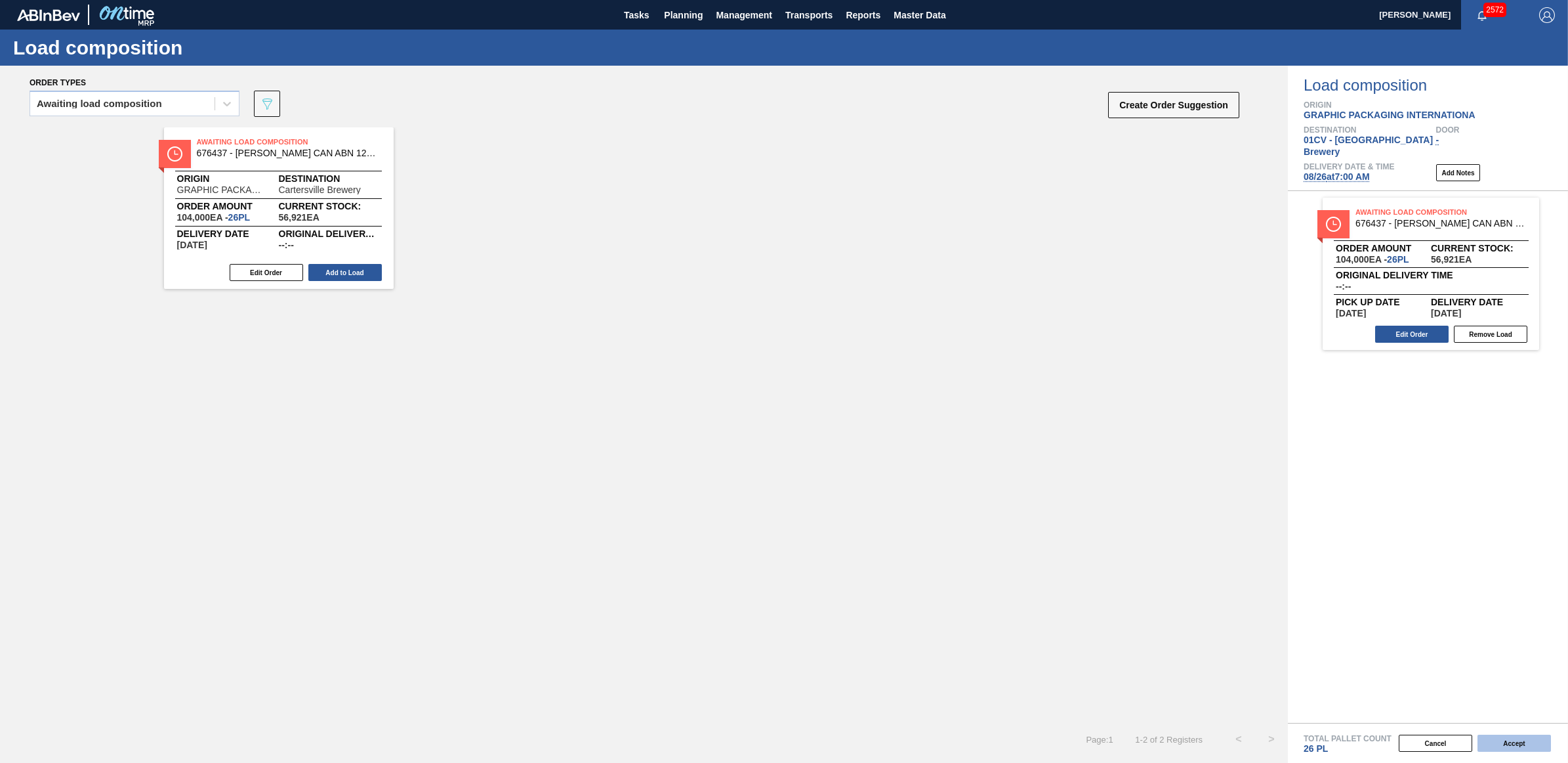
click at [1536, 737] on button "Accept" at bounding box center [1514, 742] width 73 height 17
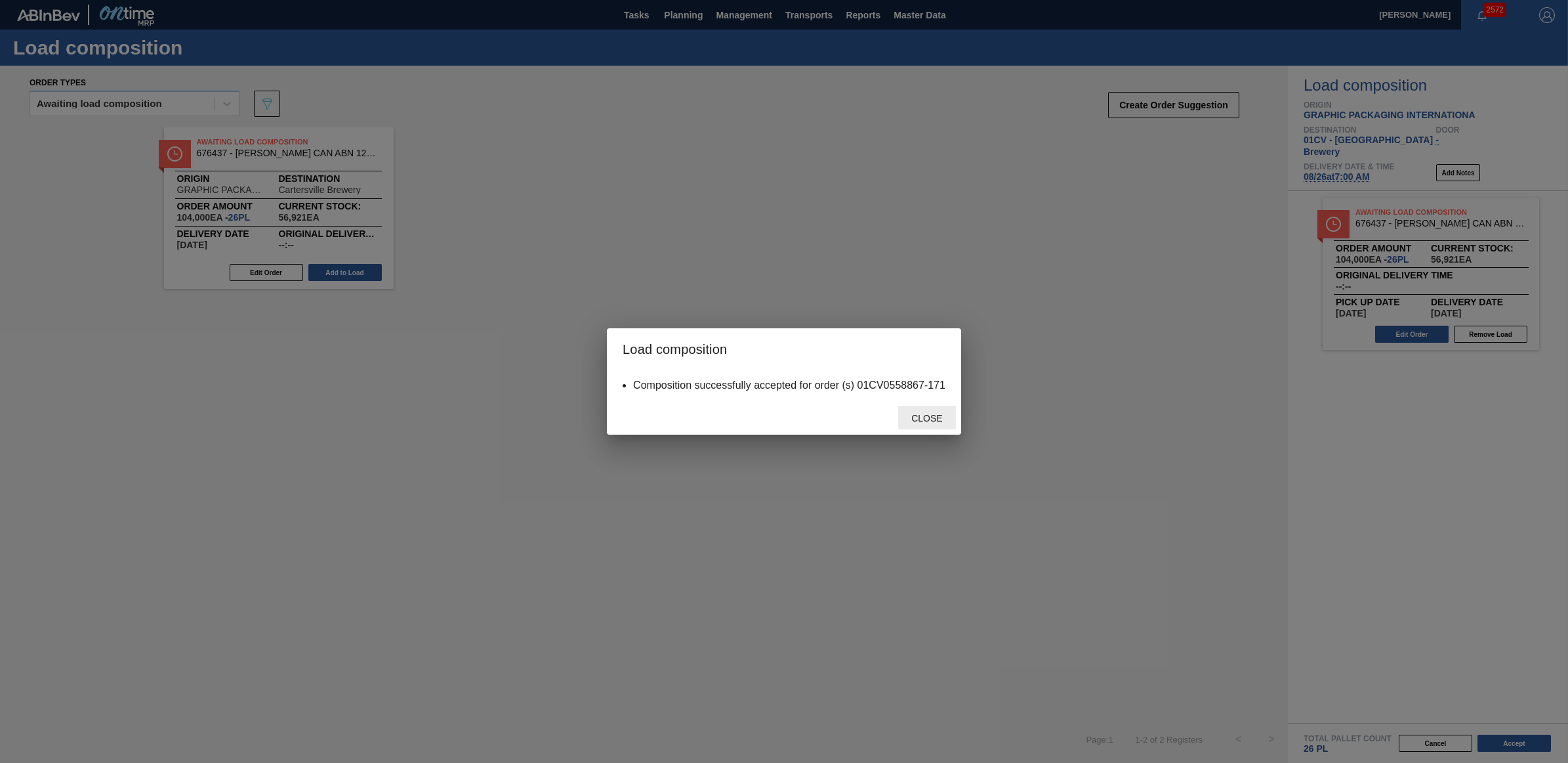
click at [932, 426] on div "Close" at bounding box center [927, 417] width 58 height 24
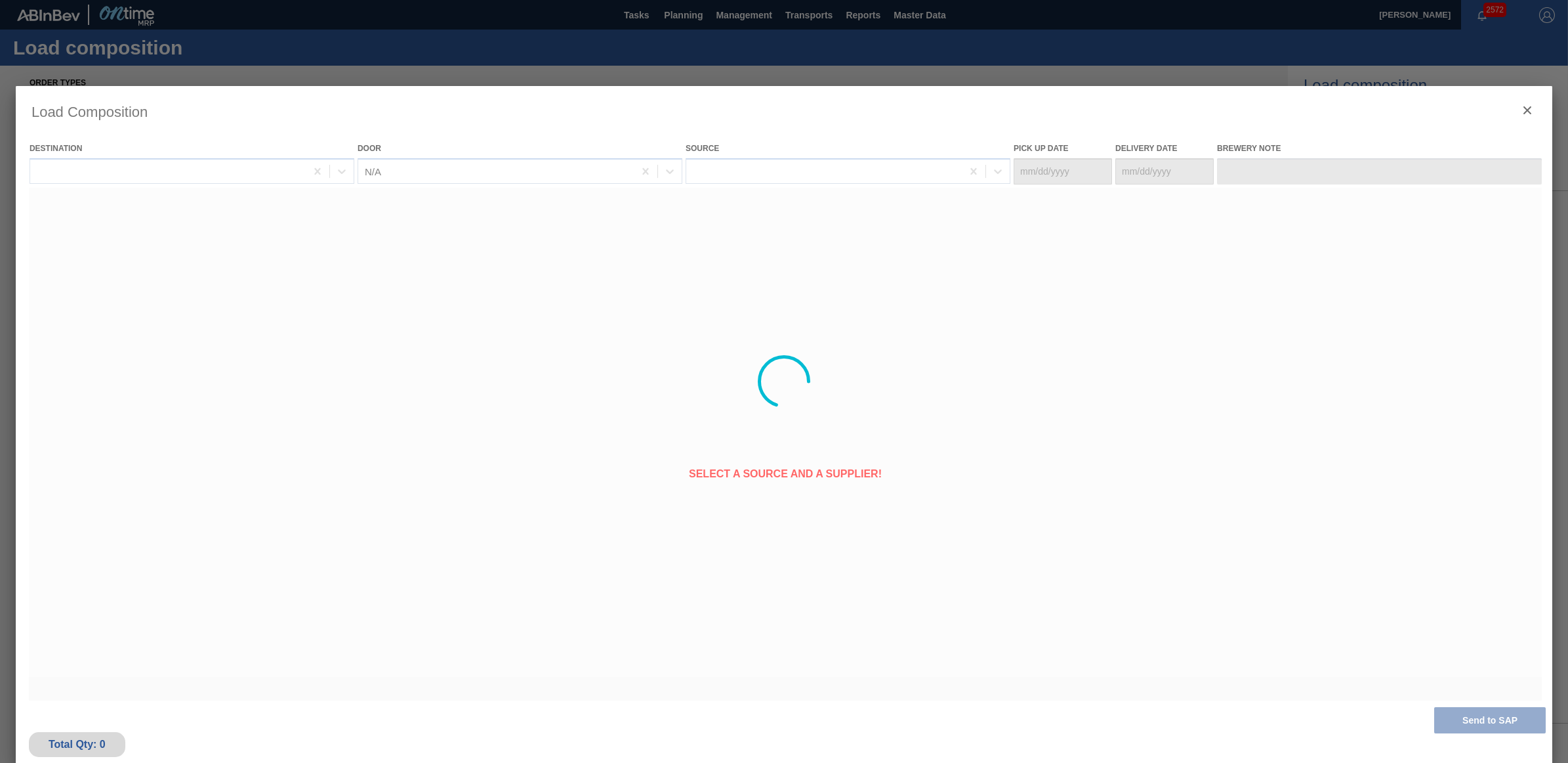
type Date "[DATE]"
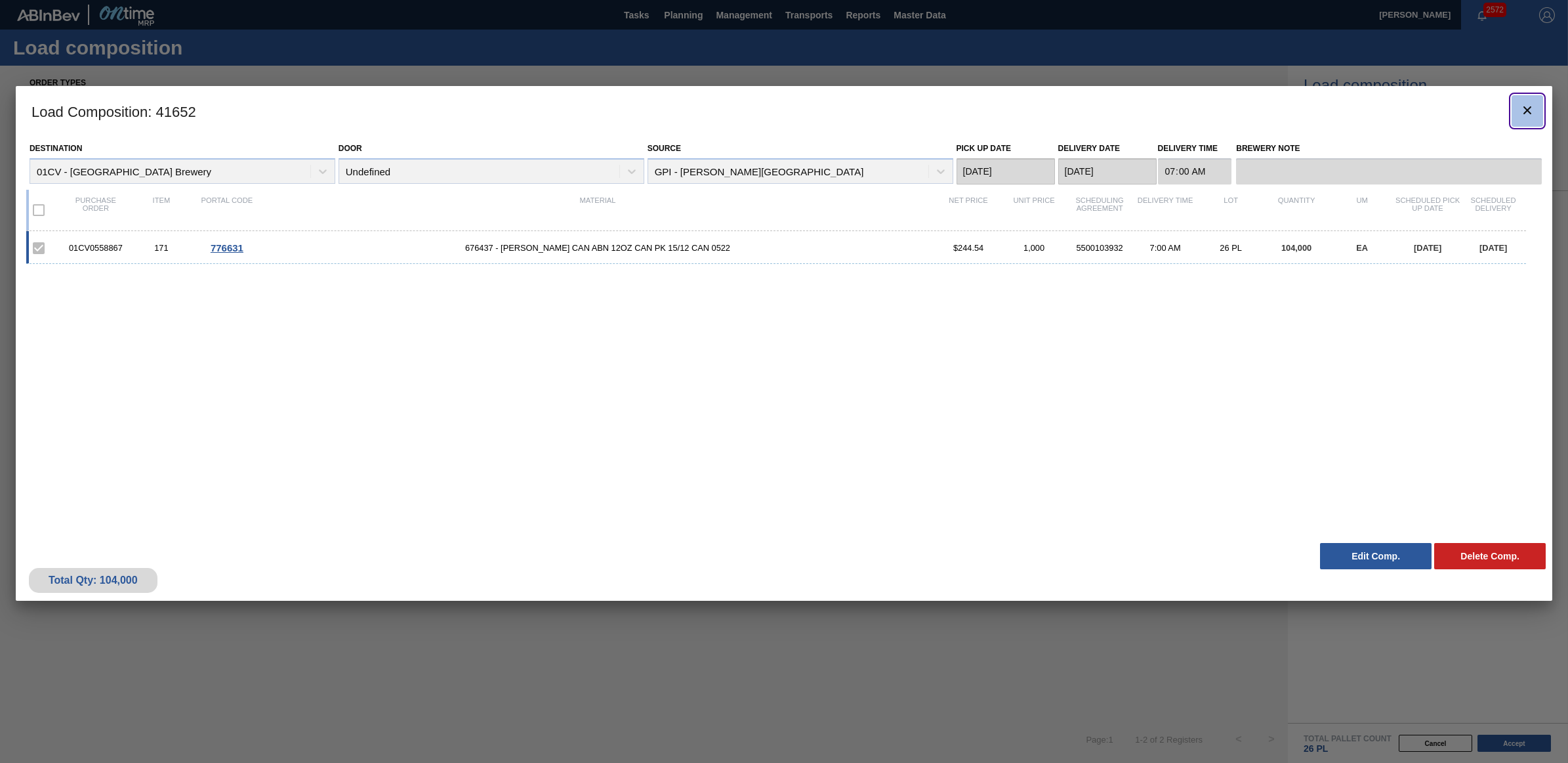
click at [1517, 107] on button "botão de ícone" at bounding box center [1527, 110] width 32 height 32
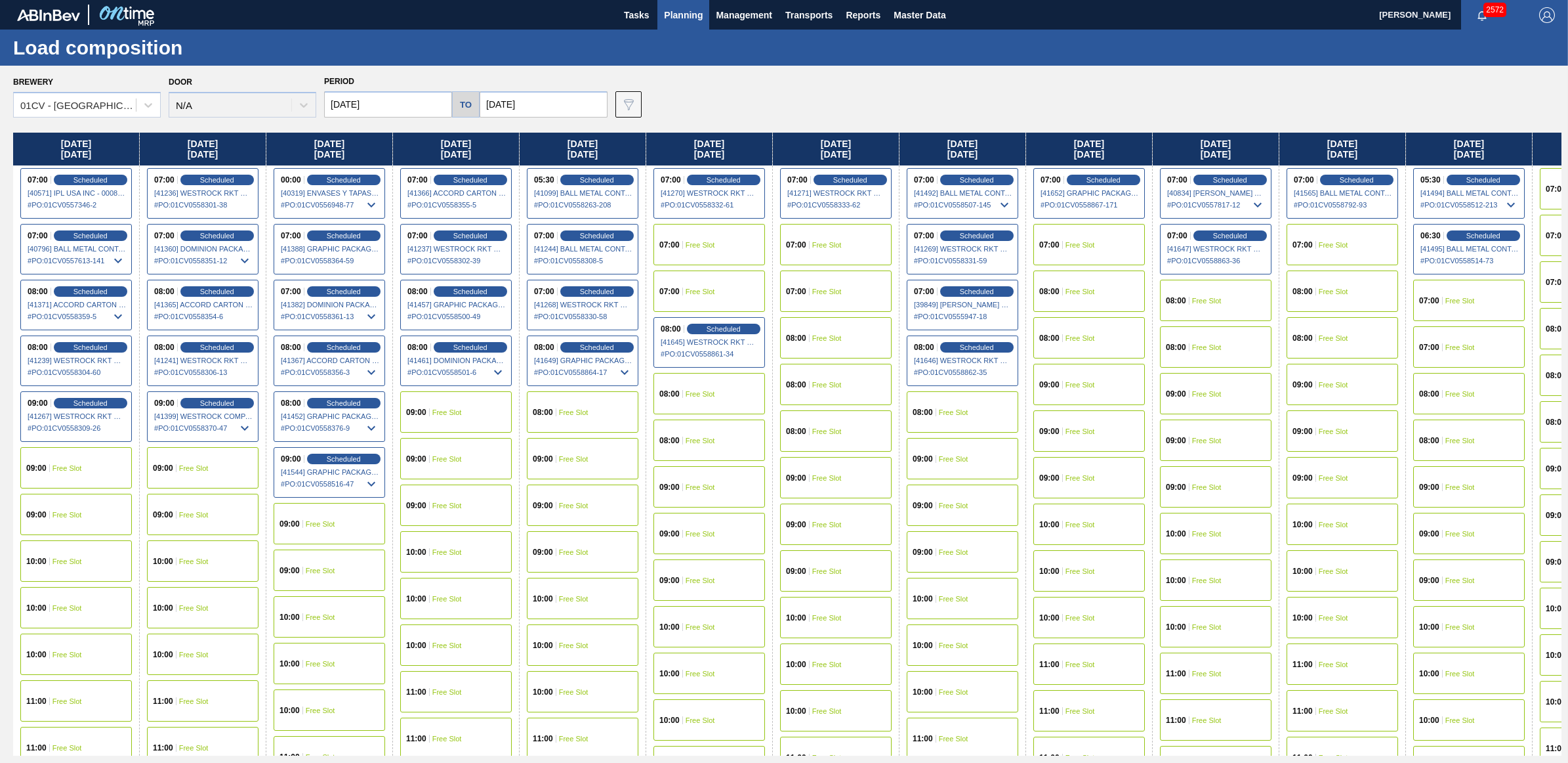
click at [1219, 297] on span "Free Slot" at bounding box center [1207, 301] width 30 height 8
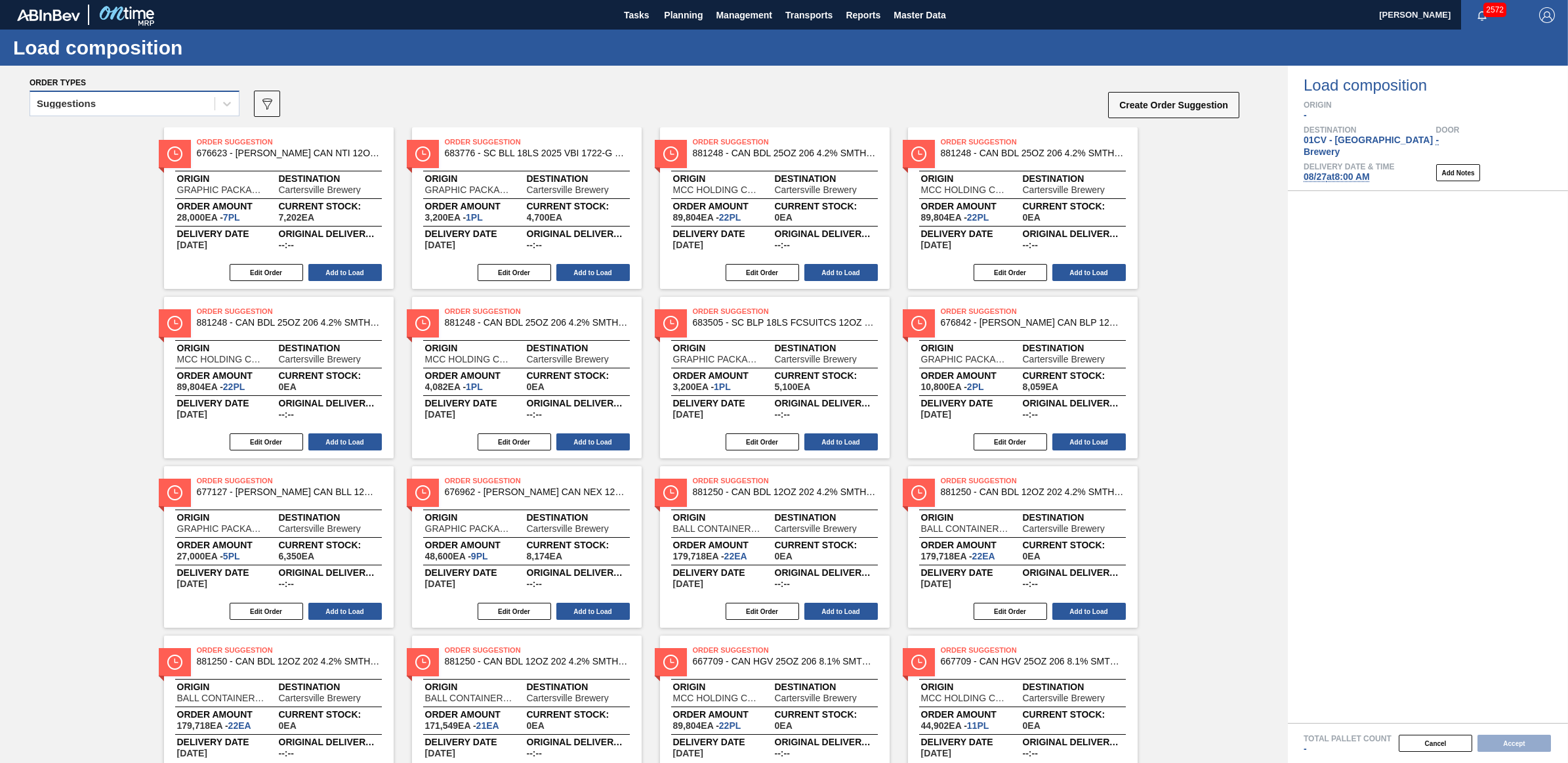
click at [82, 104] on div "Suggestions" at bounding box center [66, 104] width 59 height 9
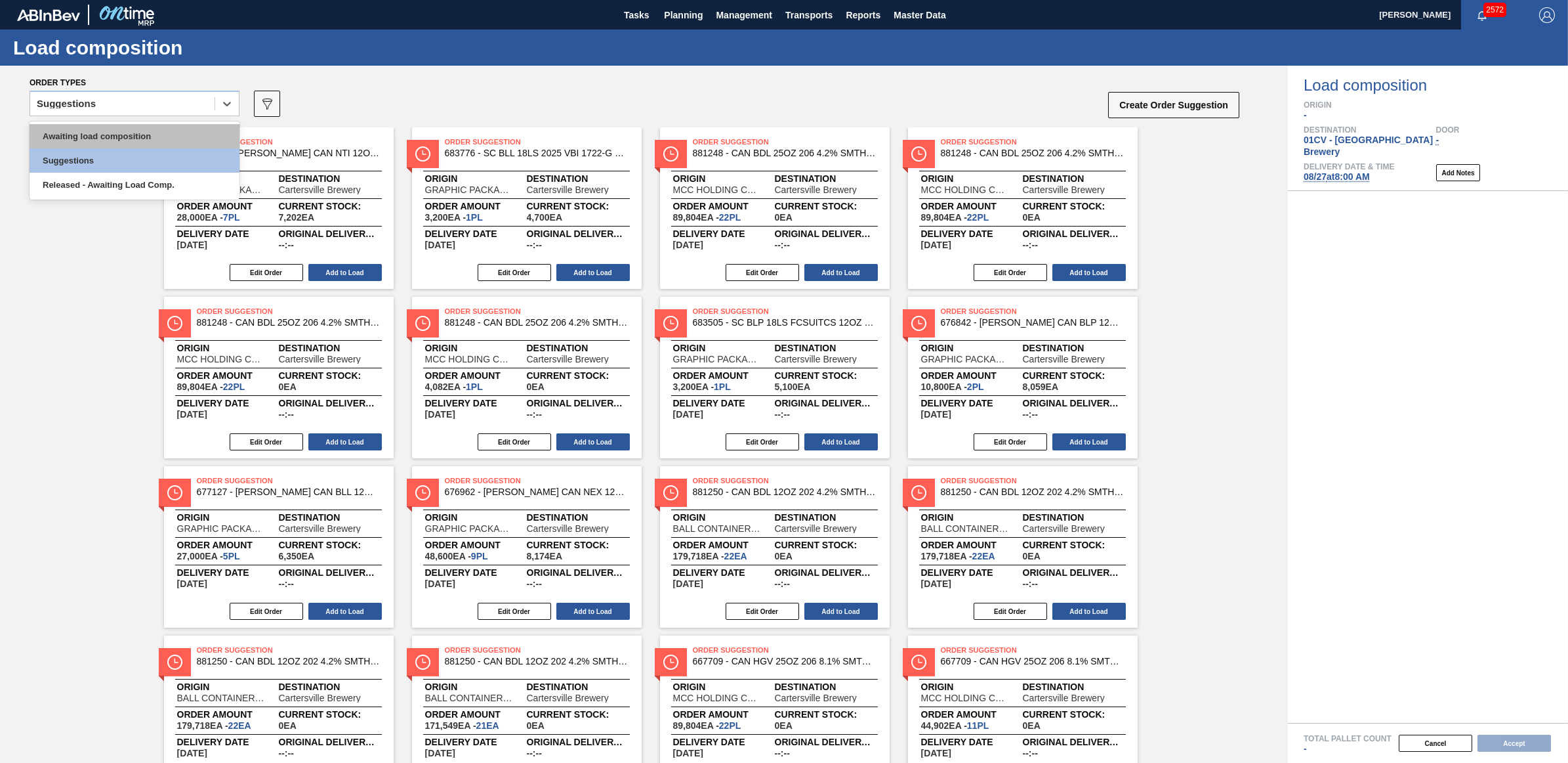
click at [90, 134] on div "Awaiting load composition" at bounding box center [135, 135] width 210 height 24
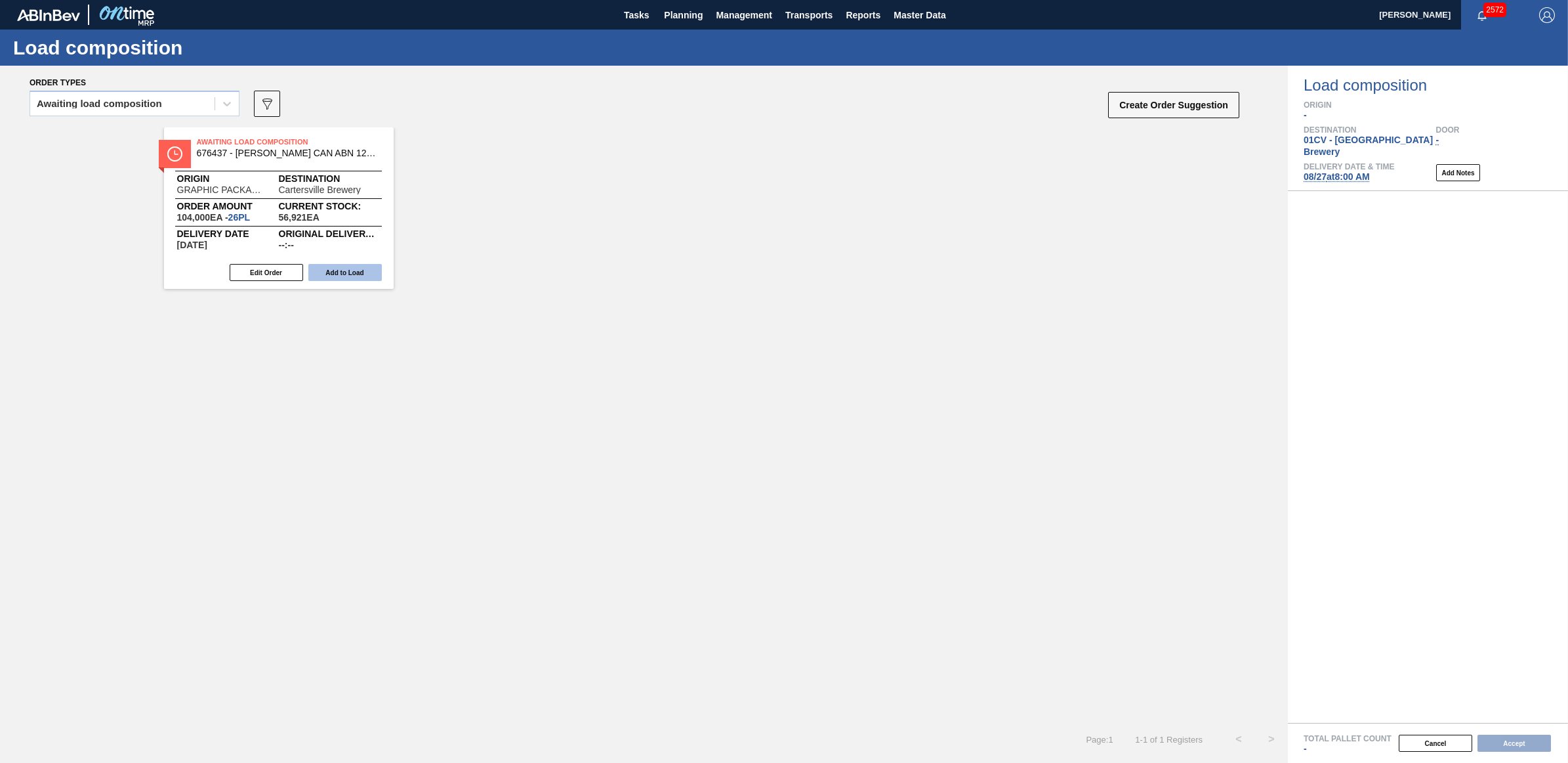
click at [332, 266] on button "Add to Load" at bounding box center [345, 272] width 73 height 17
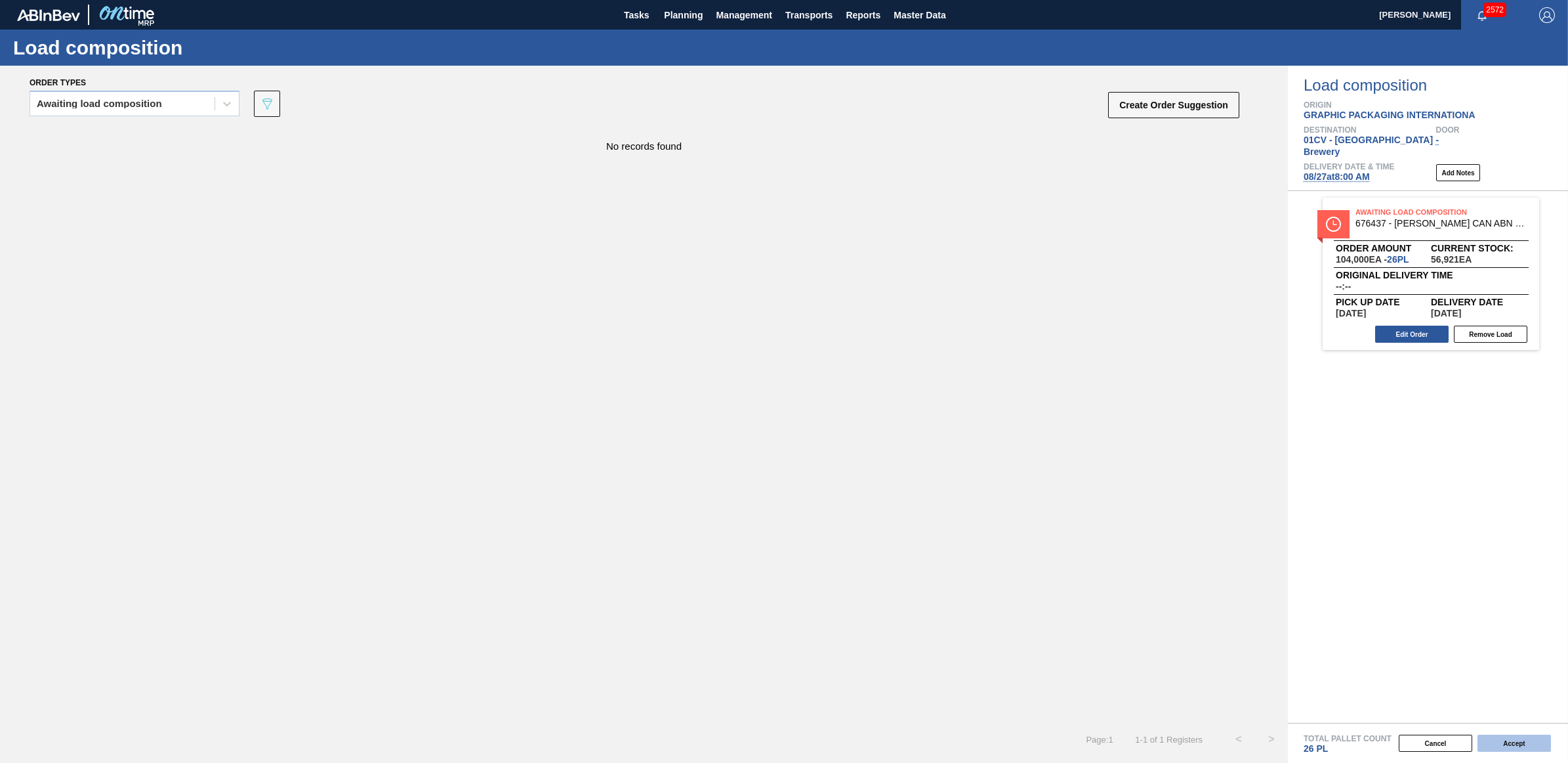
click at [1509, 742] on button "Accept" at bounding box center [1514, 742] width 73 height 17
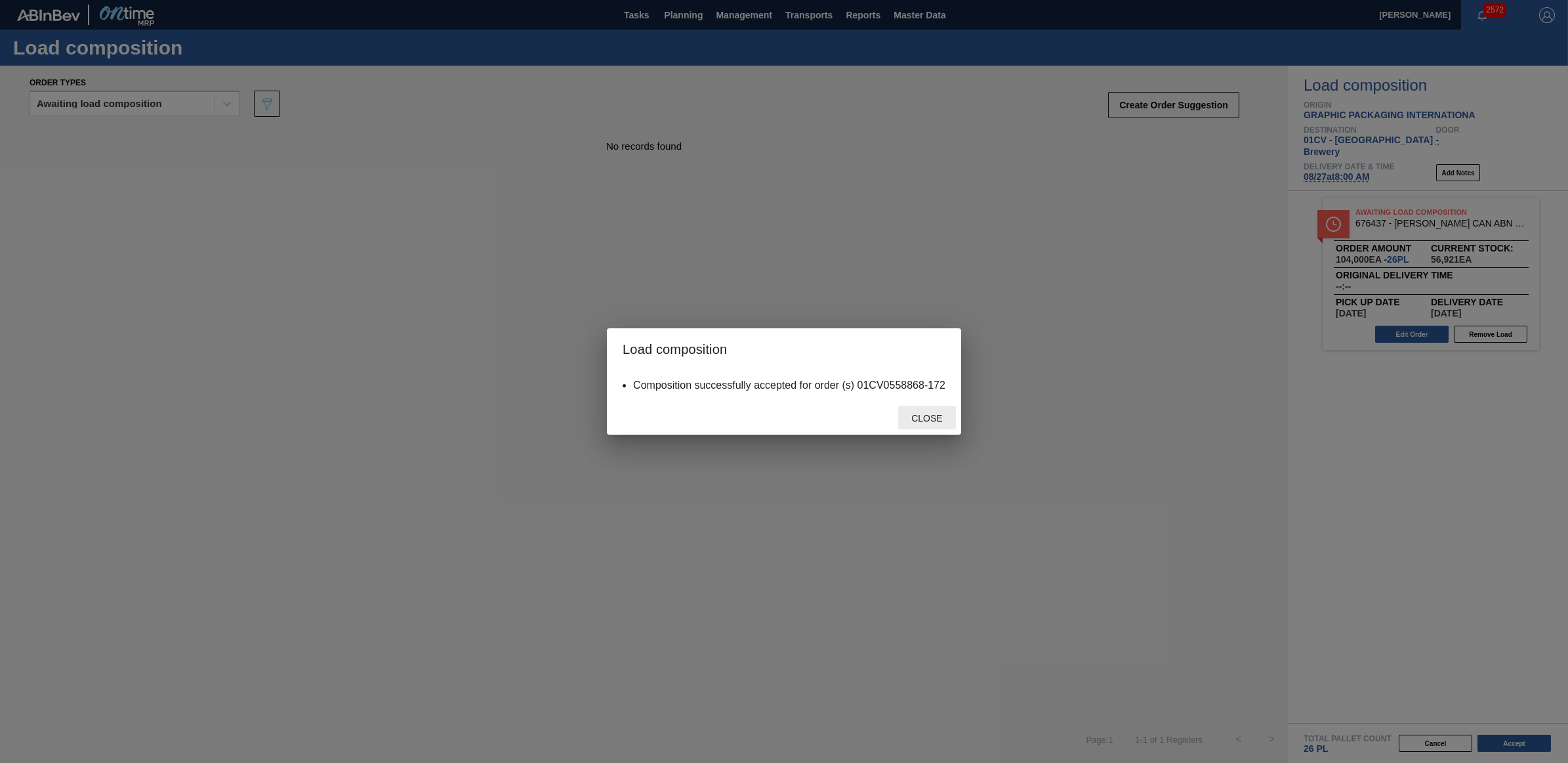
click at [917, 421] on span "Close" at bounding box center [926, 418] width 51 height 11
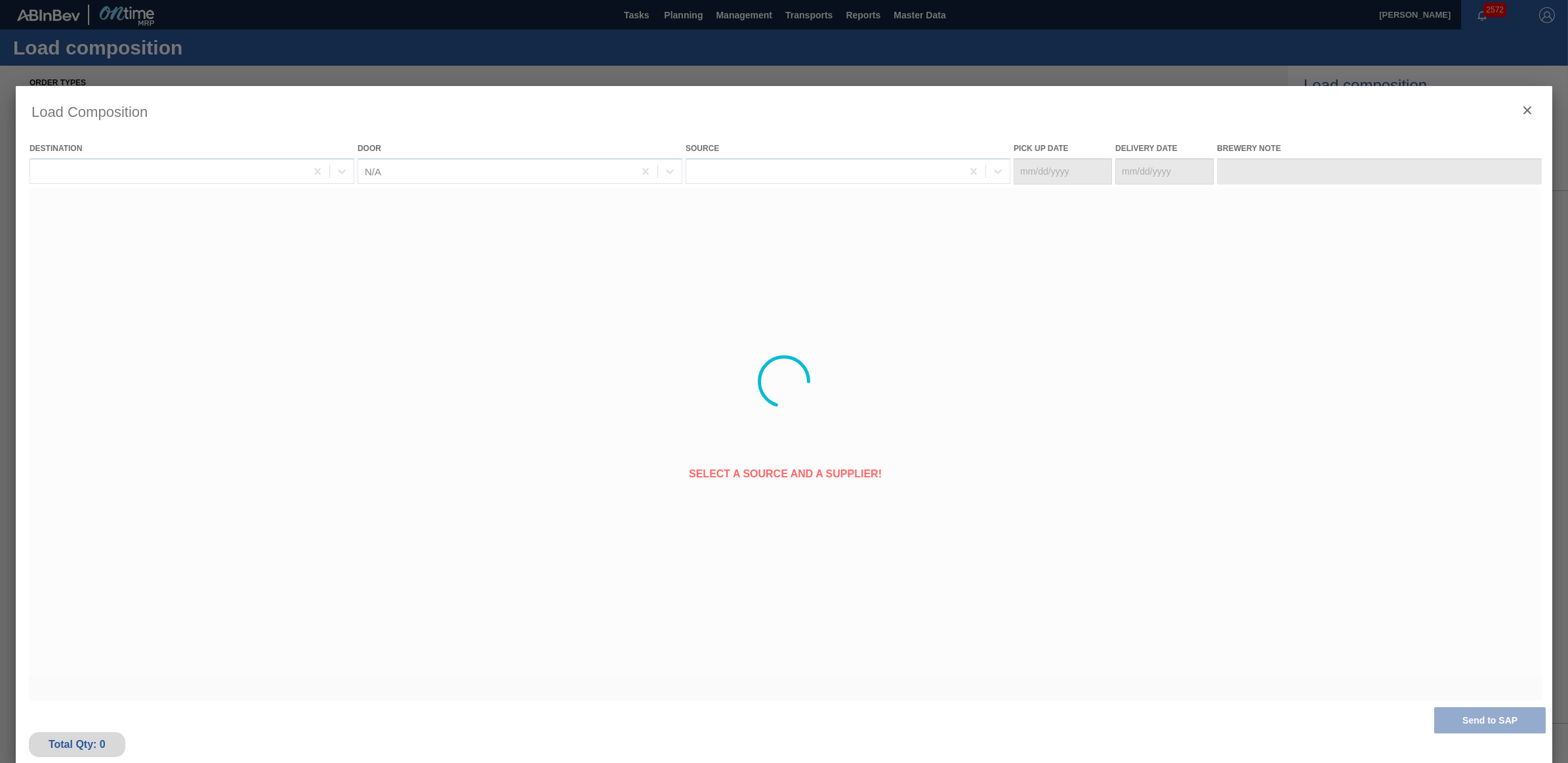
type Date "[DATE]"
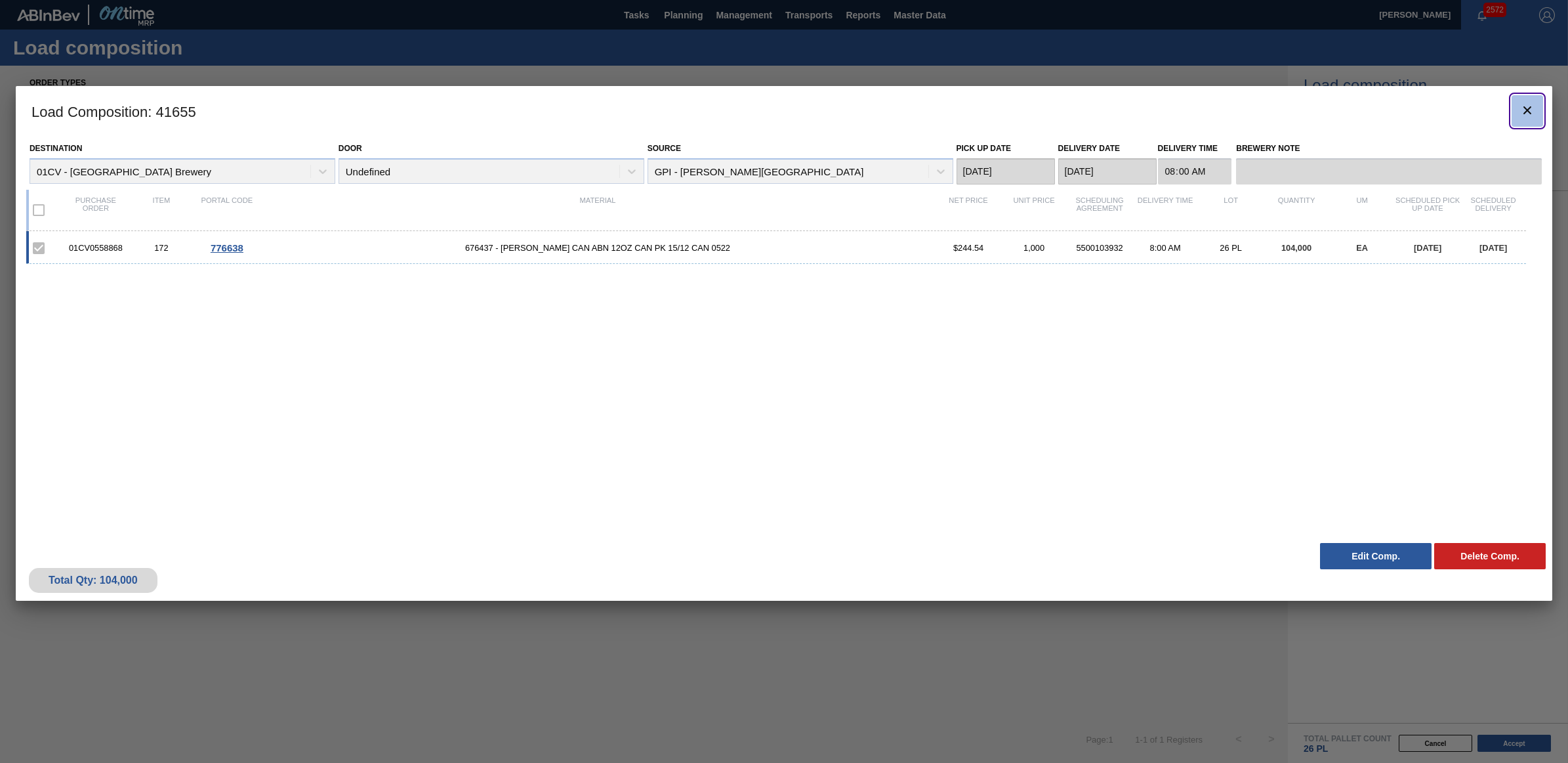
click at [1524, 109] on icon "botão de ícone" at bounding box center [1526, 109] width 15 height 15
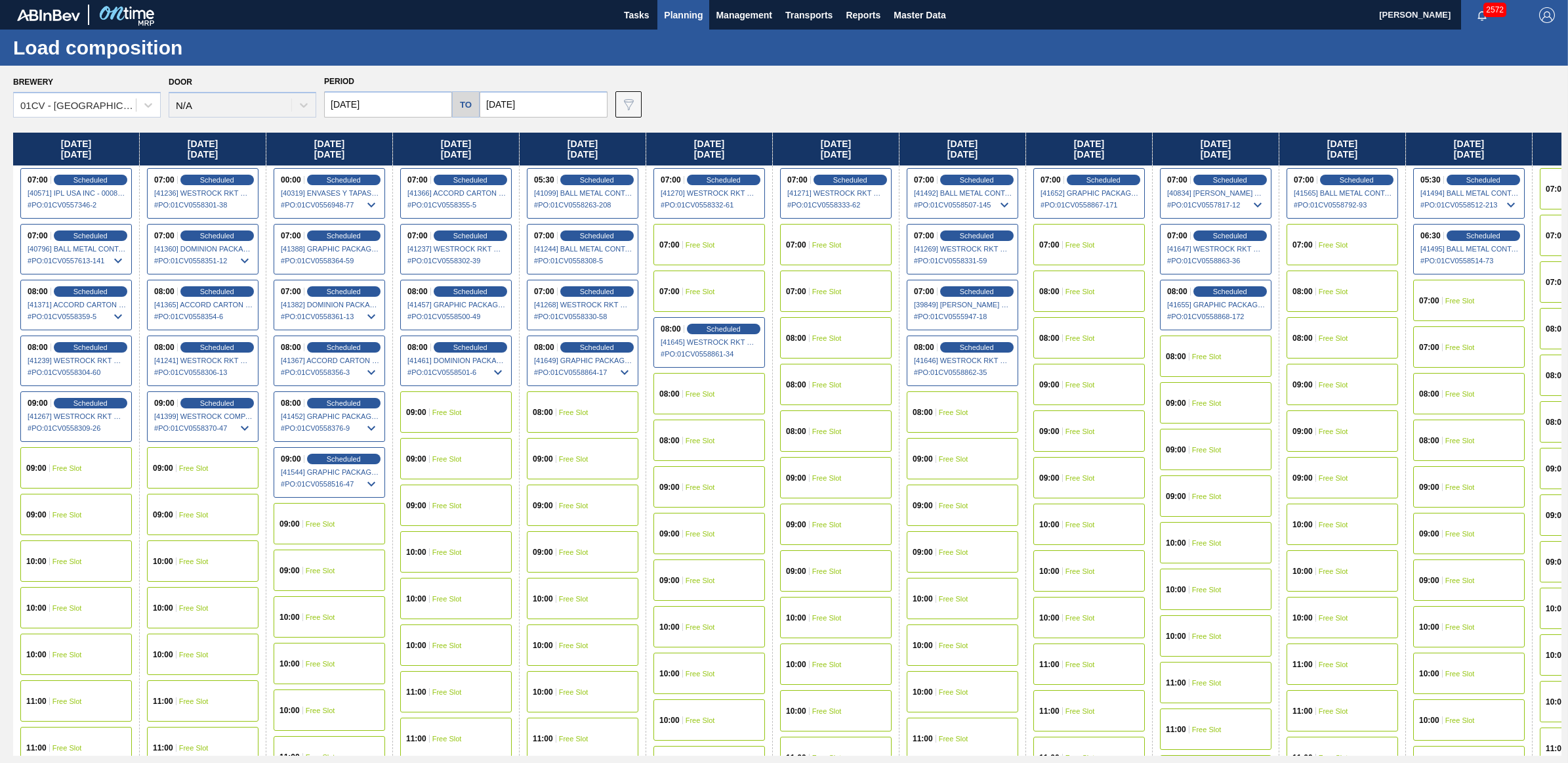
click at [849, 244] on div "07:00 Free Slot" at bounding box center [836, 245] width 112 height 42
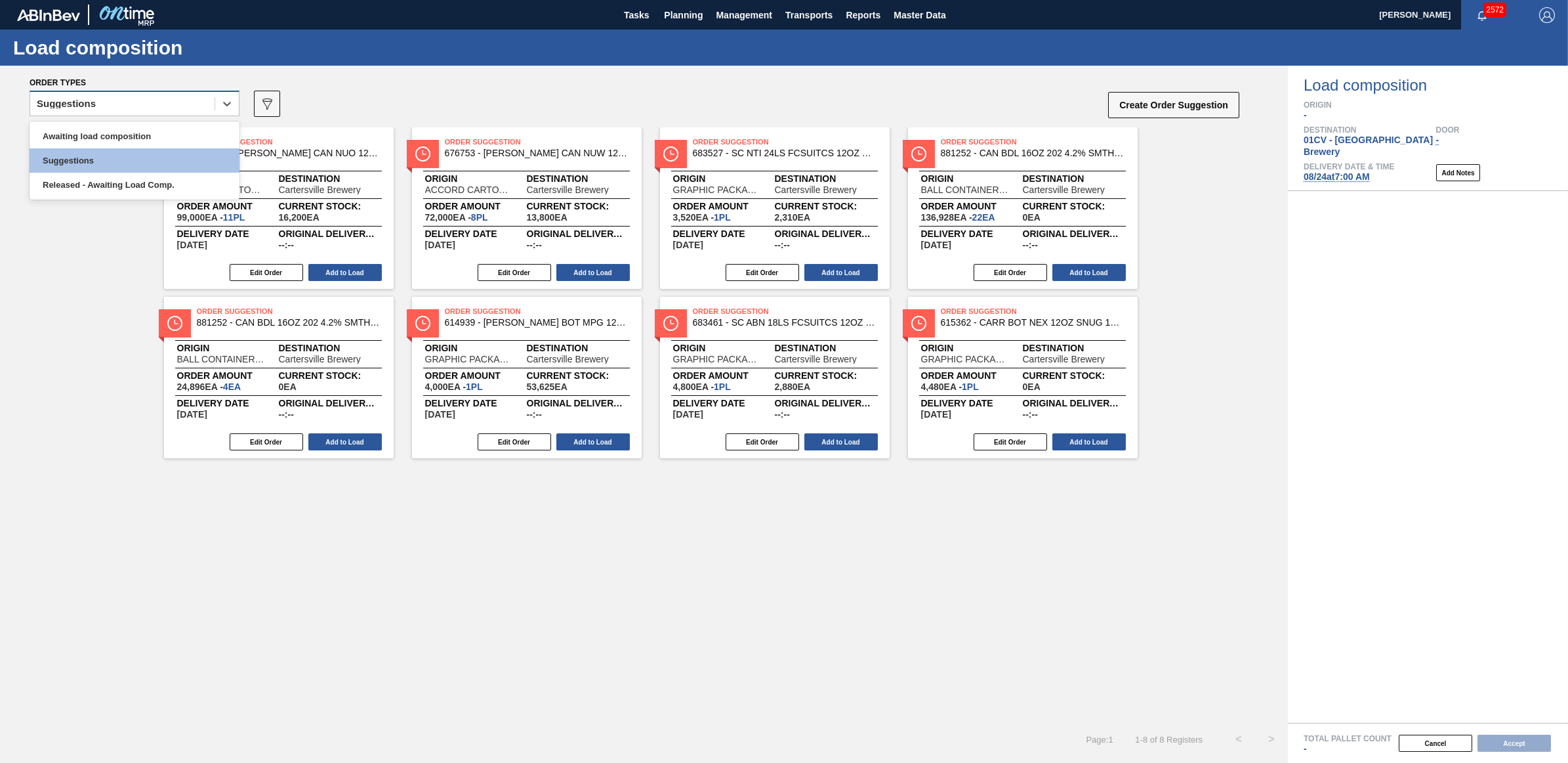
click at [125, 104] on div "Suggestions" at bounding box center [122, 104] width 184 height 19
click at [114, 129] on div "Awaiting load composition" at bounding box center [135, 135] width 210 height 24
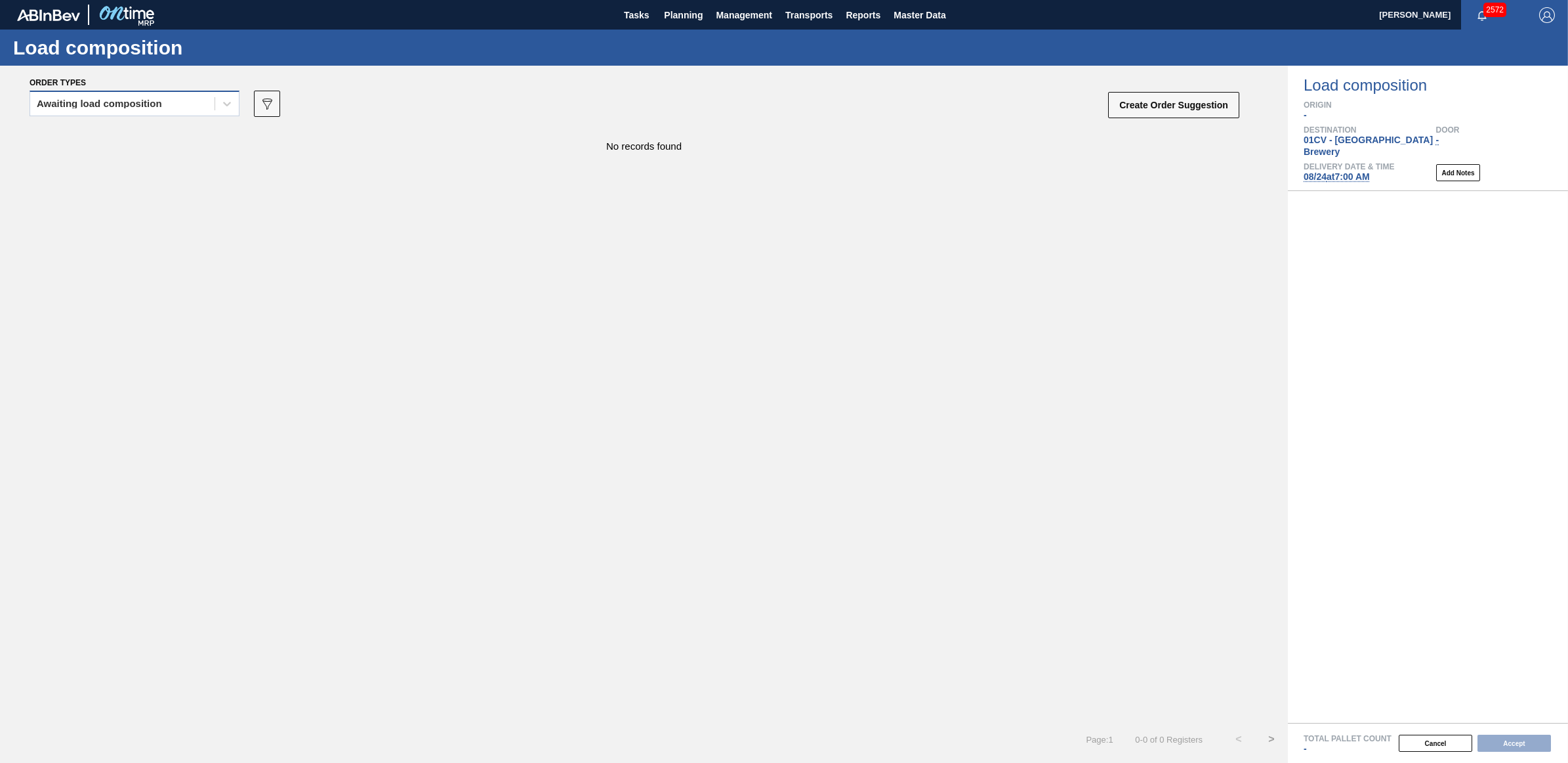
drag, startPoint x: 188, startPoint y: 99, endPoint x: 179, endPoint y: 114, distance: 17.5
click at [188, 99] on div "Awaiting load composition" at bounding box center [122, 104] width 184 height 19
click at [164, 126] on div "Awaiting load composition" at bounding box center [135, 135] width 210 height 24
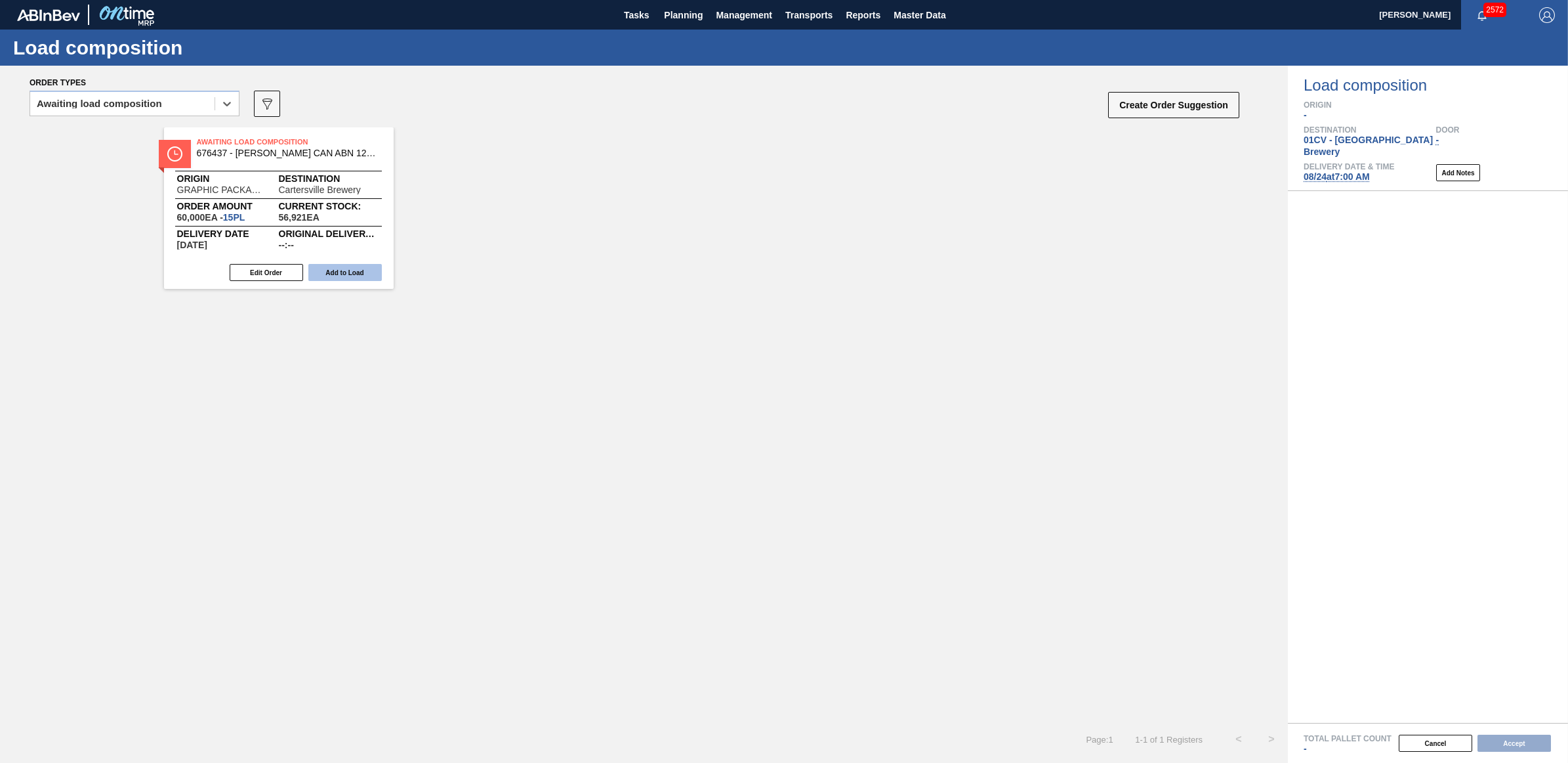
click at [345, 274] on button "Add to Load" at bounding box center [345, 272] width 73 height 17
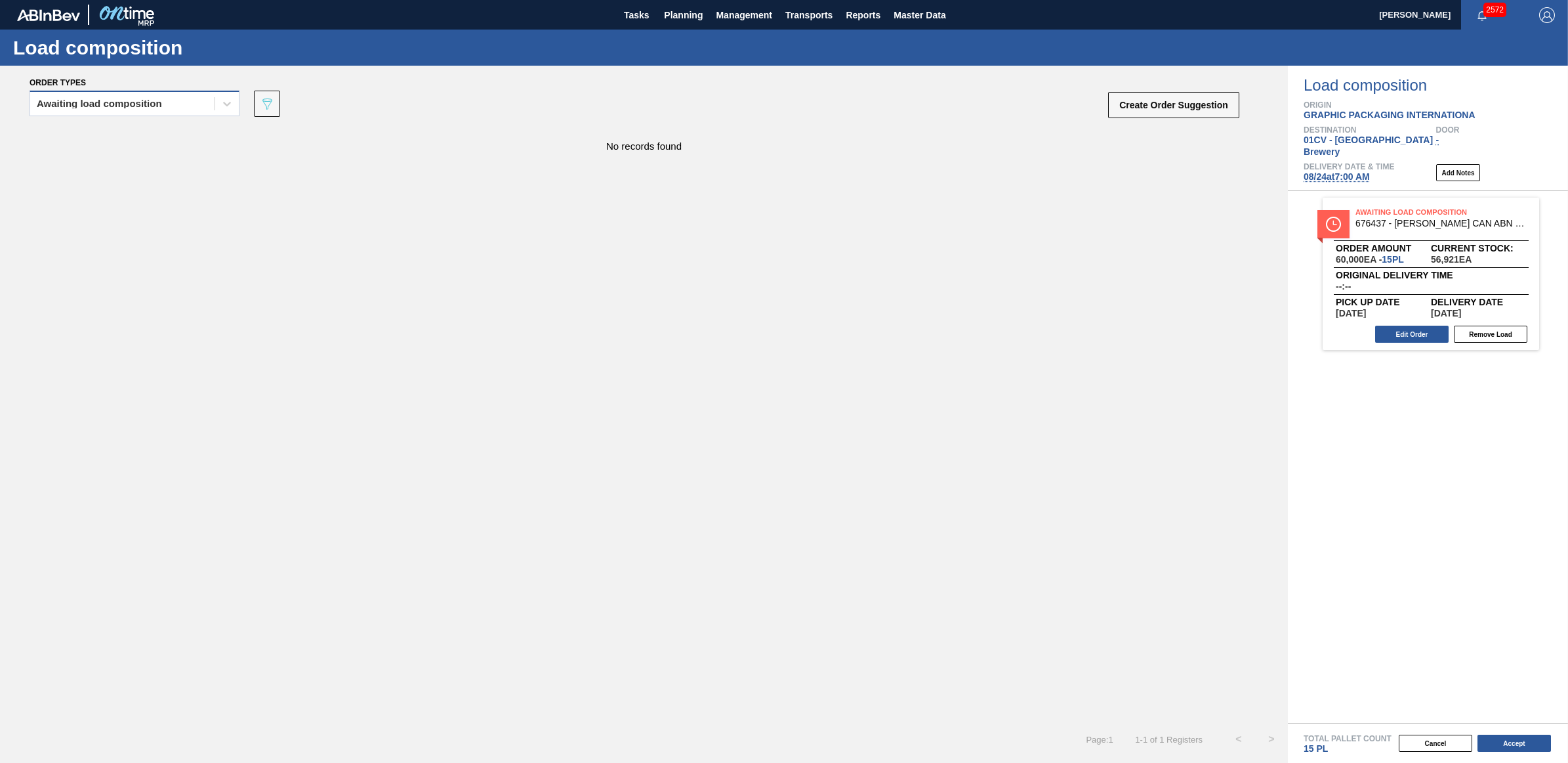
drag, startPoint x: 162, startPoint y: 103, endPoint x: 143, endPoint y: 109, distance: 19.9
click at [157, 103] on div "Awaiting load composition" at bounding box center [122, 104] width 184 height 19
click at [114, 142] on div "Awaiting load composition" at bounding box center [135, 135] width 210 height 24
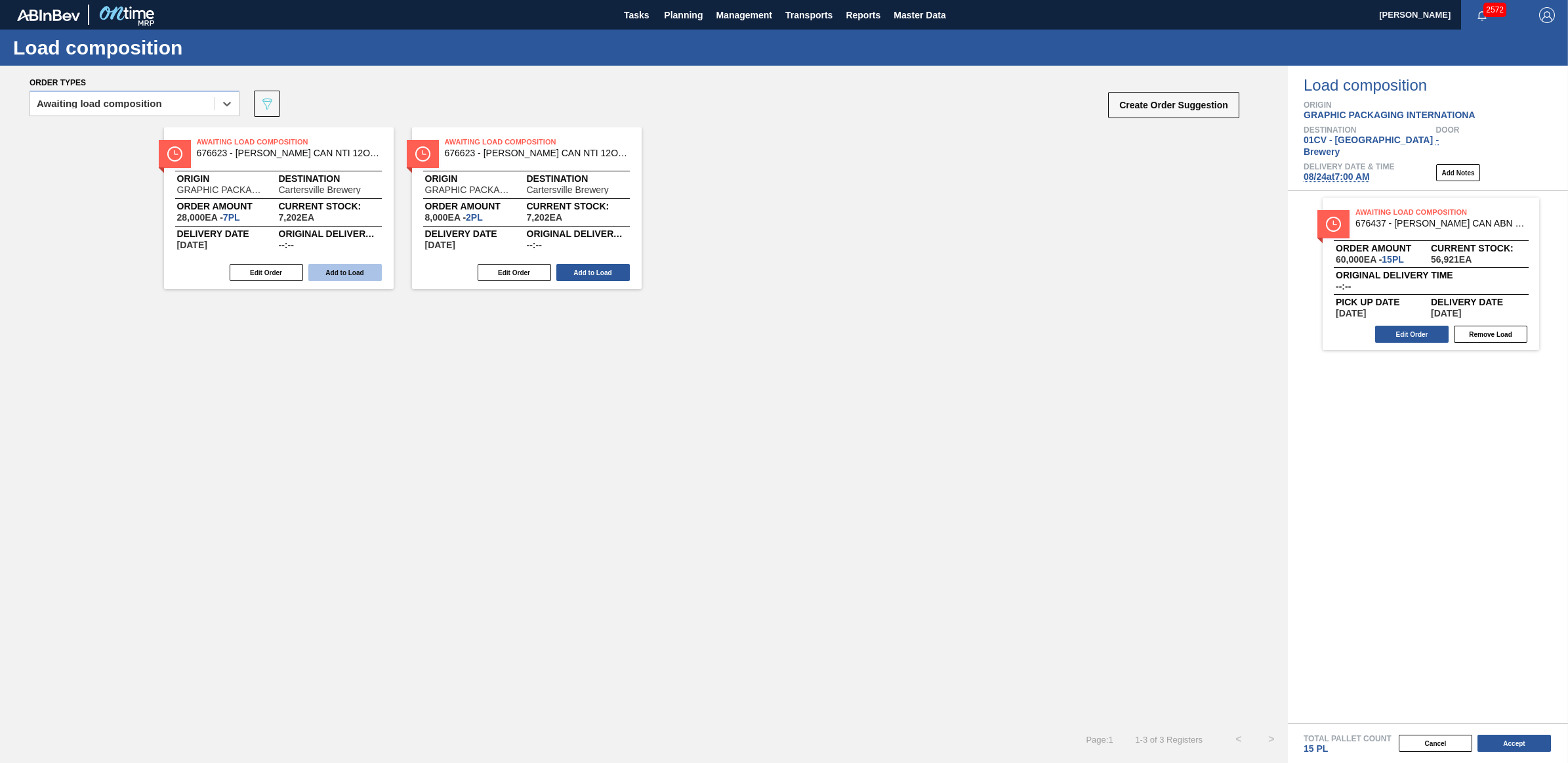
click at [329, 273] on button "Add to Load" at bounding box center [345, 272] width 73 height 17
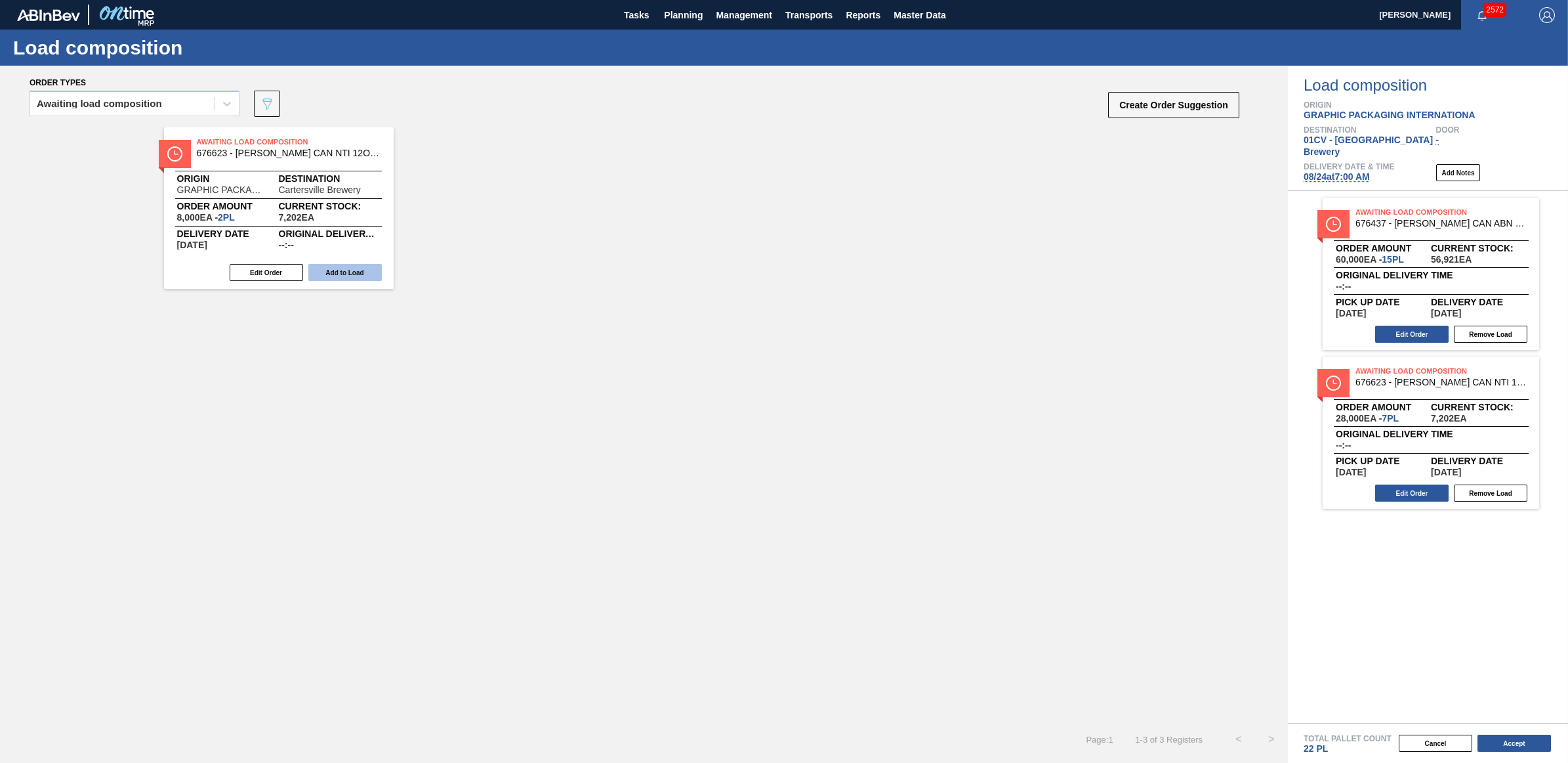
click at [355, 270] on button "Add to Load" at bounding box center [345, 272] width 73 height 17
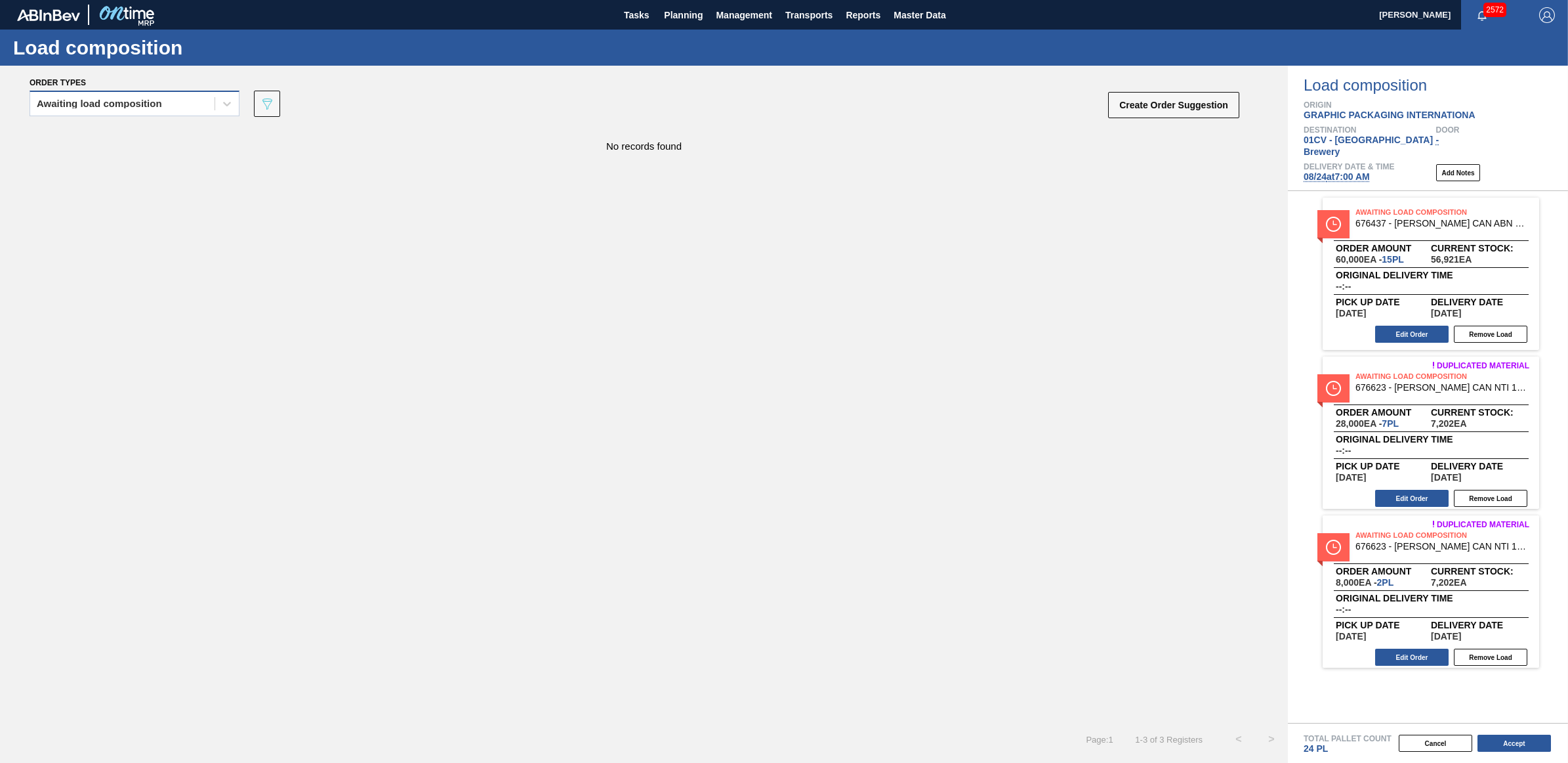
click at [149, 102] on div "Awaiting load composition" at bounding box center [99, 104] width 125 height 9
click at [128, 138] on div "Awaiting load composition" at bounding box center [135, 135] width 210 height 24
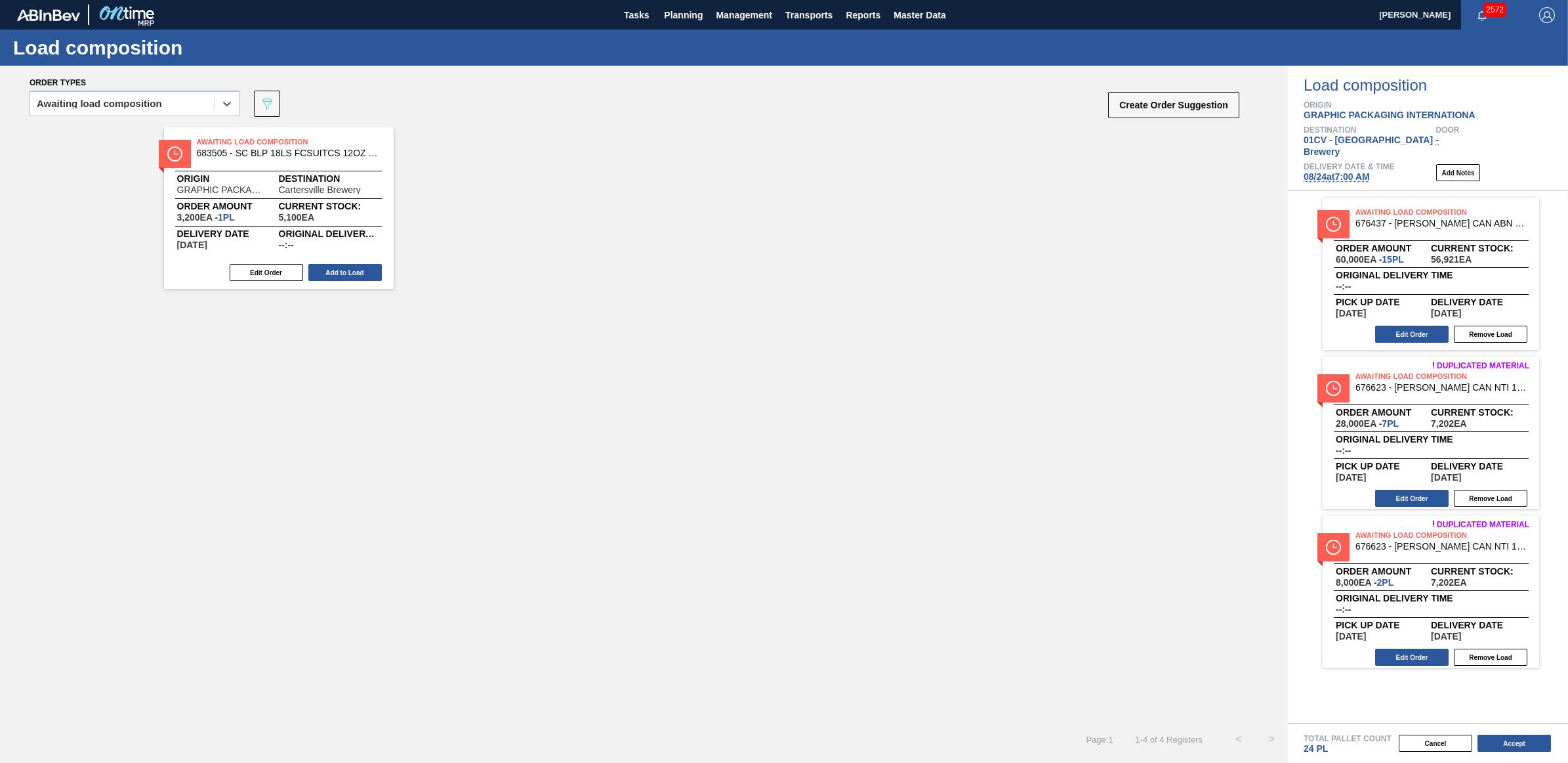
drag, startPoint x: 332, startPoint y: 270, endPoint x: 280, endPoint y: 259, distance: 53.2
click at [330, 270] on button "Add to Load" at bounding box center [345, 272] width 73 height 17
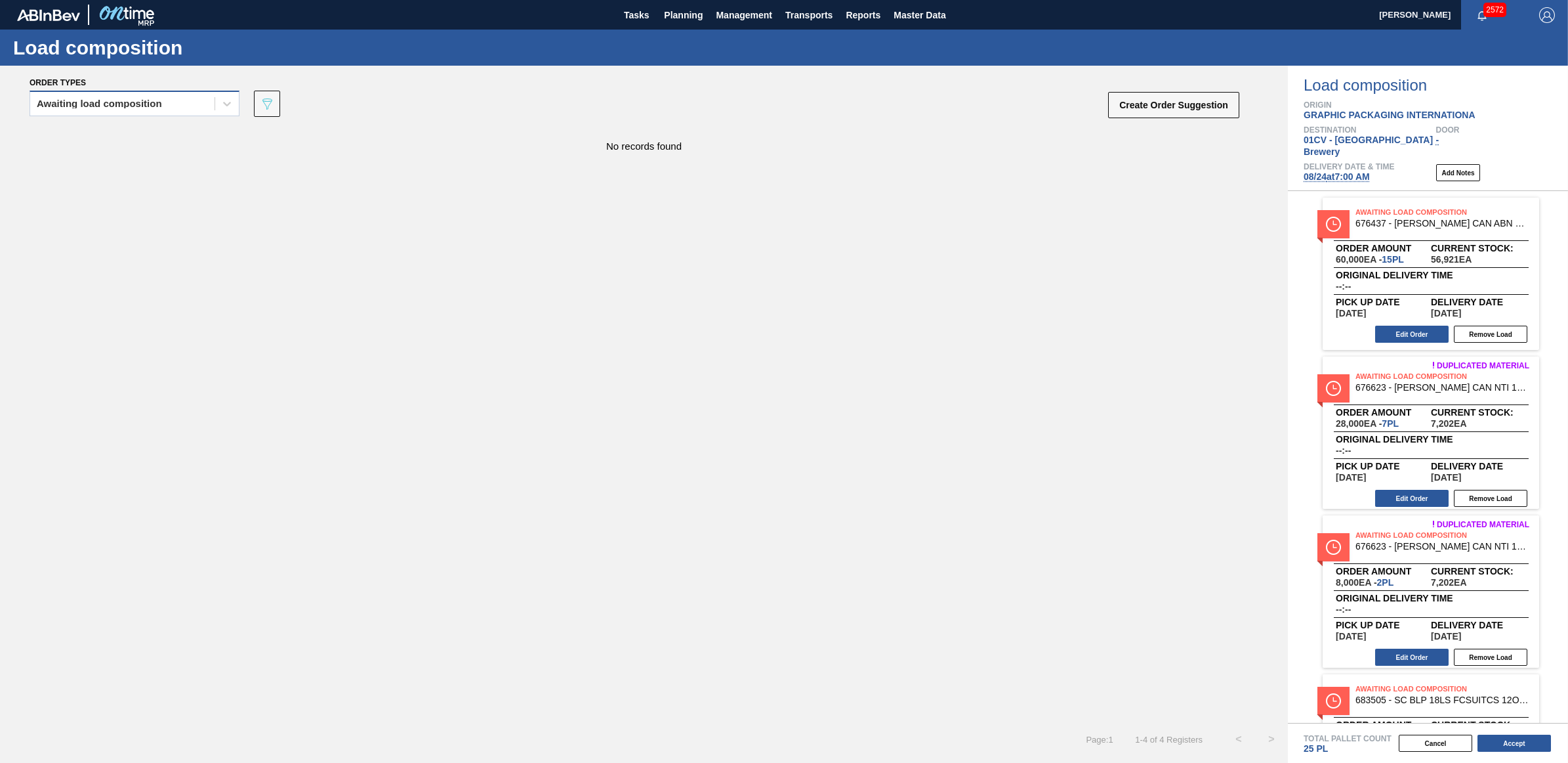
click at [168, 108] on div "Awaiting load composition" at bounding box center [122, 104] width 184 height 19
click at [159, 143] on div "Awaiting load composition" at bounding box center [135, 135] width 210 height 24
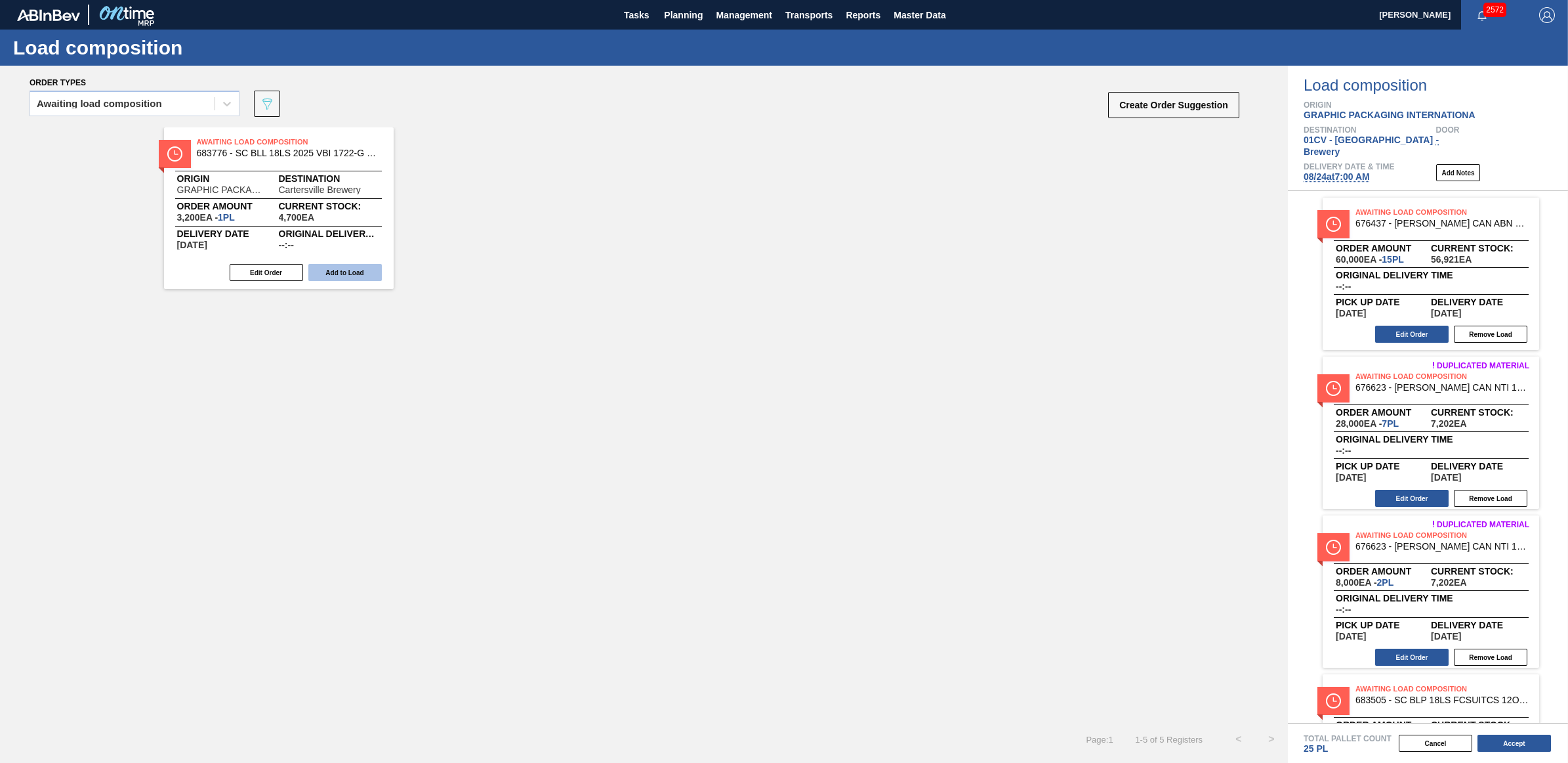
click at [345, 271] on button "Add to Load" at bounding box center [345, 272] width 73 height 17
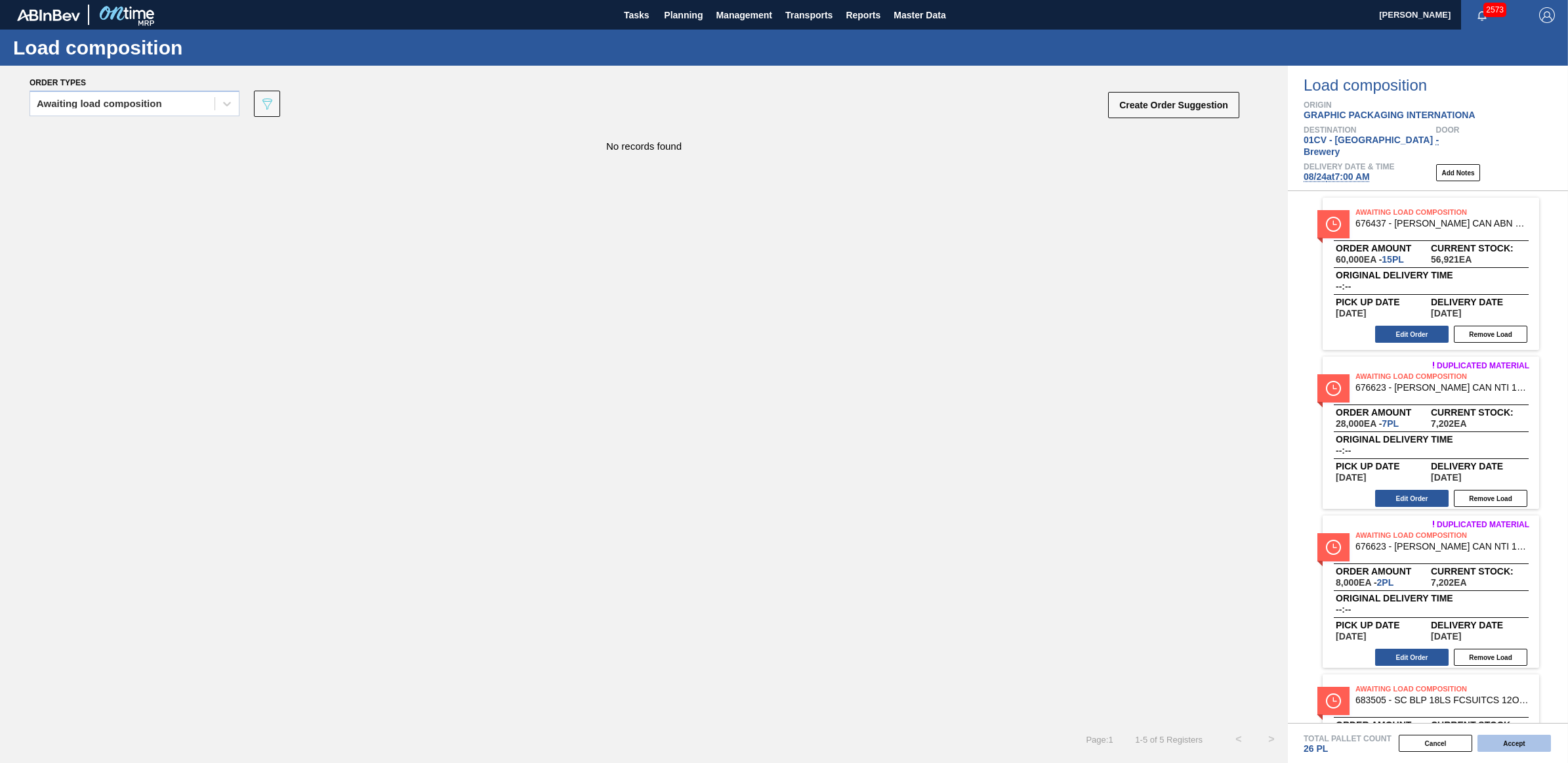
click at [1530, 743] on button "Accept" at bounding box center [1514, 742] width 73 height 17
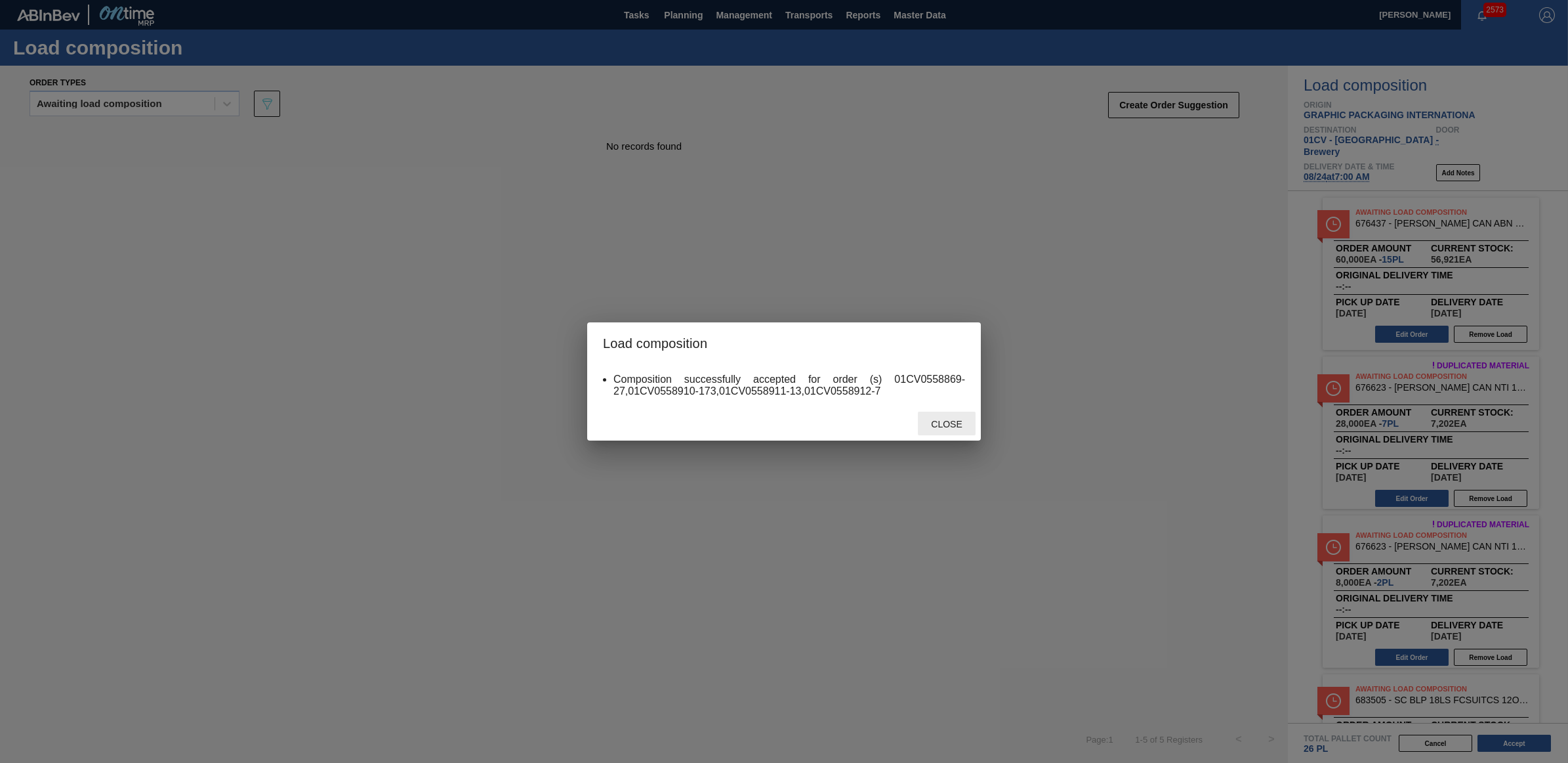
click at [940, 425] on span "Close" at bounding box center [946, 424] width 51 height 11
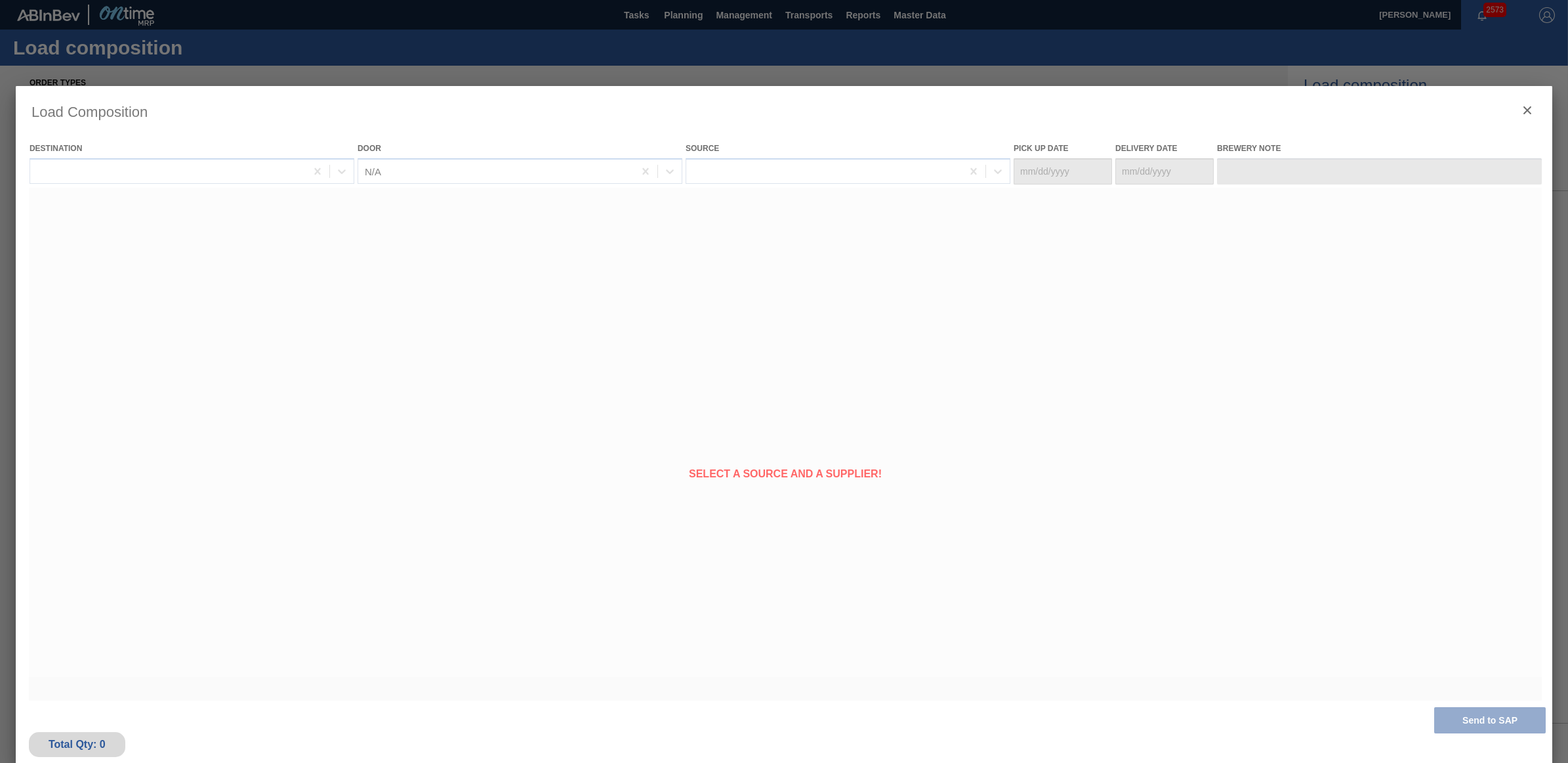
type Date "[DATE]"
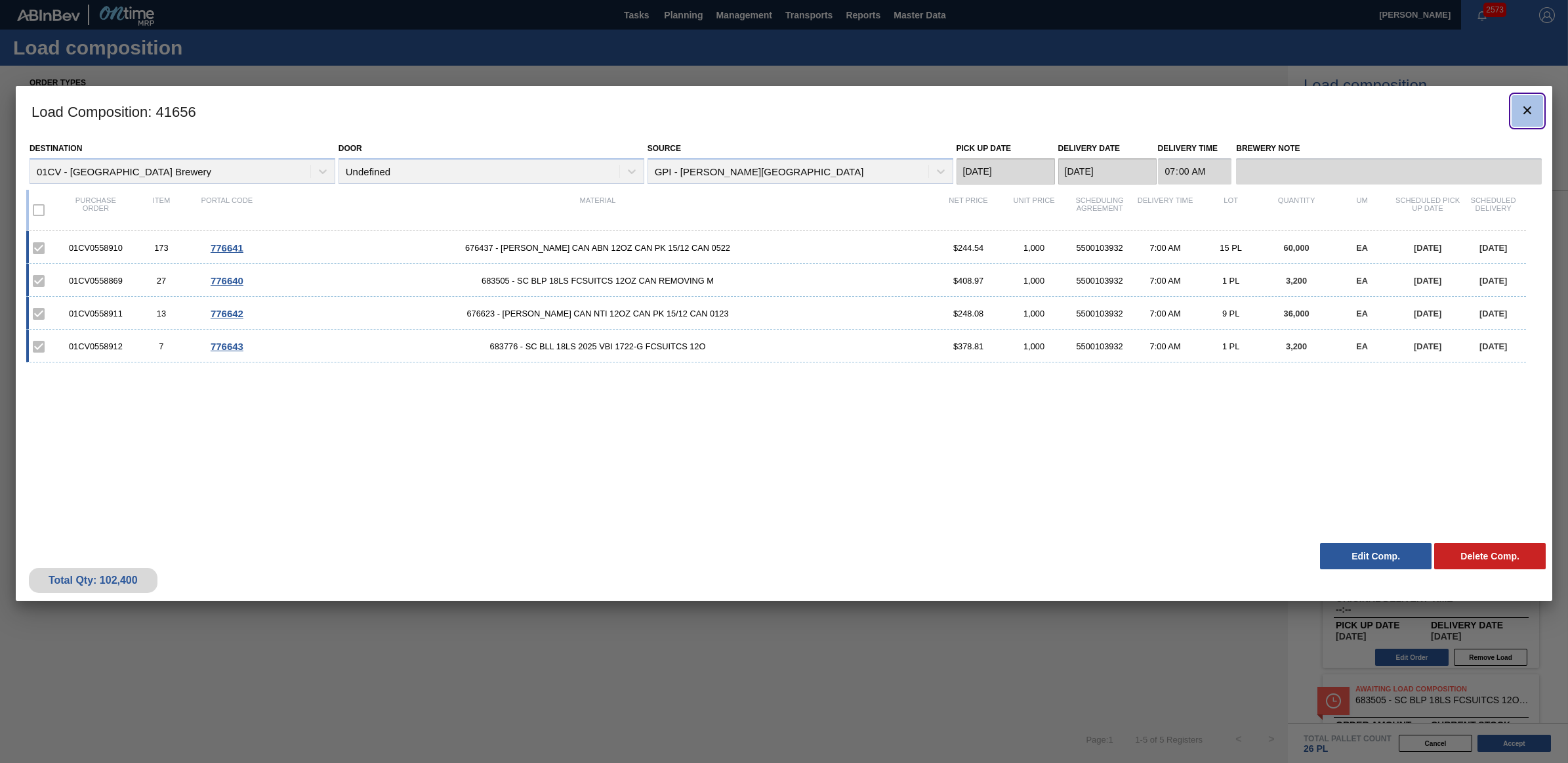
click at [1538, 123] on button "botão de ícone" at bounding box center [1527, 110] width 32 height 32
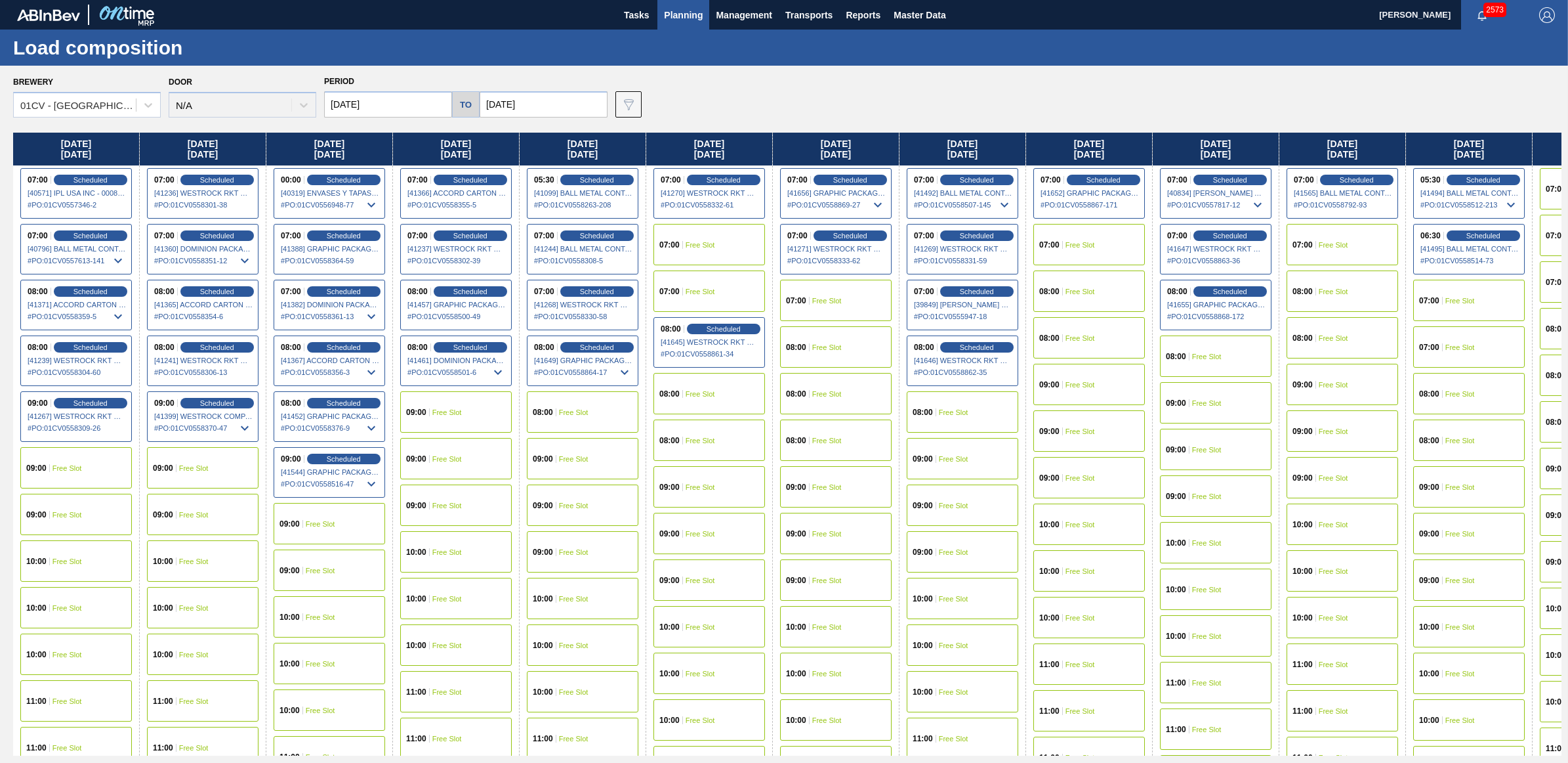
click at [962, 412] on span "Free Slot" at bounding box center [953, 412] width 30 height 8
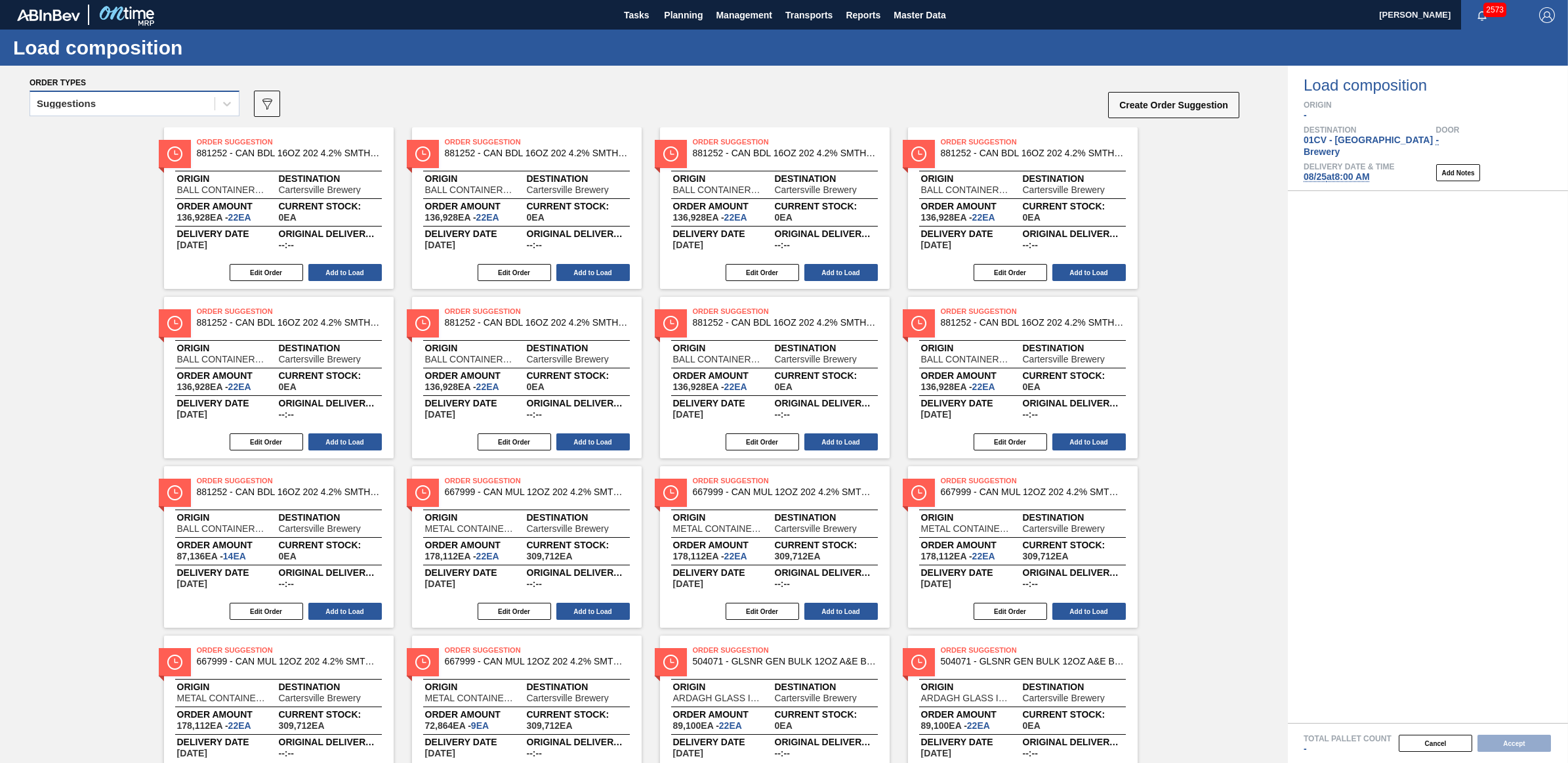
click at [126, 104] on div "Suggestions" at bounding box center [122, 104] width 184 height 19
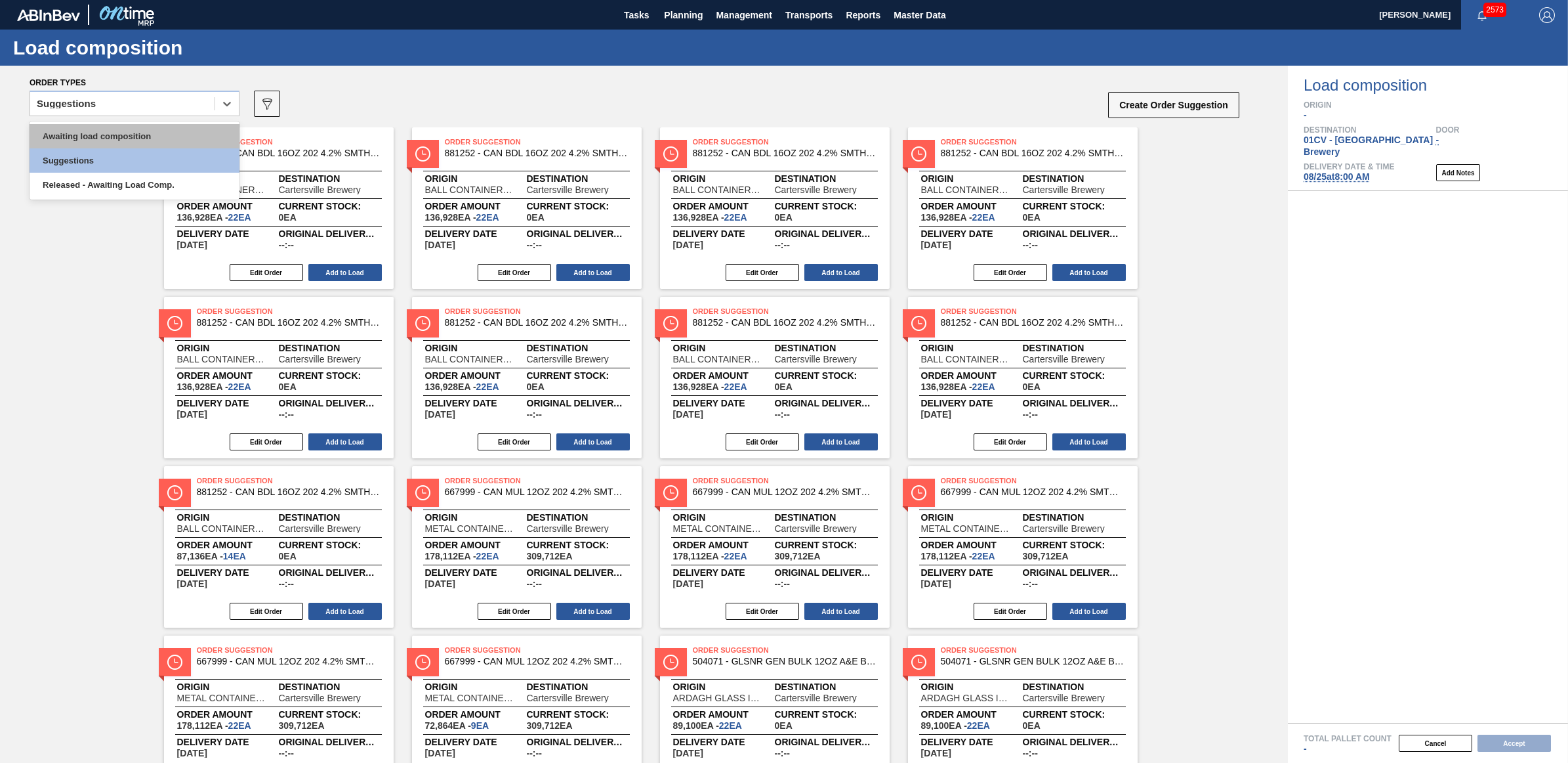
click at [128, 135] on div "Awaiting load composition" at bounding box center [135, 135] width 210 height 24
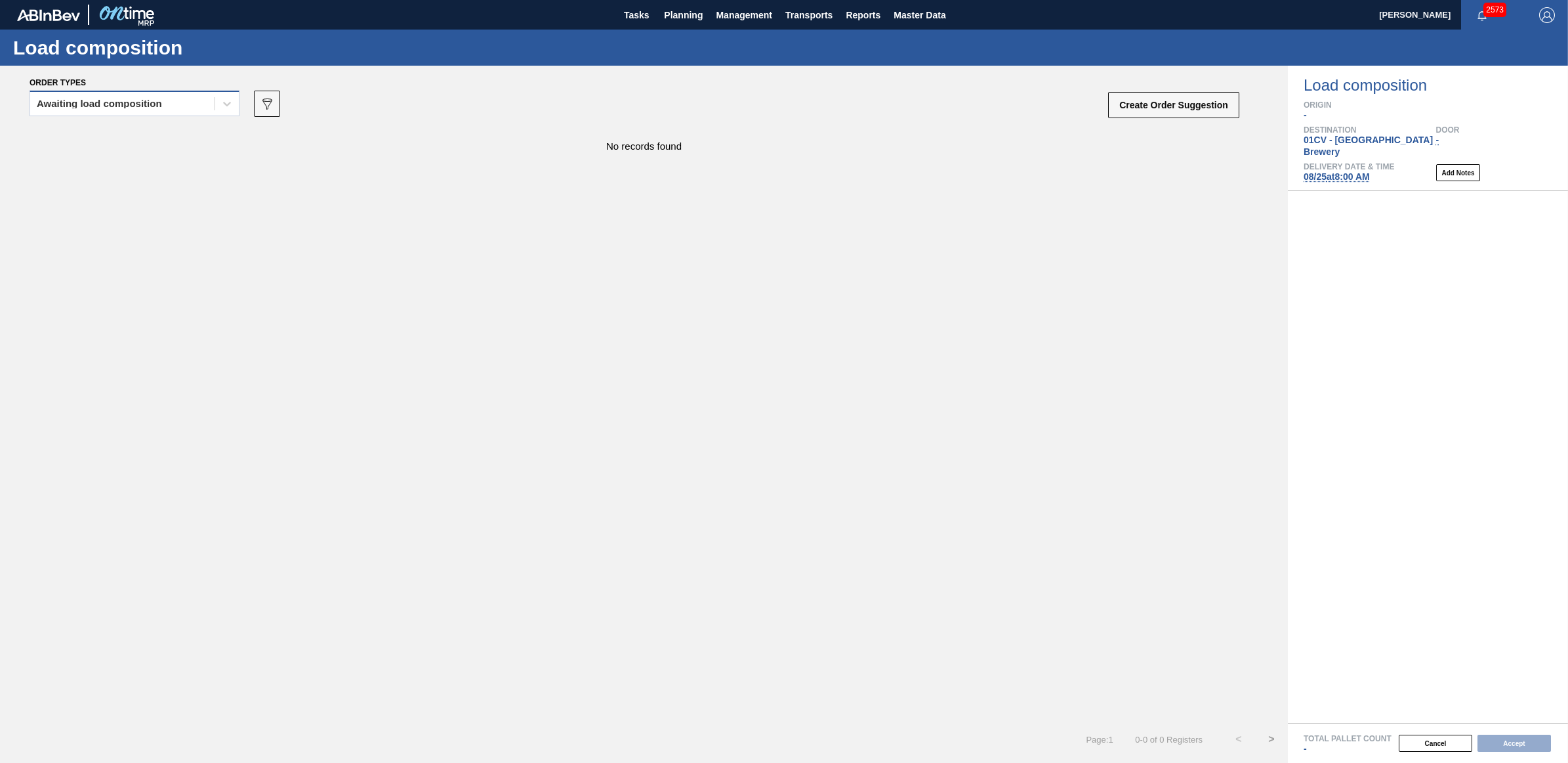
click at [141, 108] on div "Awaiting load composition" at bounding box center [122, 104] width 184 height 19
click at [133, 132] on div "Awaiting load composition" at bounding box center [135, 135] width 210 height 24
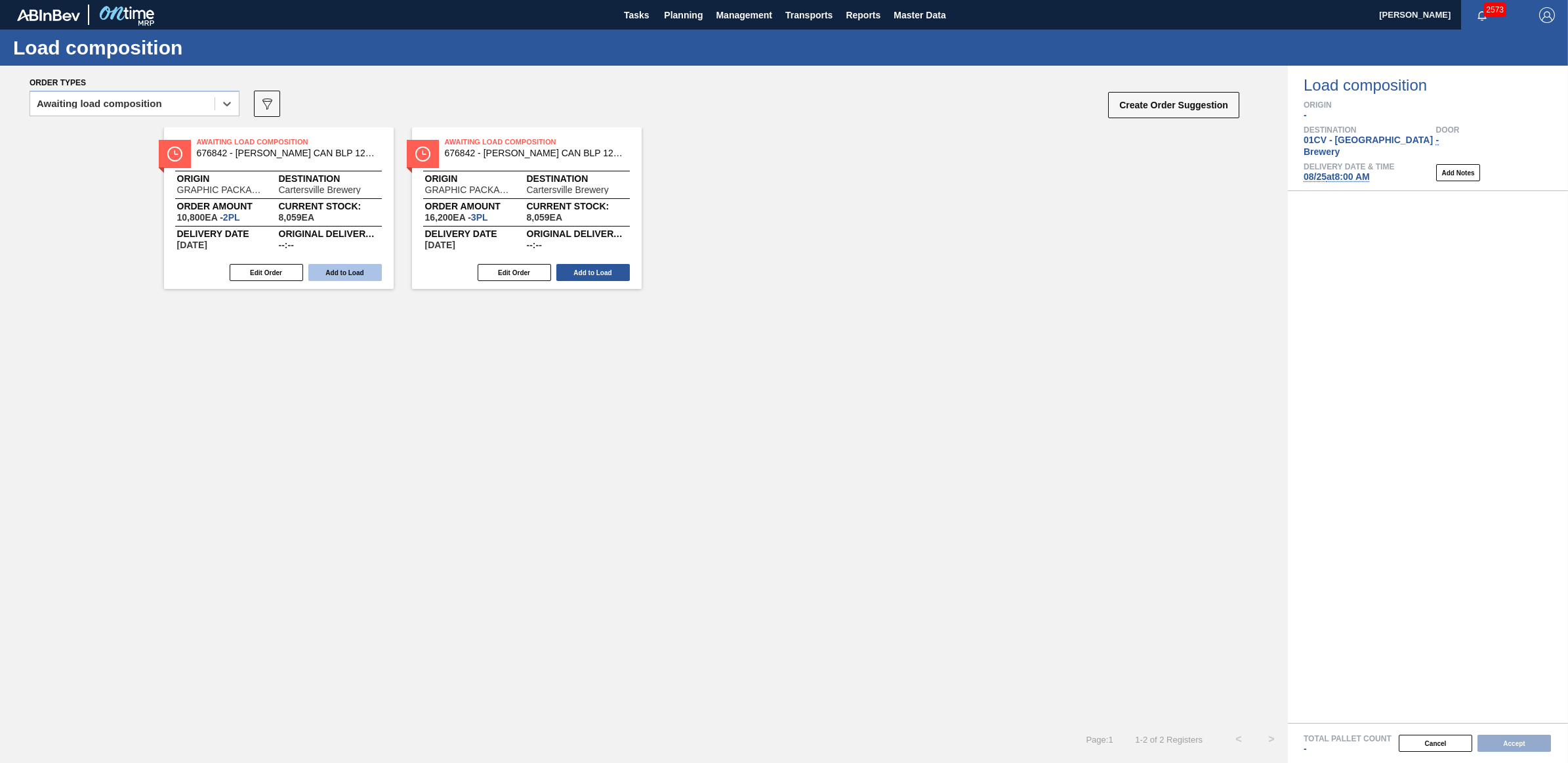
click at [336, 265] on button "Add to Load" at bounding box center [345, 272] width 73 height 17
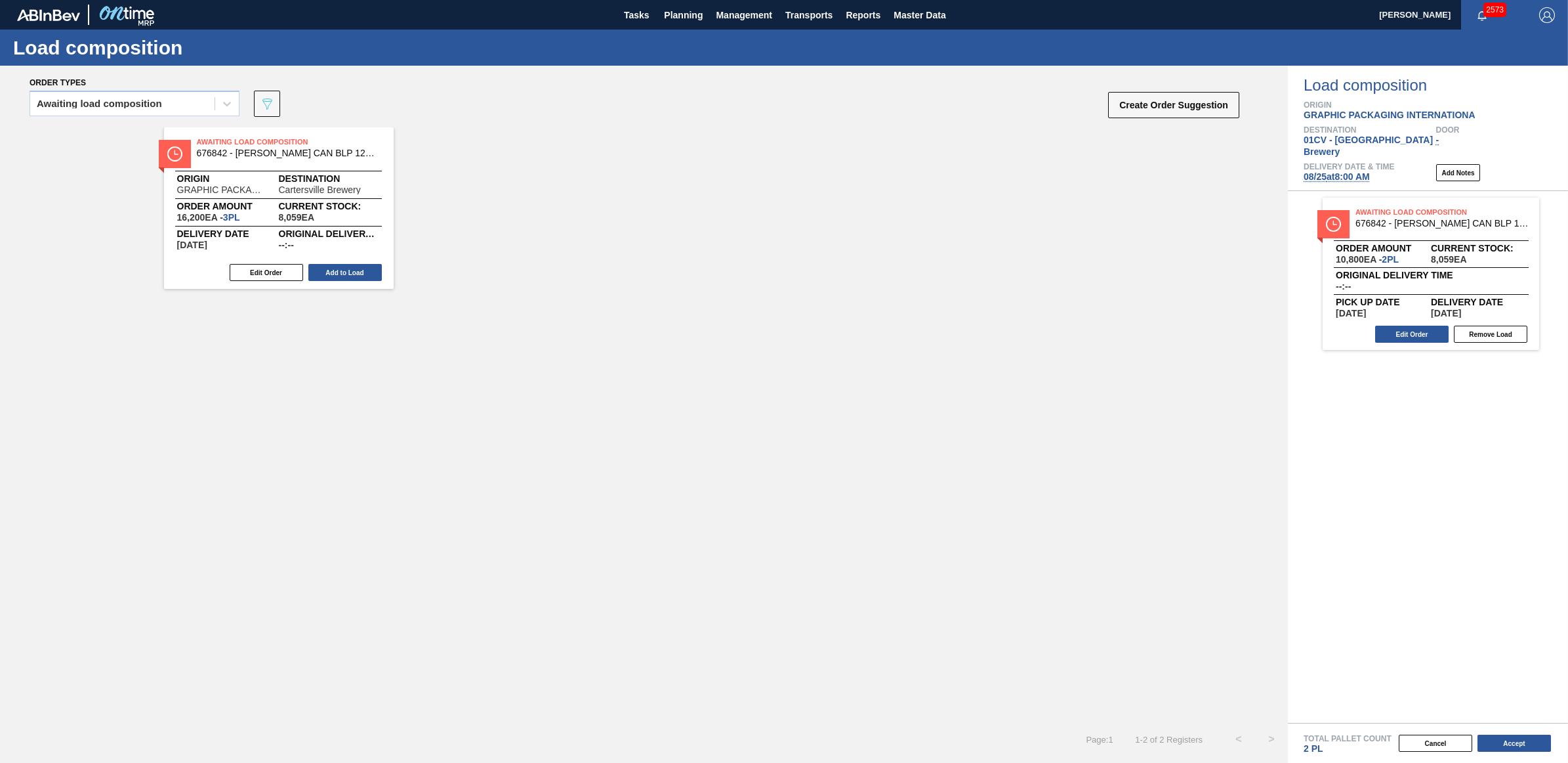
click at [339, 274] on button "Add to Load" at bounding box center [345, 272] width 73 height 17
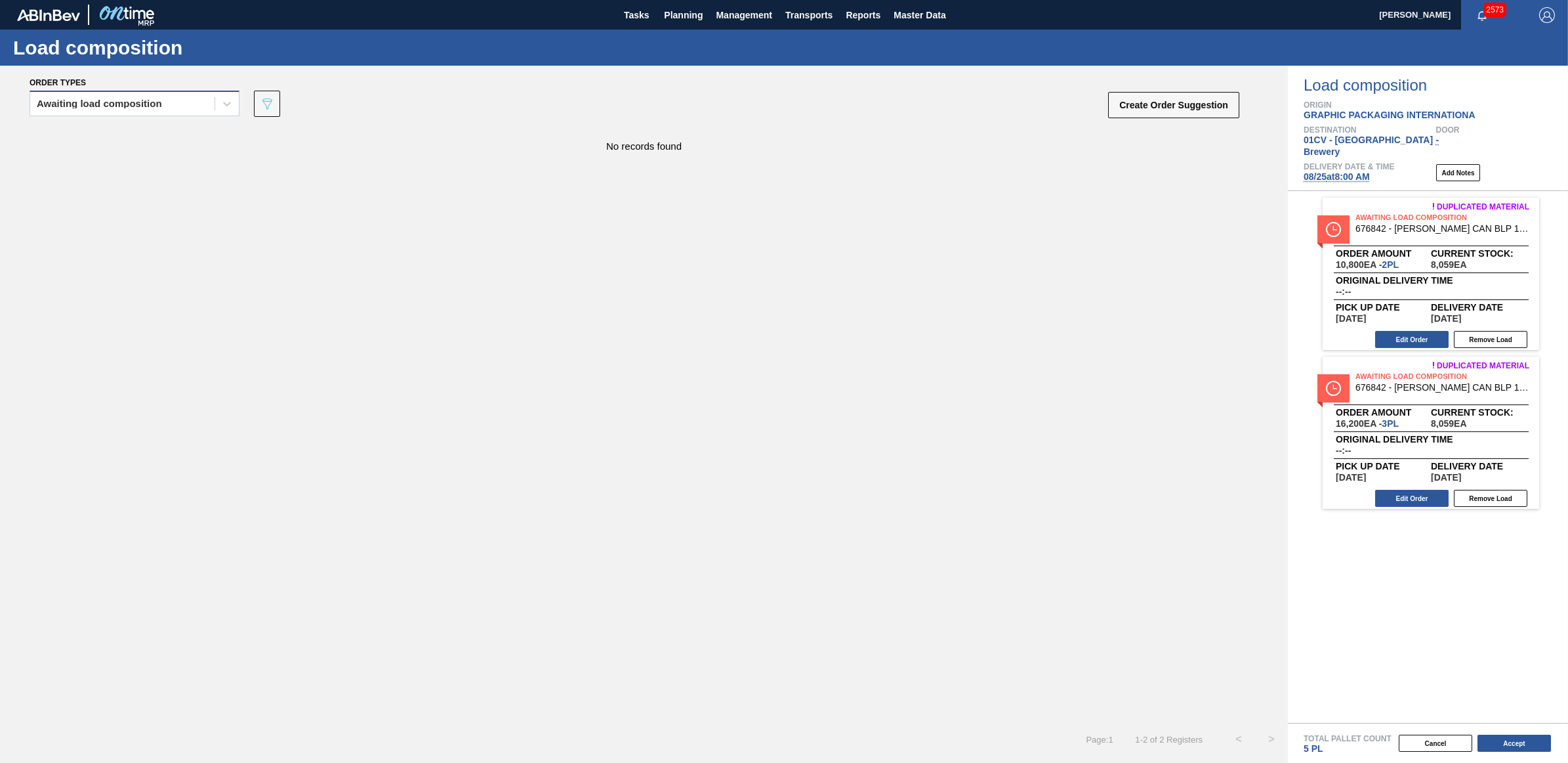
click at [95, 98] on div "Awaiting load composition" at bounding box center [122, 104] width 184 height 19
click at [103, 136] on div "Awaiting load composition" at bounding box center [135, 135] width 210 height 24
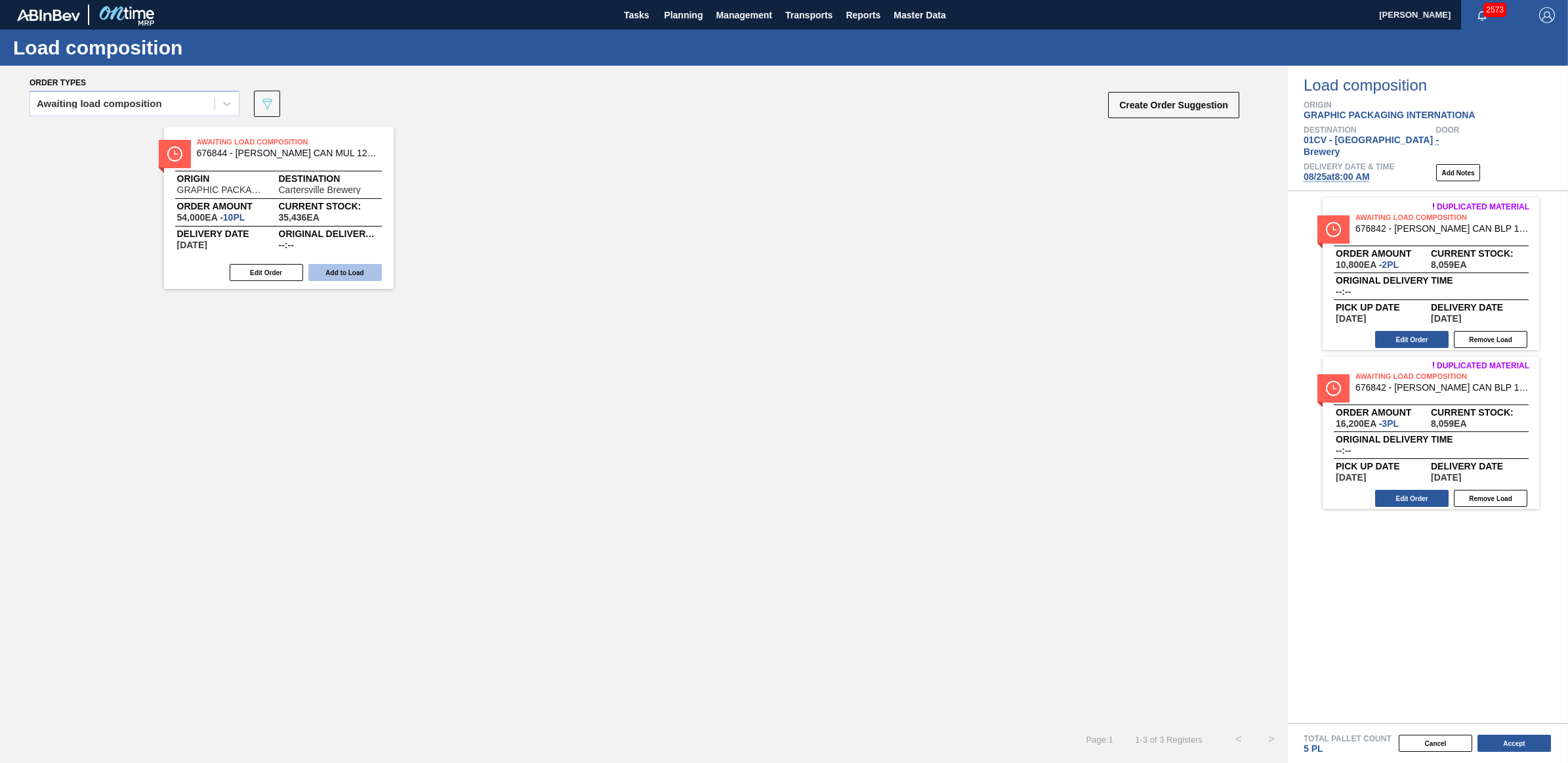
click at [349, 274] on button "Add to Load" at bounding box center [345, 272] width 73 height 17
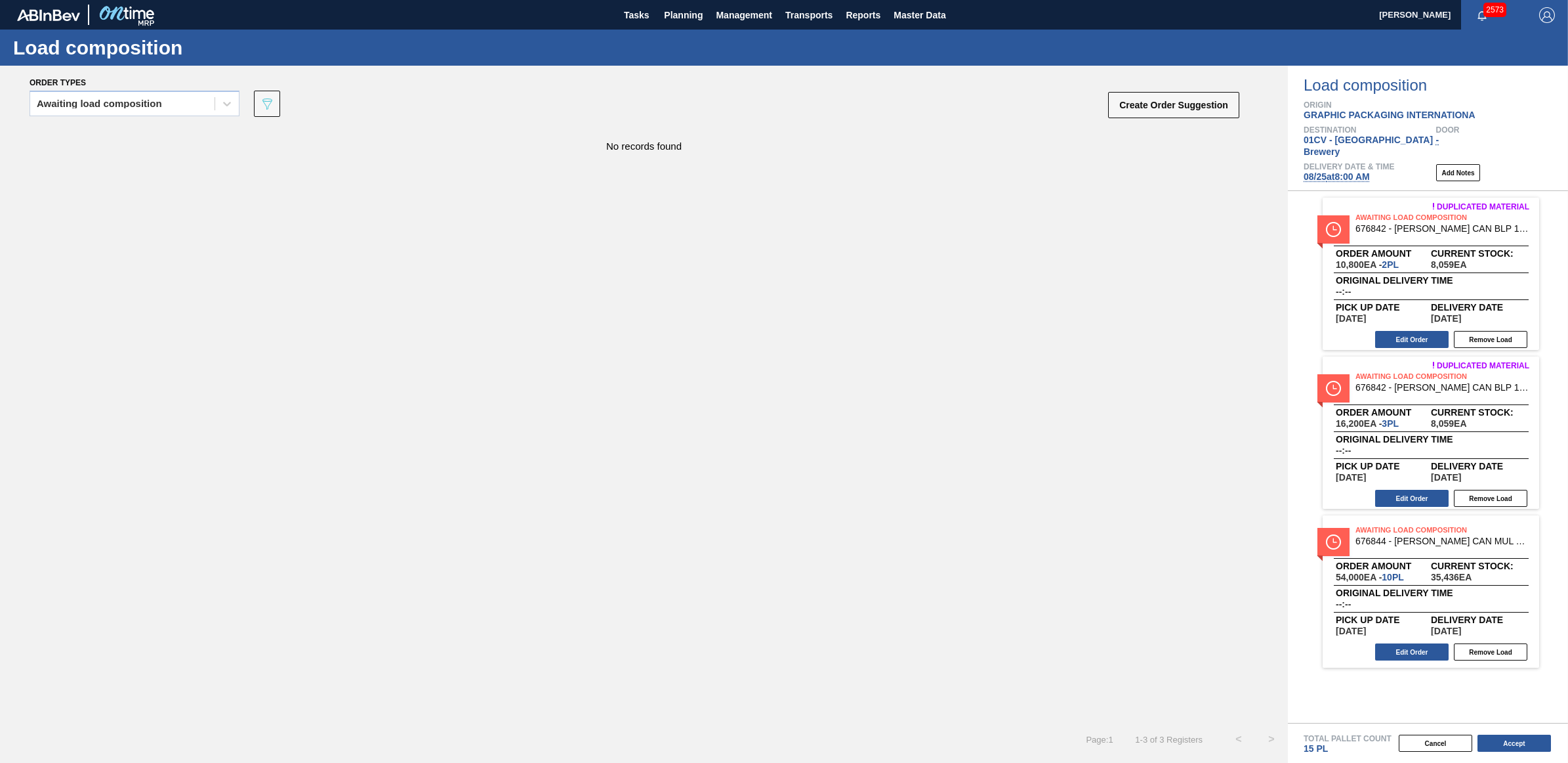
drag, startPoint x: 153, startPoint y: 108, endPoint x: 148, endPoint y: 119, distance: 12.1
click at [153, 108] on div "Awaiting load composition" at bounding box center [122, 104] width 184 height 19
click at [145, 126] on div "Awaiting load composition" at bounding box center [135, 135] width 210 height 24
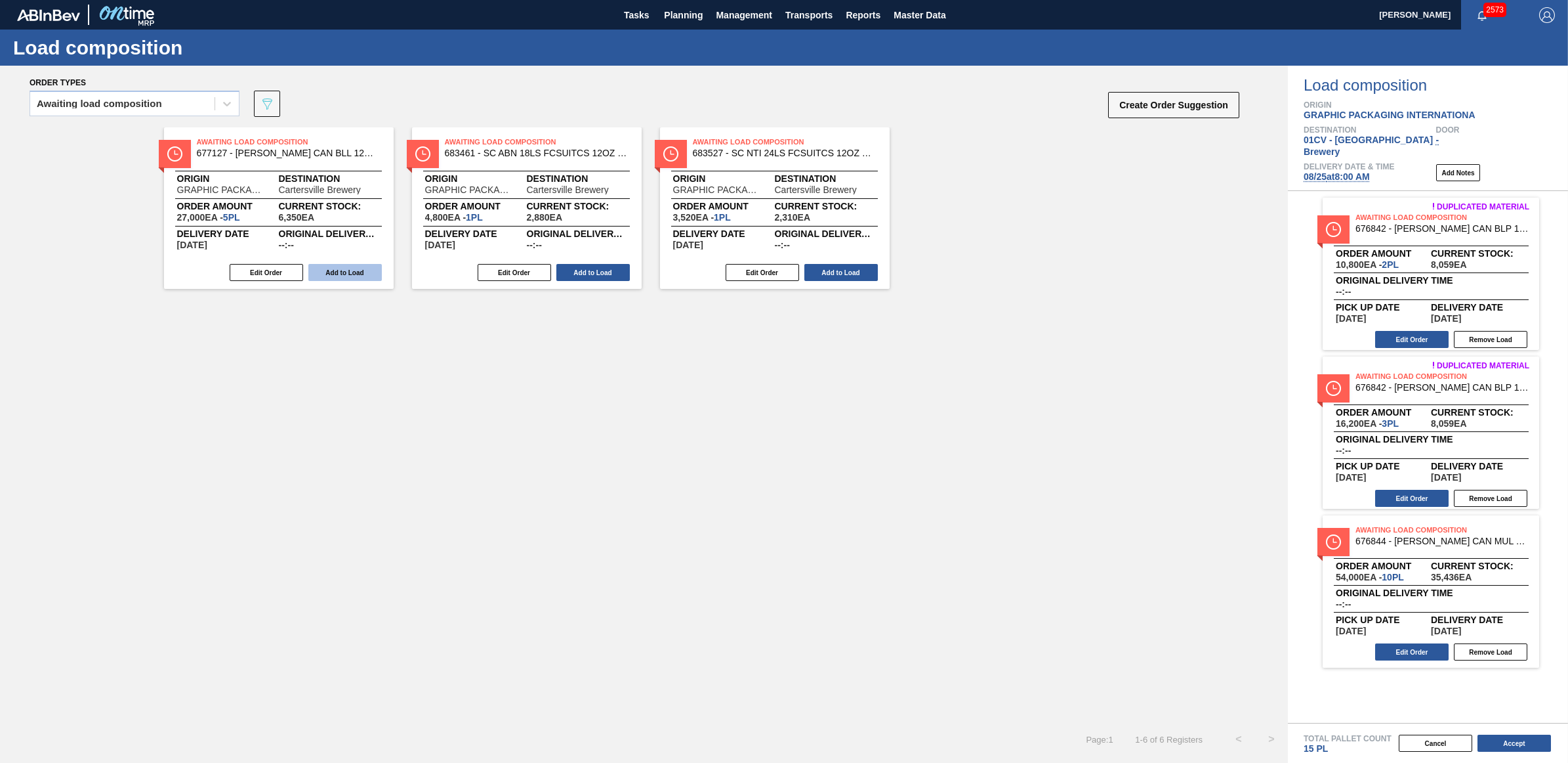
click at [351, 273] on button "Add to Load" at bounding box center [345, 272] width 73 height 17
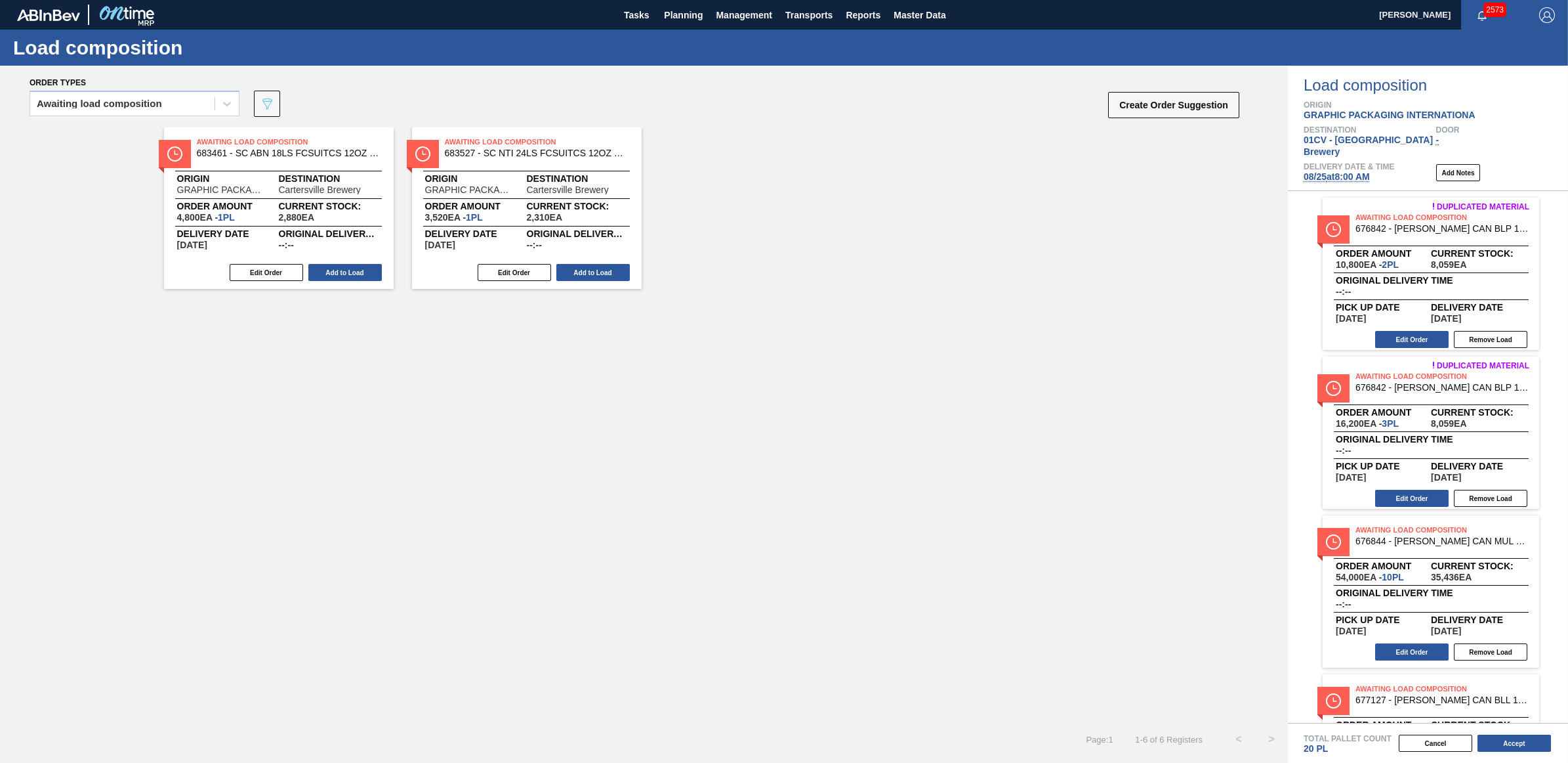
click at [351, 273] on button "Add to Load" at bounding box center [345, 272] width 73 height 17
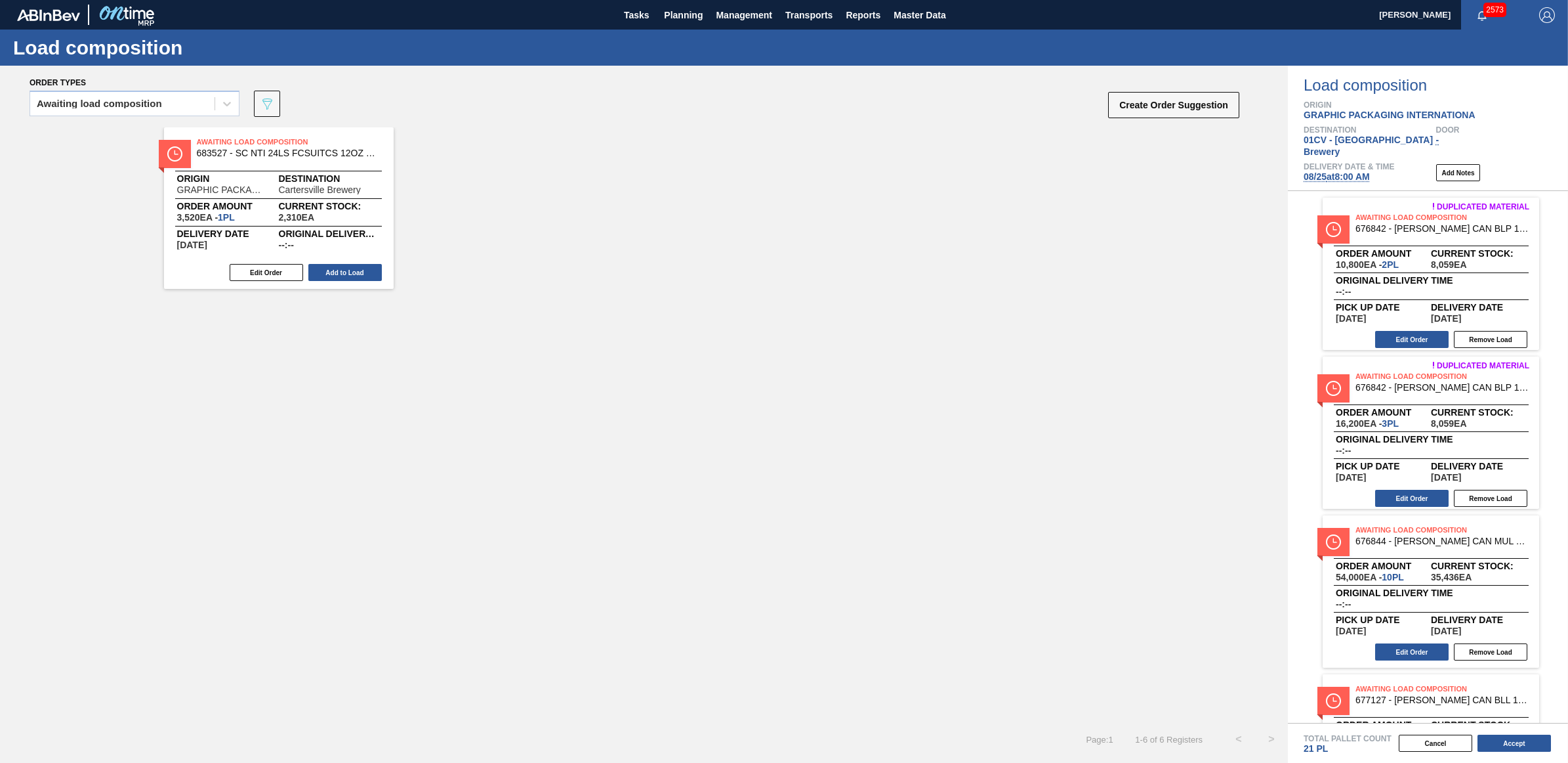
click at [351, 273] on button "Add to Load" at bounding box center [345, 272] width 73 height 17
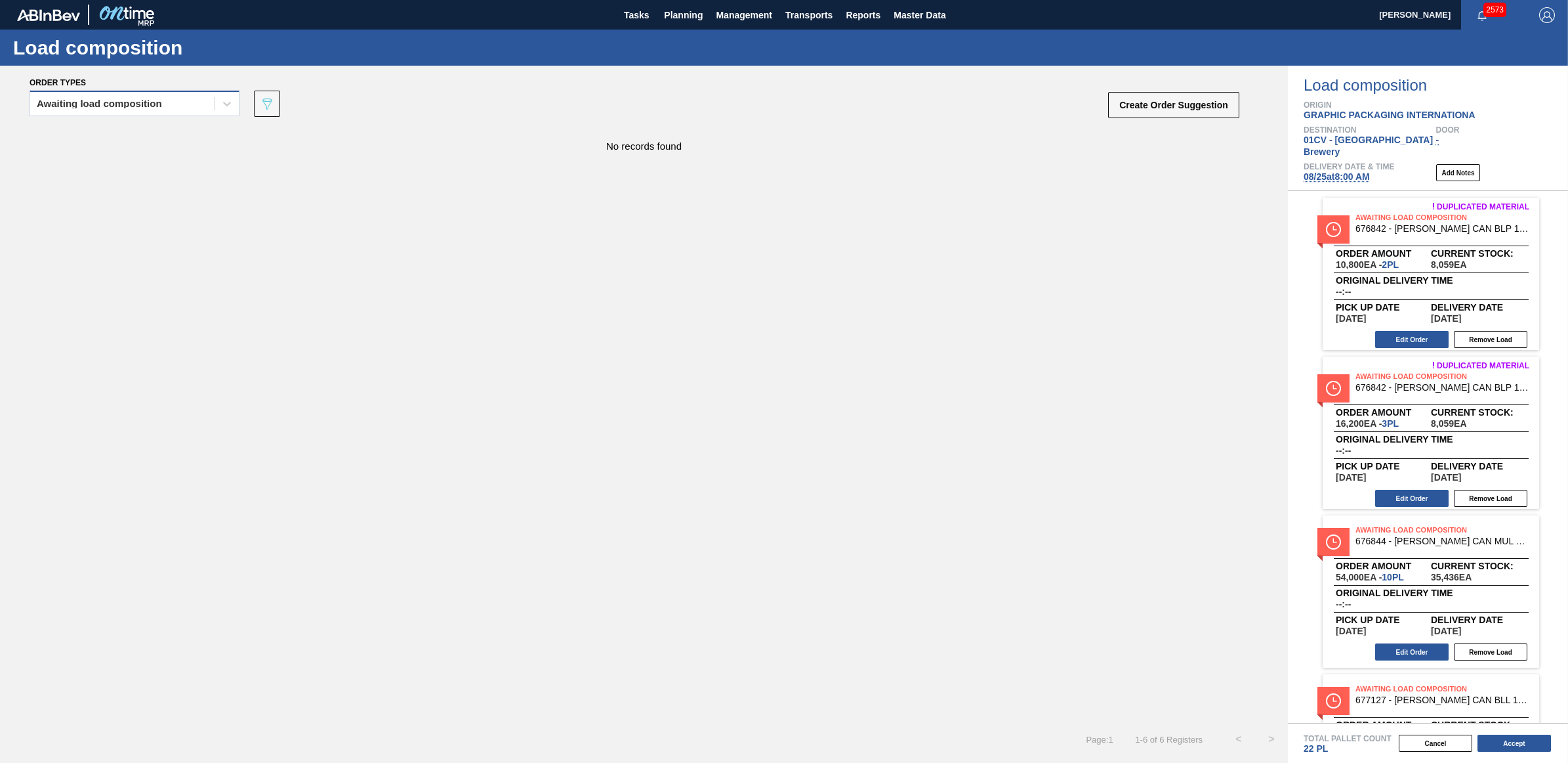
click at [123, 108] on div "Awaiting load composition" at bounding box center [122, 104] width 184 height 19
click at [112, 128] on div "Awaiting load composition" at bounding box center [135, 135] width 210 height 24
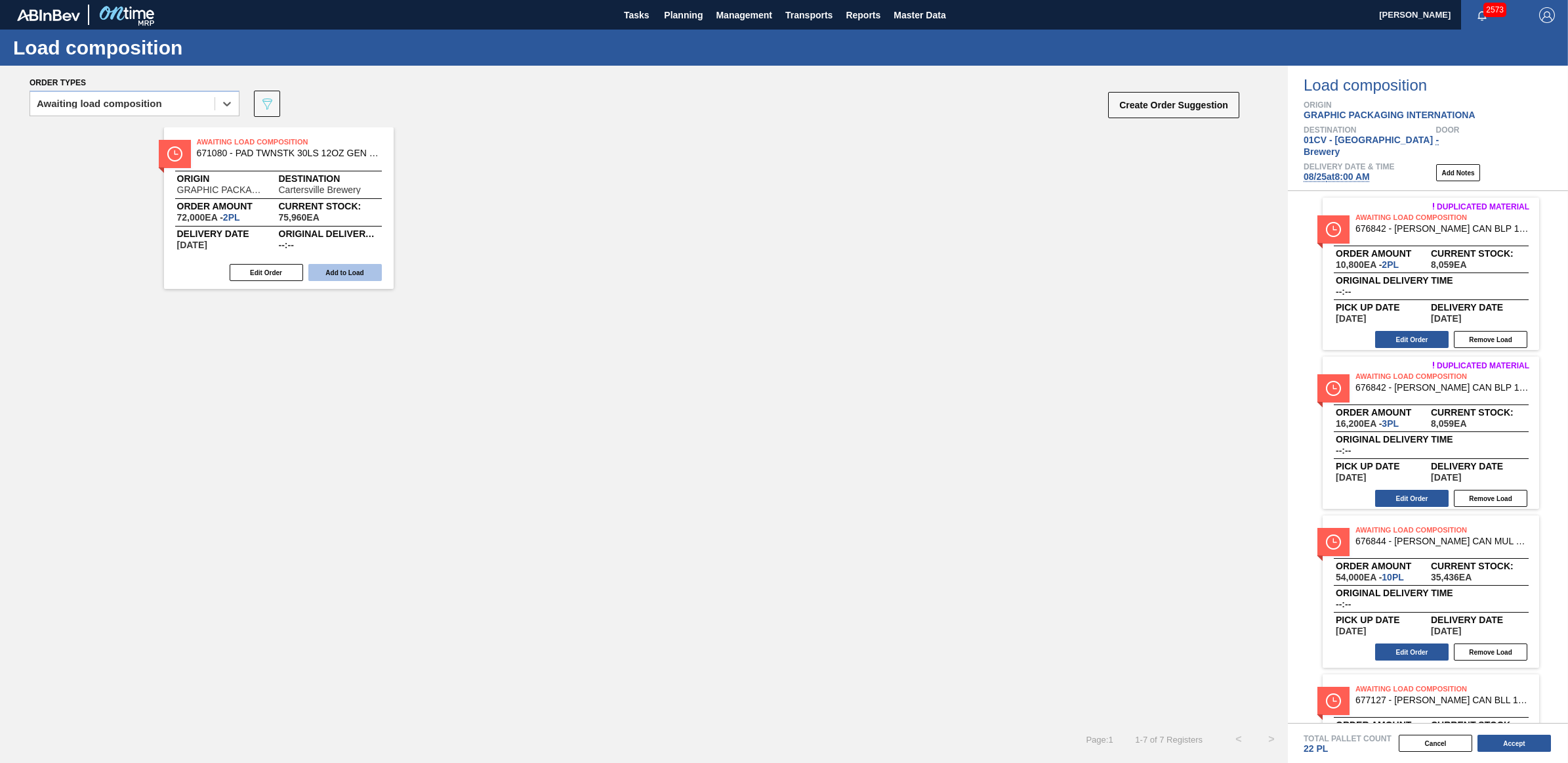
click at [361, 270] on button "Add to Load" at bounding box center [345, 272] width 73 height 17
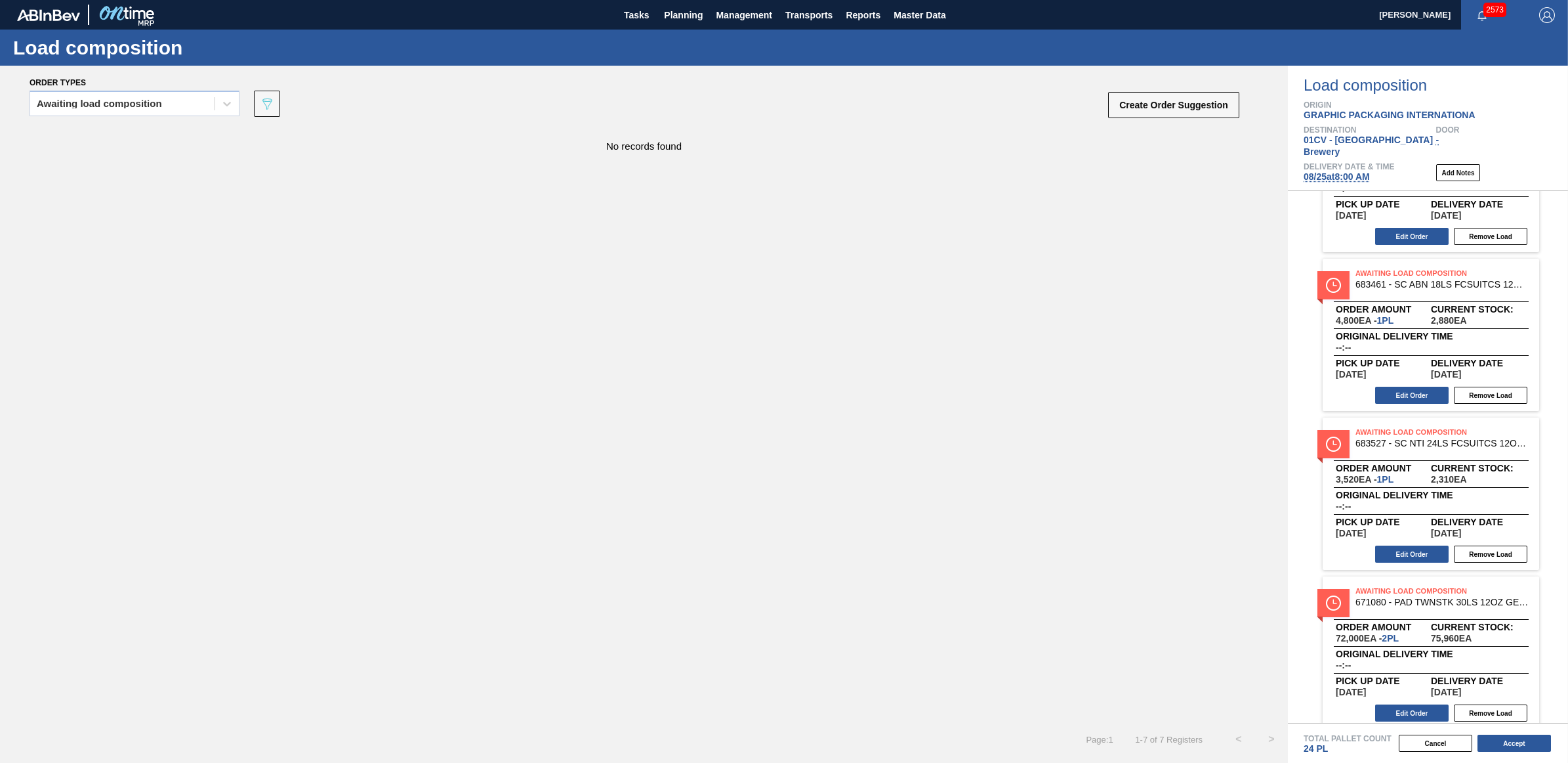
scroll to position [575, 0]
click at [1494, 703] on button "Remove Load" at bounding box center [1490, 711] width 73 height 17
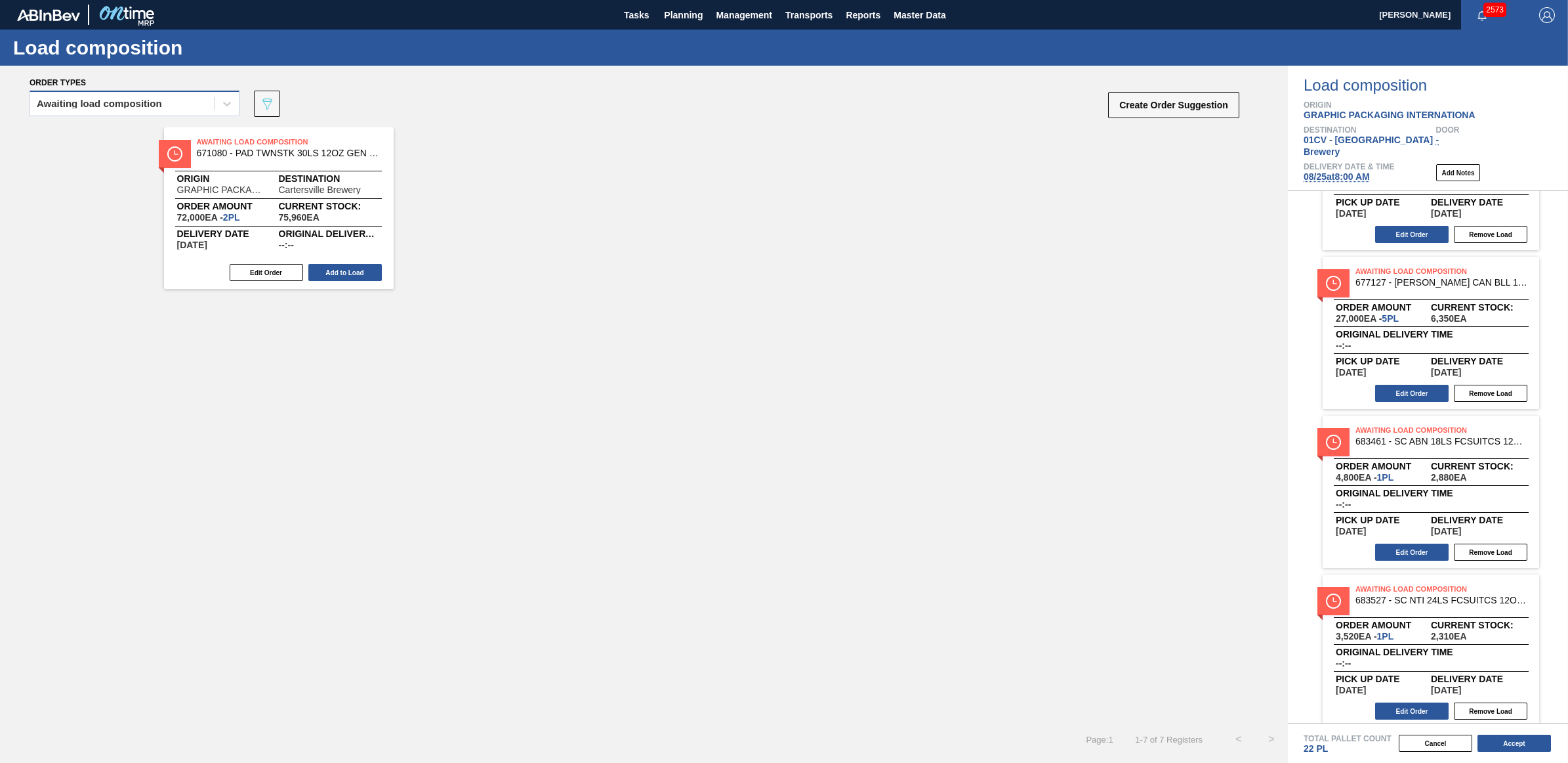
click at [125, 100] on div "Awaiting load composition" at bounding box center [99, 104] width 125 height 9
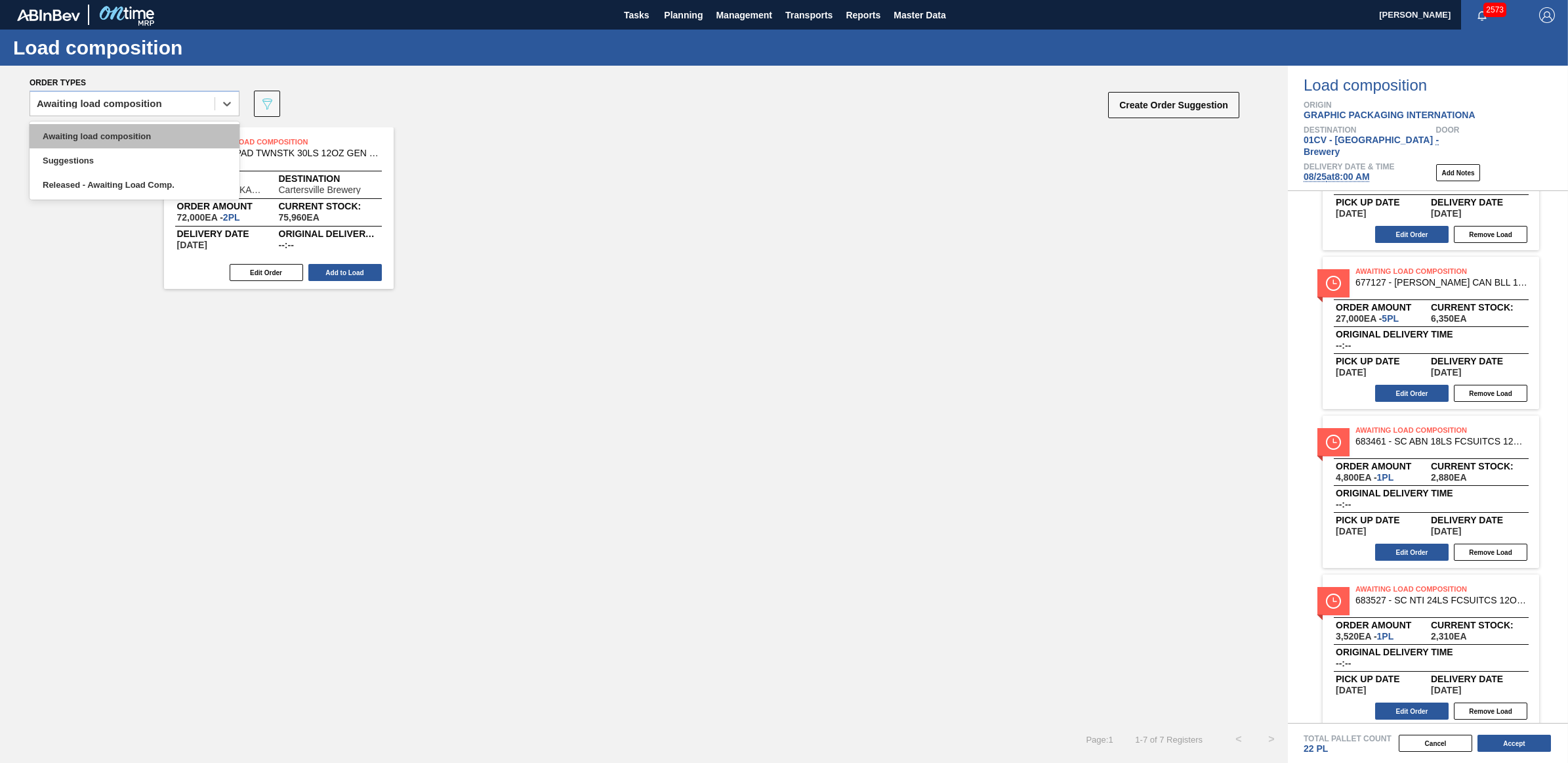
click at [107, 132] on div "Awaiting load composition" at bounding box center [135, 135] width 210 height 24
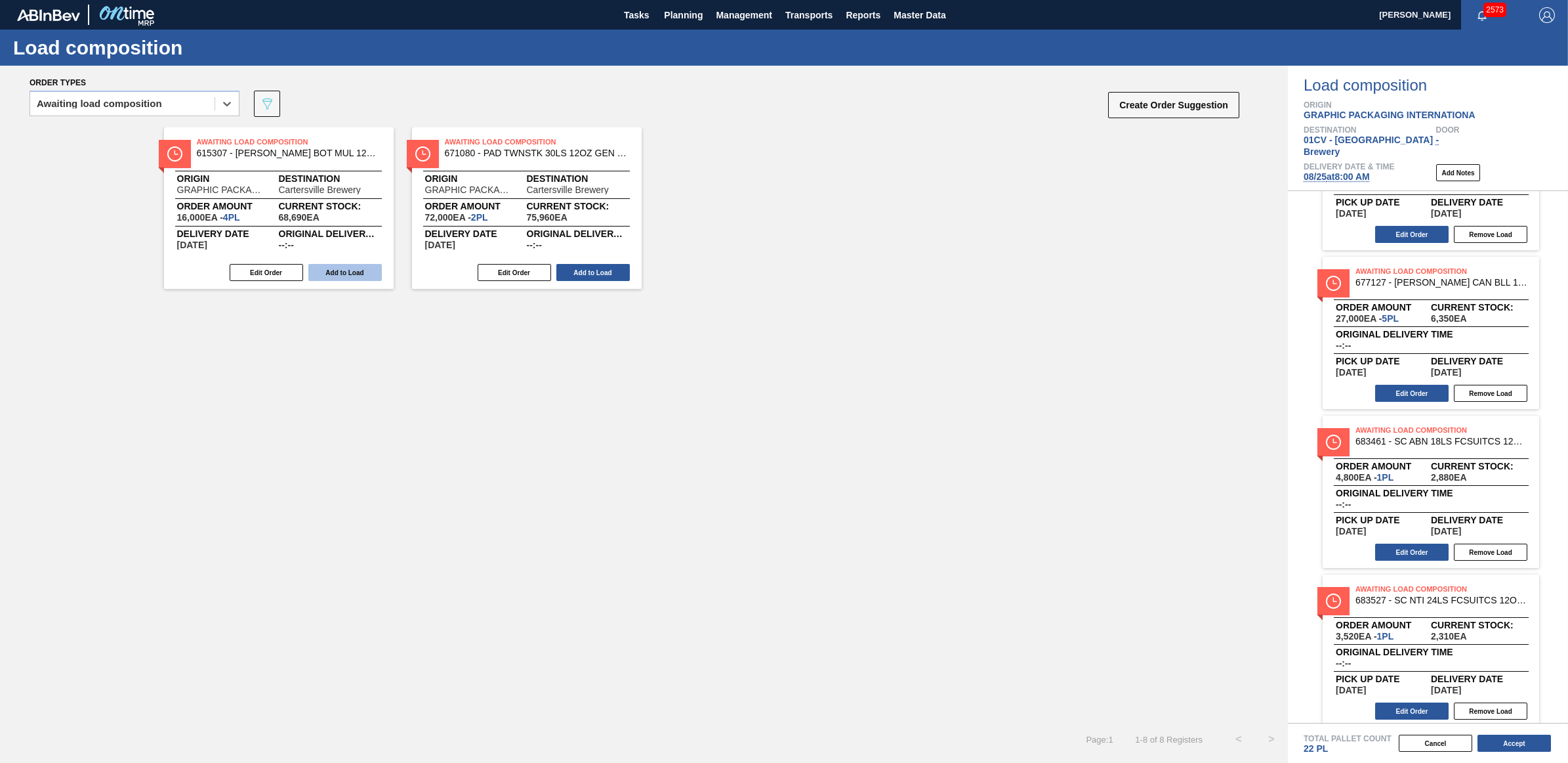
click at [371, 275] on button "Add to Load" at bounding box center [345, 272] width 73 height 17
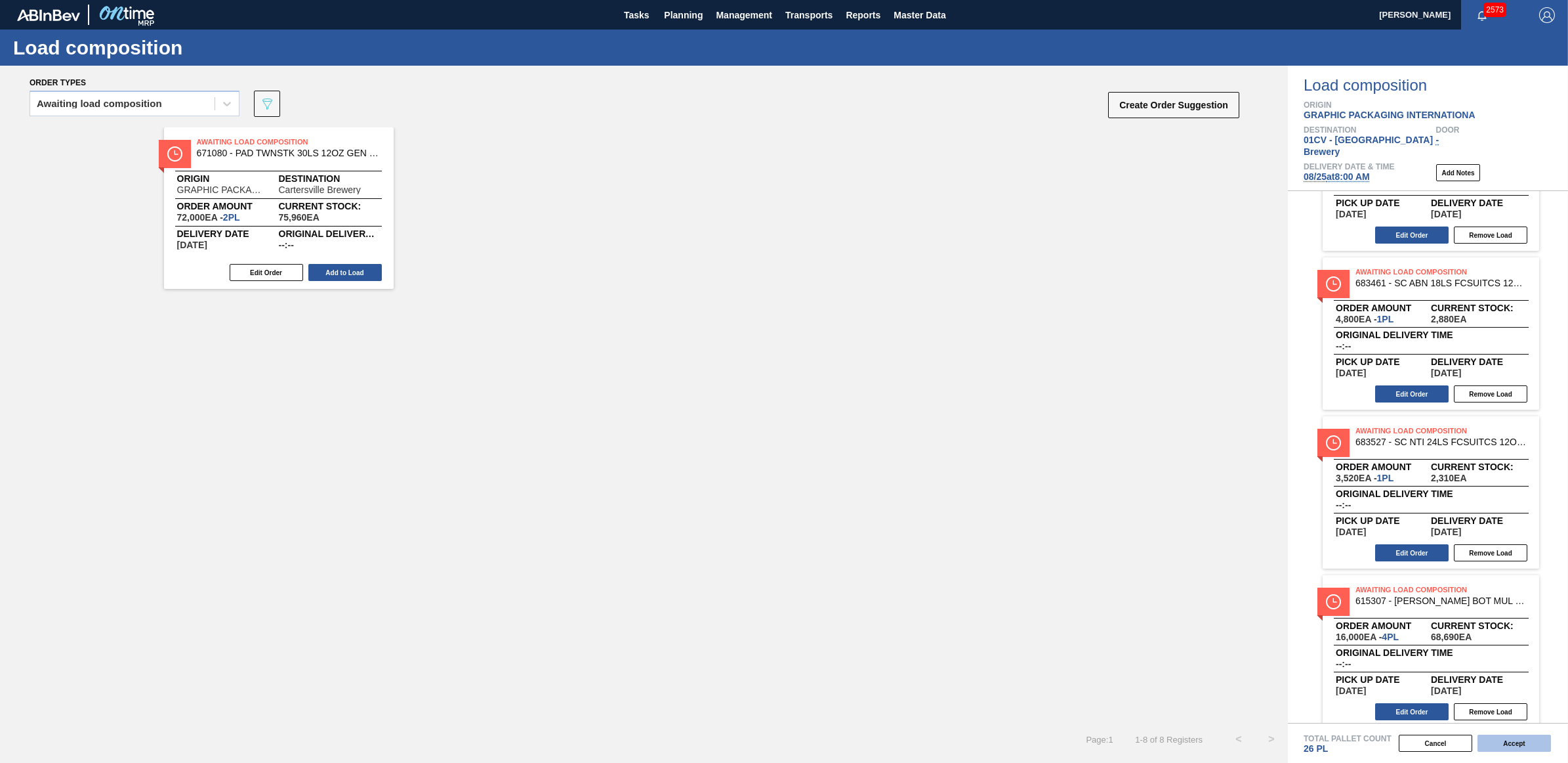
click at [1489, 749] on button "Accept" at bounding box center [1514, 742] width 73 height 17
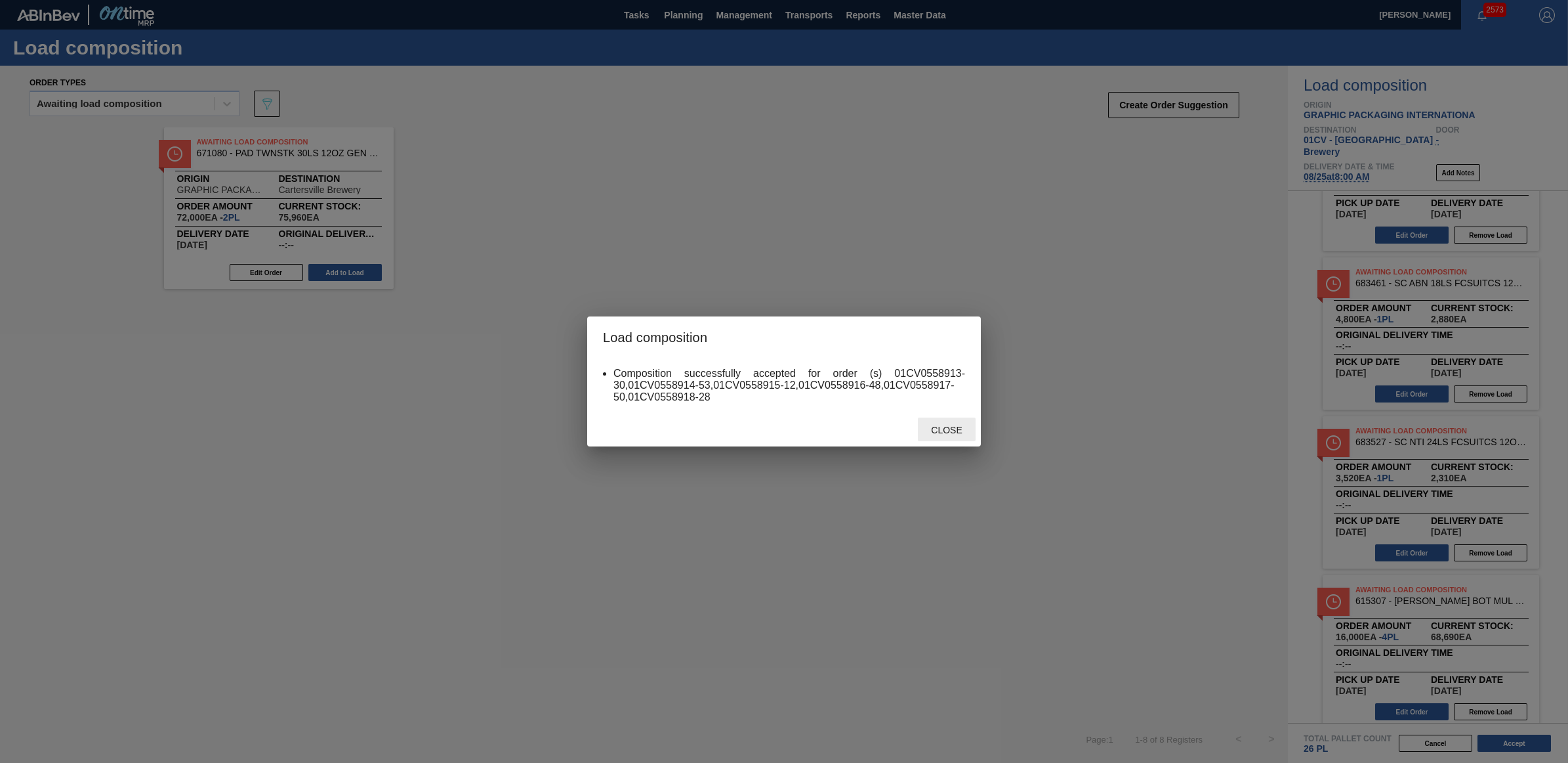
click at [948, 427] on span "Close" at bounding box center [946, 430] width 51 height 11
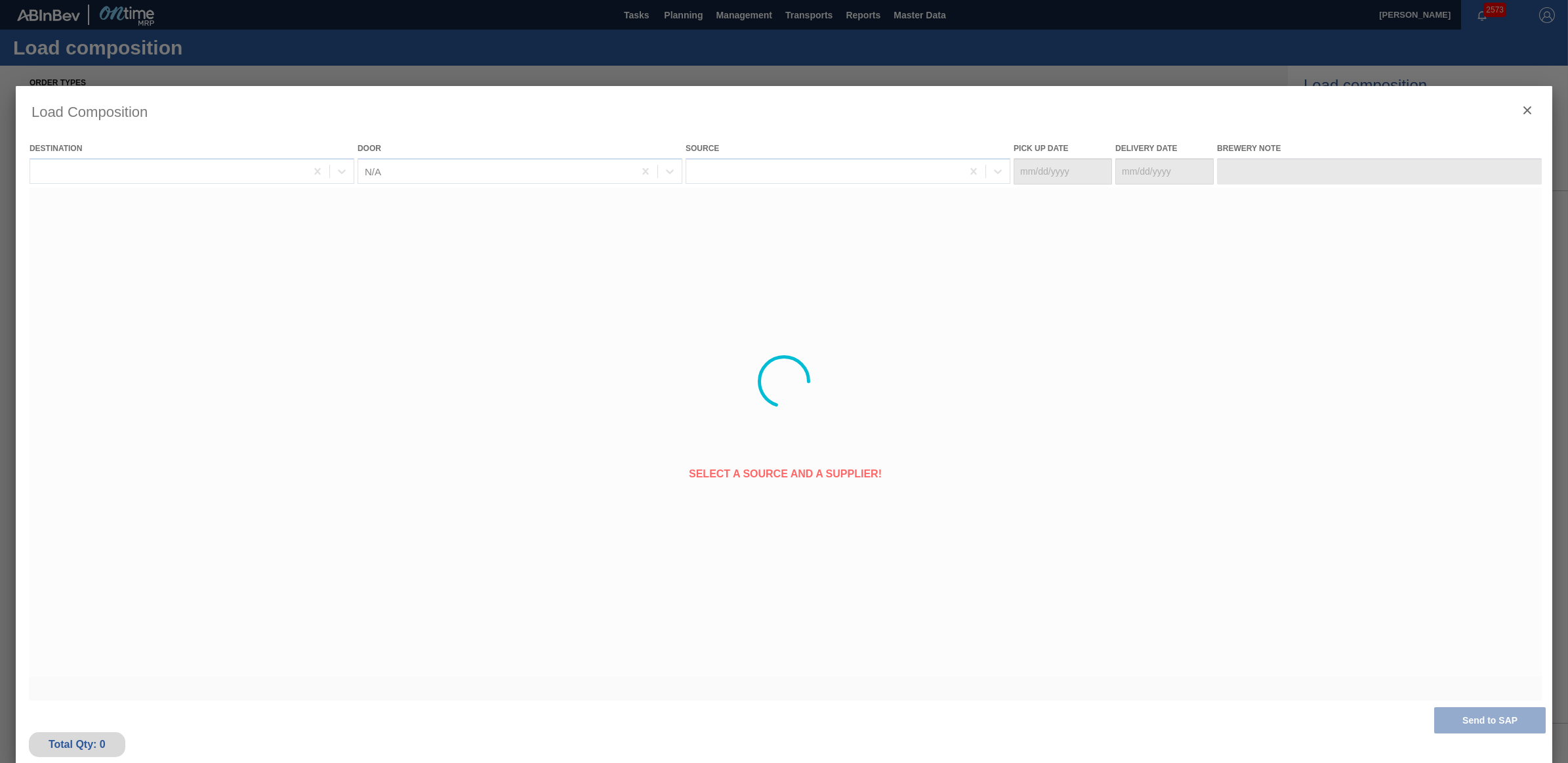
type Date "[DATE]"
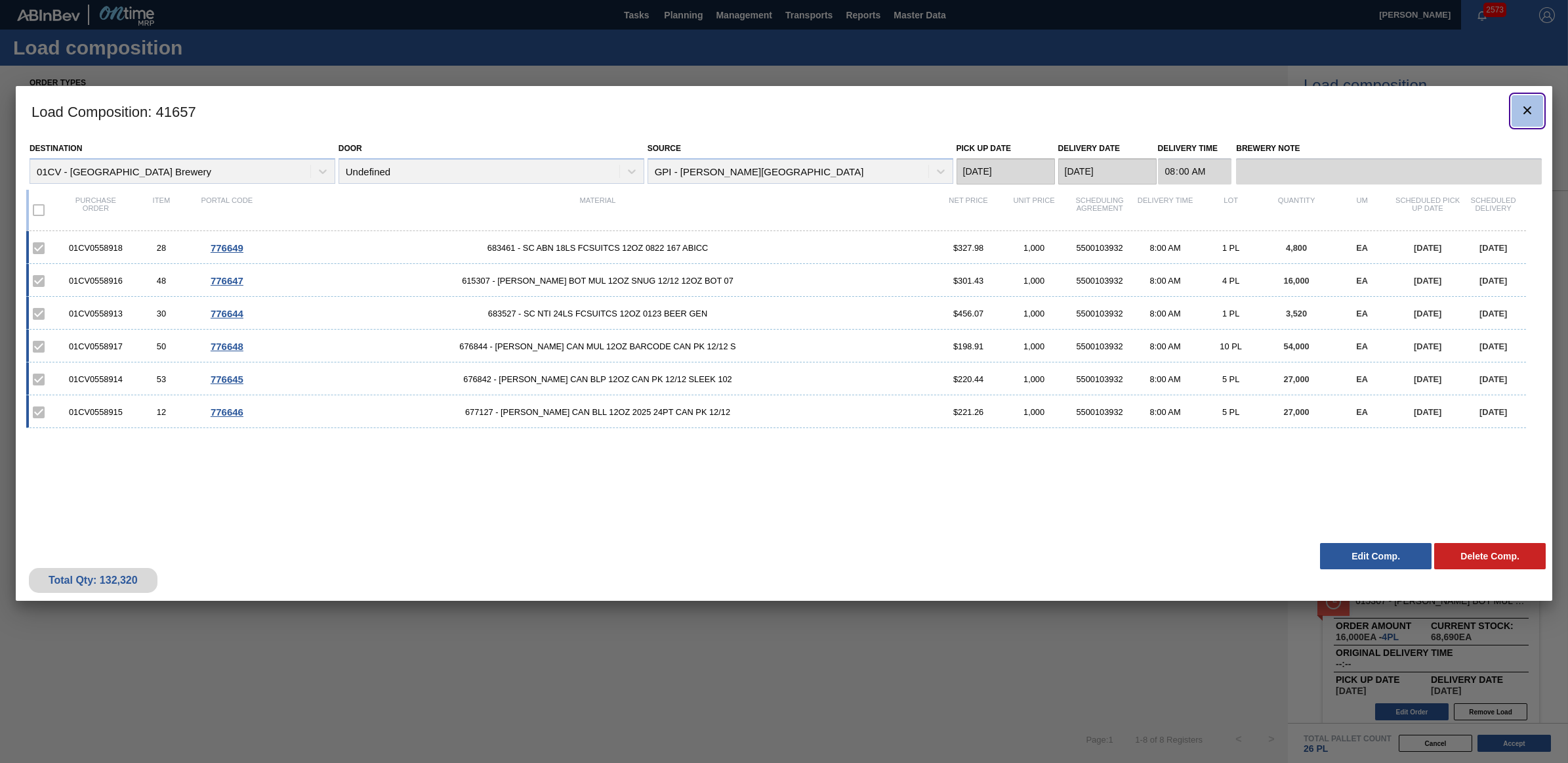
click at [1526, 110] on icon "botão de ícone" at bounding box center [1527, 110] width 8 height 8
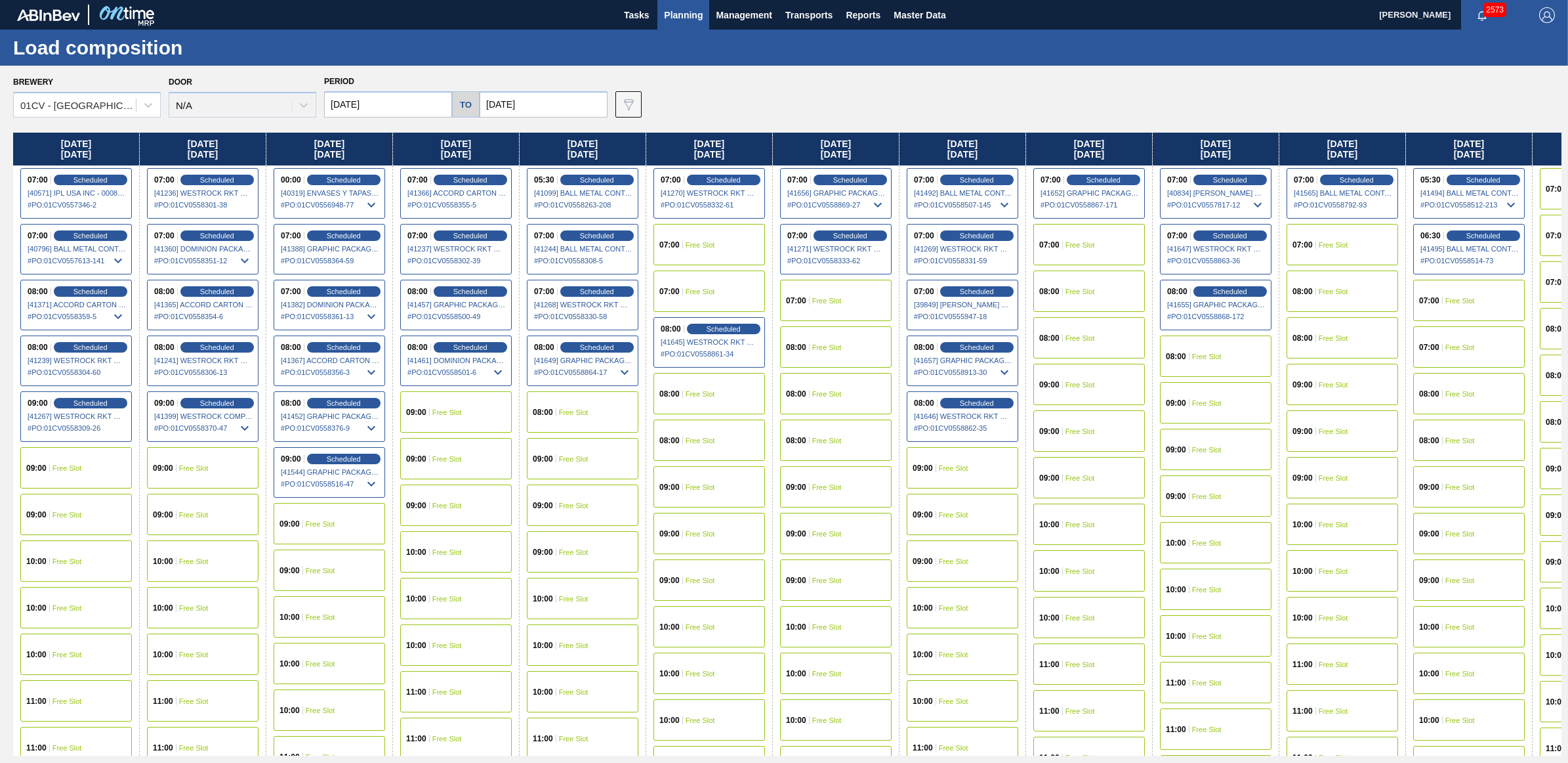
click at [1360, 248] on div "07:00 Free Slot" at bounding box center [1342, 245] width 112 height 42
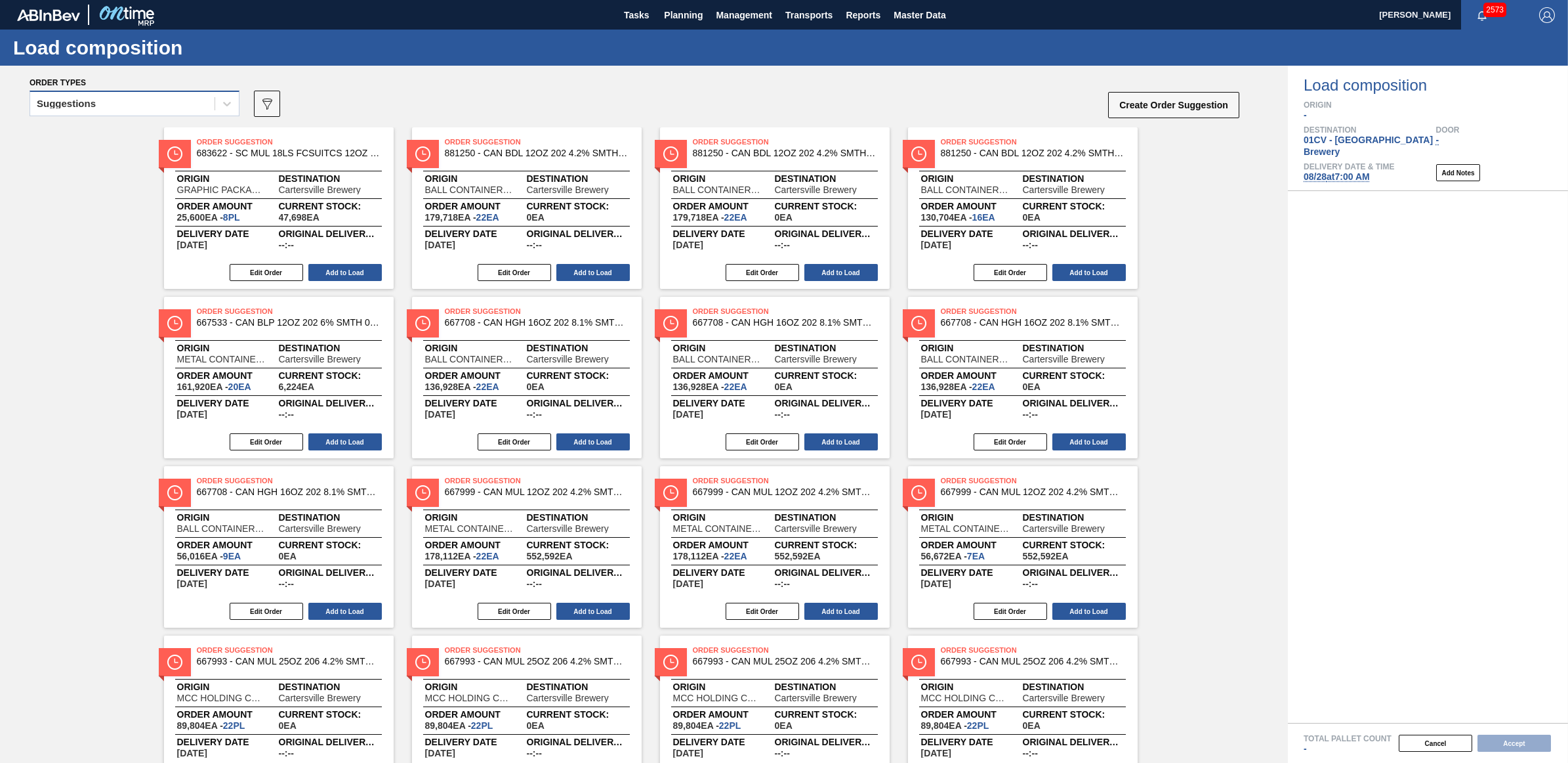
click at [110, 104] on div "Suggestions" at bounding box center [122, 104] width 184 height 19
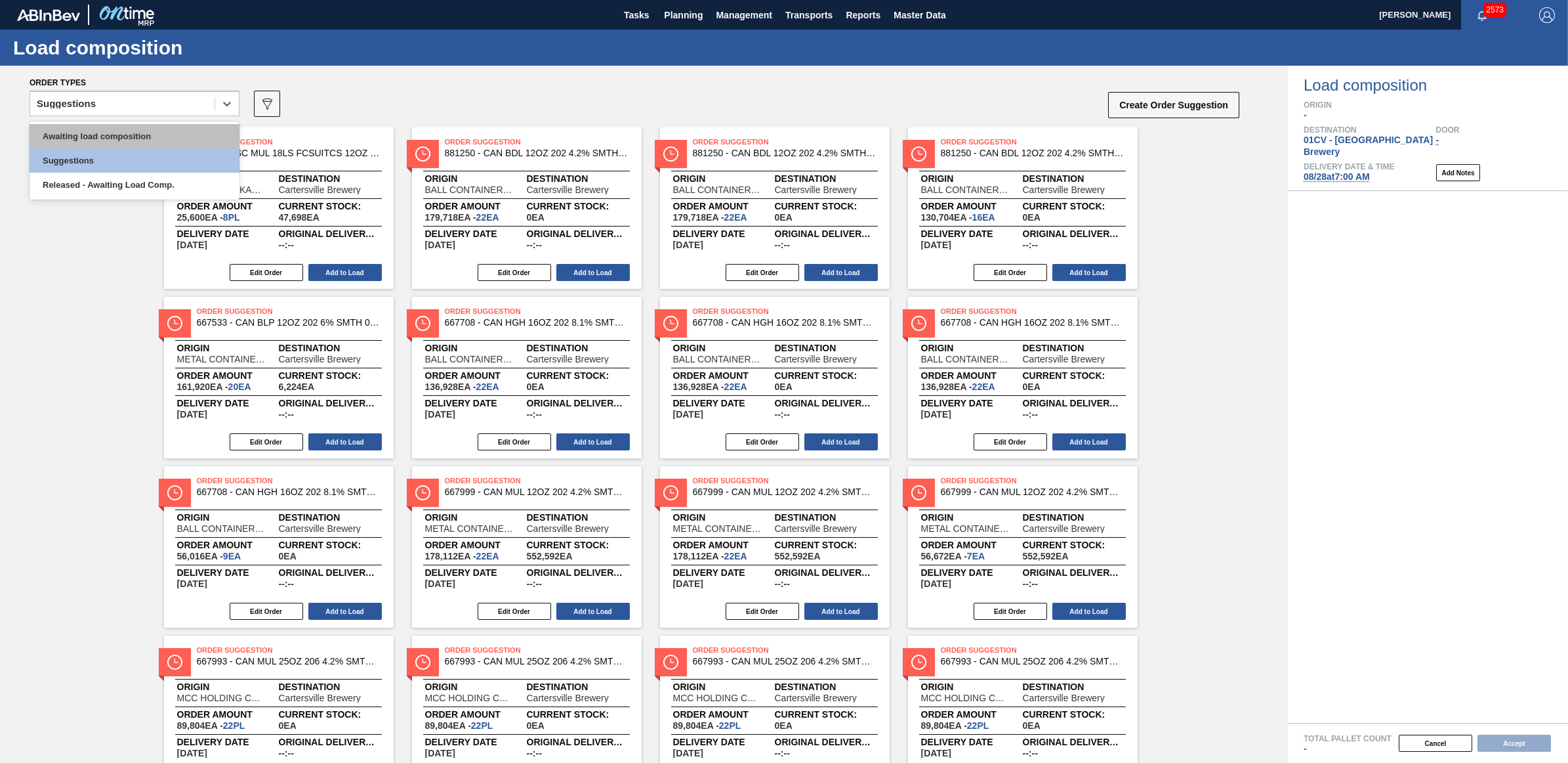
click at [121, 132] on div "Awaiting load composition" at bounding box center [135, 135] width 210 height 24
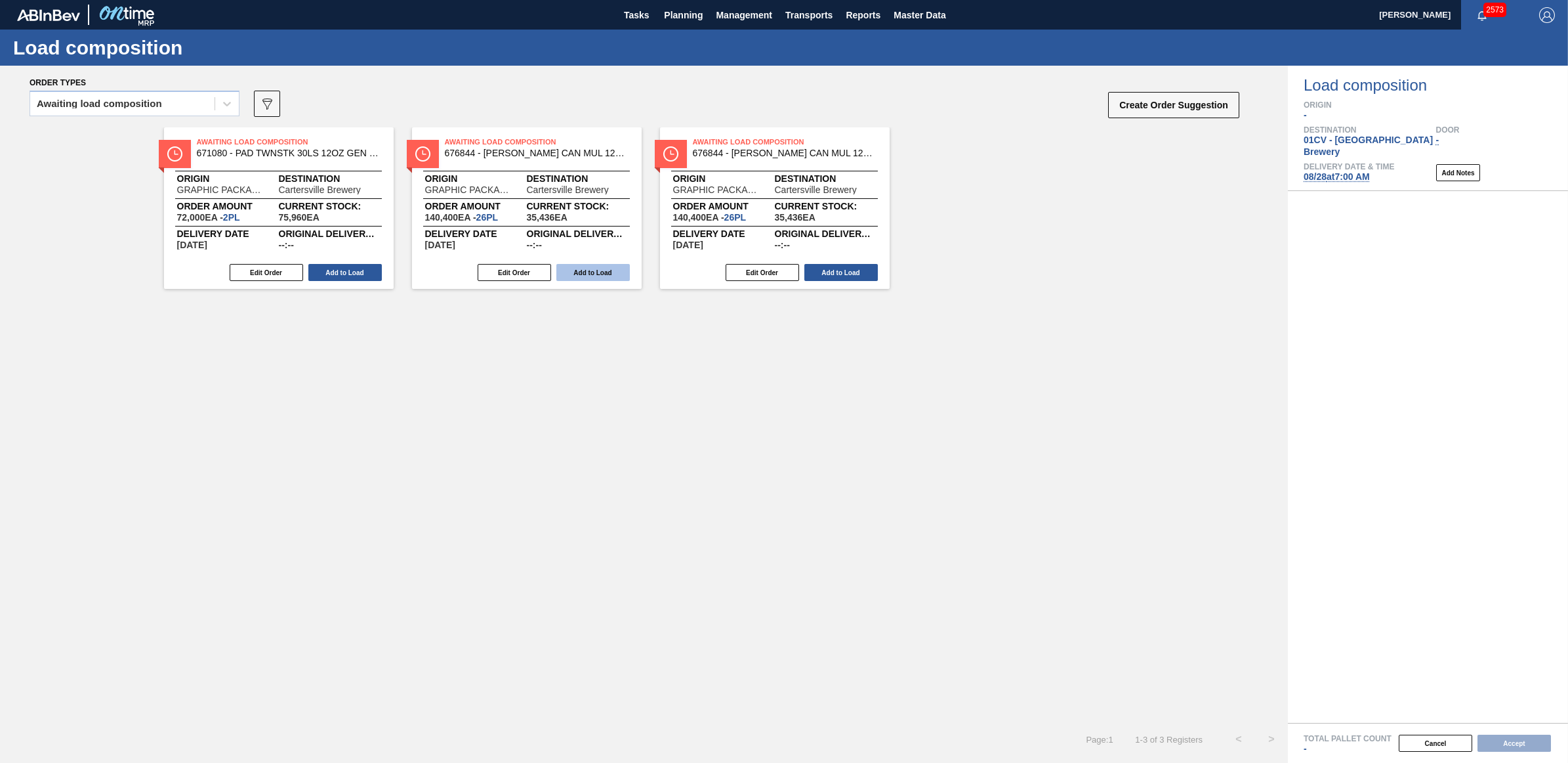
click at [566, 274] on button "Add to Load" at bounding box center [592, 272] width 73 height 17
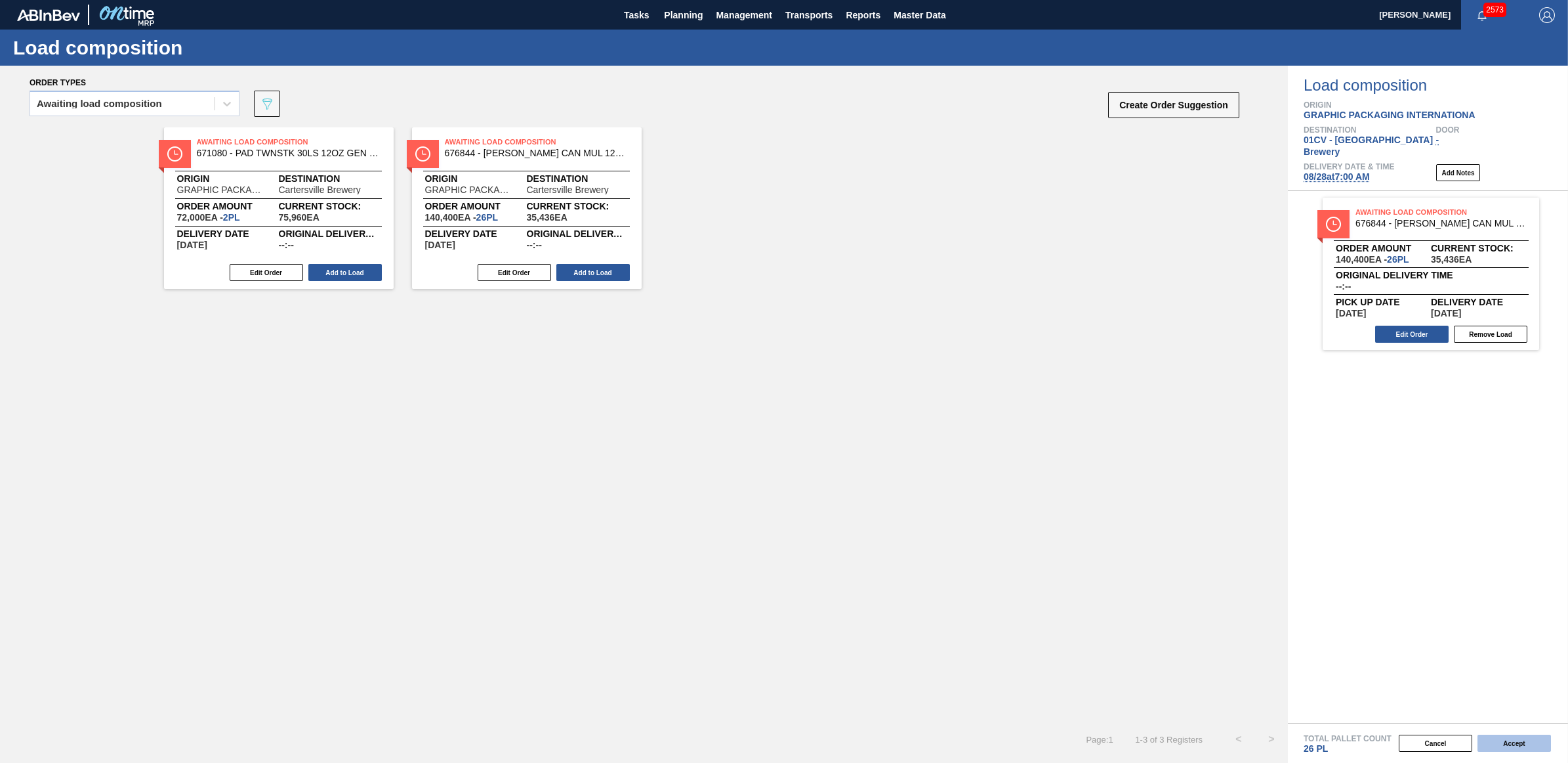
click at [1500, 744] on button "Accept" at bounding box center [1514, 742] width 73 height 17
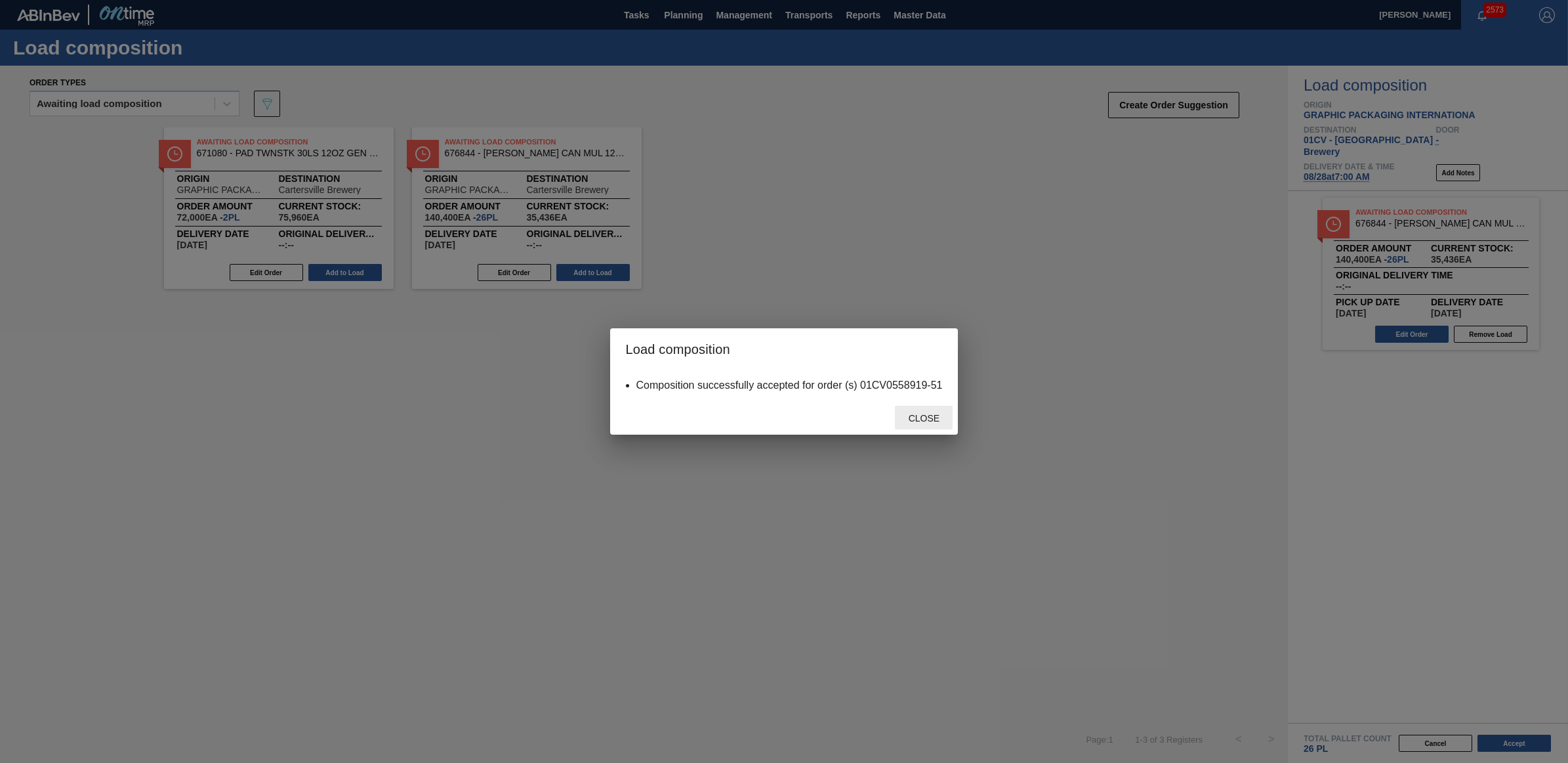
click at [942, 407] on div "Close" at bounding box center [923, 417] width 58 height 24
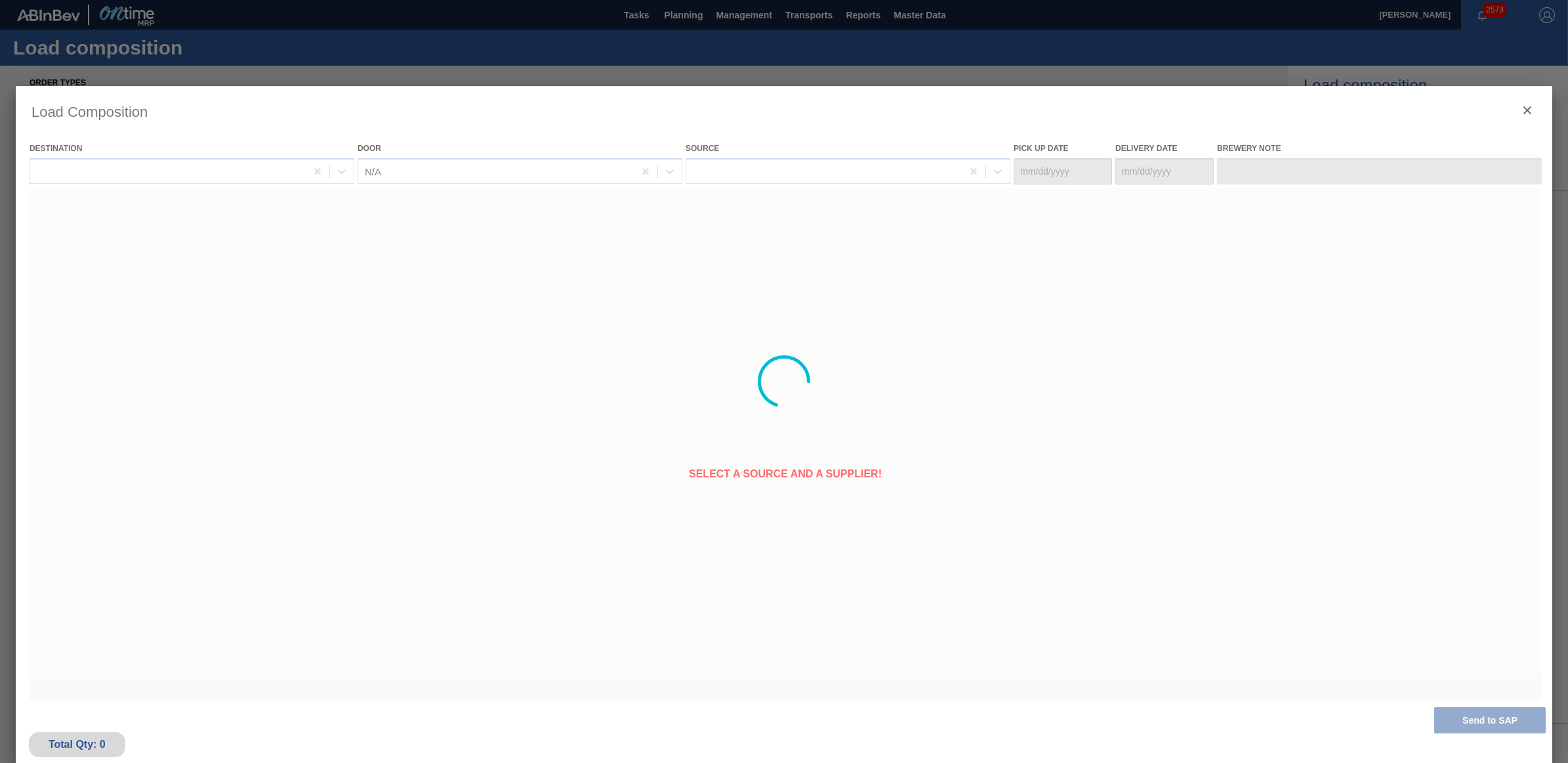
type Date "[DATE]"
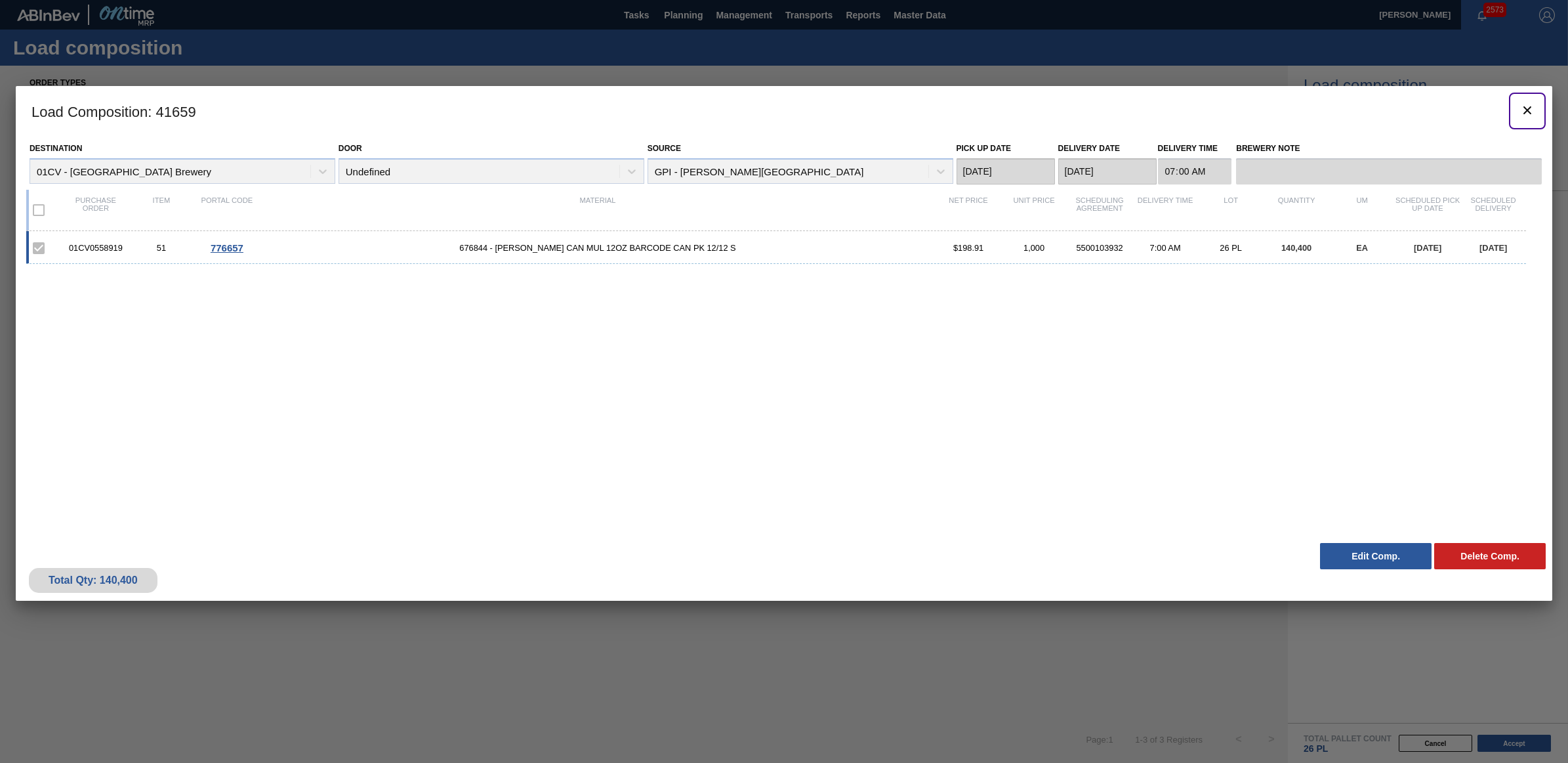
click at [1526, 113] on icon "botão de ícone" at bounding box center [1526, 109] width 15 height 15
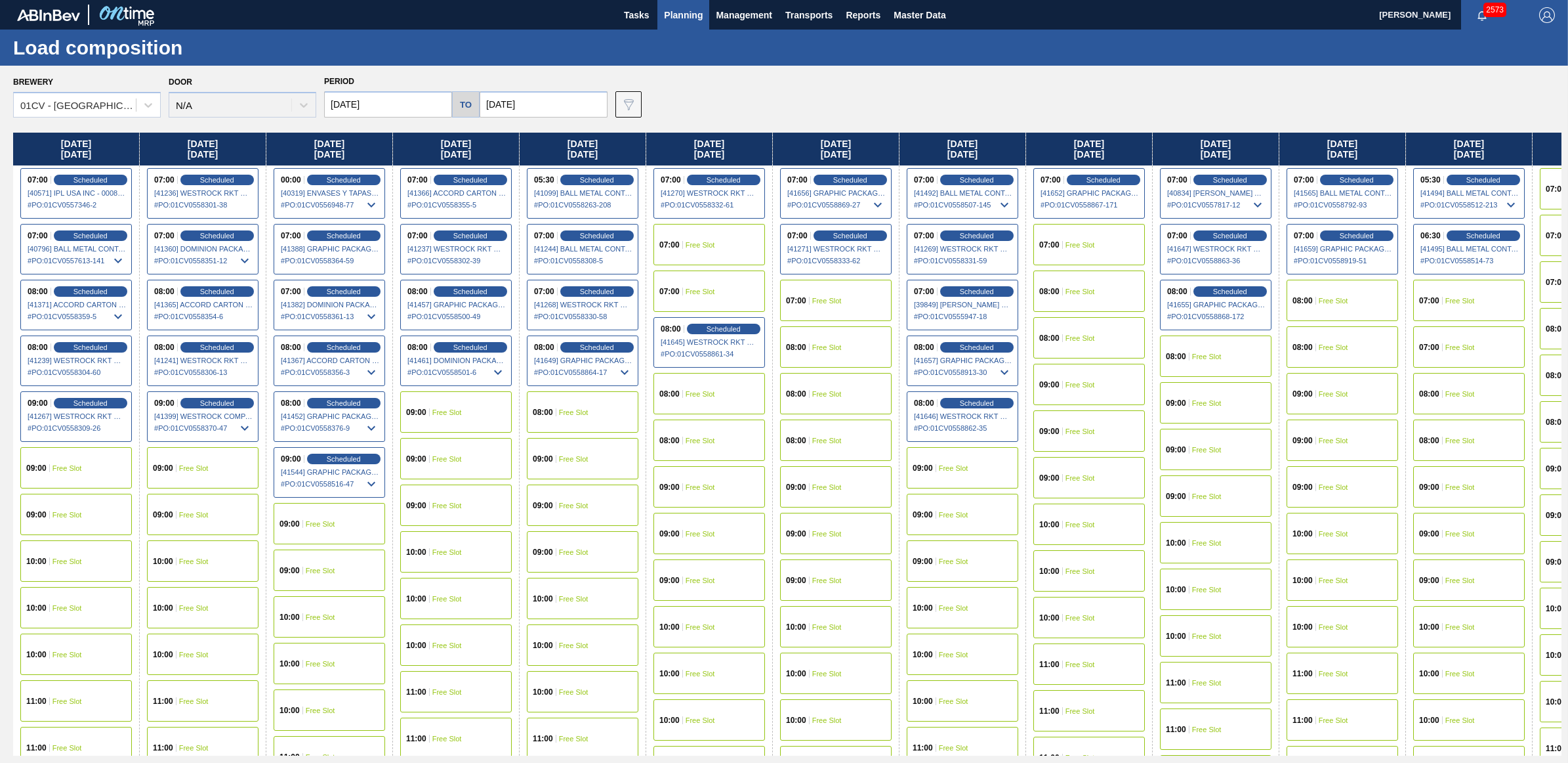
click at [1490, 302] on div "07:00 Free Slot" at bounding box center [1470, 301] width 112 height 42
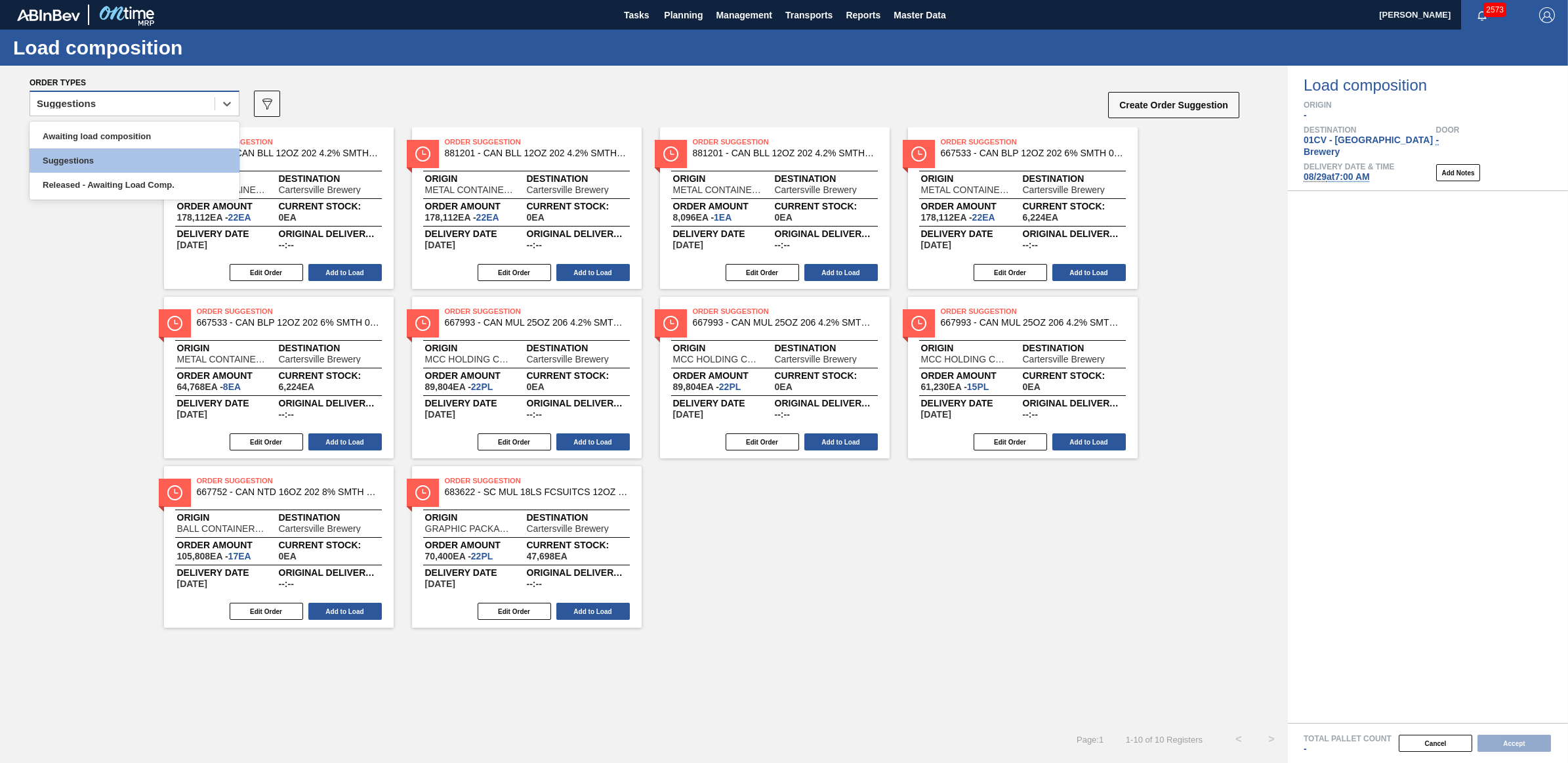
click at [153, 102] on div "Suggestions" at bounding box center [122, 104] width 184 height 19
click at [150, 138] on div "Awaiting load composition" at bounding box center [135, 135] width 210 height 24
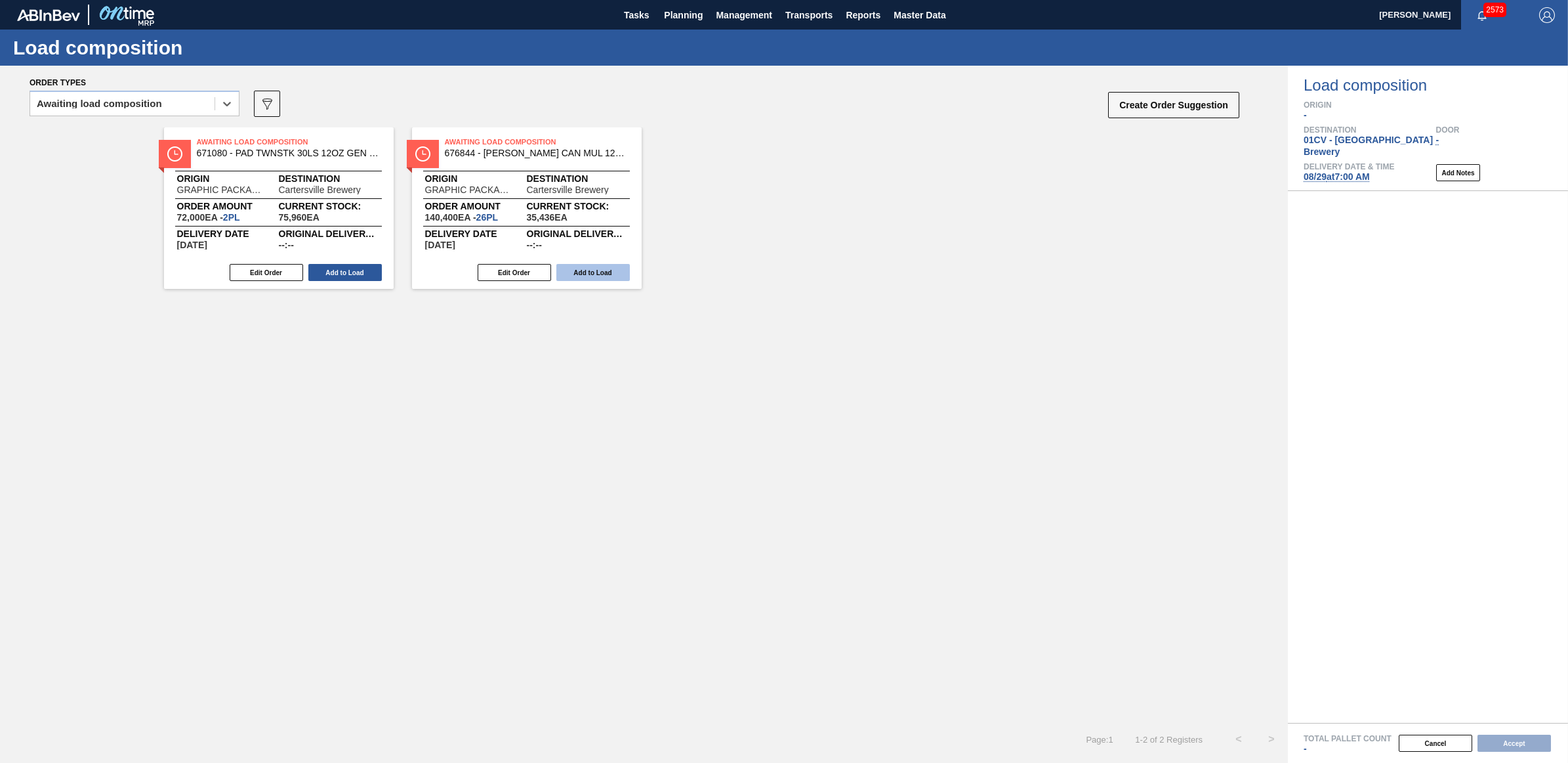
click at [610, 270] on button "Add to Load" at bounding box center [592, 272] width 73 height 17
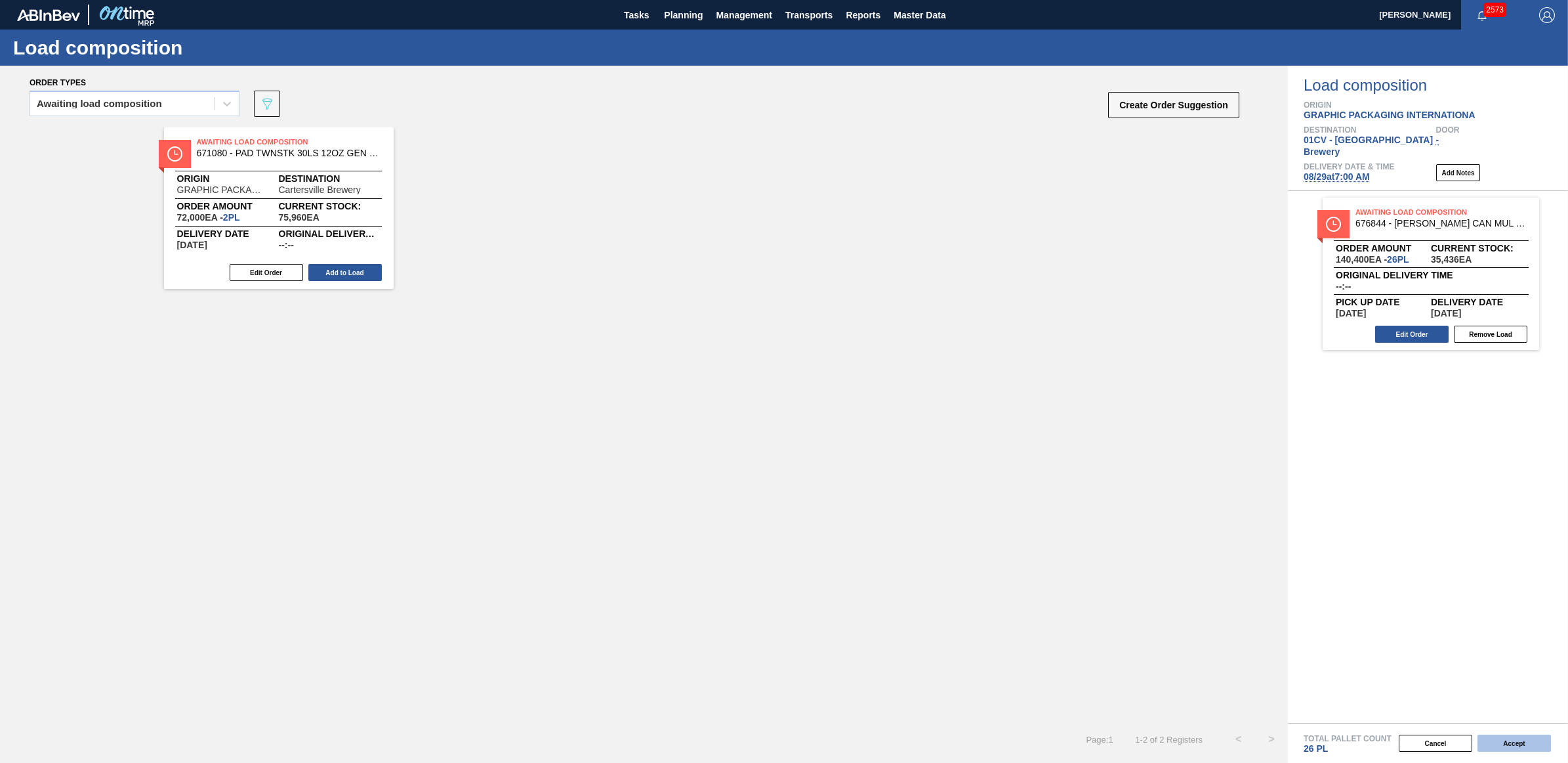
click at [1534, 744] on button "Accept" at bounding box center [1514, 742] width 73 height 17
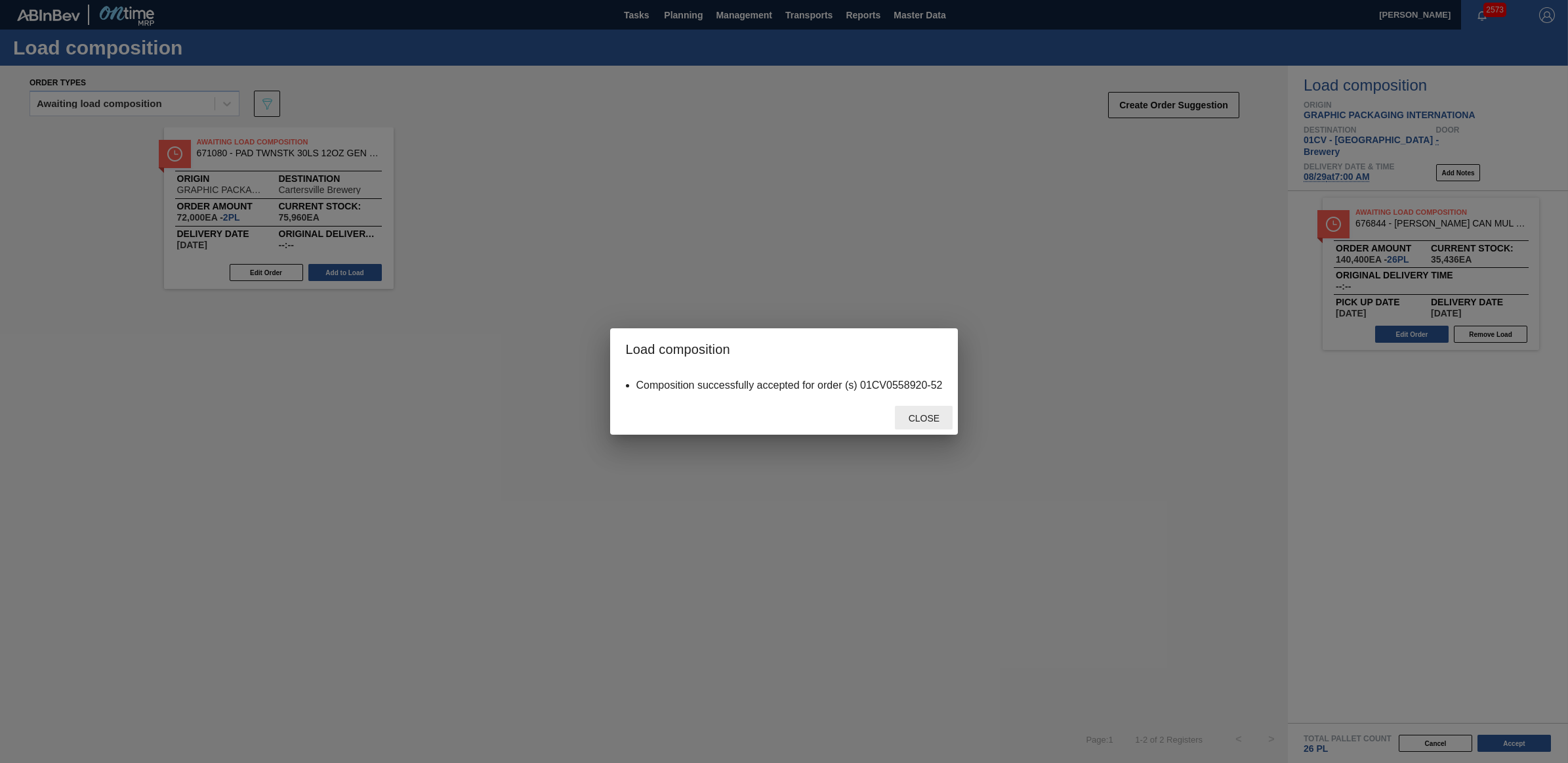
click at [919, 410] on div "Close" at bounding box center [923, 417] width 58 height 24
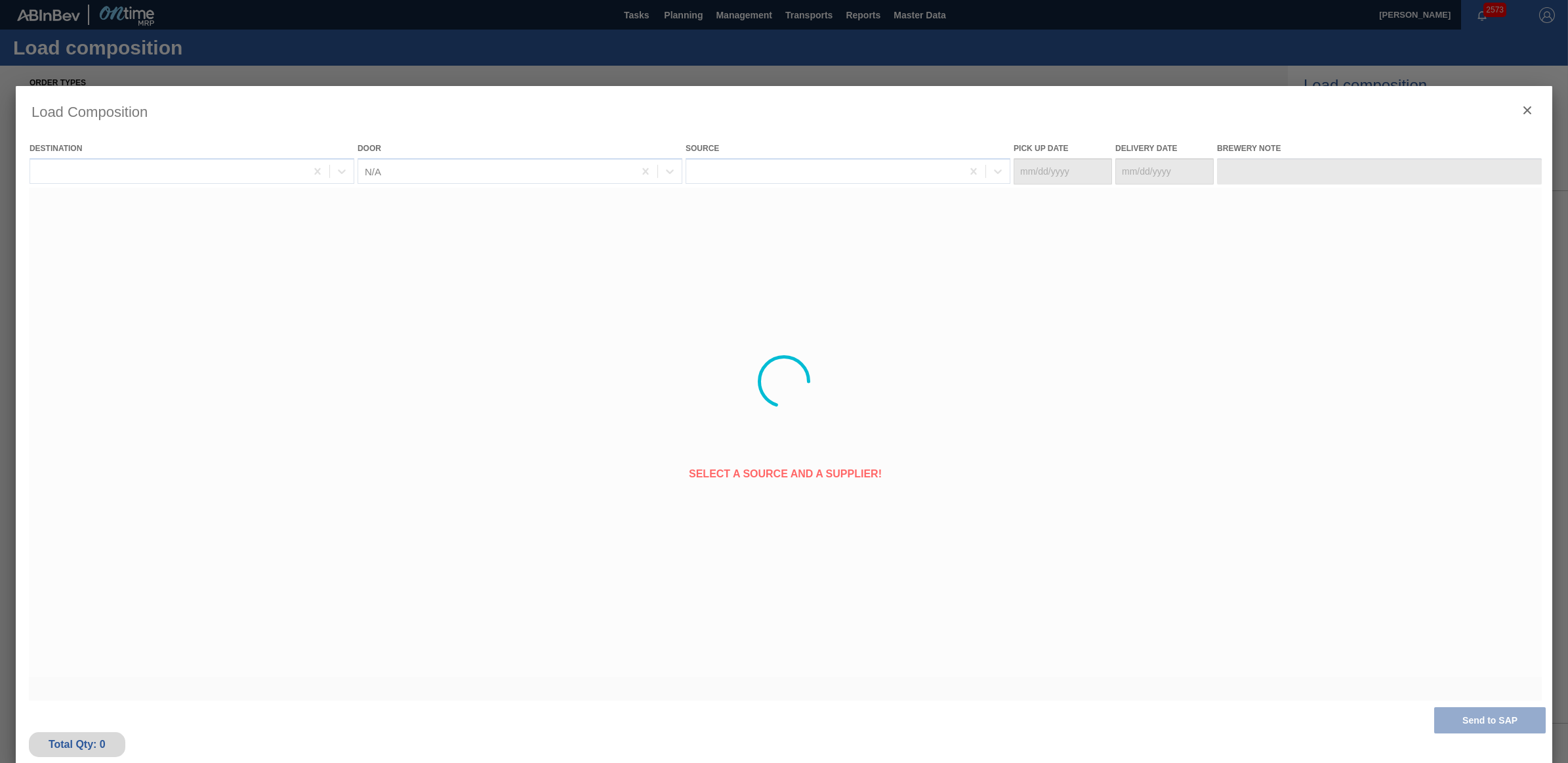
type Date "[DATE]"
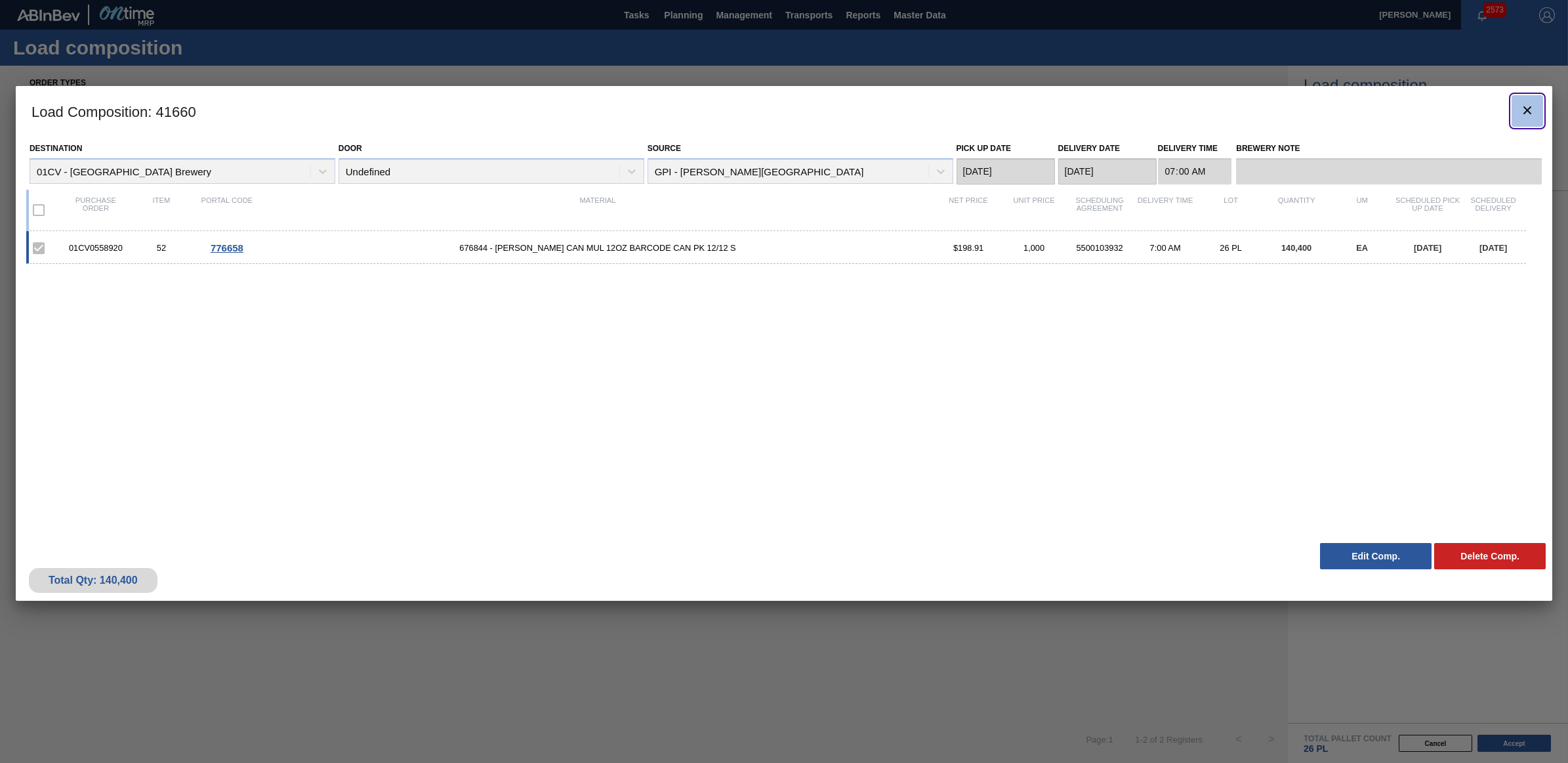
click at [1527, 102] on icon "botão de ícone" at bounding box center [1526, 109] width 15 height 15
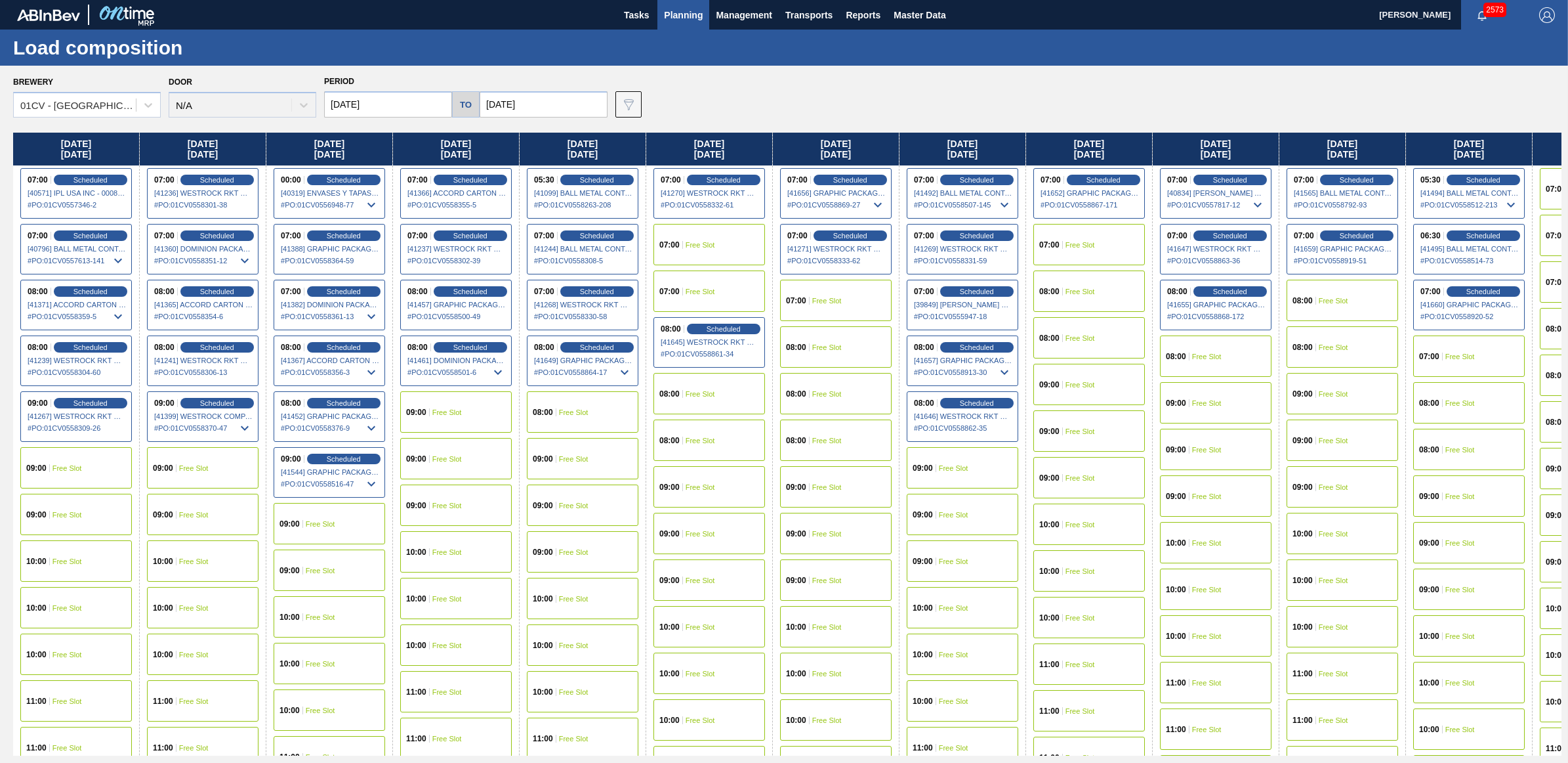
click at [1087, 296] on div "08:00 Free Slot" at bounding box center [1090, 291] width 112 height 42
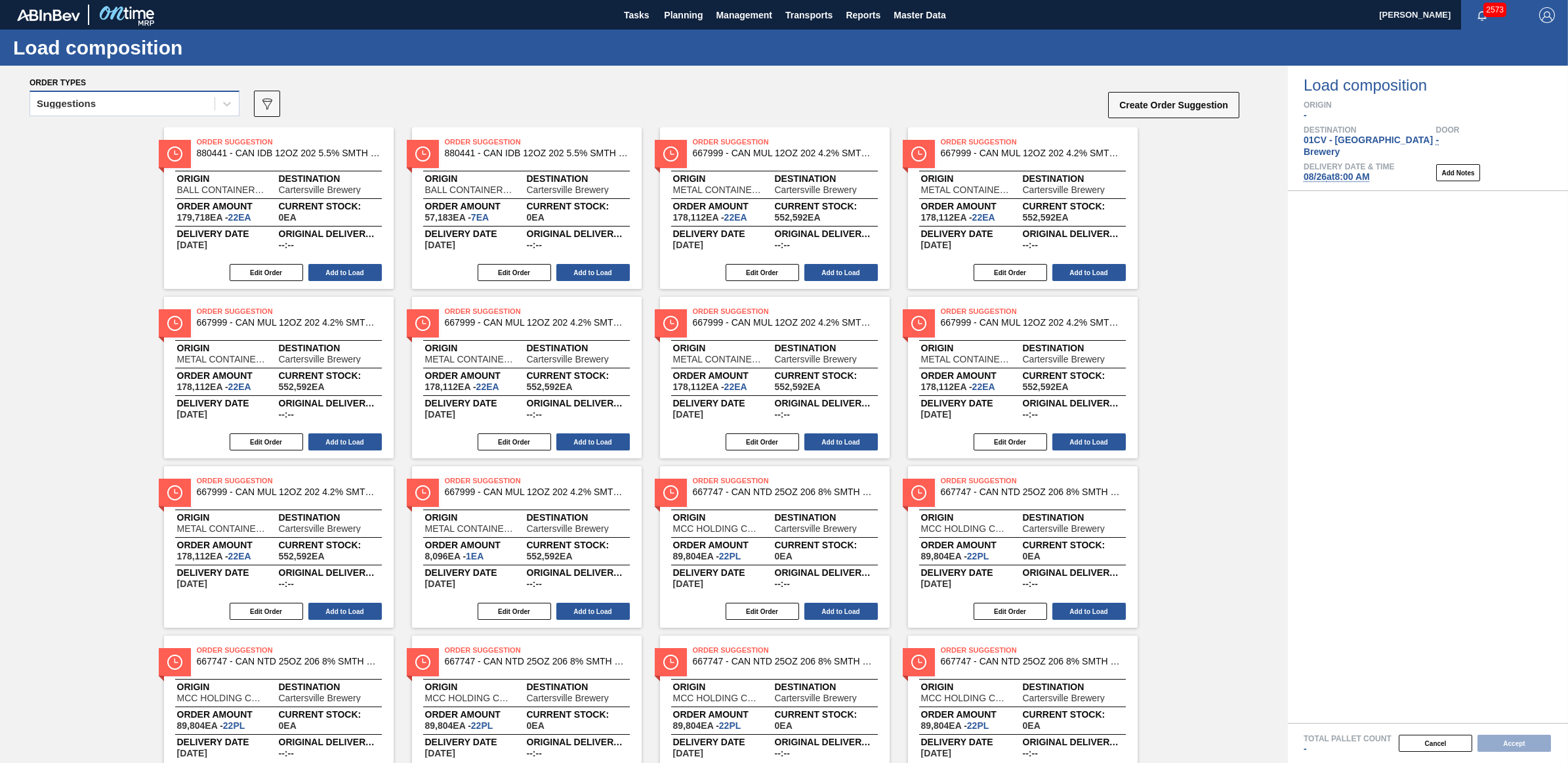
click at [156, 109] on div "Suggestions" at bounding box center [122, 104] width 184 height 19
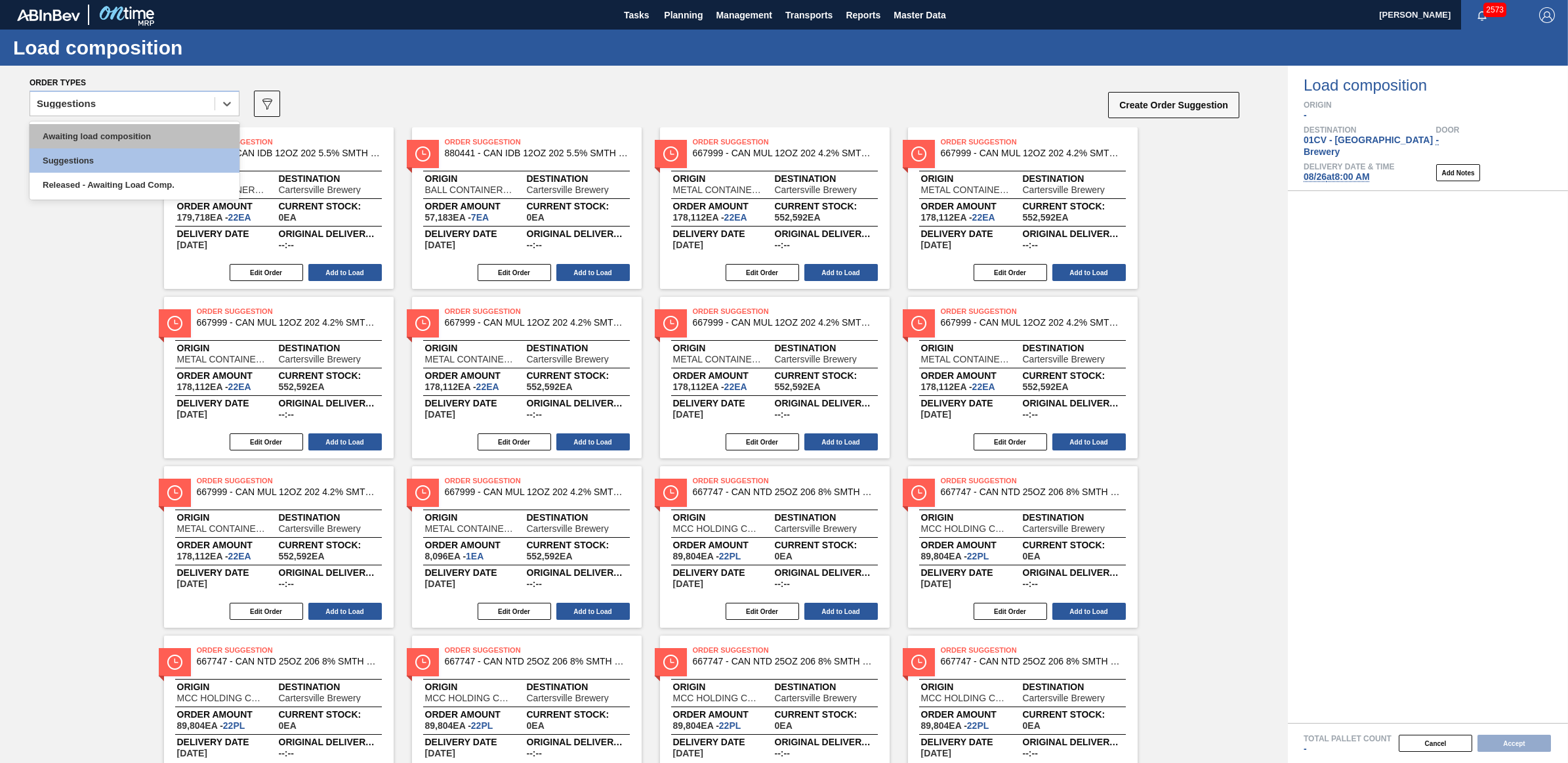
click at [155, 133] on div "Awaiting load composition" at bounding box center [135, 135] width 210 height 24
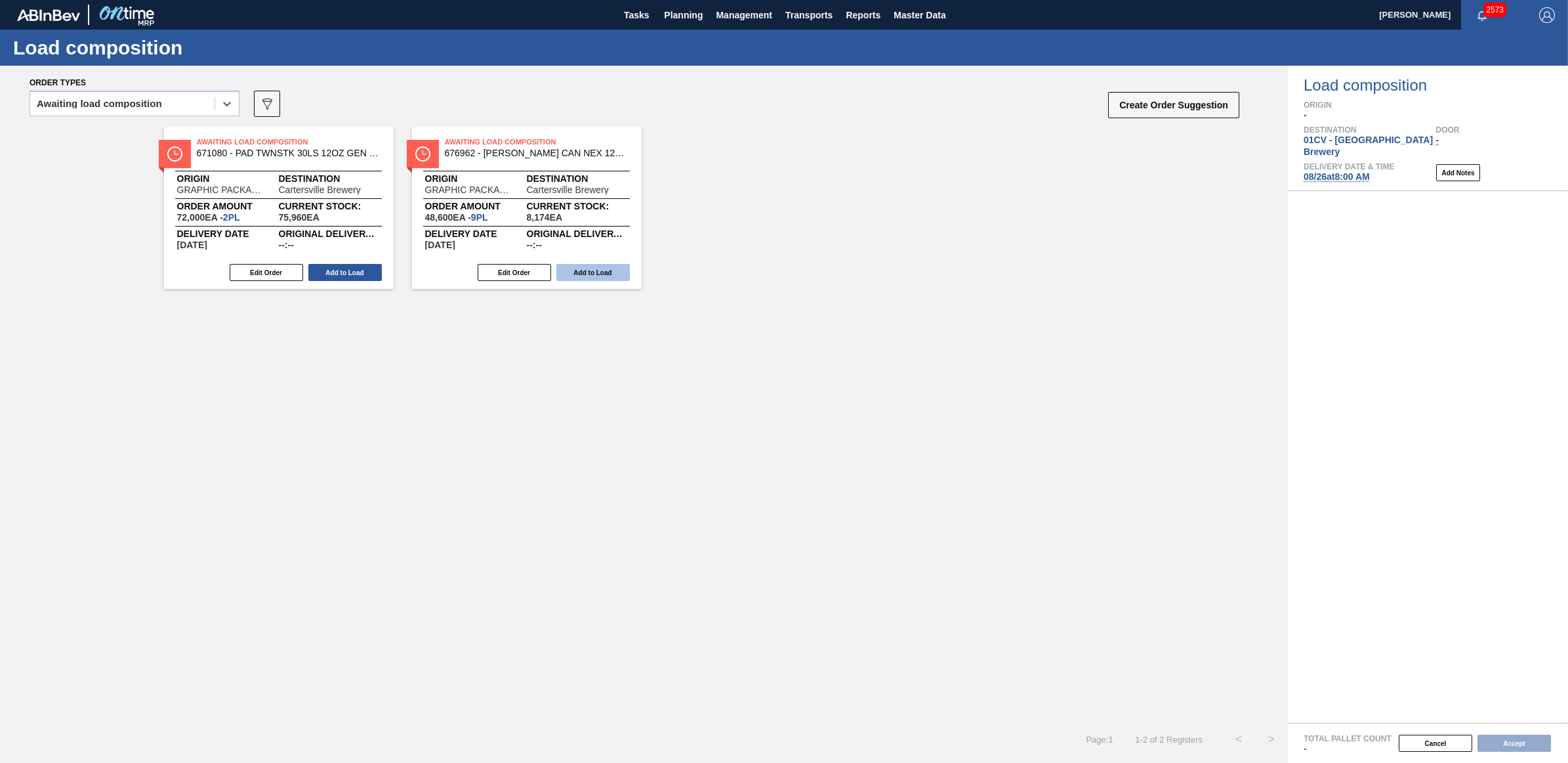
click at [595, 265] on button "Add to Load" at bounding box center [592, 272] width 73 height 17
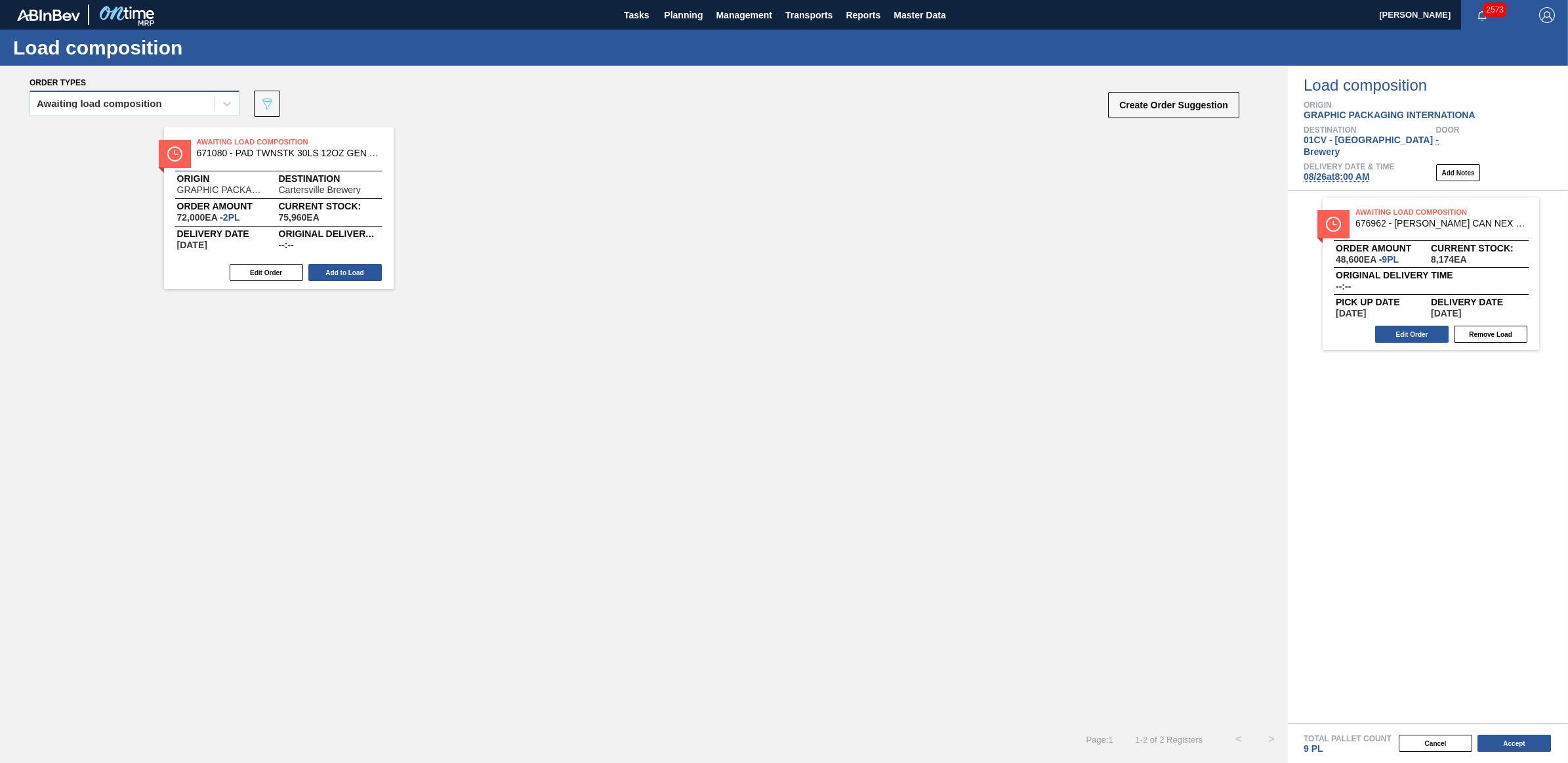
click at [134, 112] on div "Awaiting load composition" at bounding box center [122, 104] width 184 height 19
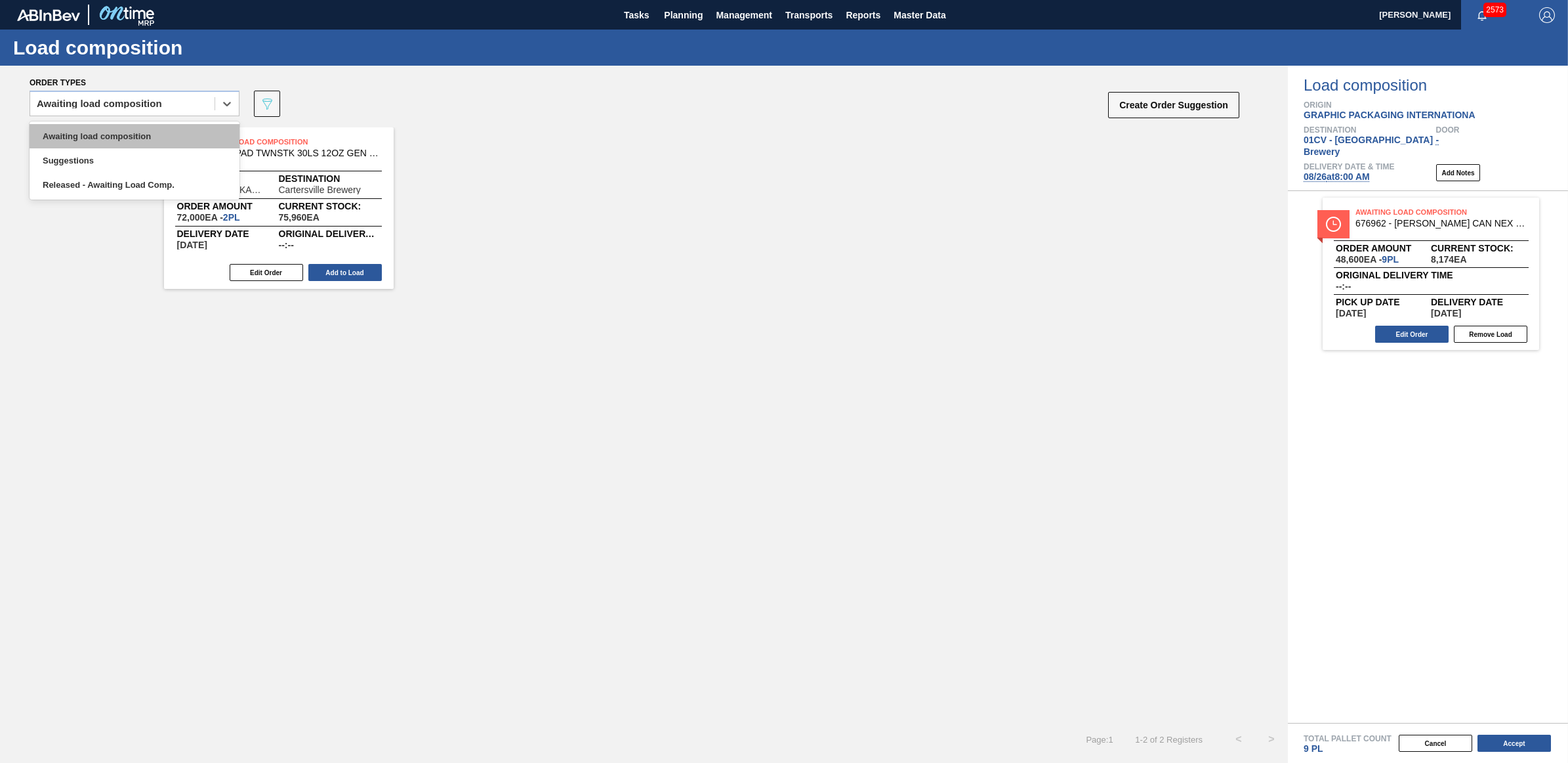
click at [116, 135] on div "Awaiting load composition" at bounding box center [135, 135] width 210 height 24
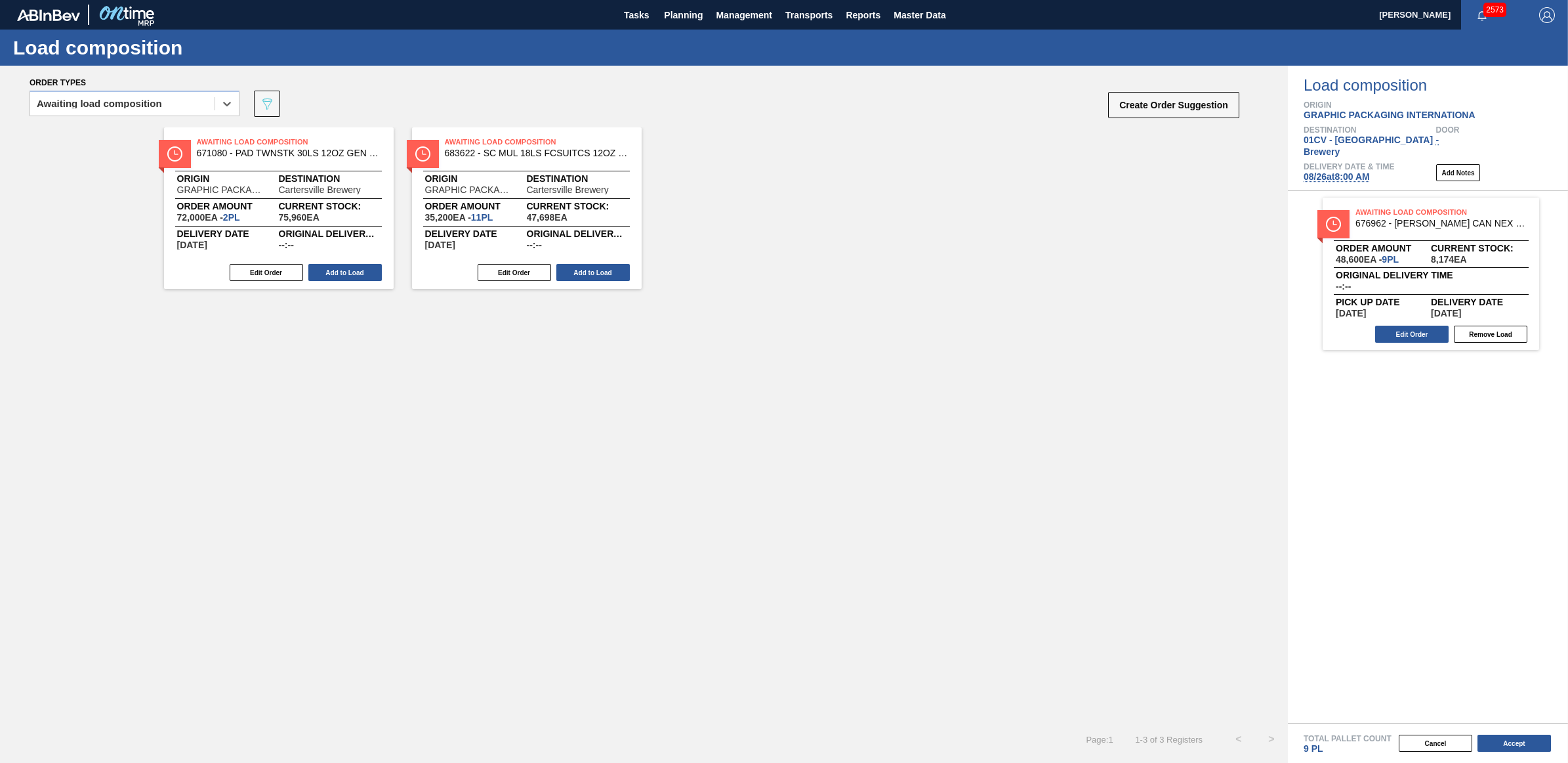
click at [608, 271] on button "Add to Load" at bounding box center [592, 272] width 73 height 17
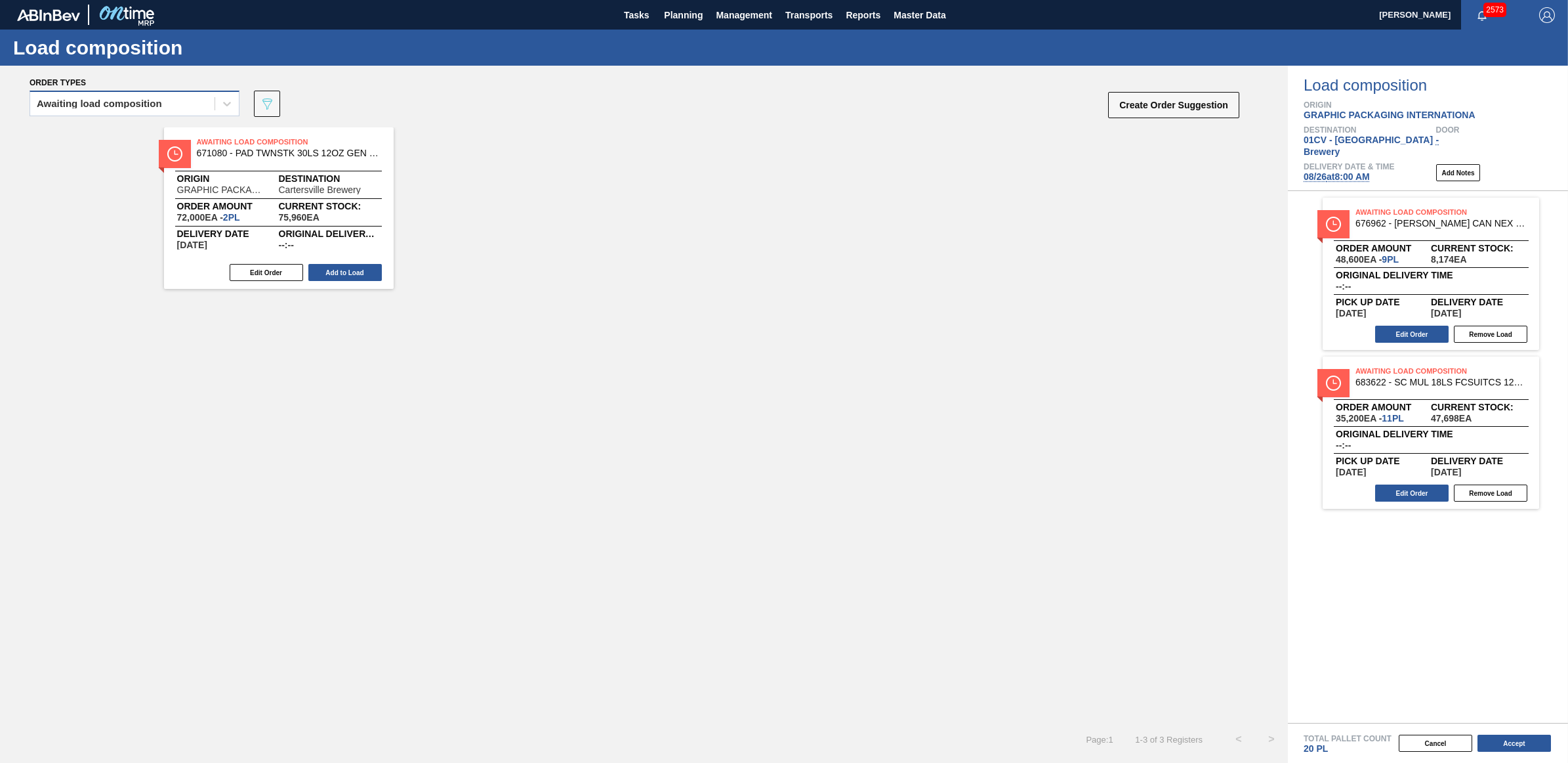
click at [64, 107] on div "Awaiting load composition" at bounding box center [99, 104] width 125 height 9
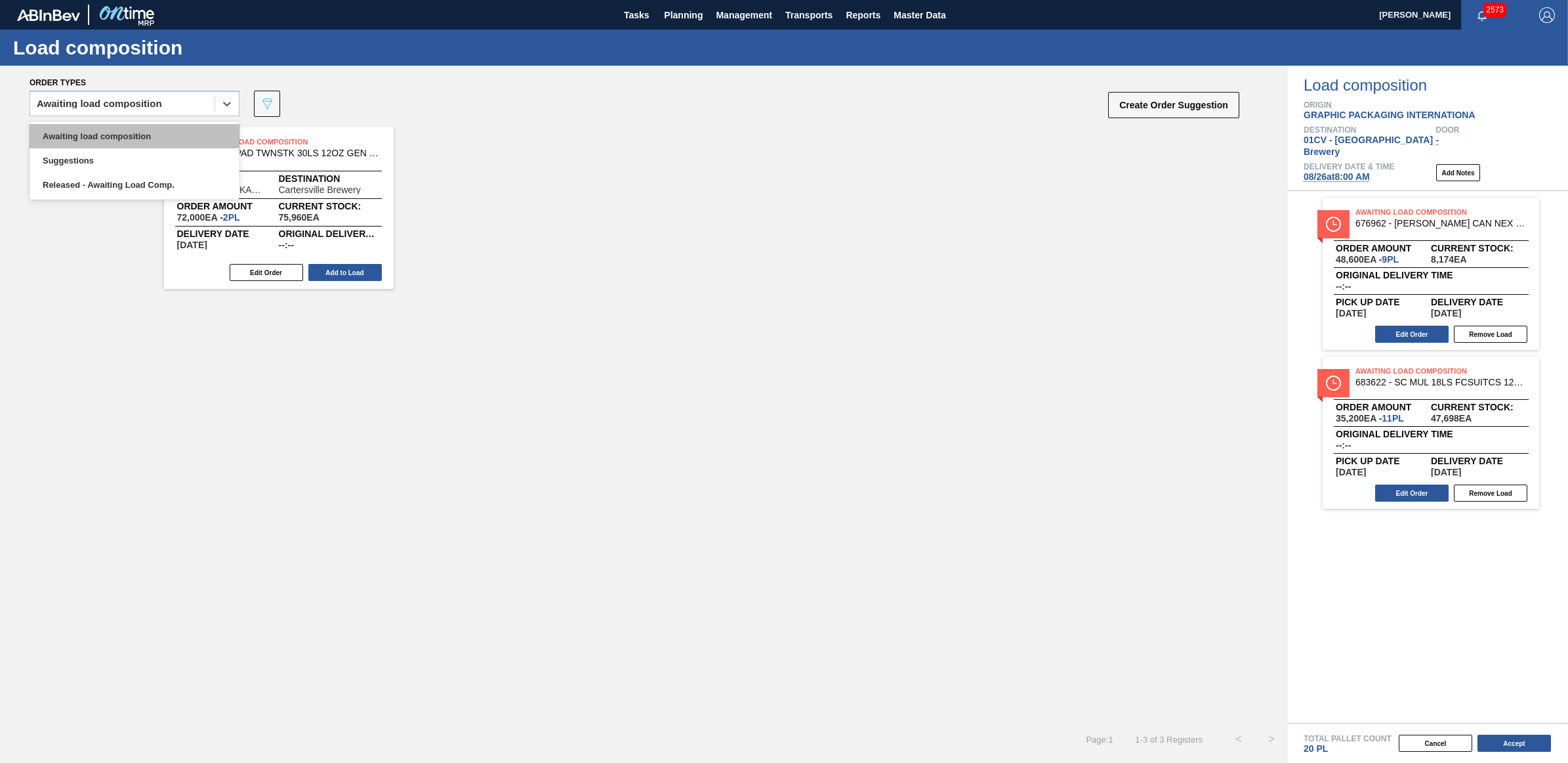
click at [89, 135] on div "Awaiting load composition" at bounding box center [135, 135] width 210 height 24
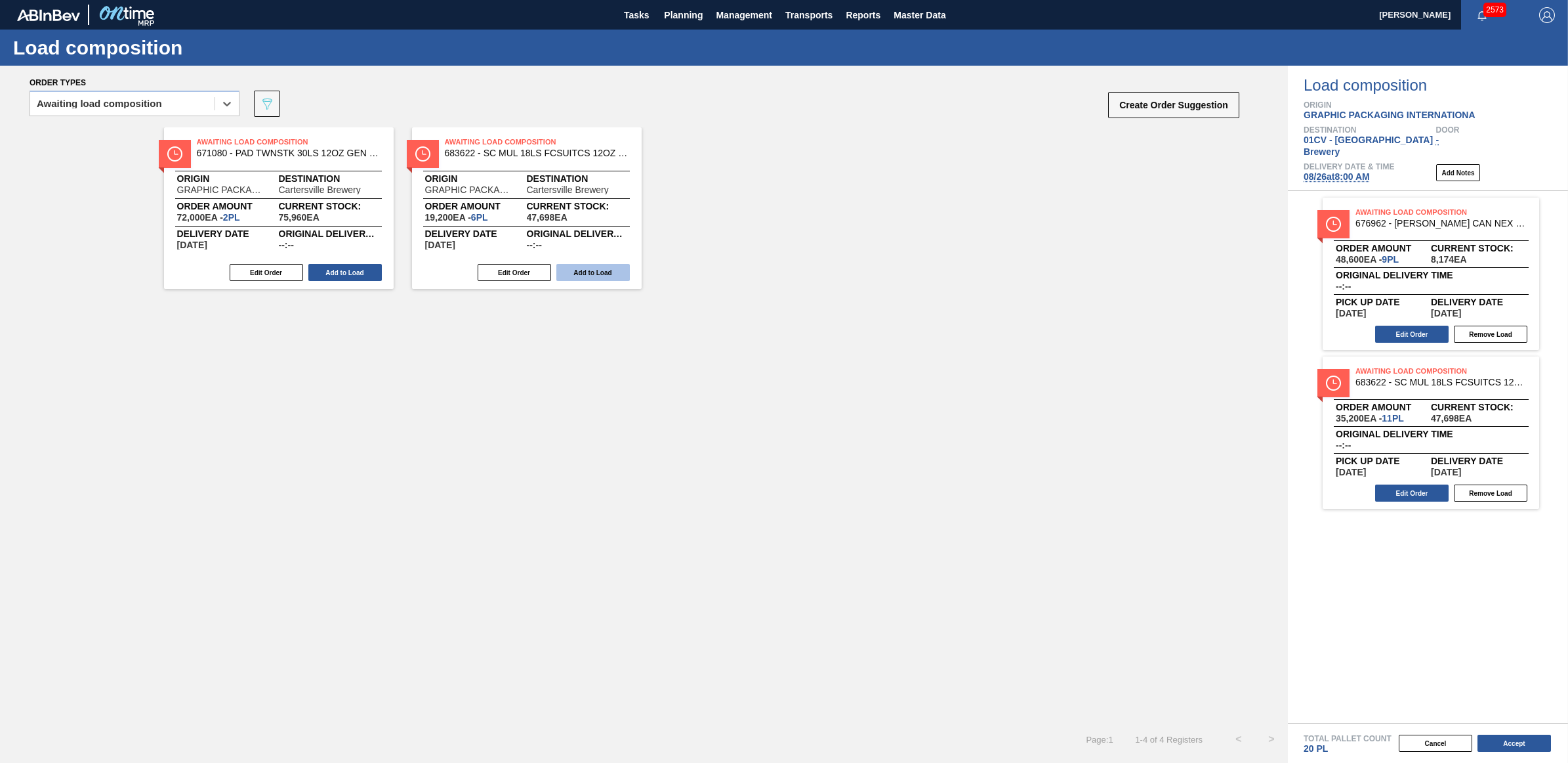
click at [588, 268] on button "Add to Load" at bounding box center [592, 272] width 73 height 17
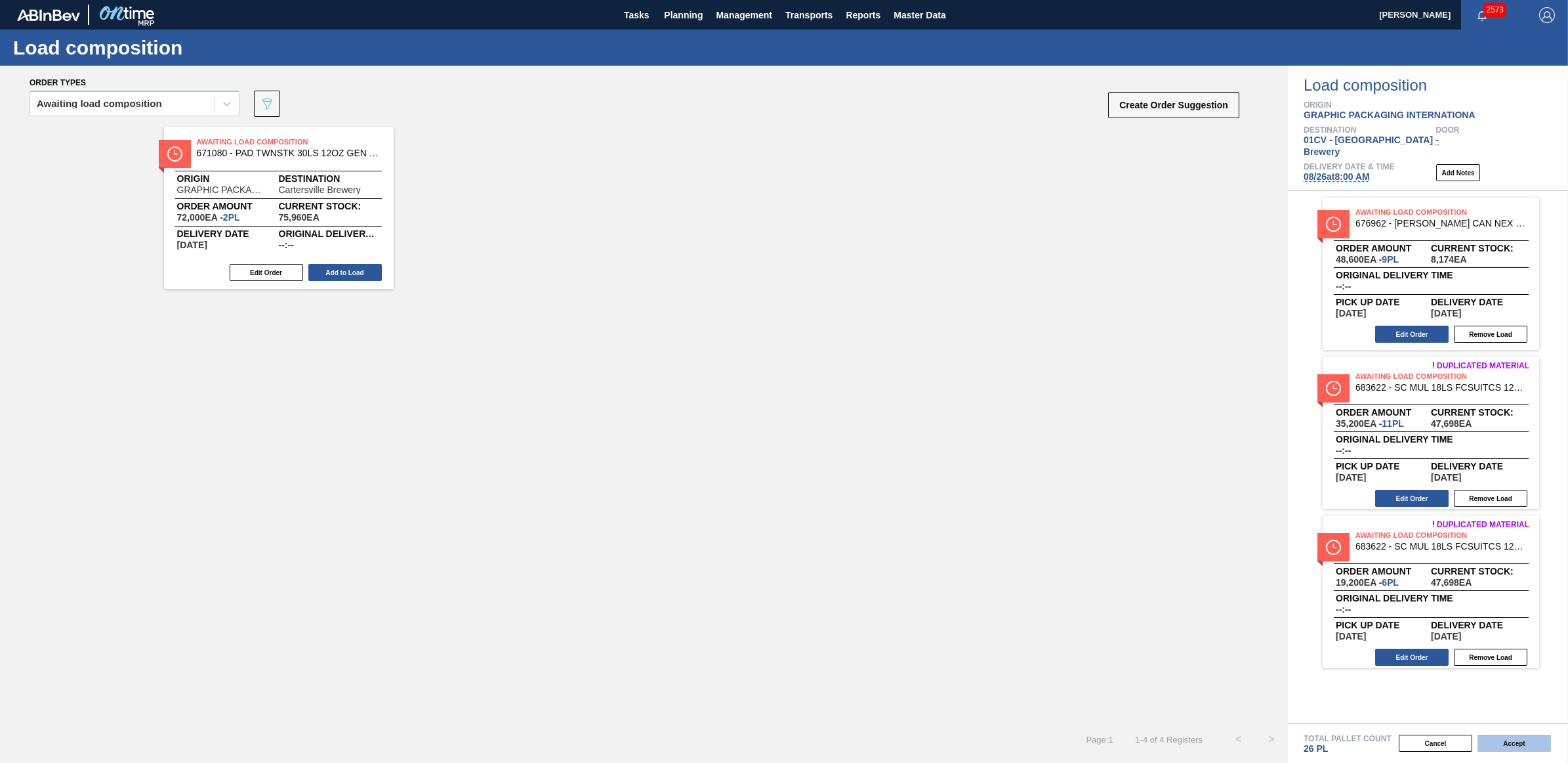
click at [1493, 739] on button "Accept" at bounding box center [1514, 742] width 73 height 17
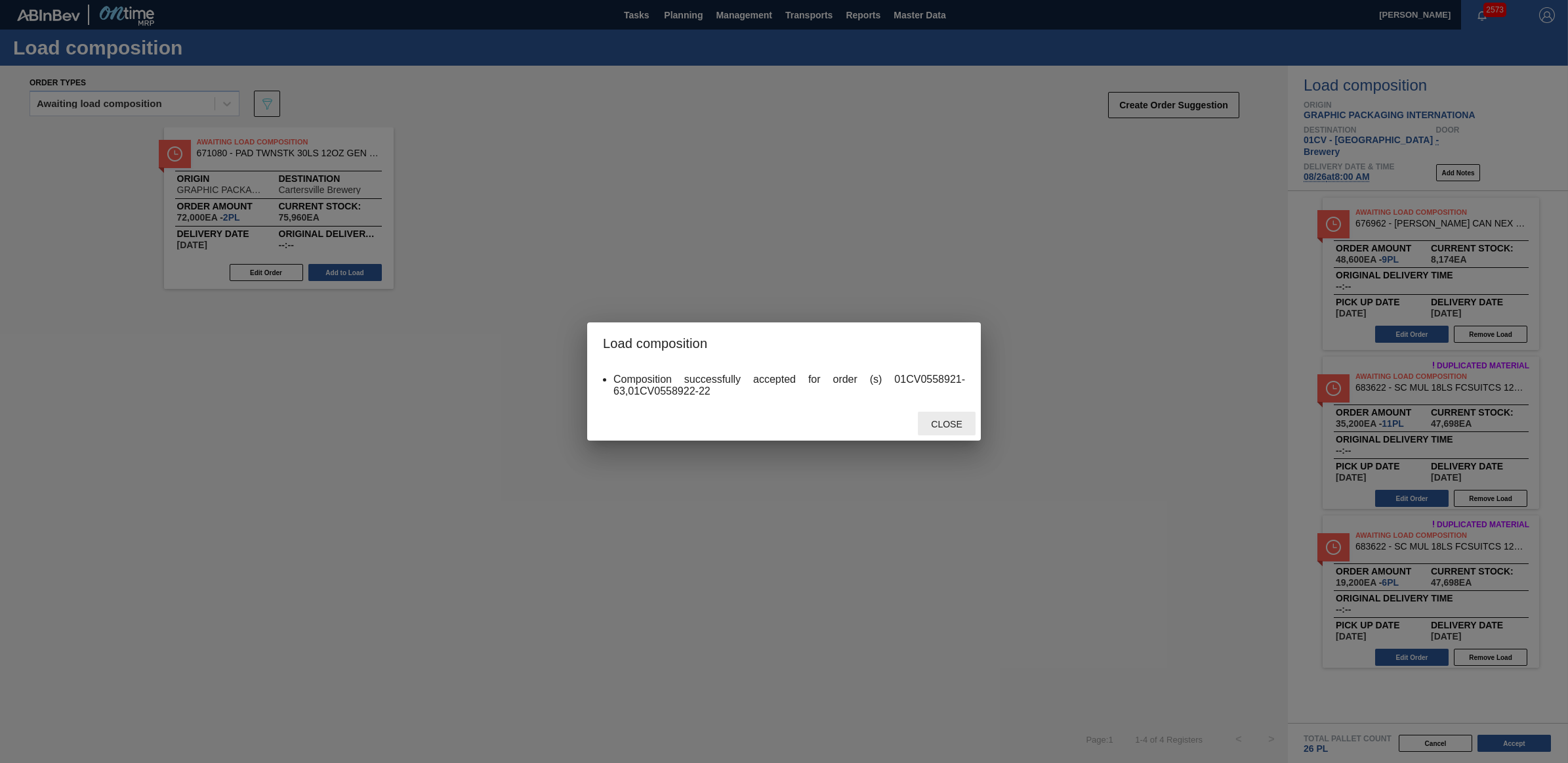
click at [937, 433] on div "Close" at bounding box center [947, 423] width 58 height 24
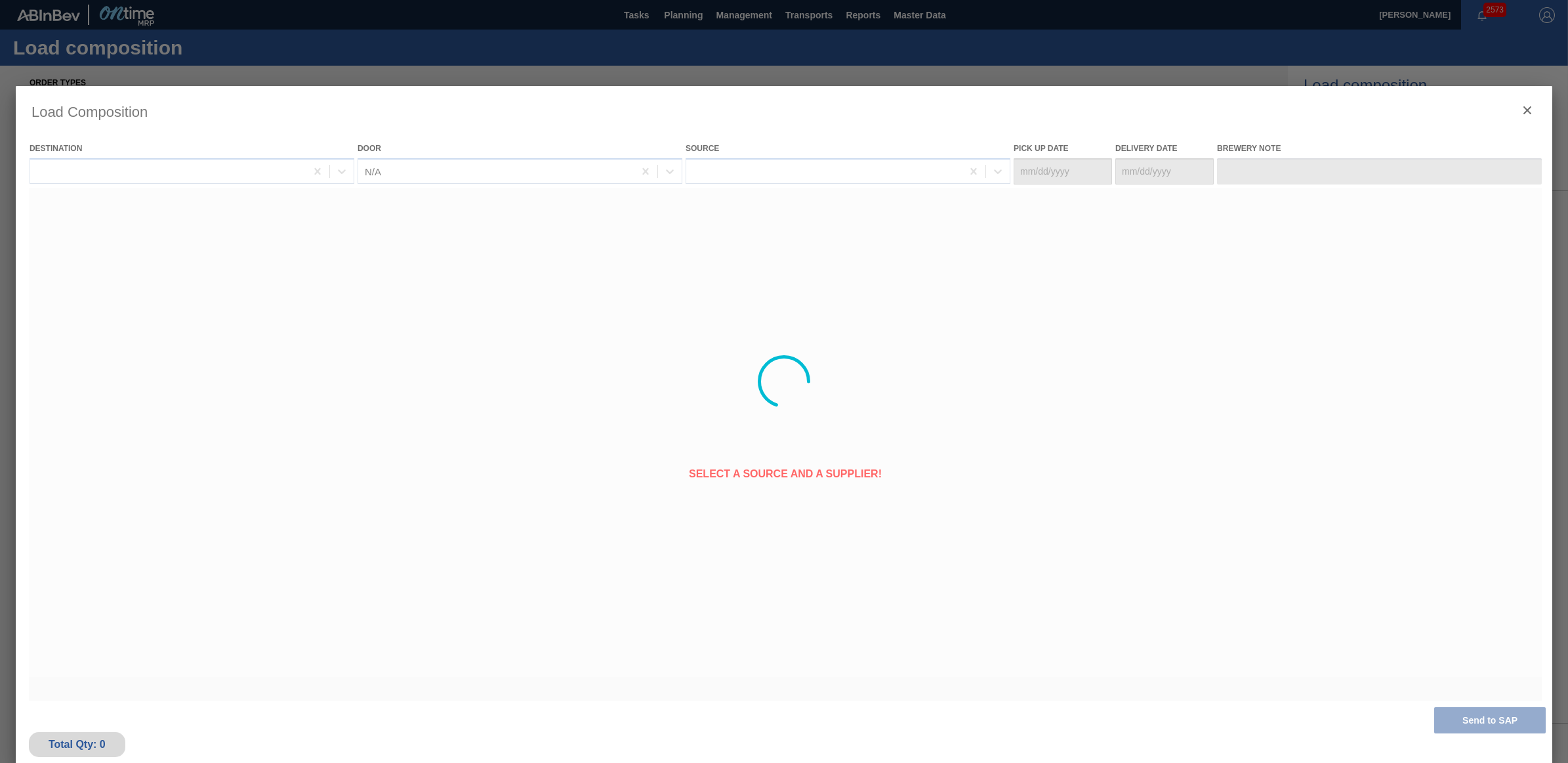
click at [1524, 110] on div at bounding box center [784, 381] width 1536 height 591
click at [245, 41] on div at bounding box center [784, 381] width 1568 height 763
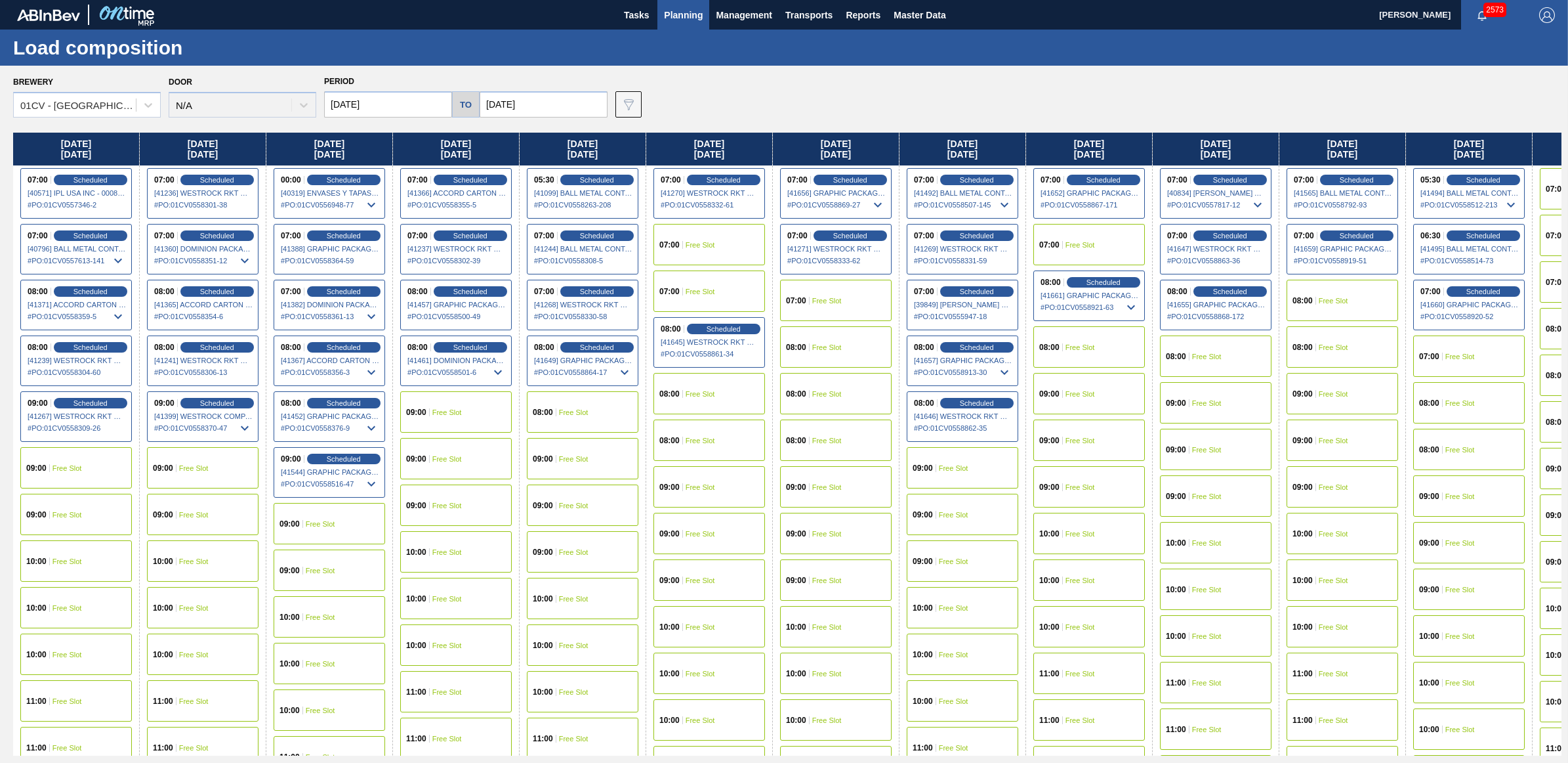
click at [1212, 447] on span "Free Slot" at bounding box center [1207, 450] width 30 height 8
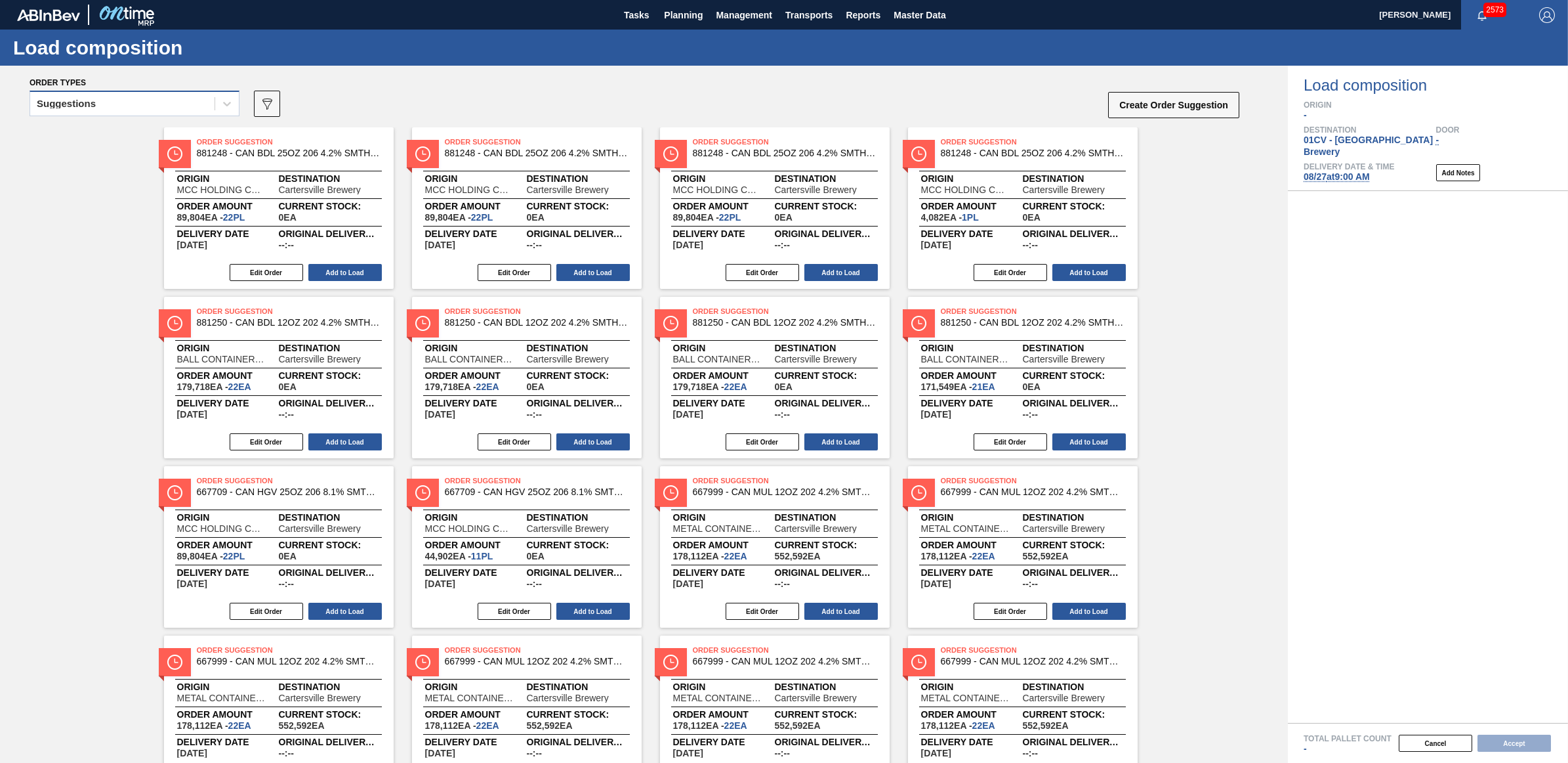
click at [108, 102] on div "Suggestions" at bounding box center [122, 104] width 184 height 19
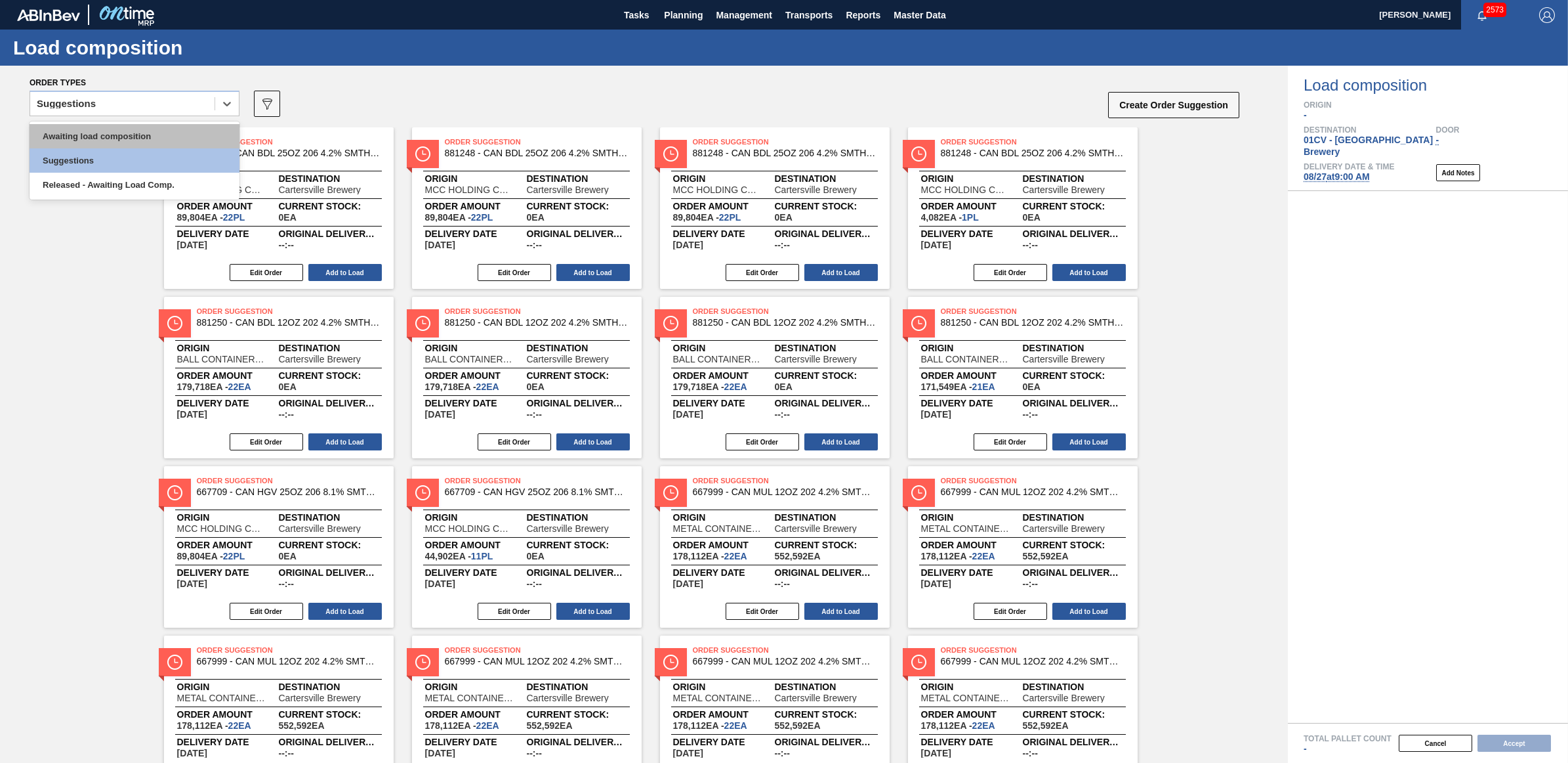
click at [113, 143] on div "Awaiting load composition" at bounding box center [135, 135] width 210 height 24
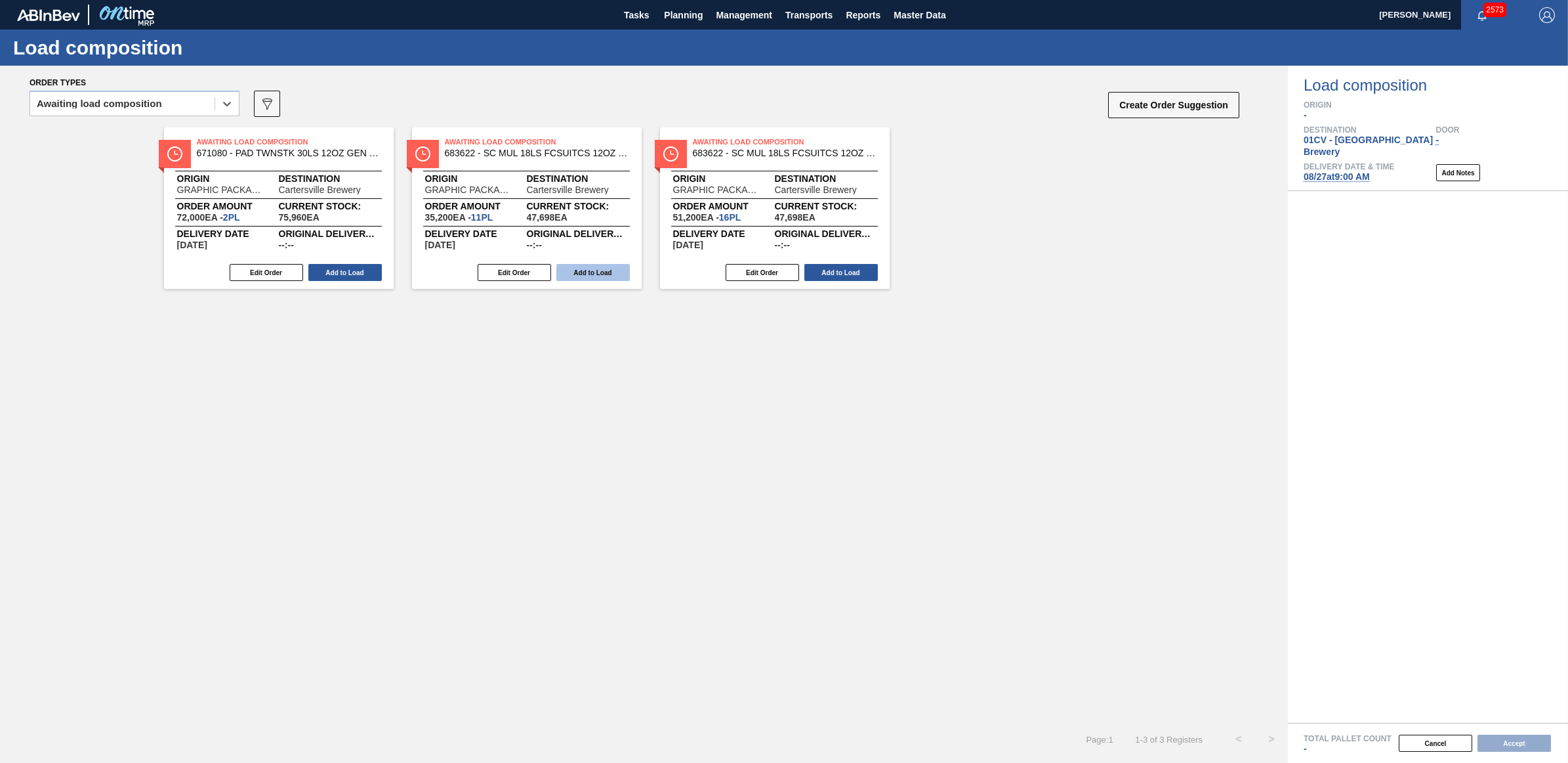
click at [589, 269] on button "Add to Load" at bounding box center [592, 272] width 73 height 17
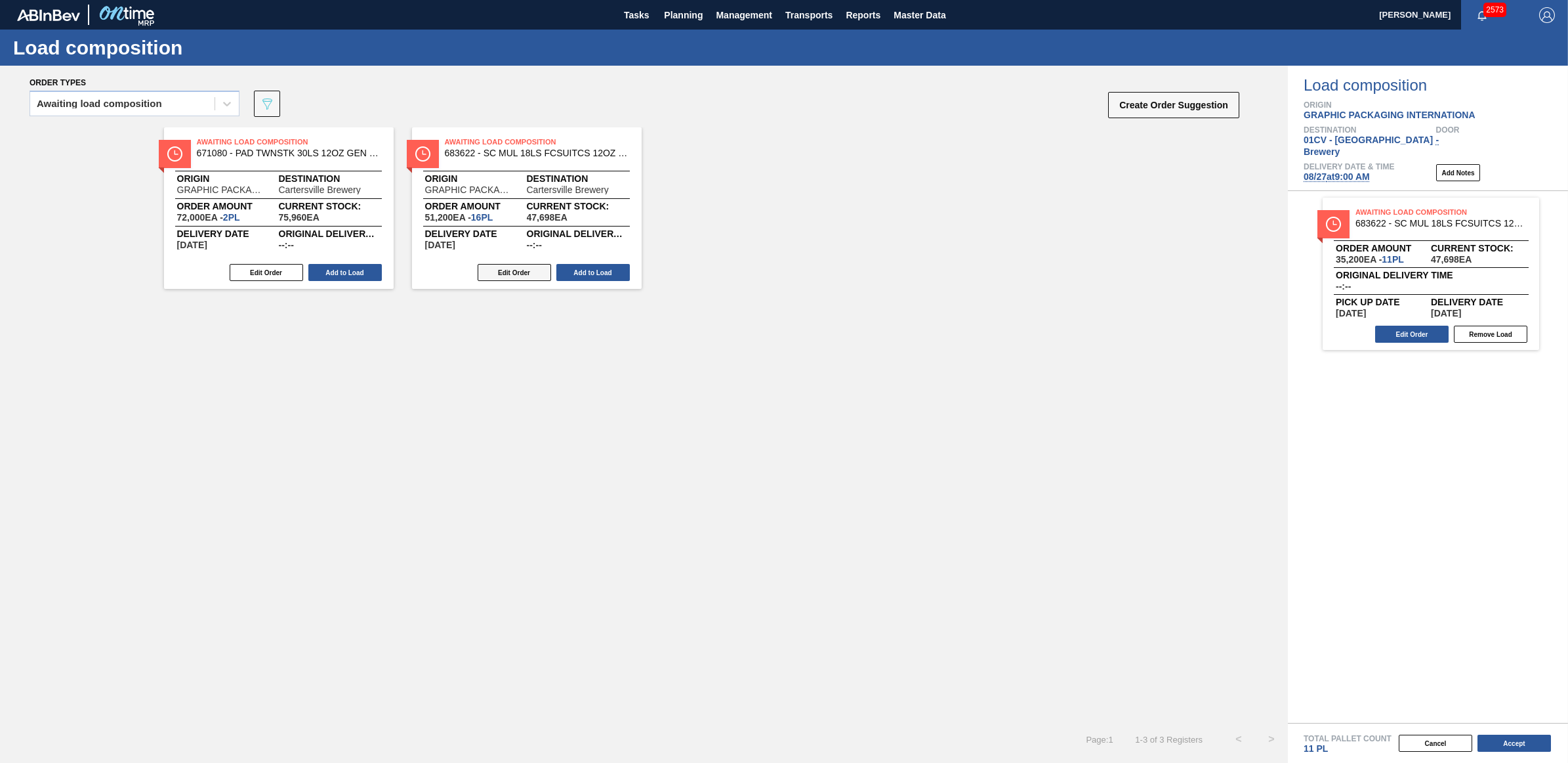
click at [506, 270] on button "Edit Order" at bounding box center [514, 272] width 73 height 17
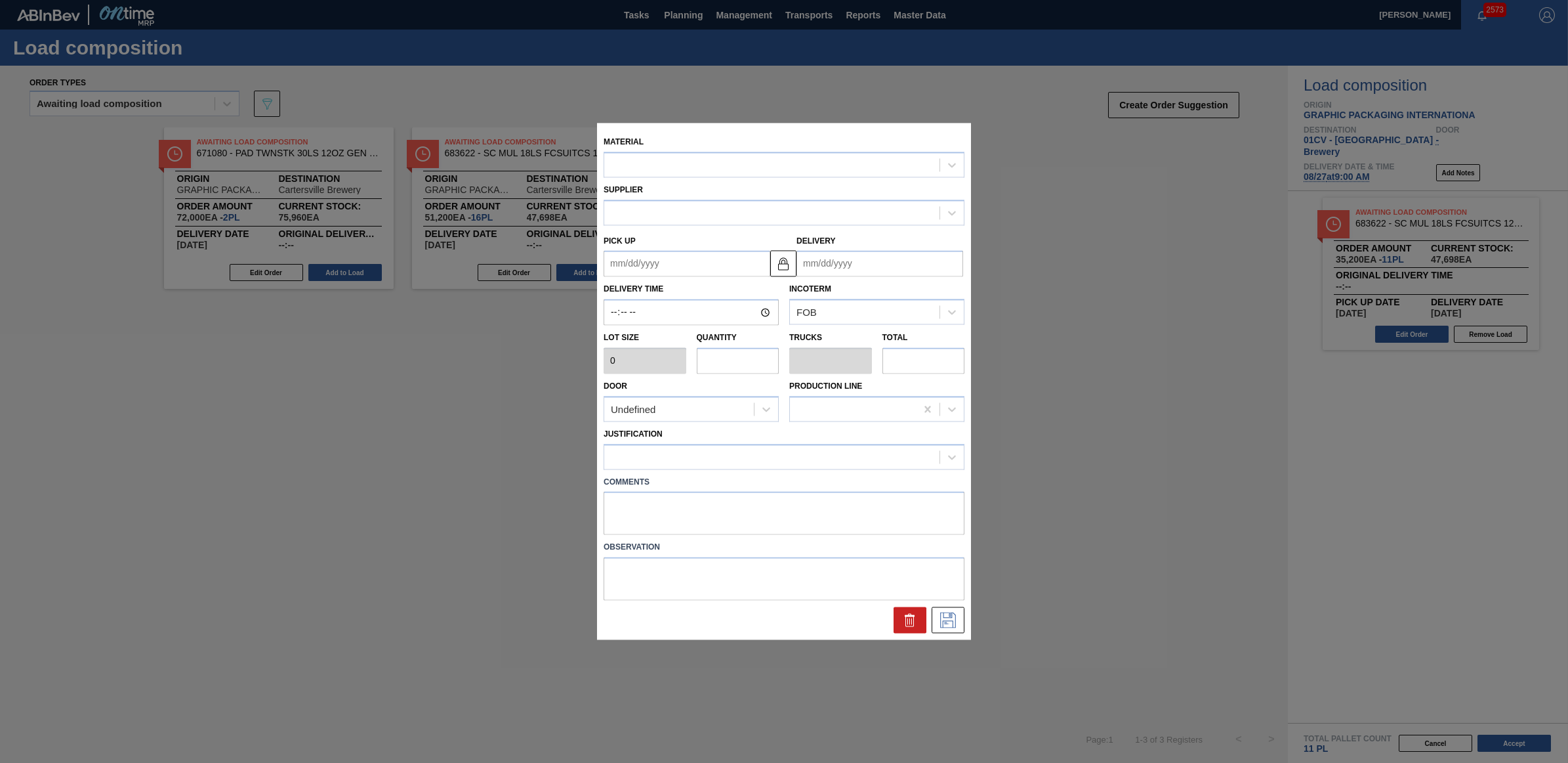
type input "3,200"
type input "16"
type input "0.615"
type input "51,200"
type up "[DATE]"
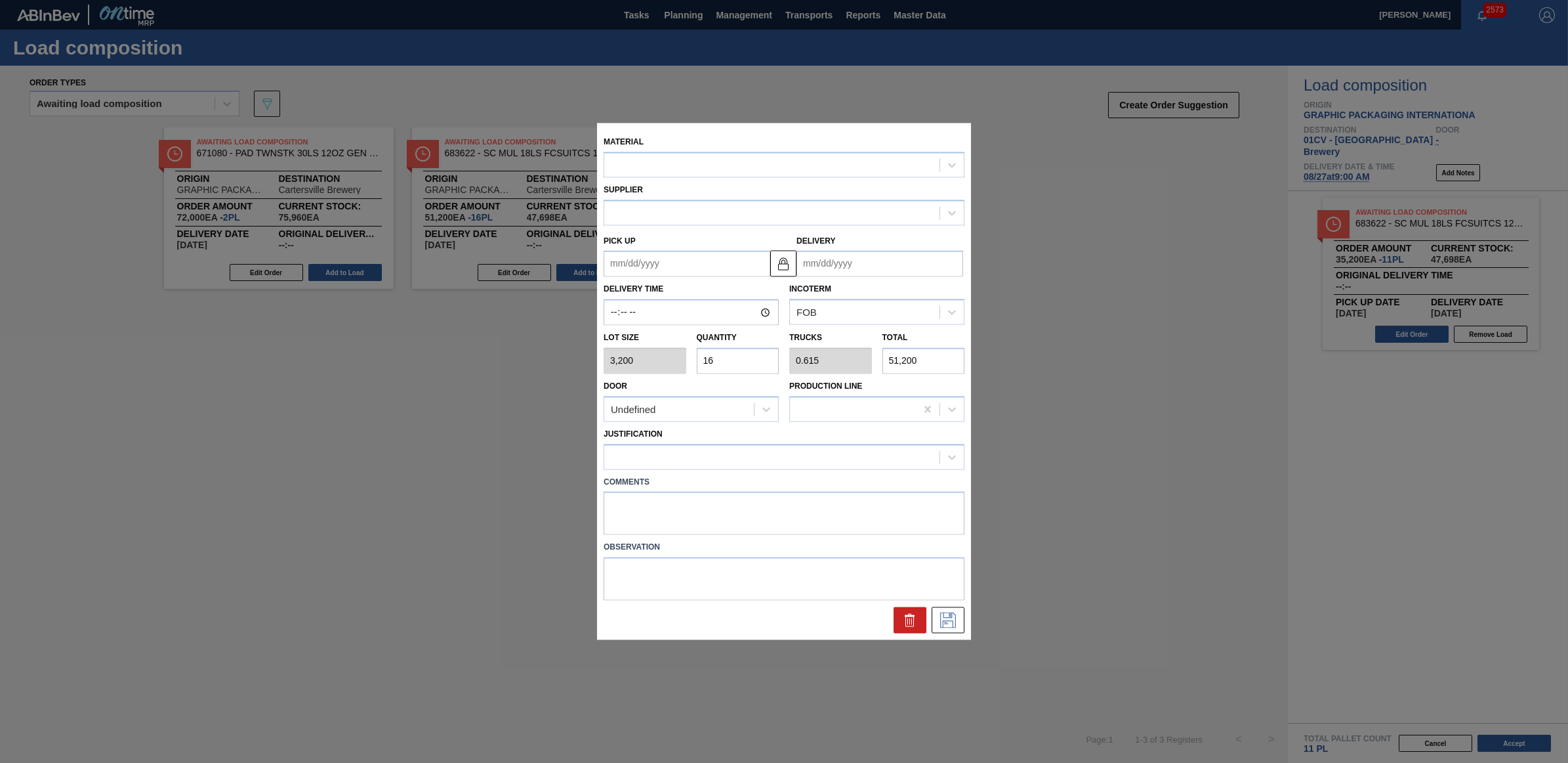
type input "[DATE]"
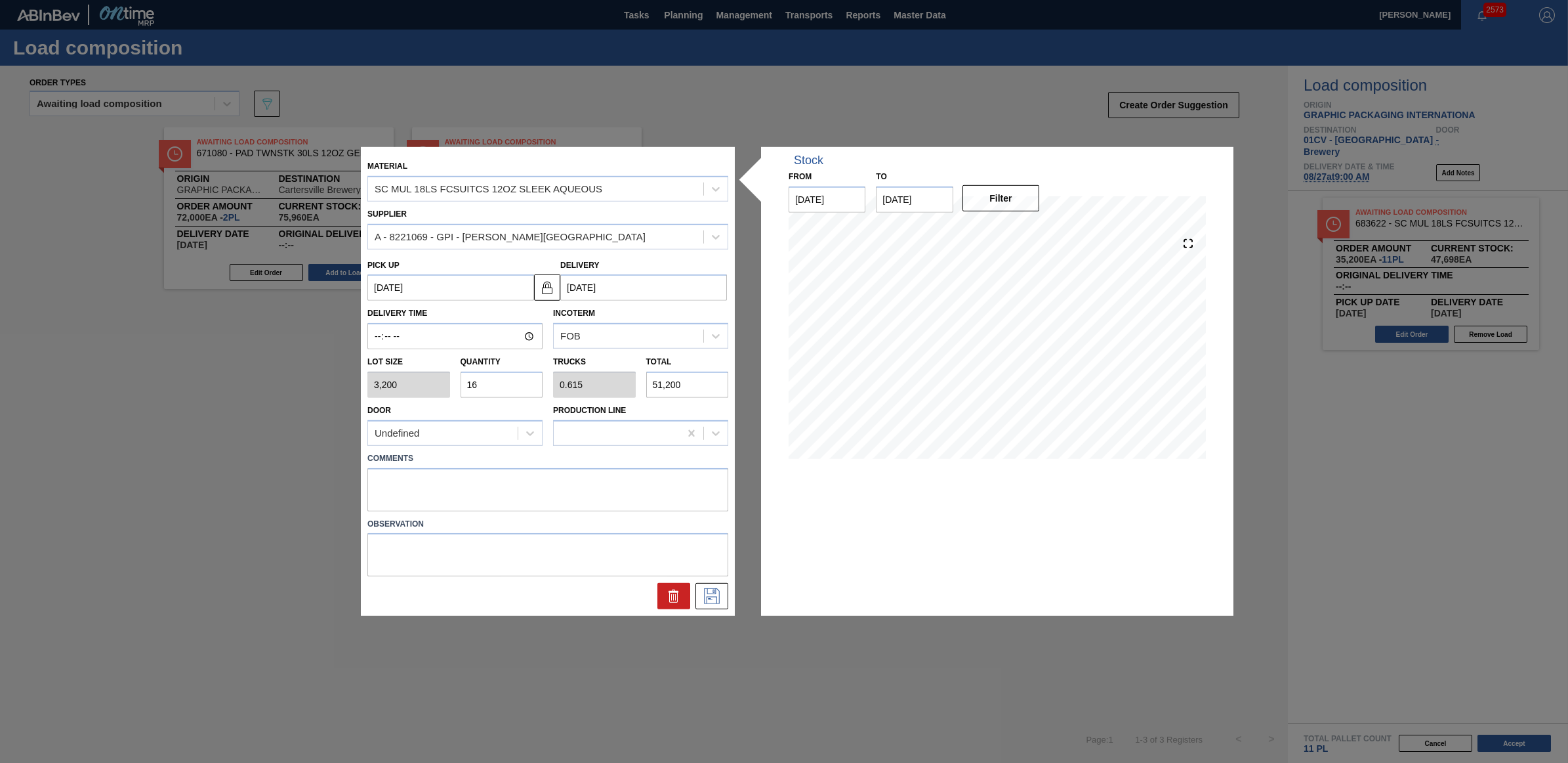
drag, startPoint x: 481, startPoint y: 384, endPoint x: 471, endPoint y: 382, distance: 10.2
click at [471, 382] on input "16" at bounding box center [502, 384] width 83 height 26
type input "15"
type input "0.577"
type input "48,000"
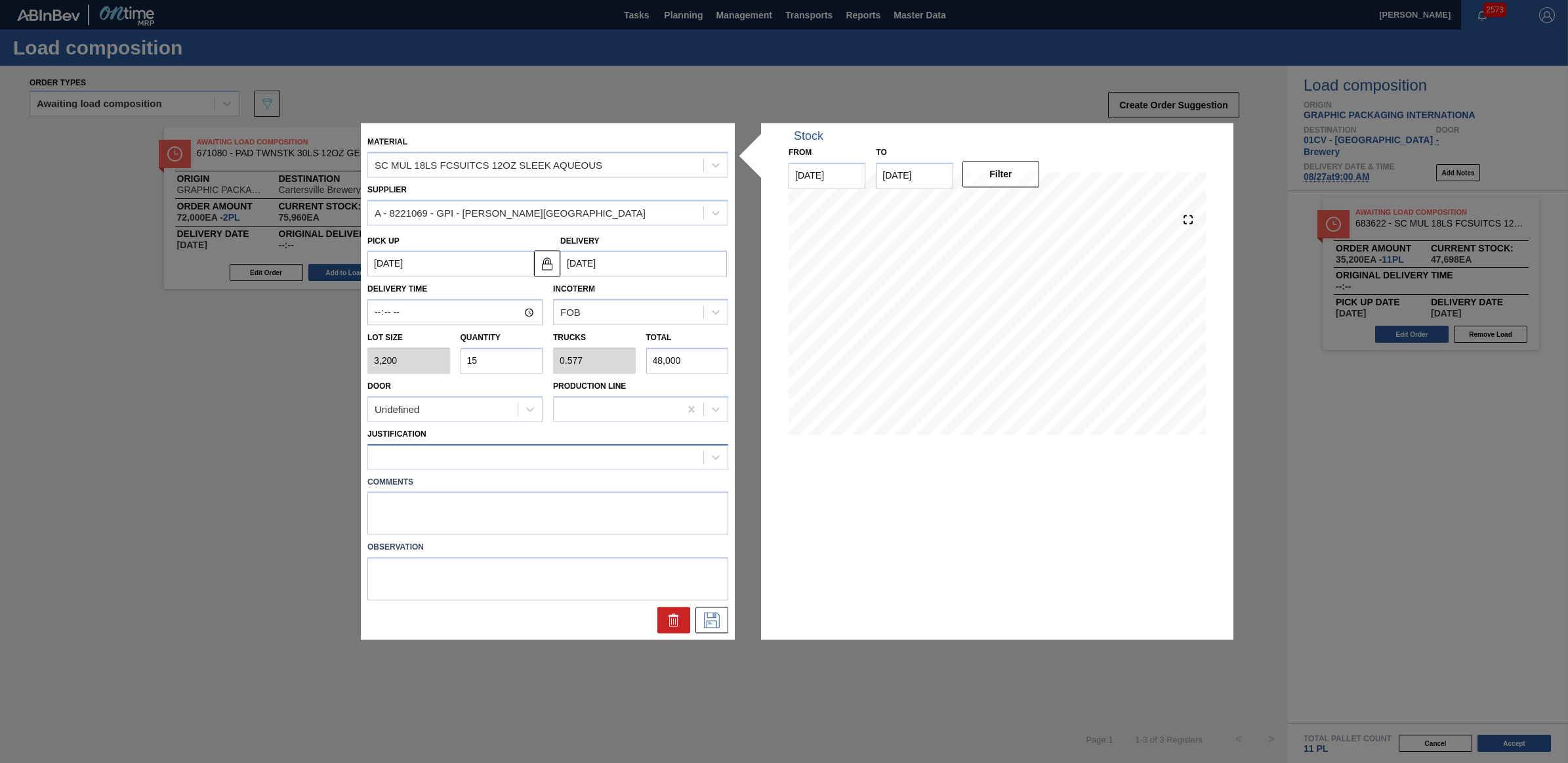
type input "15"
click at [496, 461] on div at bounding box center [535, 456] width 335 height 19
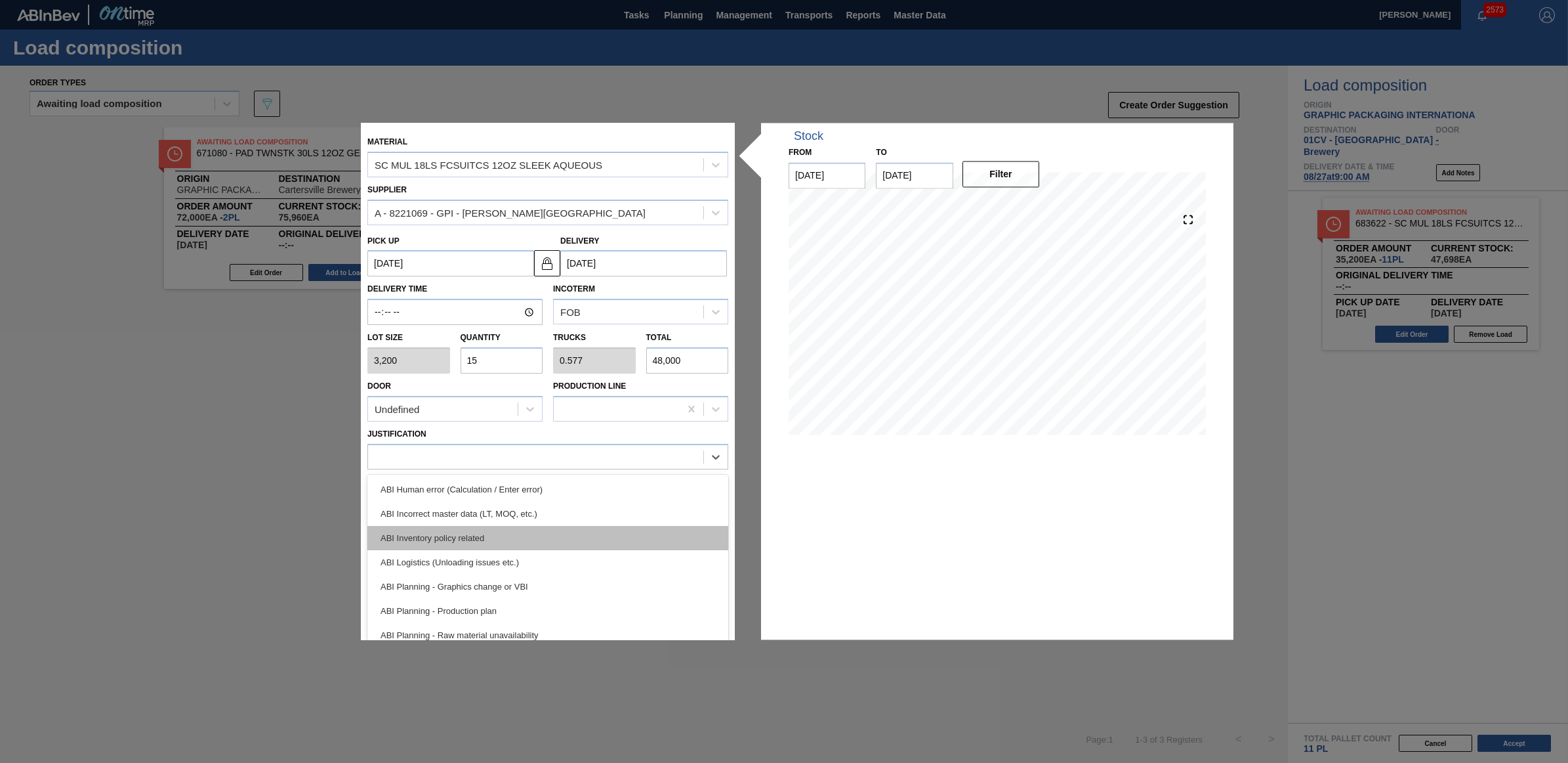
scroll to position [82, 0]
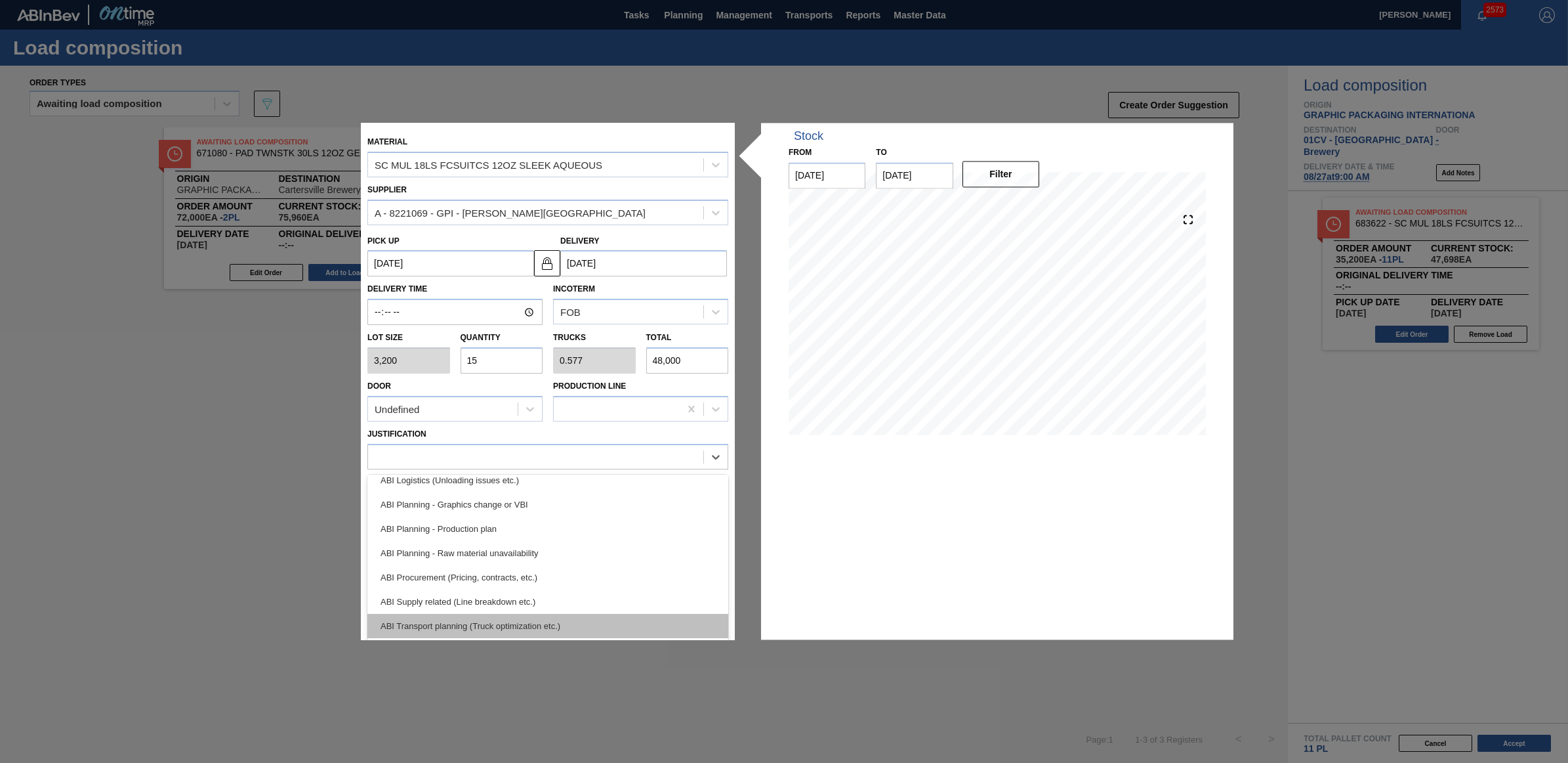
click at [549, 619] on div "ABI Transport planning (Truck optimization etc.)" at bounding box center [548, 626] width 361 height 24
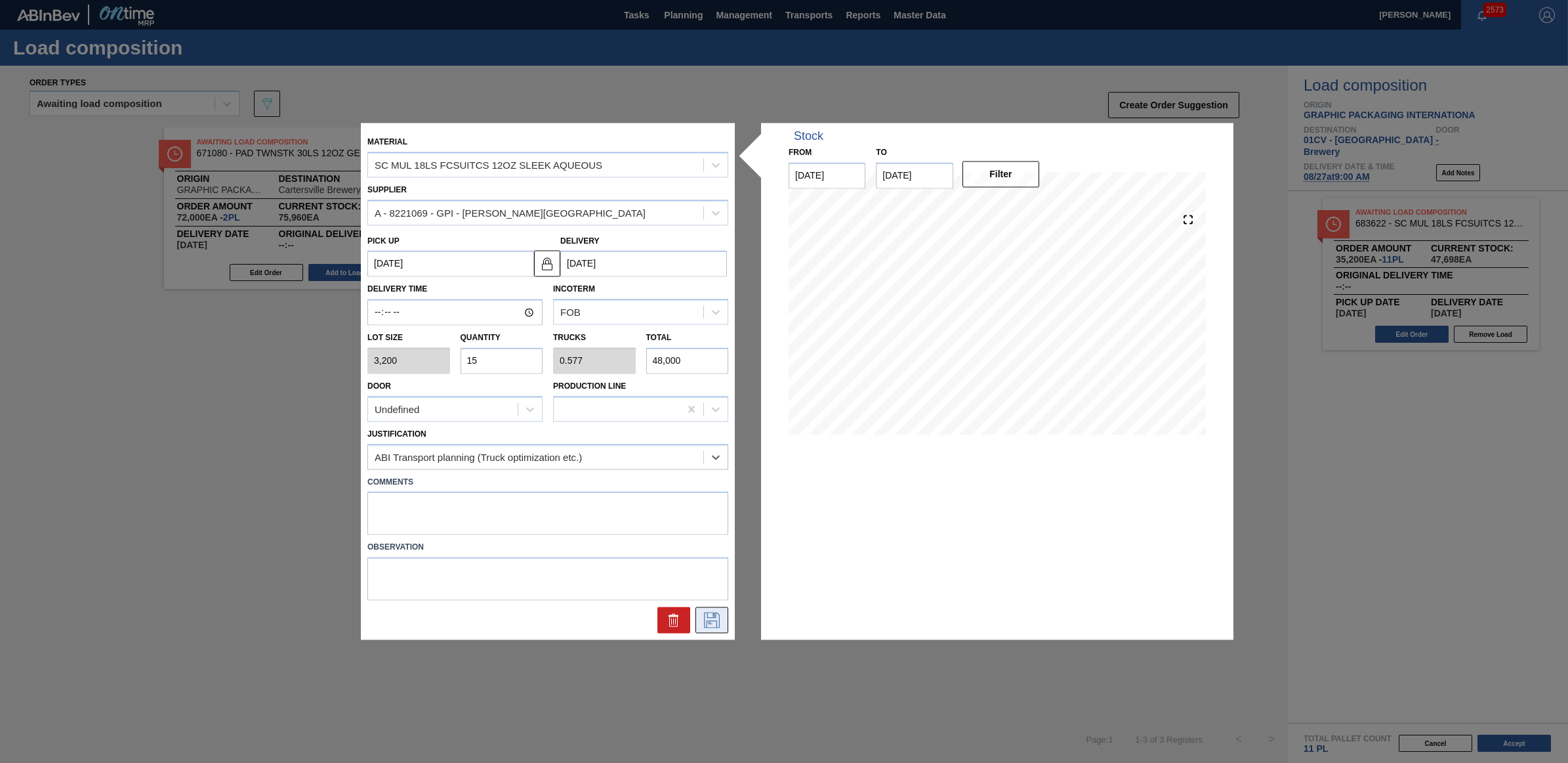
click at [717, 628] on button at bounding box center [711, 619] width 32 height 26
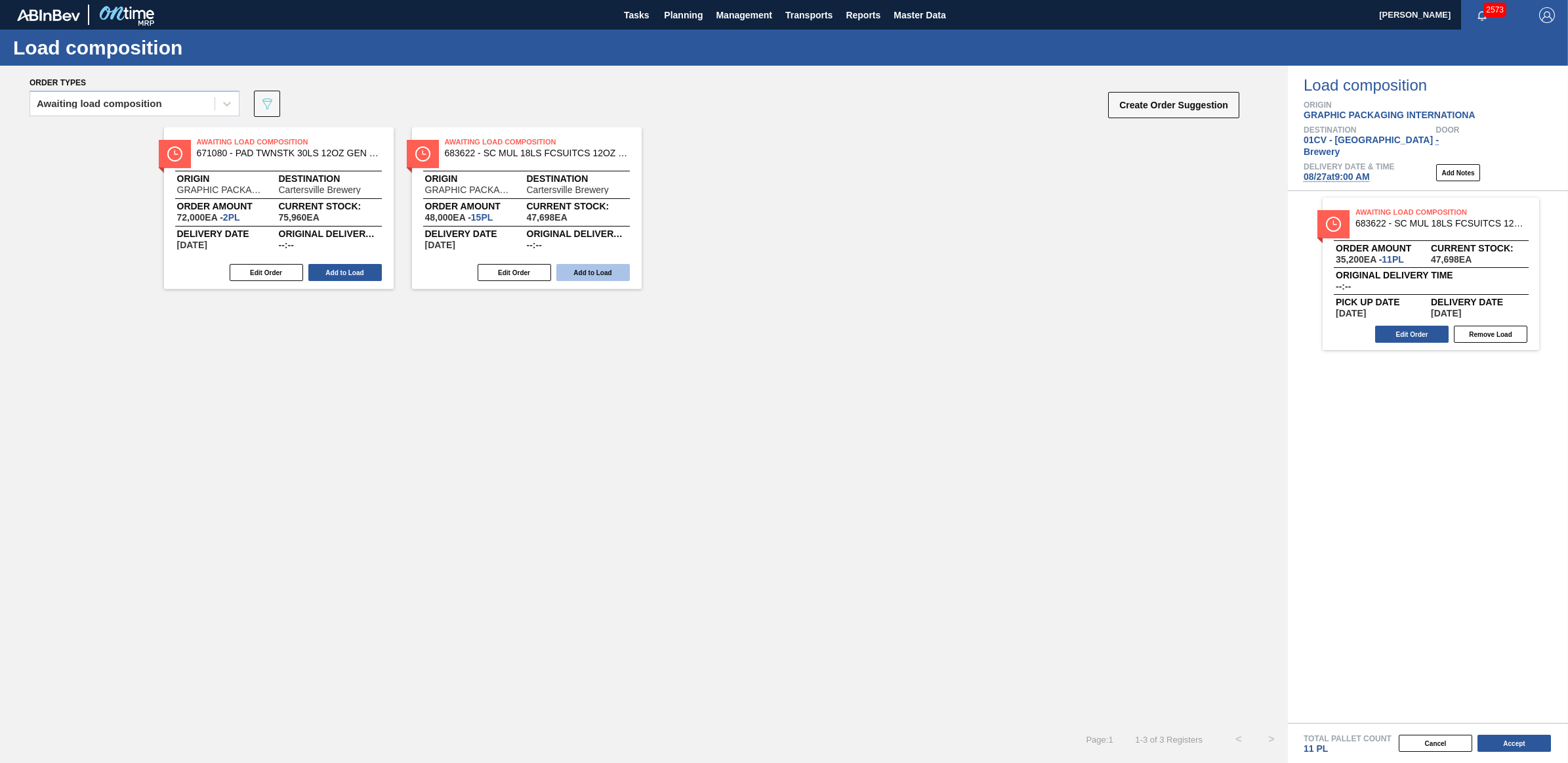
click at [595, 270] on button "Add to Load" at bounding box center [592, 272] width 73 height 17
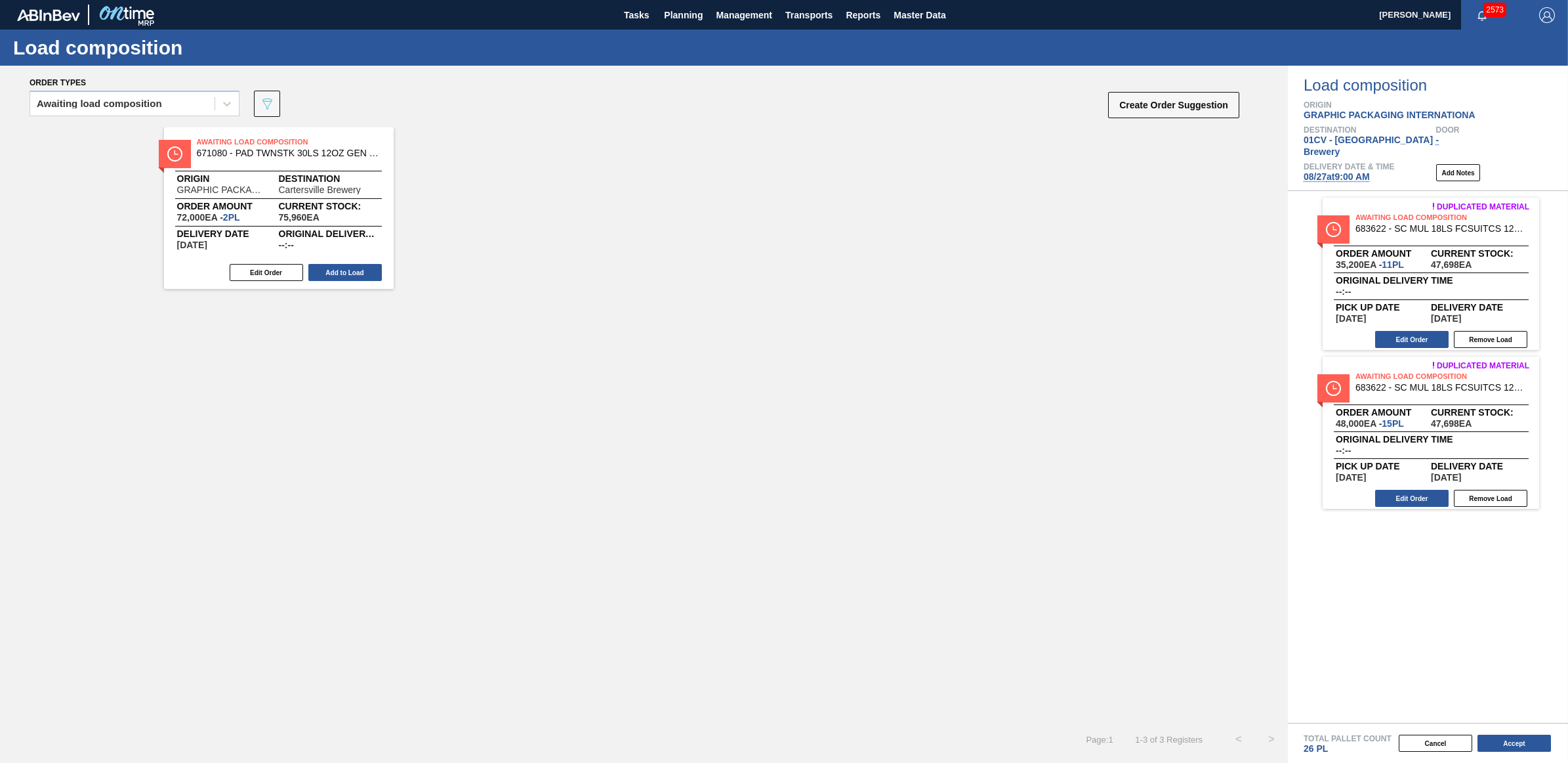
click at [1330, 172] on span "08/27 at 9:00 AM" at bounding box center [1336, 177] width 66 height 11
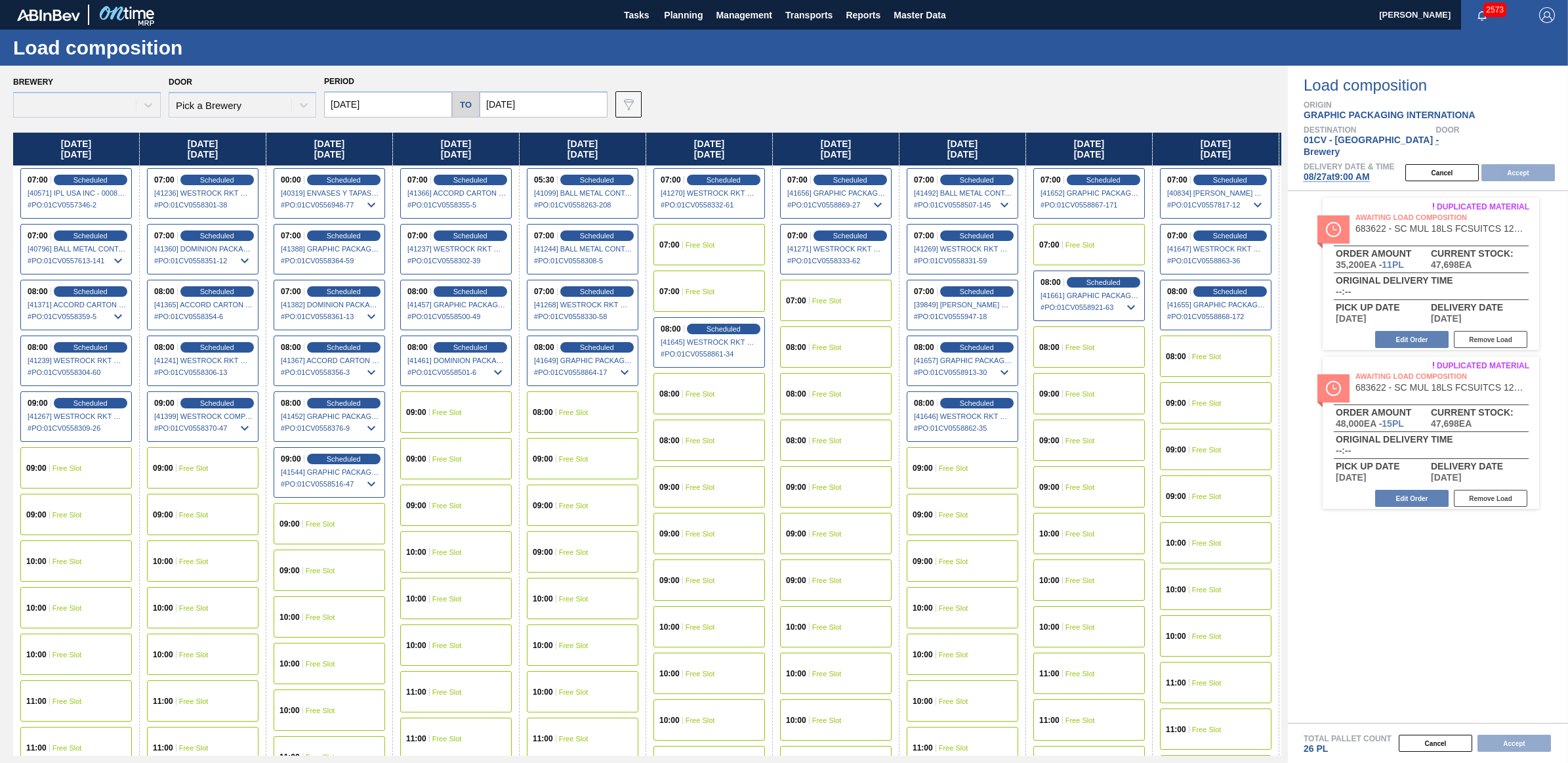
click at [899, 407] on div "08:00 Free Slot 08:00 Free Slot 08:00 Free Slot" at bounding box center [836, 393] width 126 height 140
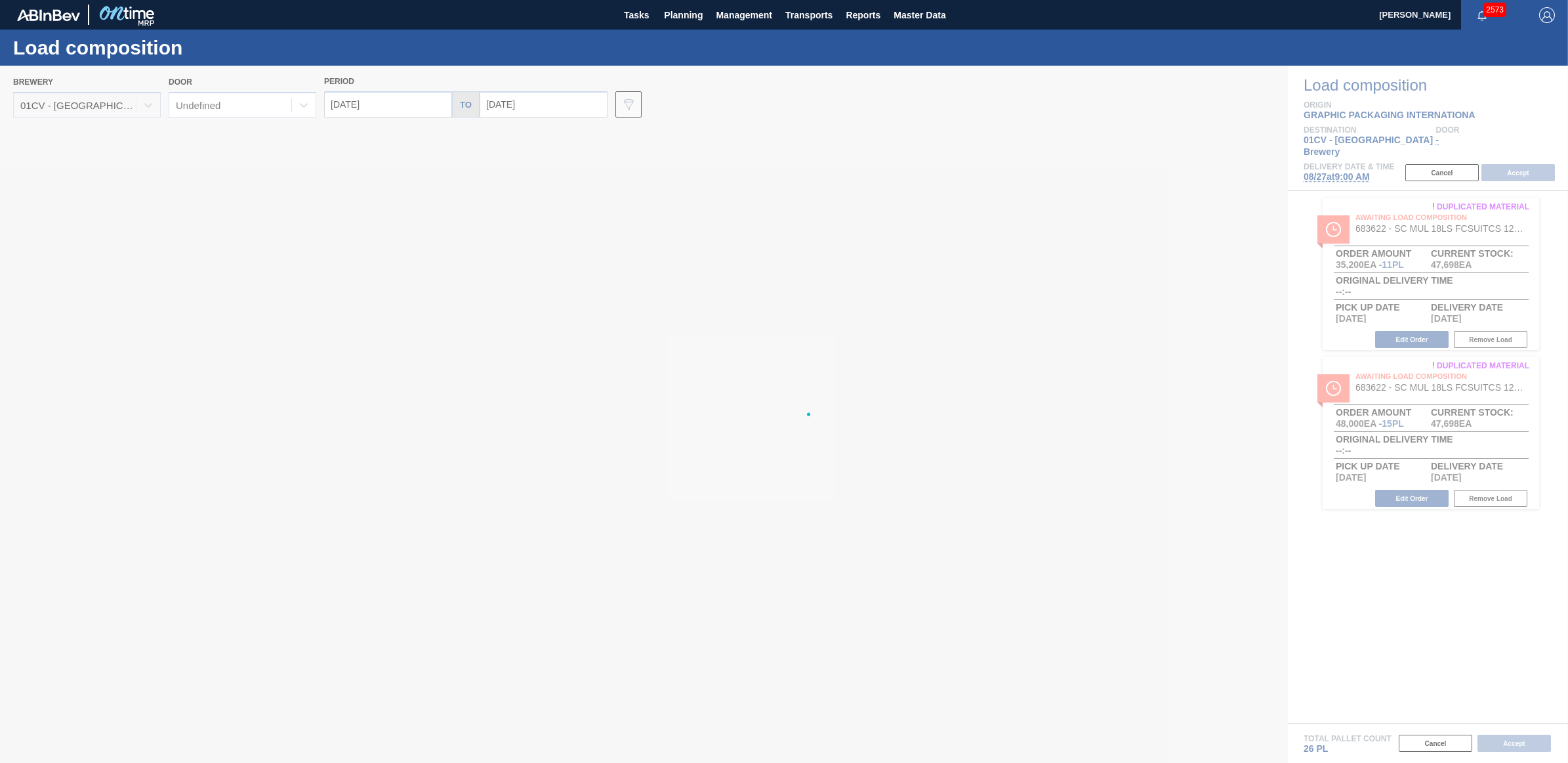
type input "[DATE]"
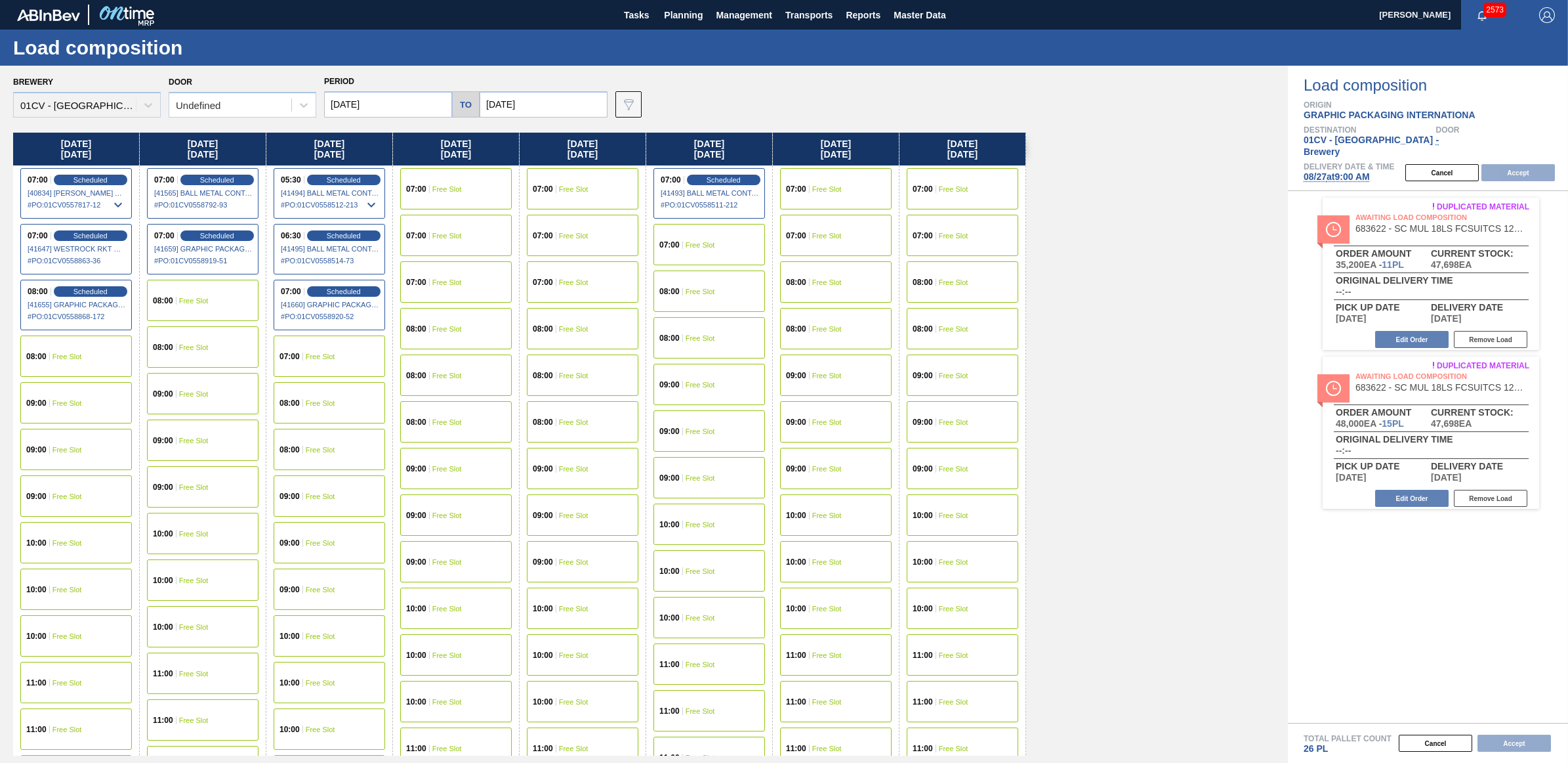
click at [63, 405] on span "Free Slot" at bounding box center [67, 403] width 30 height 8
drag, startPoint x: 1435, startPoint y: 158, endPoint x: 1516, endPoint y: 458, distance: 310.7
click at [1434, 164] on button "Cancel" at bounding box center [1442, 172] width 73 height 17
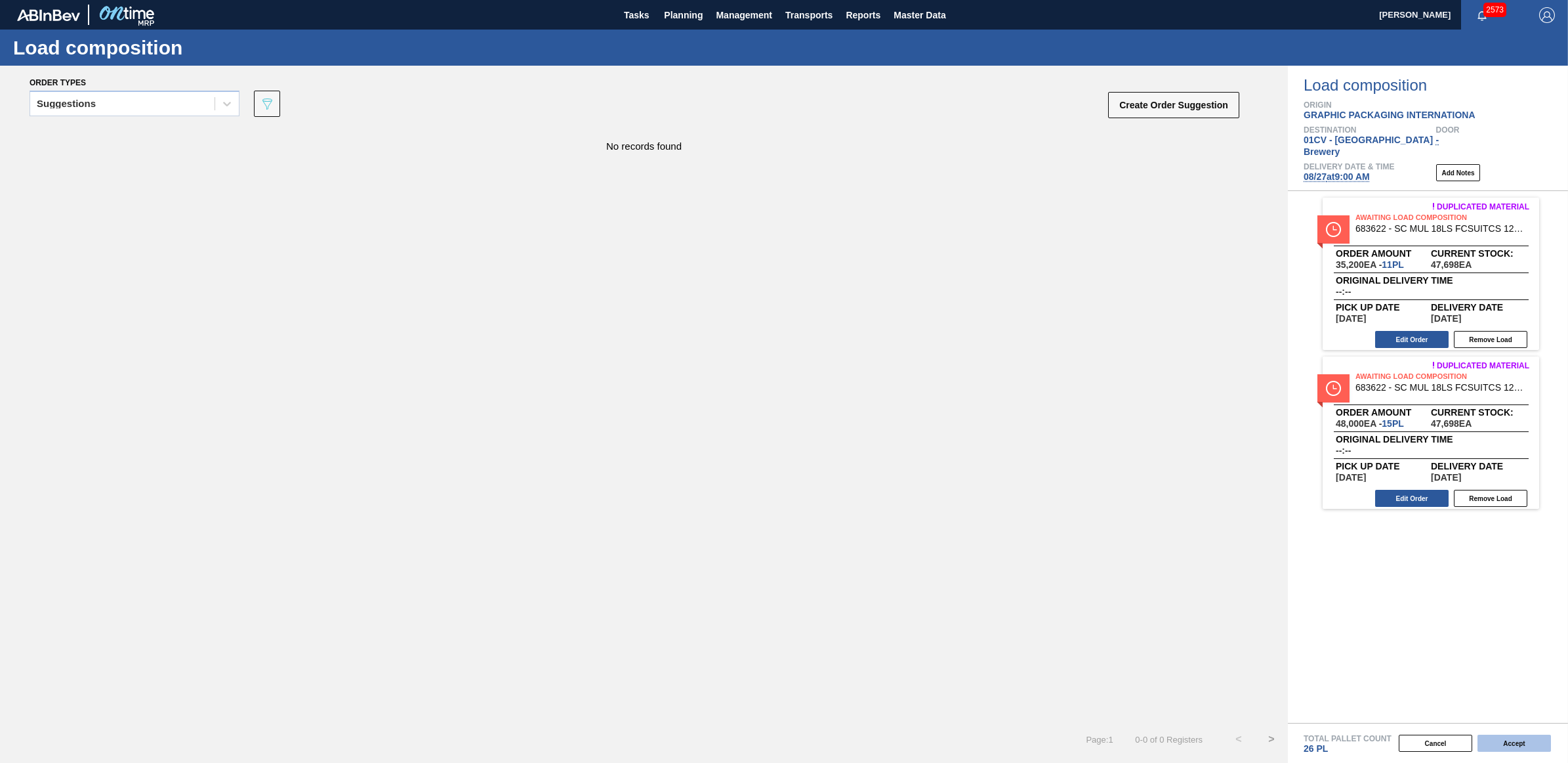
click at [1517, 745] on button "Accept" at bounding box center [1514, 742] width 73 height 17
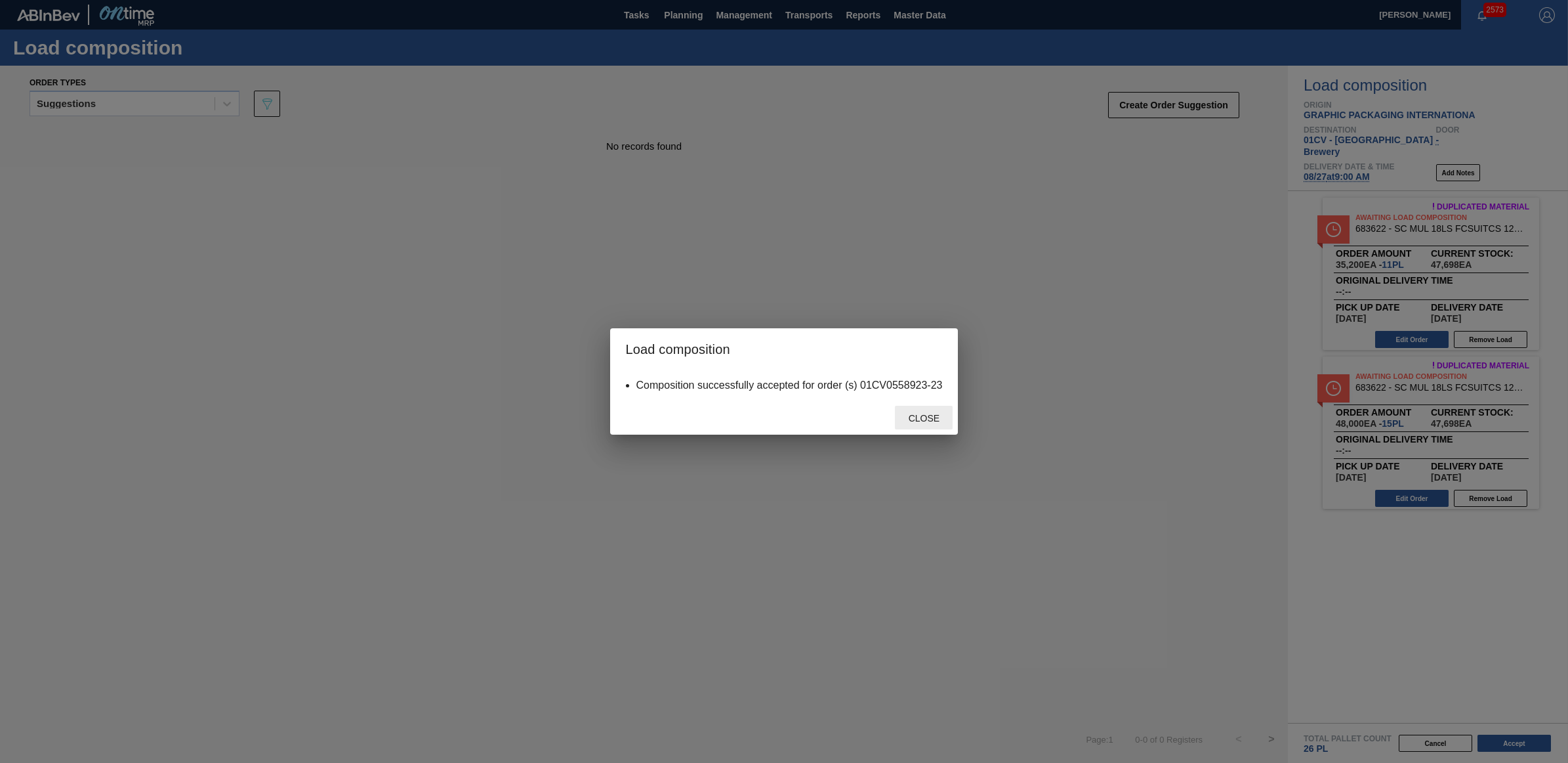
click at [914, 414] on span "Close" at bounding box center [923, 418] width 51 height 11
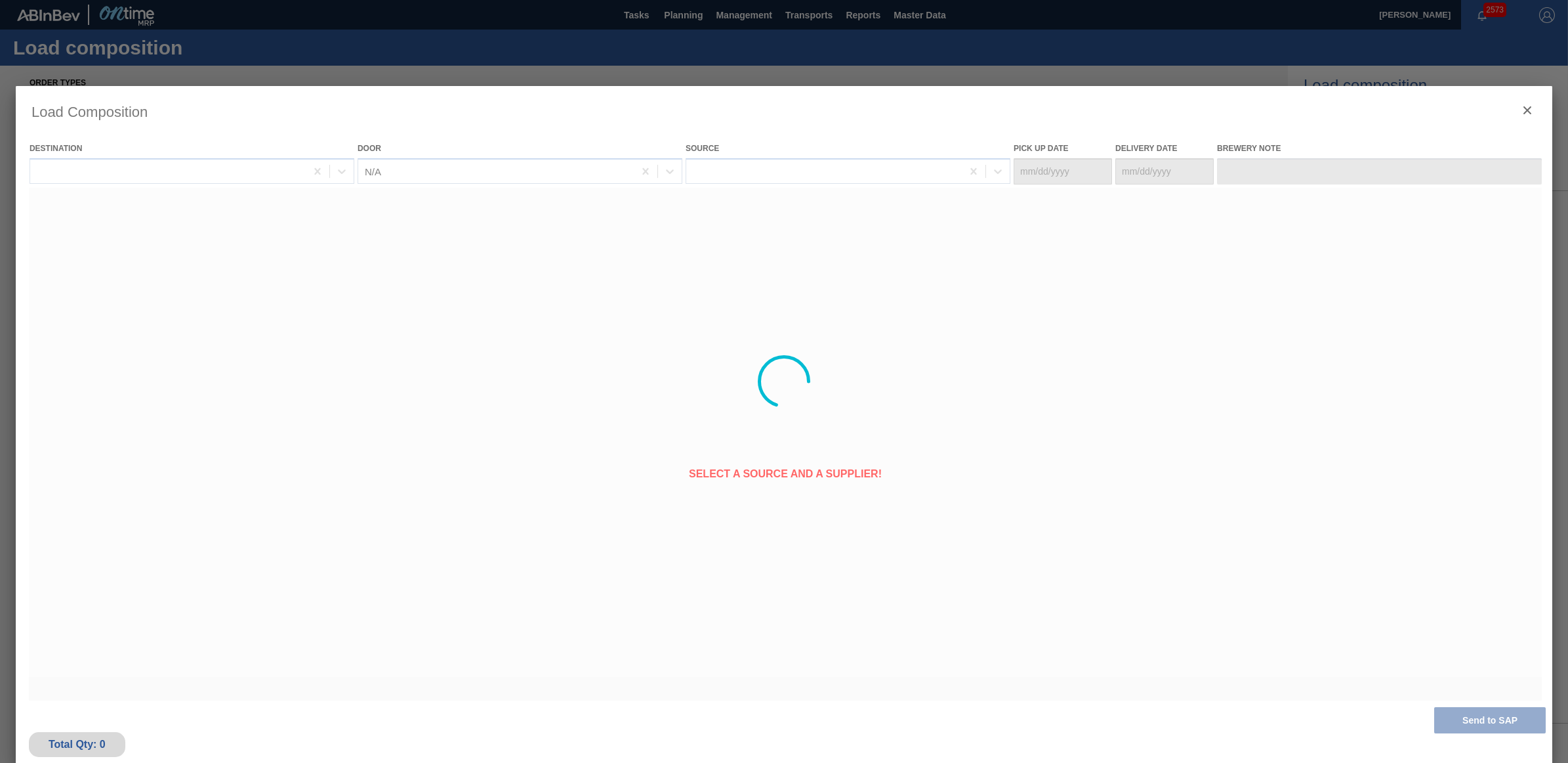
type Date "[DATE]"
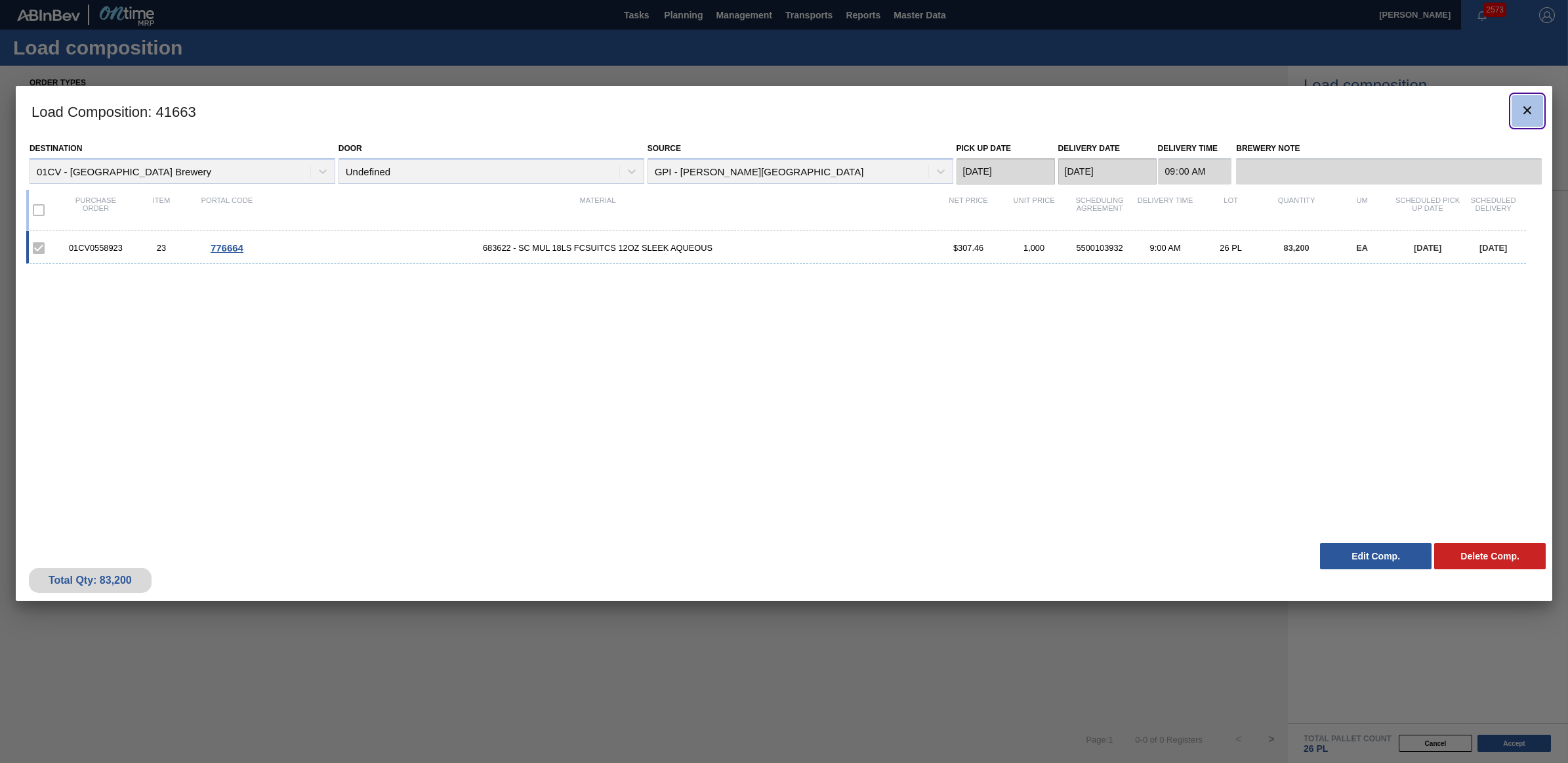
click at [1542, 104] on button "botão de ícone" at bounding box center [1527, 110] width 32 height 32
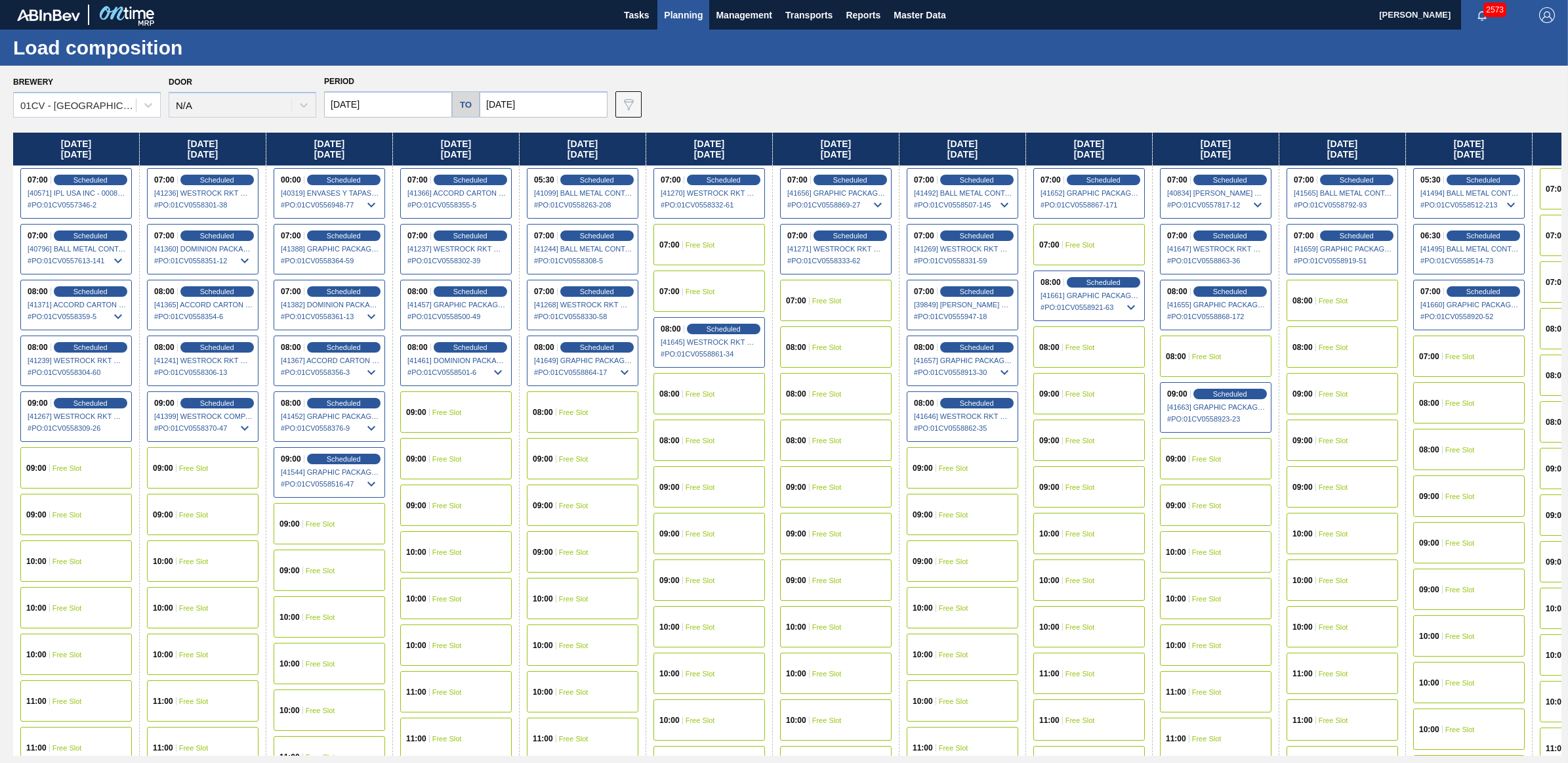
click at [1099, 231] on div "07:00 Free Slot" at bounding box center [1090, 245] width 112 height 42
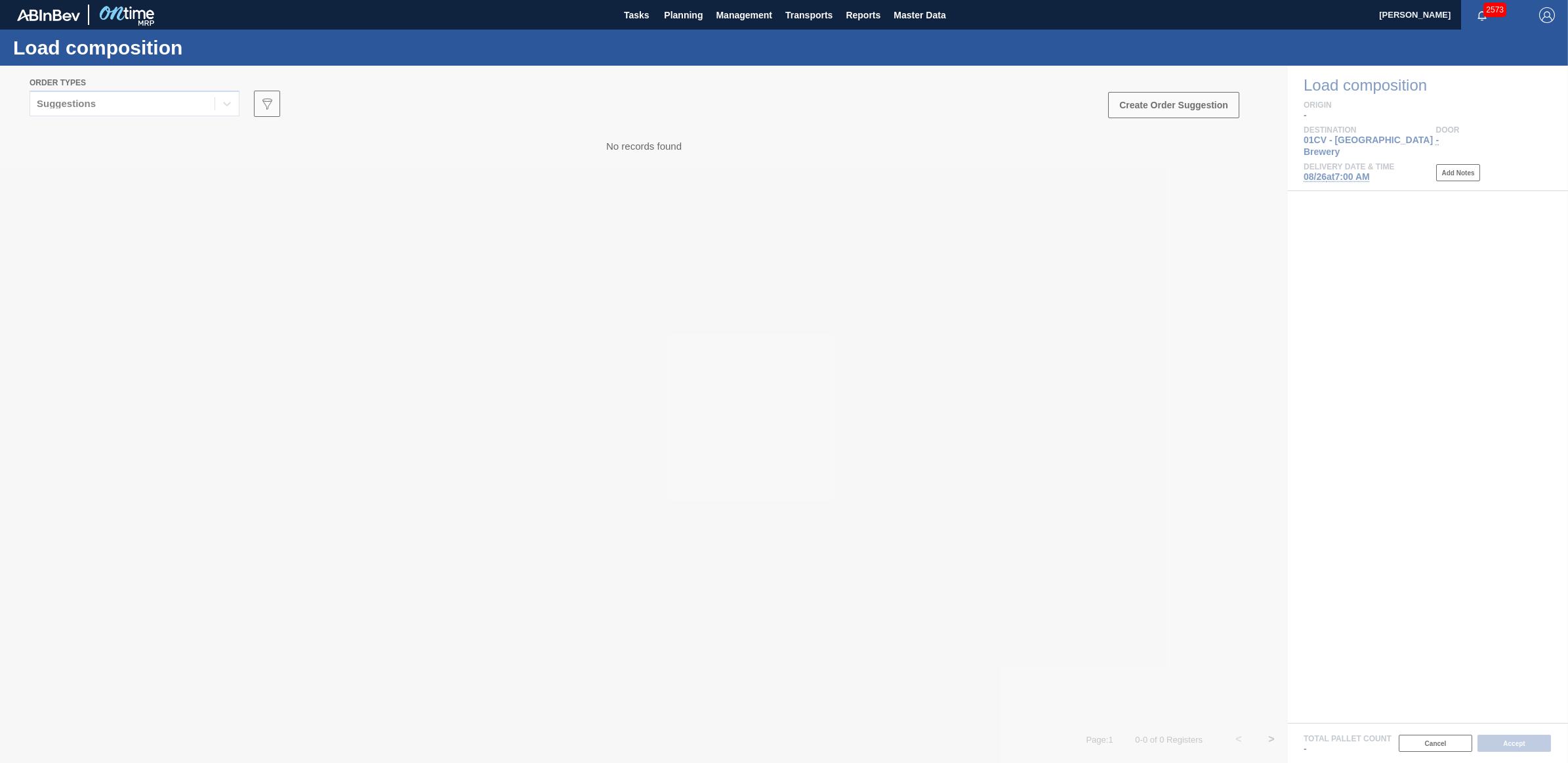
click at [156, 107] on div at bounding box center [784, 414] width 1568 height 697
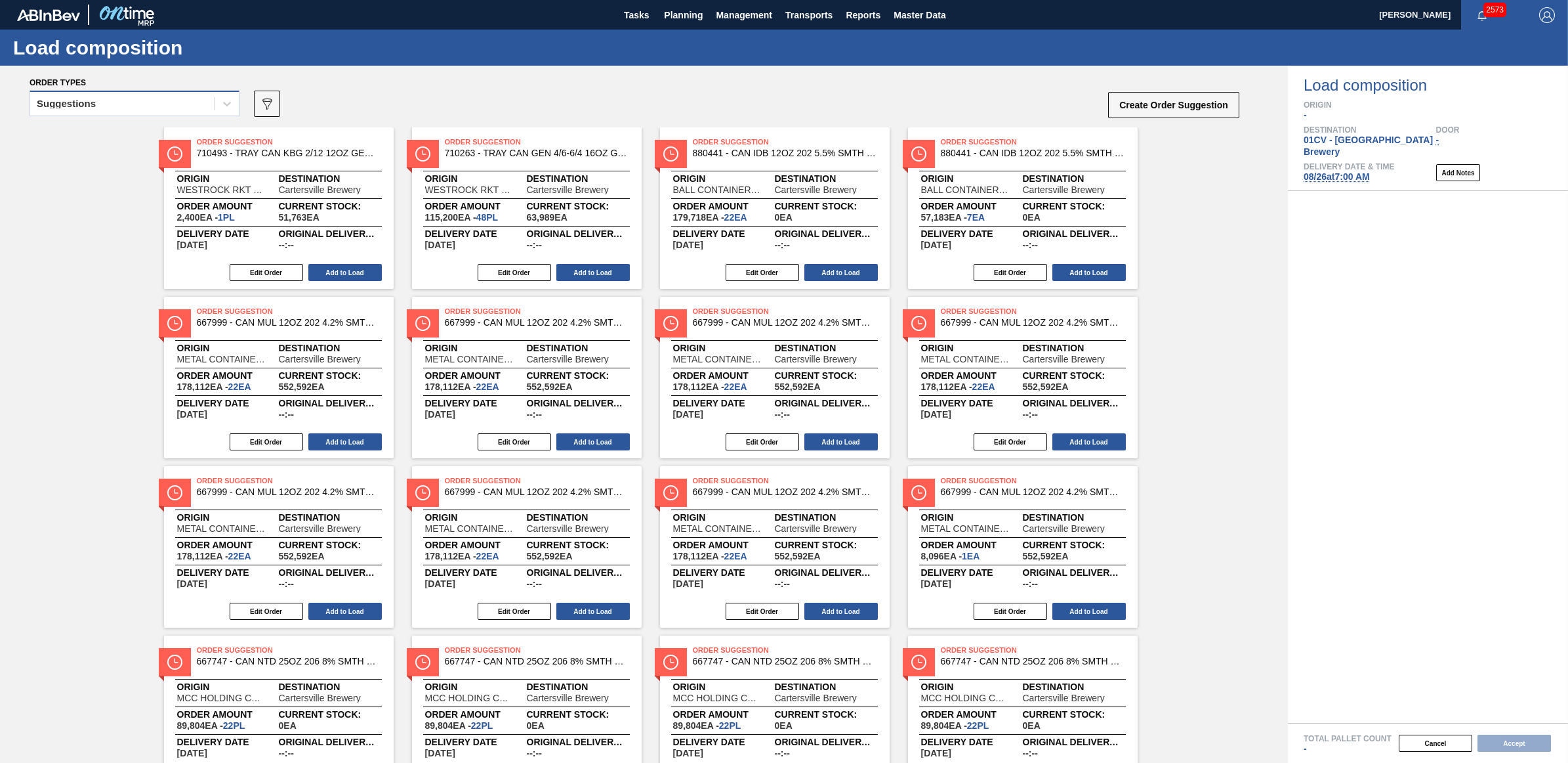
click at [112, 110] on div "Suggestions" at bounding box center [122, 104] width 184 height 19
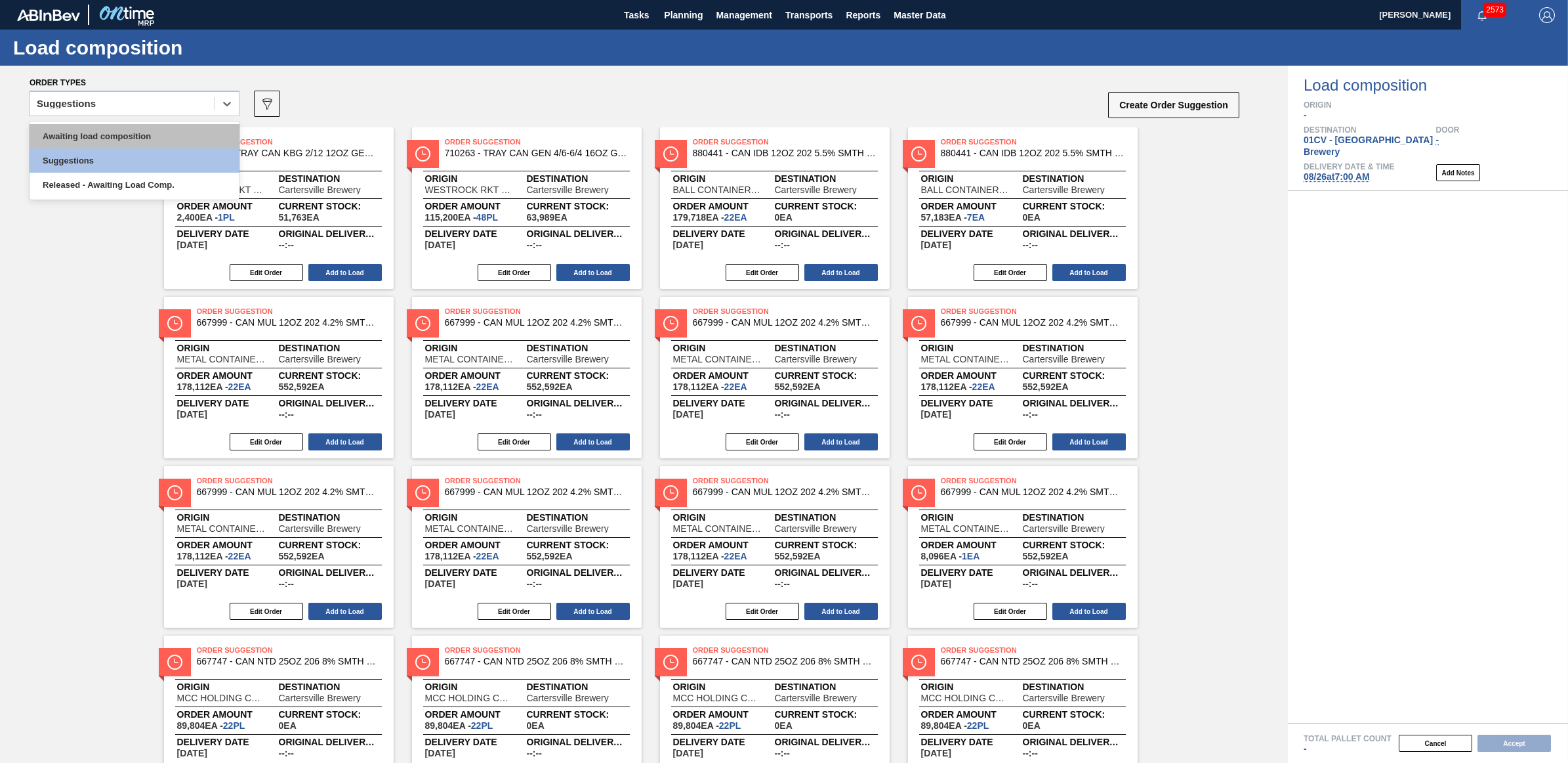
click at [112, 138] on div "Awaiting load composition" at bounding box center [135, 135] width 210 height 24
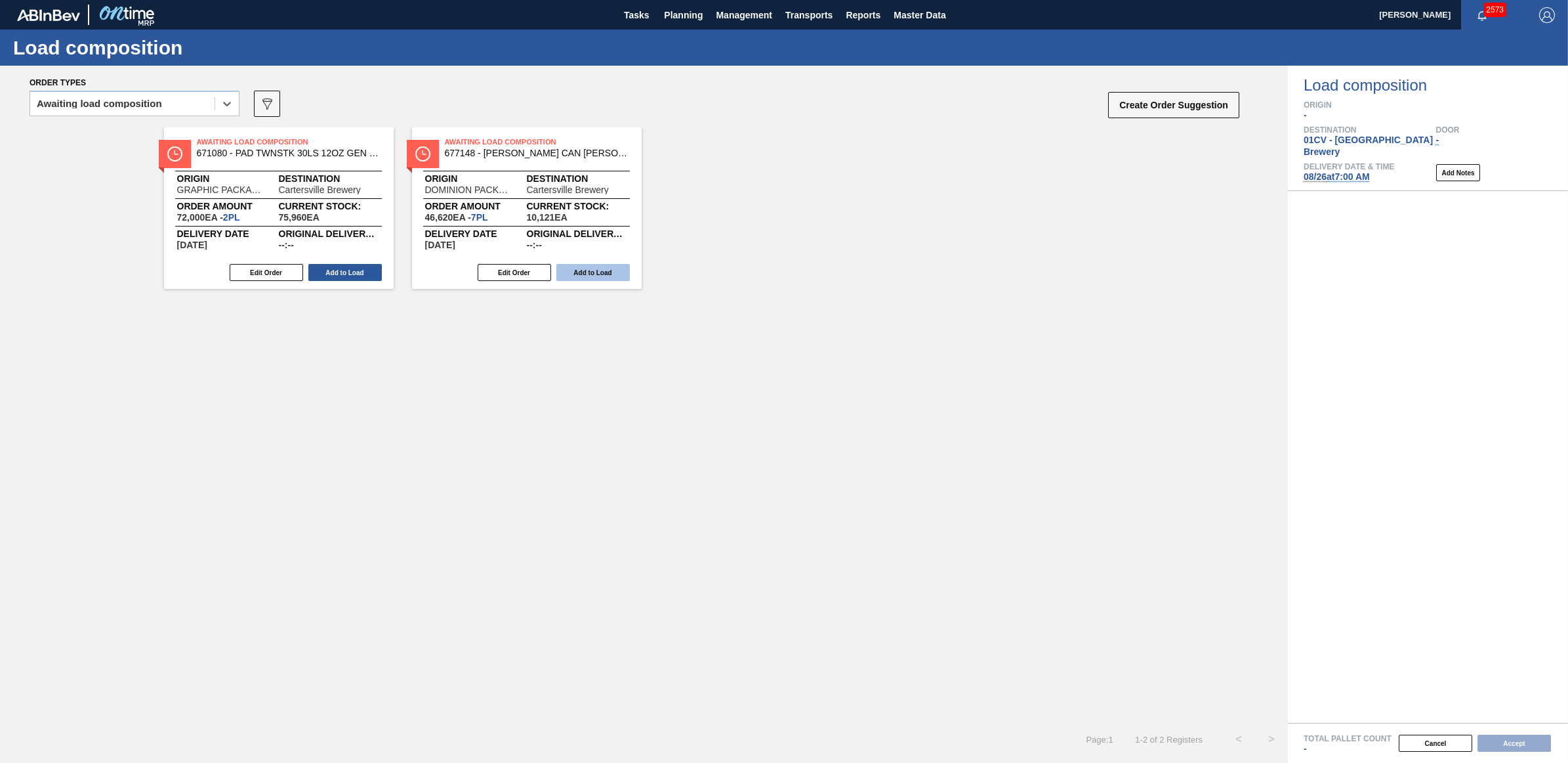
click at [614, 274] on button "Add to Load" at bounding box center [592, 272] width 73 height 17
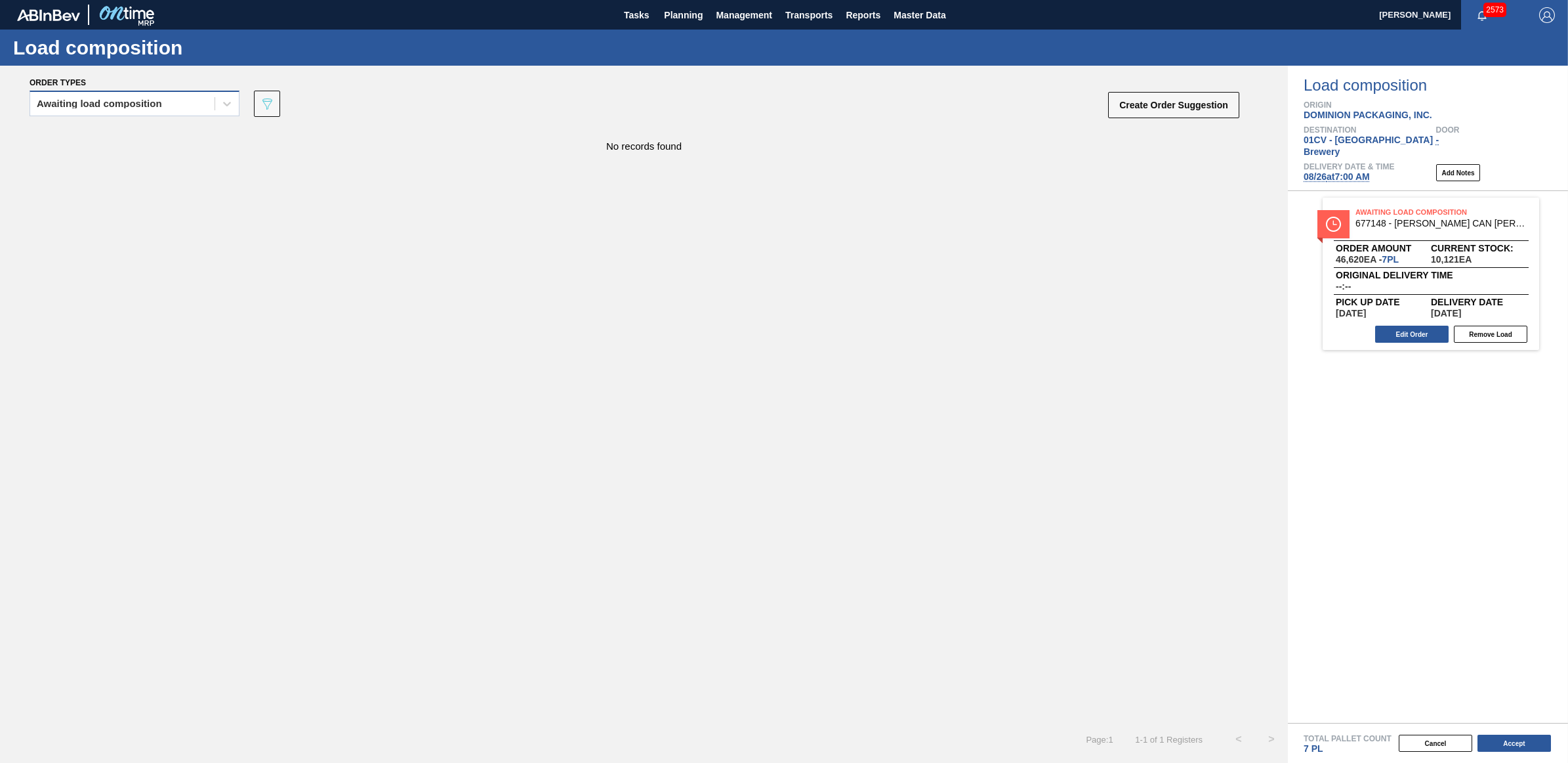
click at [80, 102] on div "Awaiting load composition" at bounding box center [99, 104] width 125 height 9
click at [70, 135] on div "Awaiting load composition" at bounding box center [135, 135] width 210 height 24
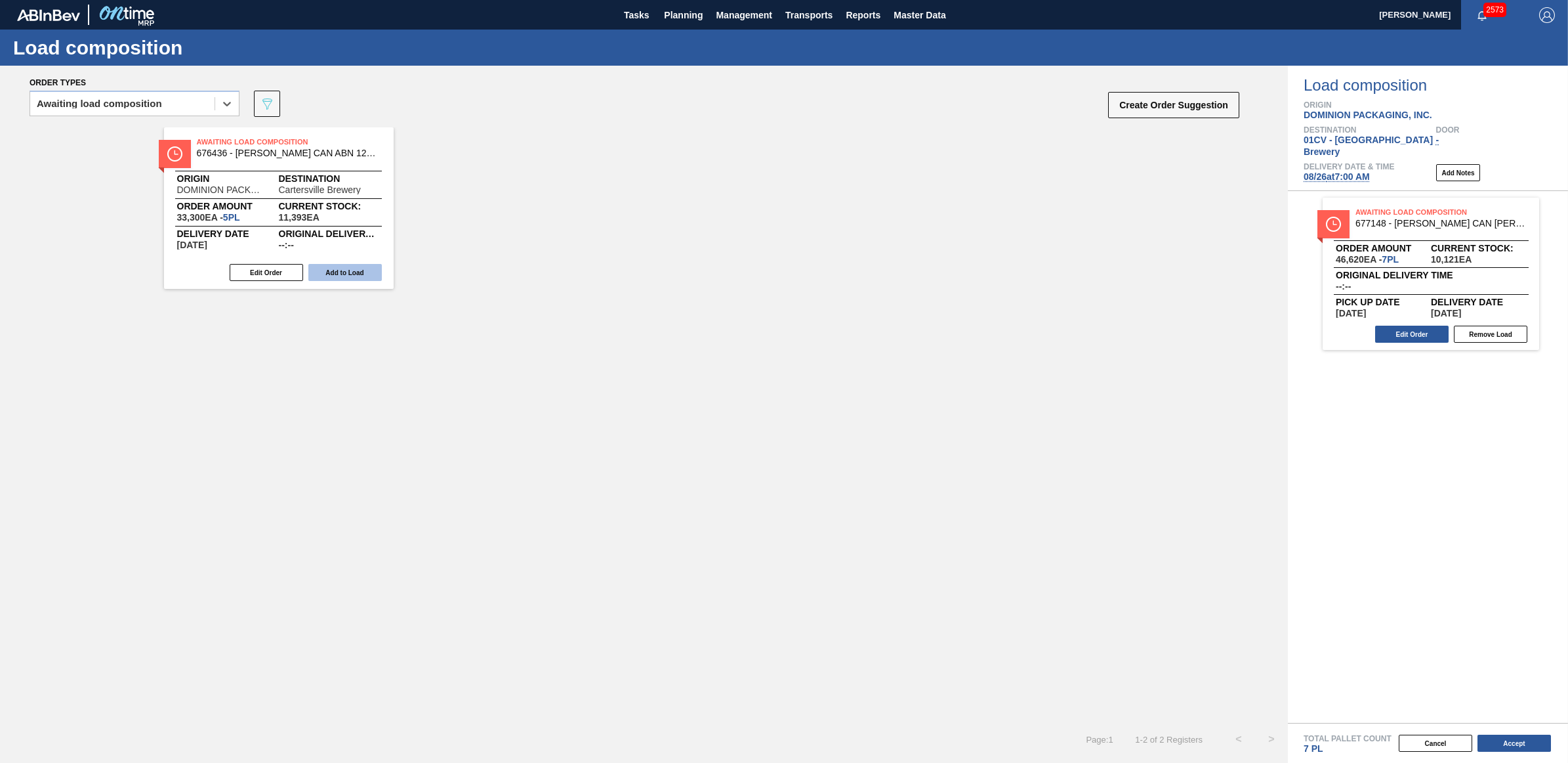
click at [361, 275] on button "Add to Load" at bounding box center [345, 272] width 73 height 17
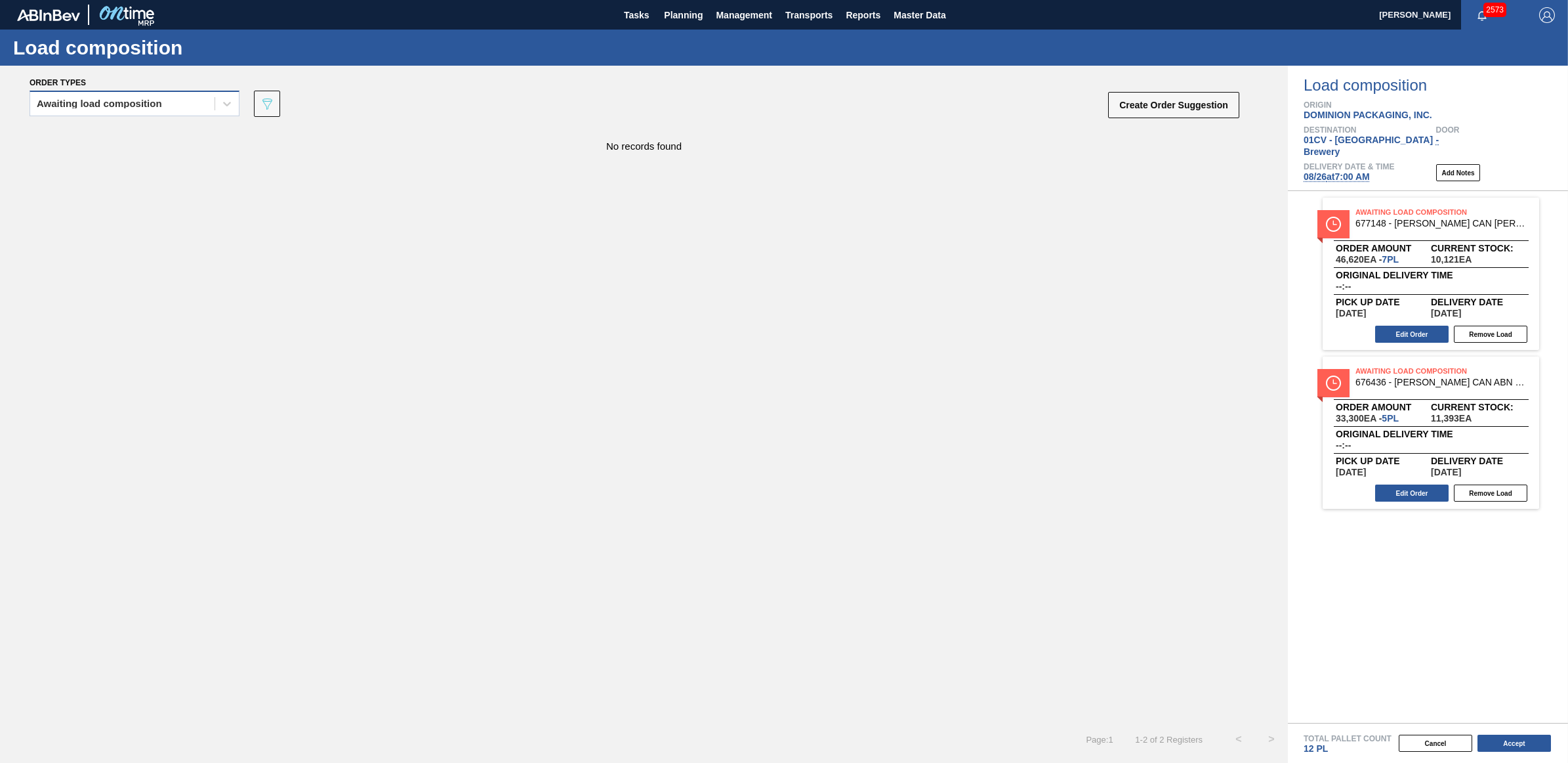
drag, startPoint x: 128, startPoint y: 103, endPoint x: 120, endPoint y: 114, distance: 13.6
click at [128, 103] on div "Awaiting load composition" at bounding box center [99, 104] width 125 height 9
click at [110, 130] on div "Awaiting load composition" at bounding box center [135, 135] width 210 height 24
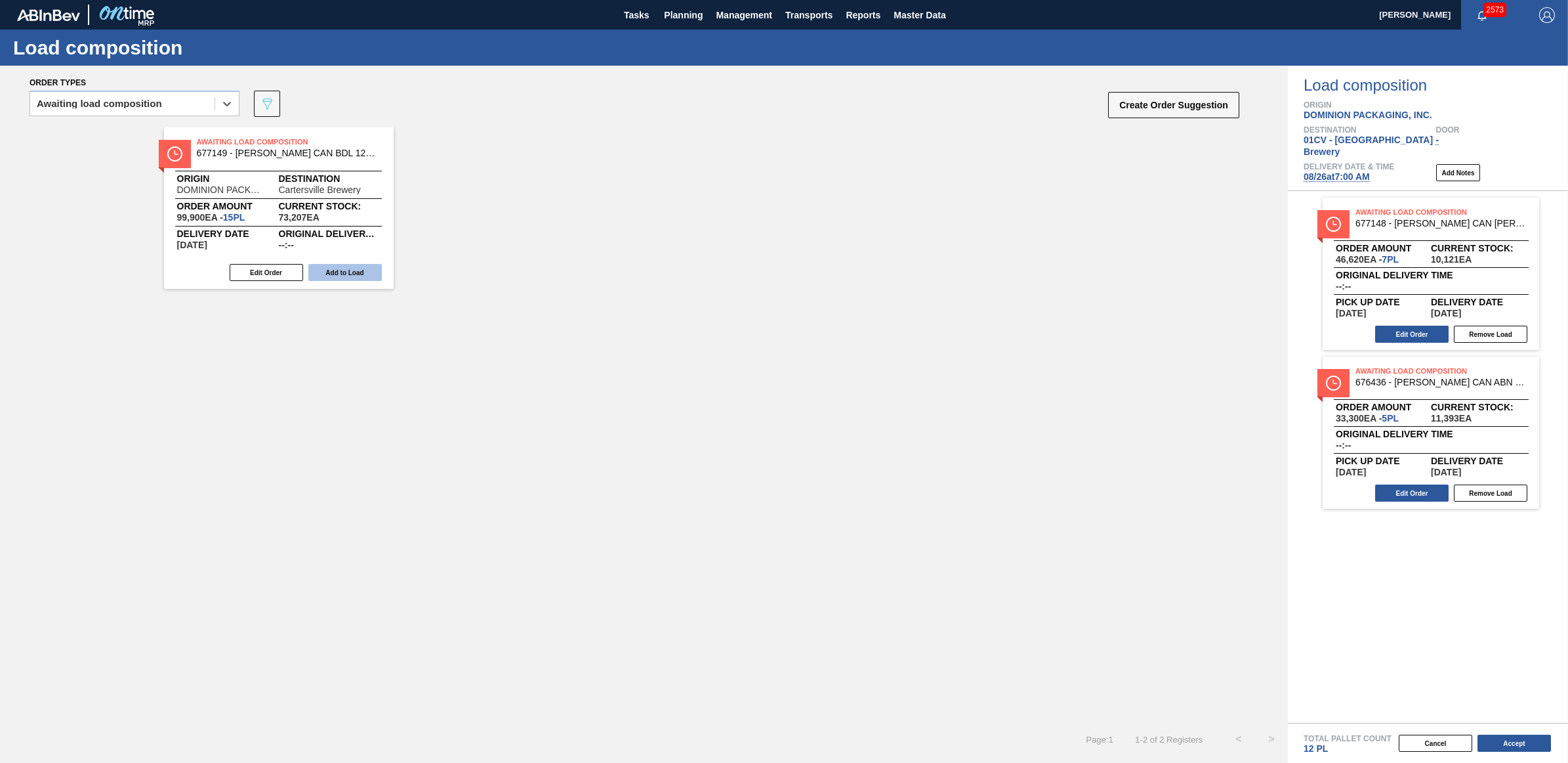
click at [355, 268] on button "Add to Load" at bounding box center [345, 272] width 73 height 17
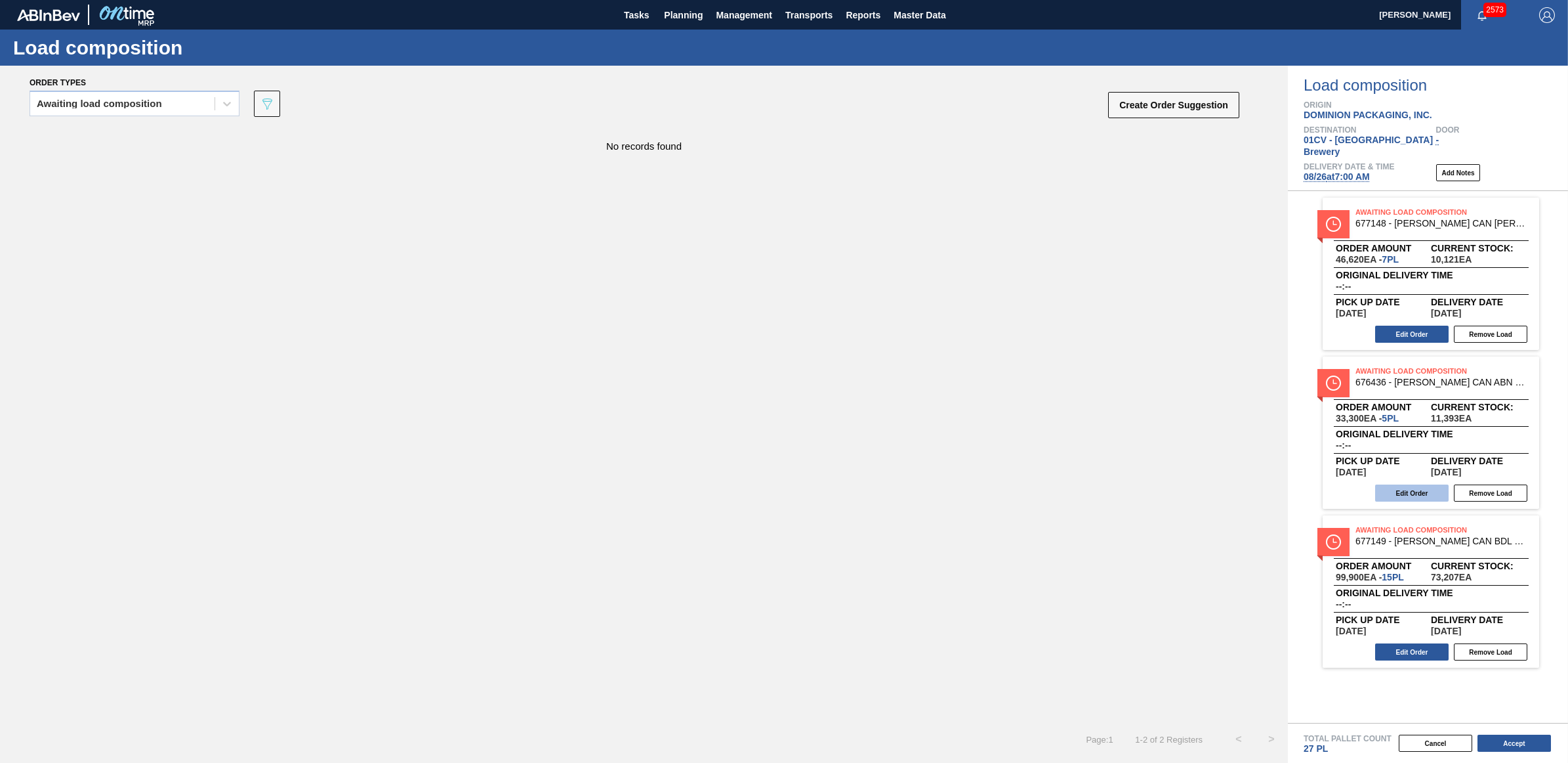
click at [1421, 484] on button "Edit Order" at bounding box center [1411, 492] width 73 height 17
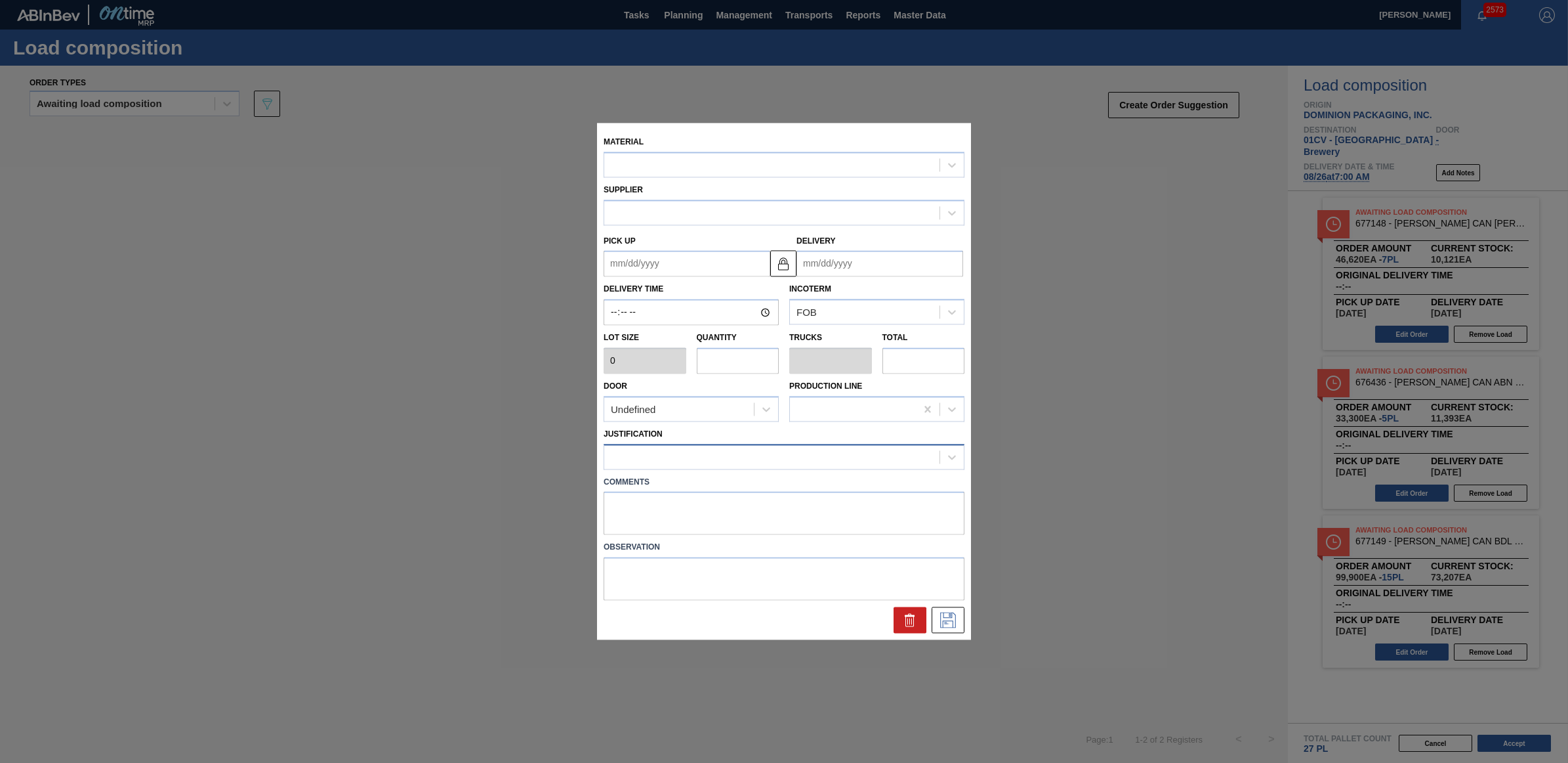
type input "6,660"
type input "5"
type input "0.192"
type input "33,300"
type up "[DATE]"
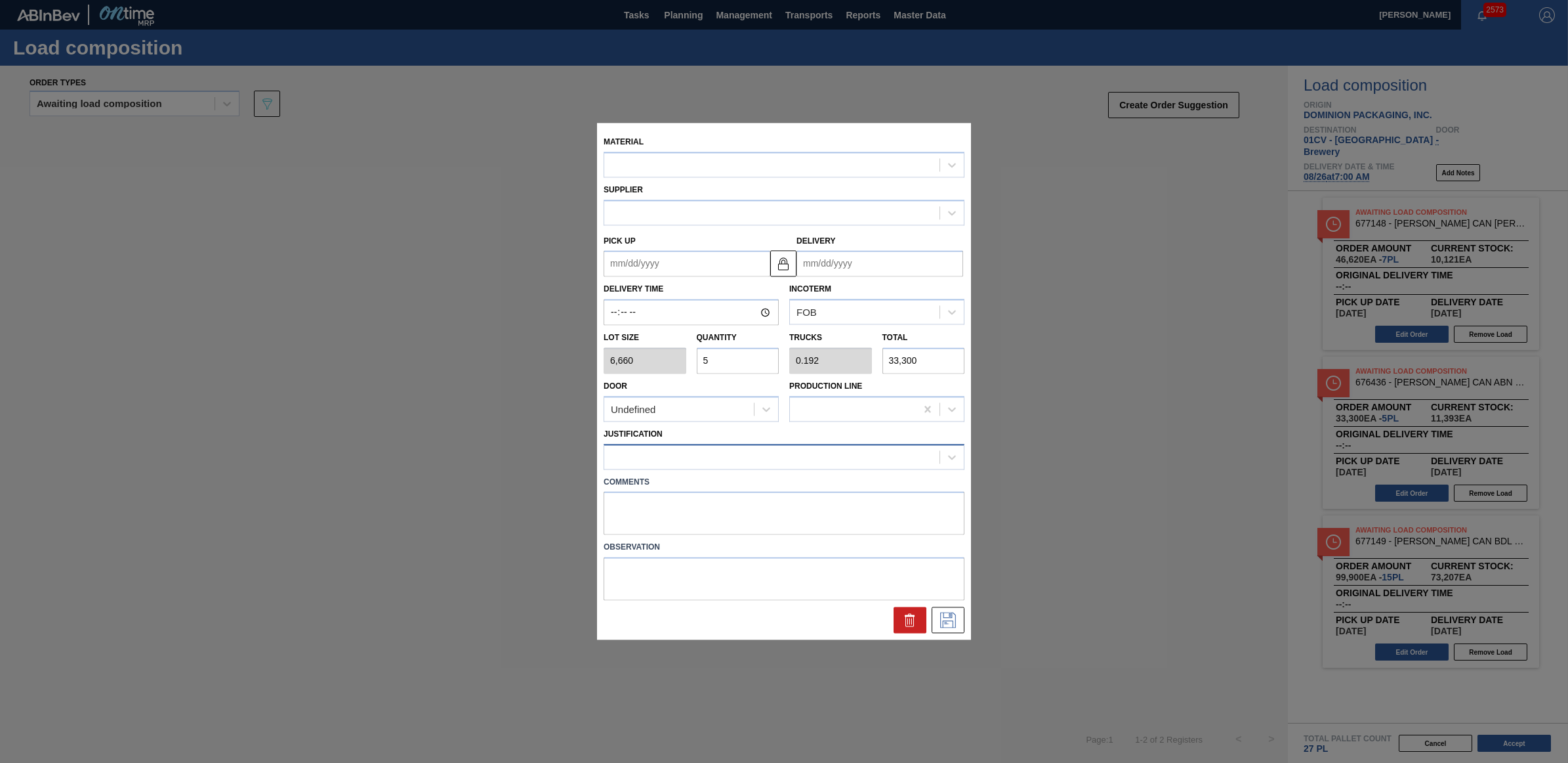
type input "[DATE]"
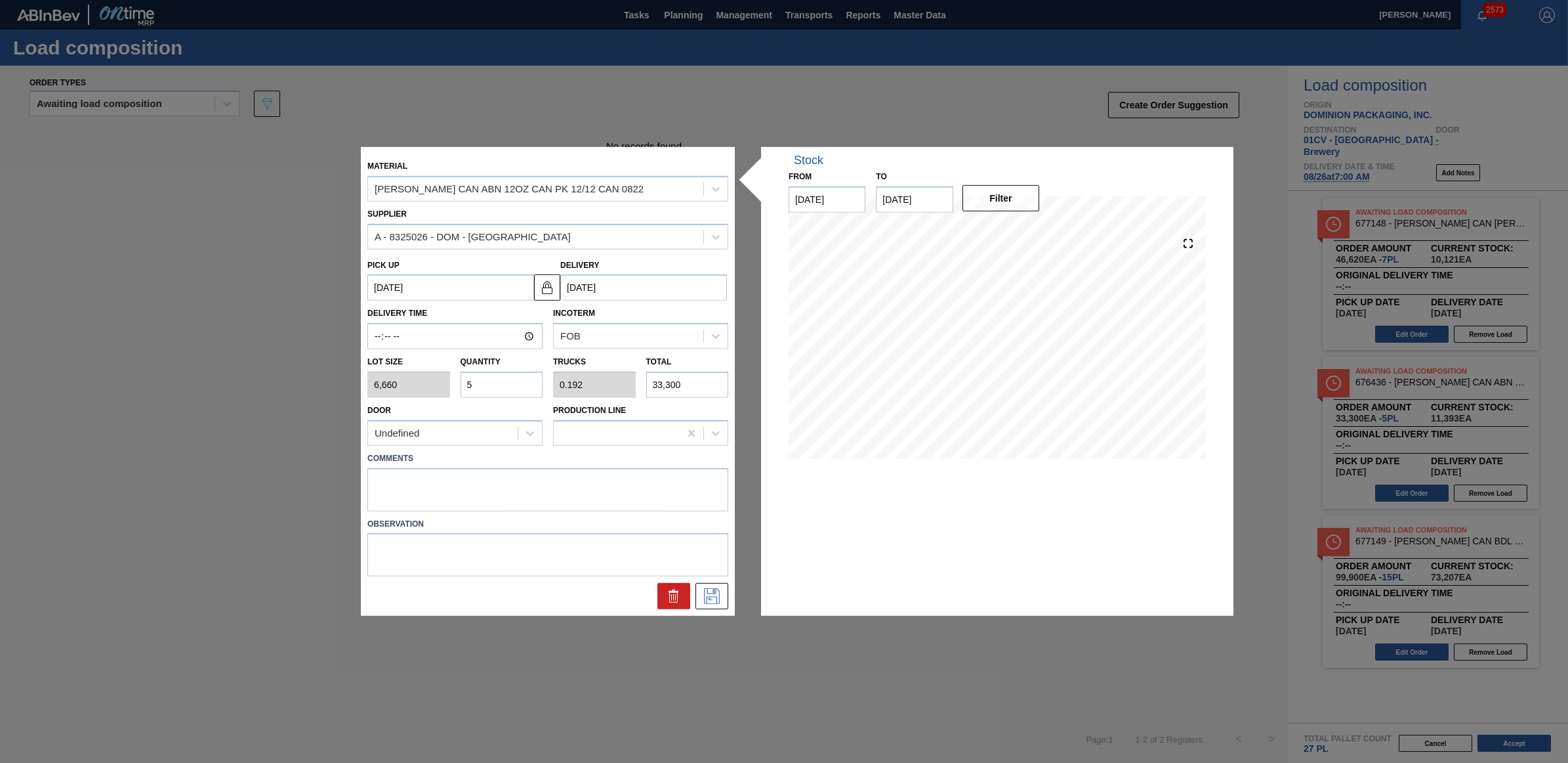
drag, startPoint x: 470, startPoint y: 385, endPoint x: 457, endPoint y: 383, distance: 13.2
click at [457, 383] on div "Quantity 5" at bounding box center [501, 375] width 93 height 45
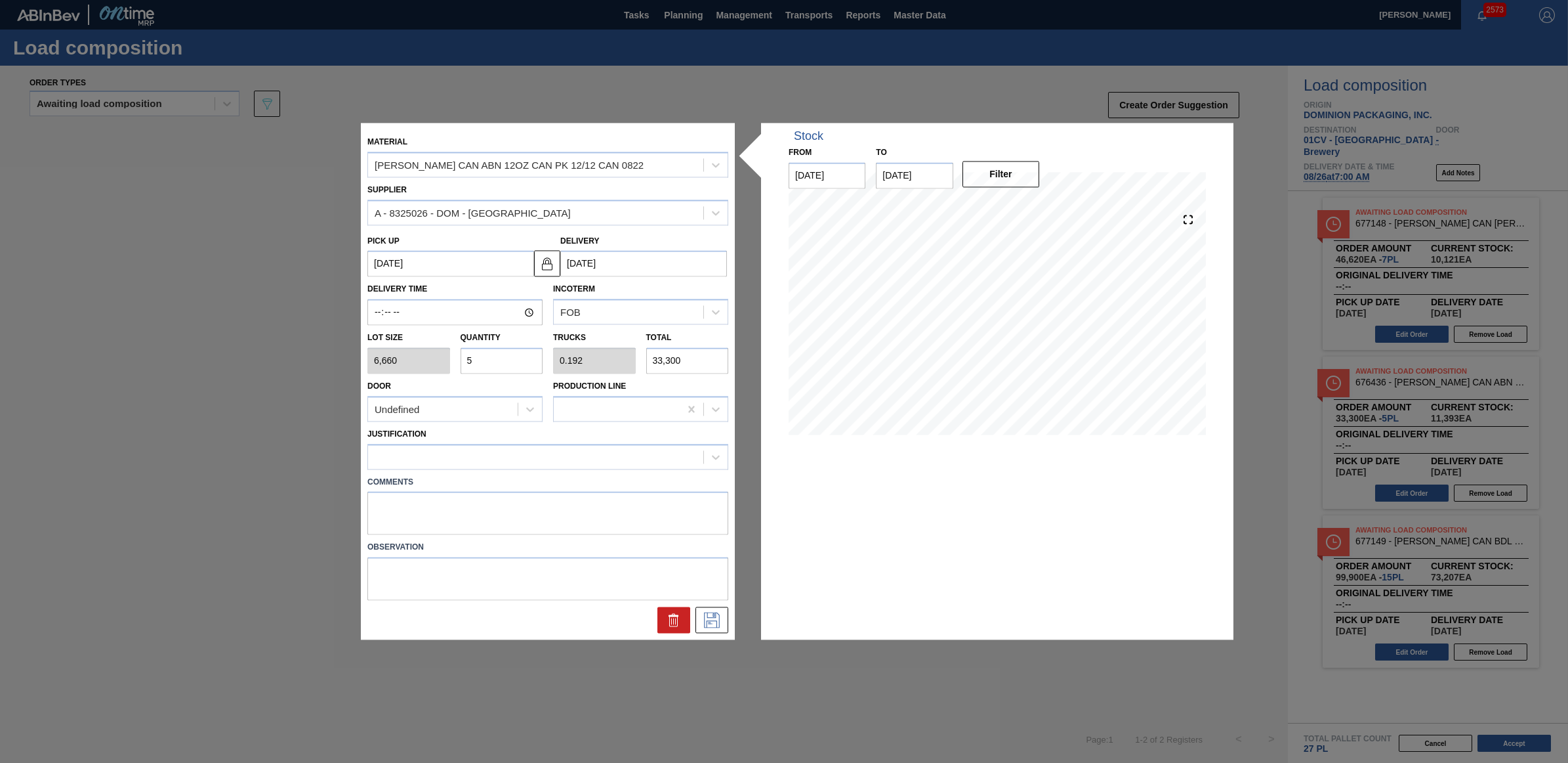
type input "4"
type input "0.154"
type input "26,640"
type input "4"
click at [545, 453] on div at bounding box center [535, 456] width 335 height 19
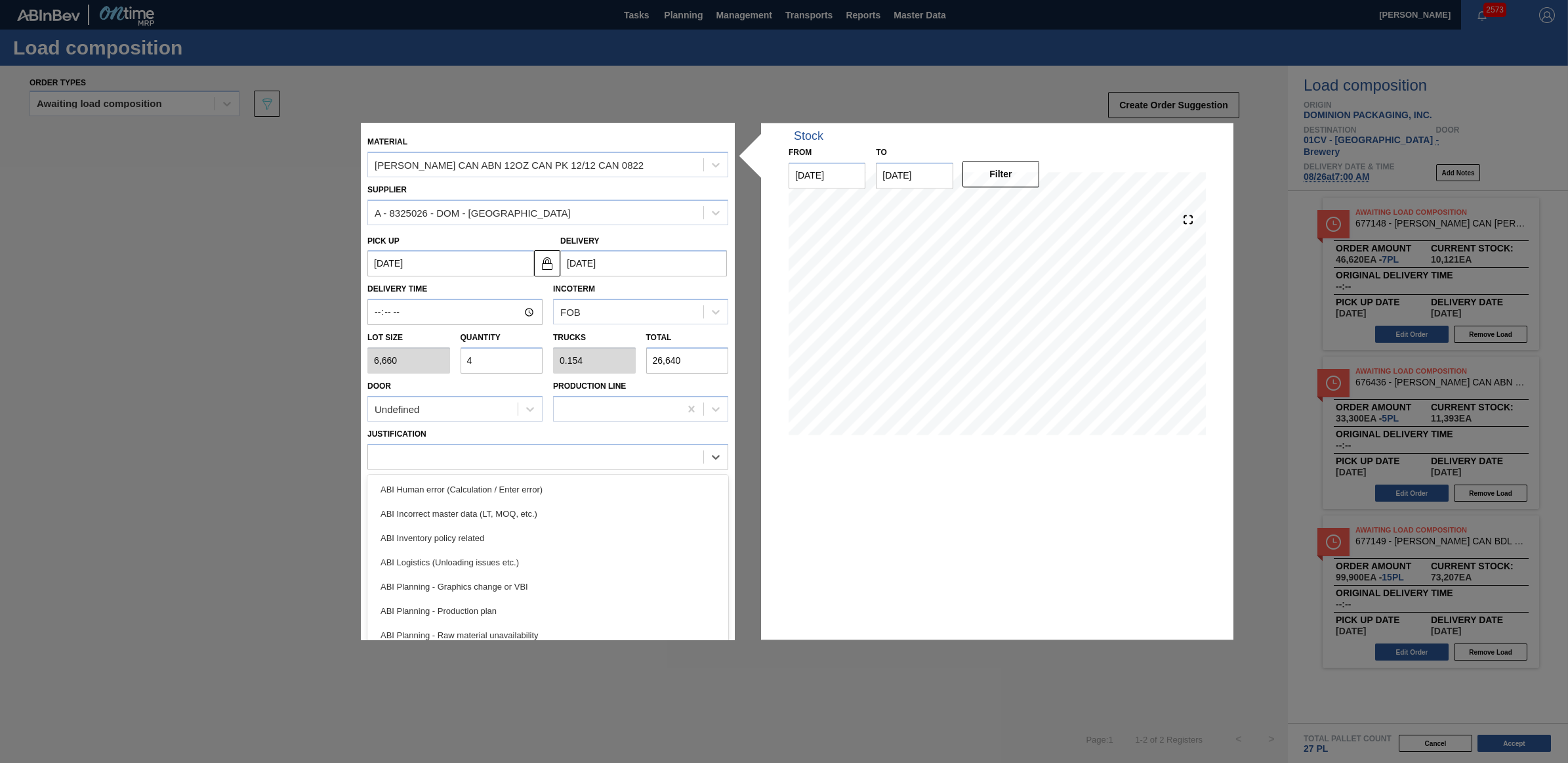
scroll to position [82, 0]
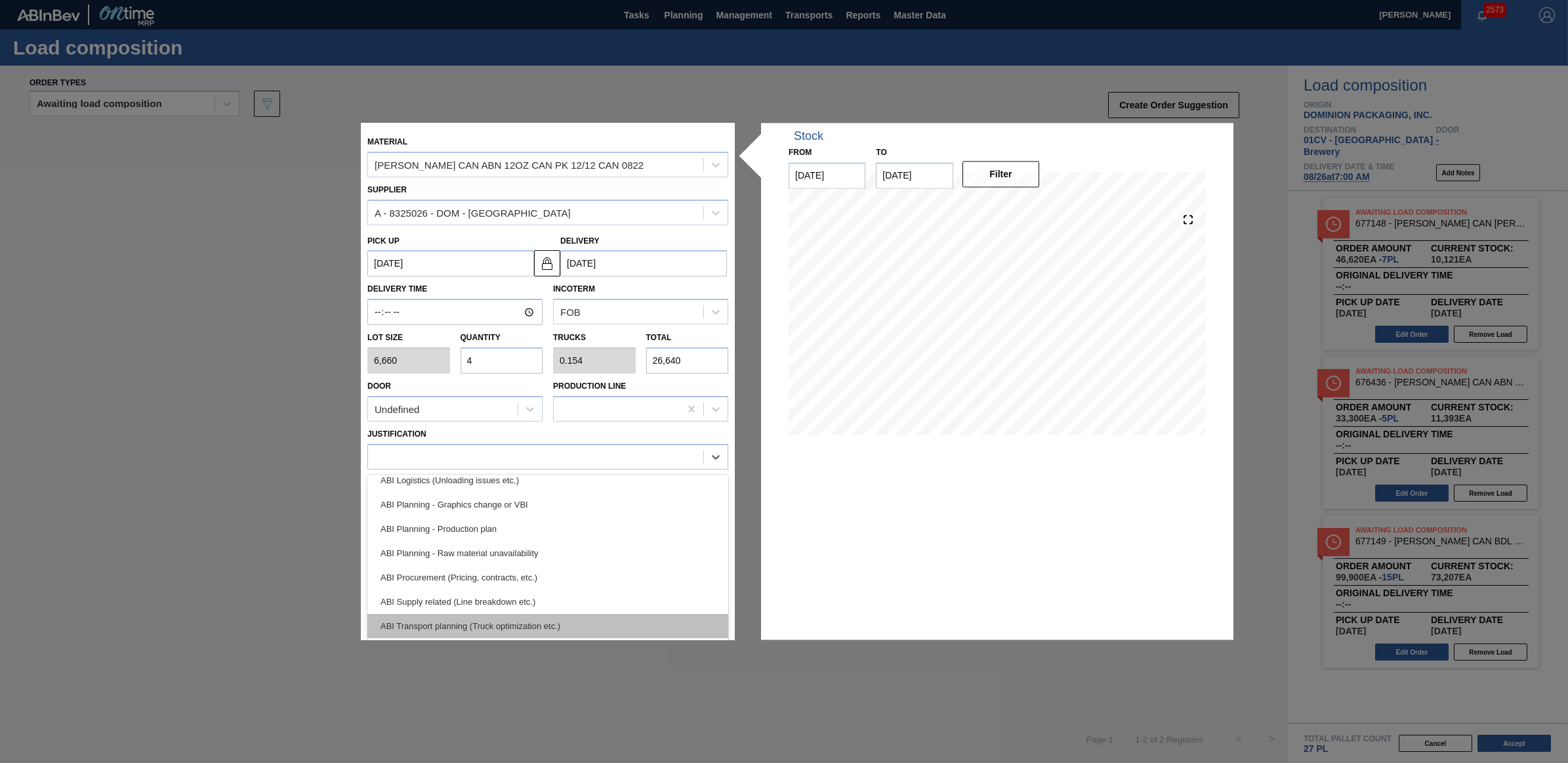
click at [574, 622] on div "ABI Transport planning (Truck optimization etc.)" at bounding box center [548, 626] width 361 height 24
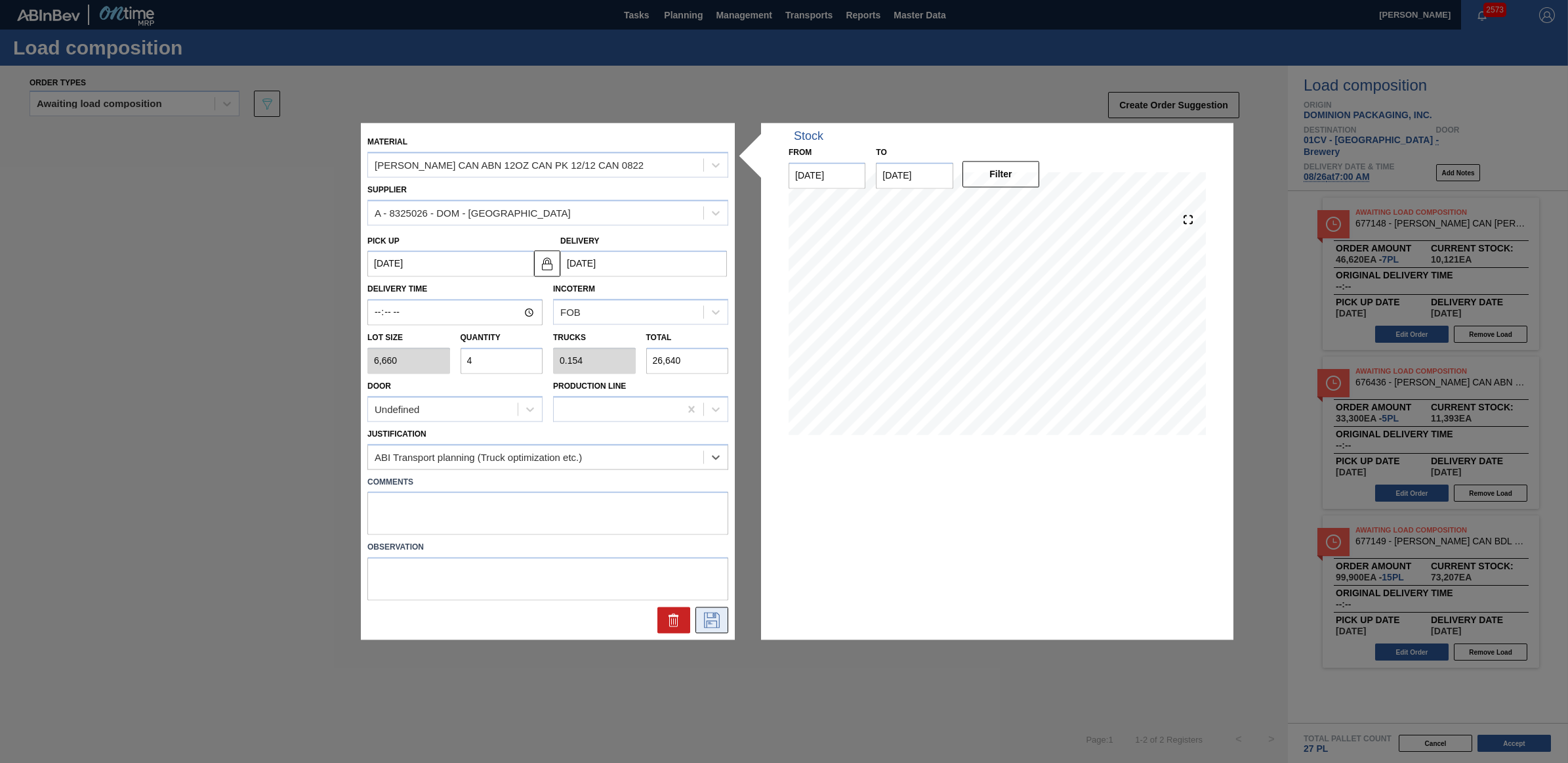
click at [713, 621] on icon at bounding box center [711, 619] width 21 height 15
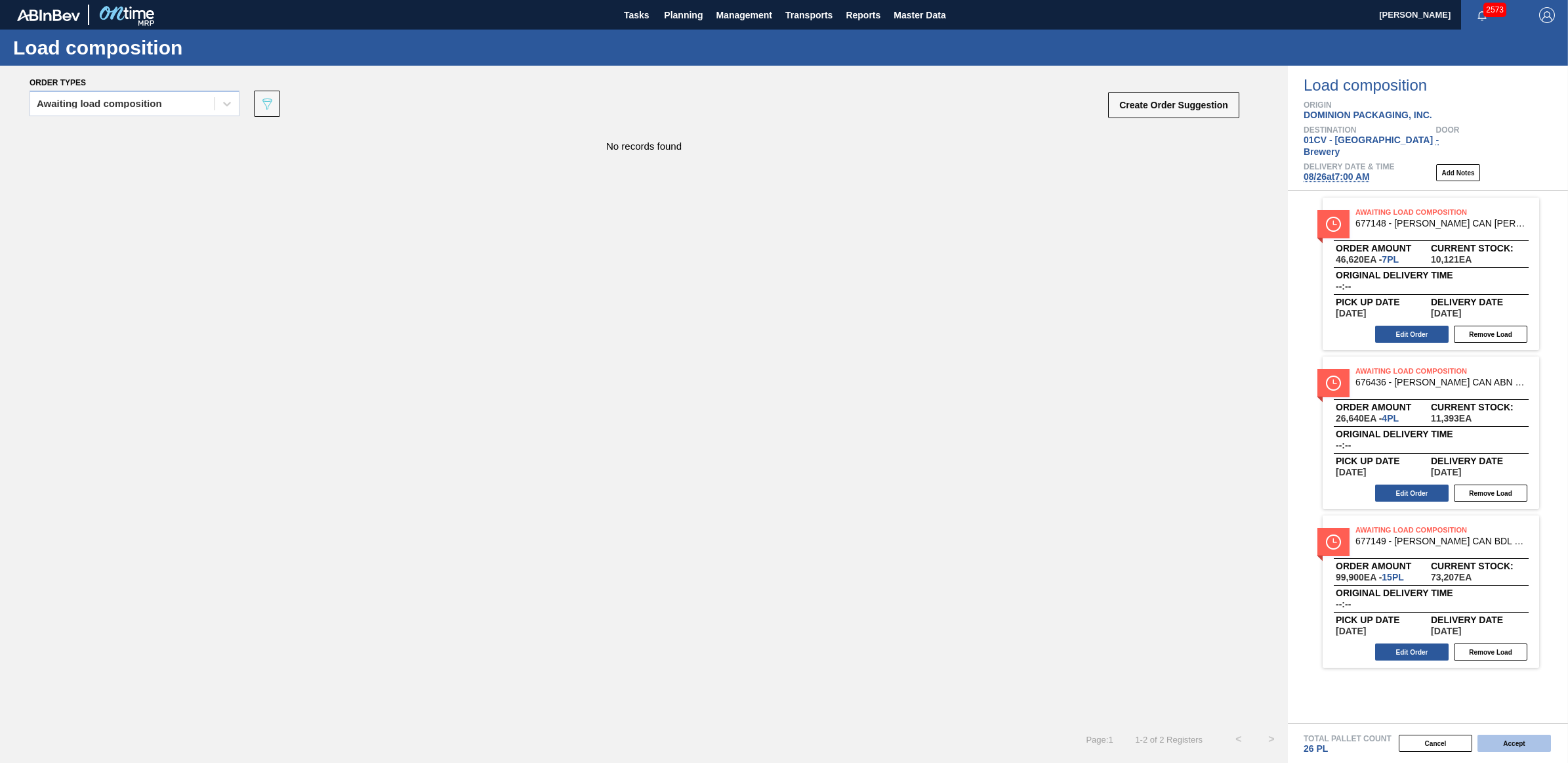
click at [1499, 744] on button "Accept" at bounding box center [1514, 742] width 73 height 17
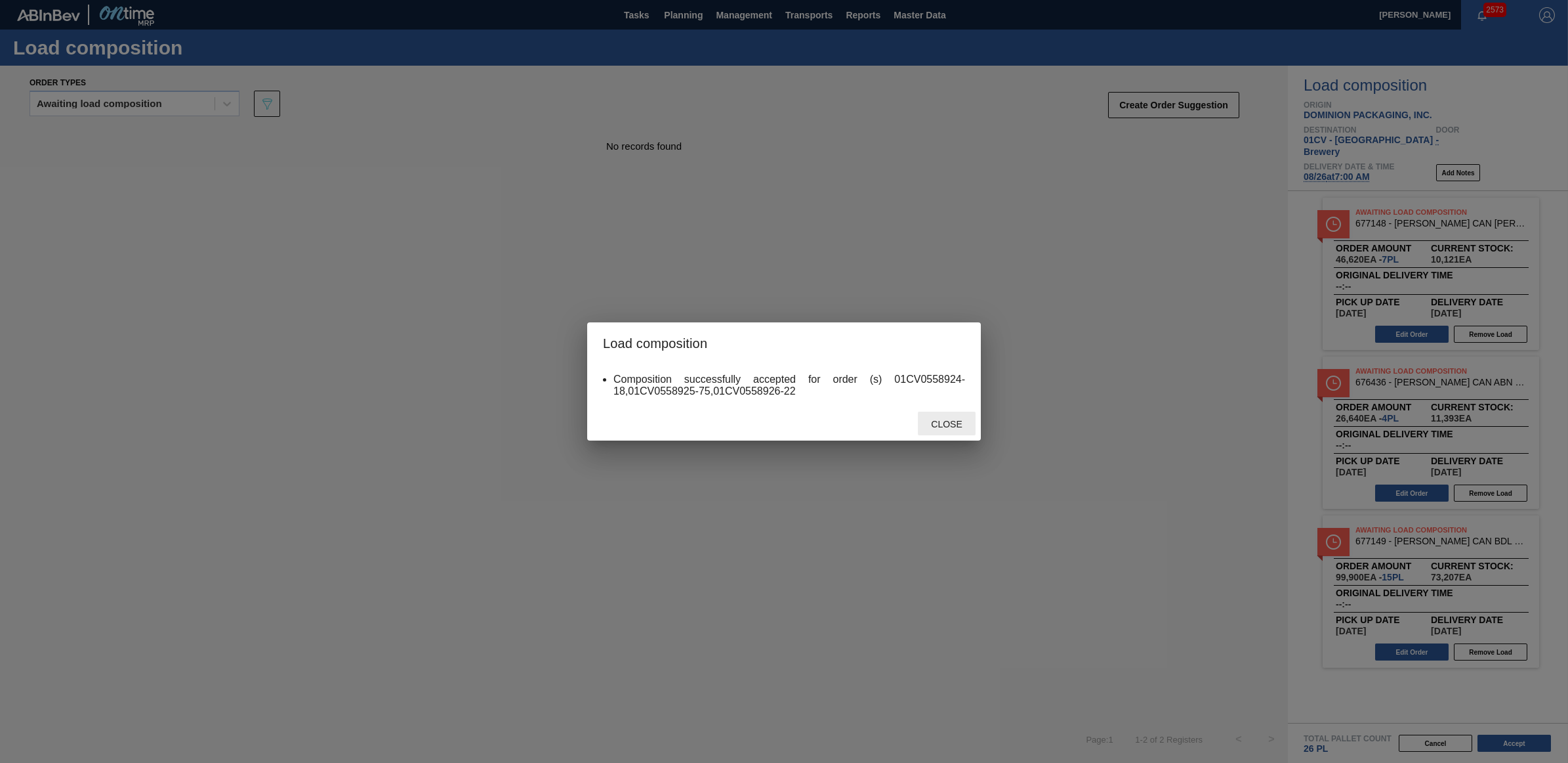
click at [939, 424] on span "Close" at bounding box center [946, 424] width 51 height 11
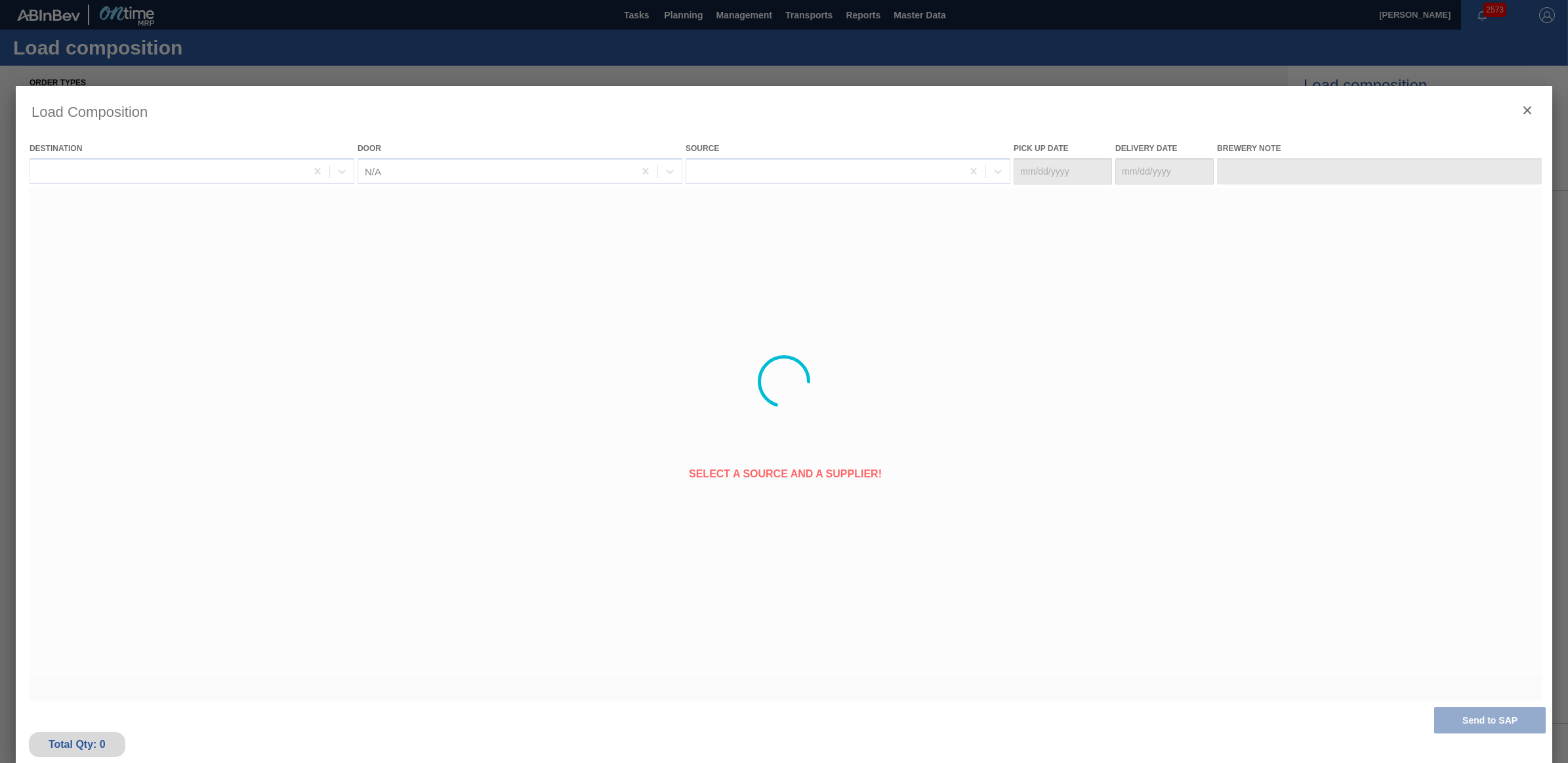
type Date "[DATE]"
